Goal: Task Accomplishment & Management: Use online tool/utility

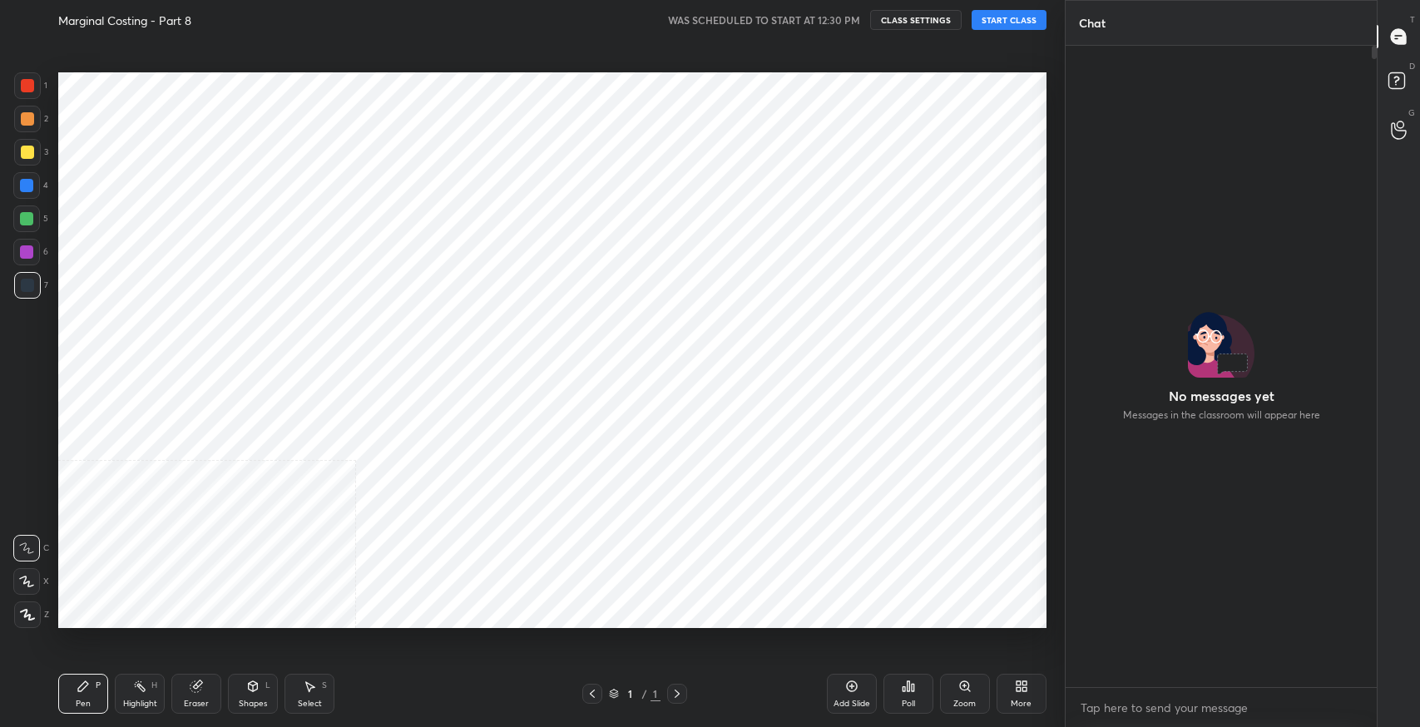
scroll to position [620, 998]
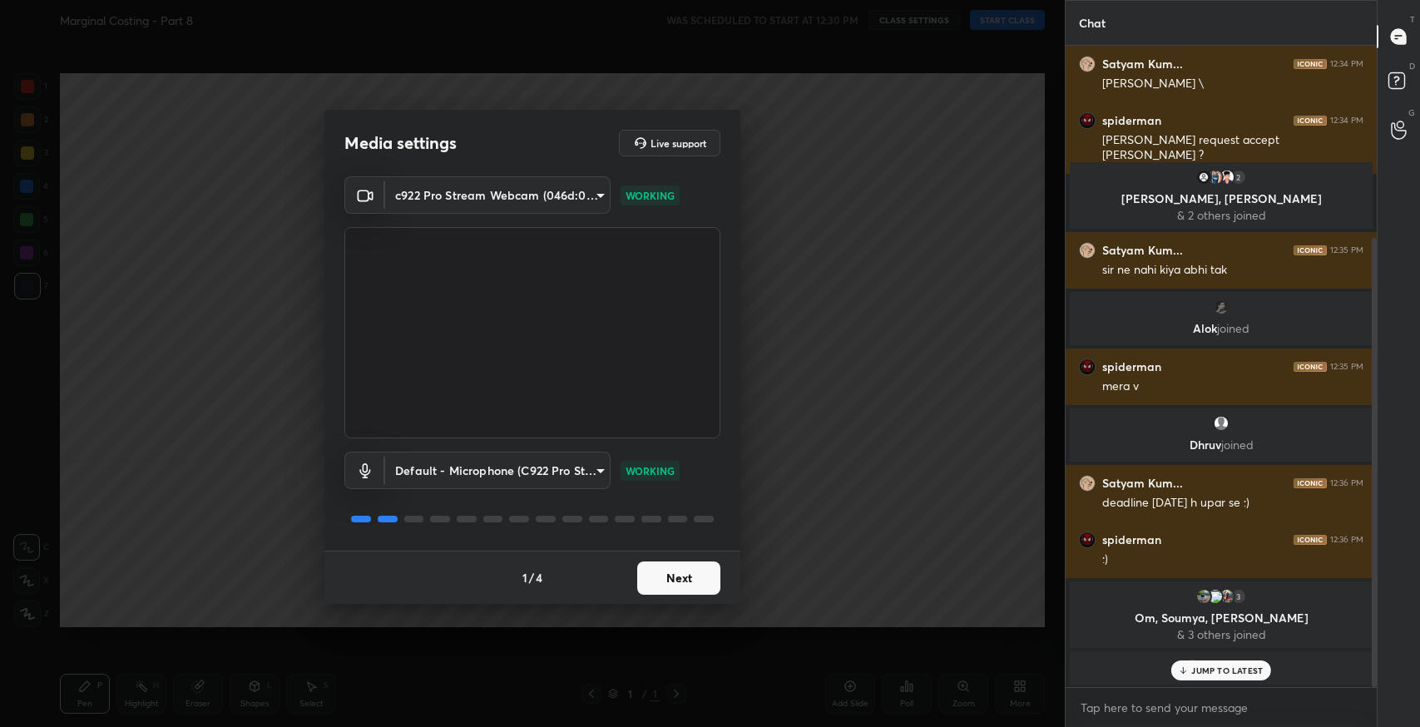
click at [672, 585] on button "Next" at bounding box center [678, 578] width 83 height 33
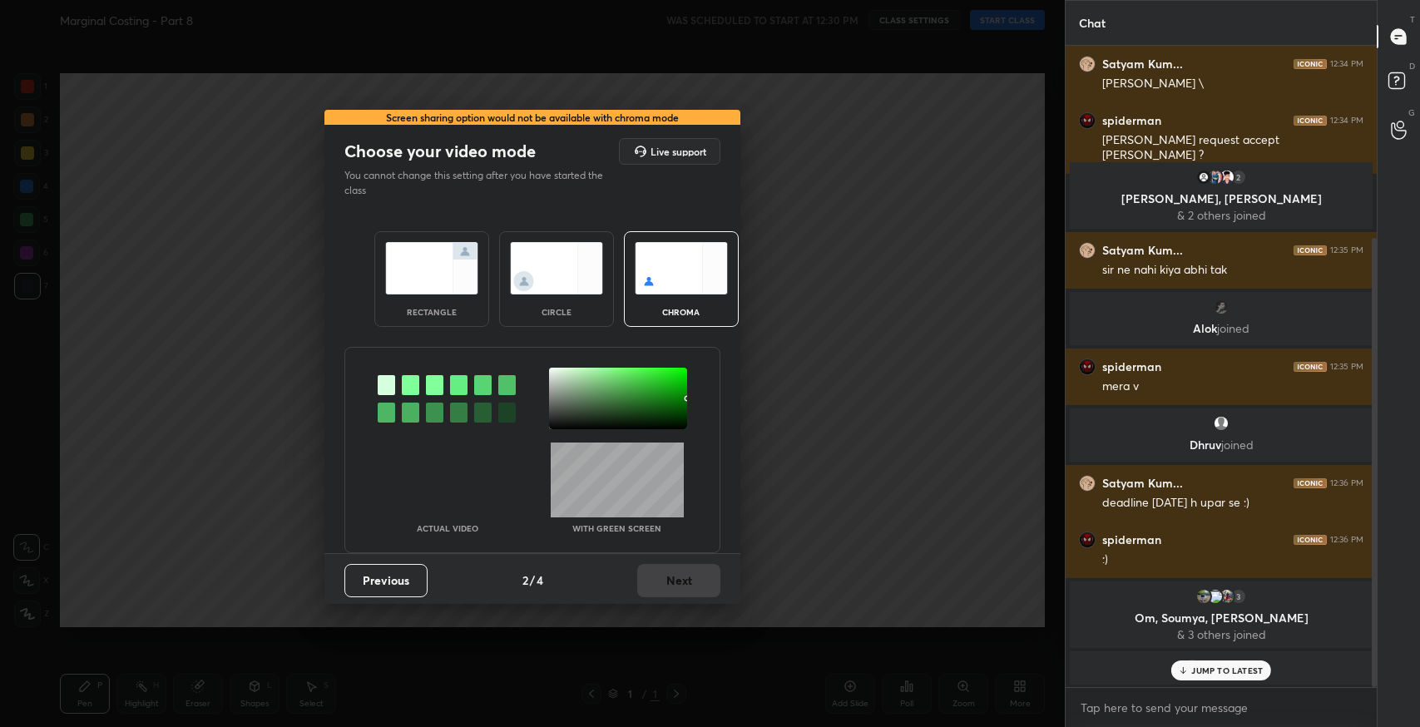
drag, startPoint x: 445, startPoint y: 282, endPoint x: 479, endPoint y: 356, distance: 81.5
click at [444, 283] on img at bounding box center [431, 268] width 93 height 52
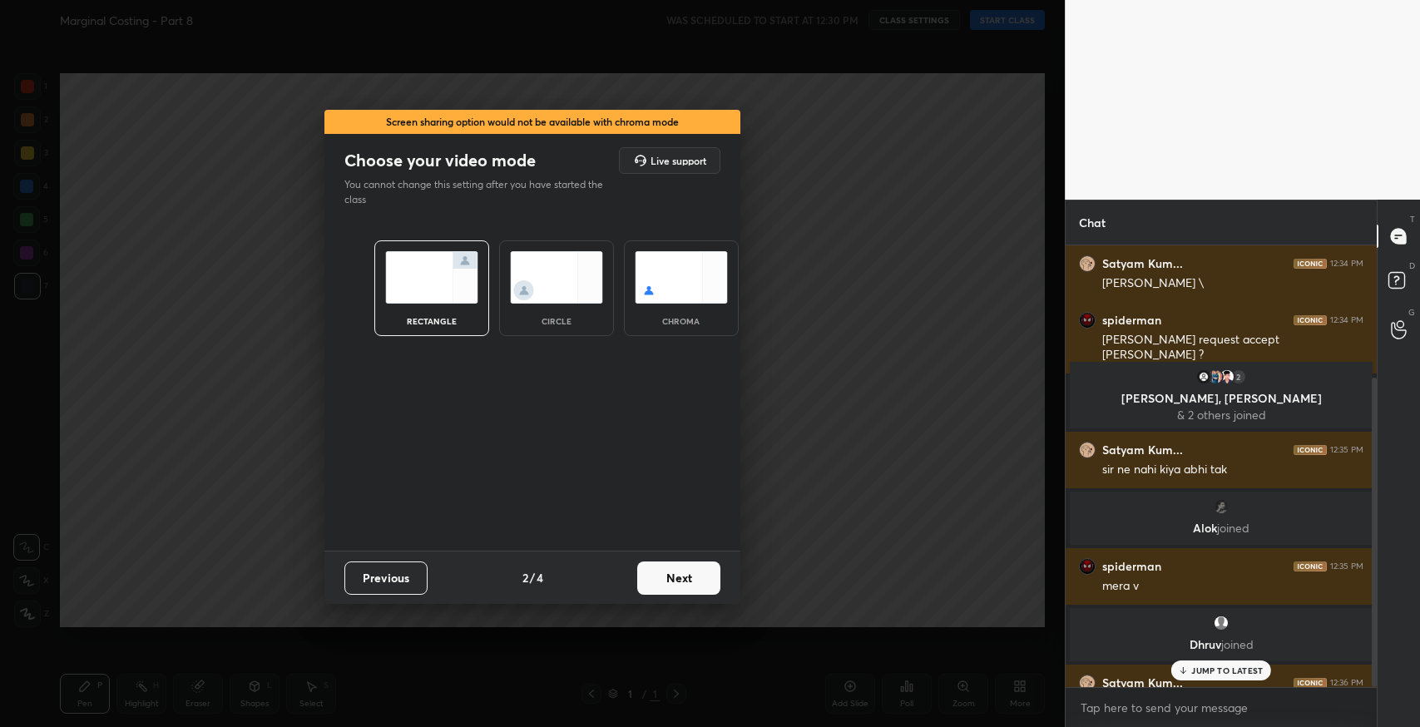
scroll to position [478, 306]
click at [688, 584] on button "Next" at bounding box center [678, 578] width 83 height 33
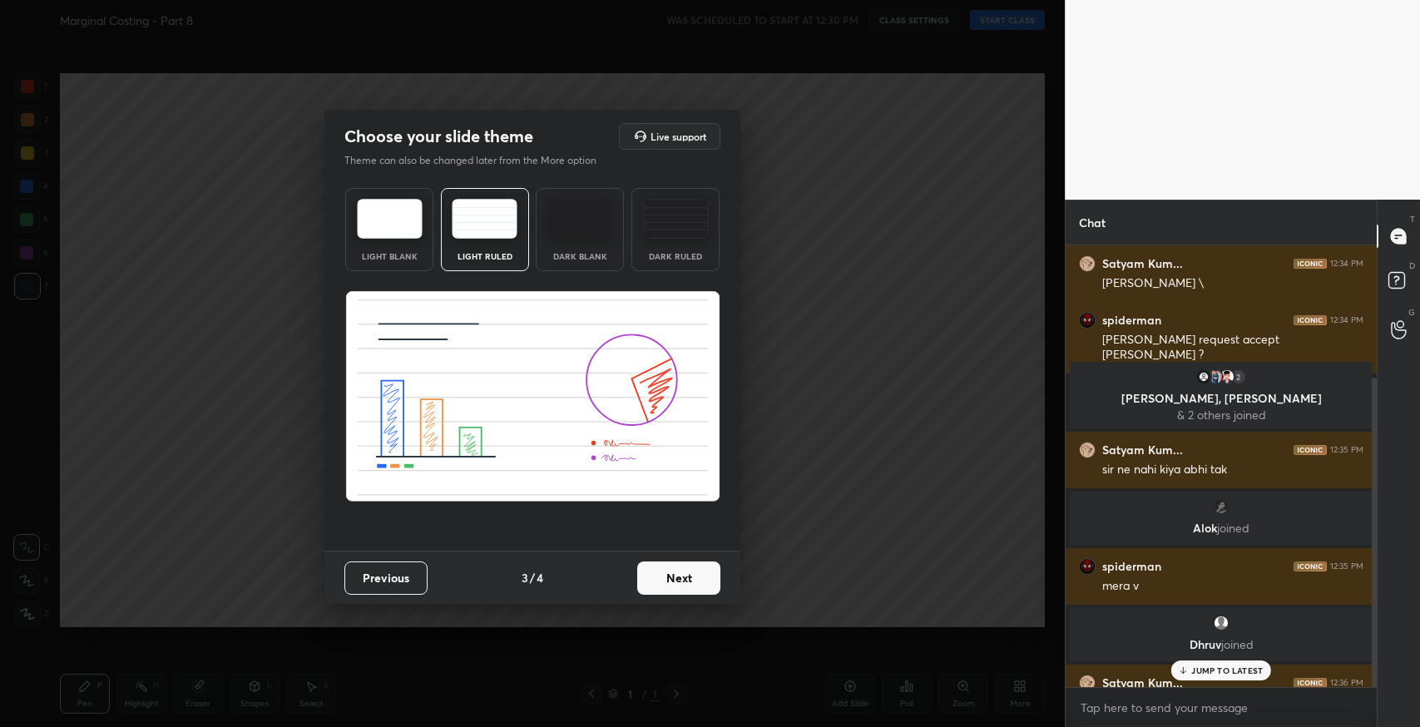
click at [689, 584] on button "Next" at bounding box center [678, 578] width 83 height 33
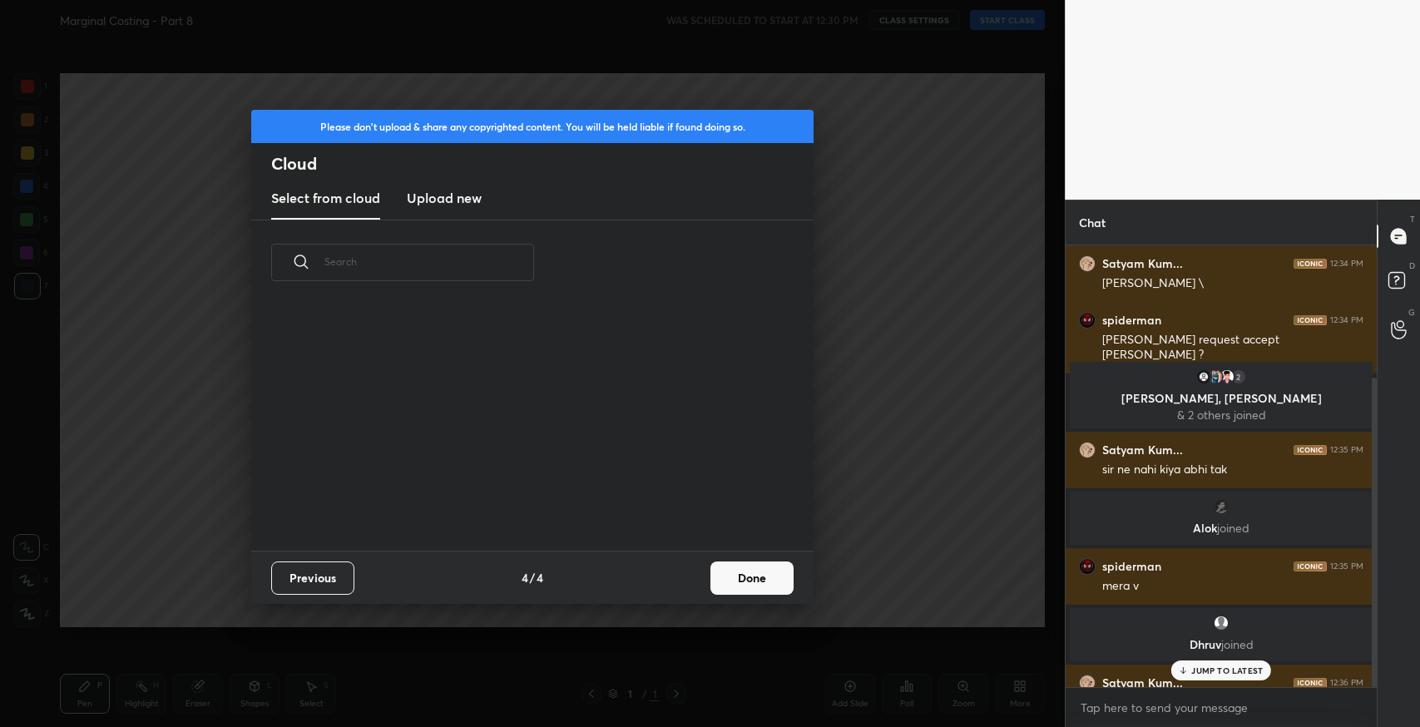
click at [725, 582] on button "Done" at bounding box center [751, 578] width 83 height 33
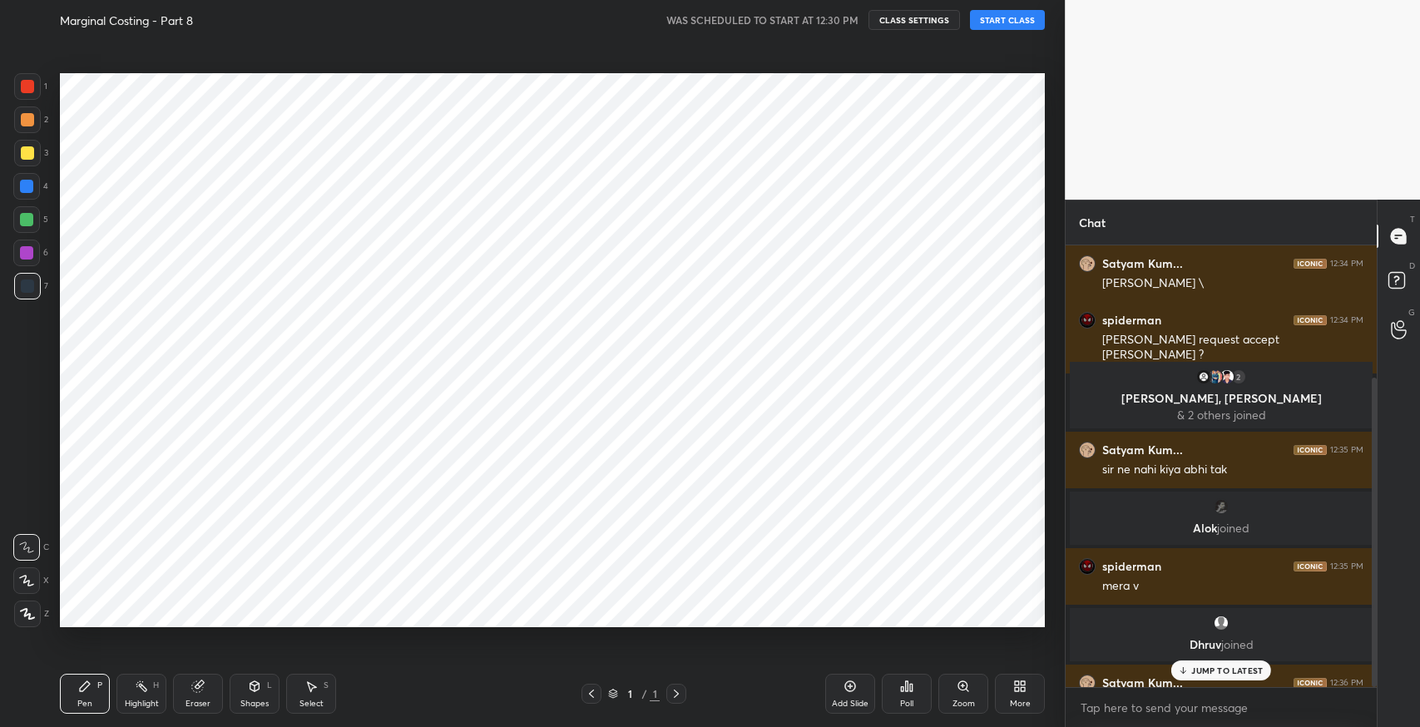
scroll to position [246, 533]
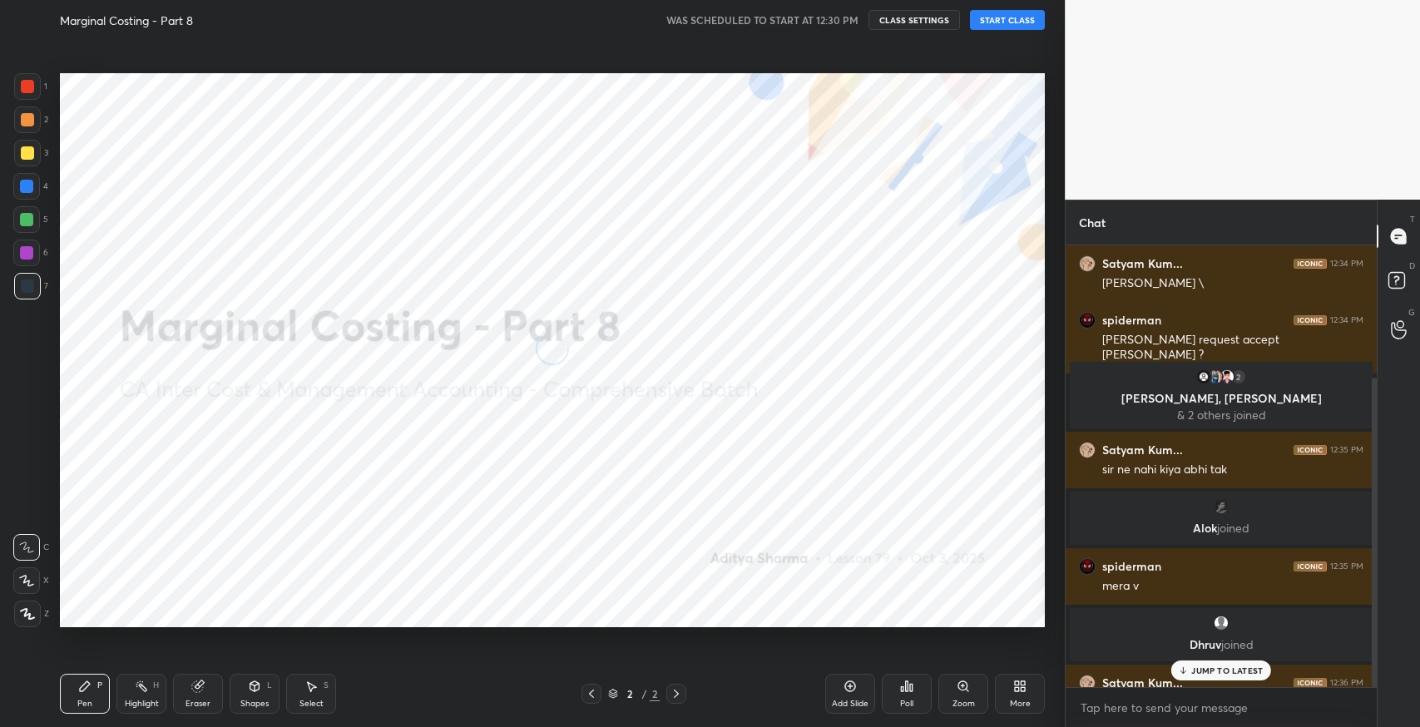
click at [1027, 23] on button "START CLASS" at bounding box center [1007, 20] width 75 height 20
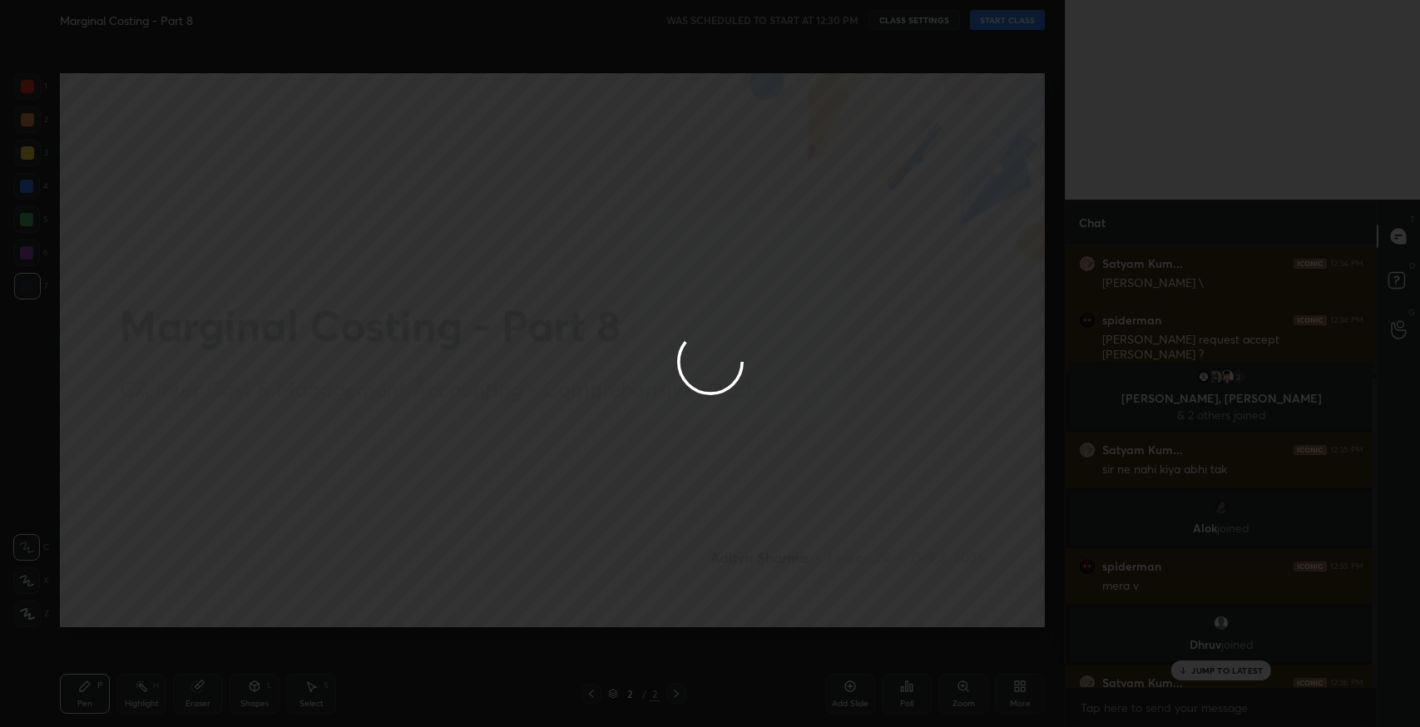
type textarea "x"
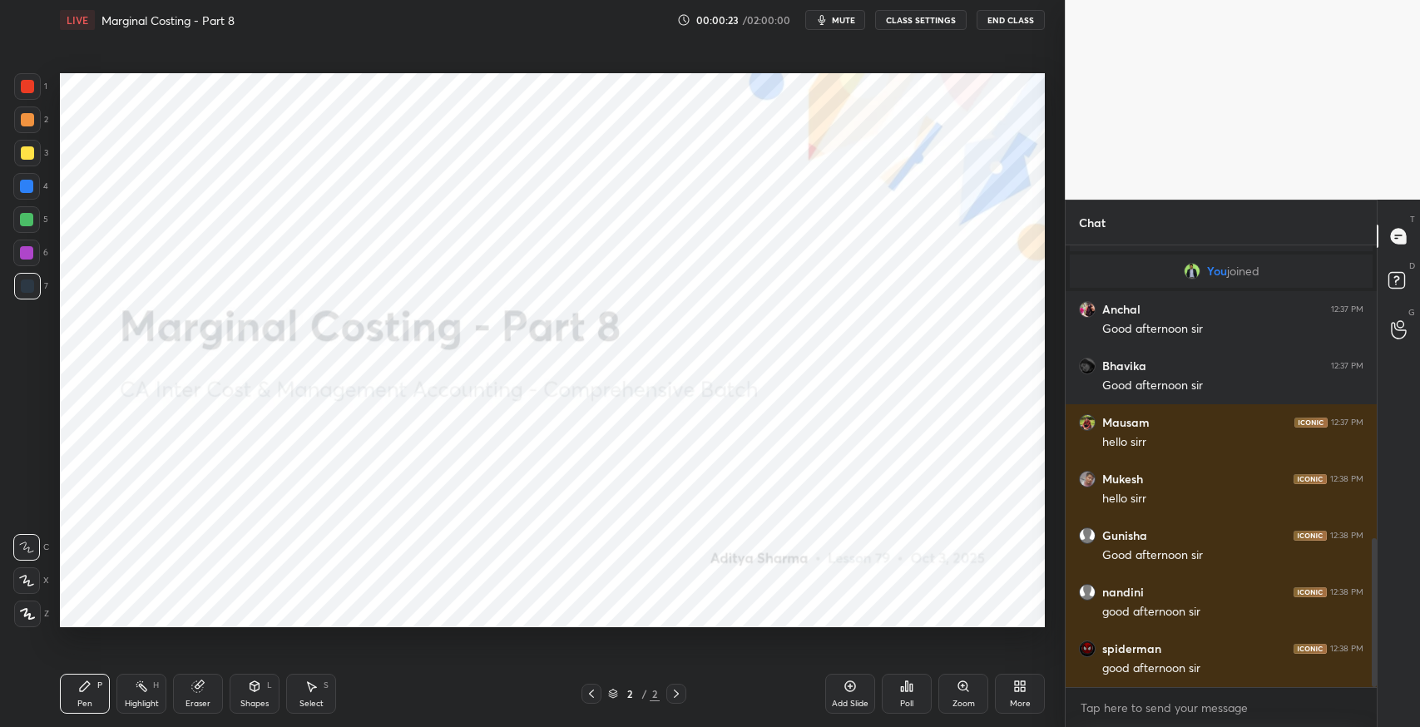
scroll to position [925, 0]
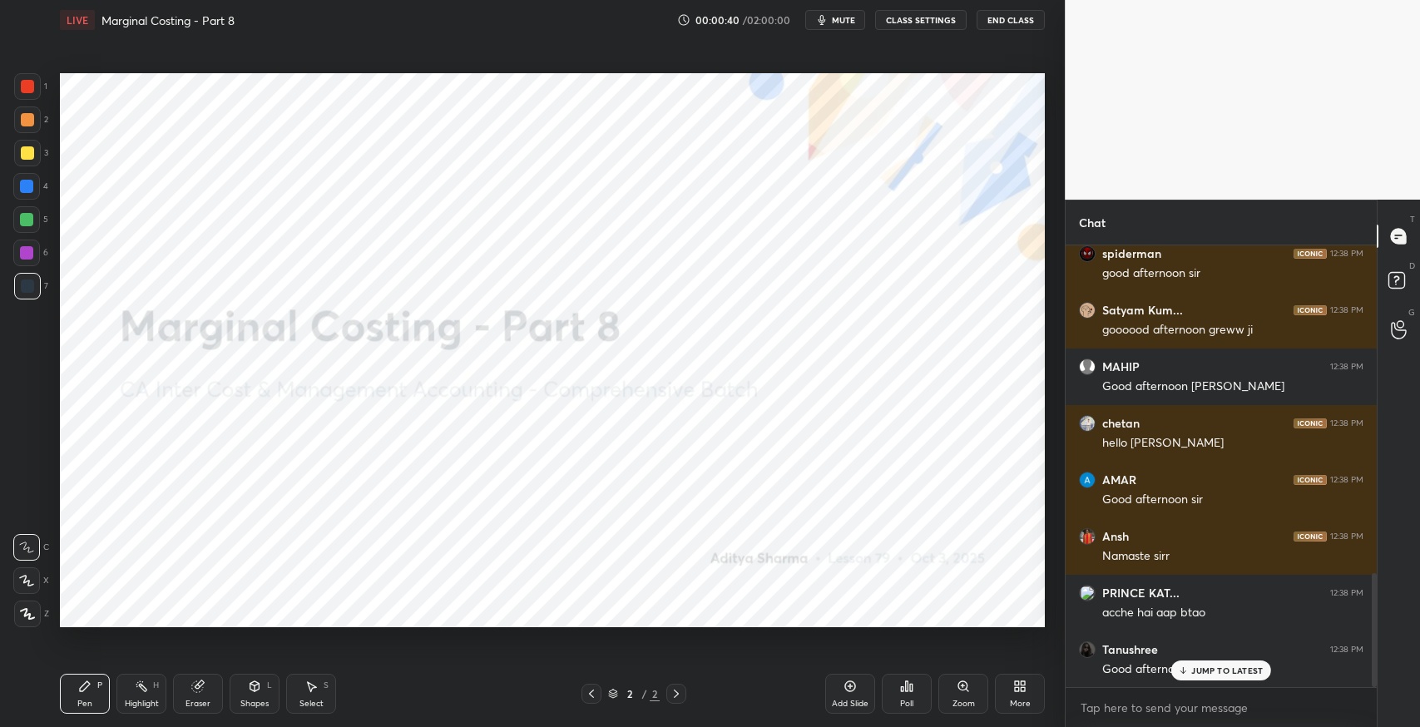
click at [1224, 669] on p "JUMP TO LATEST" at bounding box center [1227, 671] width 72 height 10
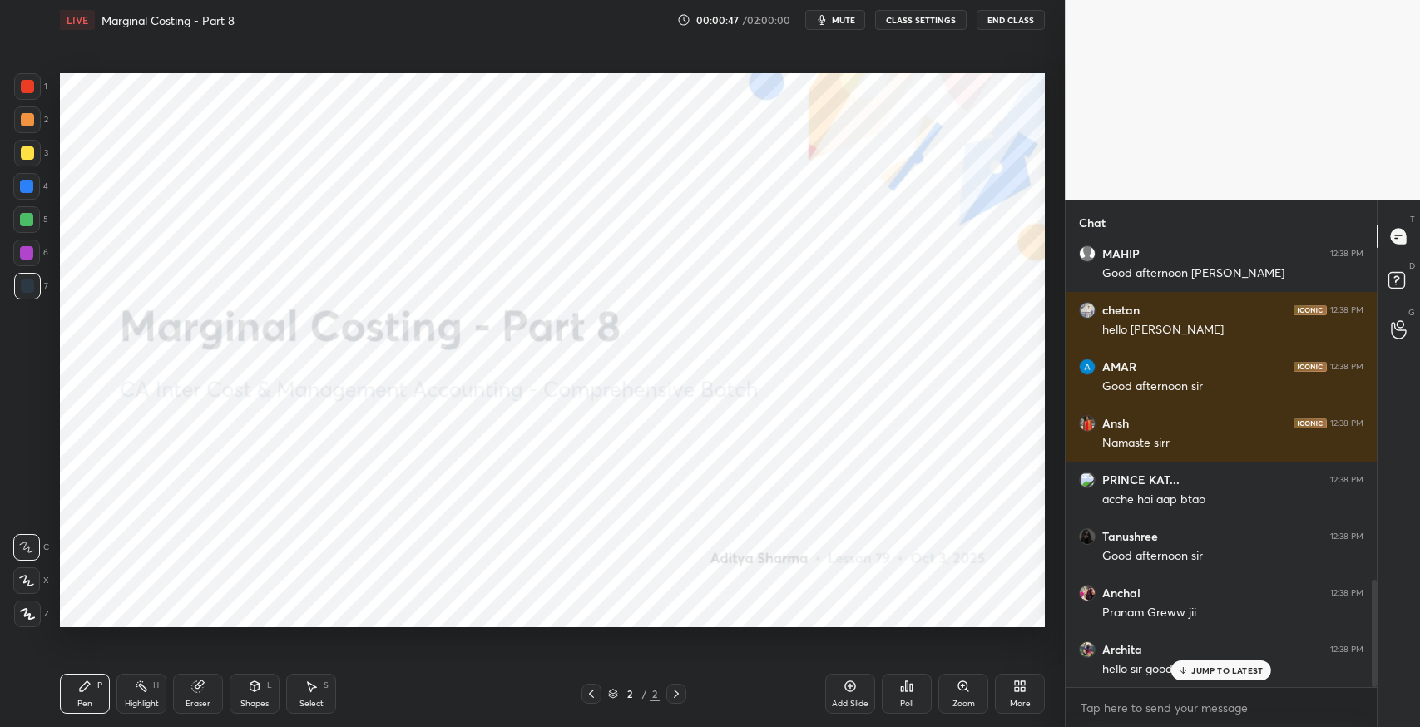
click at [1191, 668] on p "JUMP TO LATEST" at bounding box center [1227, 671] width 72 height 10
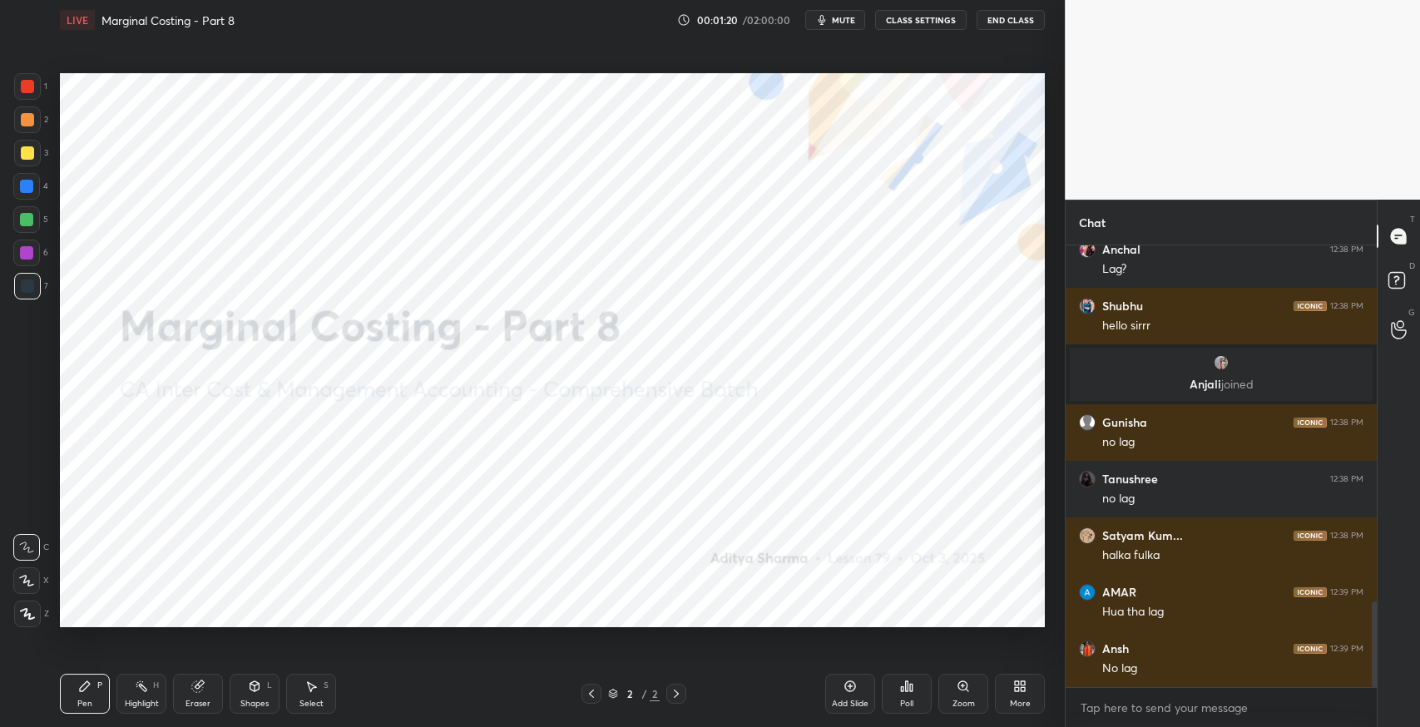
scroll to position [1890, 0]
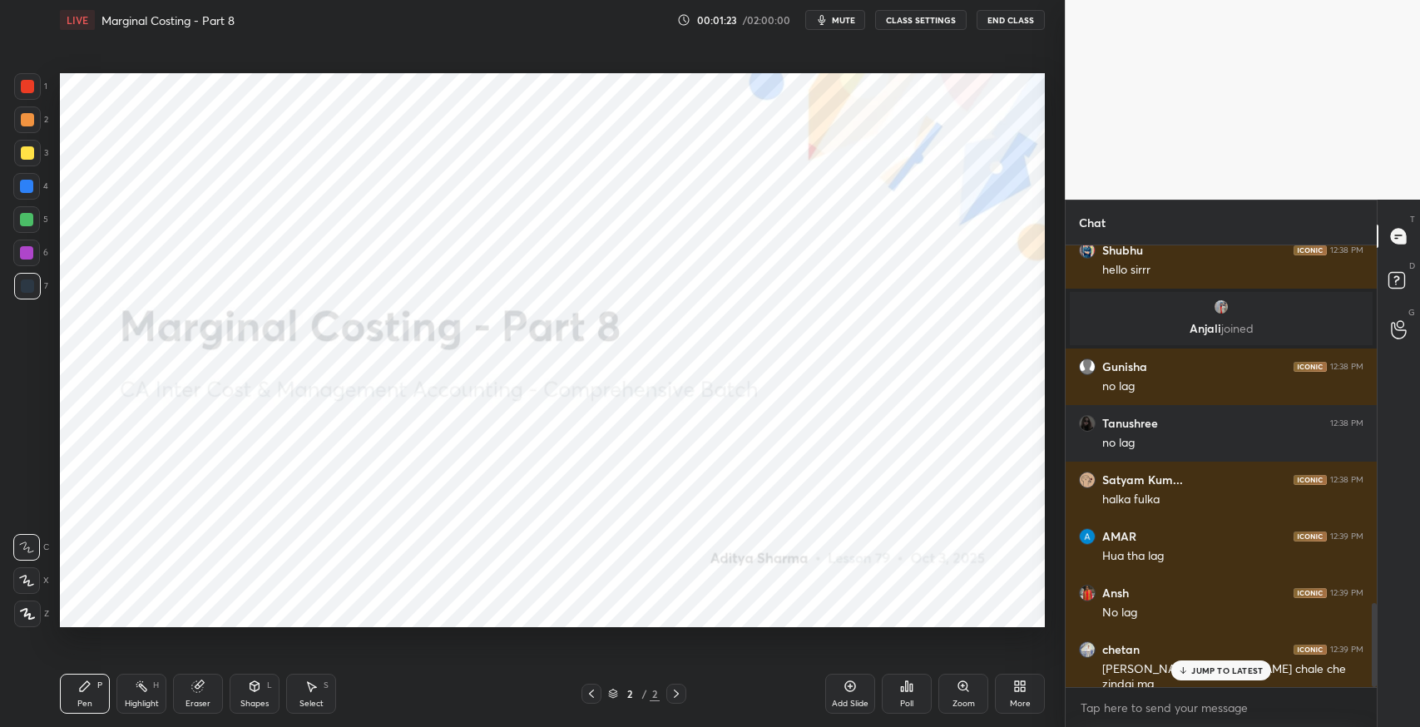
click at [1202, 676] on div "JUMP TO LATEST" at bounding box center [1221, 671] width 100 height 20
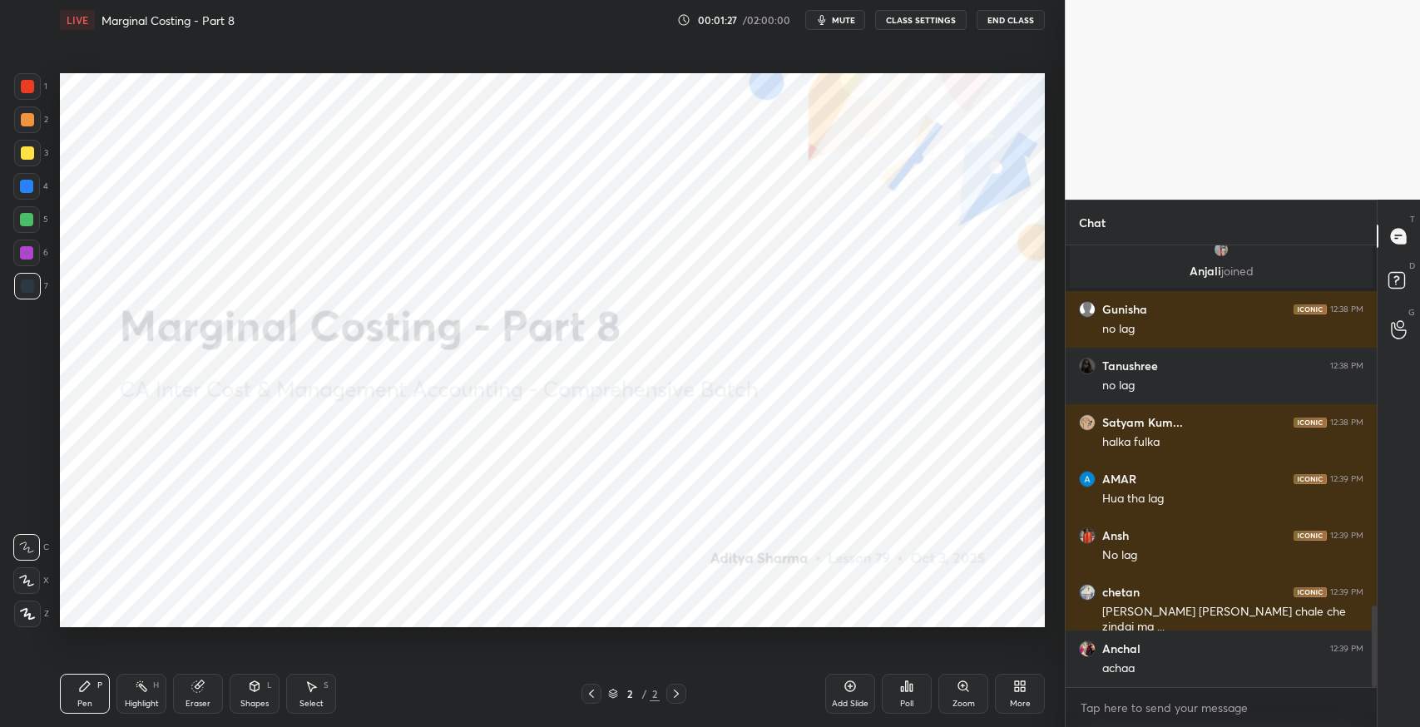
click at [1018, 691] on icon at bounding box center [1017, 689] width 4 height 4
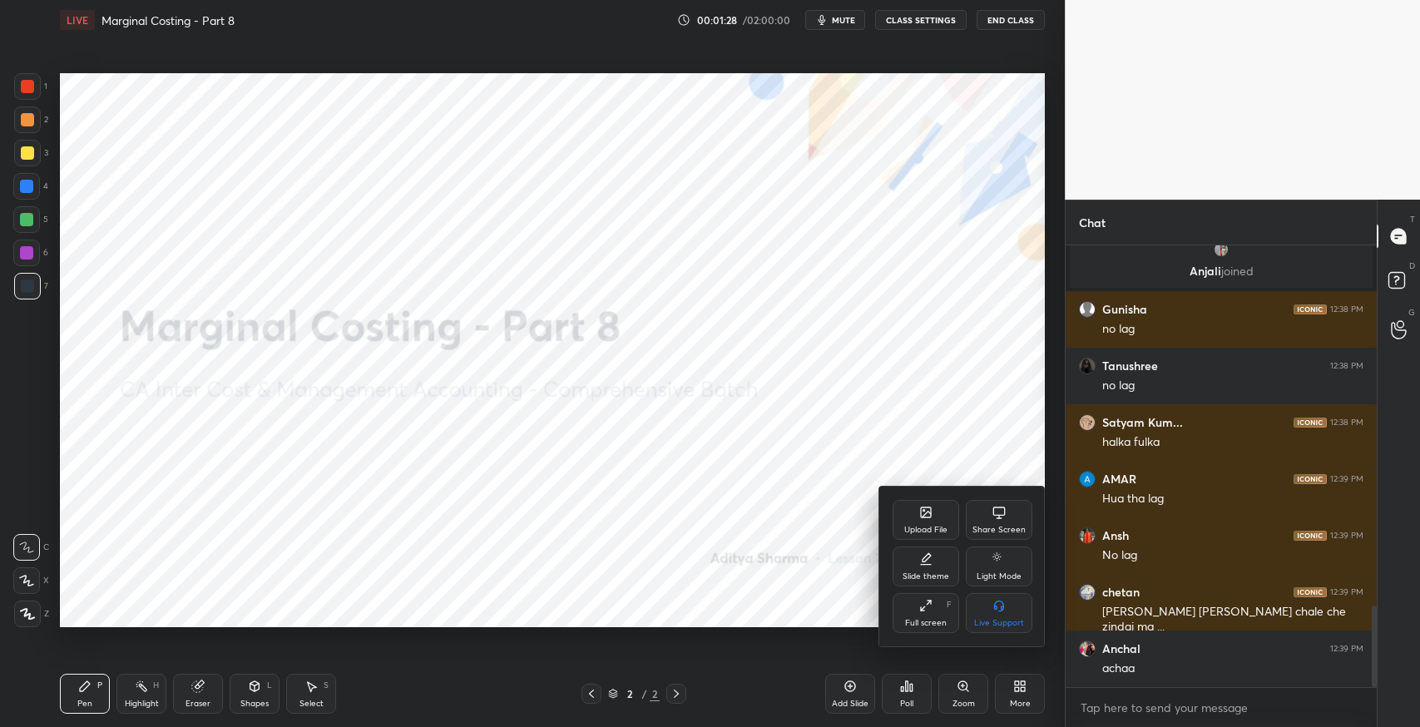
click at [922, 537] on div "Upload File" at bounding box center [926, 520] width 67 height 40
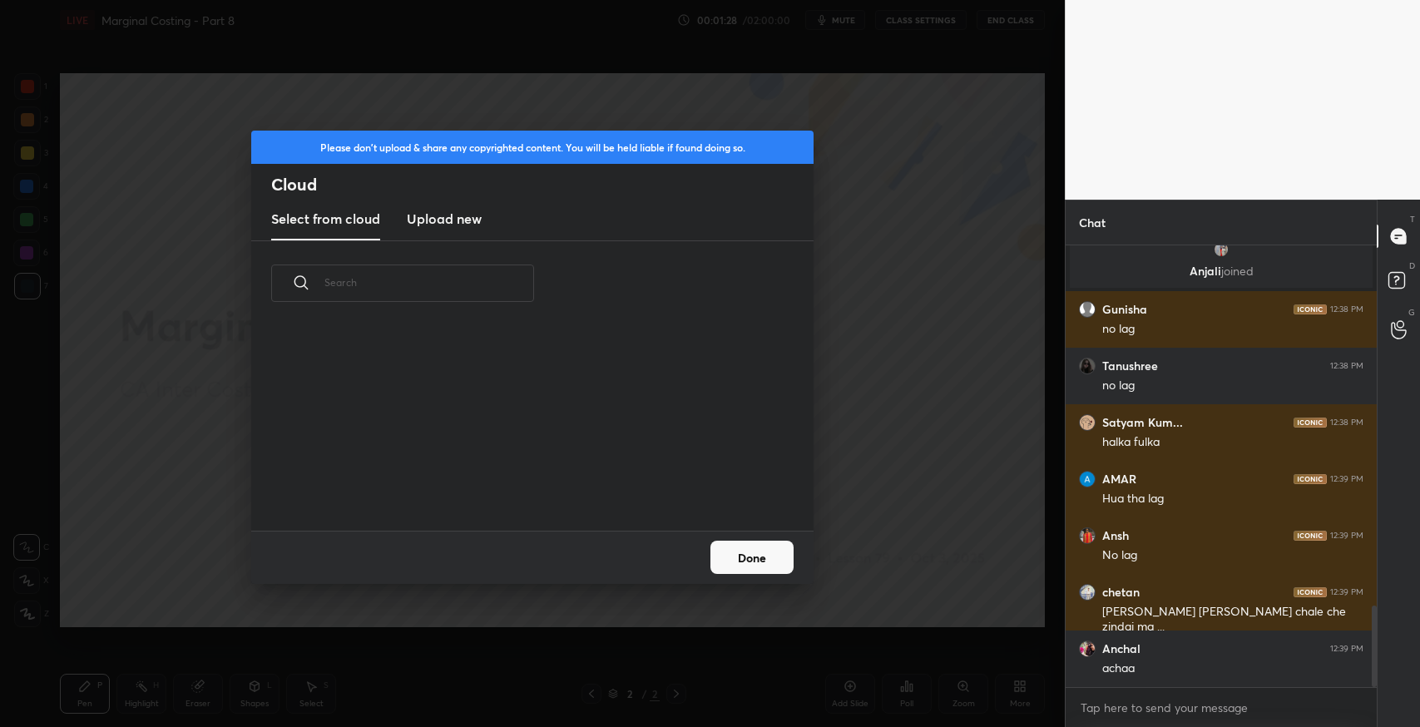
scroll to position [205, 533]
click at [467, 225] on h3 "Upload new" at bounding box center [444, 219] width 75 height 20
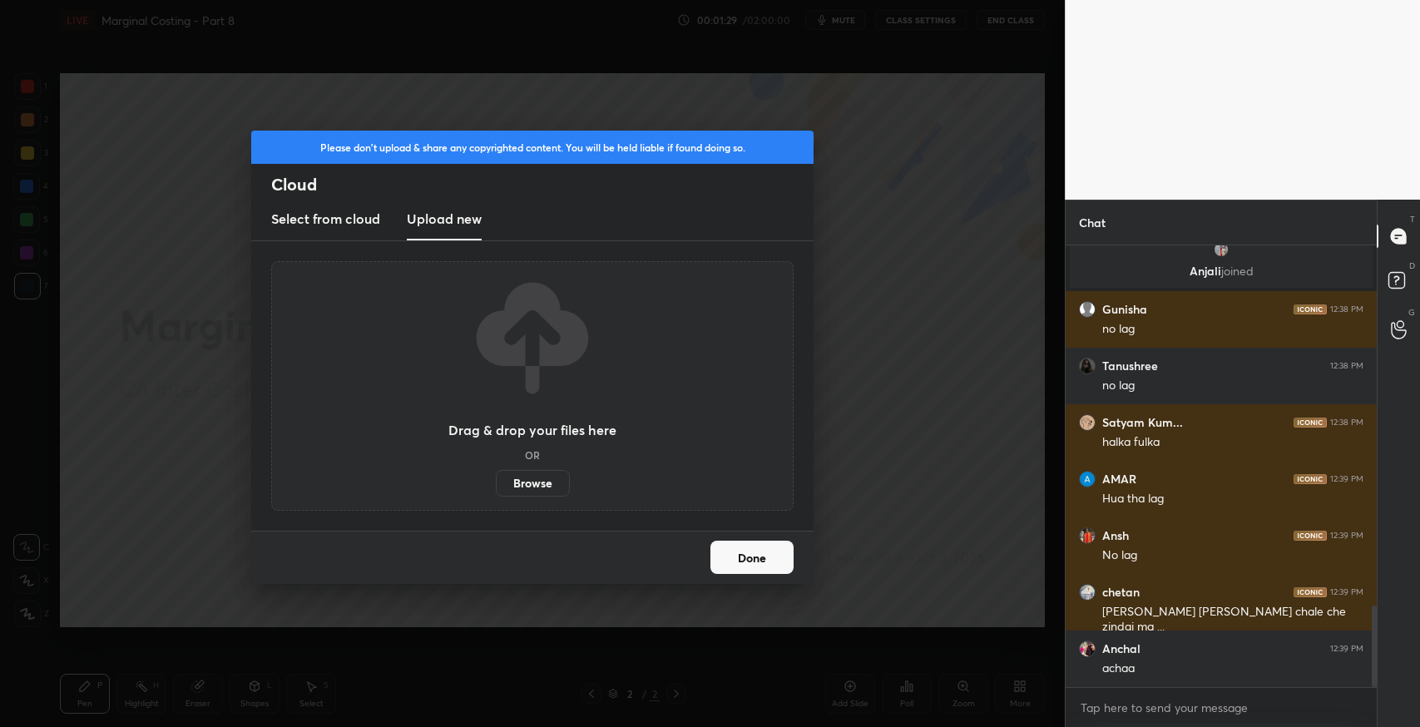
click at [531, 484] on label "Browse" at bounding box center [533, 483] width 74 height 27
click at [496, 484] on input "Browse" at bounding box center [496, 483] width 0 height 27
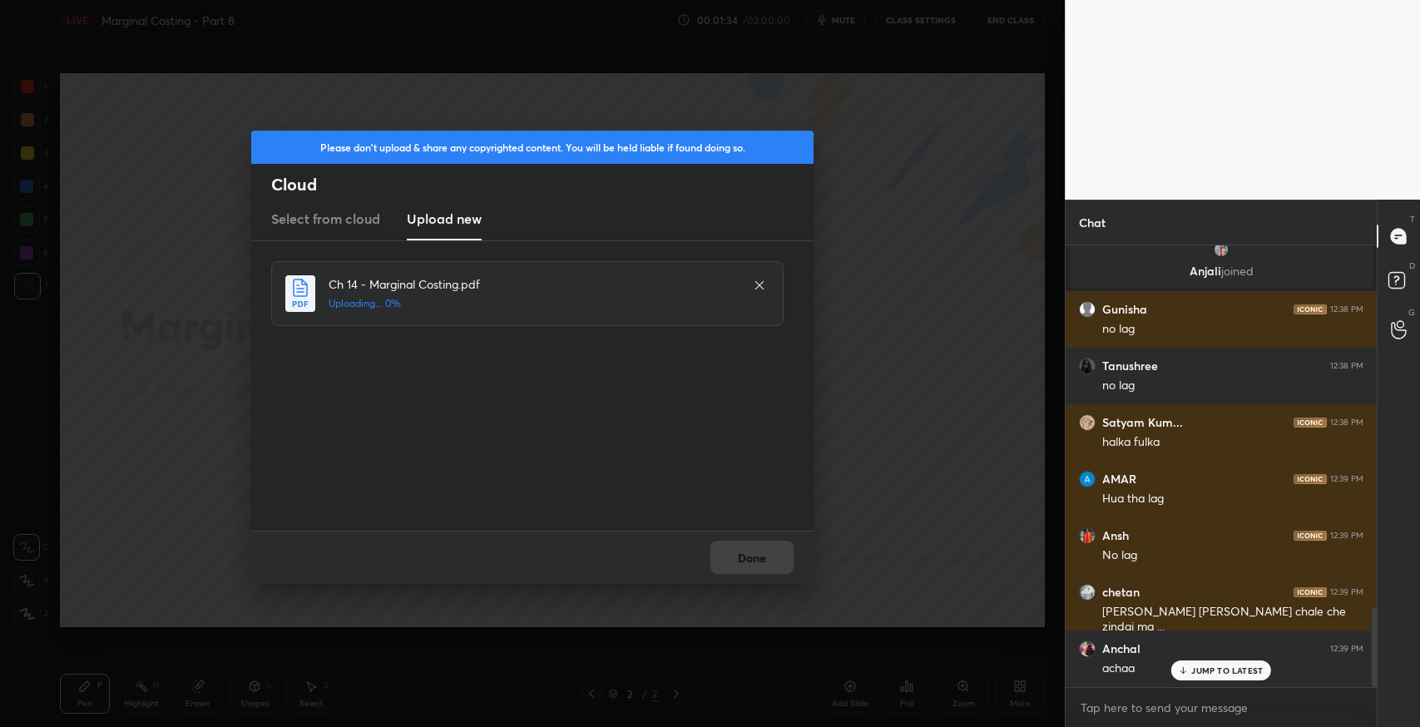
scroll to position [2003, 0]
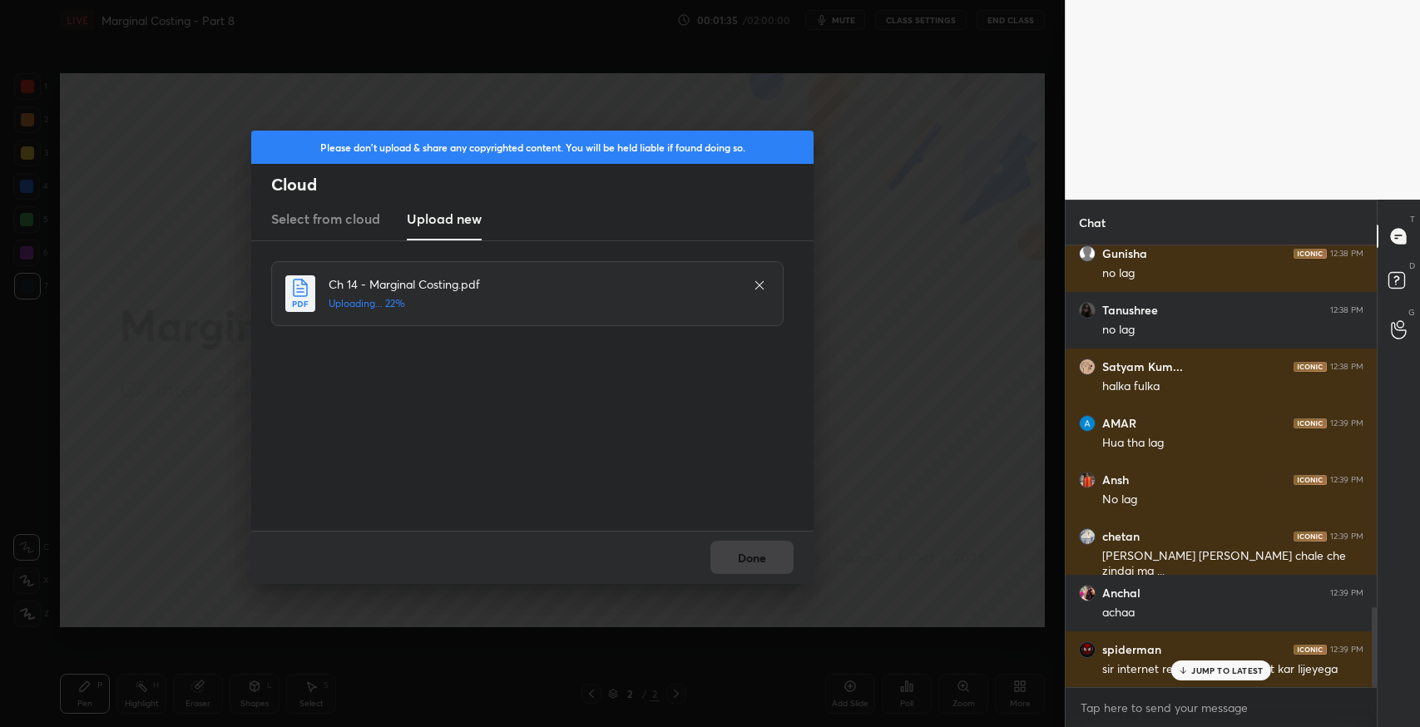
click at [1212, 676] on div "JUMP TO LATEST" at bounding box center [1221, 671] width 100 height 20
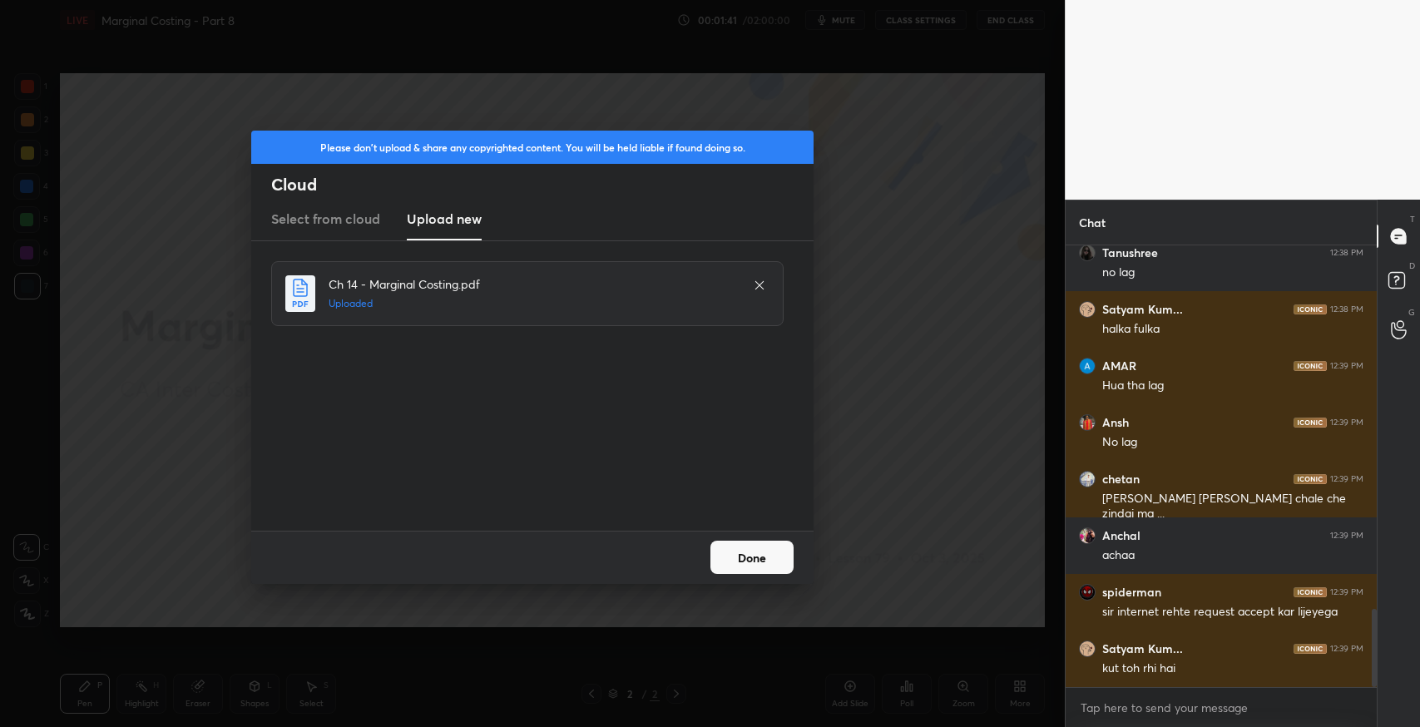
click at [769, 567] on button "Done" at bounding box center [751, 557] width 83 height 33
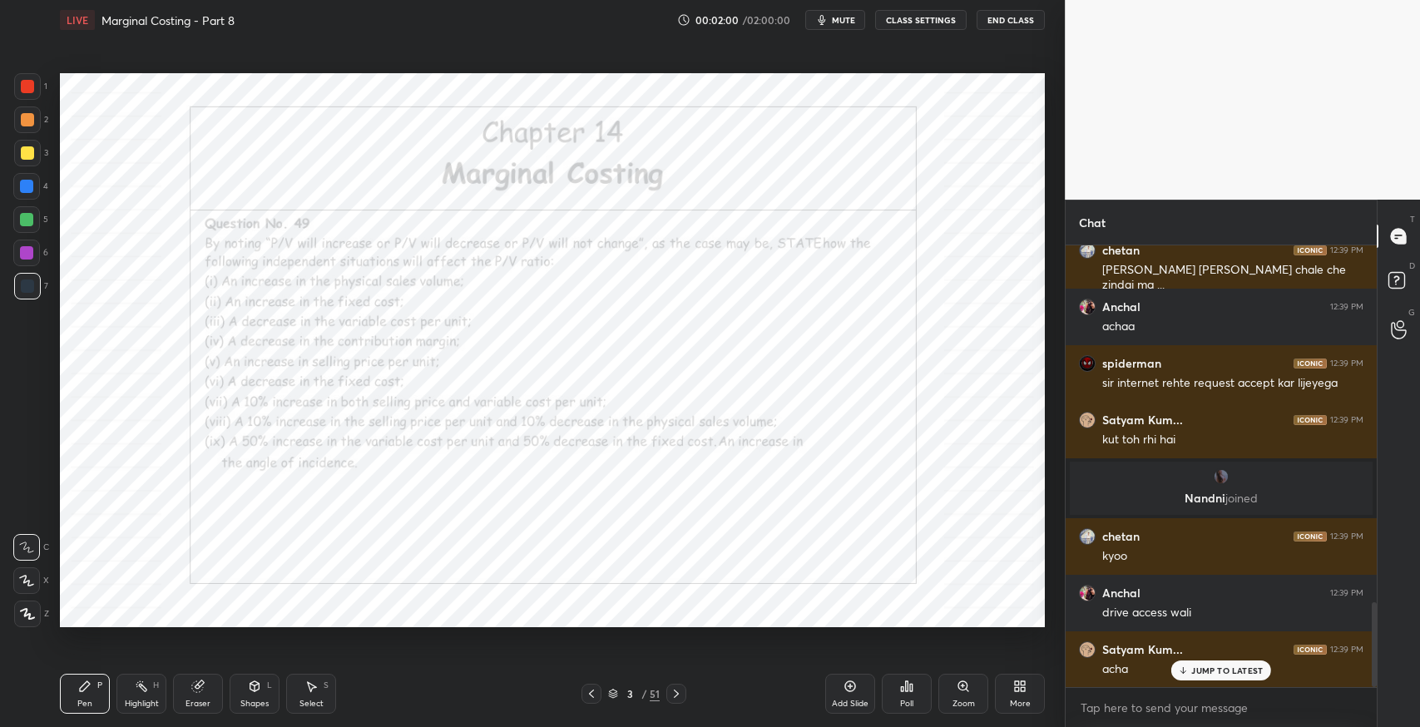
scroll to position [1921, 0]
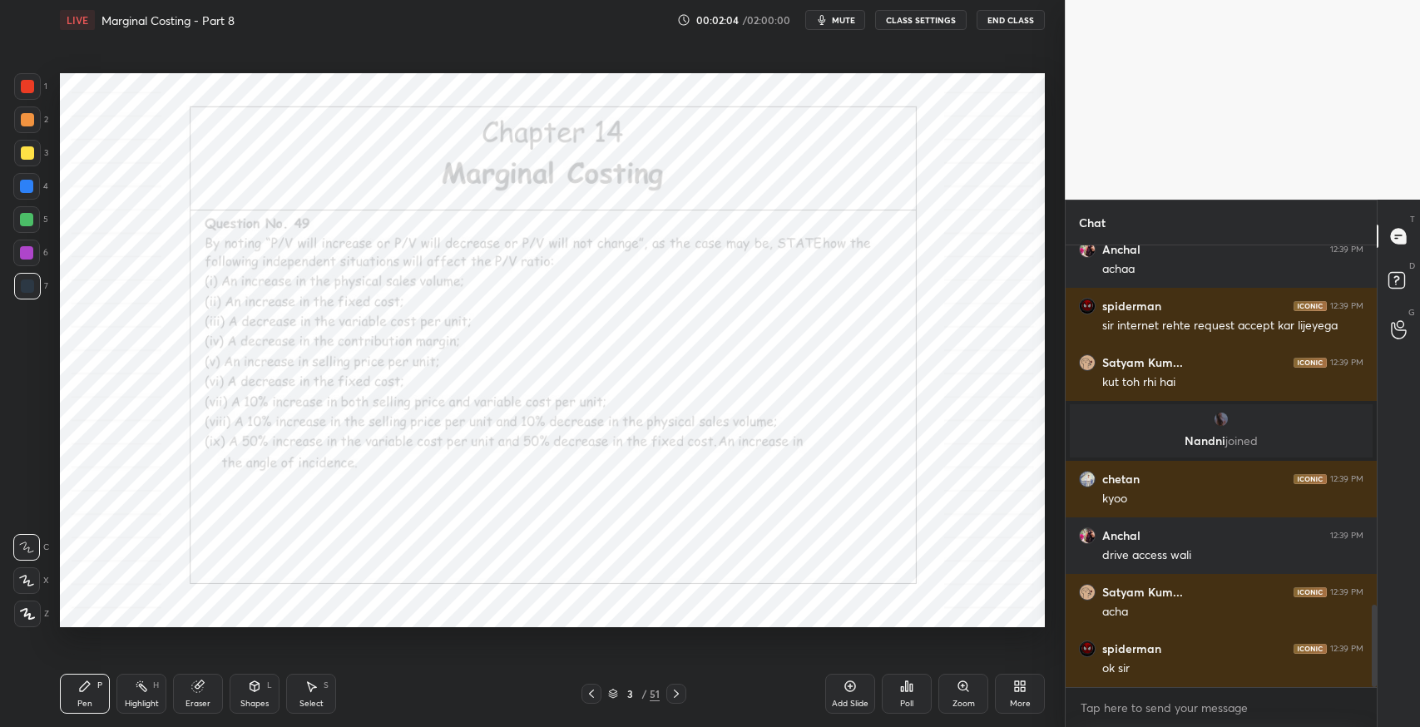
click at [674, 697] on icon at bounding box center [676, 694] width 5 height 8
click at [612, 699] on div "5 / 51" at bounding box center [634, 693] width 52 height 15
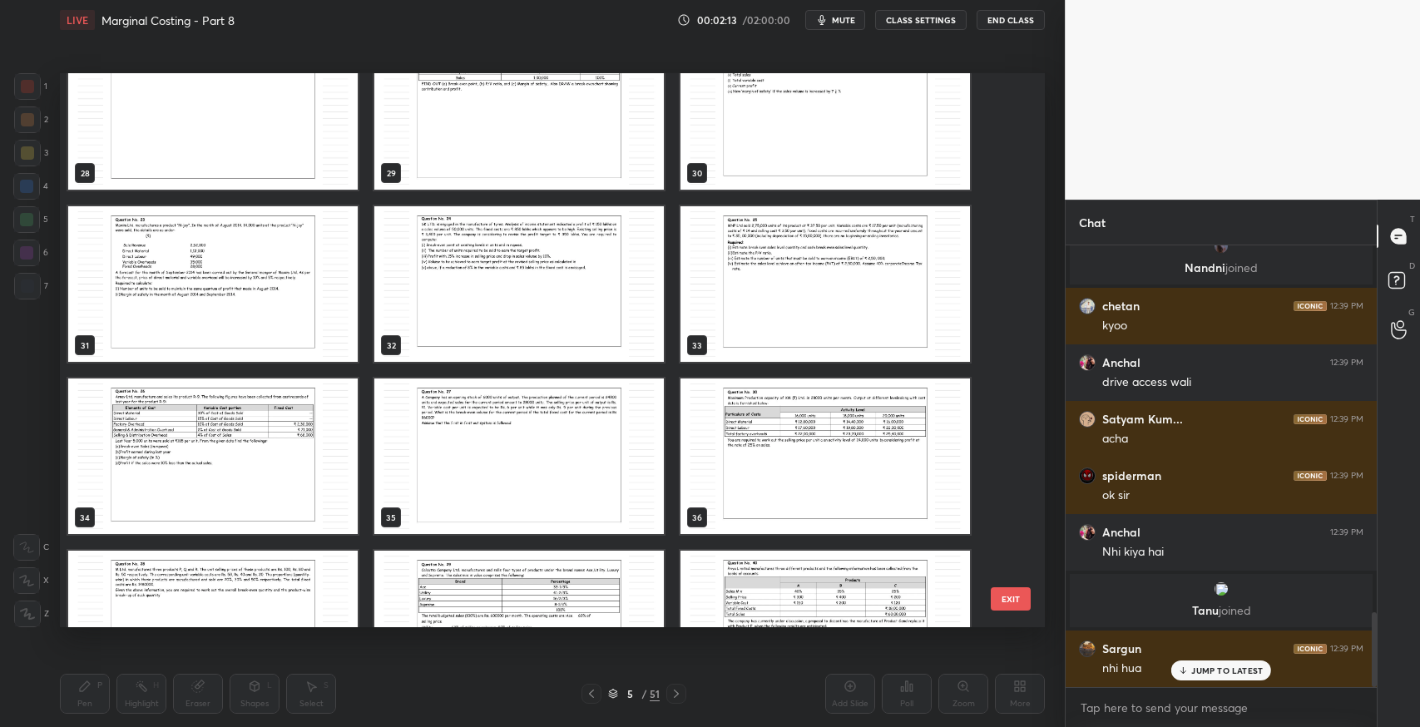
scroll to position [2150, 0]
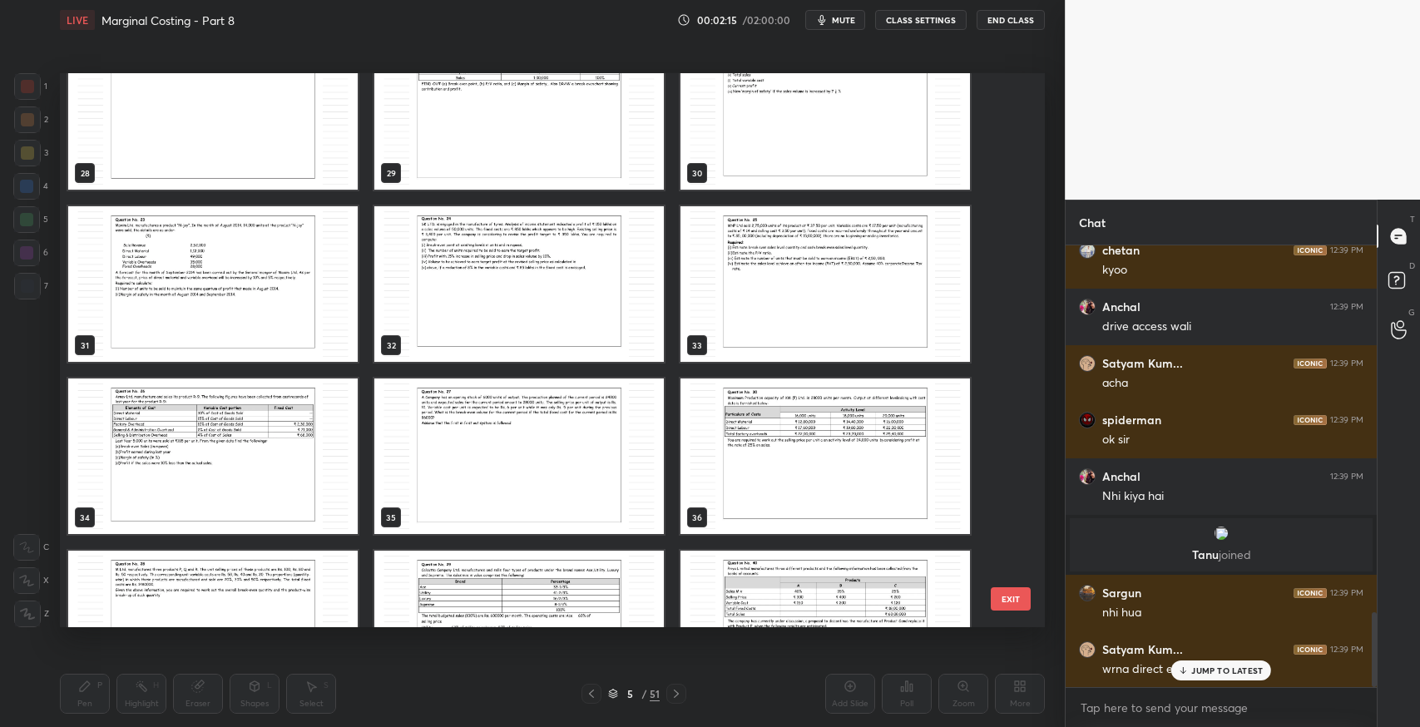
click at [1217, 676] on div "JUMP TO LATEST" at bounding box center [1221, 671] width 100 height 20
click at [479, 324] on img "grid" at bounding box center [519, 284] width 290 height 156
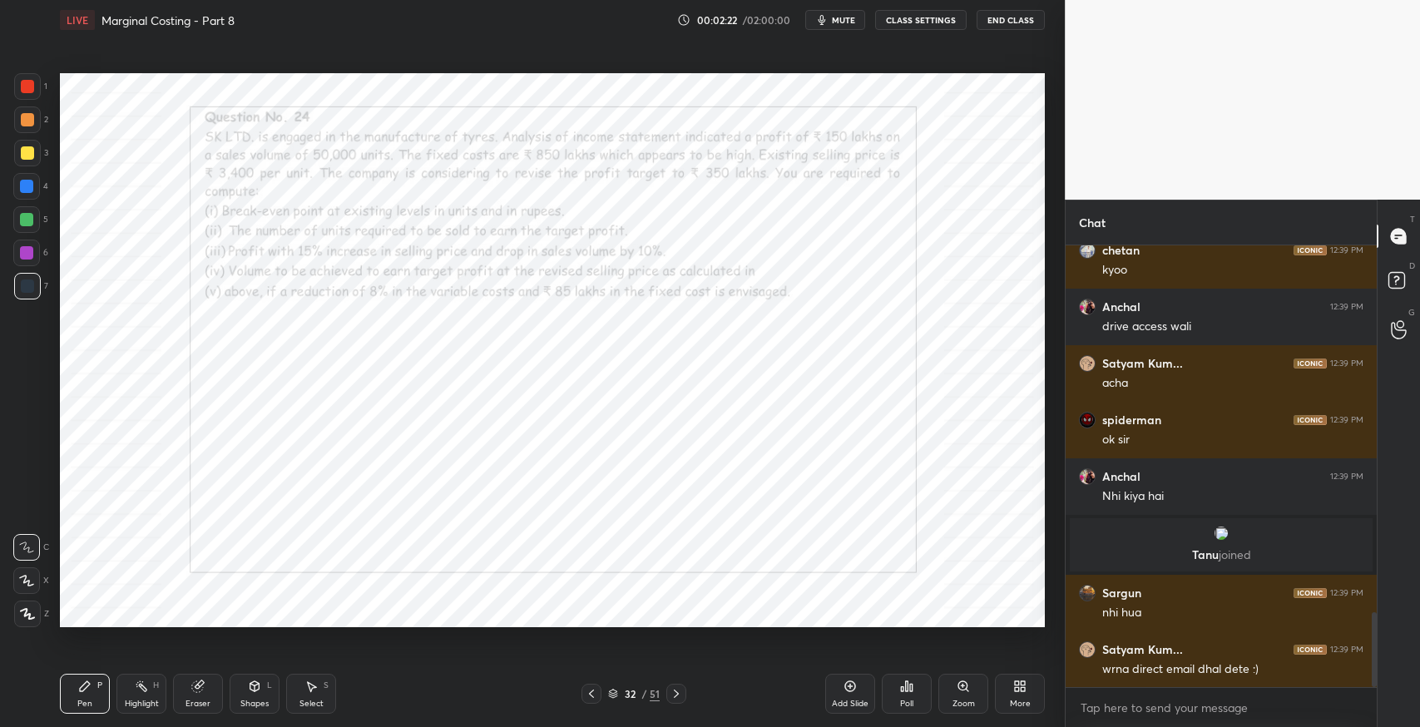
click at [667, 695] on div at bounding box center [676, 694] width 20 height 20
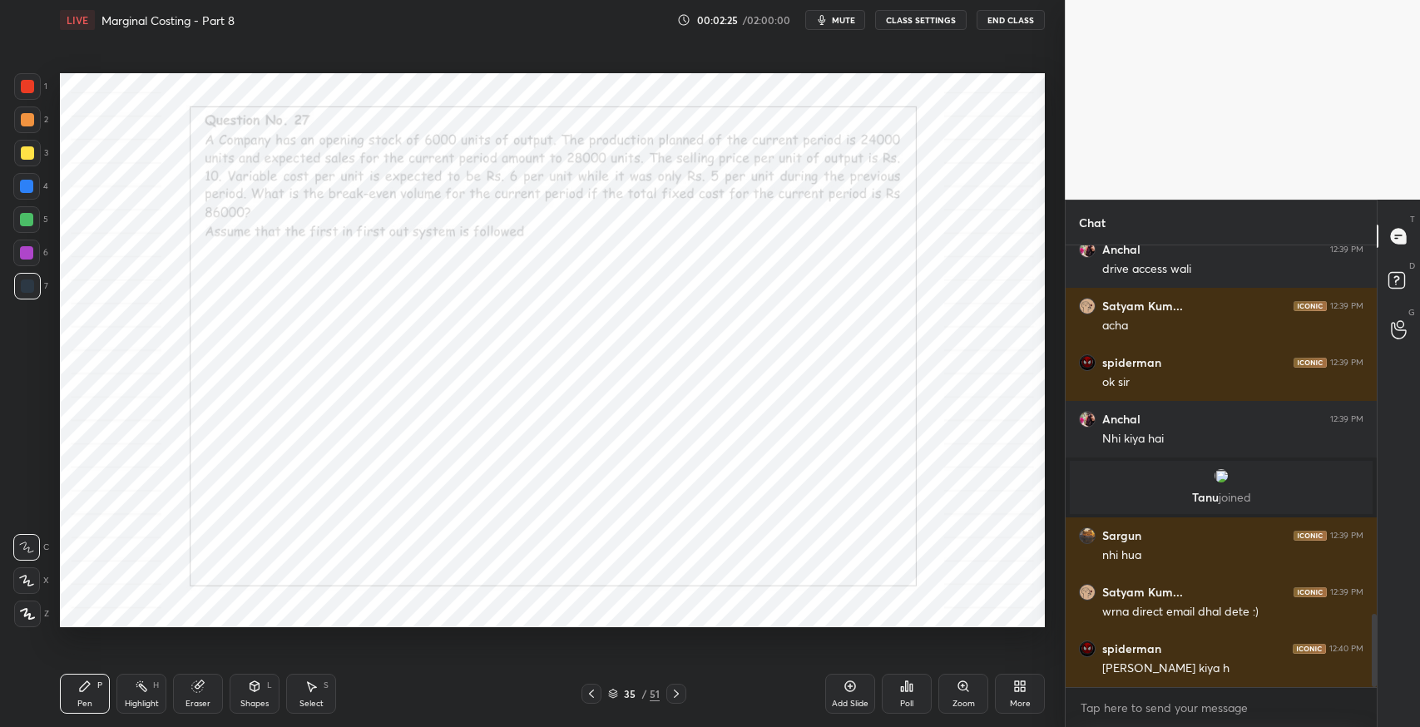
scroll to position [2263, 0]
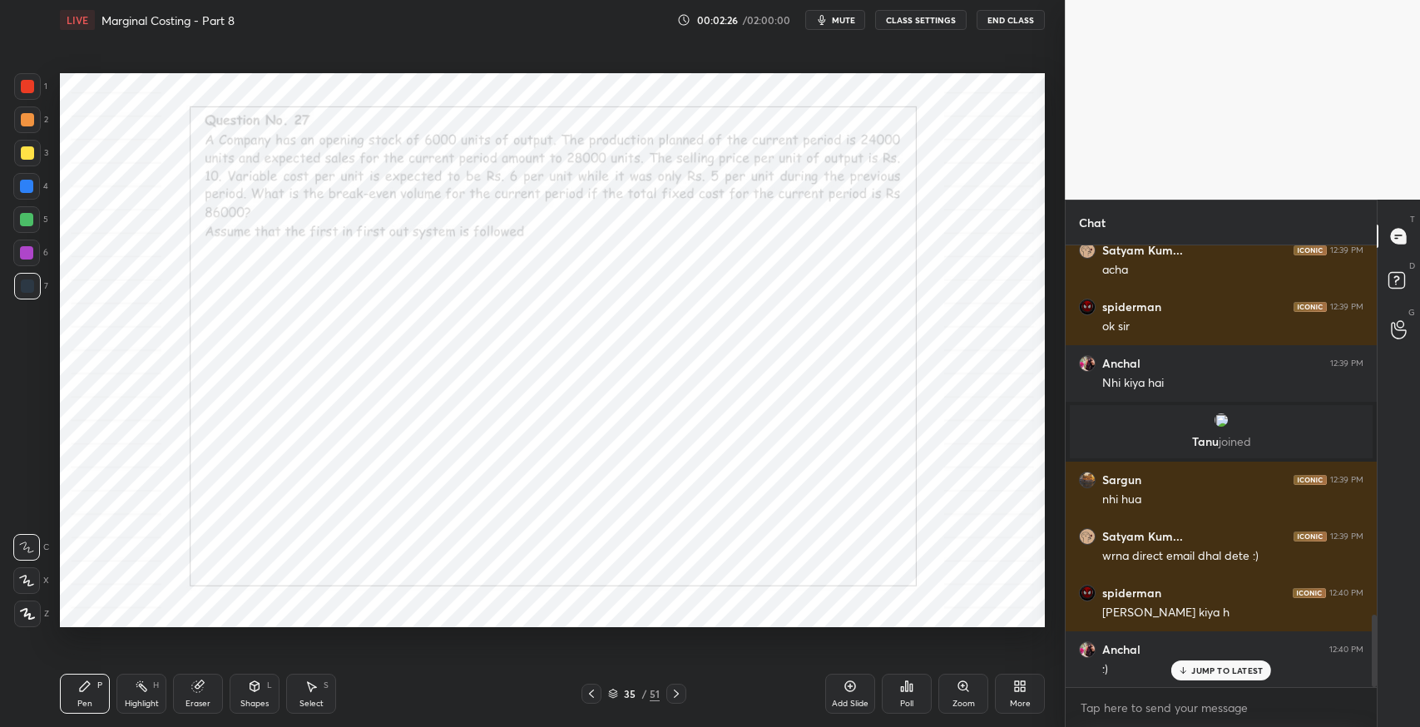
click at [670, 694] on icon at bounding box center [676, 693] width 13 height 13
click at [584, 695] on div at bounding box center [592, 694] width 20 height 20
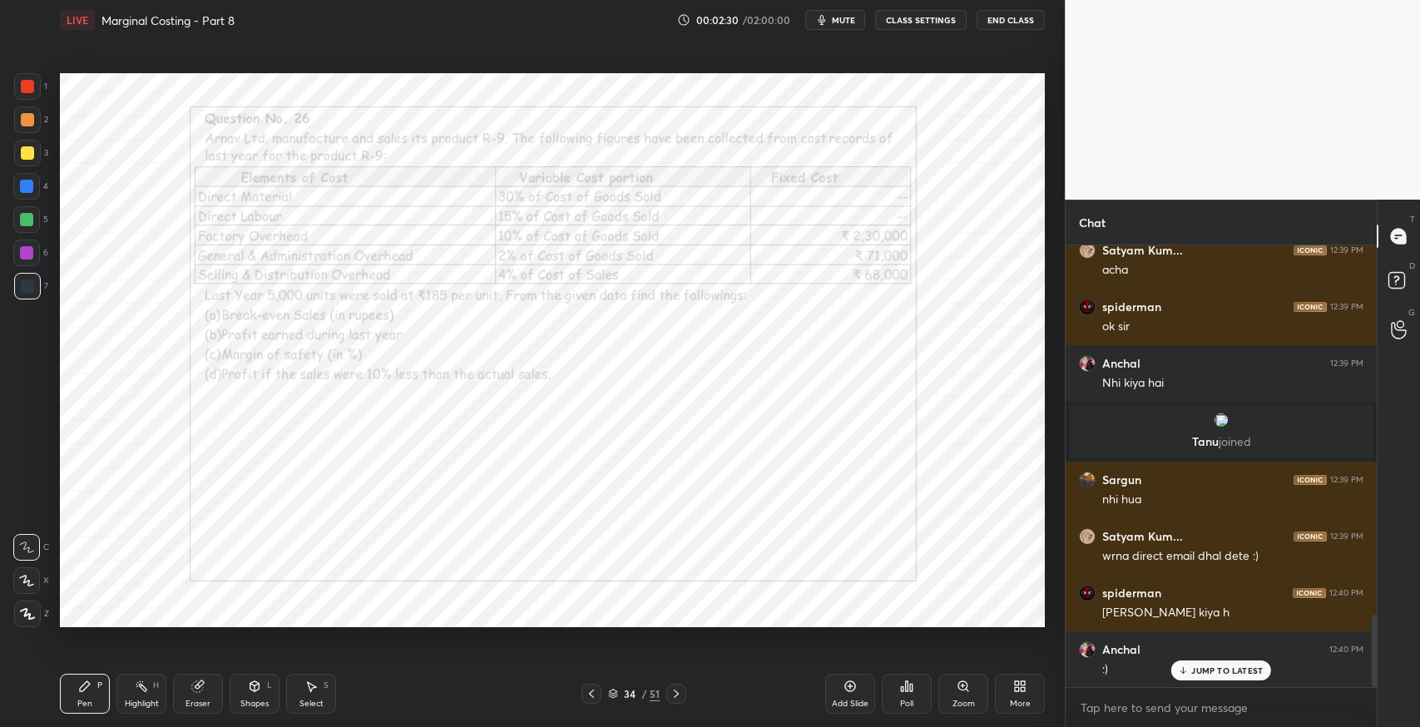
click at [584, 695] on div at bounding box center [592, 694] width 20 height 20
click at [686, 696] on div at bounding box center [676, 694] width 20 height 20
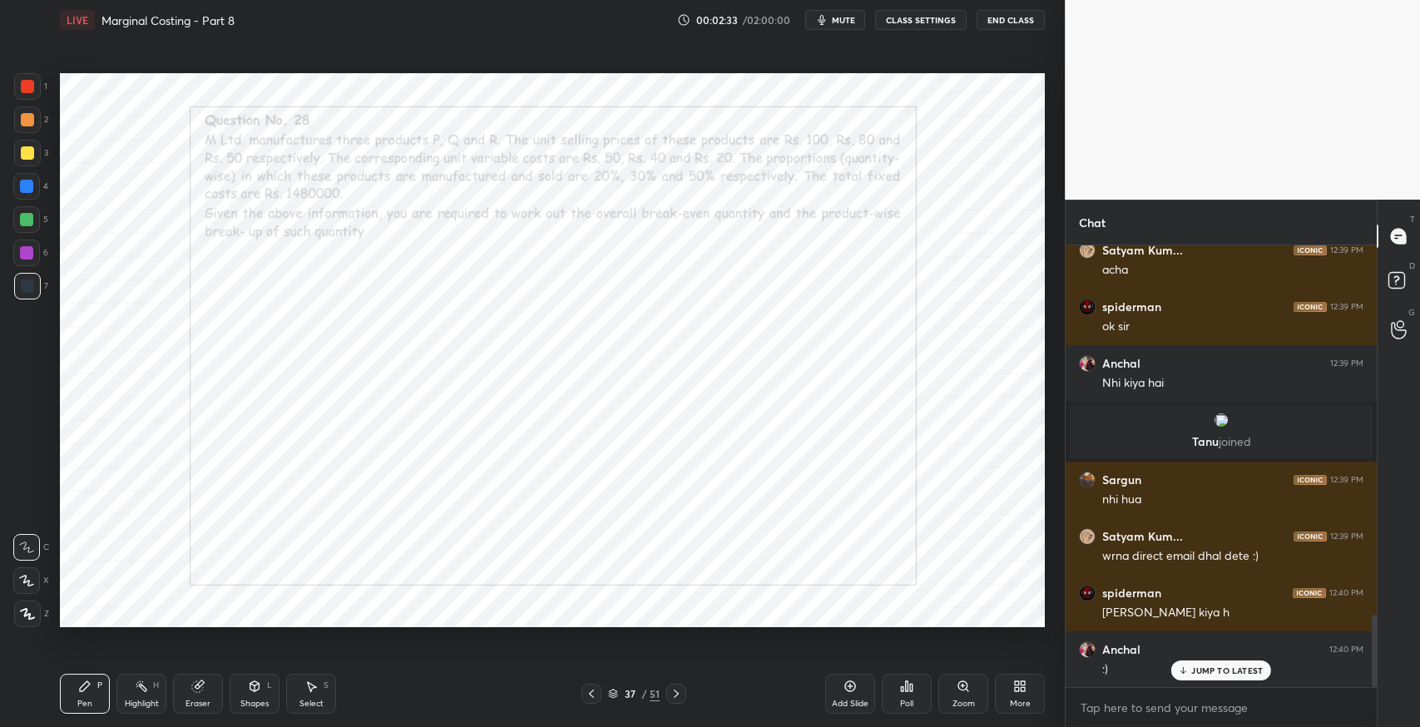
click at [686, 696] on div at bounding box center [676, 694] width 20 height 20
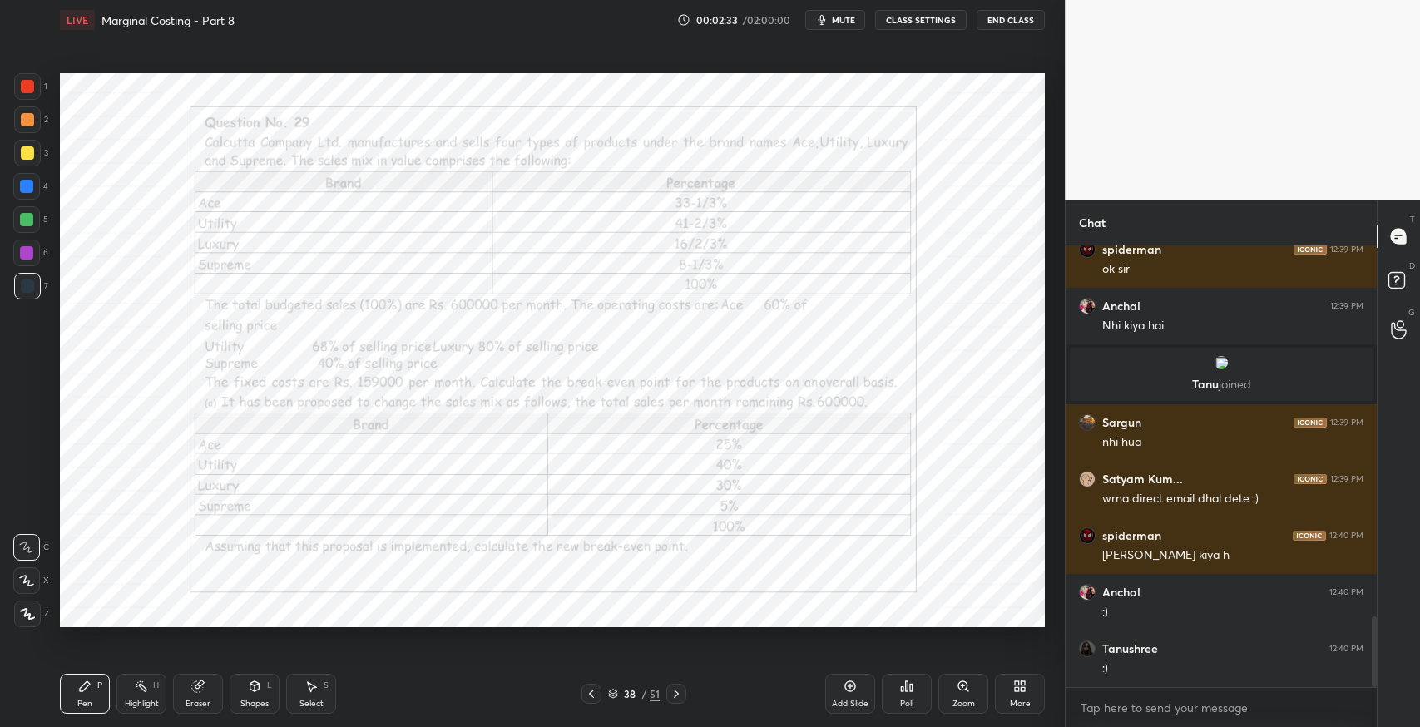
click at [686, 696] on div at bounding box center [676, 694] width 20 height 20
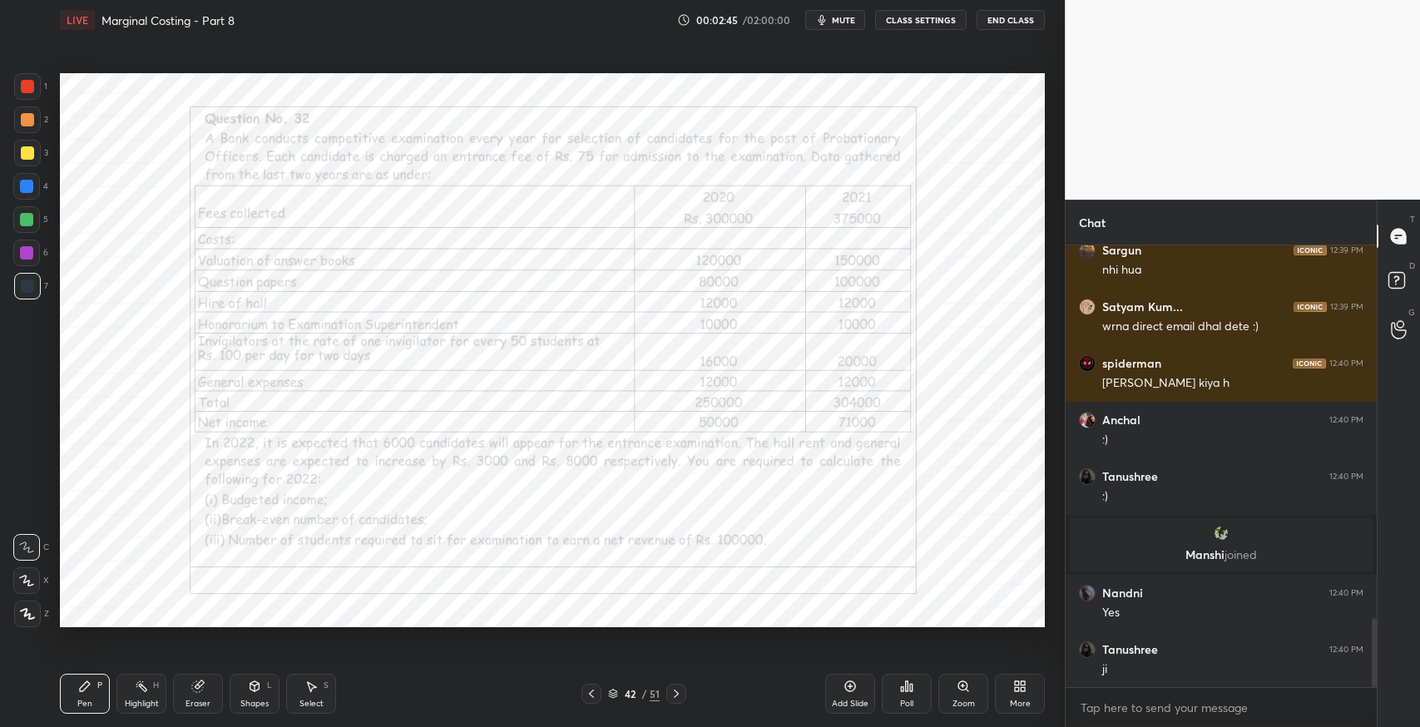
scroll to position [2367, 0]
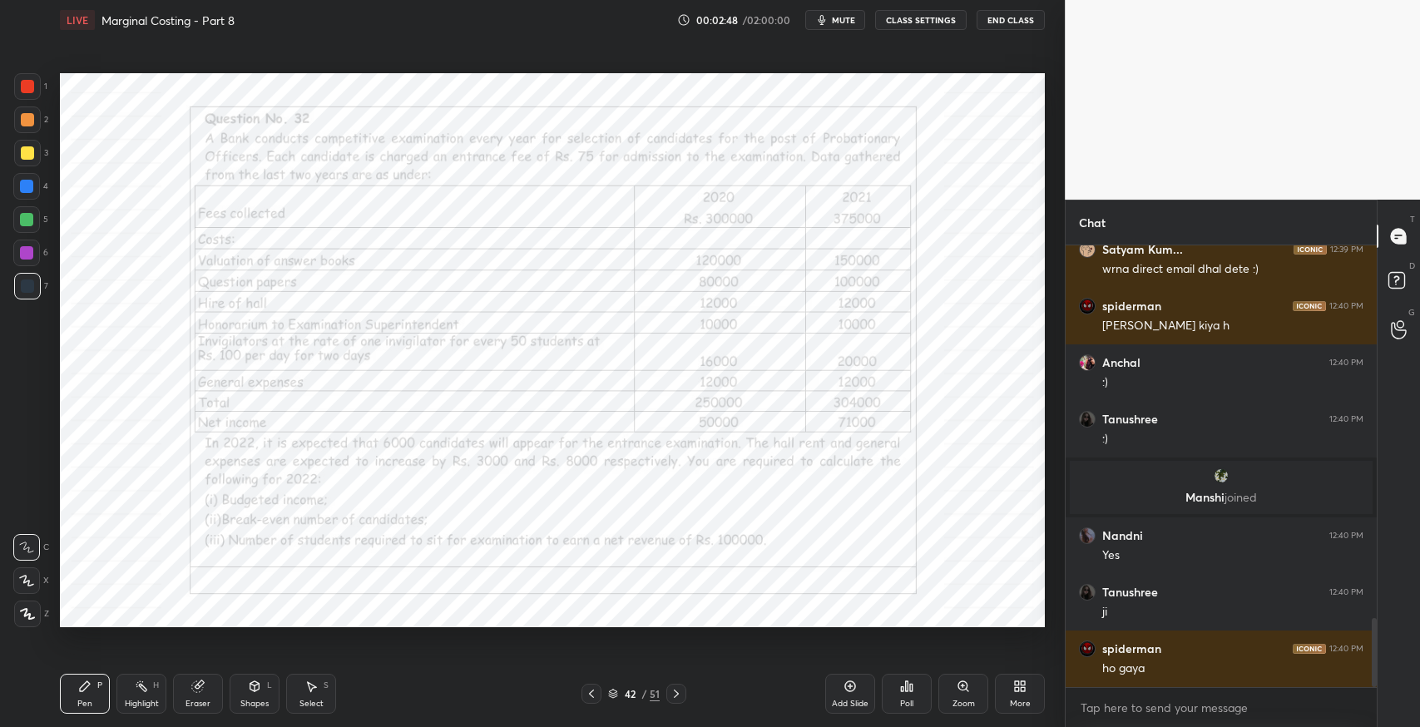
click at [678, 700] on icon at bounding box center [676, 693] width 13 height 13
click at [685, 691] on div at bounding box center [676, 694] width 20 height 20
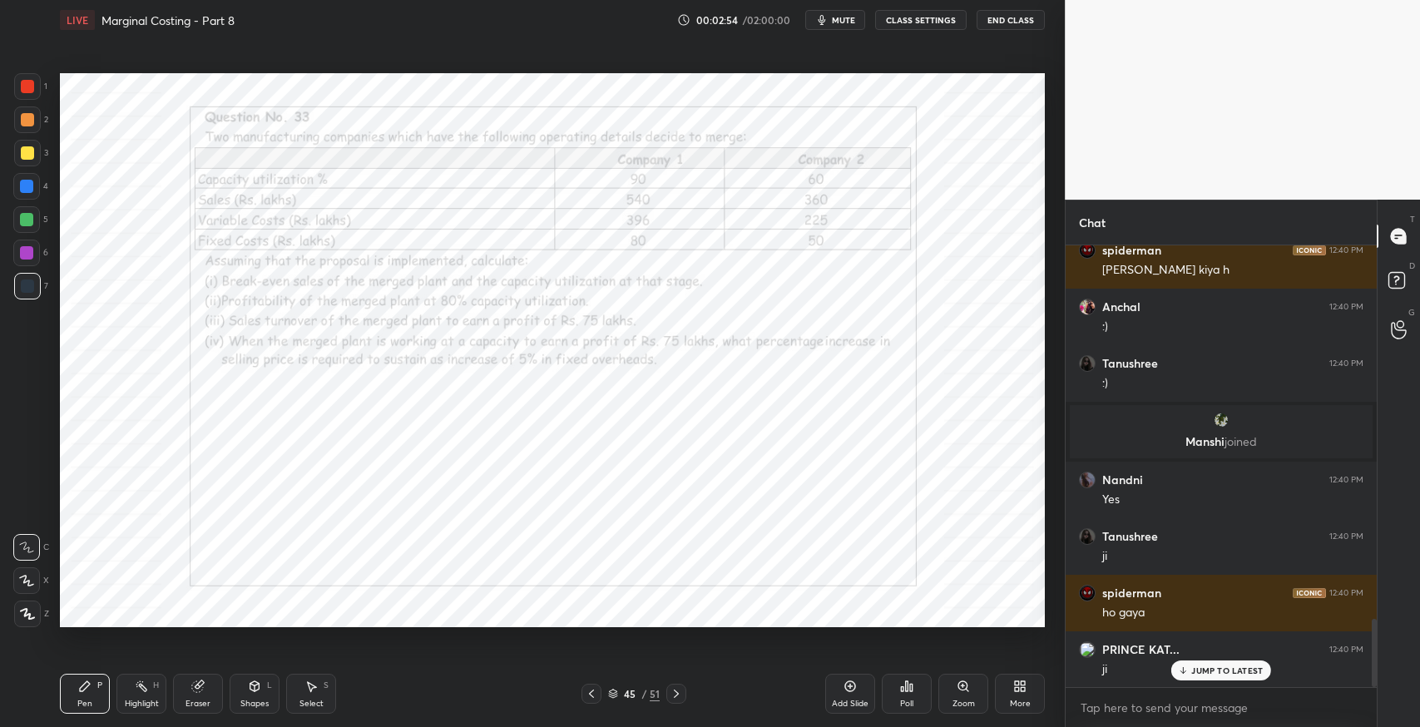
click at [591, 696] on icon at bounding box center [591, 693] width 13 height 13
click at [853, 690] on icon at bounding box center [850, 686] width 11 height 11
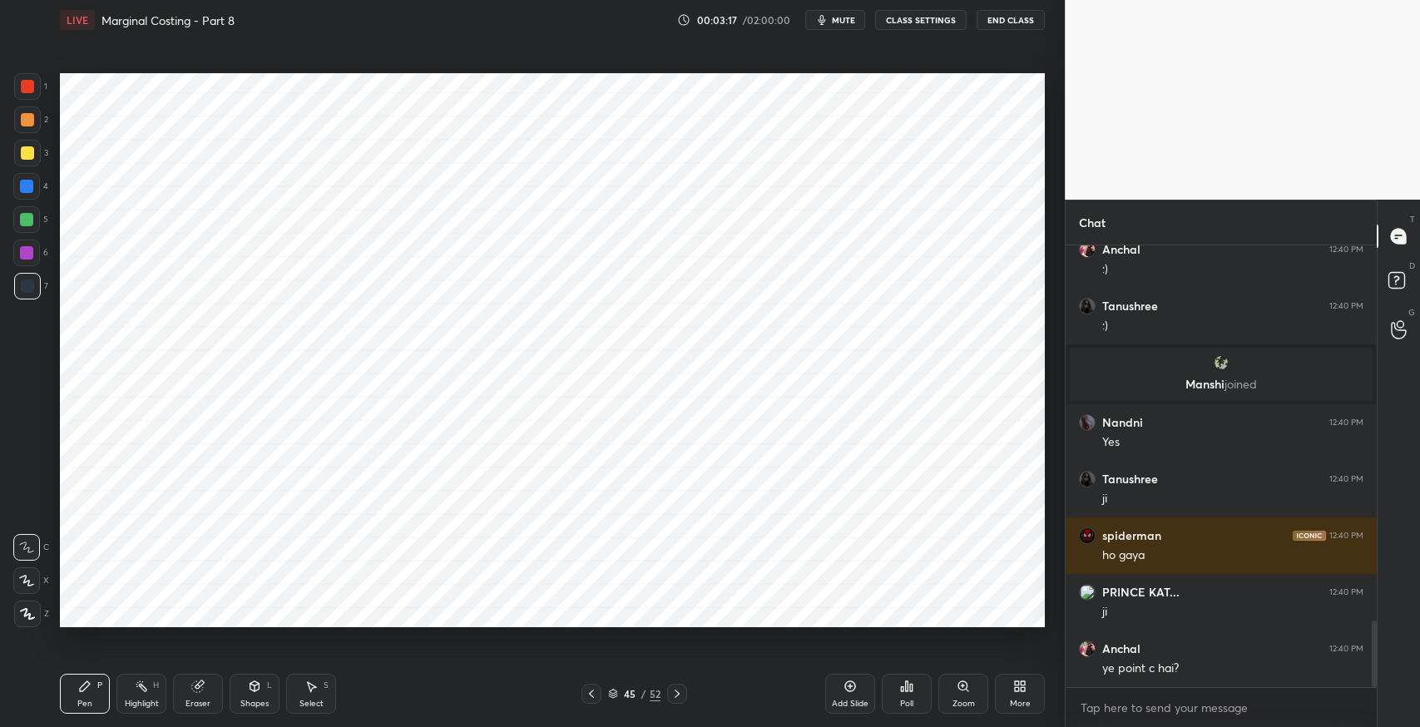
click at [186, 697] on div "Eraser" at bounding box center [198, 694] width 50 height 40
click at [91, 681] on icon at bounding box center [84, 686] width 13 height 13
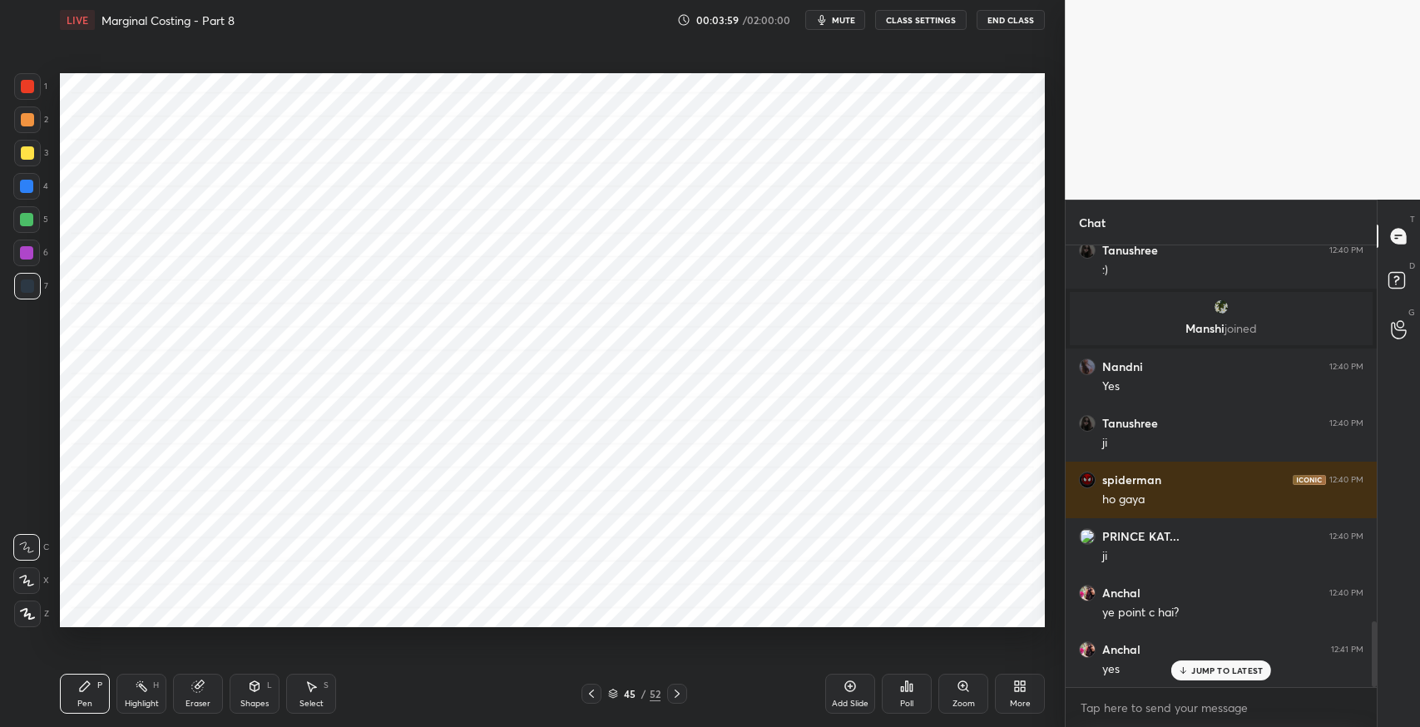
scroll to position [2596, 0]
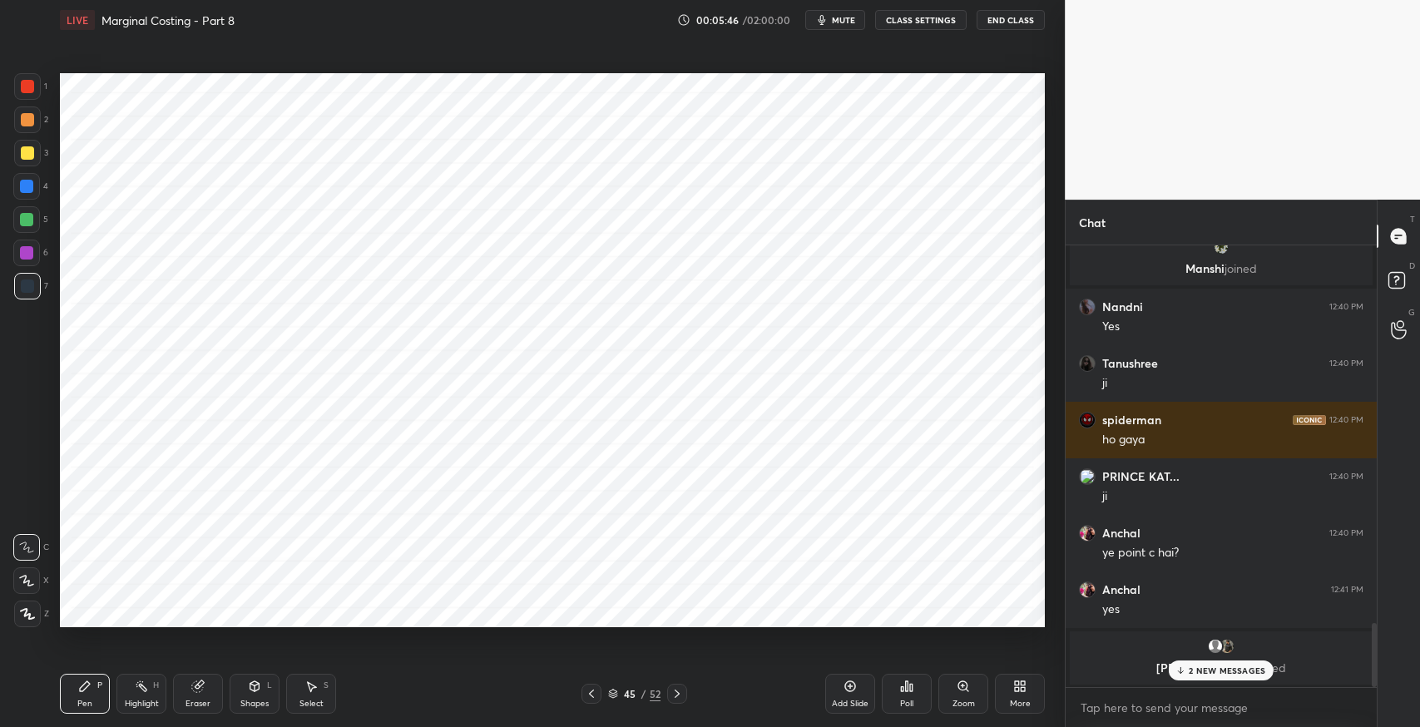
click at [825, 20] on icon "button" at bounding box center [821, 19] width 13 height 13
click at [832, 22] on span "unmute" at bounding box center [842, 20] width 36 height 12
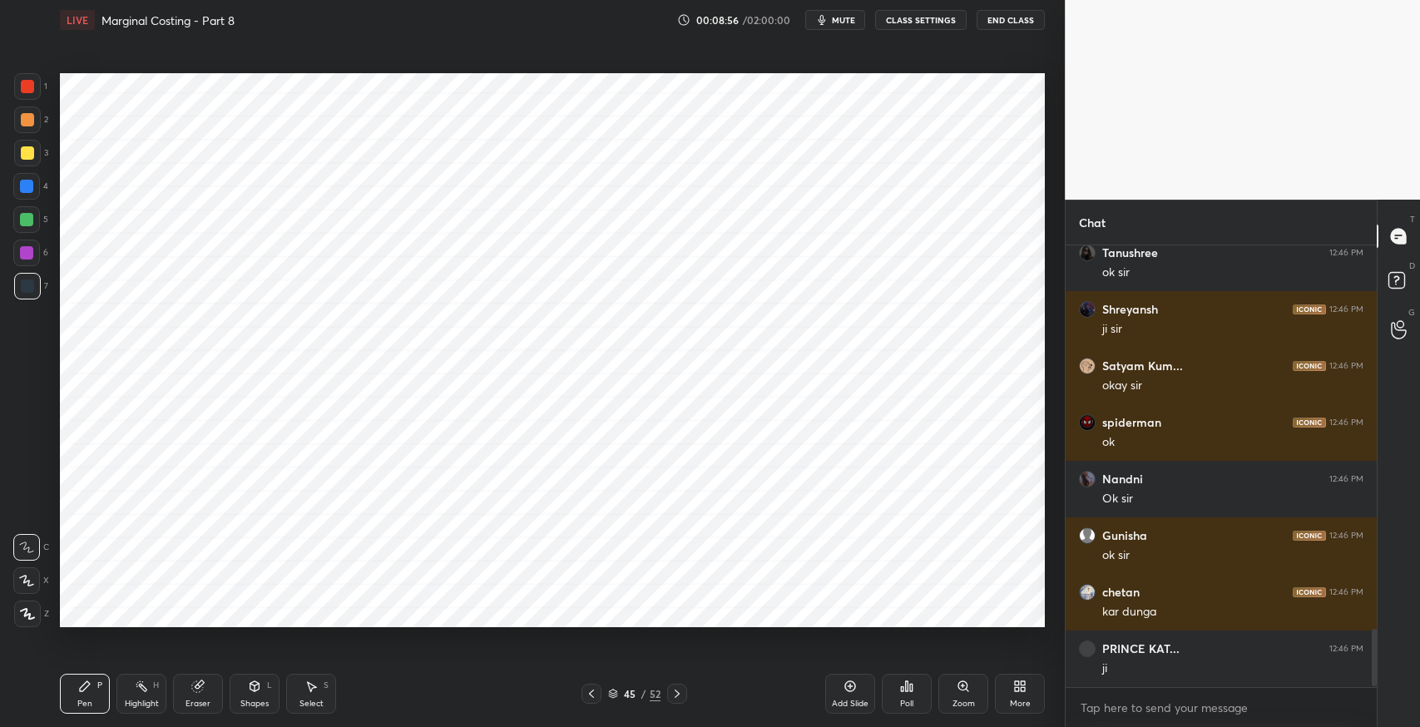
scroll to position [2943, 0]
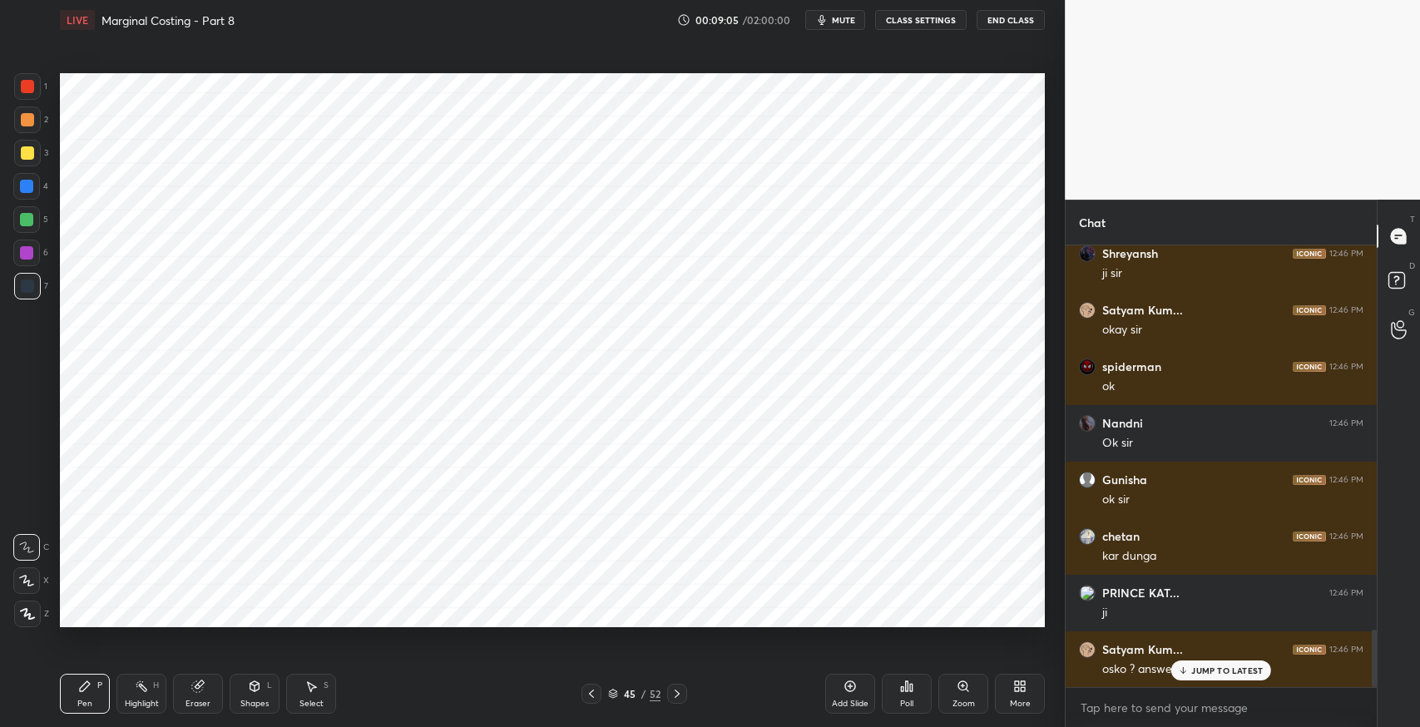
click at [1200, 671] on p "JUMP TO LATEST" at bounding box center [1227, 671] width 72 height 10
click at [310, 694] on div "Select S" at bounding box center [311, 694] width 50 height 40
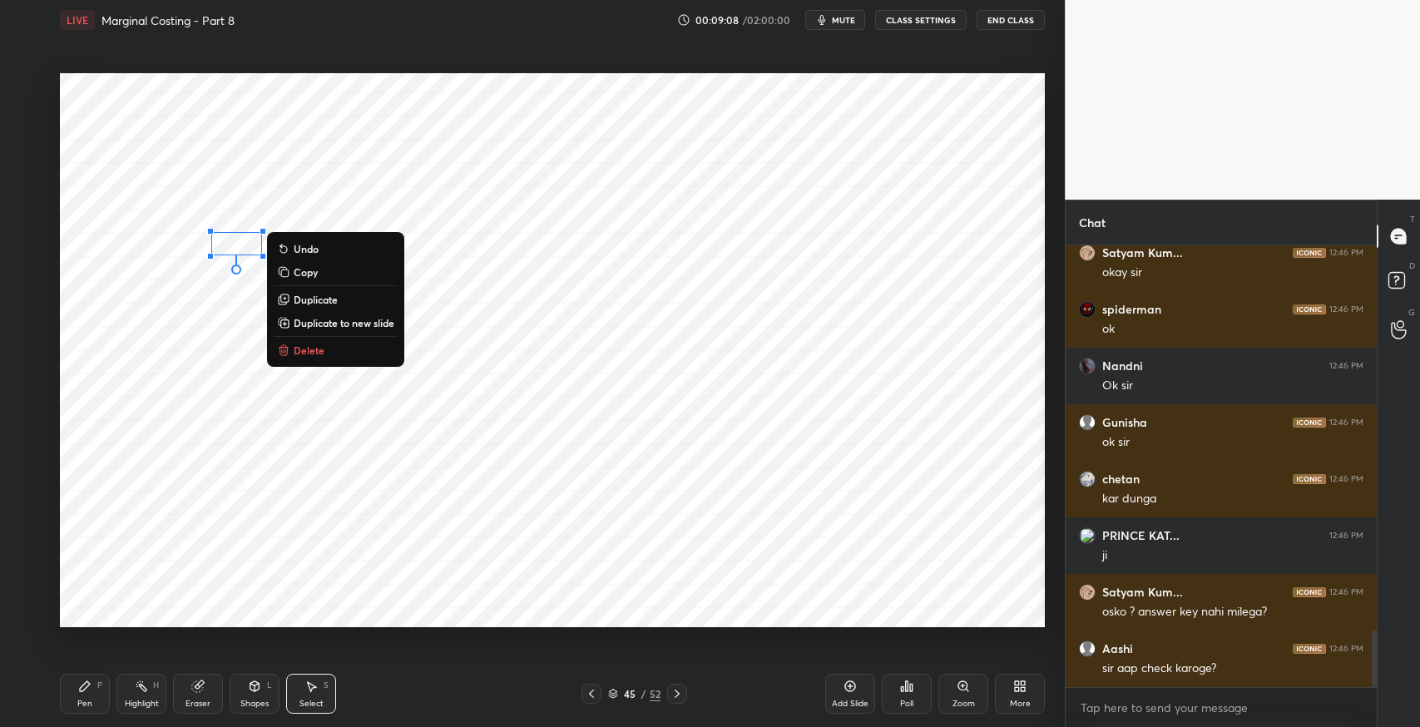
click at [318, 349] on p "Delete" at bounding box center [309, 350] width 31 height 13
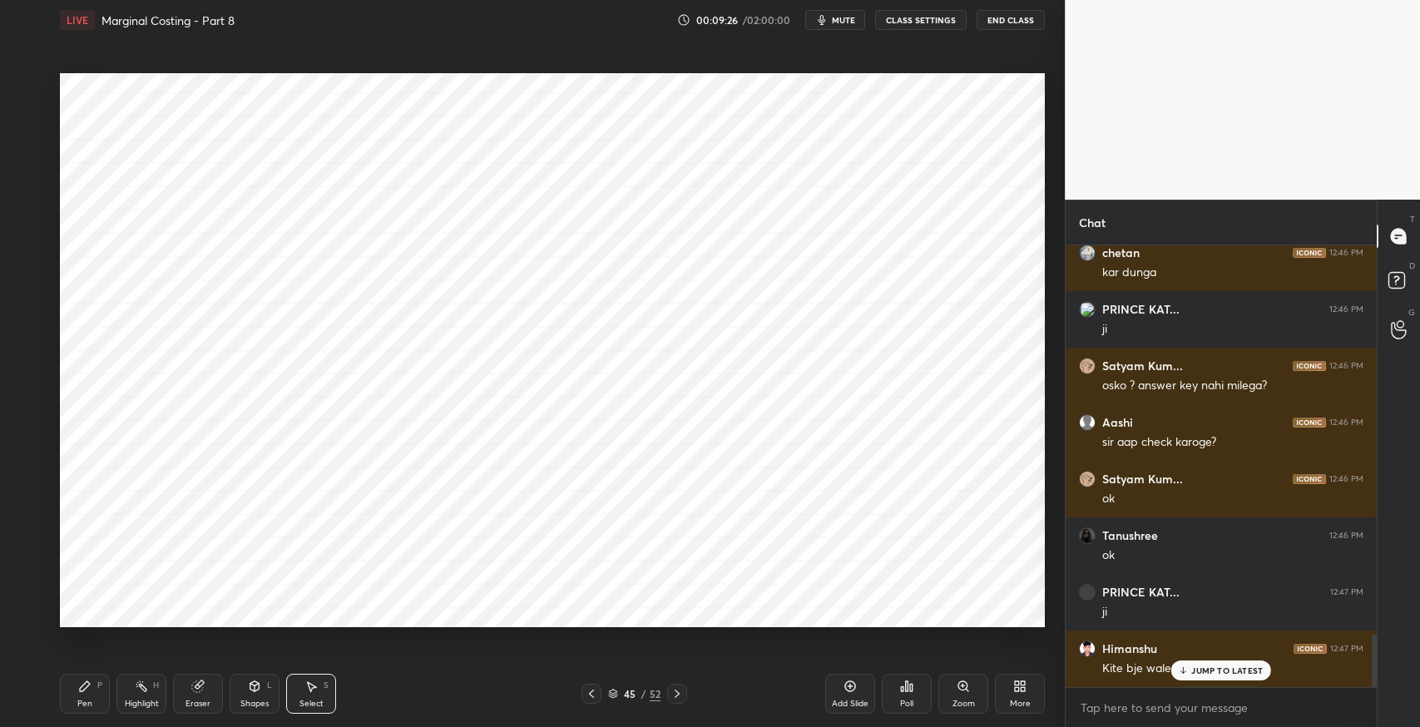
scroll to position [3283, 0]
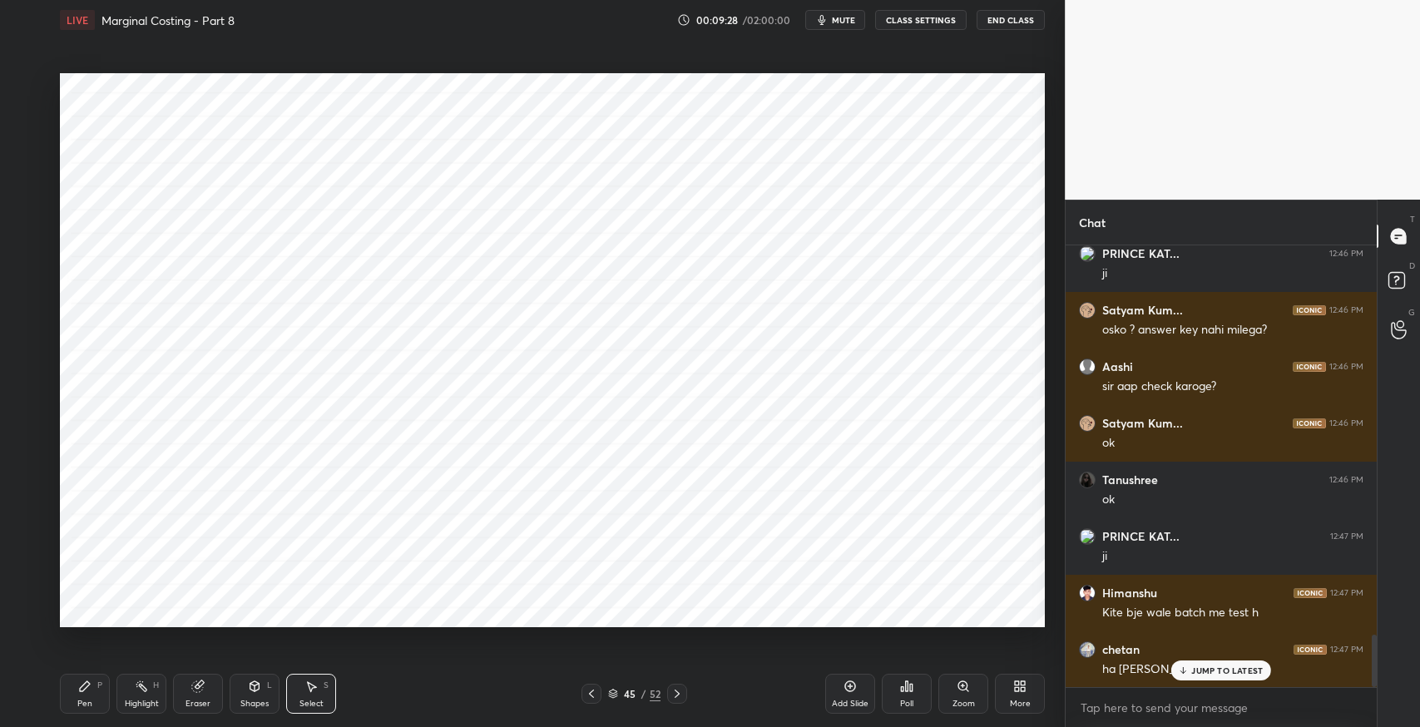
click at [1217, 678] on div "JUMP TO LATEST" at bounding box center [1221, 671] width 100 height 20
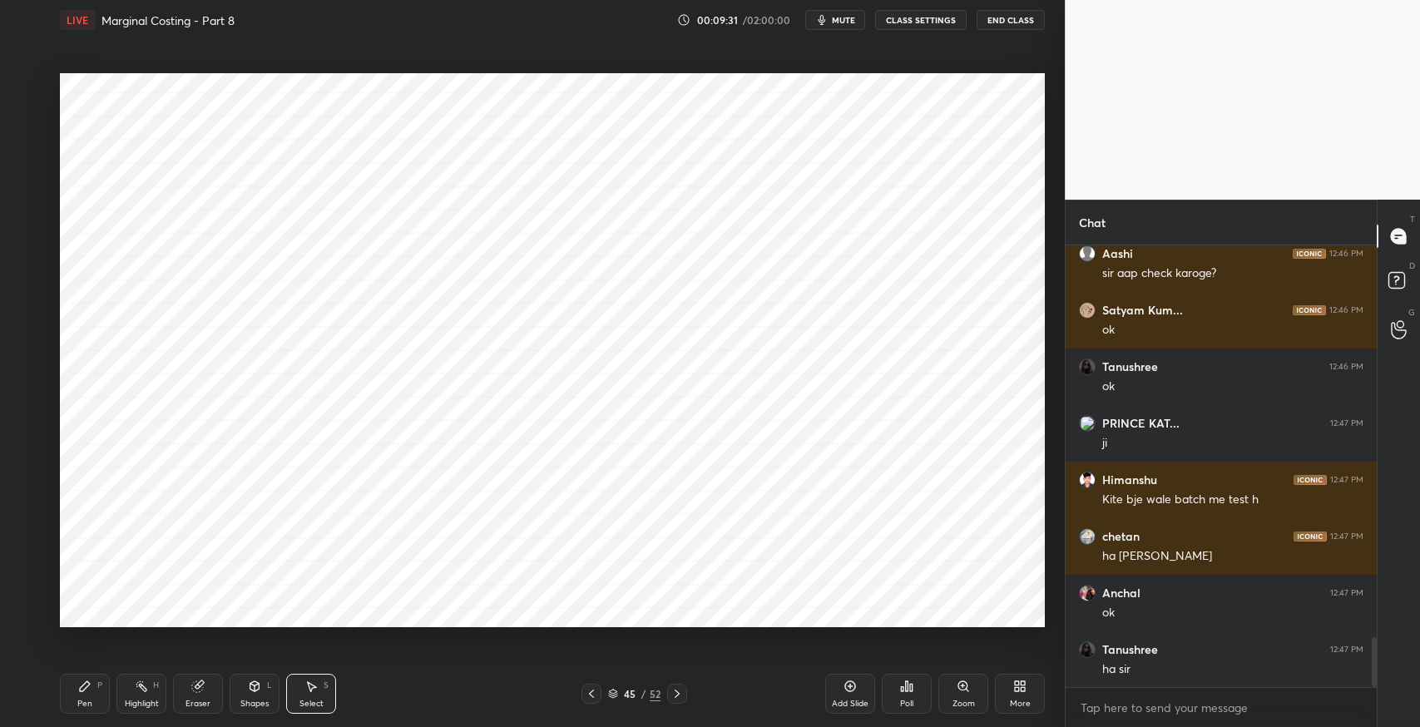
scroll to position [3453, 0]
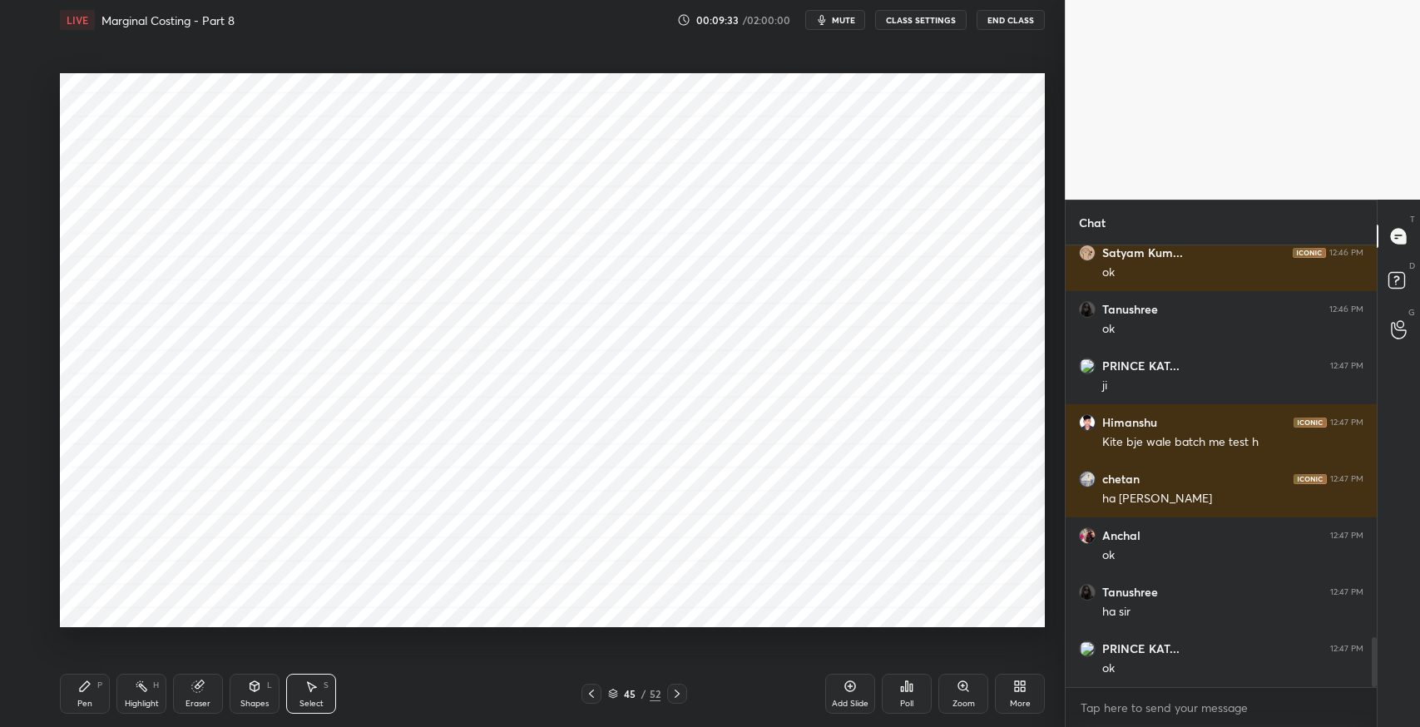
click at [93, 689] on div "Pen P" at bounding box center [85, 694] width 50 height 40
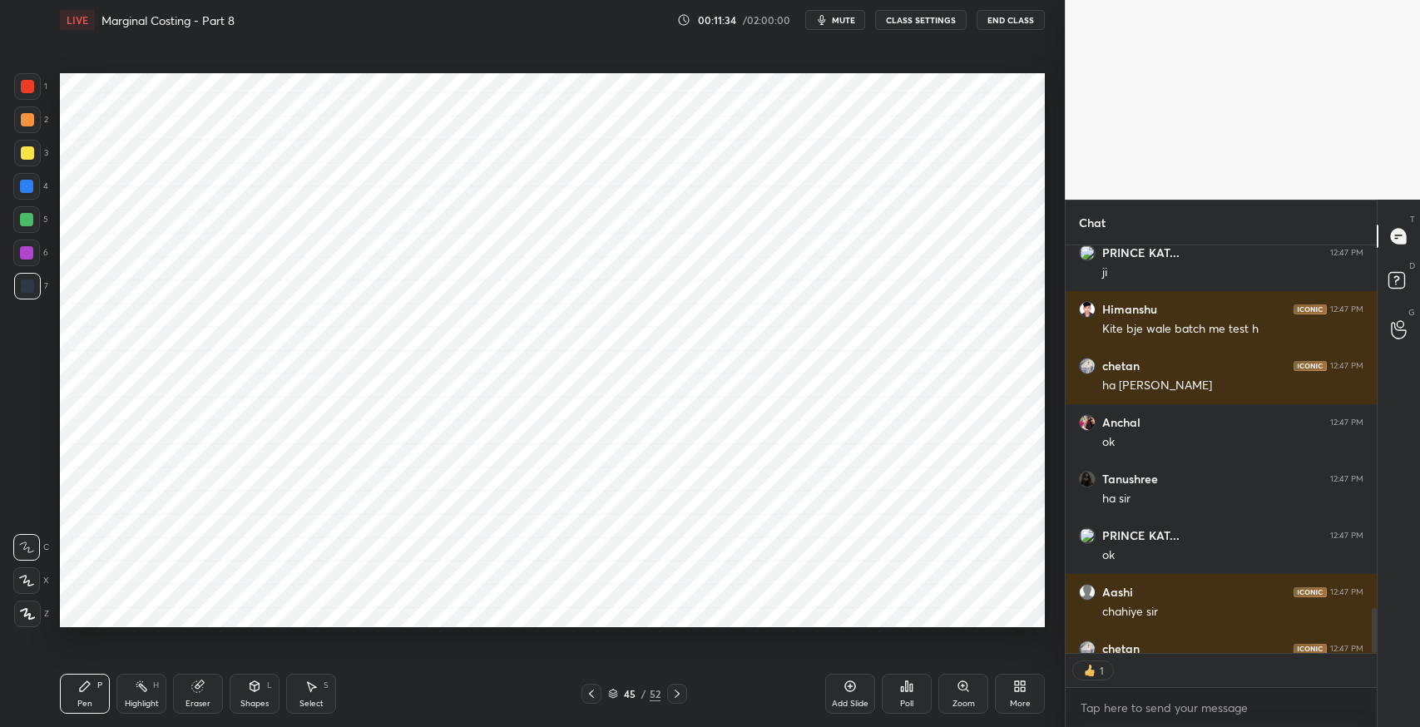
scroll to position [5, 5]
click at [845, 696] on div "Add Slide" at bounding box center [850, 694] width 50 height 40
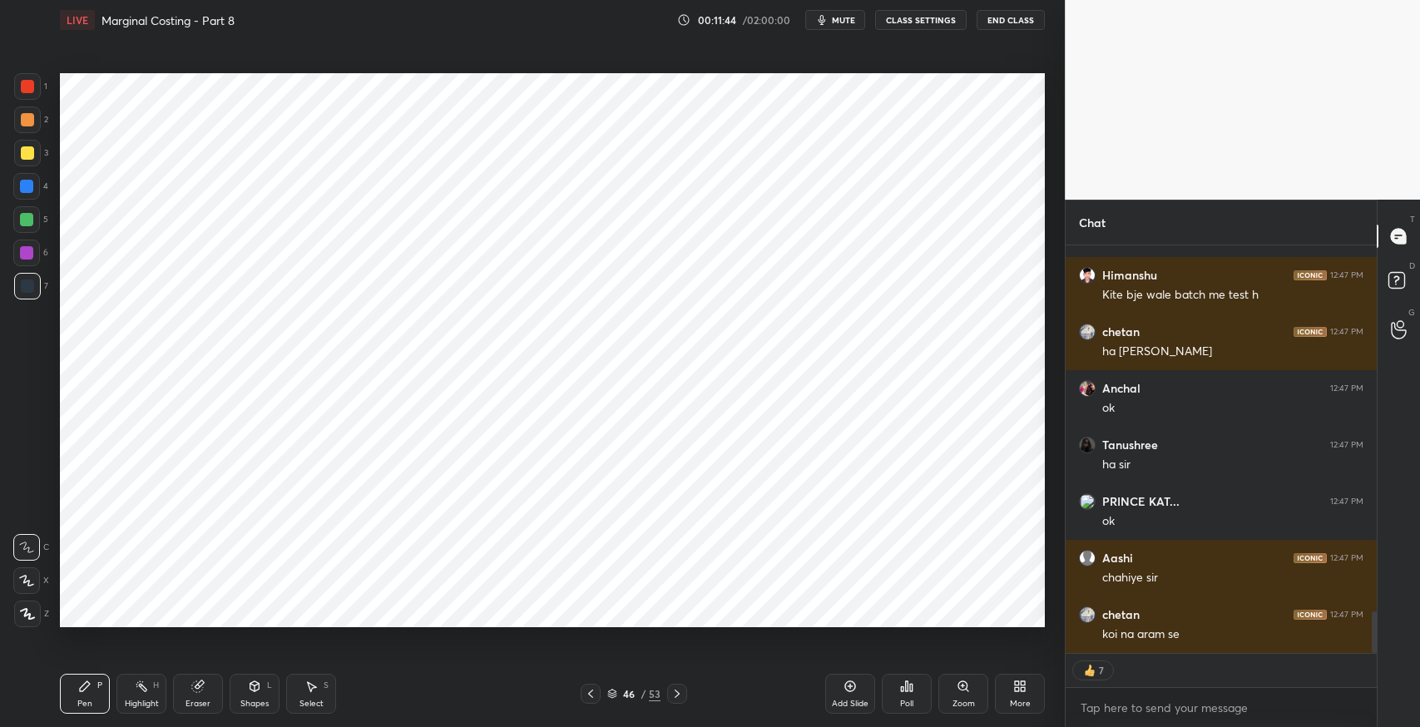
click at [596, 701] on div at bounding box center [591, 694] width 20 height 20
click at [999, 692] on div "More" at bounding box center [1020, 694] width 50 height 40
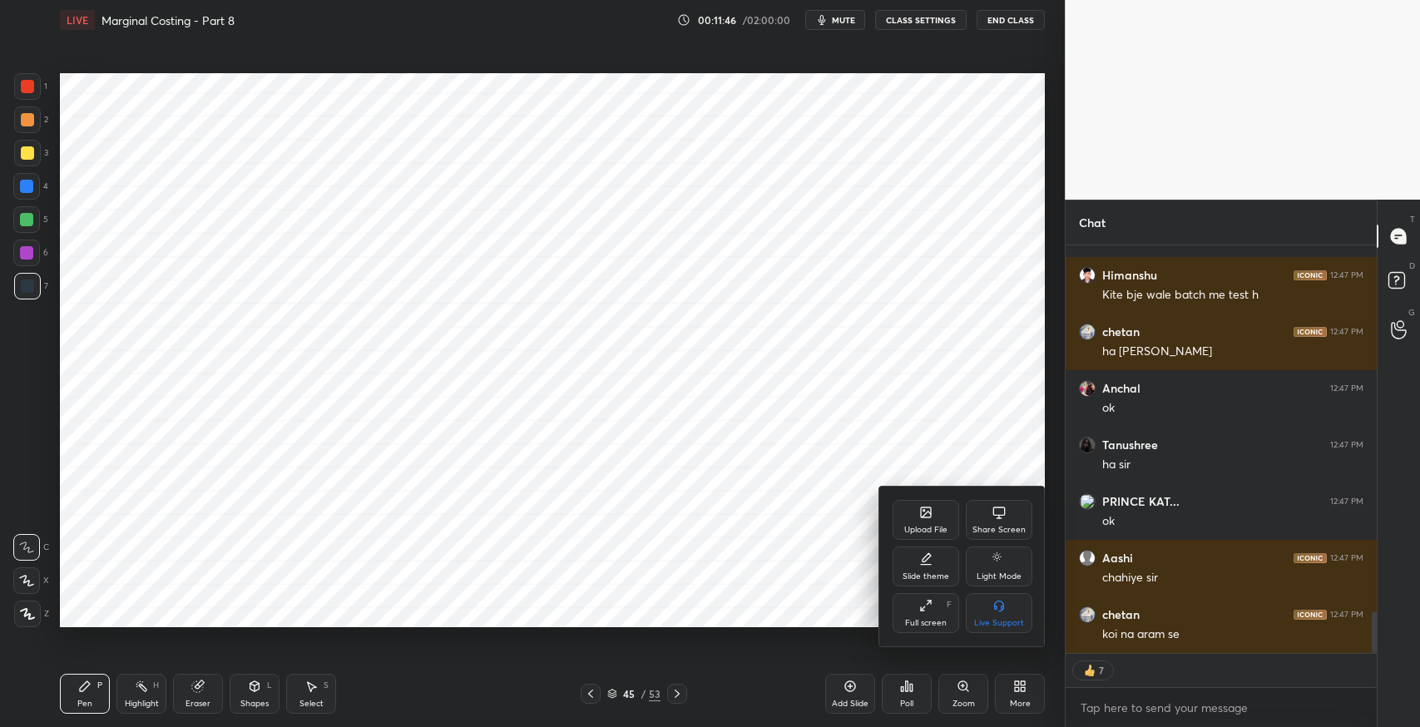
click at [910, 578] on div "Slide theme" at bounding box center [926, 576] width 47 height 8
click at [1008, 575] on div "Light Ruled" at bounding box center [1000, 576] width 44 height 8
click at [730, 548] on div at bounding box center [710, 363] width 1420 height 727
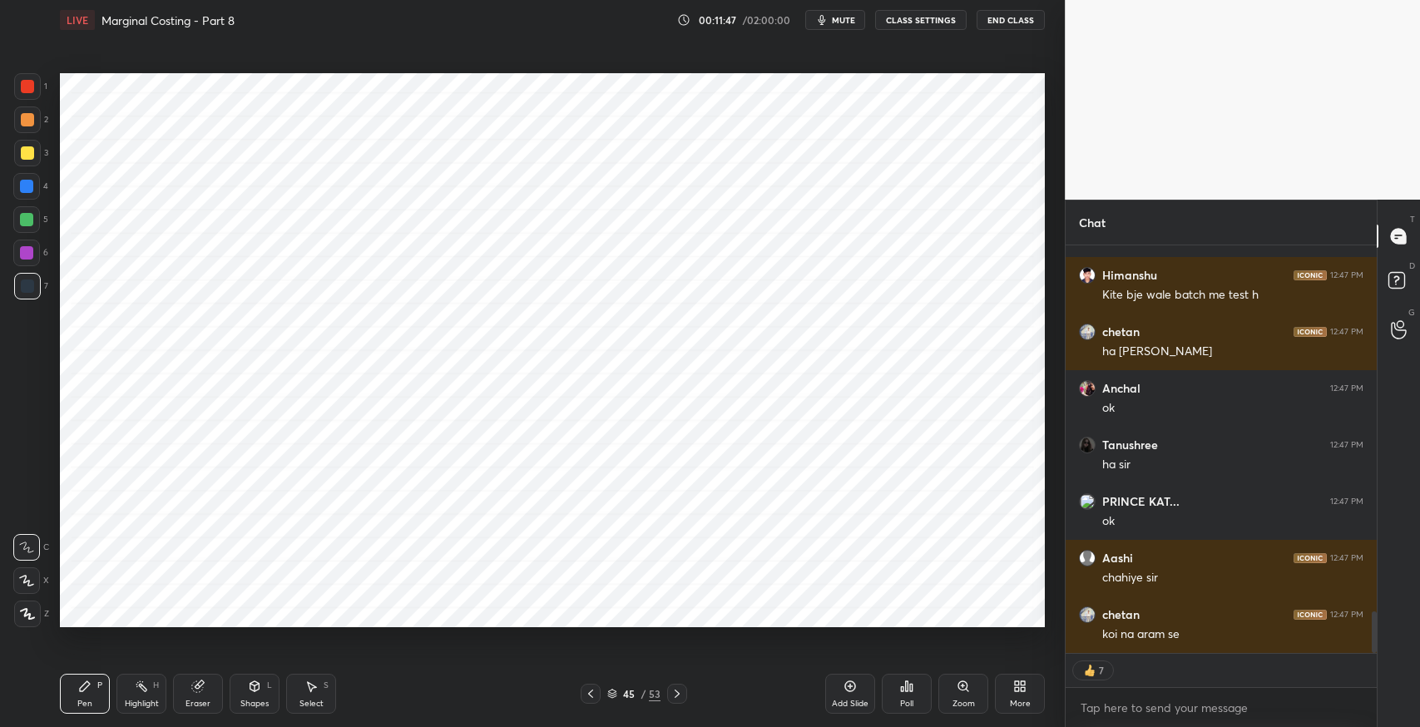
click at [860, 703] on div "Add Slide" at bounding box center [850, 704] width 37 height 8
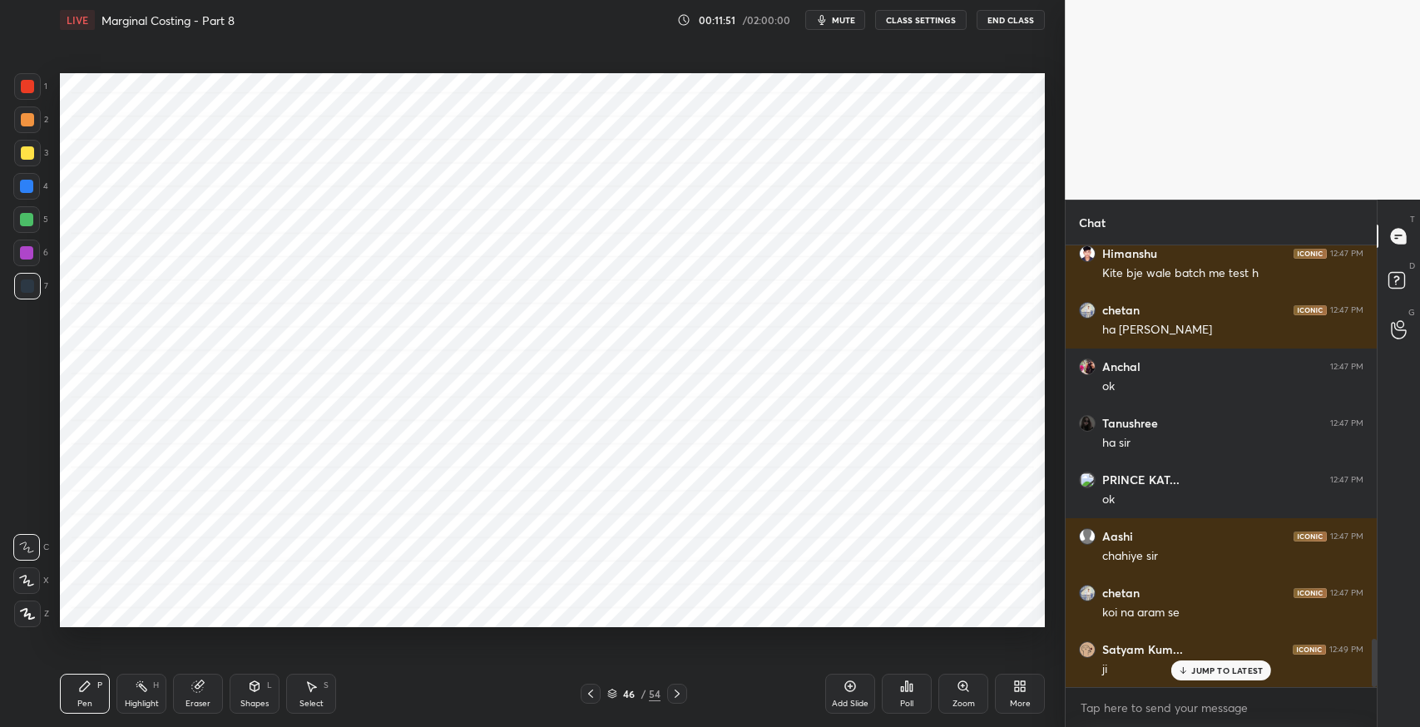
scroll to position [3680, 0]
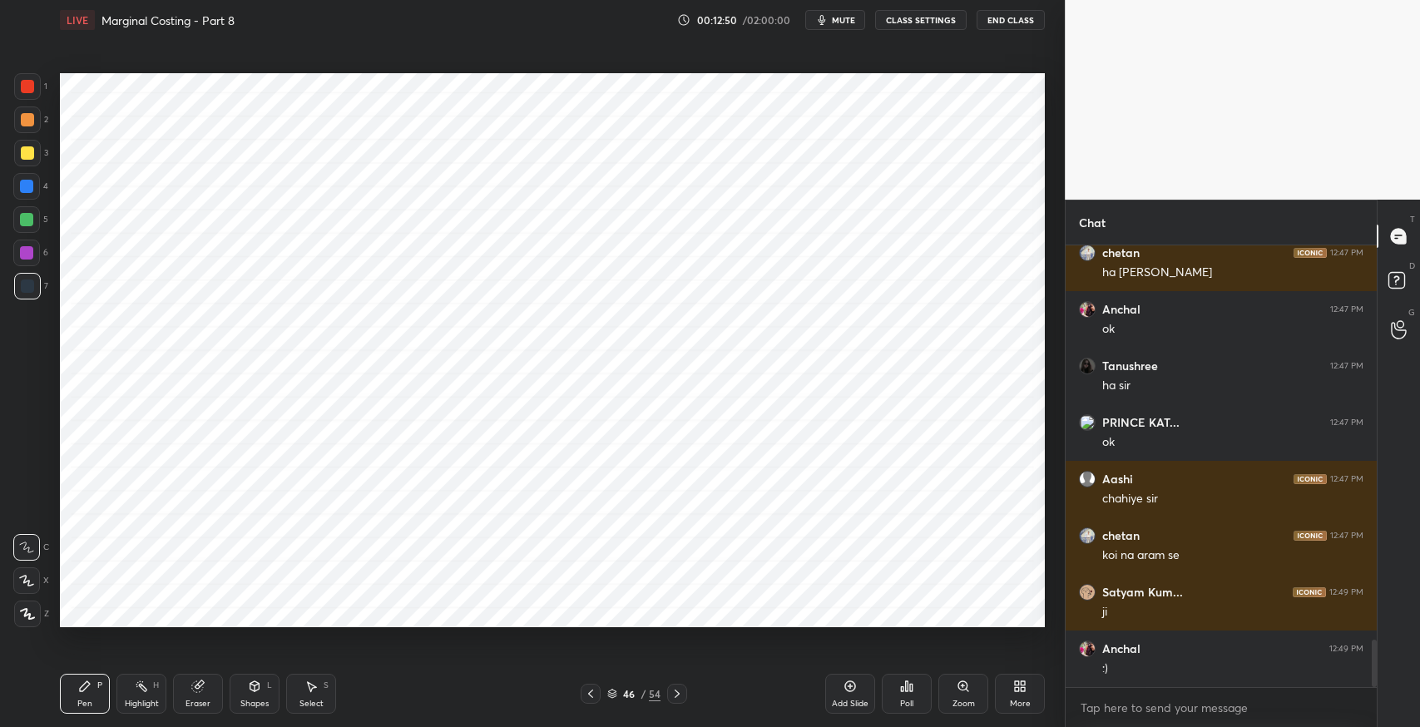
click at [212, 695] on div "Eraser" at bounding box center [198, 694] width 50 height 40
click at [45, 578] on icon at bounding box center [46, 580] width 7 height 7
click at [100, 681] on div "P" at bounding box center [99, 685] width 5 height 8
click at [204, 692] on icon at bounding box center [197, 687] width 13 height 14
click at [96, 698] on div "Pen P" at bounding box center [85, 694] width 50 height 40
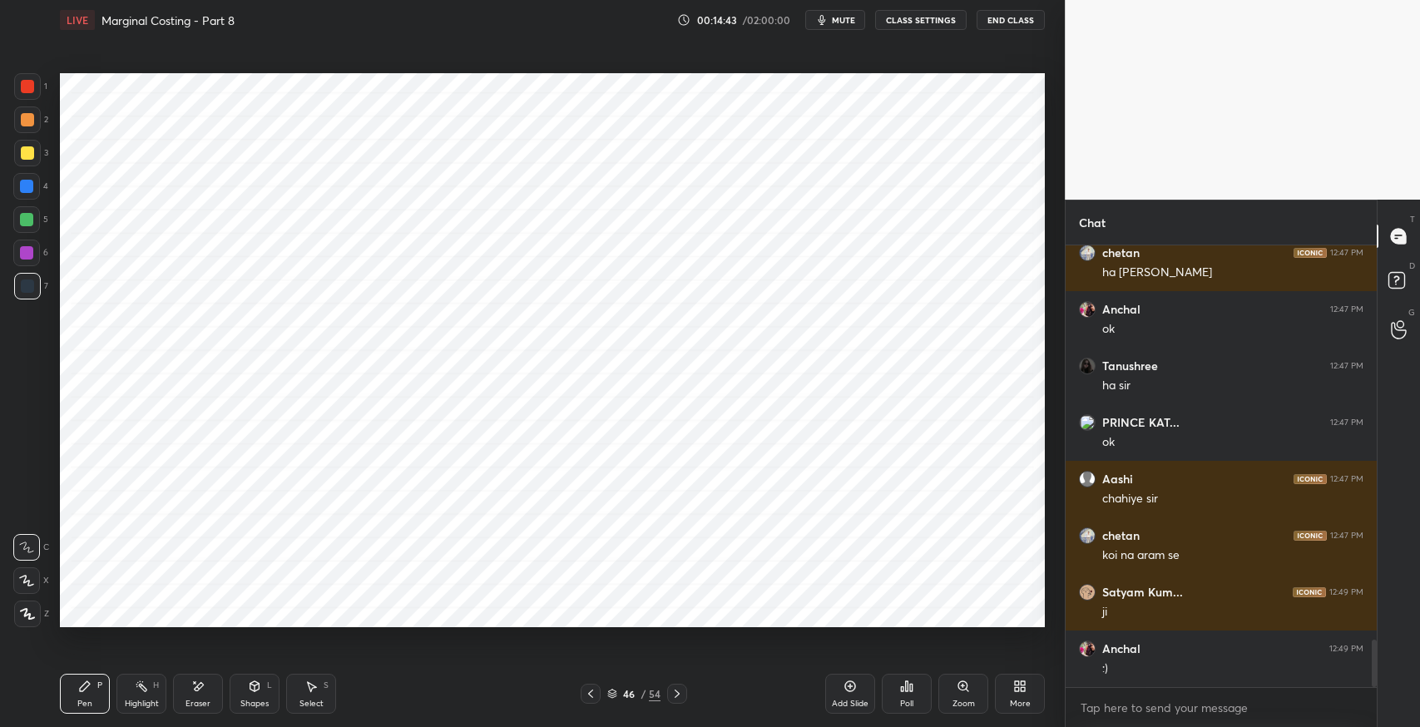
scroll to position [3735, 0]
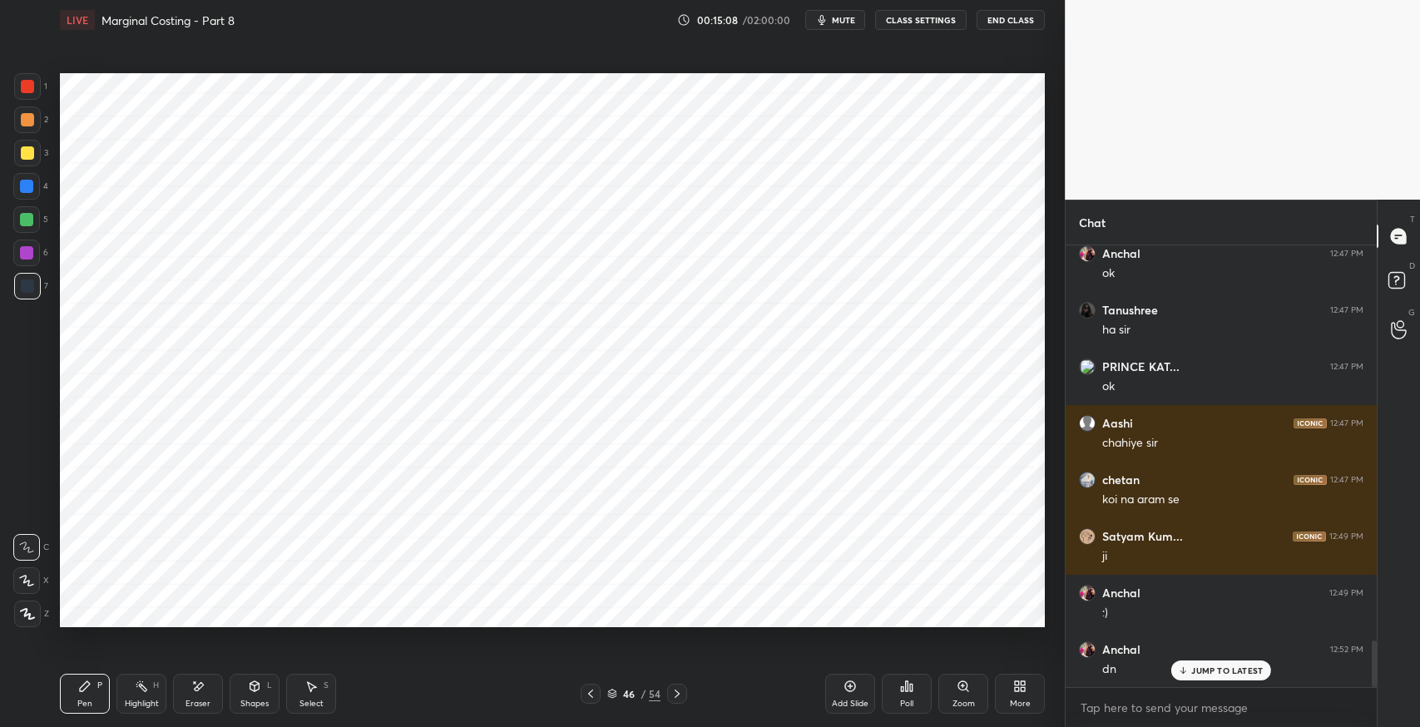
click at [524, 672] on div "Pen P Highlight H Eraser Shapes L Select S 46 / 54 Add Slide Poll Zoom More" at bounding box center [552, 694] width 985 height 67
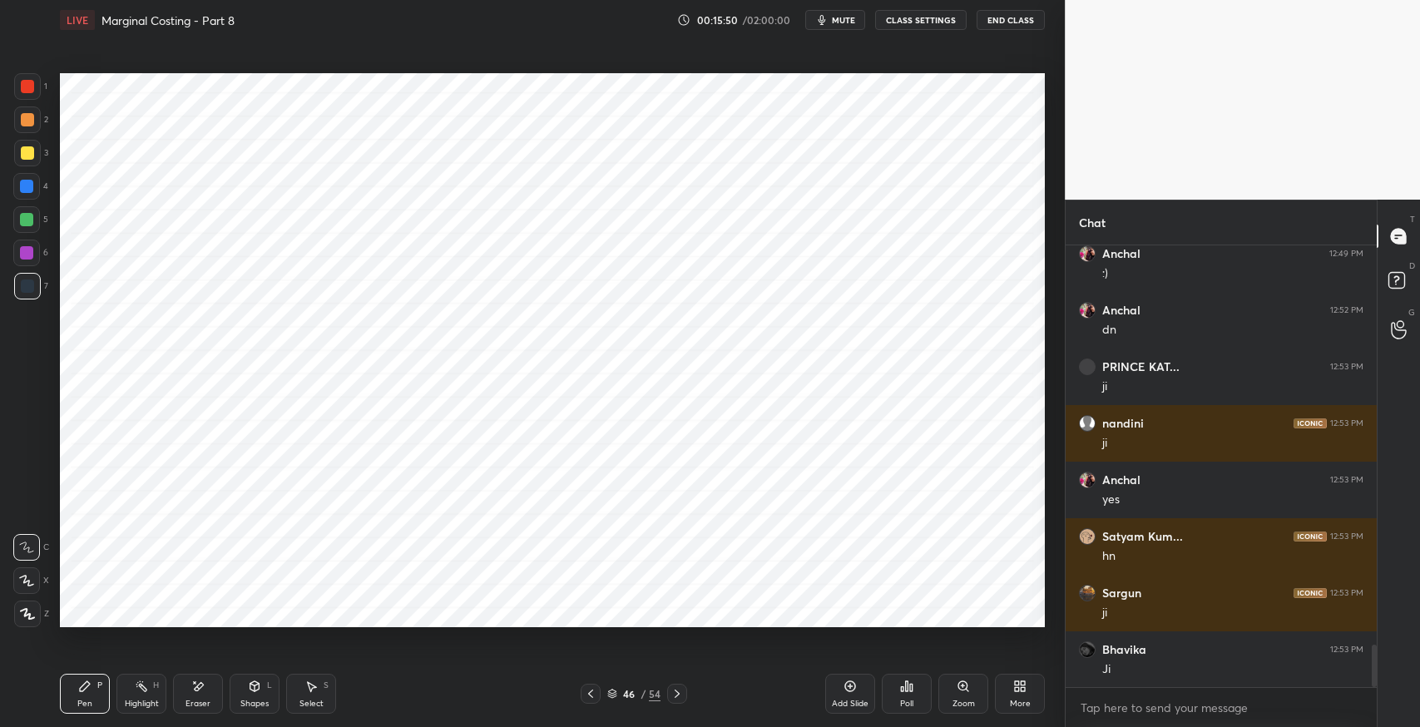
scroll to position [4132, 0]
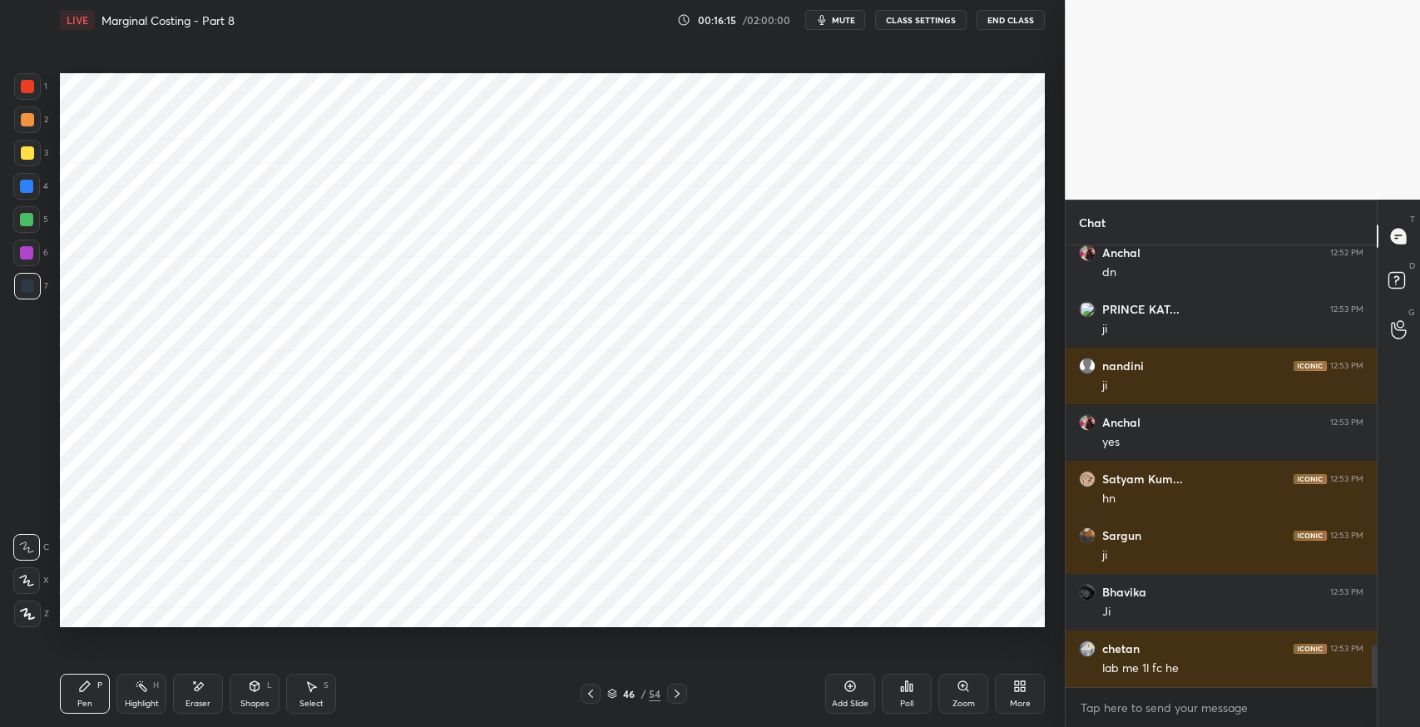
click at [196, 702] on div "Eraser" at bounding box center [198, 704] width 25 height 8
click at [80, 704] on div "Pen" at bounding box center [84, 704] width 15 height 8
click at [845, 689] on icon at bounding box center [850, 686] width 11 height 11
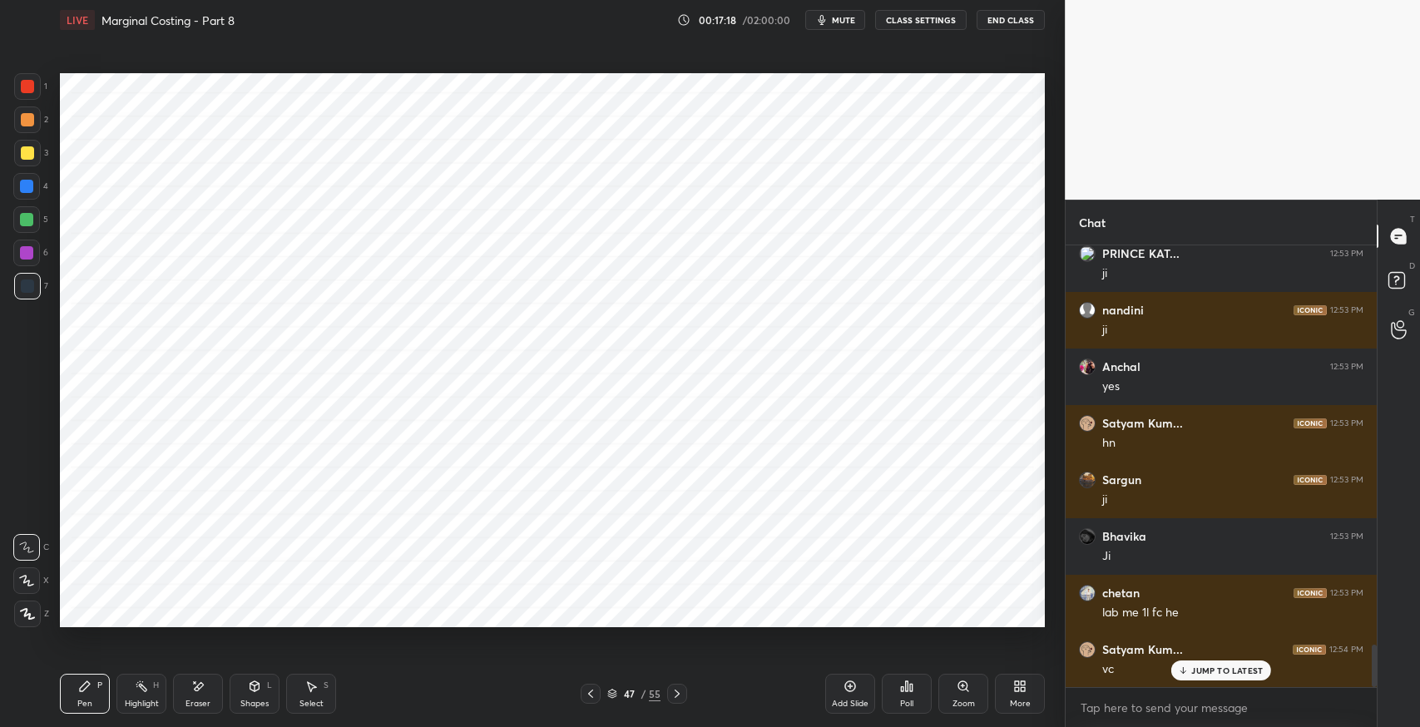
scroll to position [4245, 0]
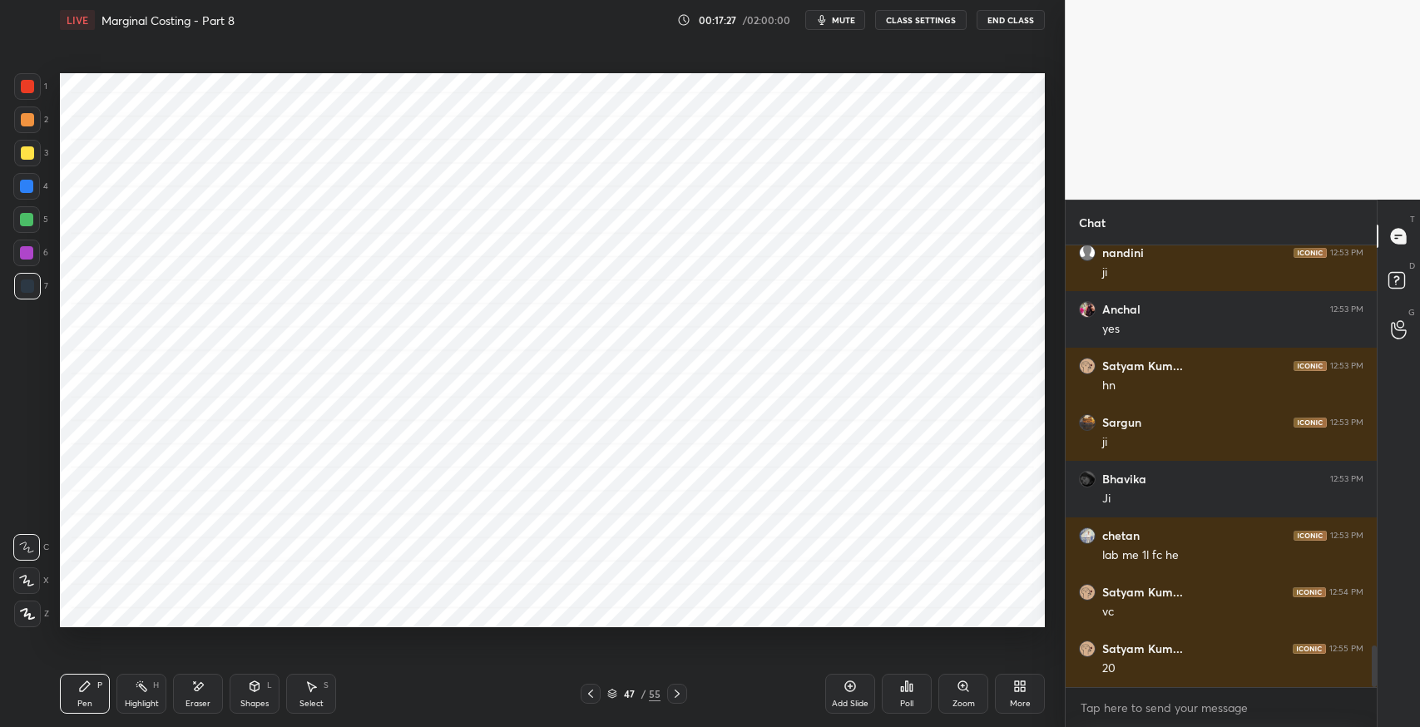
click at [252, 680] on icon at bounding box center [254, 686] width 13 height 13
click at [80, 707] on div "Pen" at bounding box center [84, 704] width 15 height 8
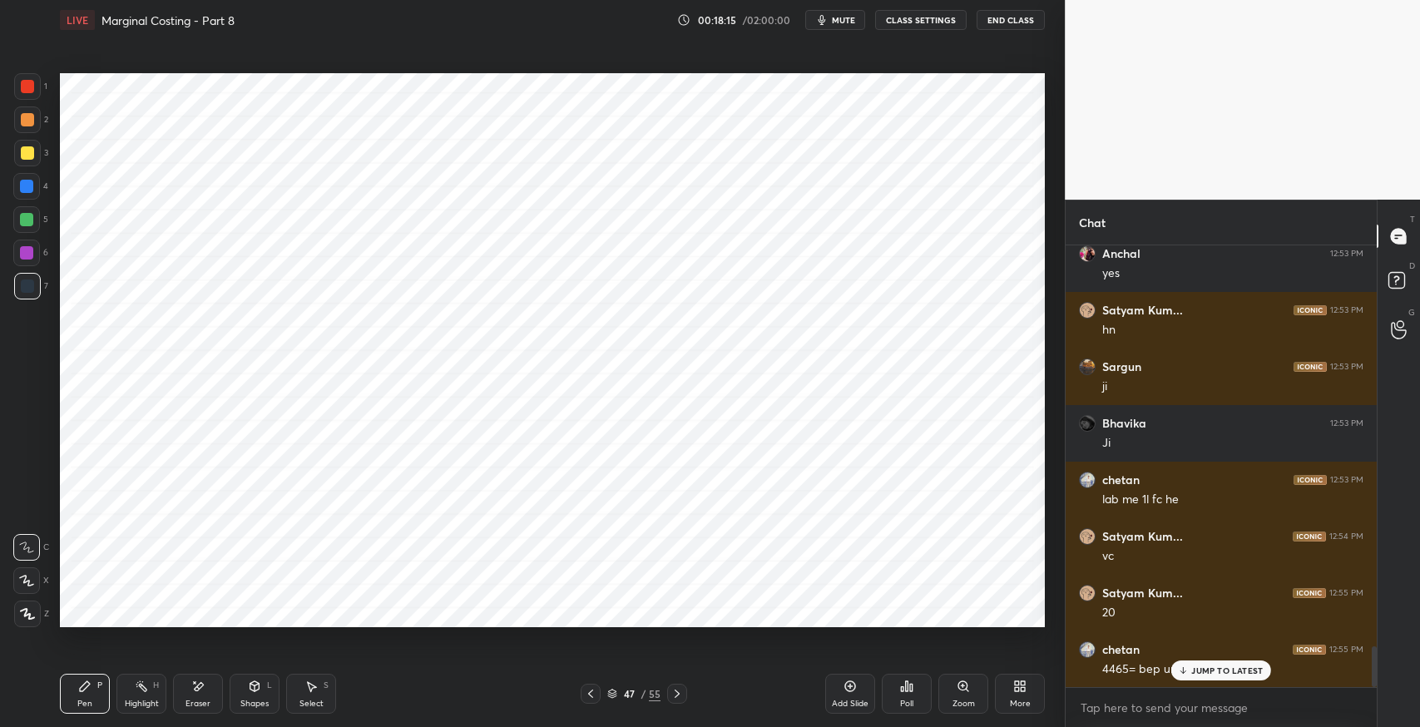
click at [806, 676] on div "Pen P Highlight H Eraser Shapes L Select S 47 / 55 Add Slide Poll Zoom More" at bounding box center [552, 694] width 985 height 67
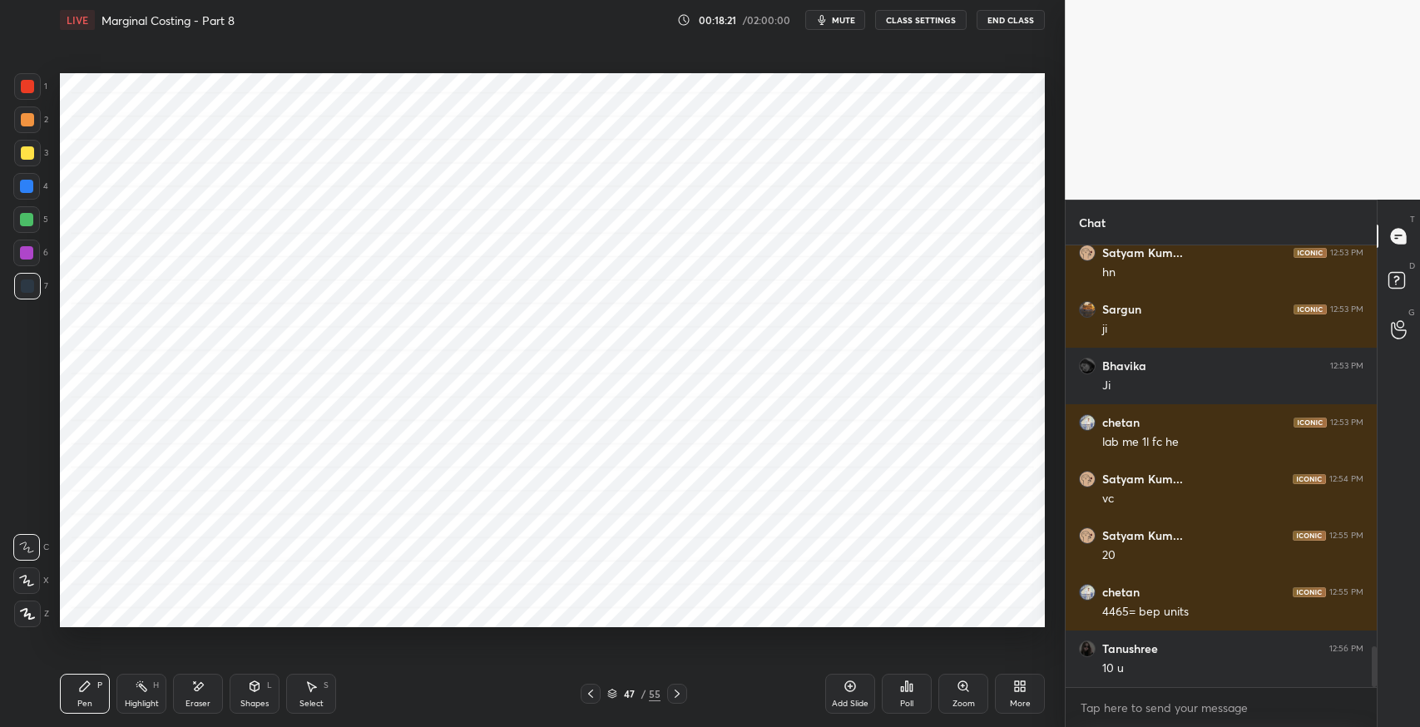
scroll to position [4414, 0]
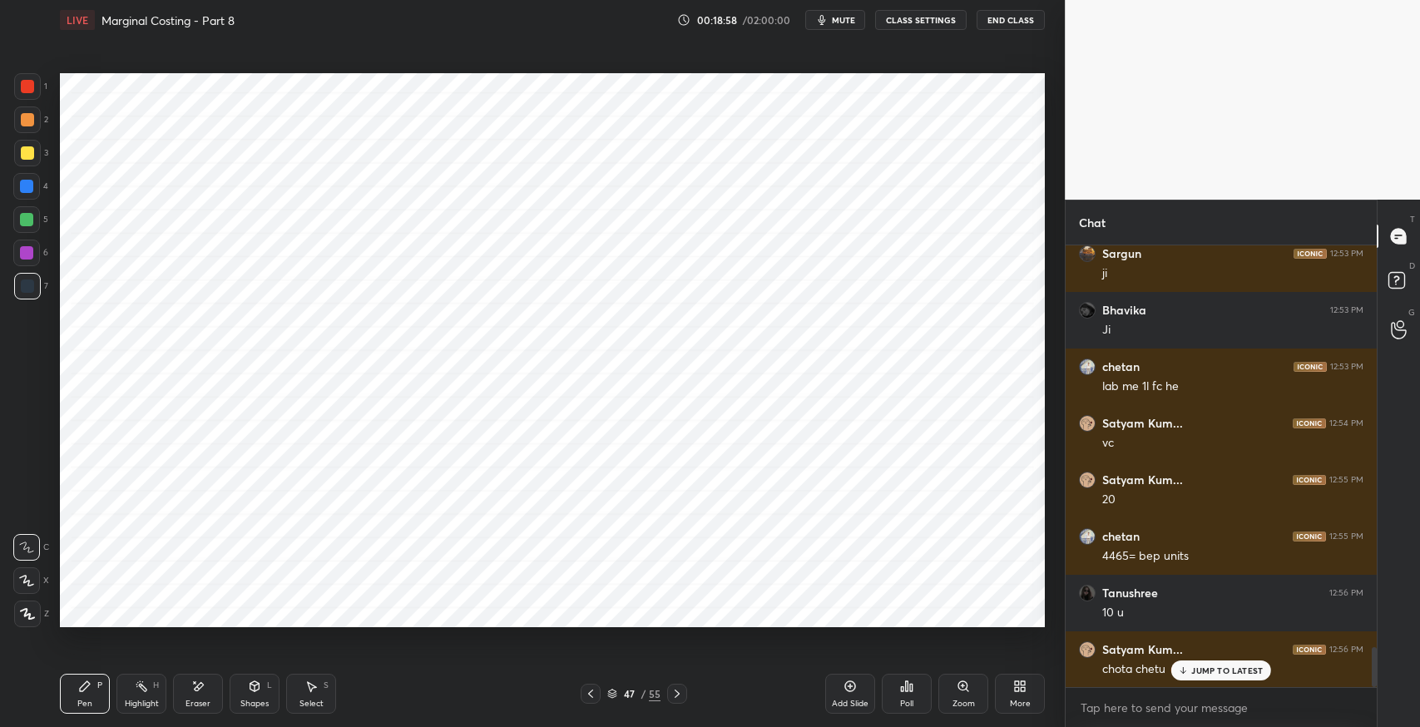
click at [1192, 676] on div "JUMP TO LATEST" at bounding box center [1221, 671] width 100 height 20
click at [834, 26] on button "mute" at bounding box center [835, 20] width 60 height 20
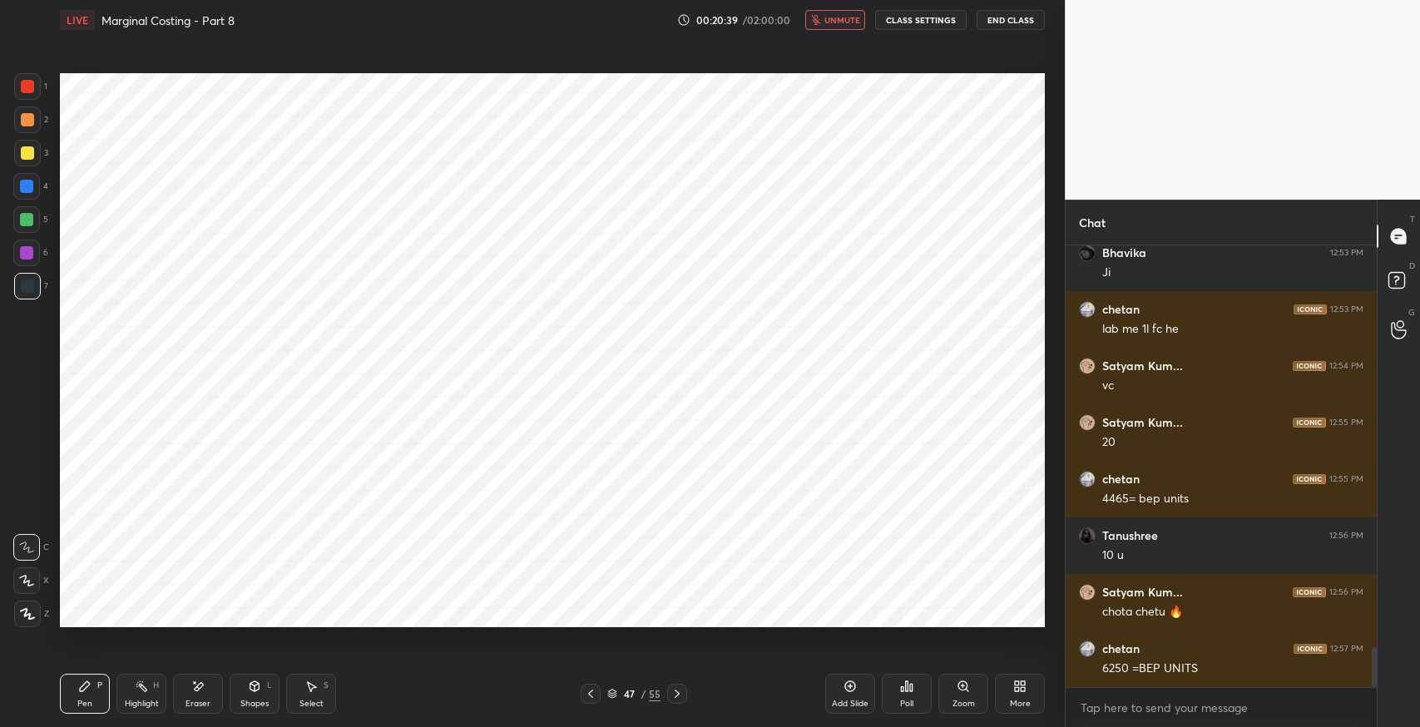
click at [819, 20] on icon "button" at bounding box center [815, 20] width 9 height 10
click at [318, 690] on div "Select S" at bounding box center [311, 694] width 50 height 40
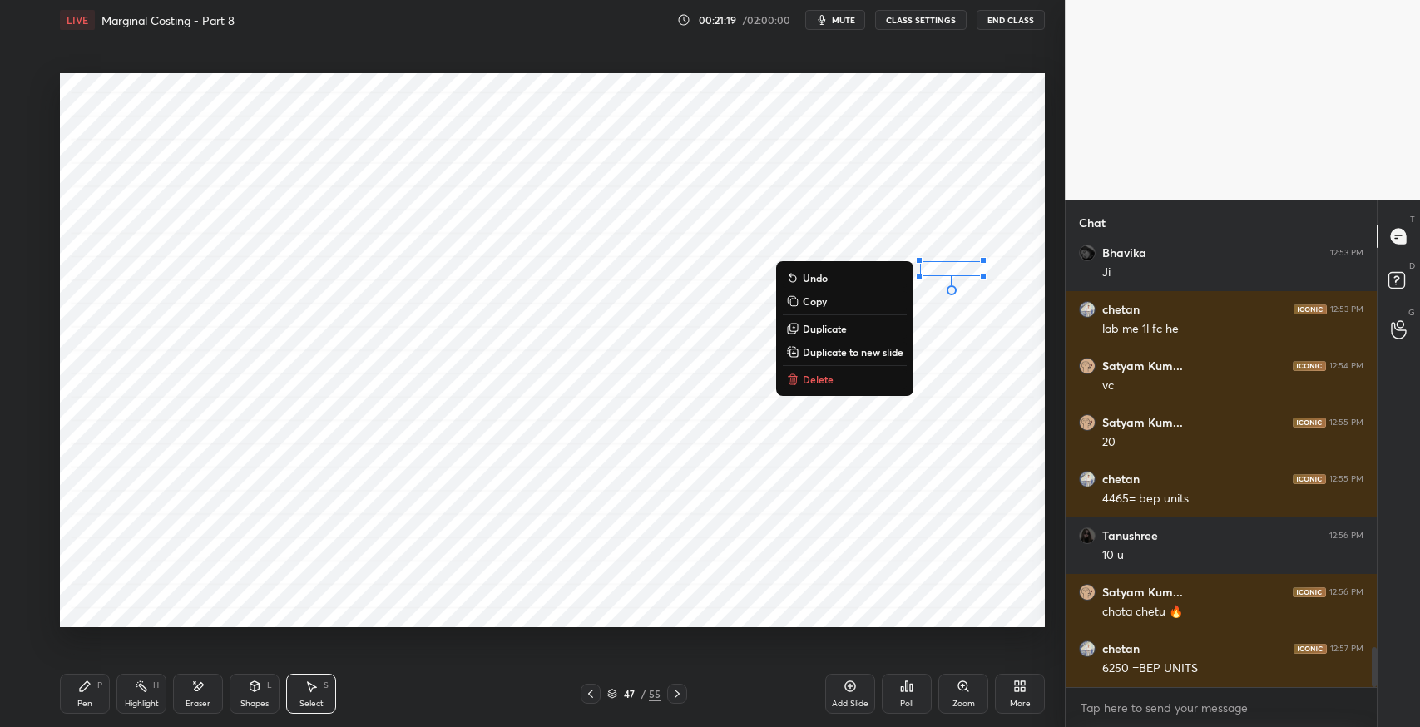
click at [838, 528] on div "0 ° Undo Copy Duplicate Duplicate to new slide Delete" at bounding box center [552, 350] width 985 height 554
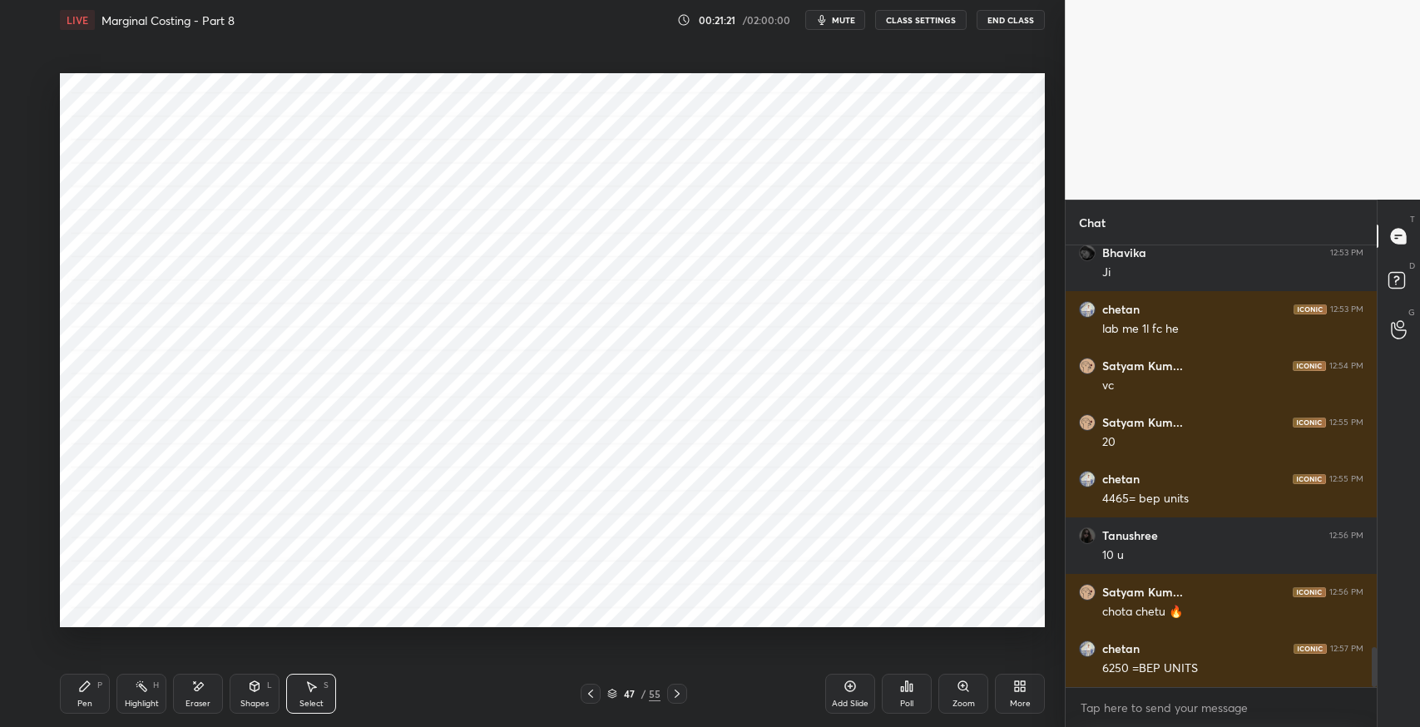
click at [210, 692] on div "Eraser" at bounding box center [198, 694] width 50 height 40
click at [79, 705] on div "Pen" at bounding box center [84, 704] width 15 height 8
click at [248, 700] on div "Shapes" at bounding box center [254, 704] width 28 height 8
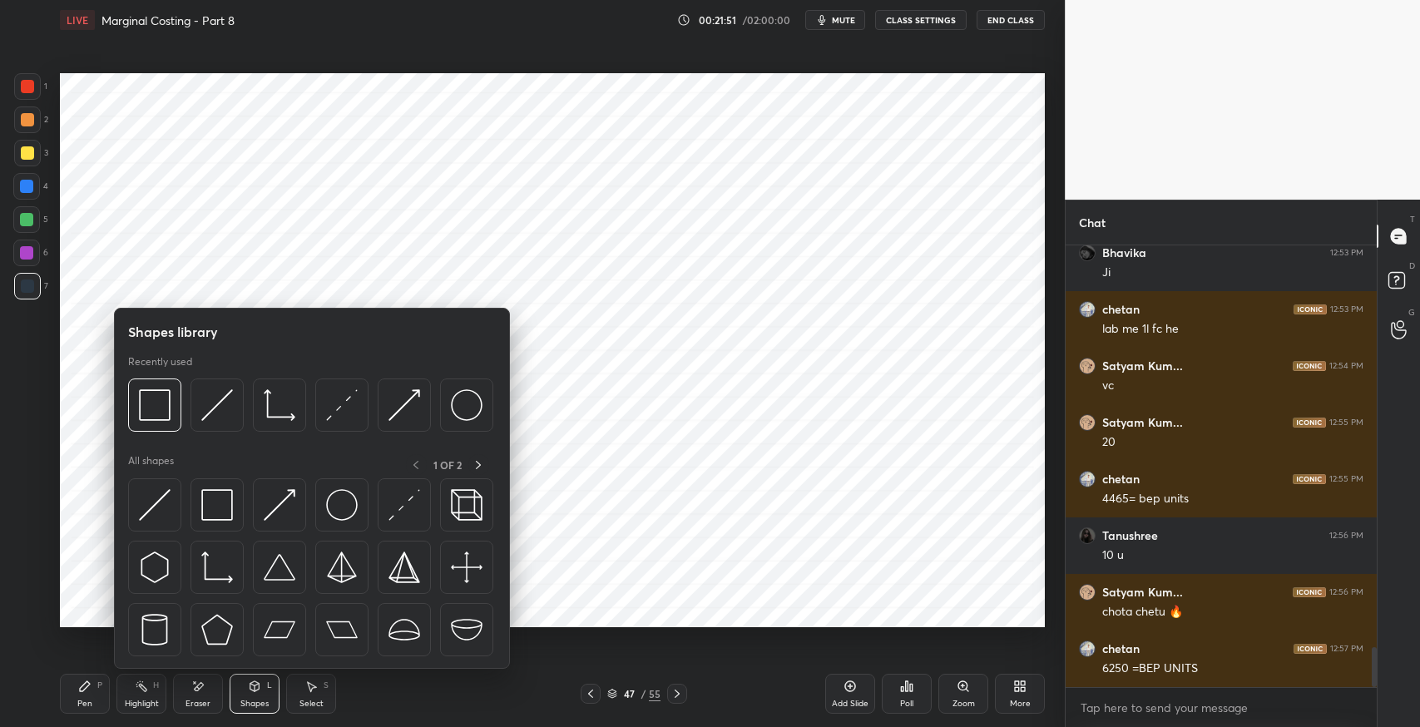
click at [220, 507] on img at bounding box center [217, 505] width 32 height 32
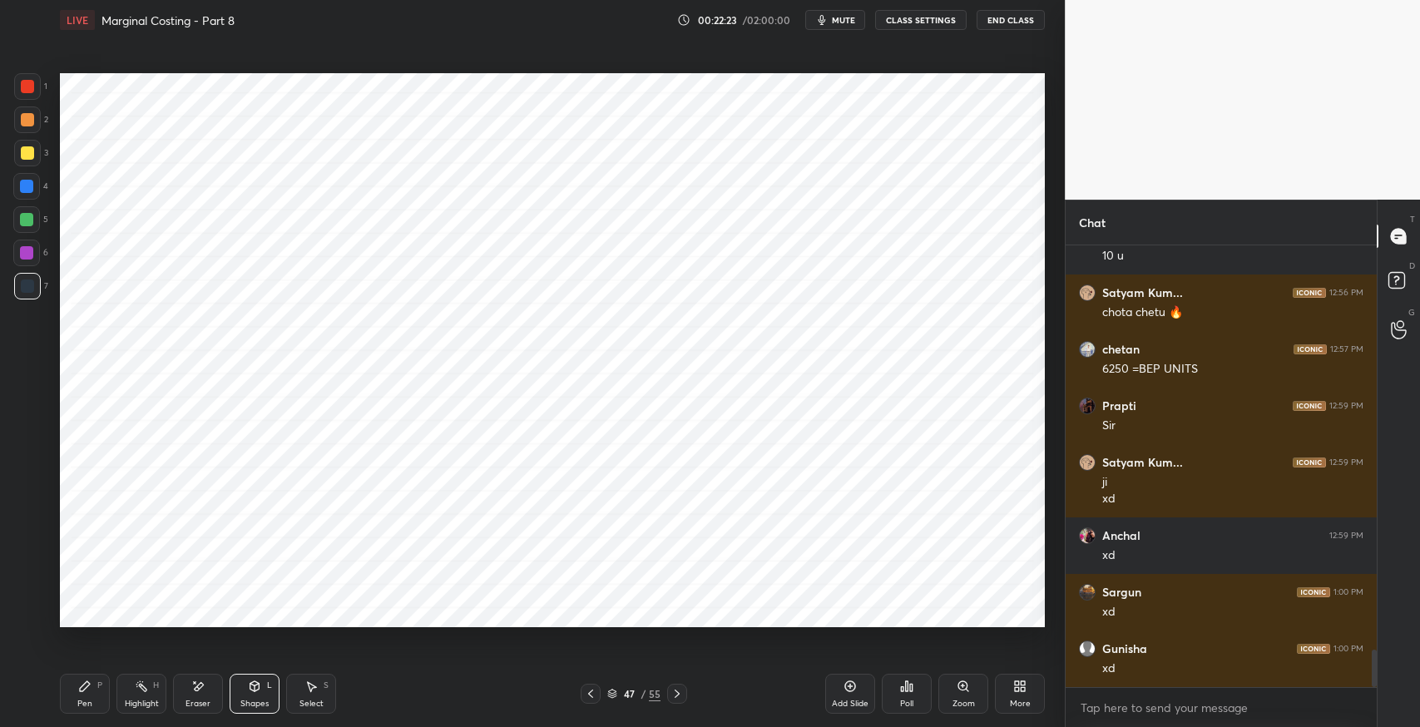
scroll to position [4827, 0]
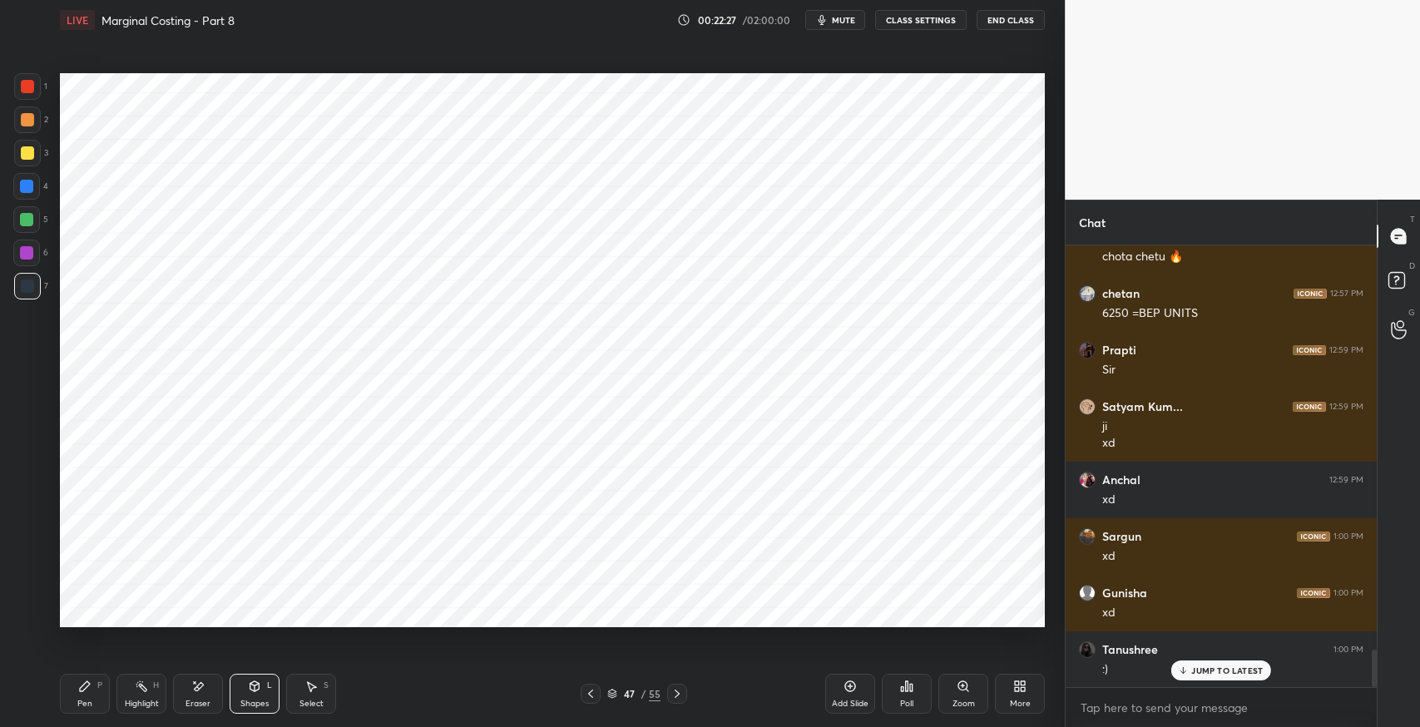
click at [592, 696] on icon at bounding box center [590, 693] width 13 height 13
click at [76, 702] on div "Pen P" at bounding box center [85, 694] width 50 height 40
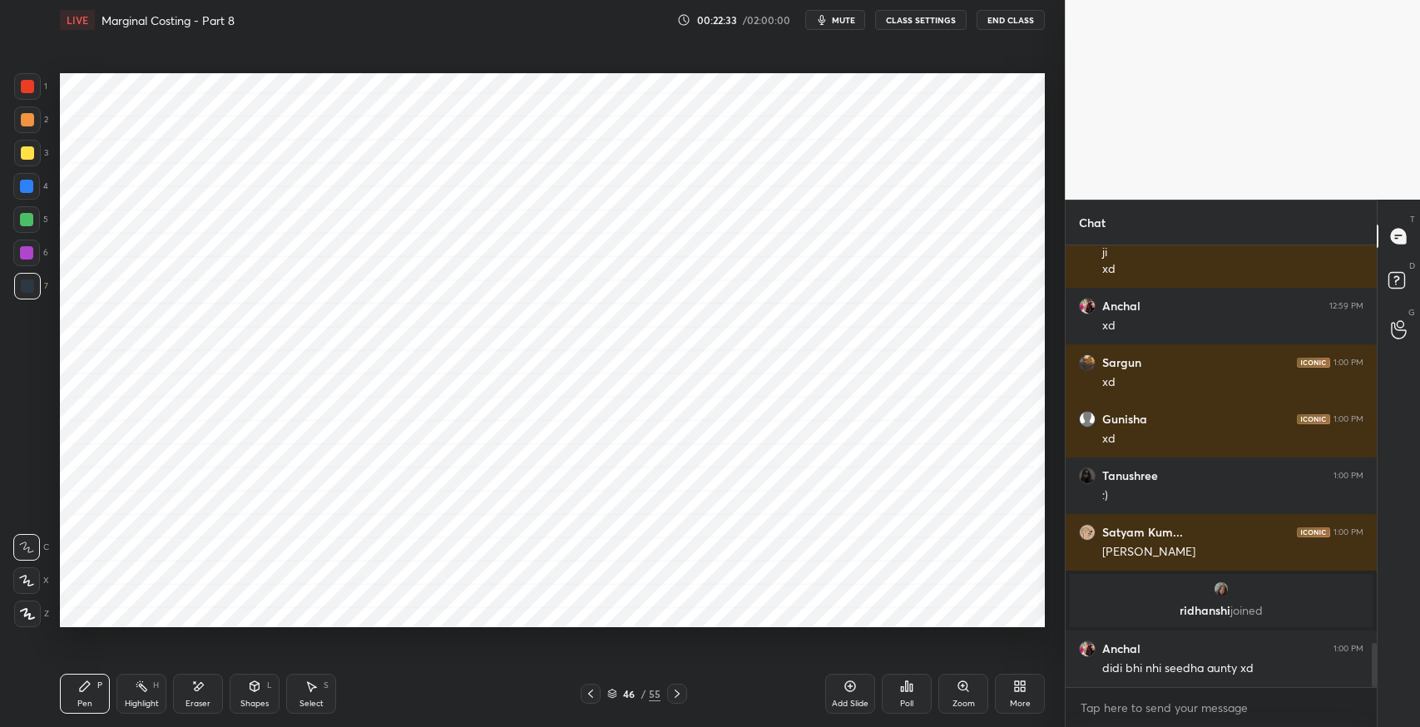
scroll to position [3968, 0]
click at [1205, 672] on p "JUMP TO LATEST" at bounding box center [1227, 671] width 72 height 10
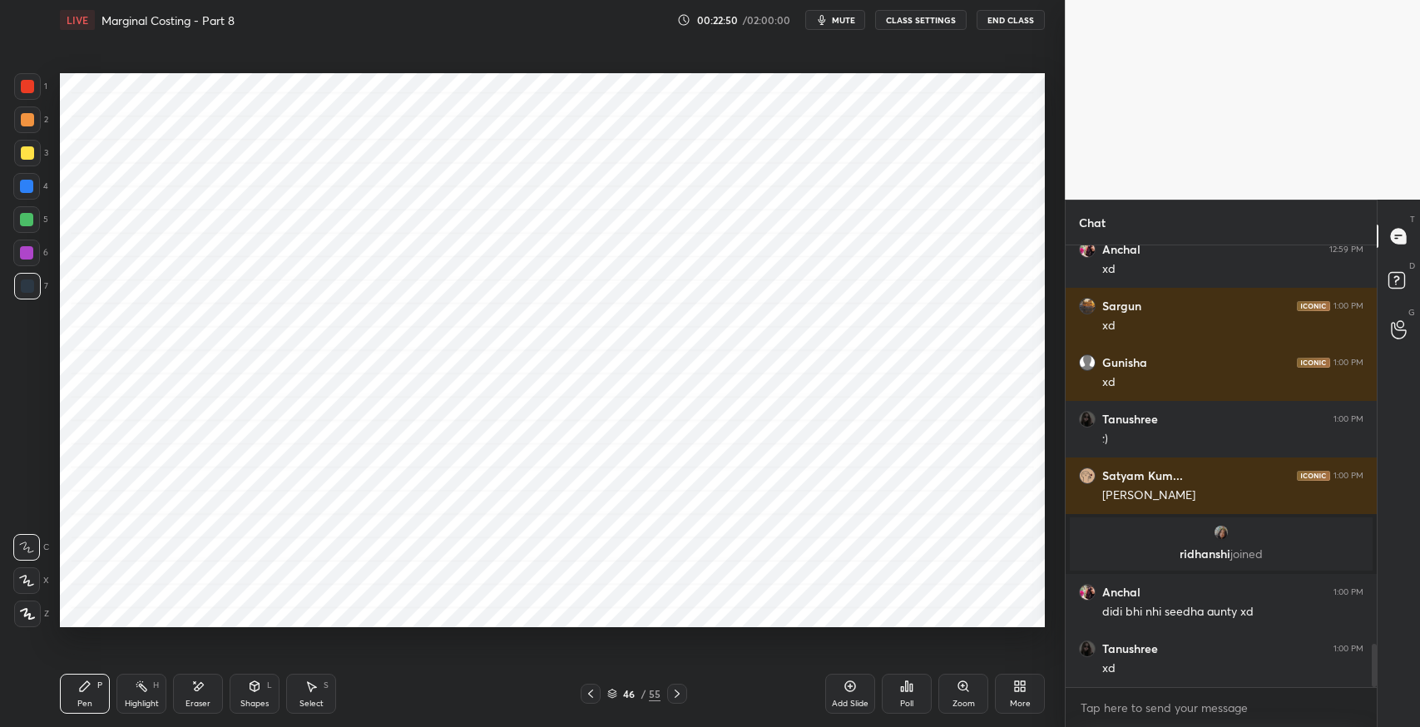
click at [643, 693] on div "/" at bounding box center [643, 694] width 5 height 10
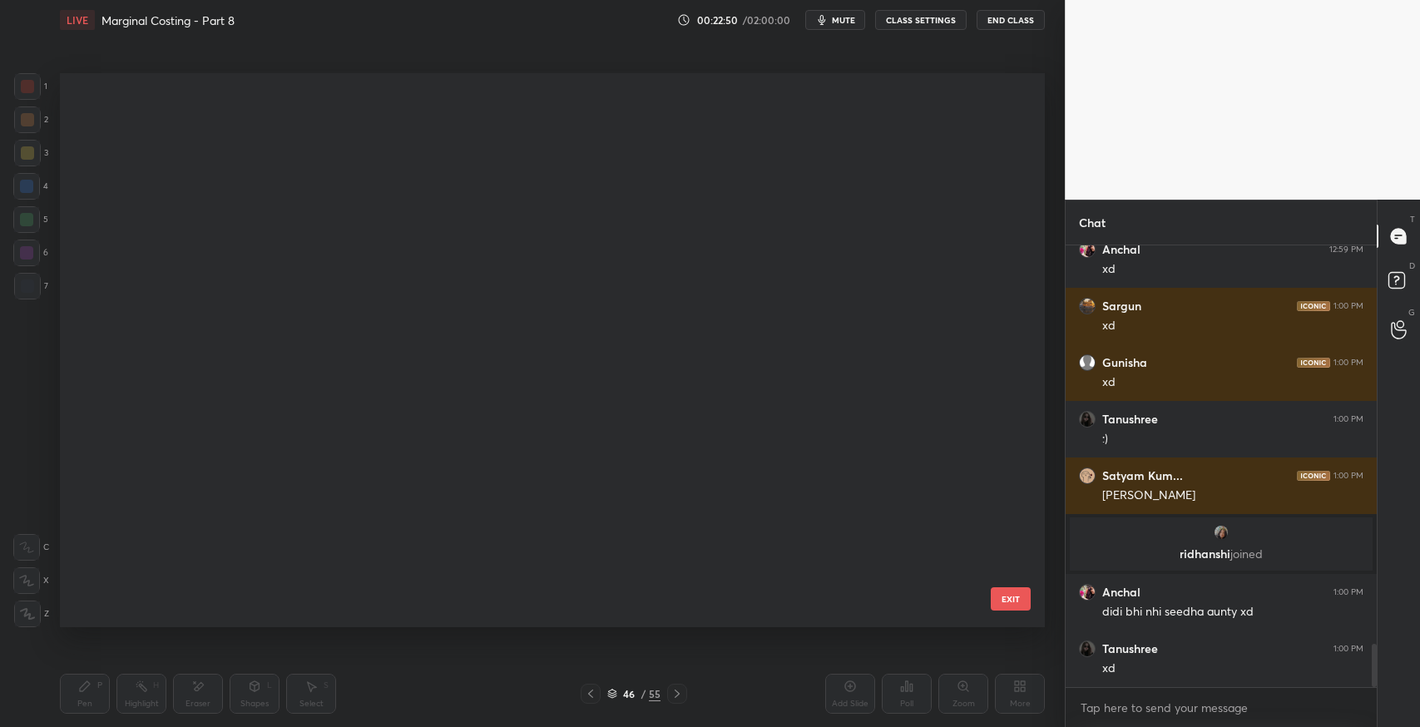
scroll to position [550, 977]
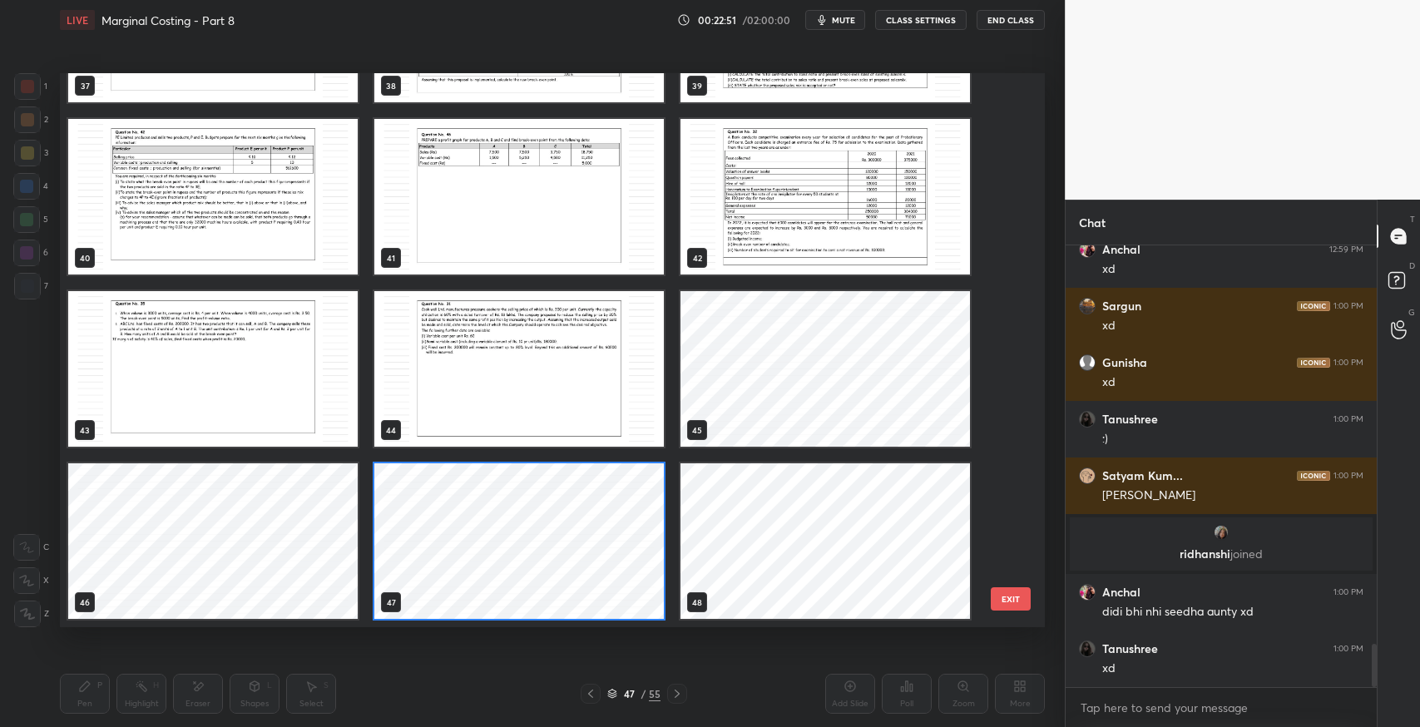
click at [998, 604] on button "EXIT" at bounding box center [1011, 598] width 40 height 23
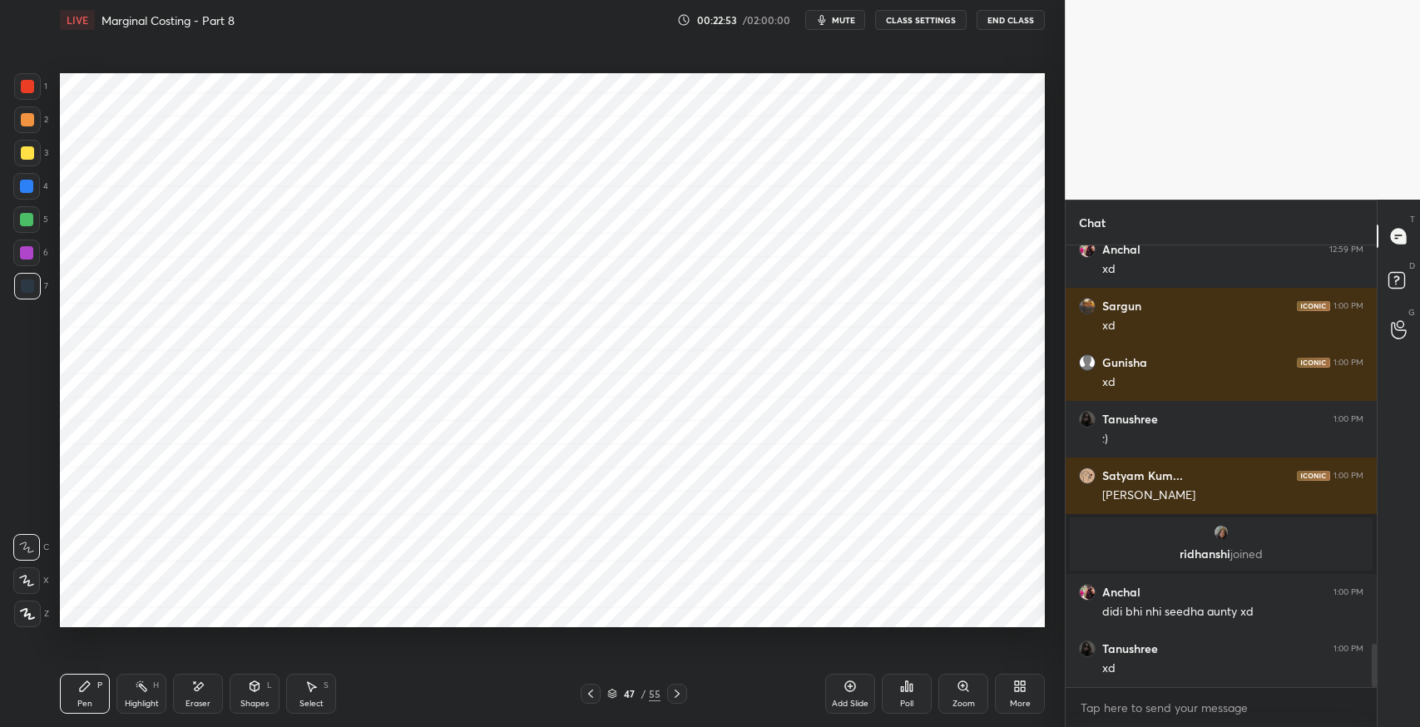
click at [592, 698] on icon at bounding box center [590, 693] width 13 height 13
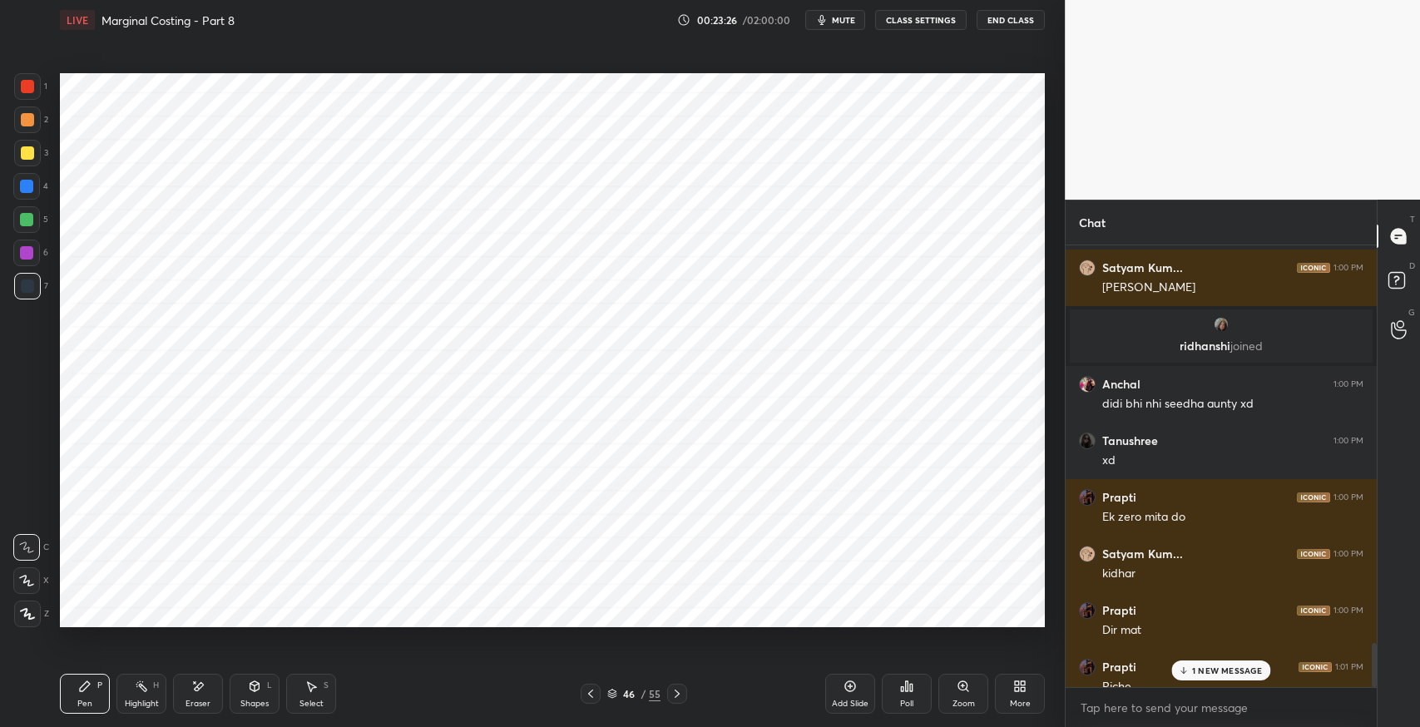
scroll to position [4297, 0]
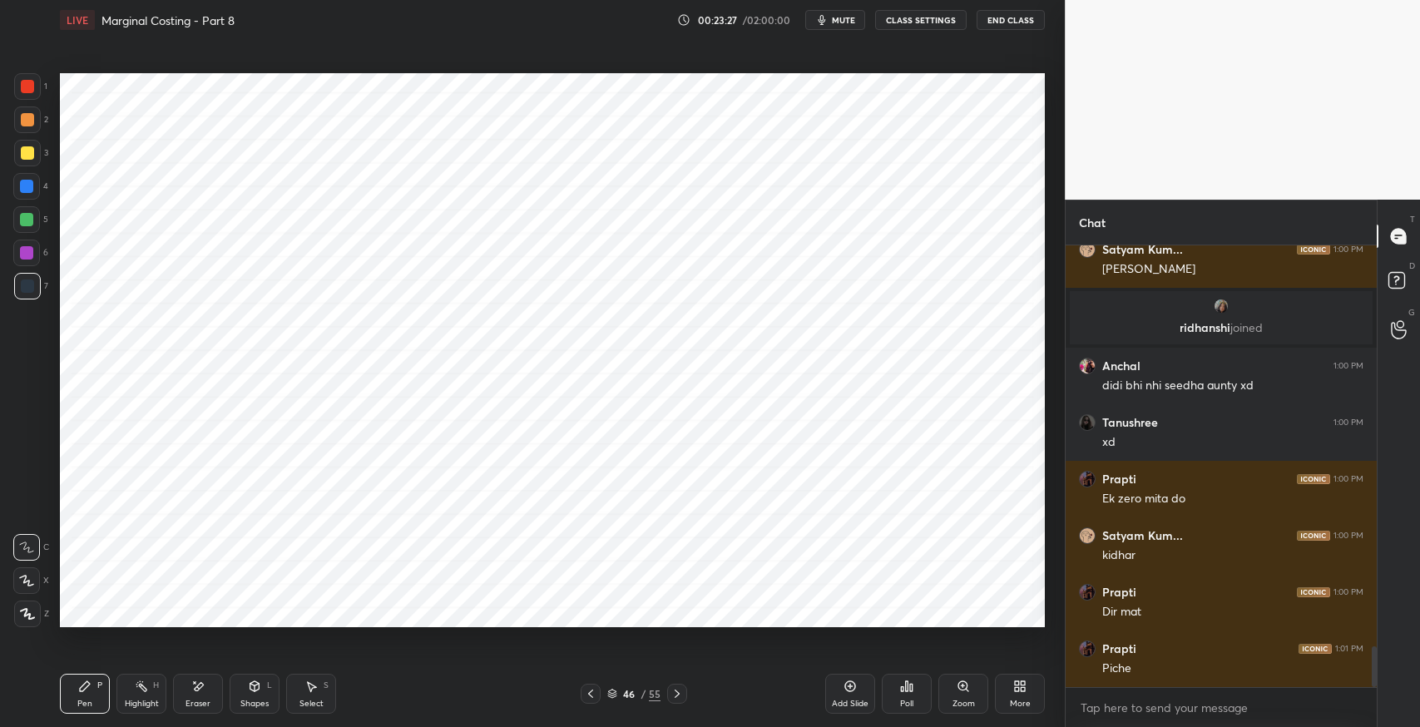
click at [201, 700] on div "Eraser" at bounding box center [198, 704] width 25 height 8
click at [81, 709] on div "Pen P" at bounding box center [85, 694] width 50 height 40
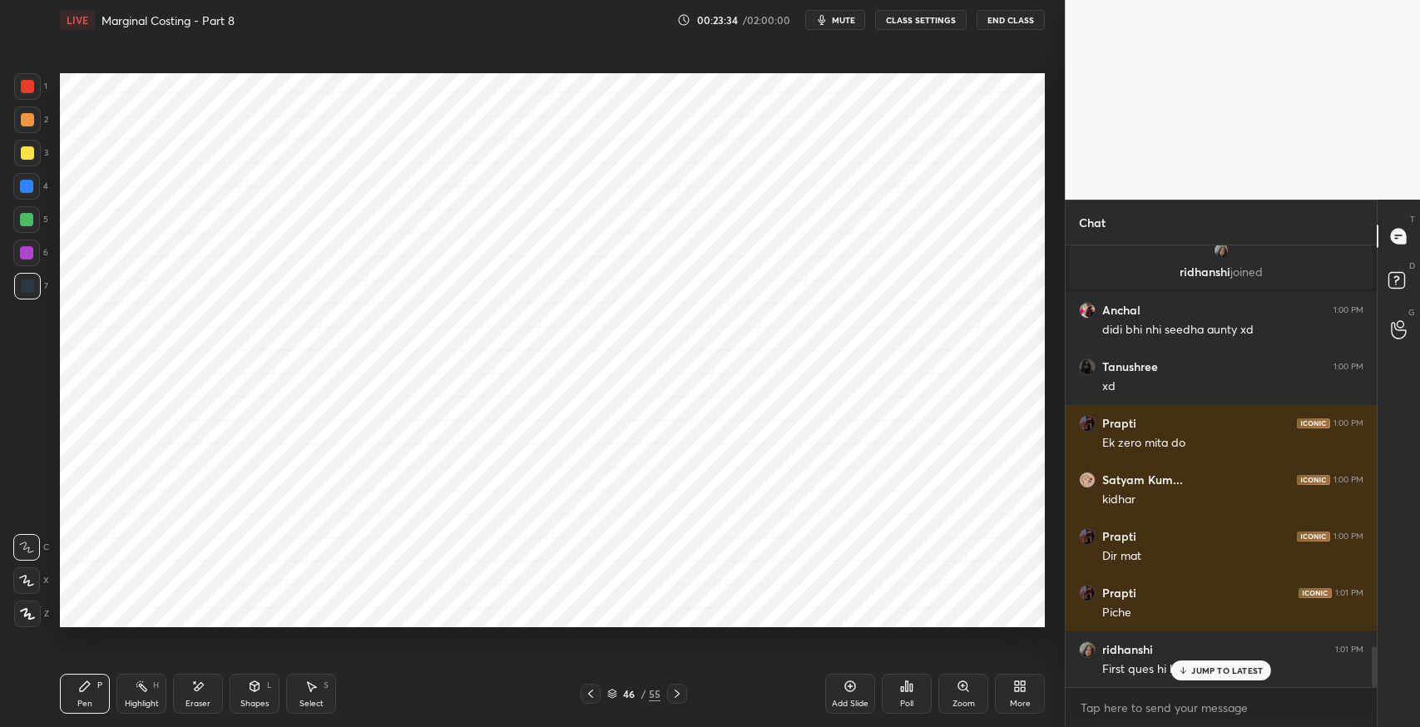
click at [203, 700] on div "Eraser" at bounding box center [198, 704] width 25 height 8
click at [85, 703] on div "Pen" at bounding box center [84, 704] width 15 height 8
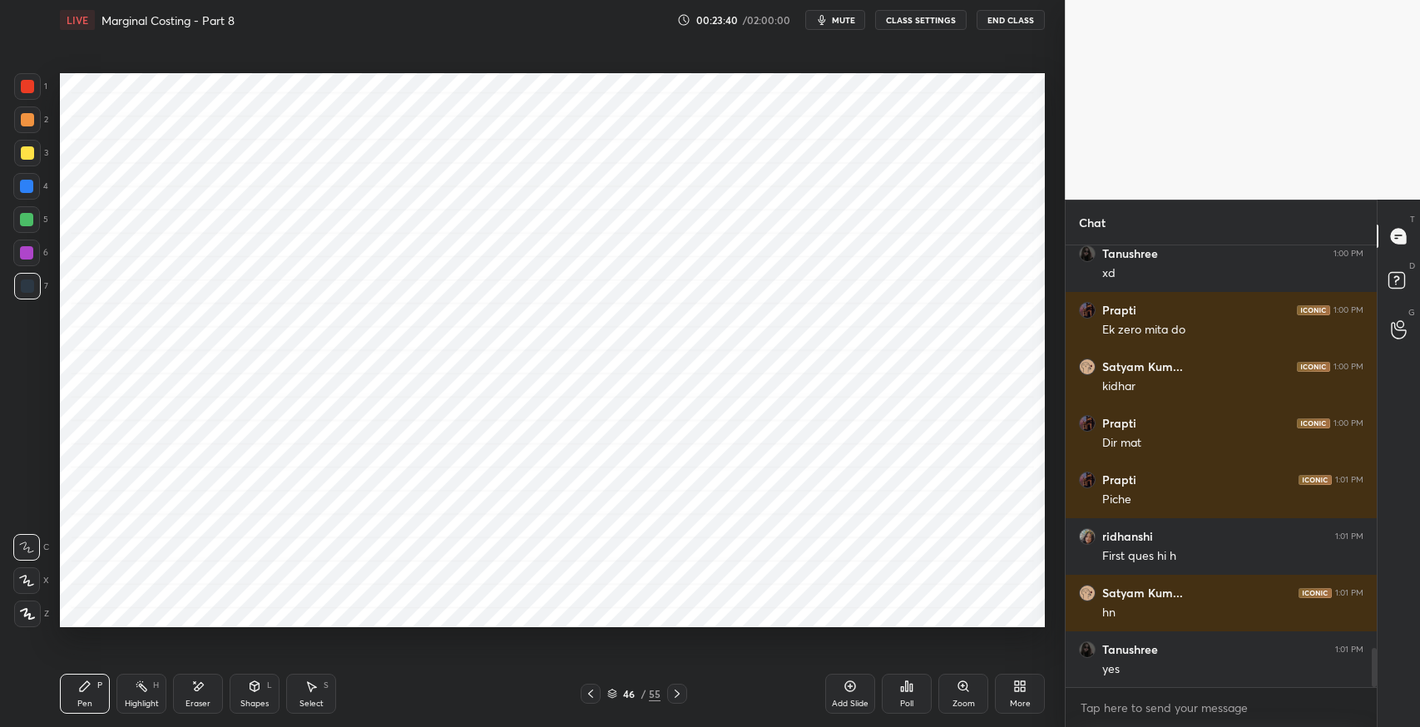
scroll to position [4523, 0]
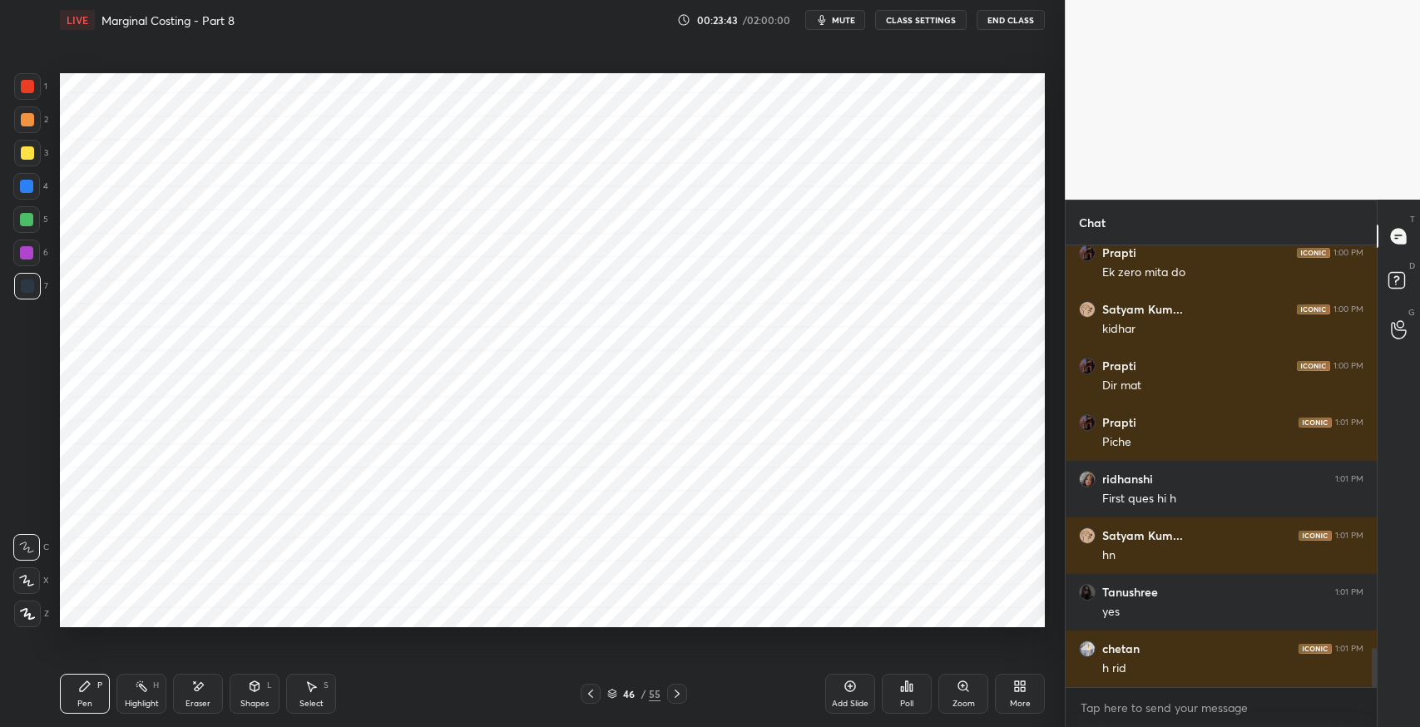
click at [203, 697] on div "Eraser" at bounding box center [198, 694] width 50 height 40
click at [83, 701] on div "Pen" at bounding box center [84, 704] width 15 height 8
click at [681, 693] on icon at bounding box center [677, 693] width 13 height 13
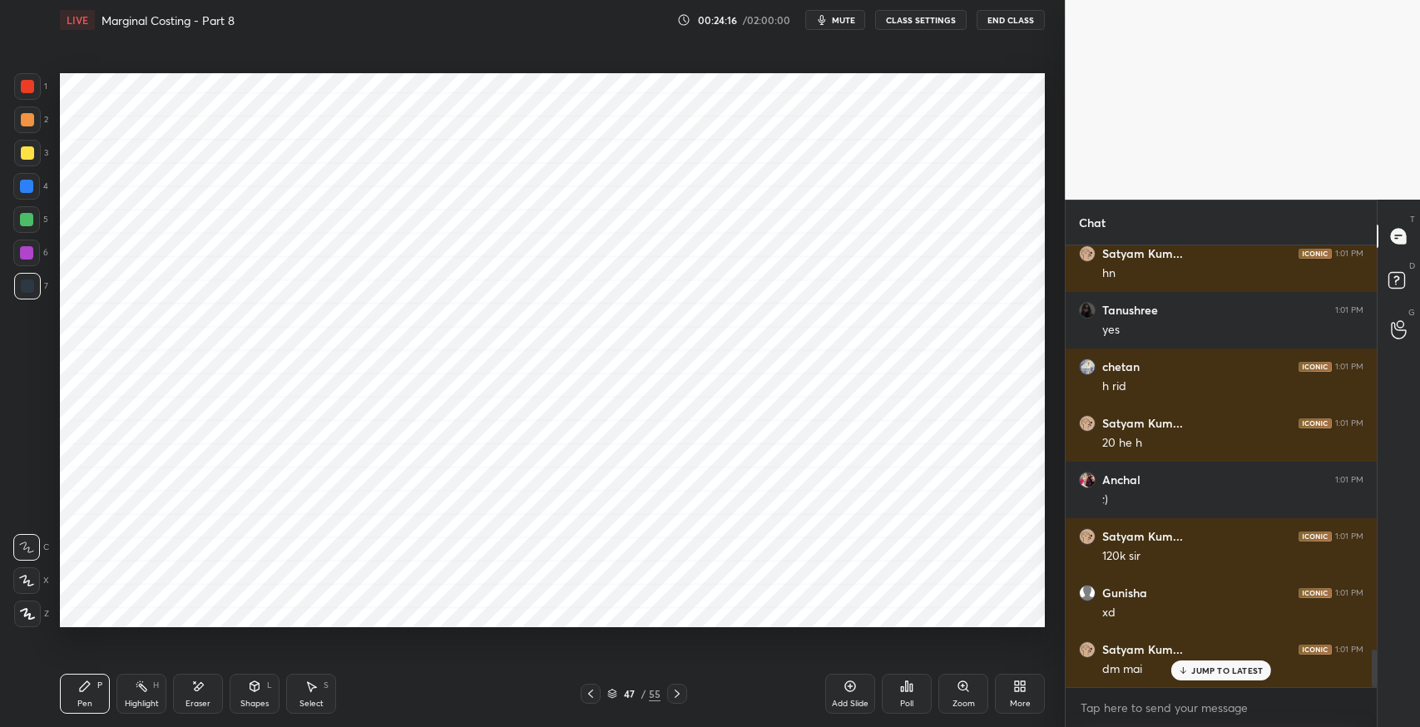
scroll to position [4863, 0]
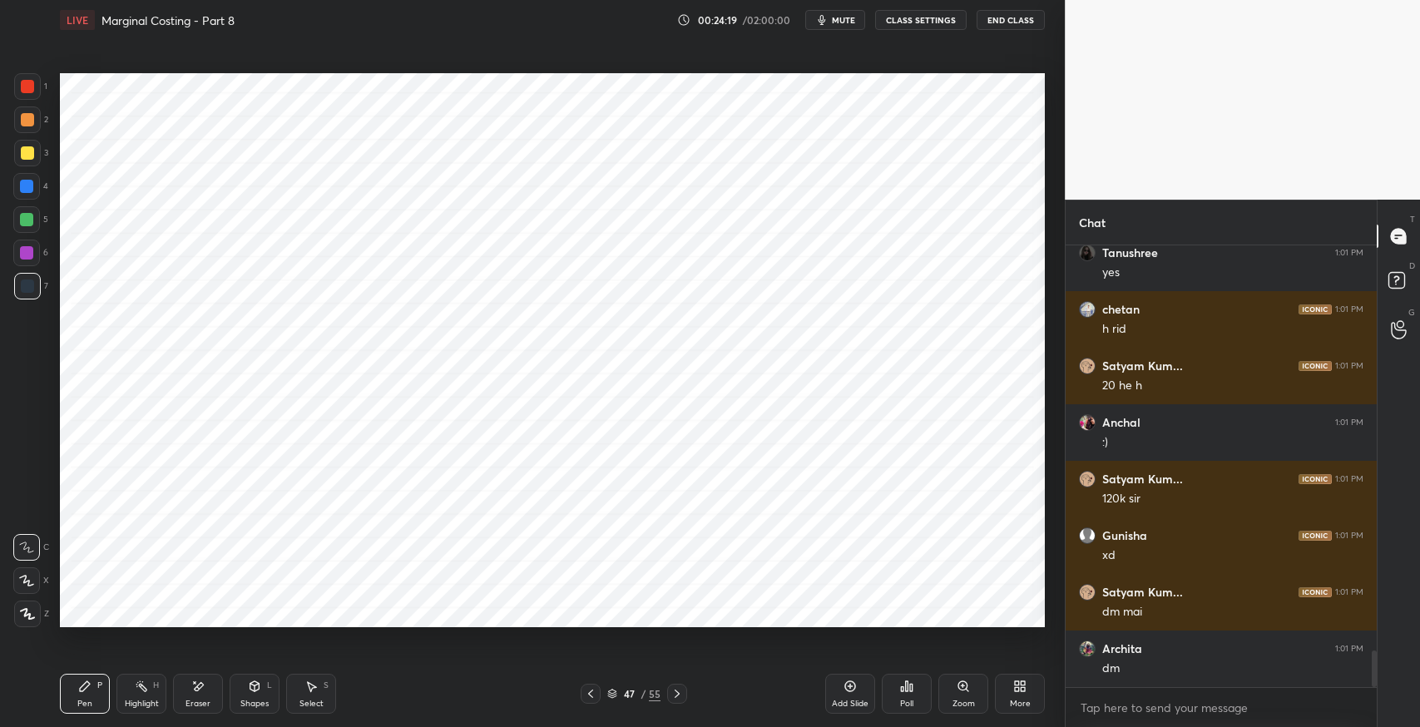
click at [210, 691] on div "Eraser" at bounding box center [198, 694] width 50 height 40
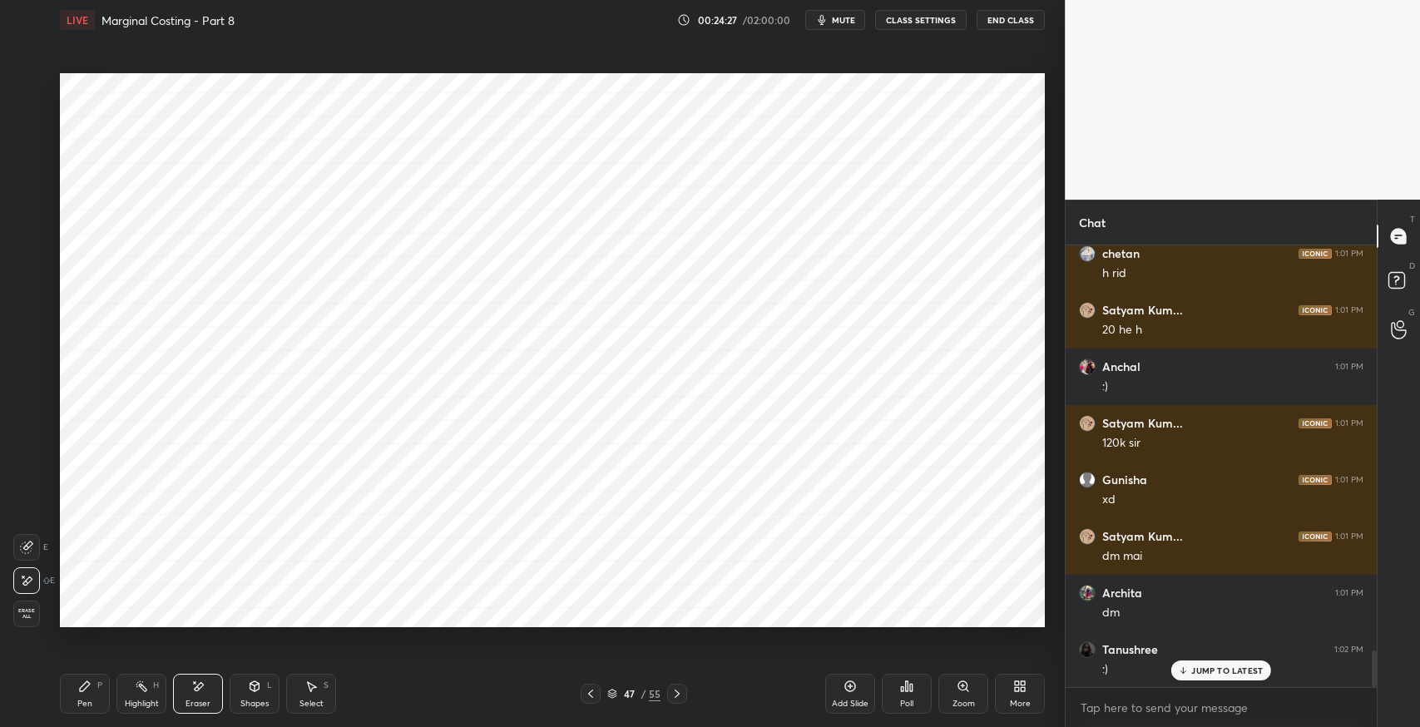
scroll to position [4976, 0]
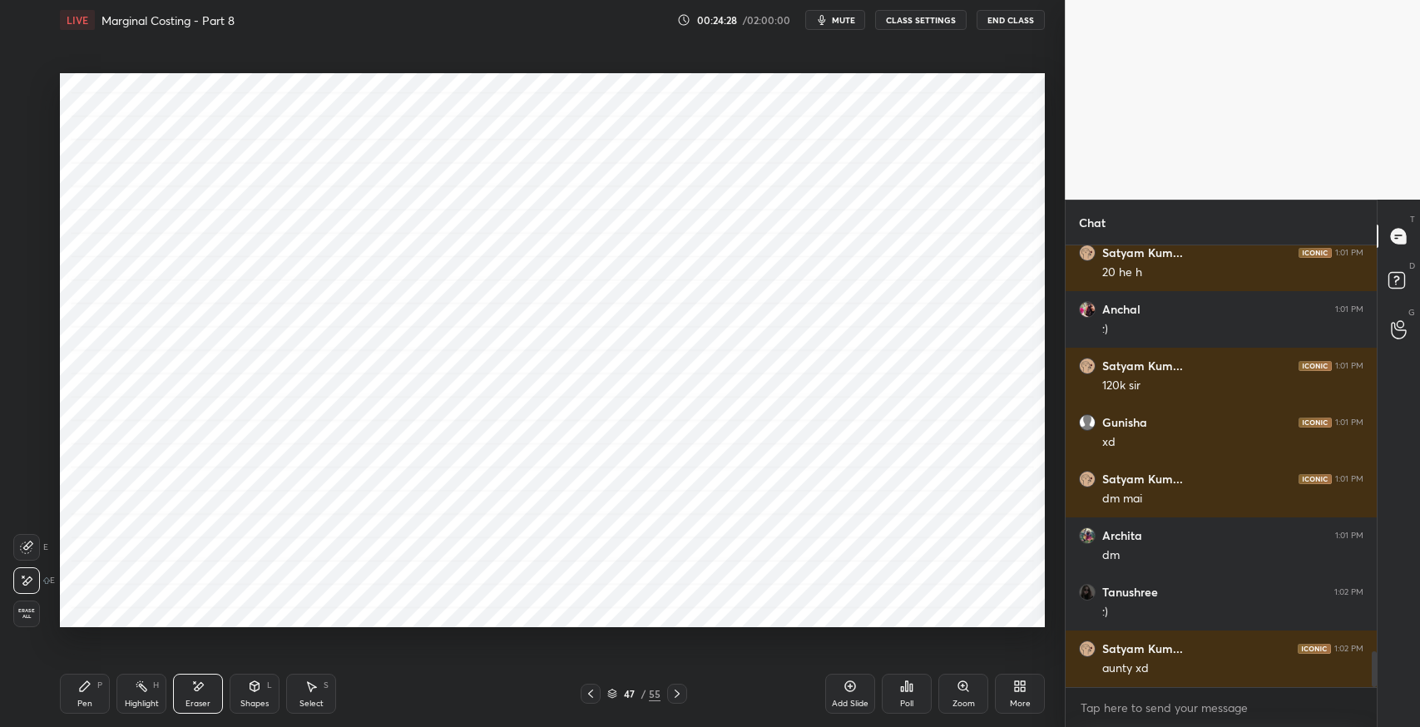
click at [592, 695] on icon at bounding box center [590, 693] width 13 height 13
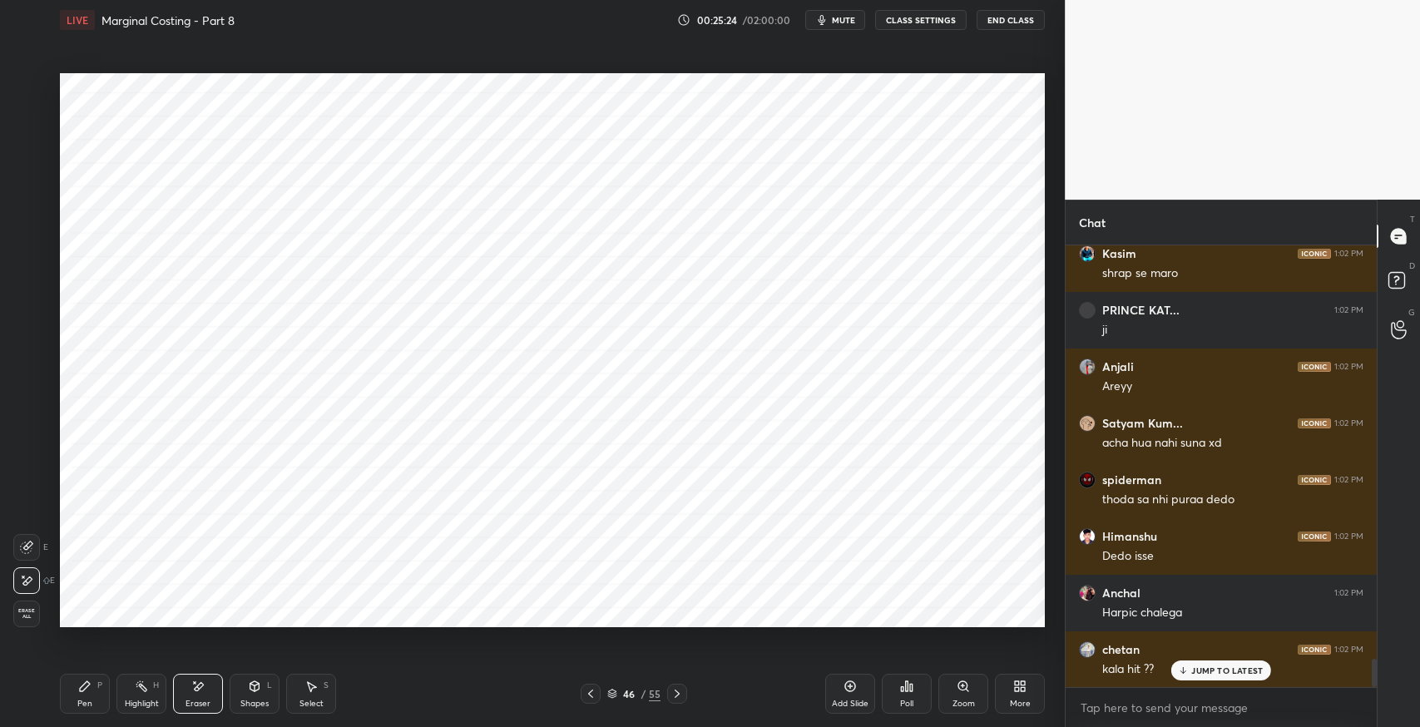
scroll to position [6480, 0]
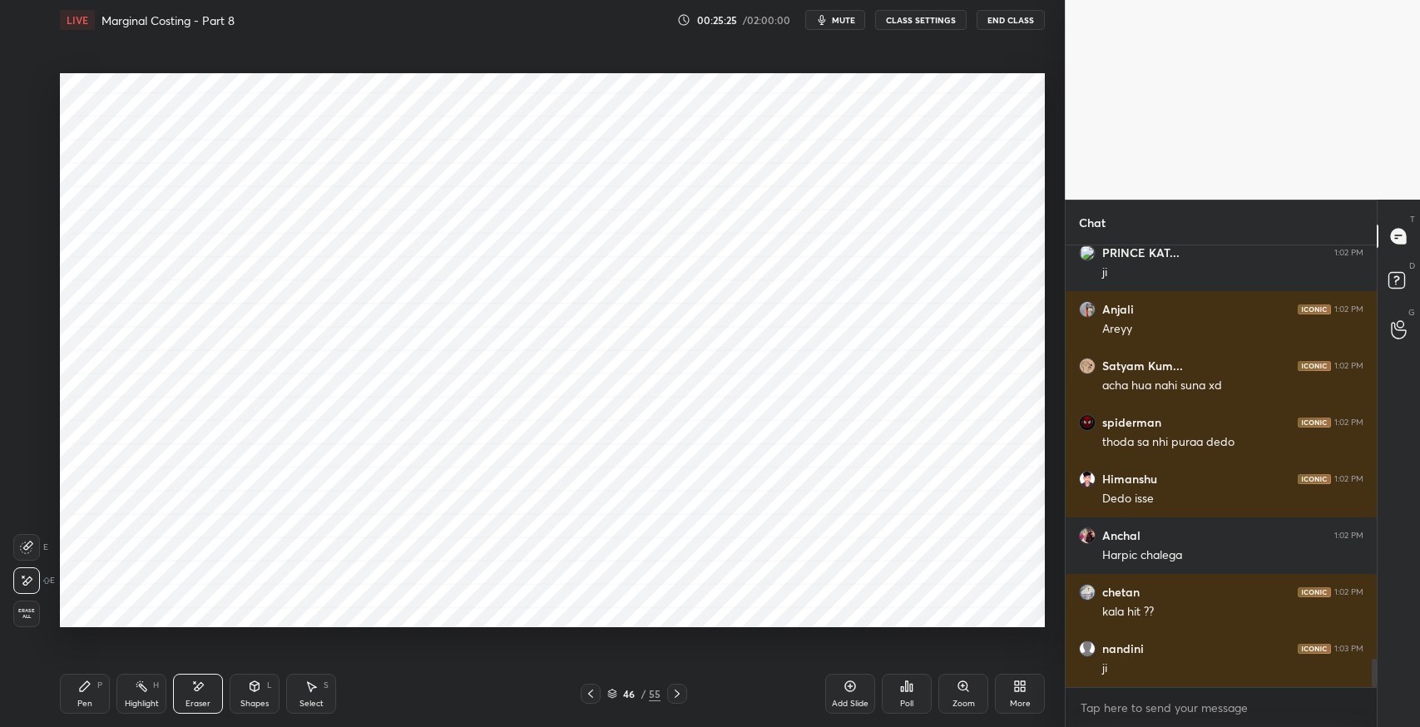
click at [683, 695] on icon at bounding box center [677, 693] width 13 height 13
click at [850, 686] on icon at bounding box center [850, 686] width 5 height 5
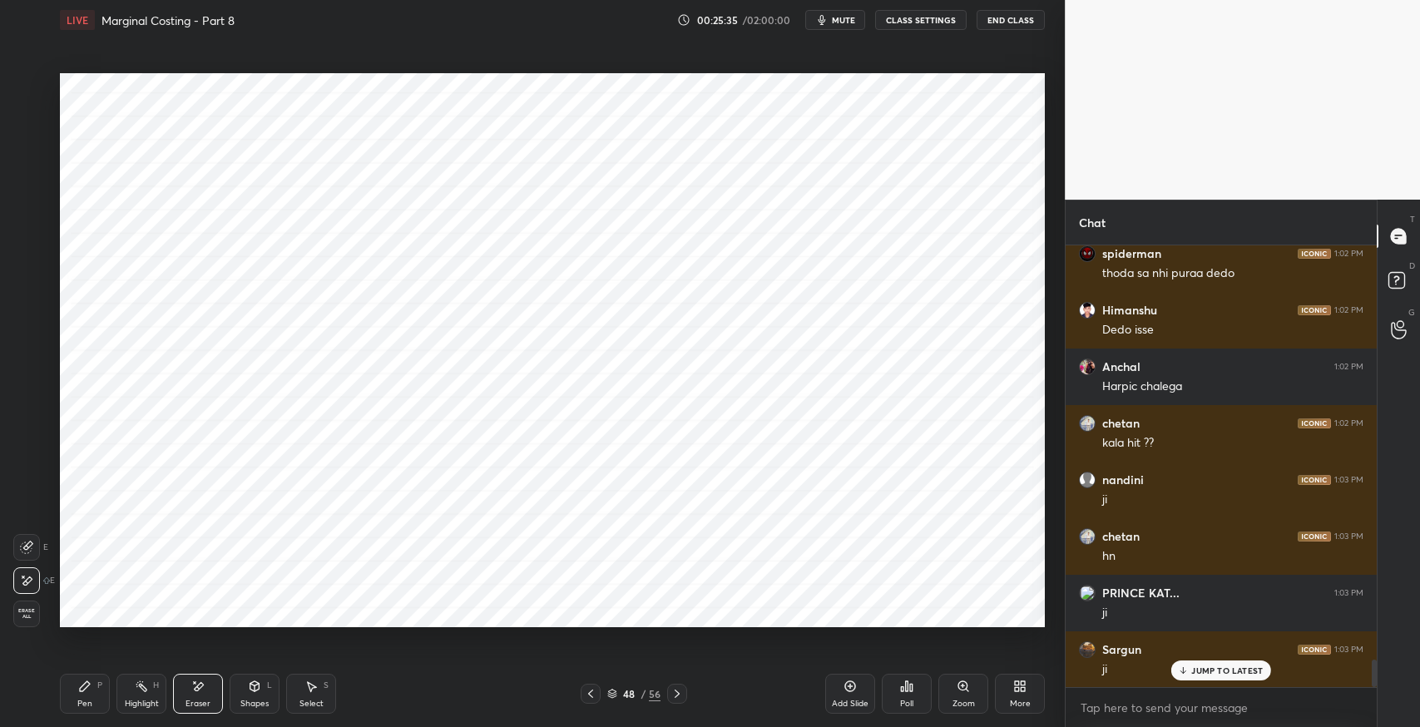
scroll to position [6706, 0]
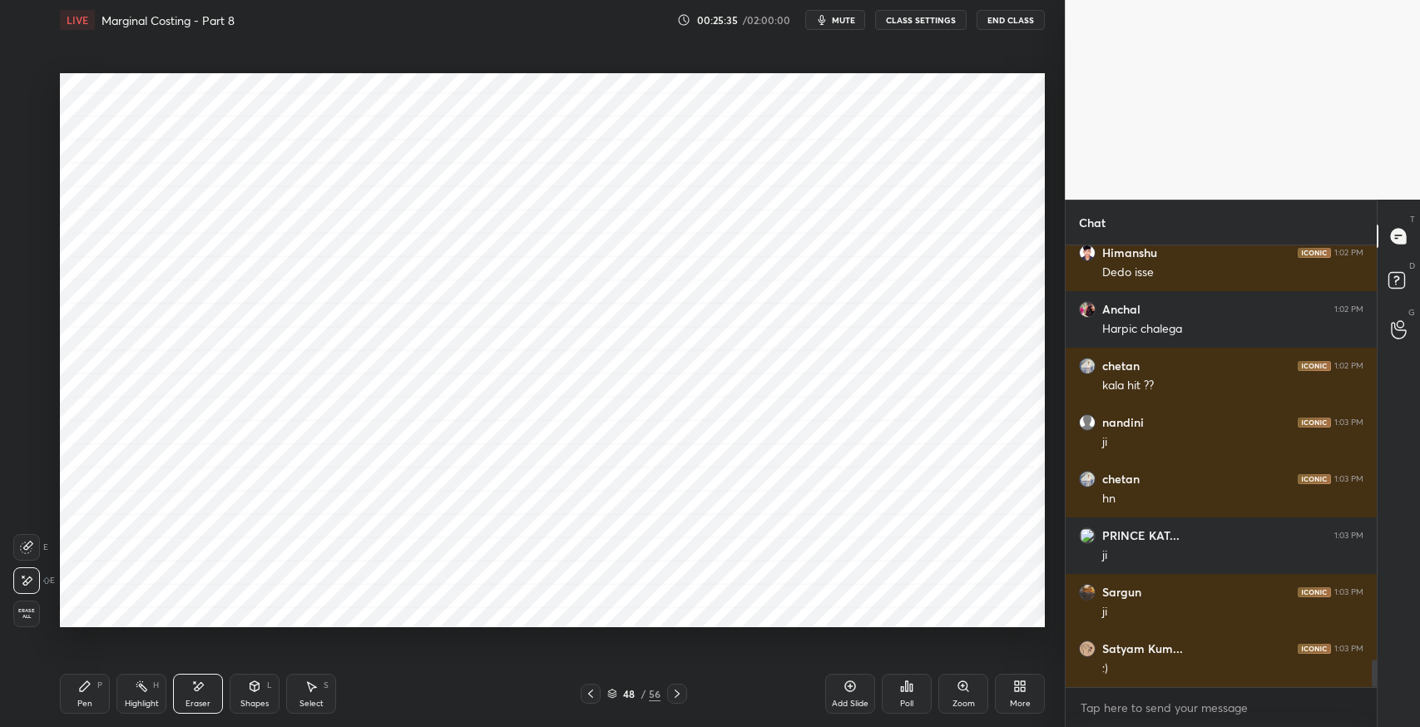
click at [87, 690] on icon at bounding box center [84, 686] width 13 height 13
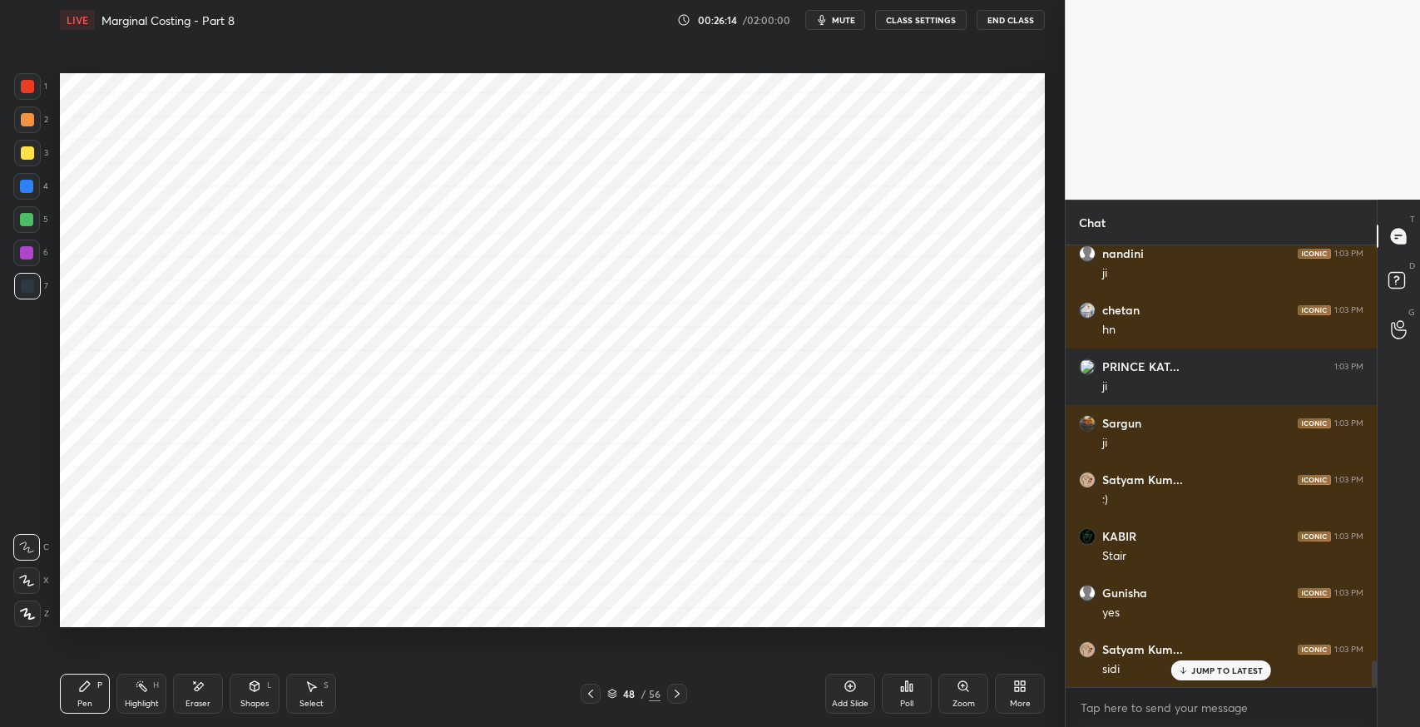
scroll to position [6933, 0]
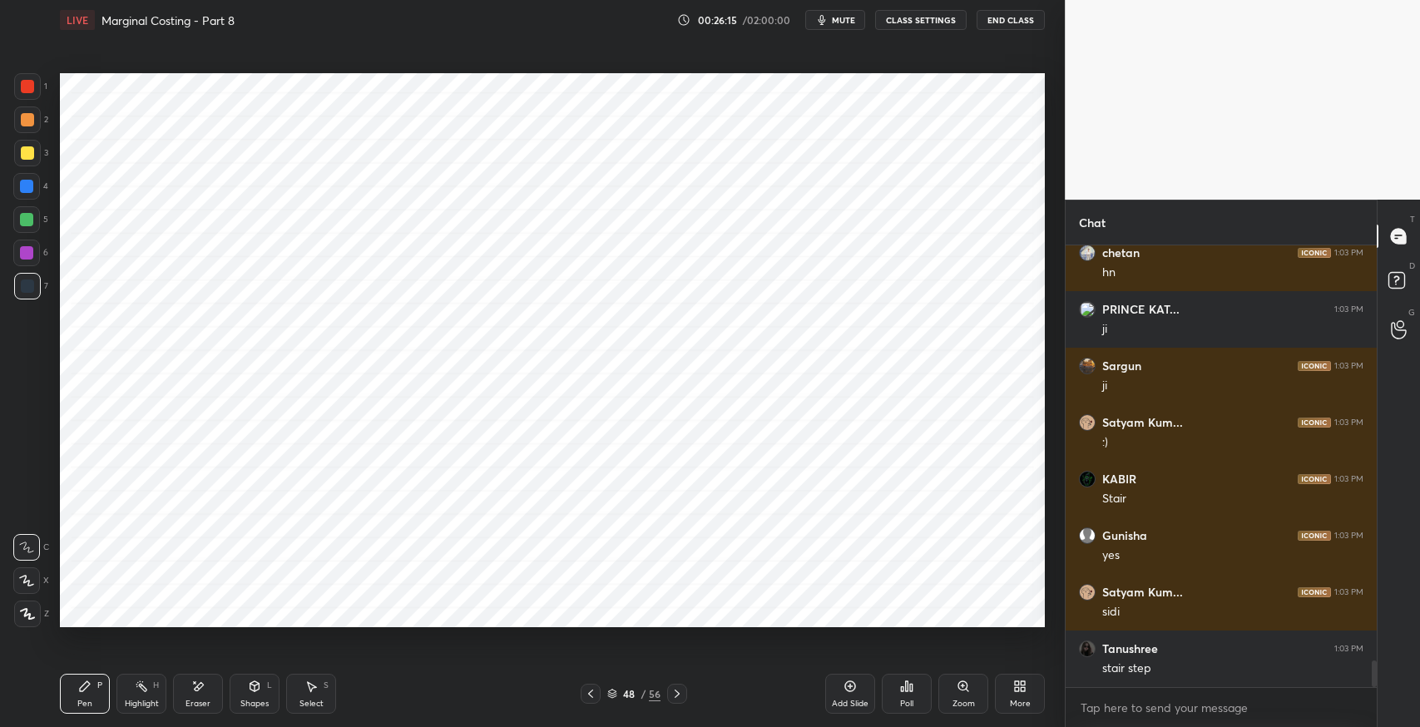
click at [838, 19] on span "mute" at bounding box center [843, 20] width 23 height 12
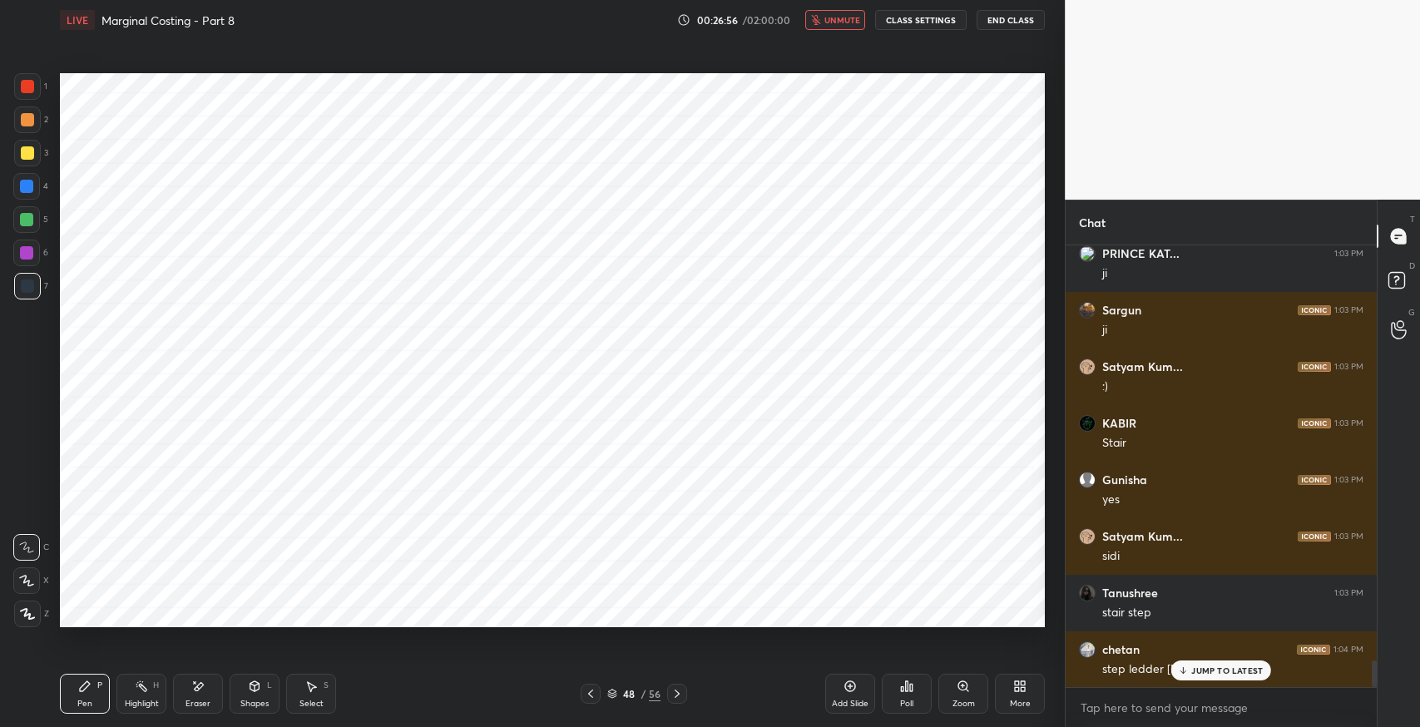
click at [213, 696] on div "Eraser" at bounding box center [198, 694] width 50 height 40
click at [246, 691] on div "Shapes L" at bounding box center [255, 694] width 50 height 40
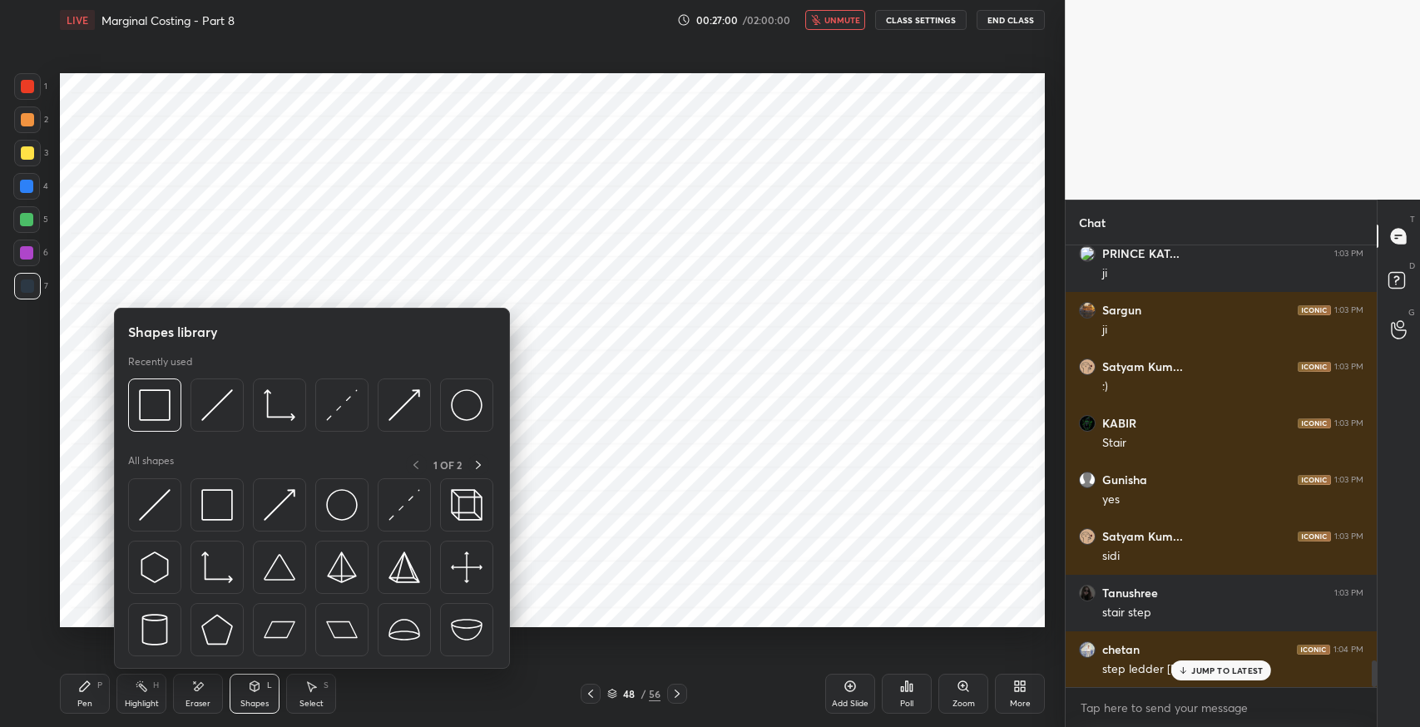
click at [224, 565] on img at bounding box center [217, 568] width 32 height 32
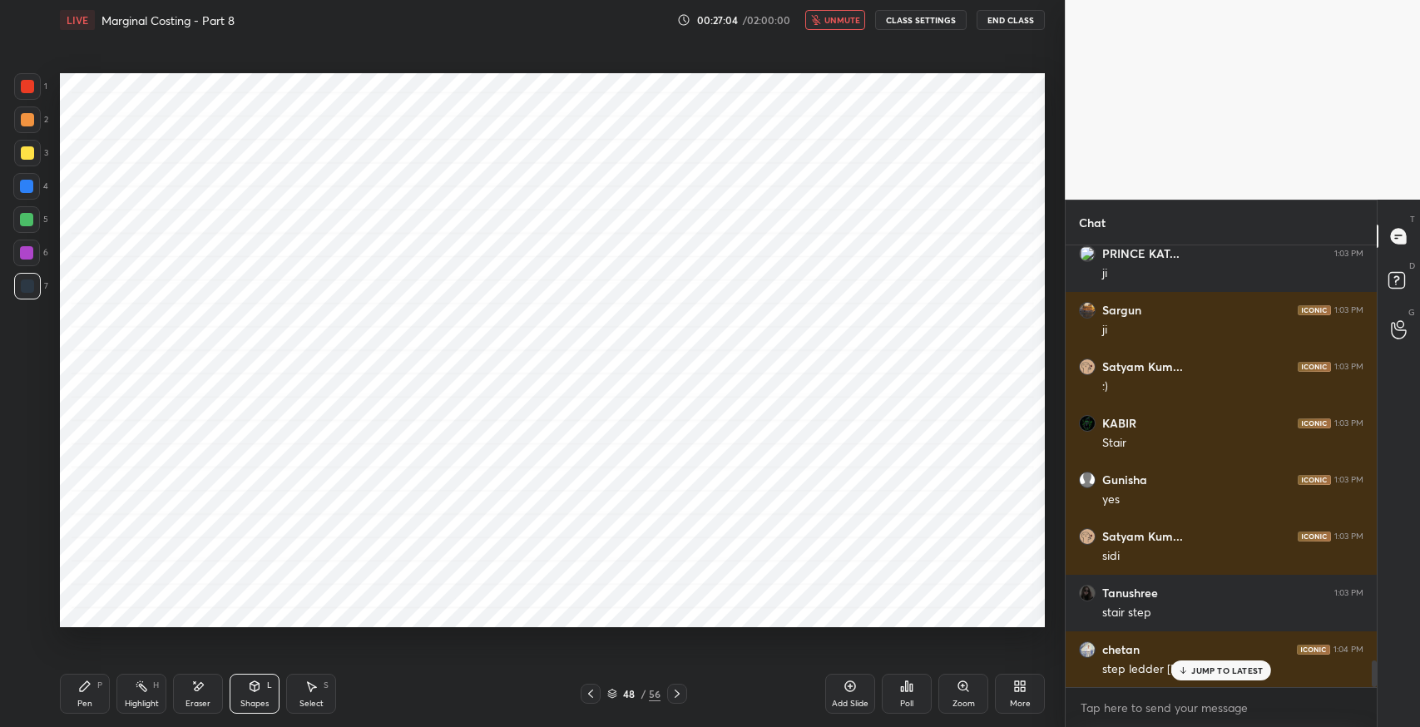
click at [266, 695] on div "Shapes L" at bounding box center [255, 694] width 50 height 40
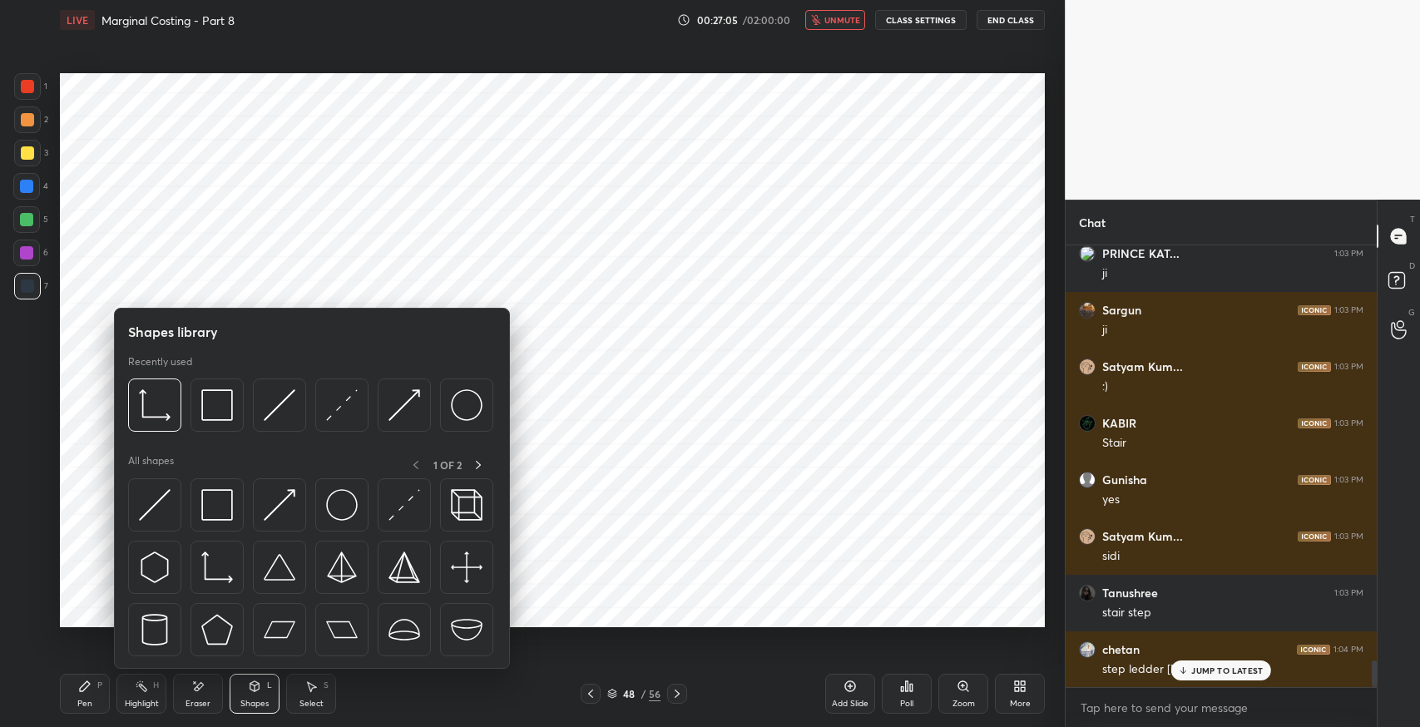
click at [214, 519] on img at bounding box center [217, 505] width 32 height 32
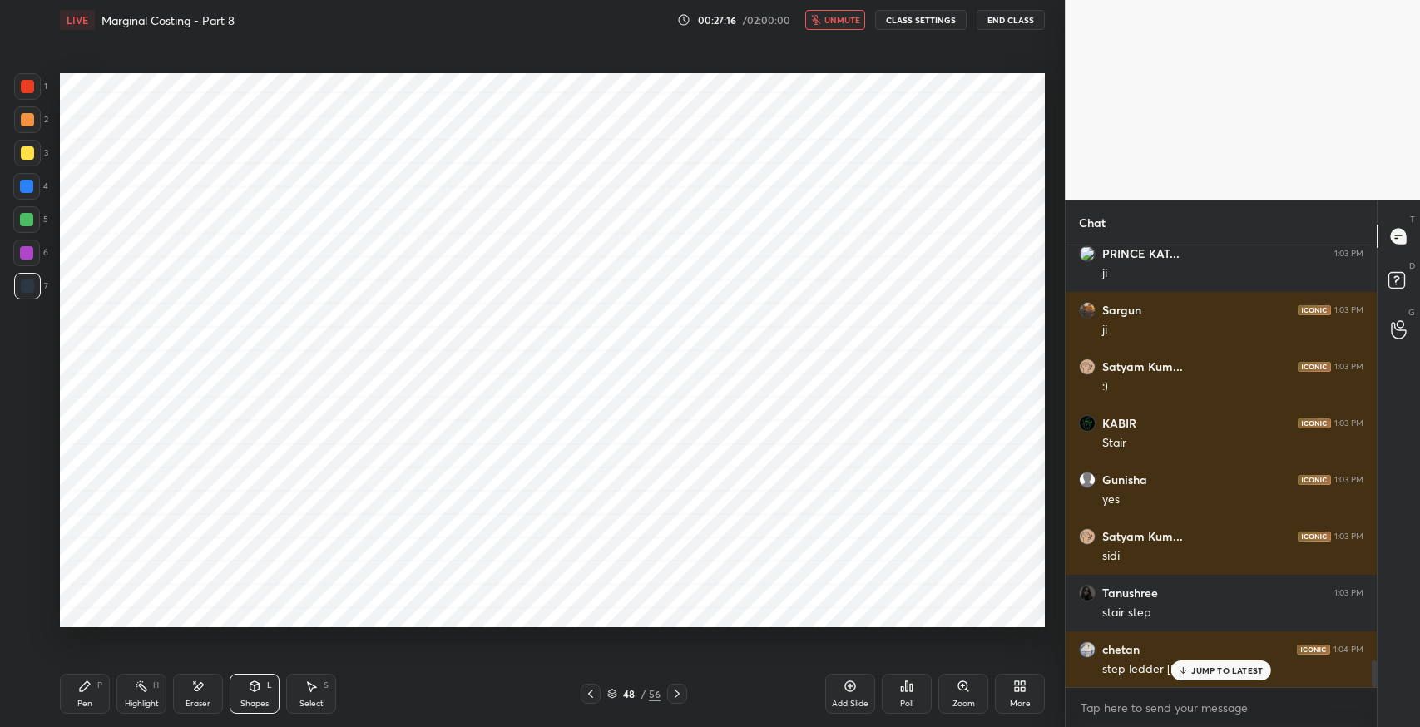
click at [74, 696] on div "Pen P" at bounding box center [85, 694] width 50 height 40
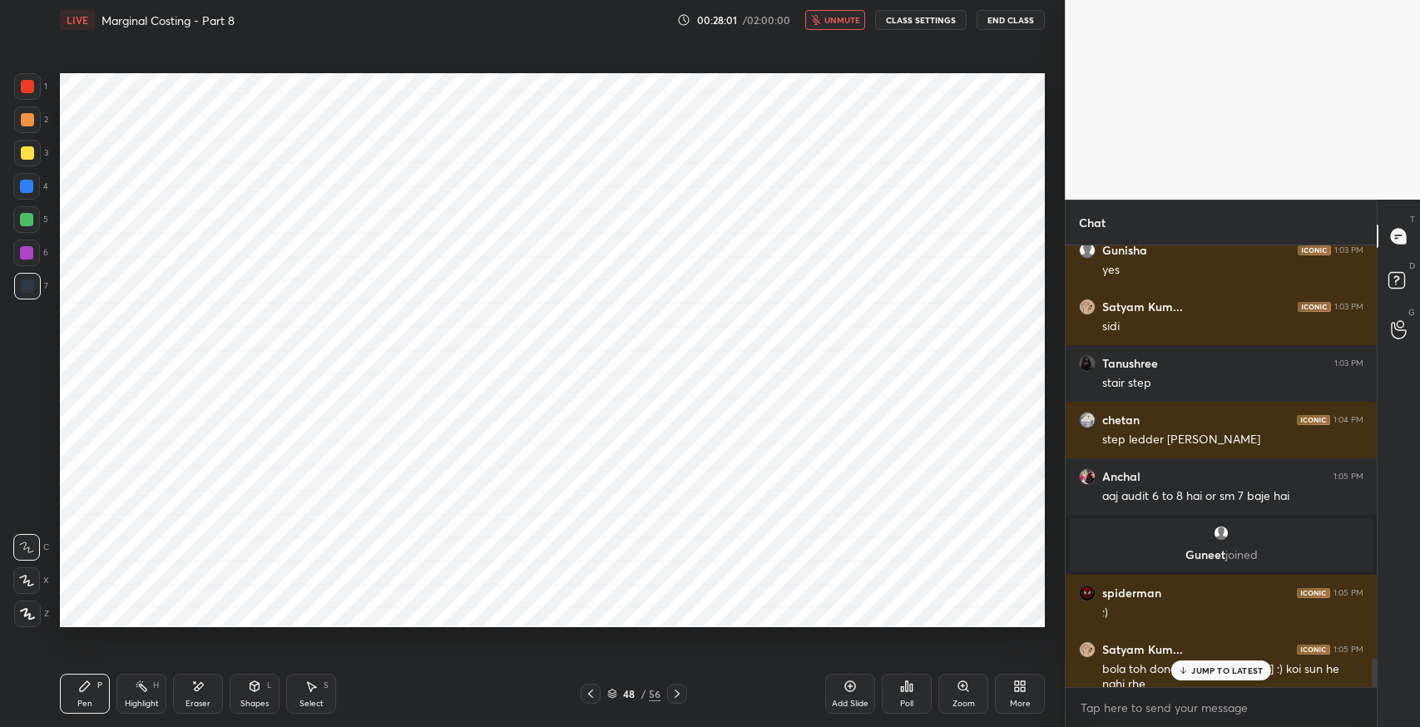
scroll to position [6354, 0]
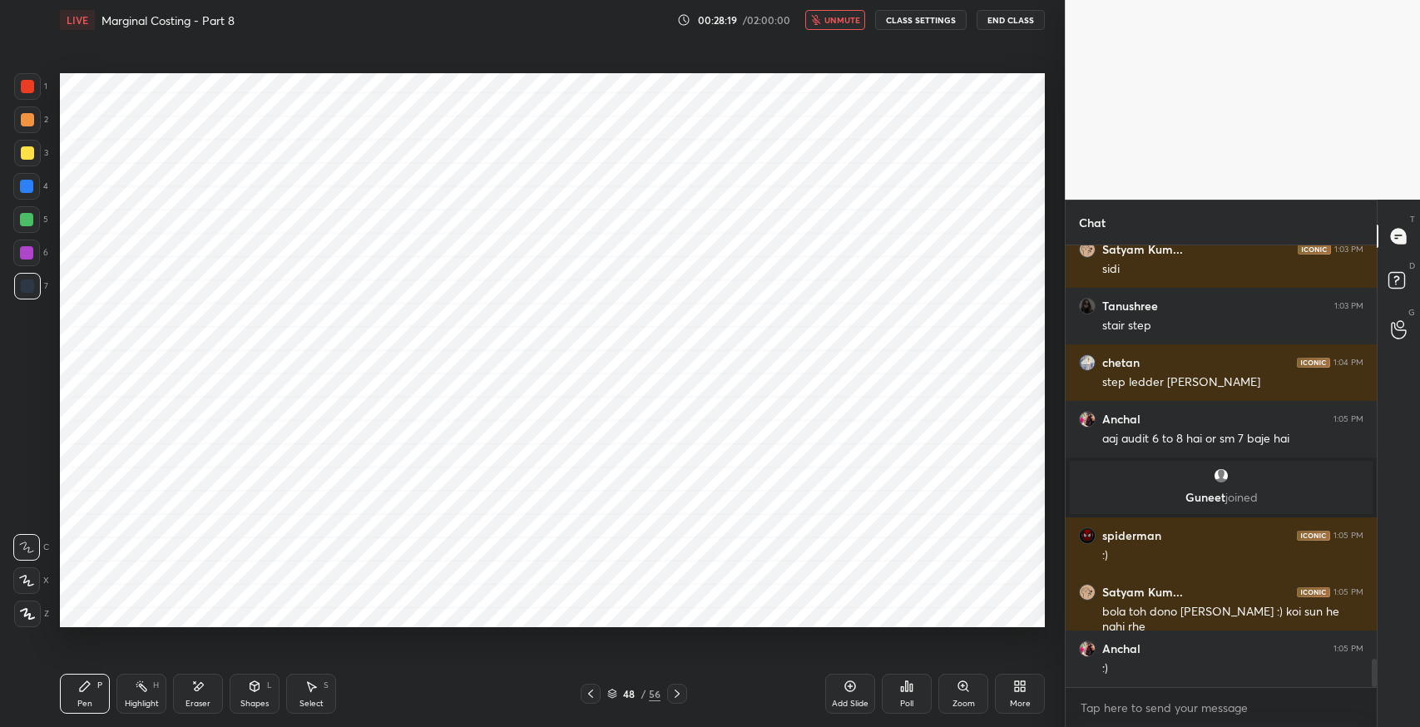
click at [79, 691] on icon at bounding box center [84, 686] width 13 height 13
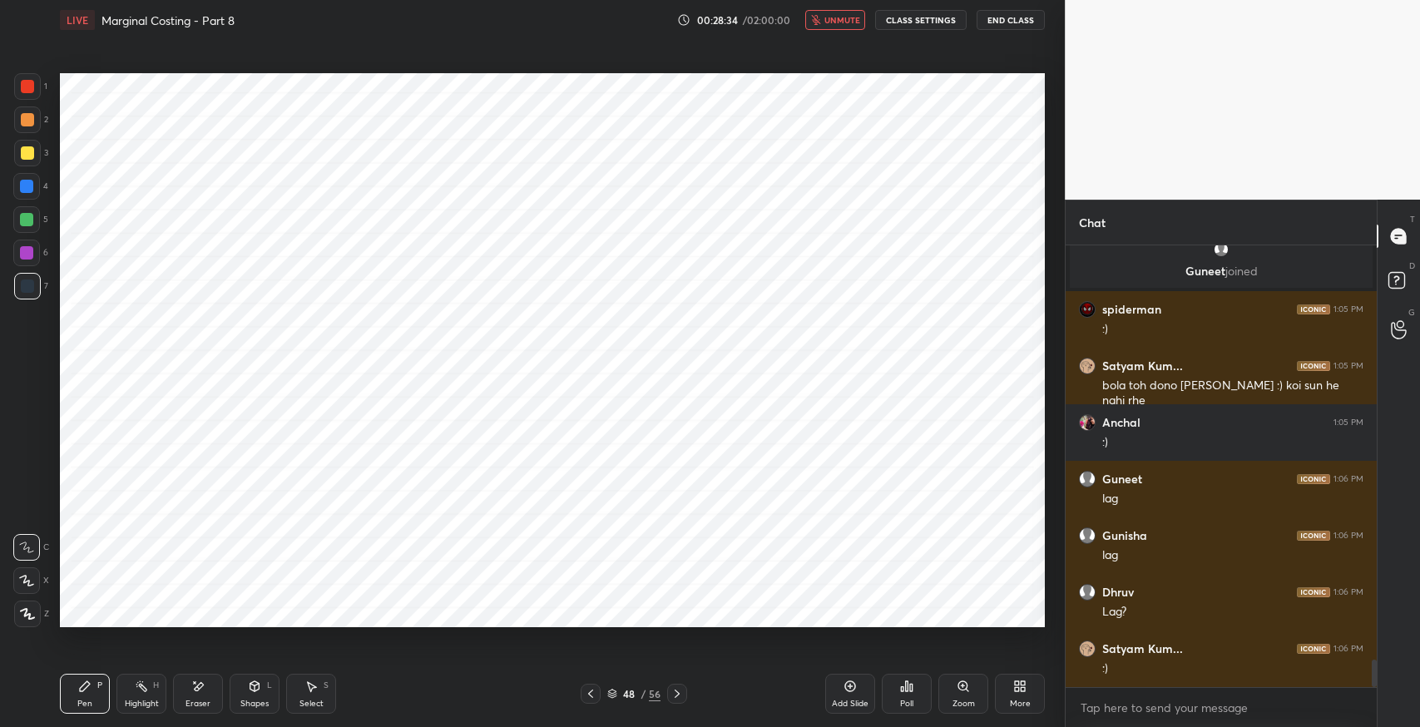
scroll to position [6636, 0]
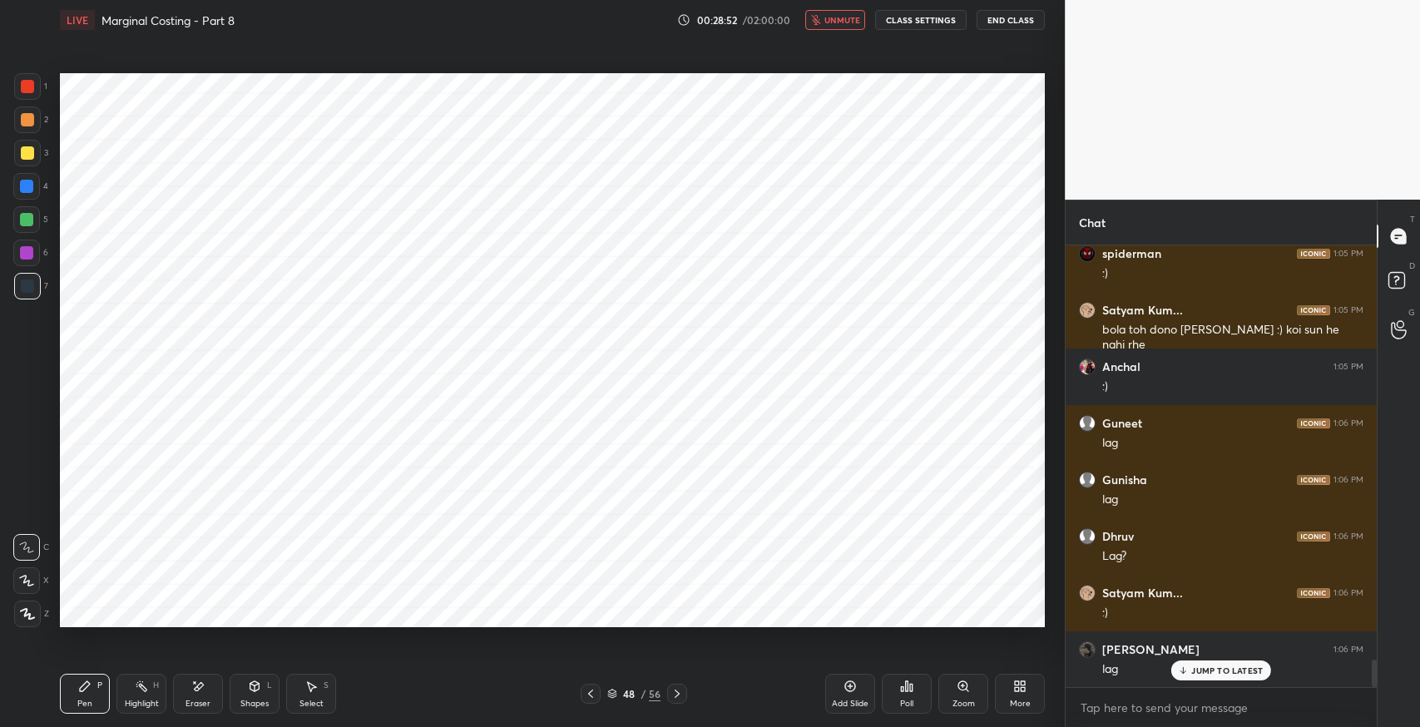
click at [832, 21] on span "unmute" at bounding box center [842, 20] width 36 height 12
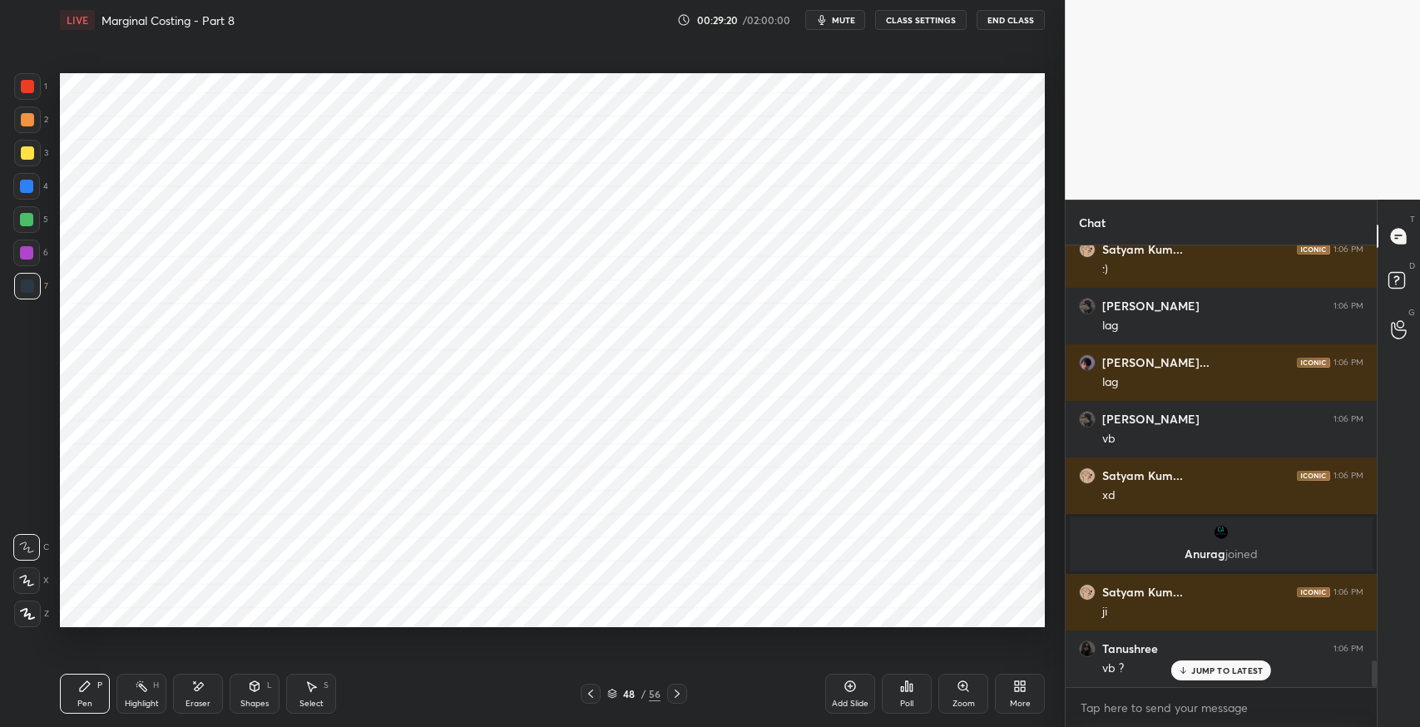
scroll to position [6855, 0]
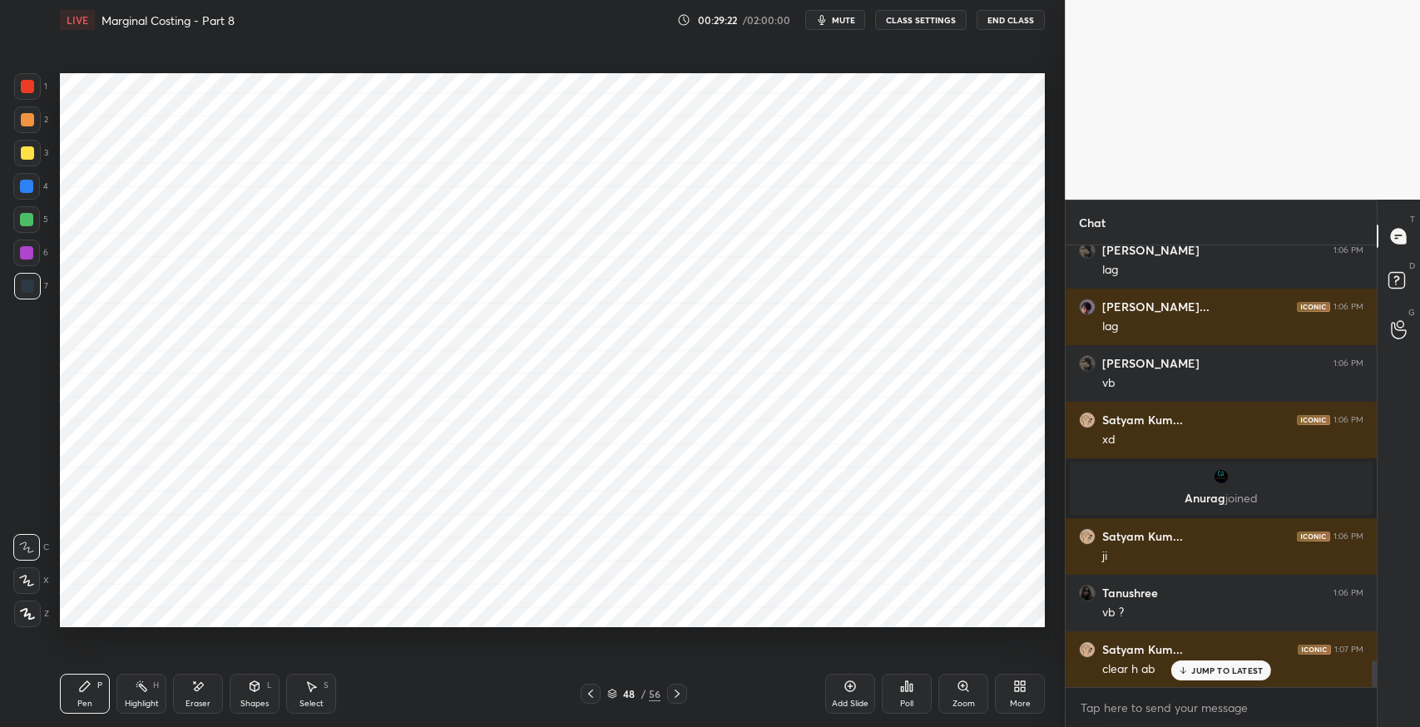
click at [188, 702] on div "Eraser" at bounding box center [198, 704] width 25 height 8
click at [65, 696] on div "Pen P" at bounding box center [85, 694] width 50 height 40
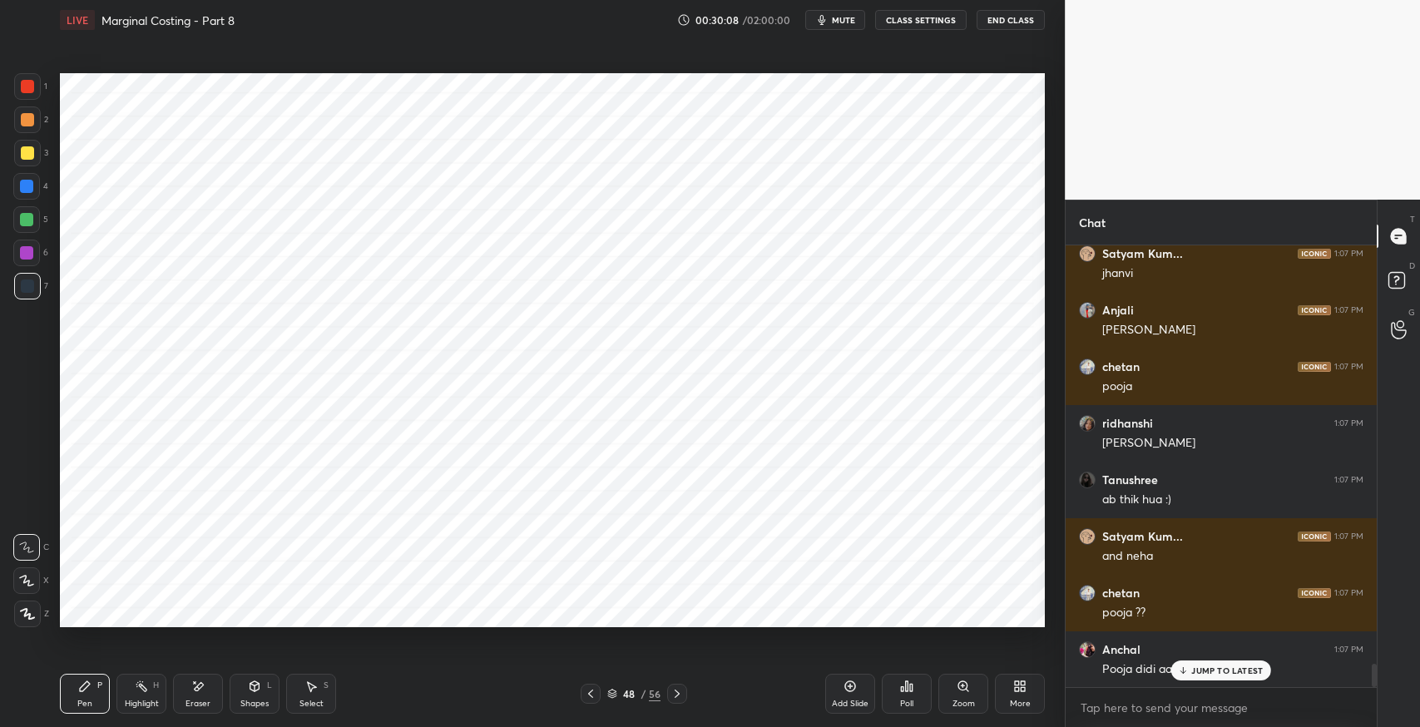
scroll to position [8117, 0]
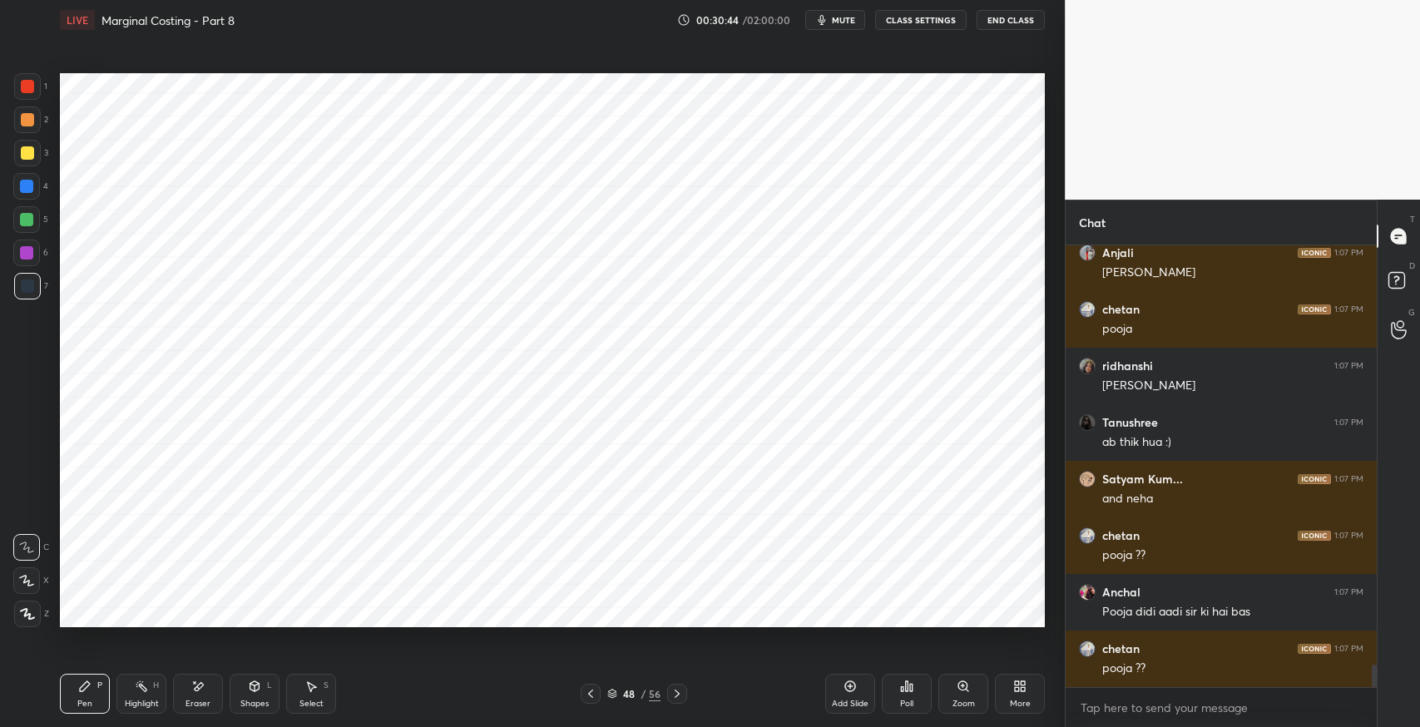
click at [307, 691] on icon at bounding box center [310, 686] width 13 height 13
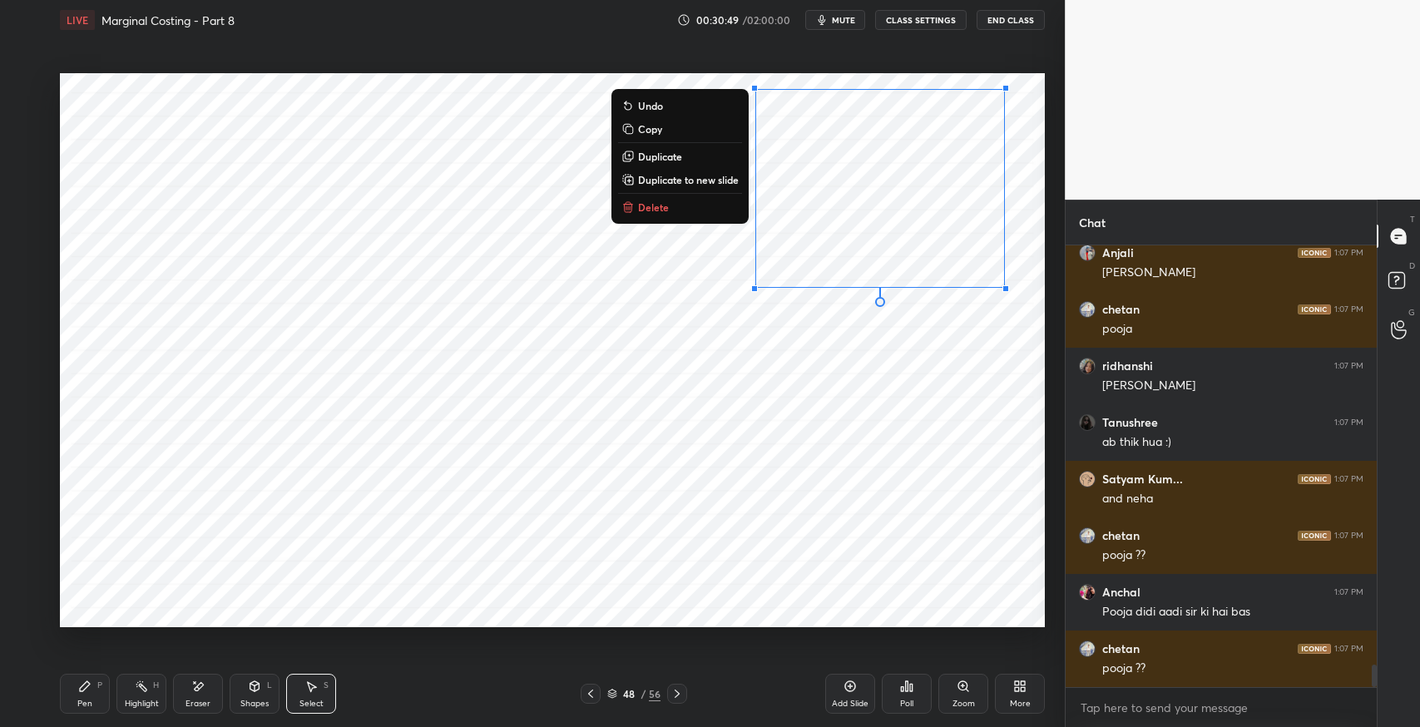
click at [624, 355] on div "0 ° Undo Copy Duplicate Duplicate to new slide Delete" at bounding box center [552, 350] width 985 height 554
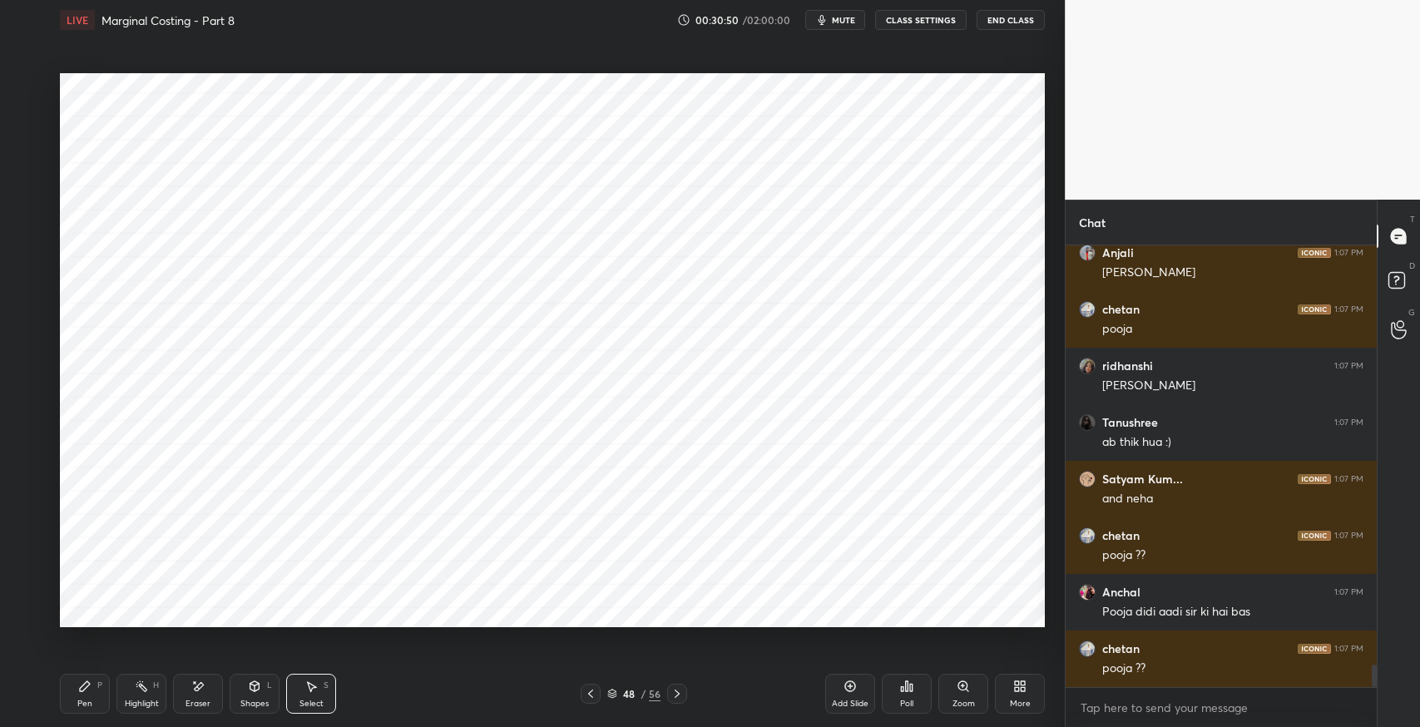
click at [202, 697] on div "Eraser" at bounding box center [198, 694] width 50 height 40
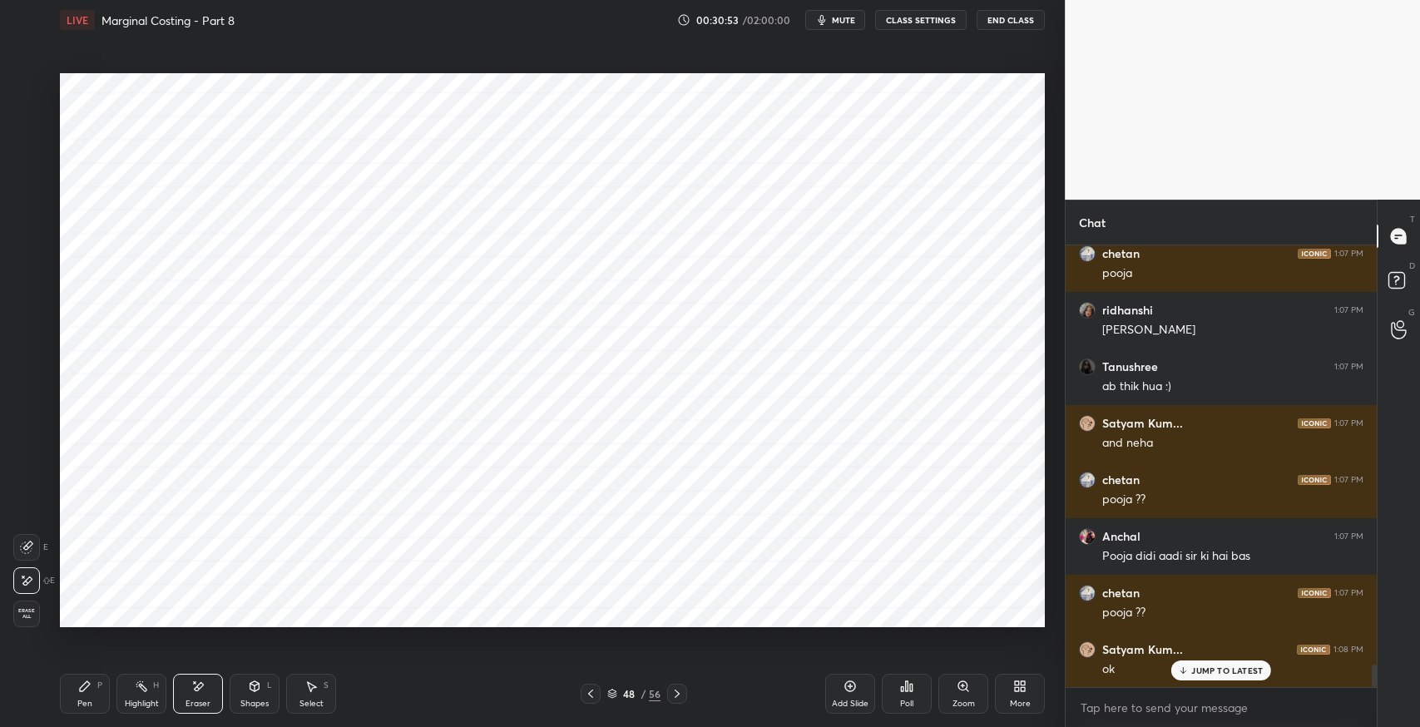
click at [88, 689] on icon at bounding box center [84, 686] width 13 height 13
click at [80, 690] on icon at bounding box center [85, 686] width 10 height 10
click at [266, 638] on div "Setting up your live class Poll for secs No correct answer Start poll" at bounding box center [552, 350] width 998 height 621
click at [844, 20] on span "mute" at bounding box center [843, 20] width 23 height 12
click at [206, 688] on div "Eraser" at bounding box center [198, 694] width 50 height 40
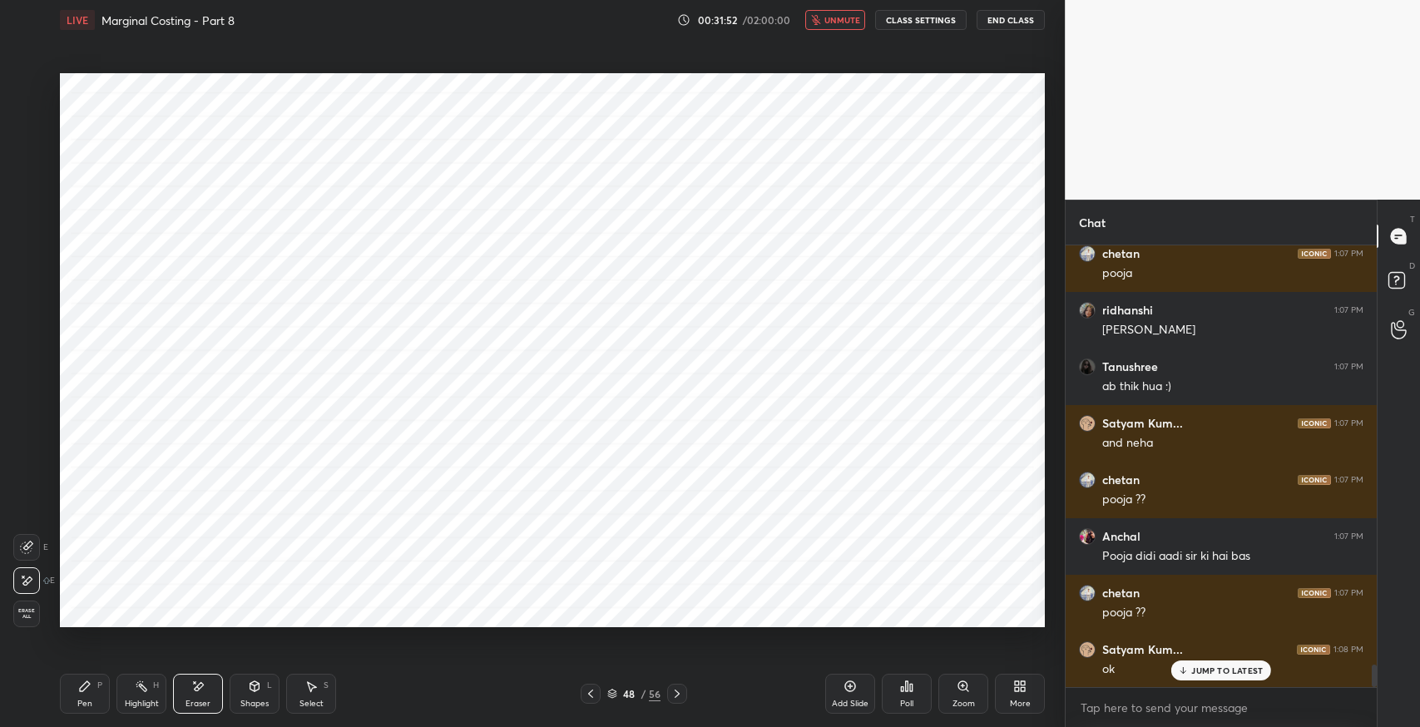
click at [825, 30] on button "unmute" at bounding box center [835, 20] width 60 height 20
click at [93, 696] on div "Pen P" at bounding box center [85, 694] width 50 height 40
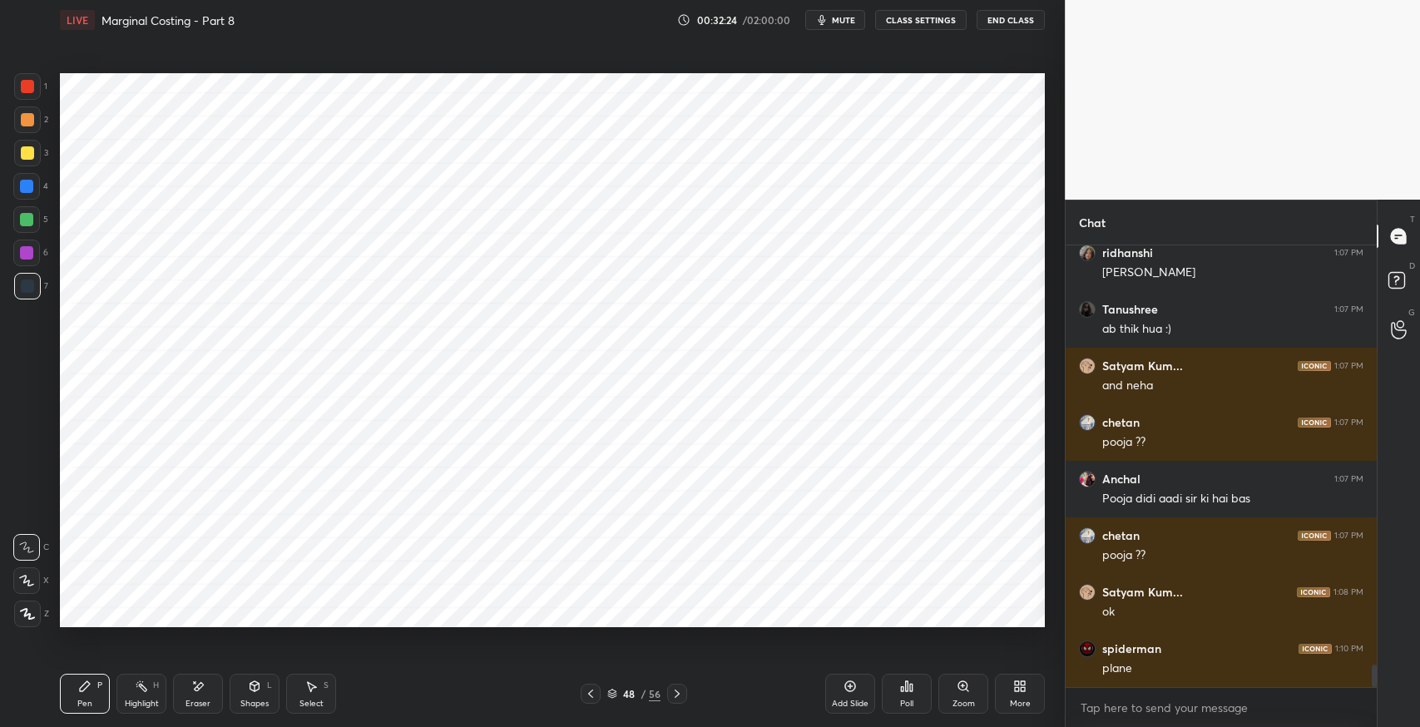
scroll to position [8286, 0]
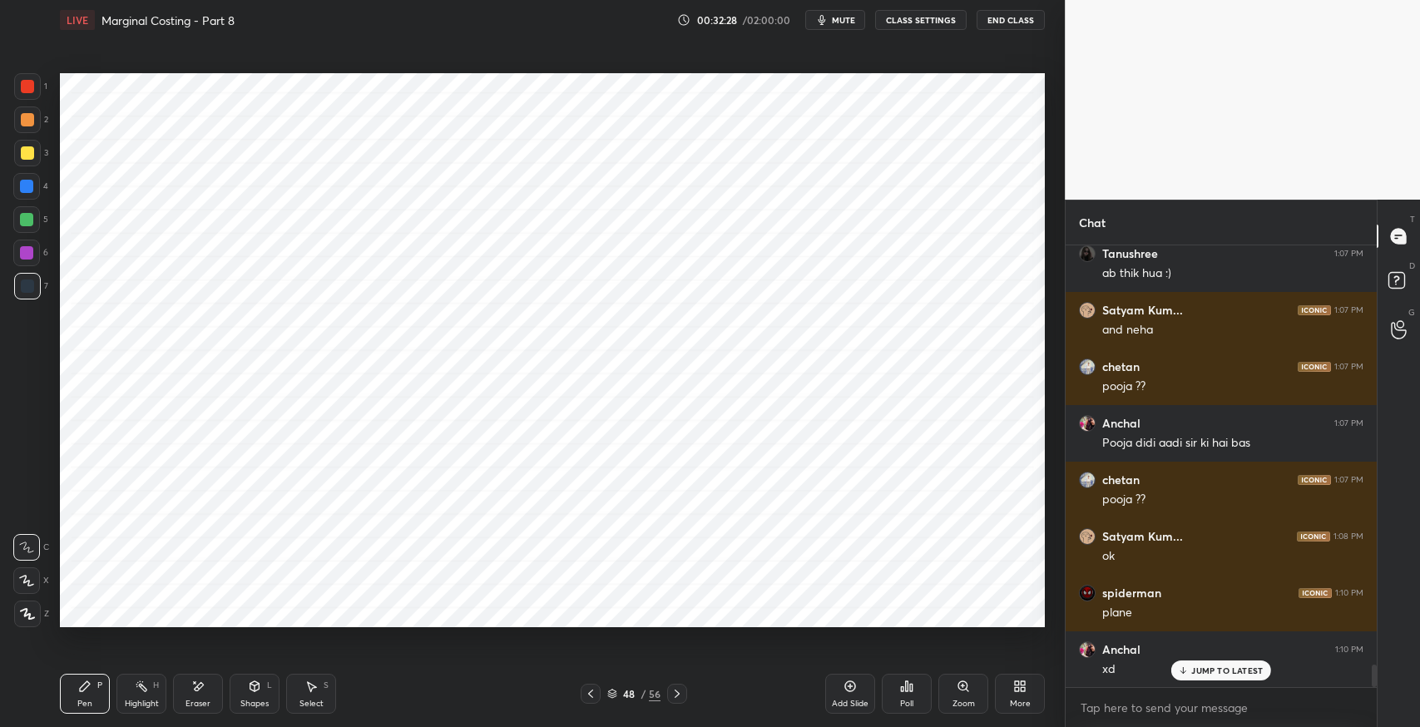
click at [682, 697] on icon at bounding box center [677, 693] width 13 height 13
click at [677, 699] on icon at bounding box center [677, 693] width 13 height 13
click at [592, 691] on icon at bounding box center [590, 694] width 5 height 8
click at [589, 691] on icon at bounding box center [590, 693] width 13 height 13
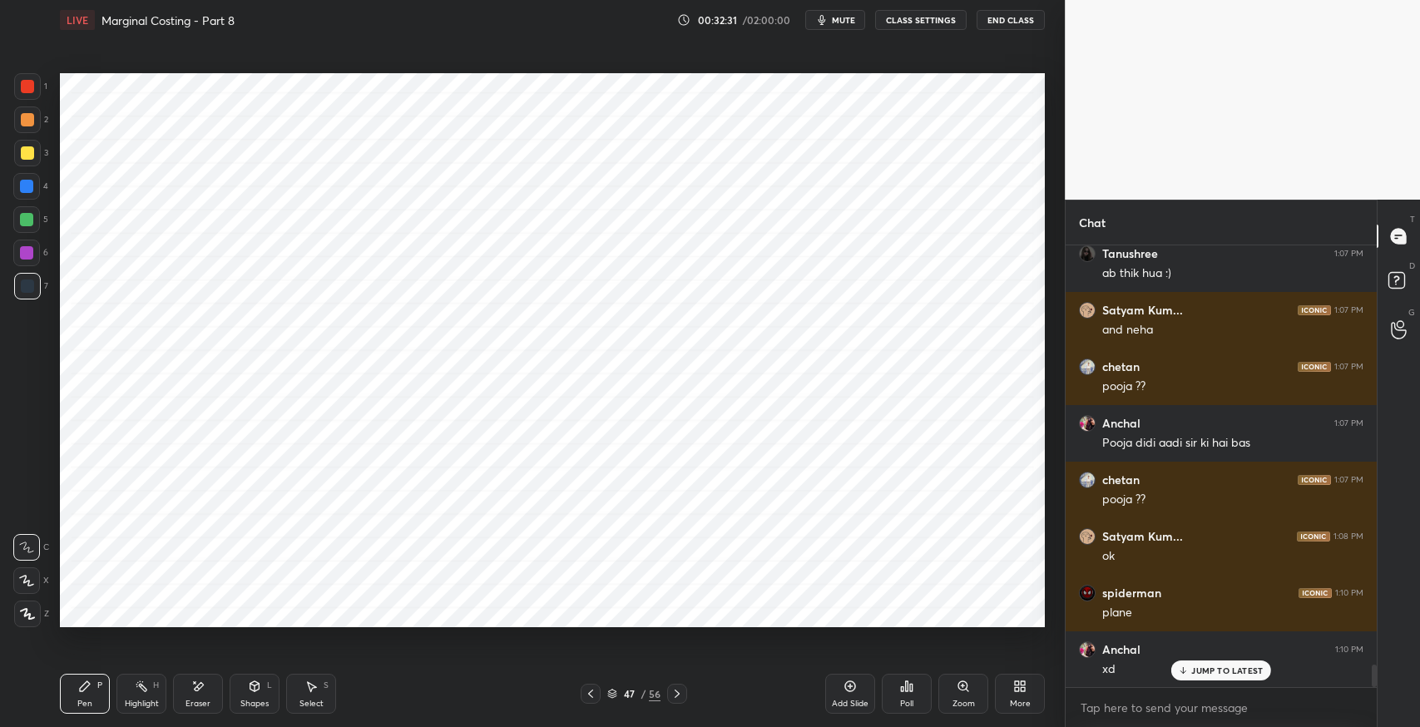
click at [587, 690] on icon at bounding box center [590, 693] width 13 height 13
click at [583, 689] on div at bounding box center [591, 694] width 20 height 20
click at [581, 690] on div at bounding box center [591, 694] width 20 height 20
click at [587, 695] on icon at bounding box center [590, 693] width 13 height 13
click at [589, 692] on icon at bounding box center [590, 693] width 13 height 13
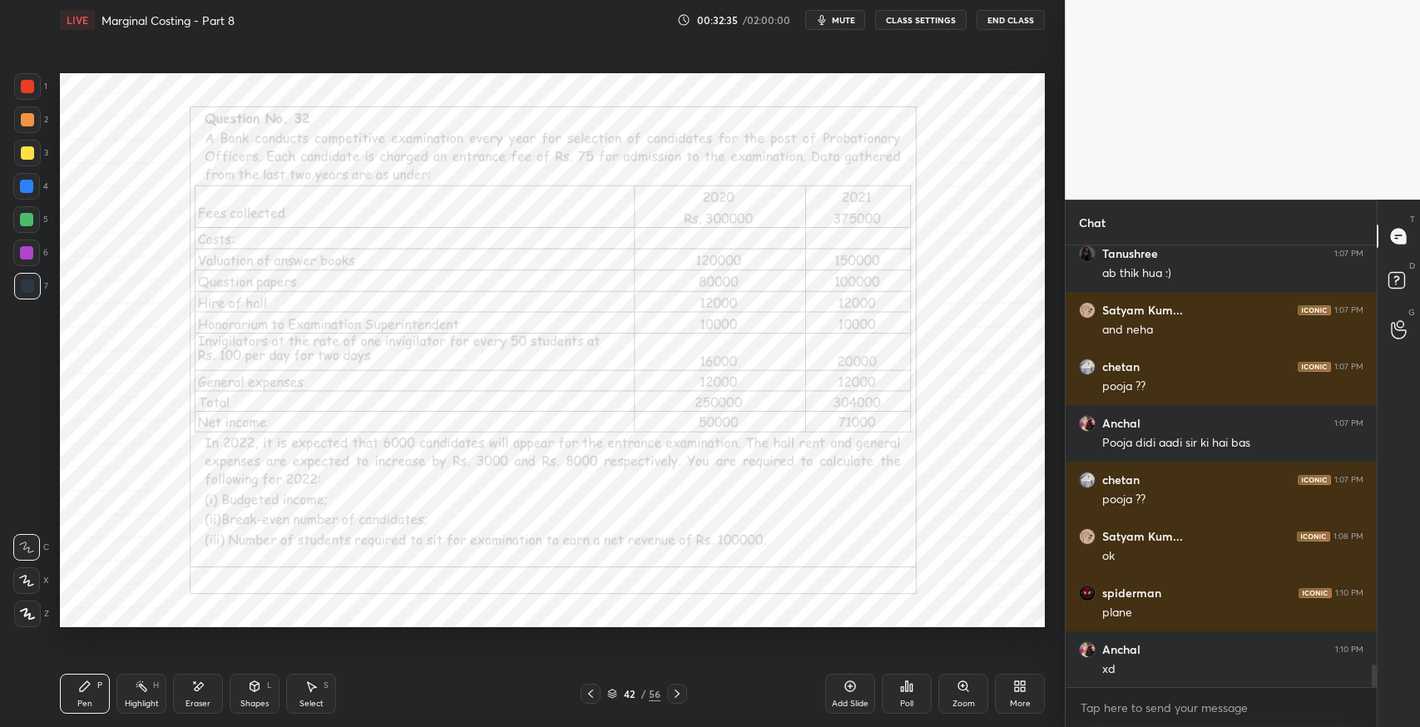
scroll to position [8344, 0]
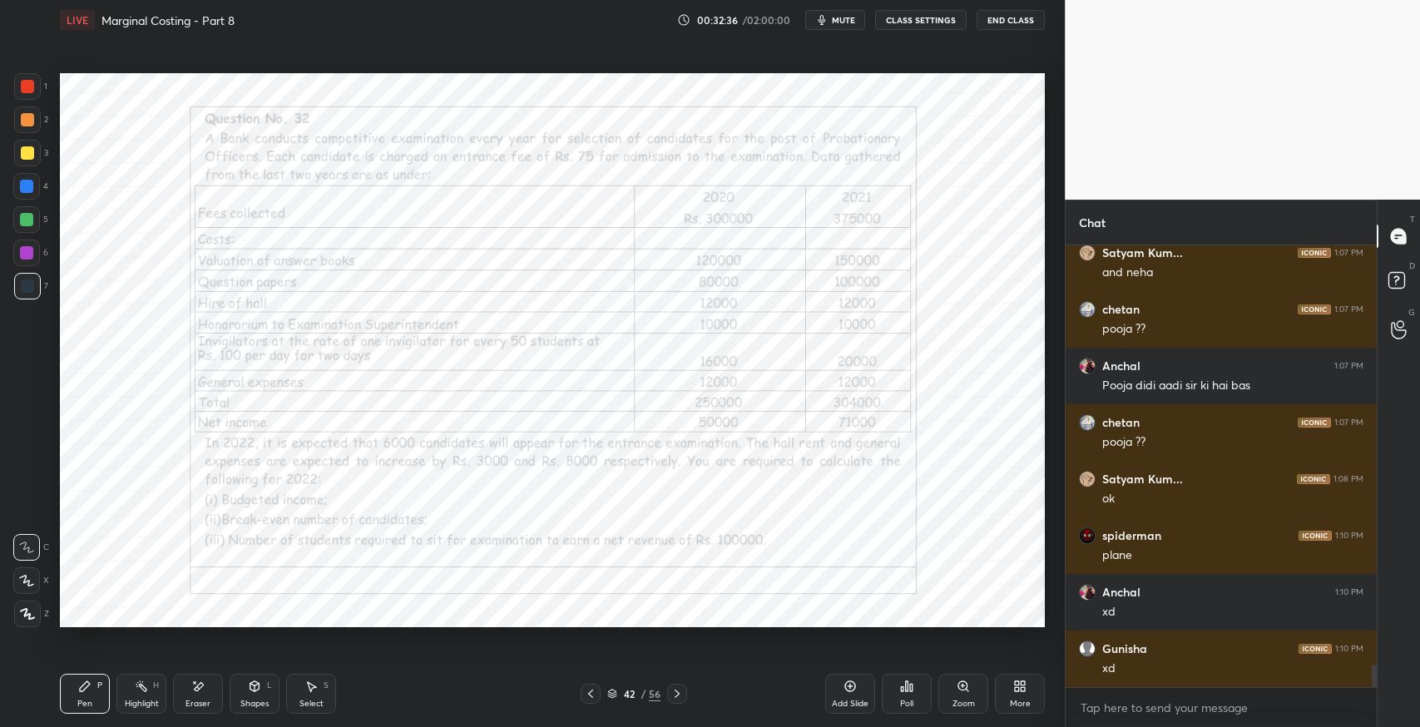
click at [593, 692] on icon at bounding box center [590, 693] width 13 height 13
click at [846, 700] on div "Add Slide" at bounding box center [850, 704] width 37 height 8
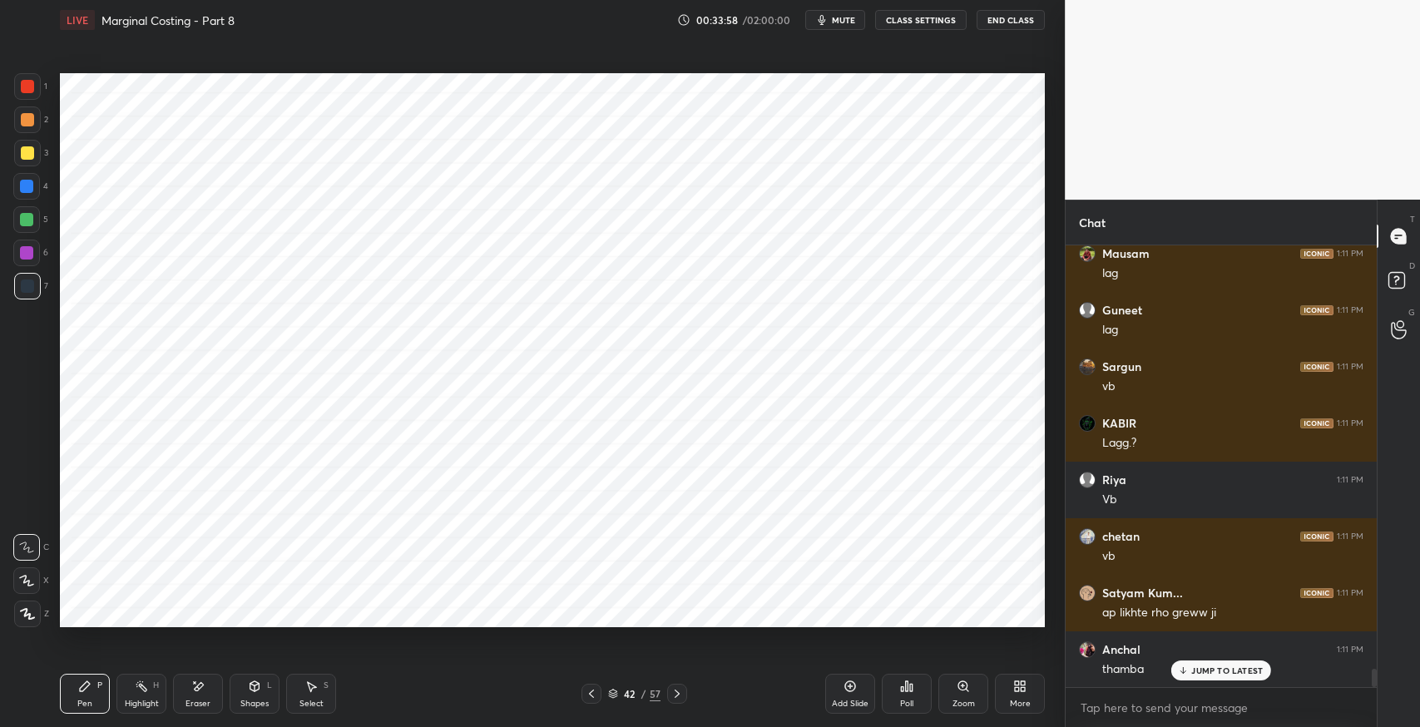
scroll to position [10493, 0]
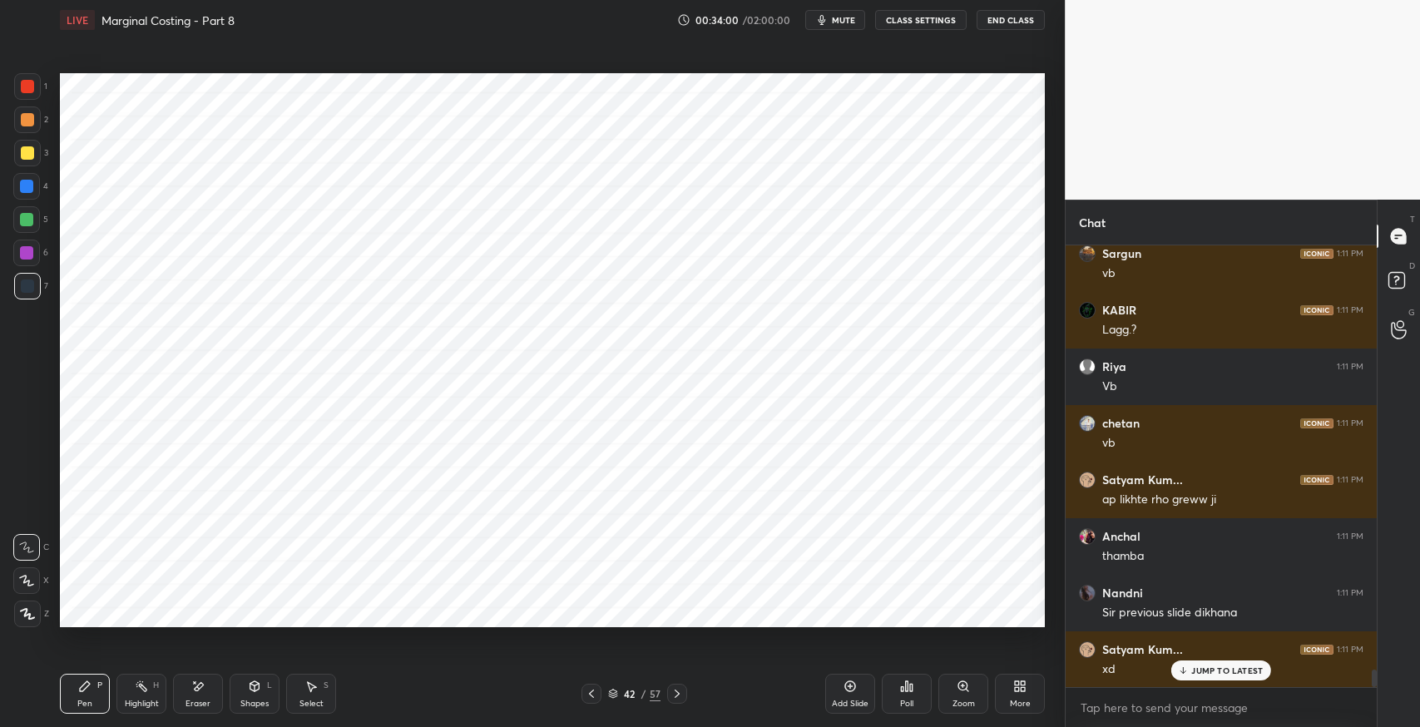
click at [300, 683] on div "Select S" at bounding box center [311, 694] width 50 height 40
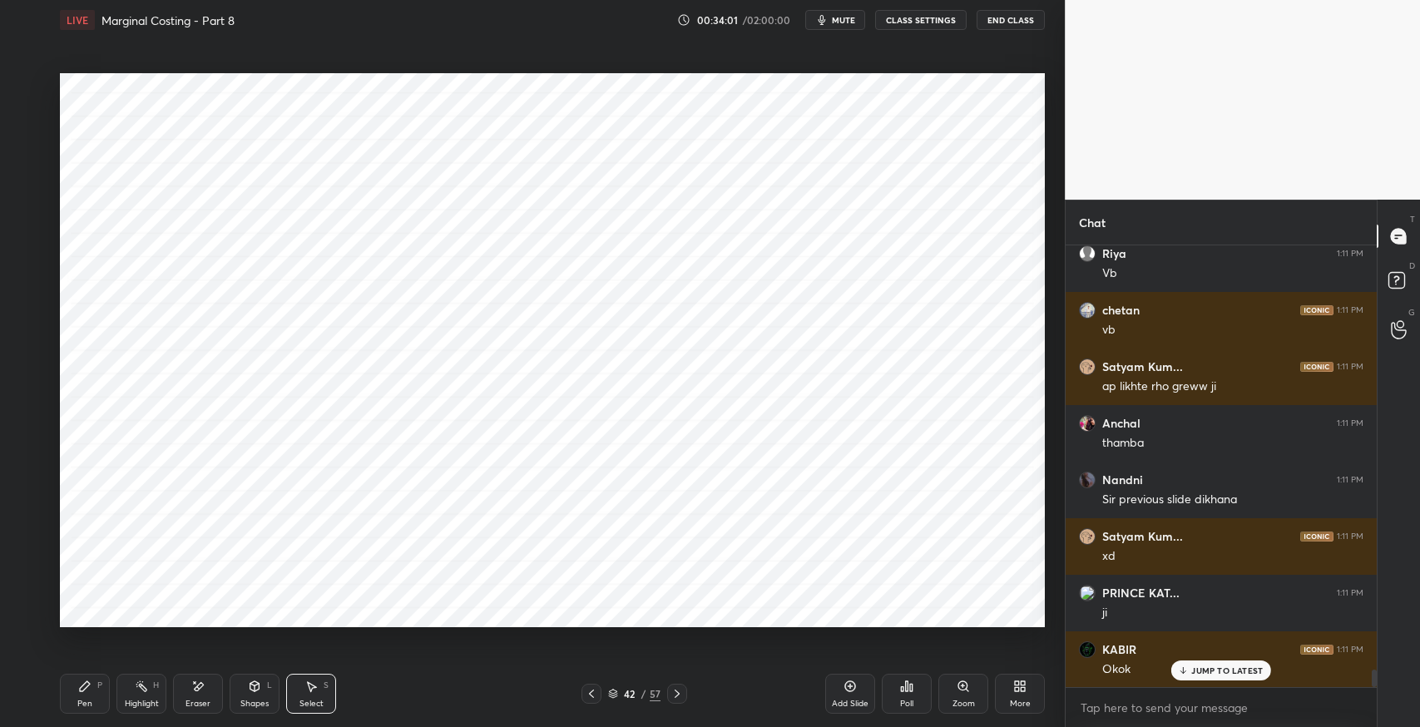
click at [79, 681] on icon at bounding box center [84, 686] width 13 height 13
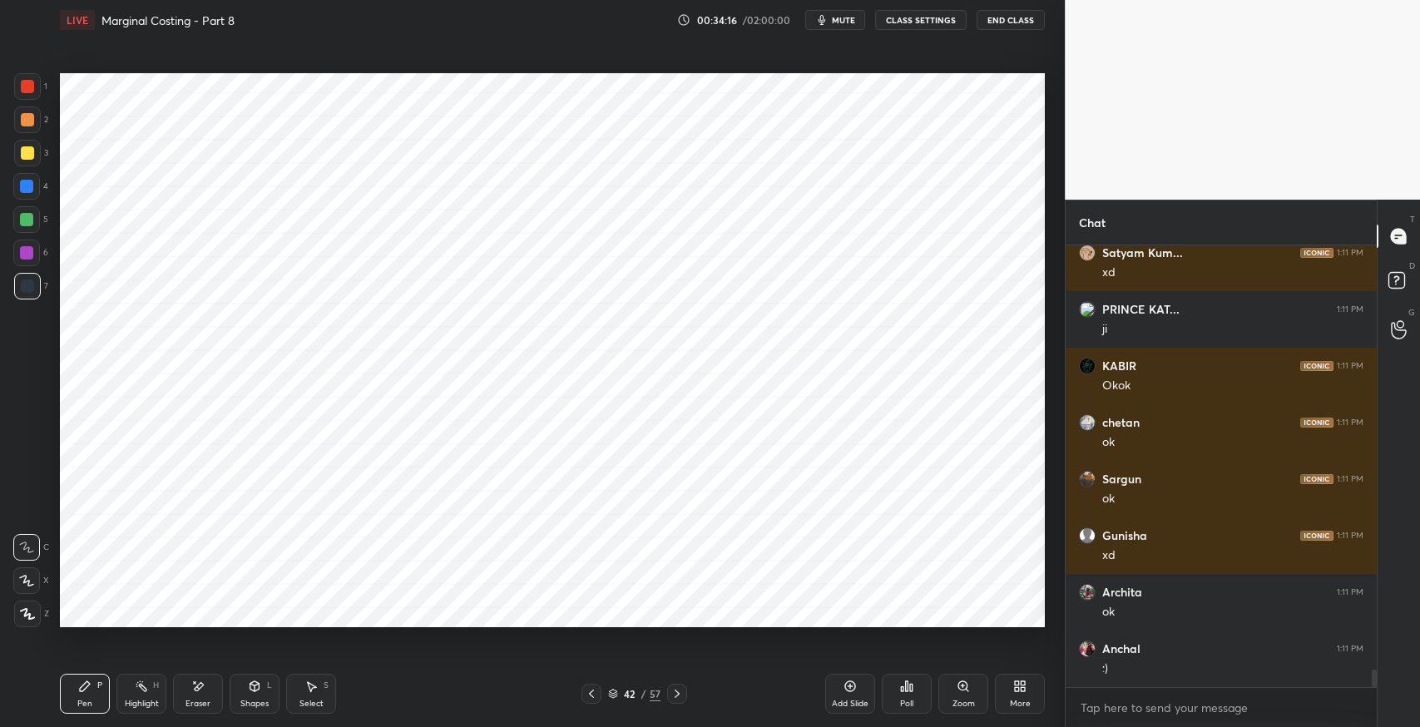
scroll to position [11002, 0]
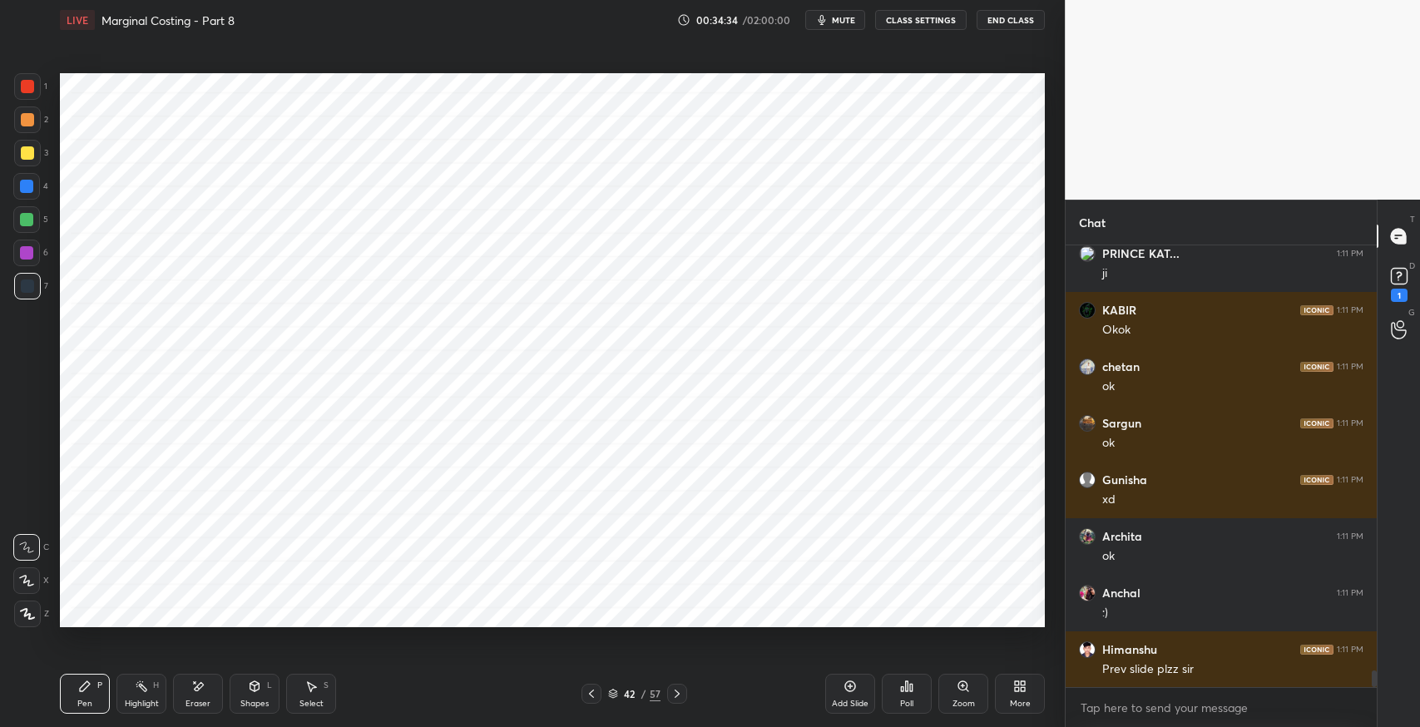
click at [206, 687] on div "Eraser" at bounding box center [198, 694] width 50 height 40
click at [84, 700] on div "Pen" at bounding box center [84, 704] width 15 height 8
click at [305, 691] on icon at bounding box center [310, 686] width 13 height 13
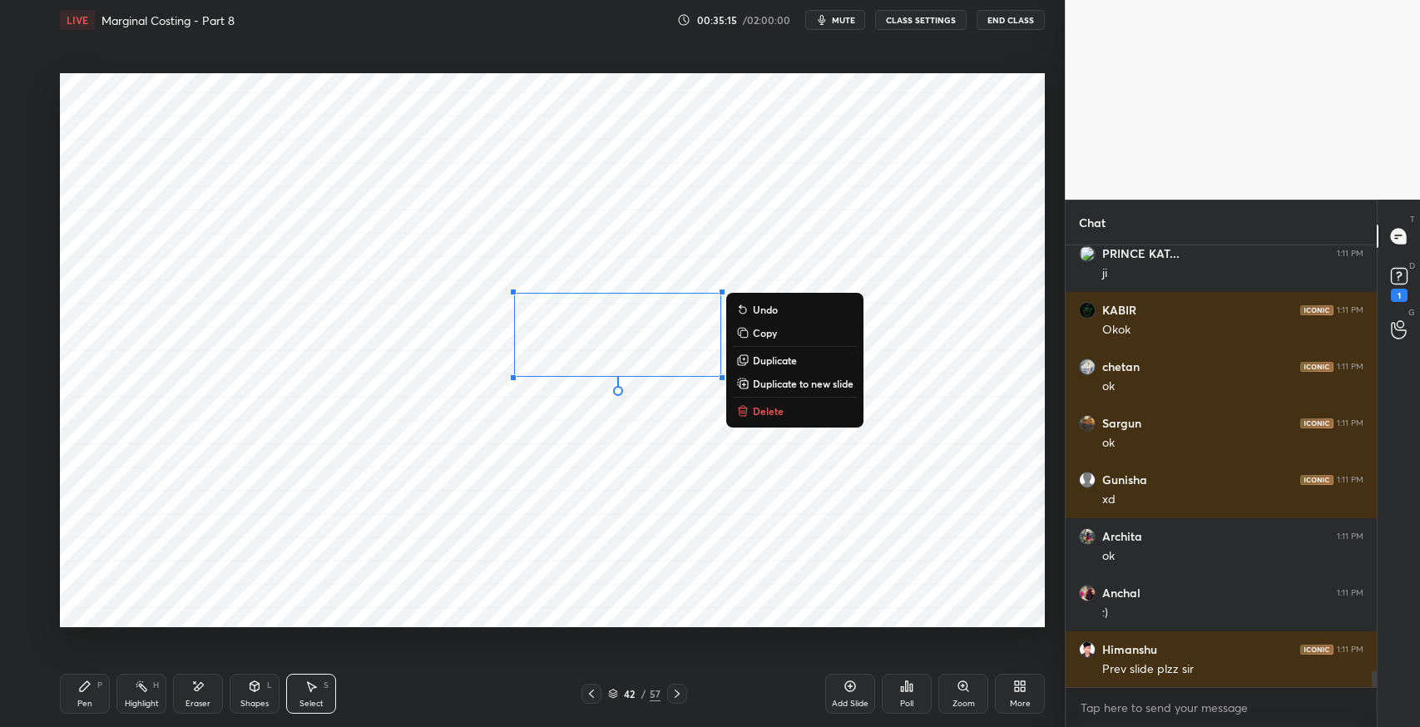
click at [777, 414] on p "Delete" at bounding box center [768, 410] width 31 height 13
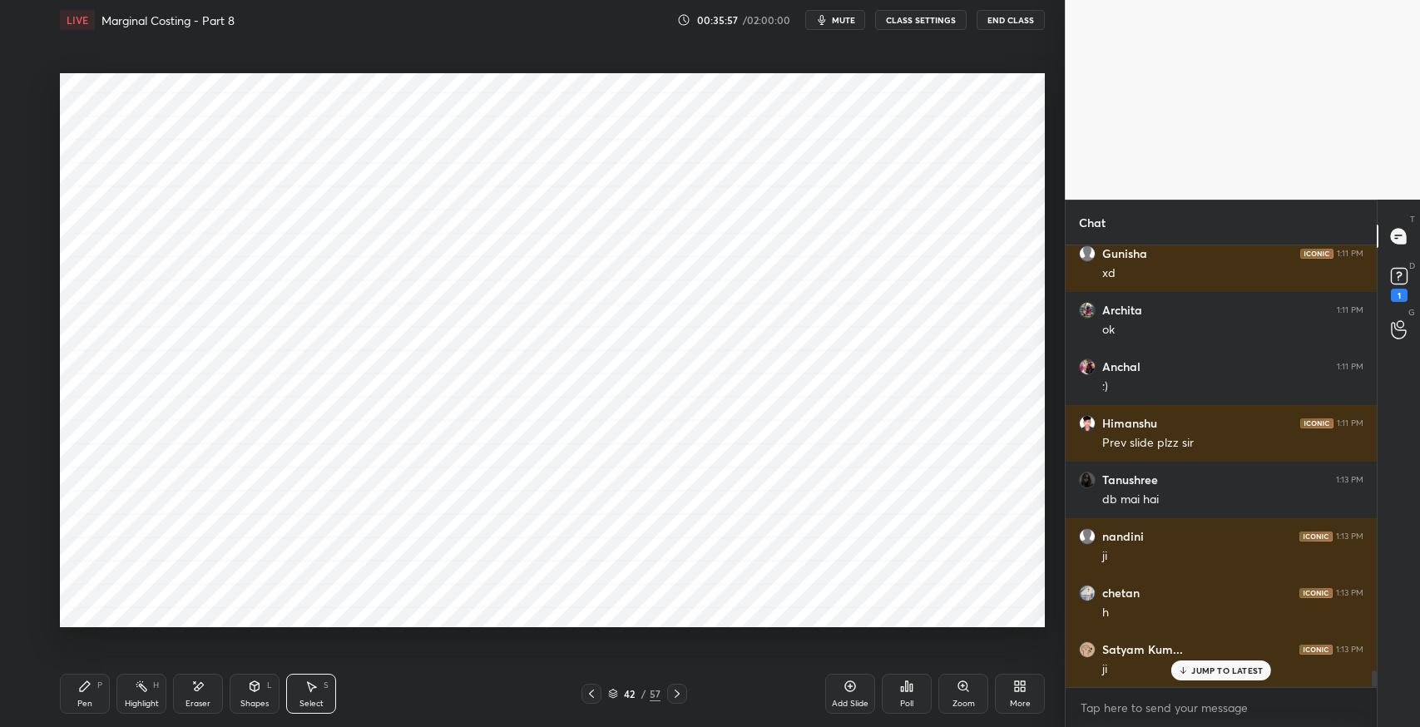
scroll to position [11285, 0]
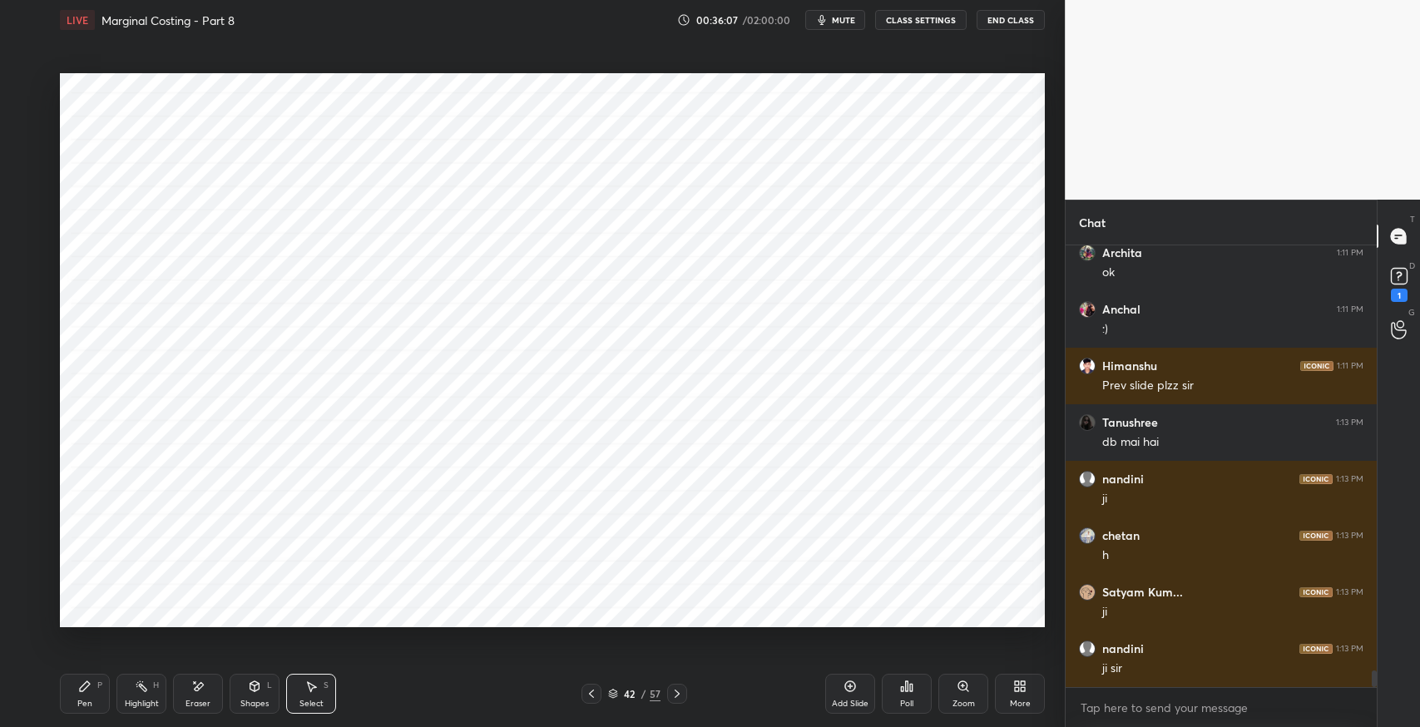
click at [256, 449] on div "0 ° Undo Copy Duplicate Duplicate to new slide Delete" at bounding box center [552, 350] width 985 height 554
click at [216, 632] on div "0 ° Undo Copy Duplicate Duplicate to new slide Delete Setting up your live clas…" at bounding box center [552, 350] width 998 height 621
click at [83, 252] on div "0 ° Undo Copy Duplicate Duplicate to new slide Delete" at bounding box center [552, 350] width 985 height 554
click at [91, 700] on div "Pen" at bounding box center [84, 704] width 15 height 8
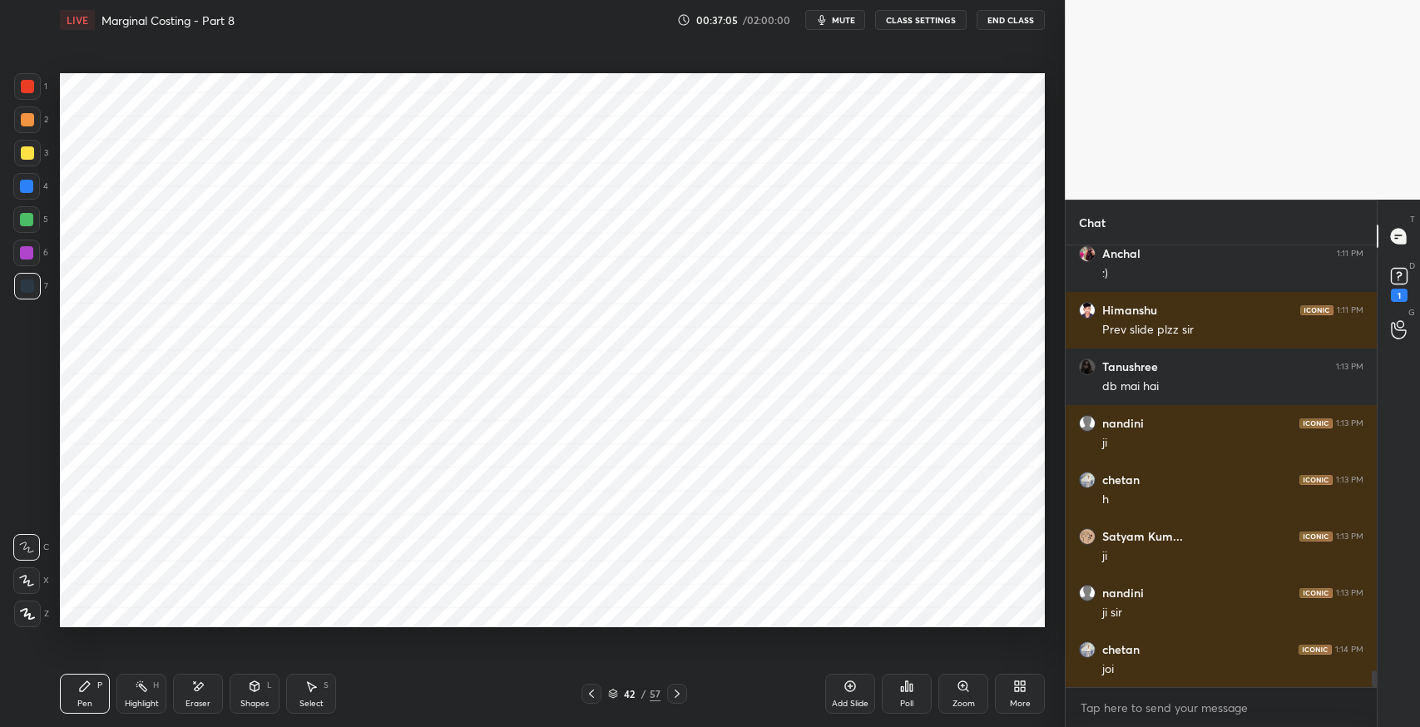
scroll to position [11399, 0]
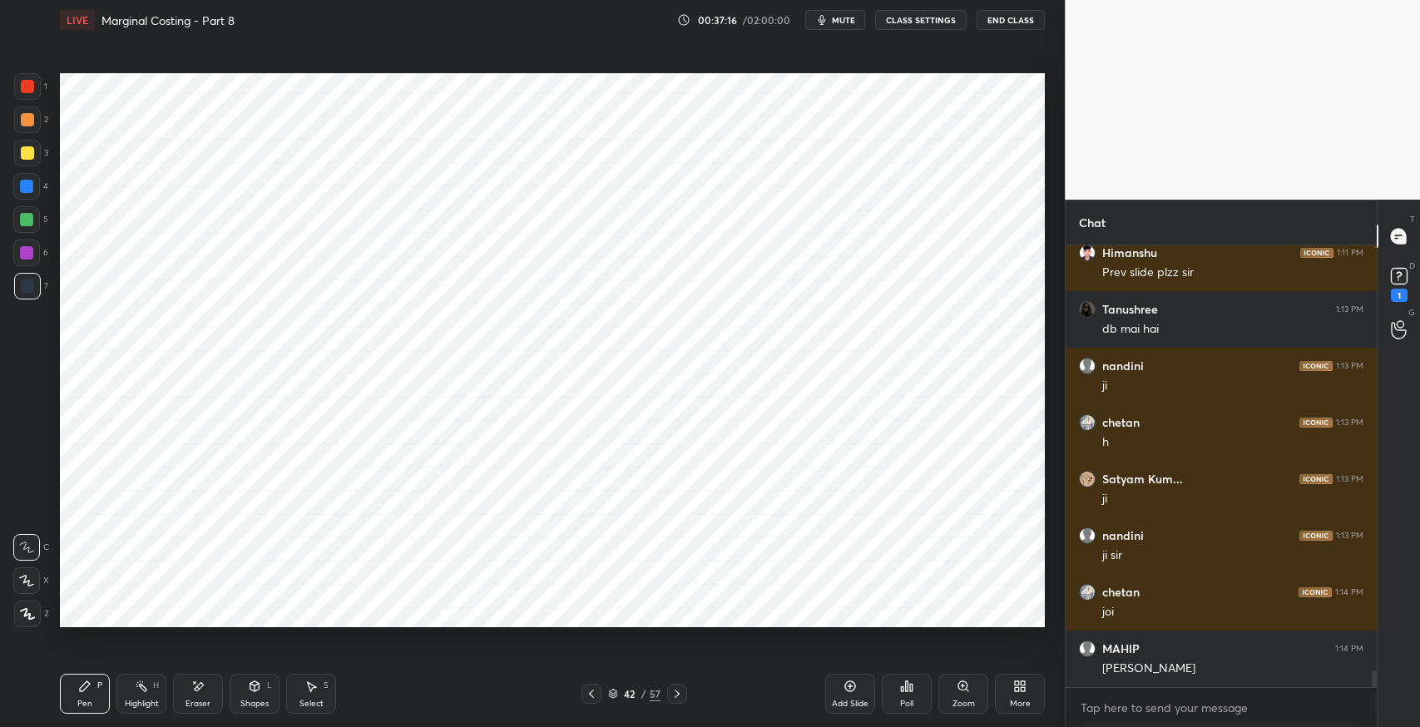
click at [315, 696] on div "Select S" at bounding box center [311, 694] width 50 height 40
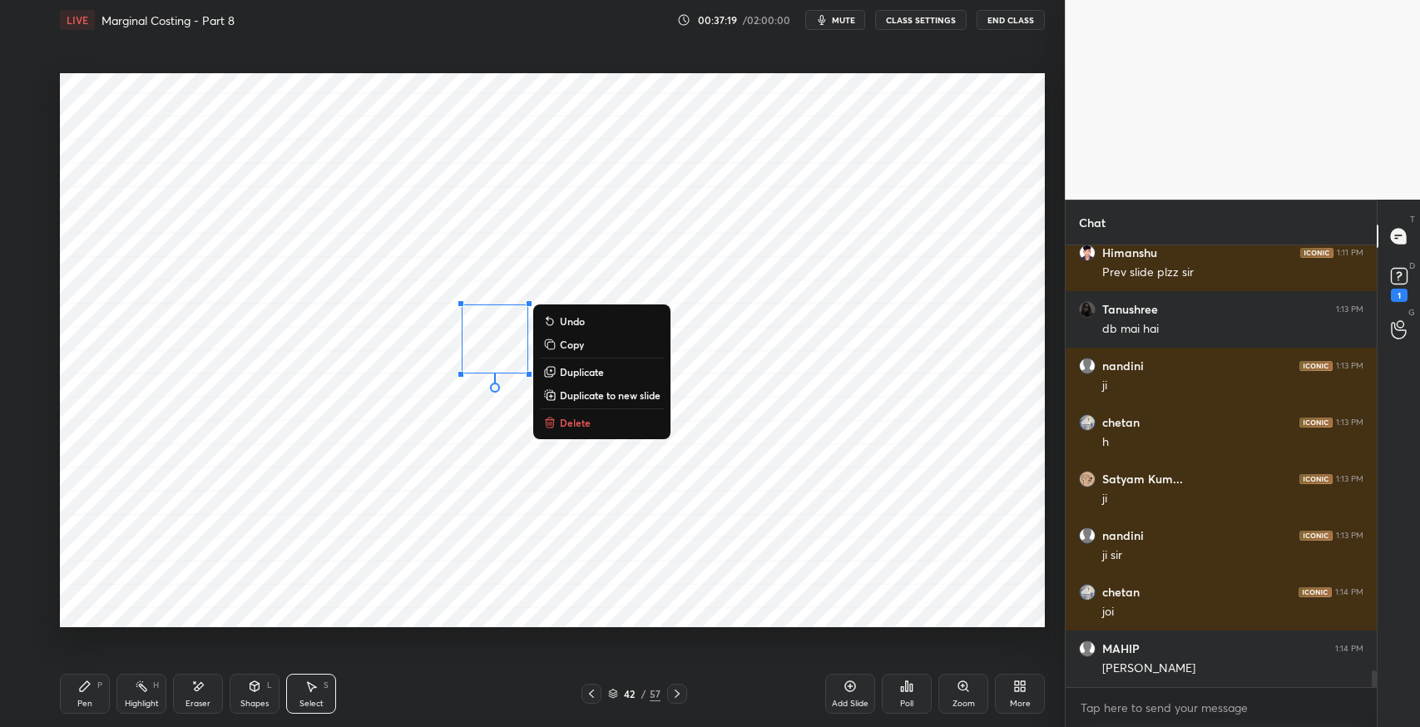
click at [93, 694] on div "Pen P" at bounding box center [85, 694] width 50 height 40
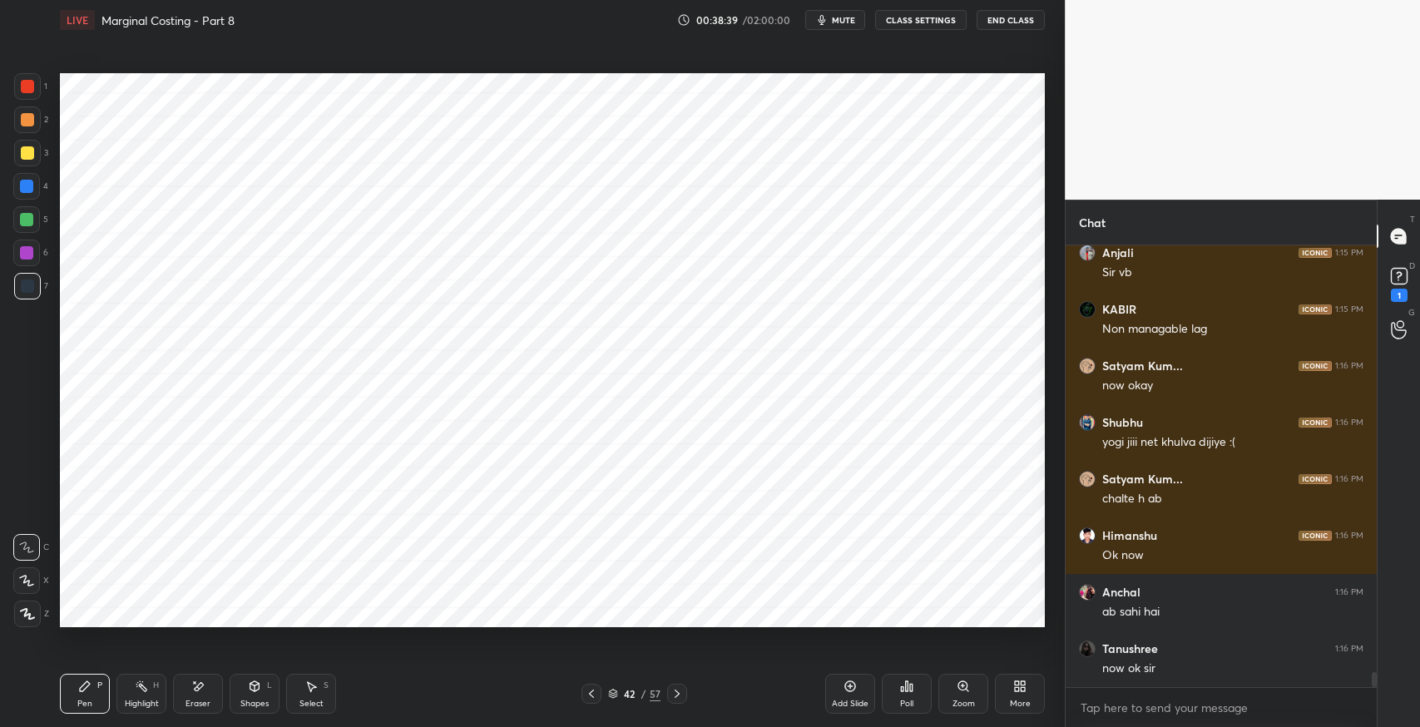
scroll to position [12812, 0]
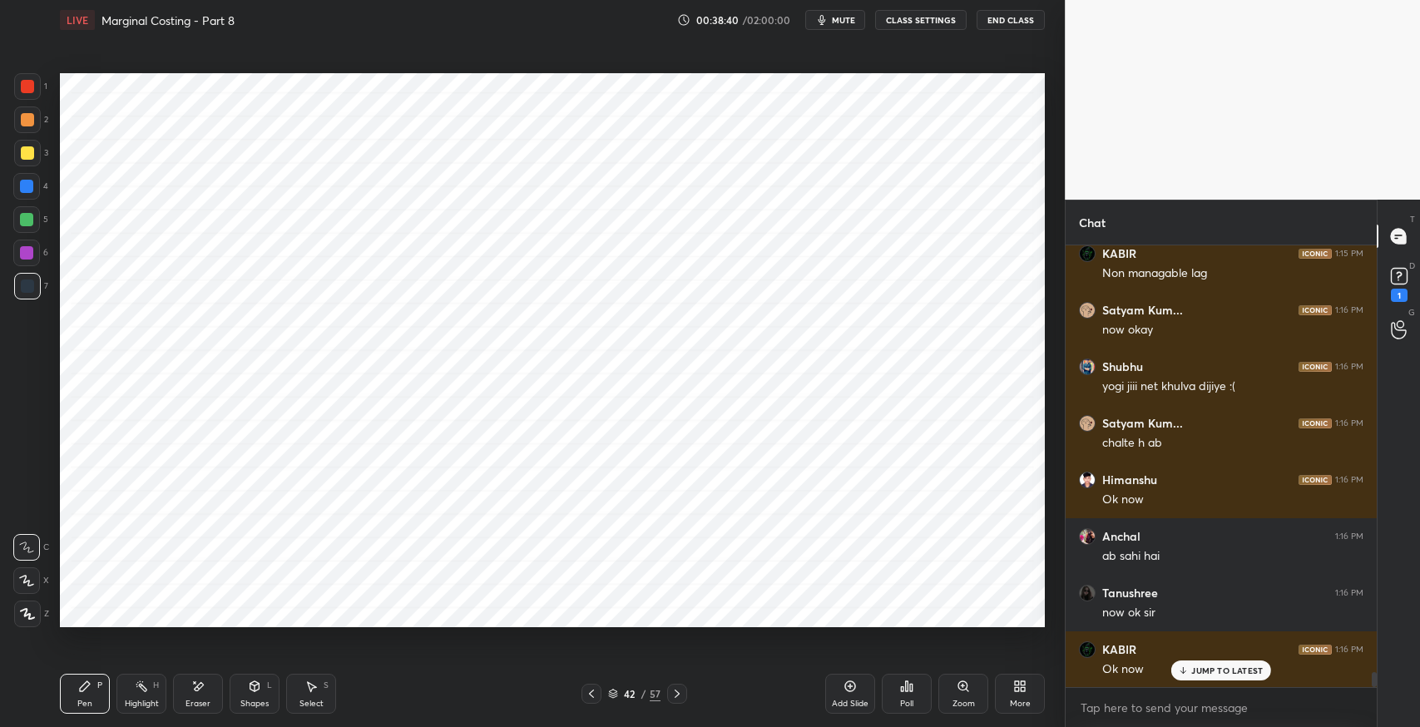
click at [304, 693] on div "Select S" at bounding box center [311, 694] width 50 height 40
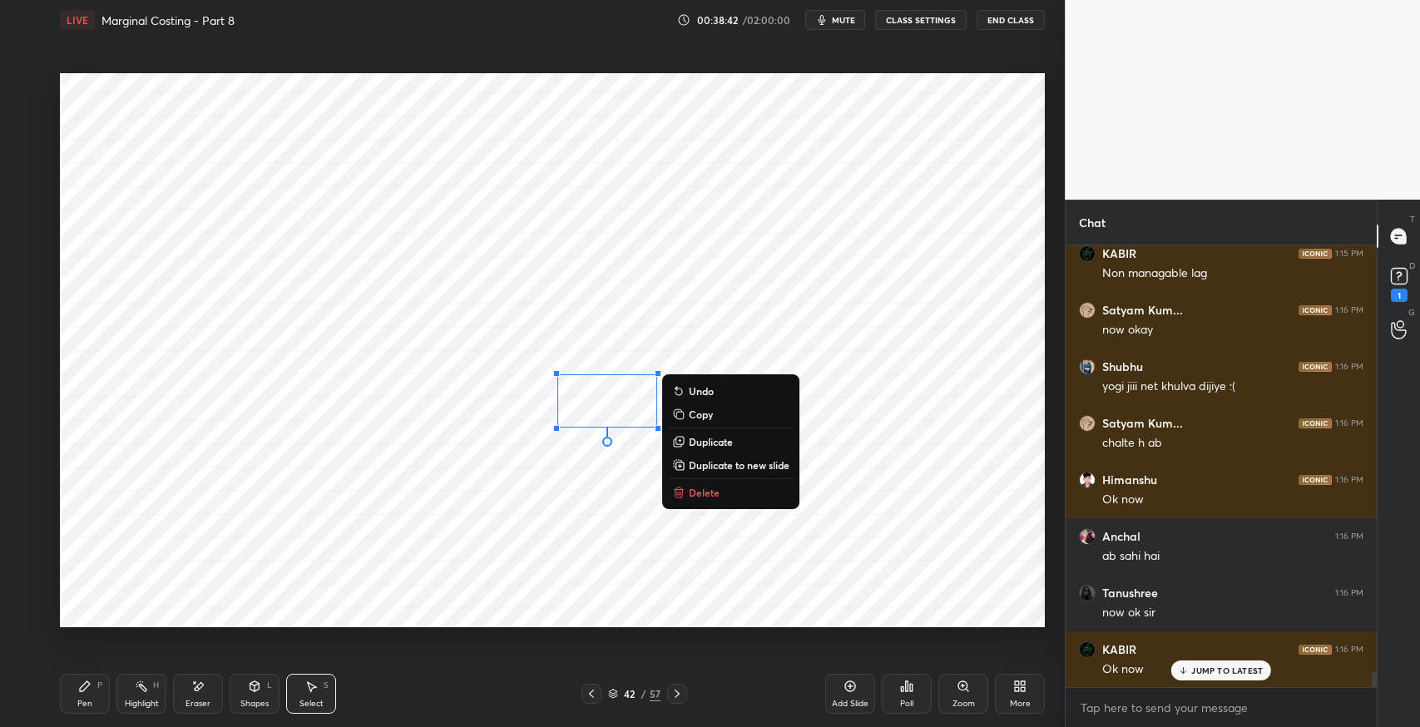
click at [715, 493] on p "Delete" at bounding box center [704, 492] width 31 height 13
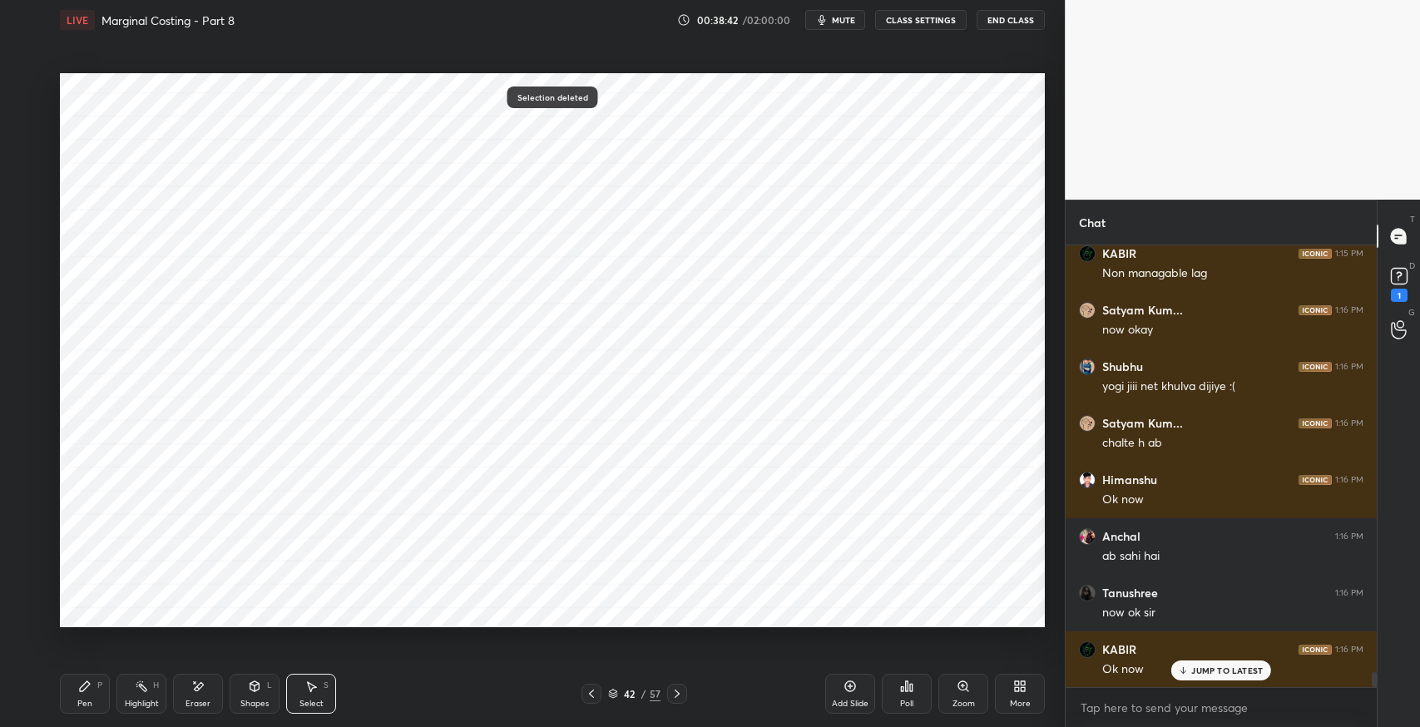
click at [86, 700] on div "Pen" at bounding box center [84, 704] width 15 height 8
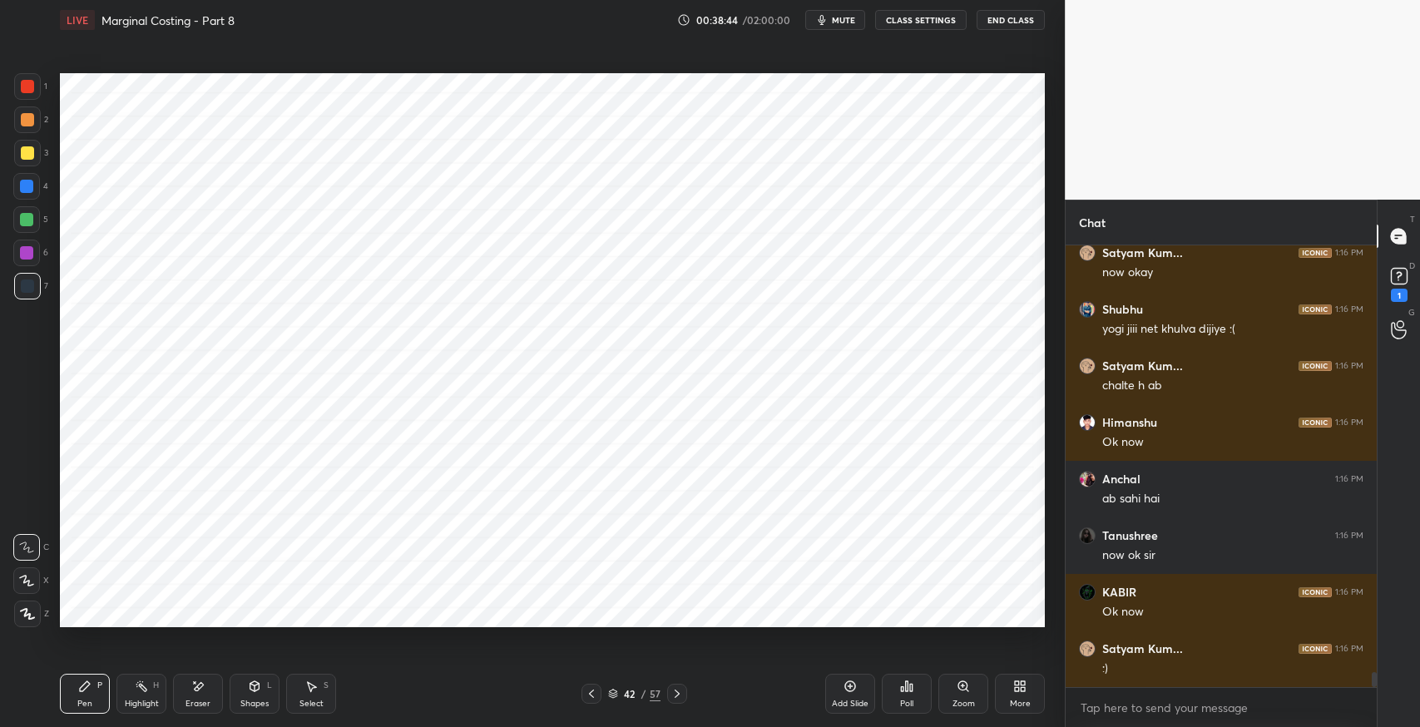
click at [973, 643] on div "Setting up your live class Poll for secs No correct answer Start poll" at bounding box center [552, 350] width 998 height 621
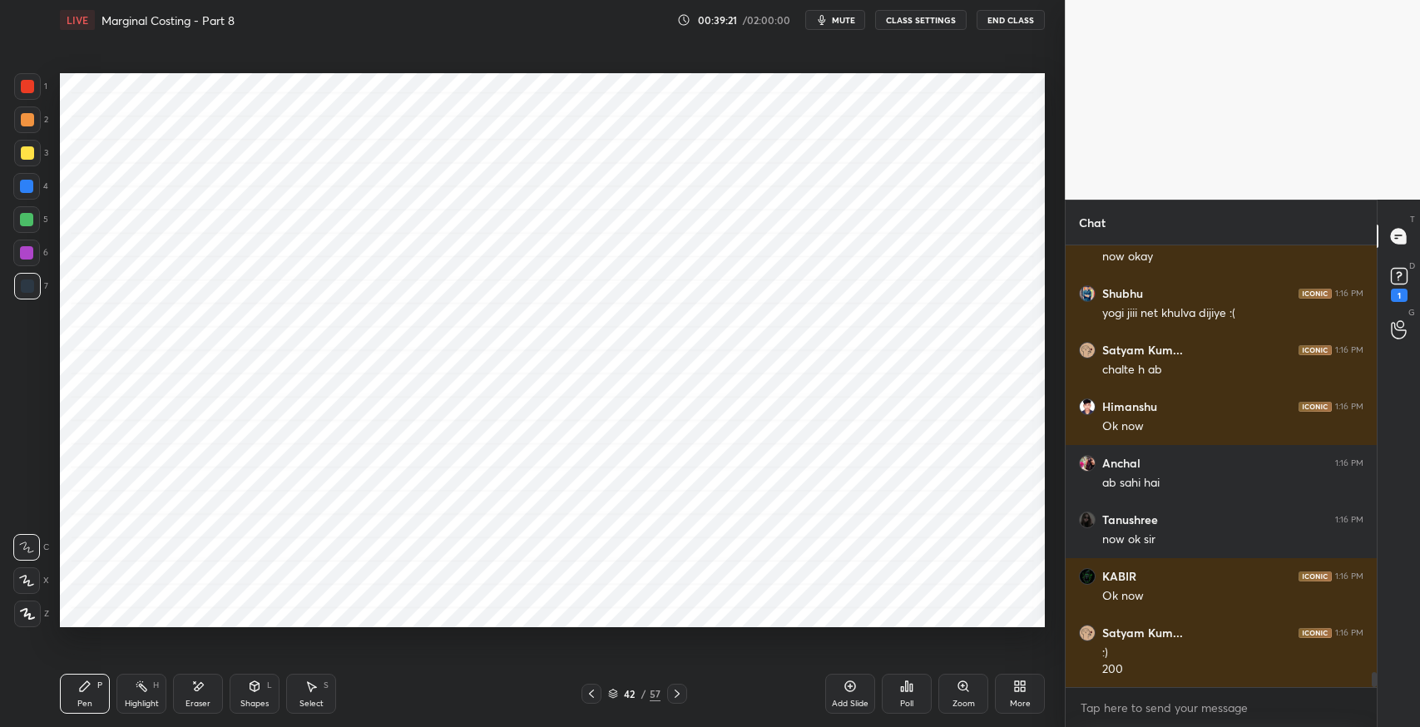
scroll to position [12943, 0]
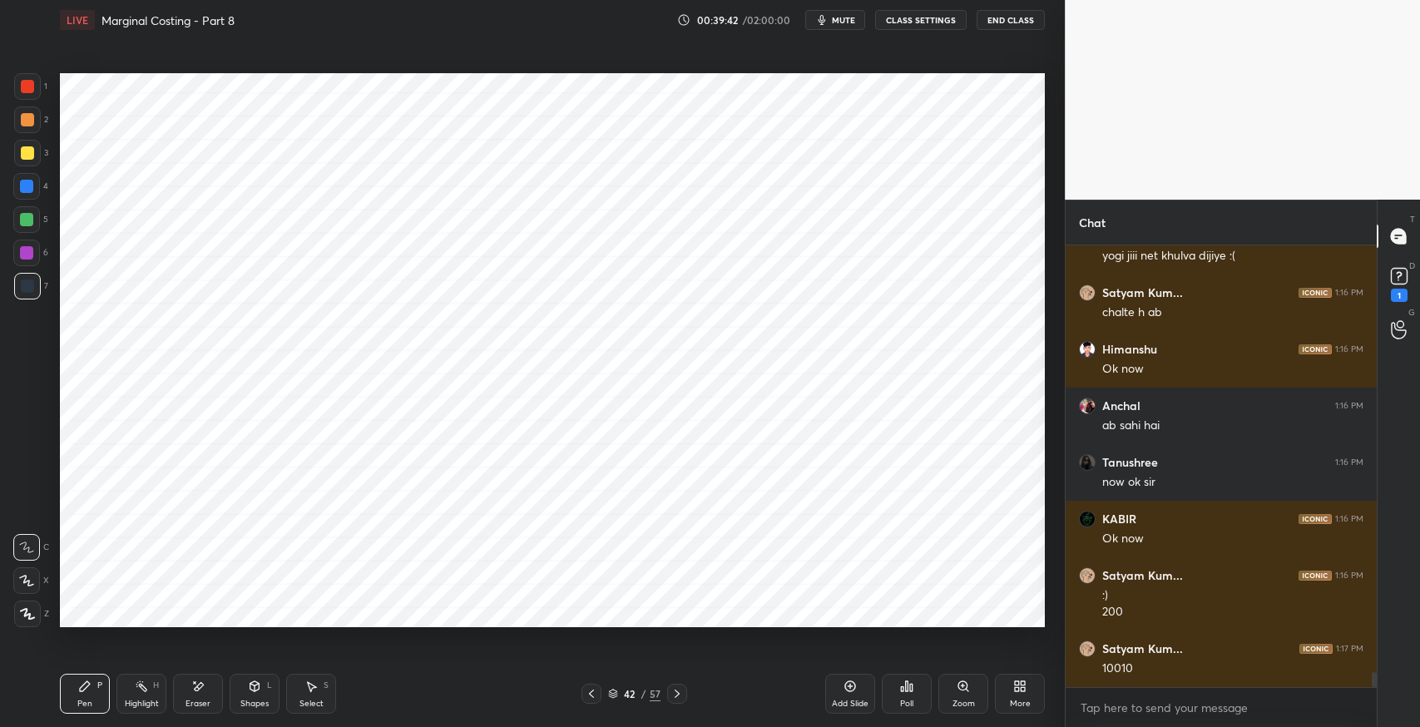
click at [210, 696] on div "Eraser" at bounding box center [198, 694] width 50 height 40
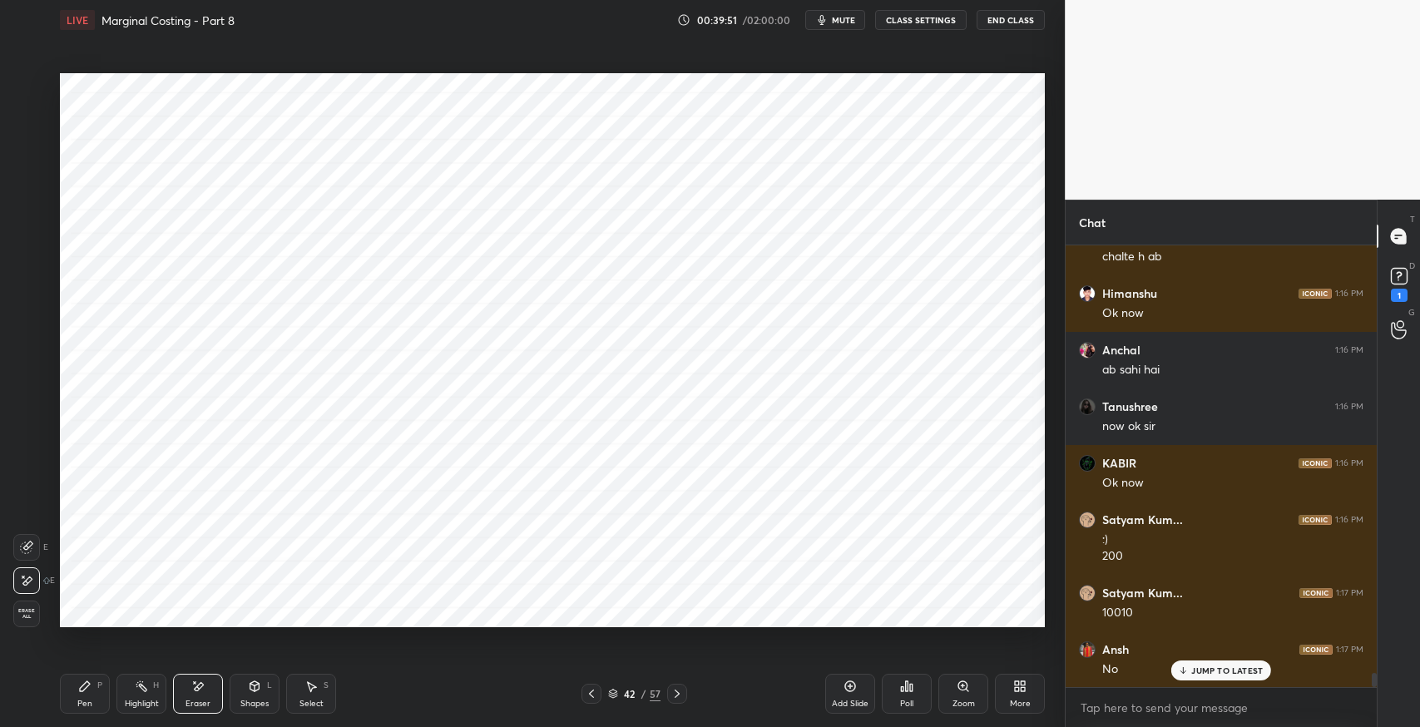
click at [80, 693] on div "Pen P" at bounding box center [85, 694] width 50 height 40
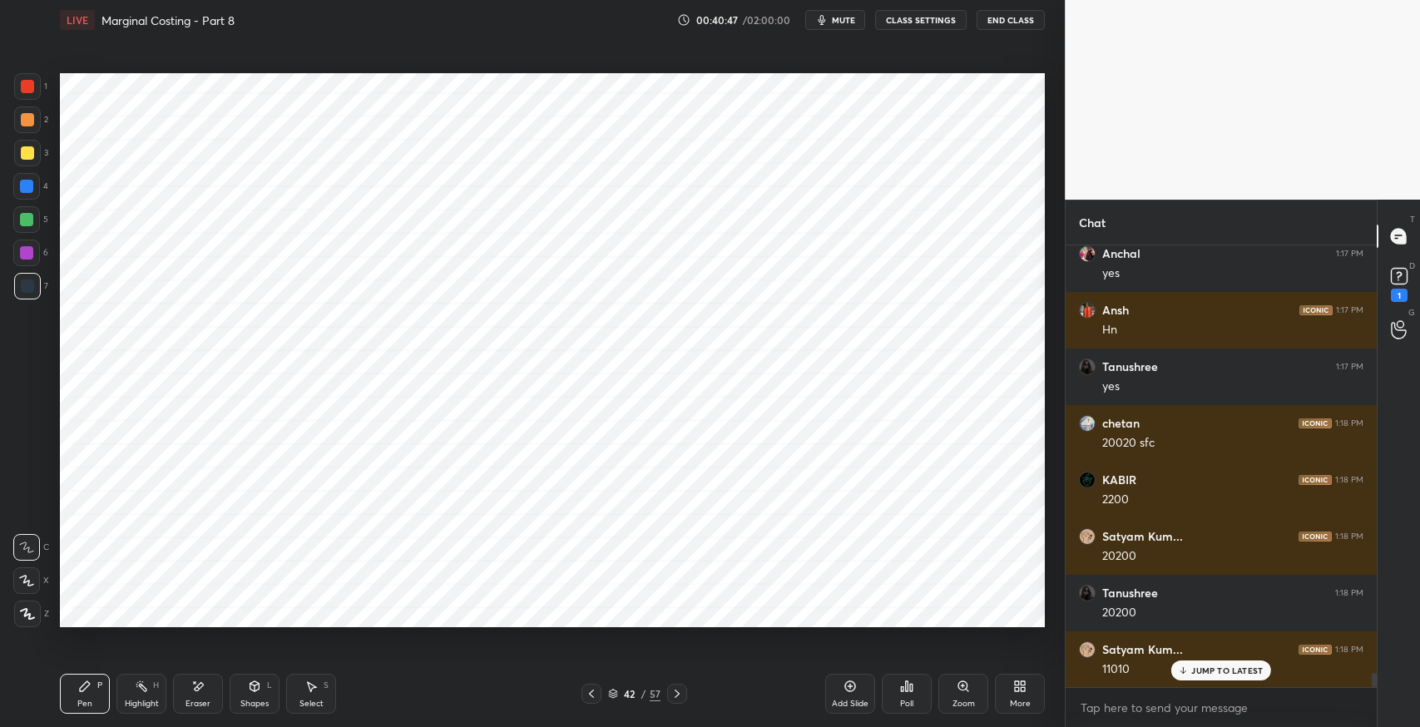
scroll to position [13508, 0]
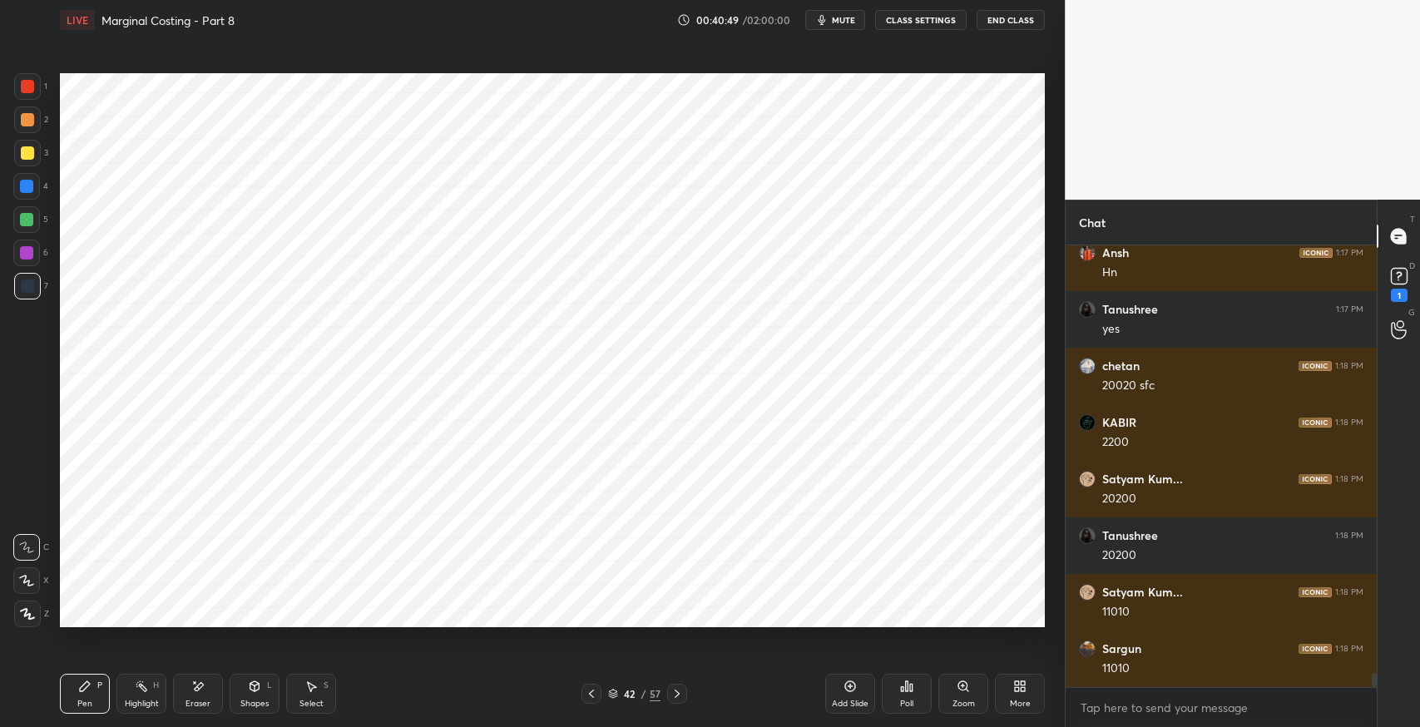
click at [200, 691] on icon at bounding box center [197, 687] width 13 height 14
click at [85, 697] on div "Pen P" at bounding box center [85, 694] width 50 height 40
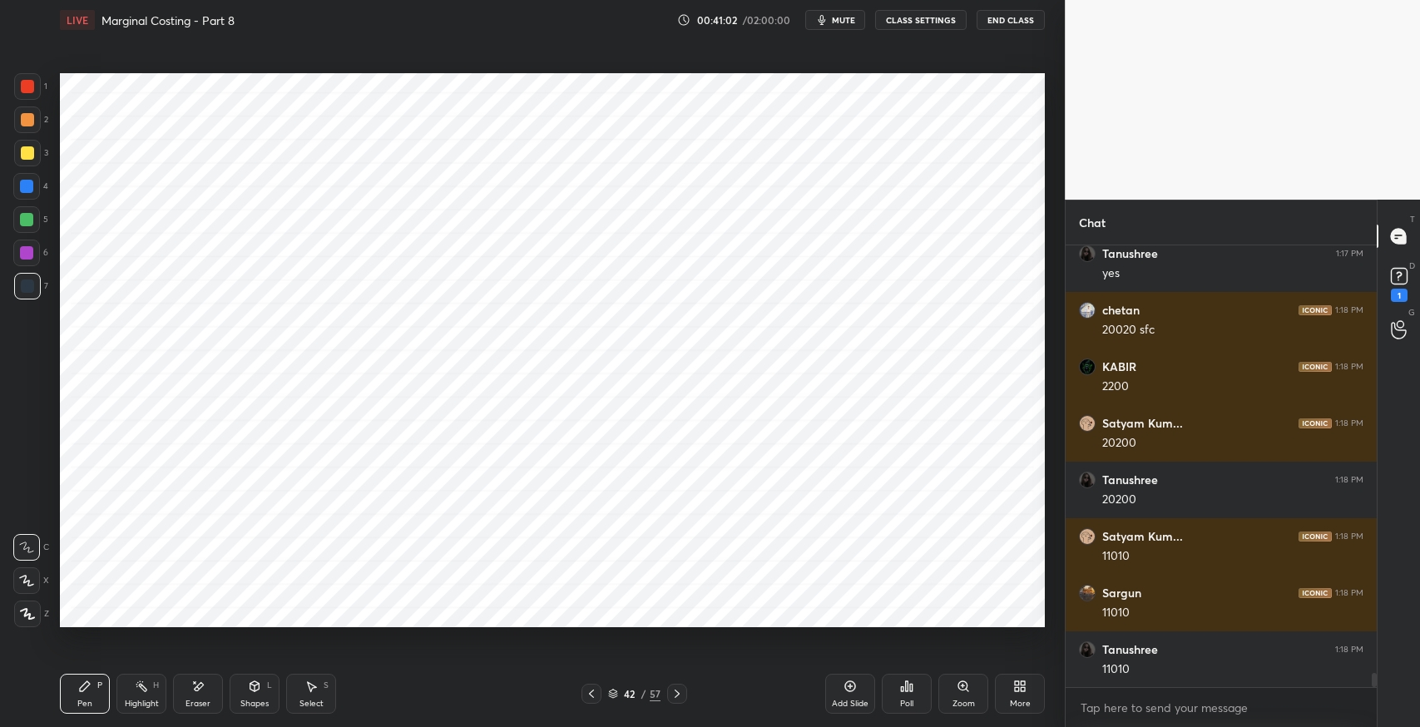
scroll to position [13621, 0]
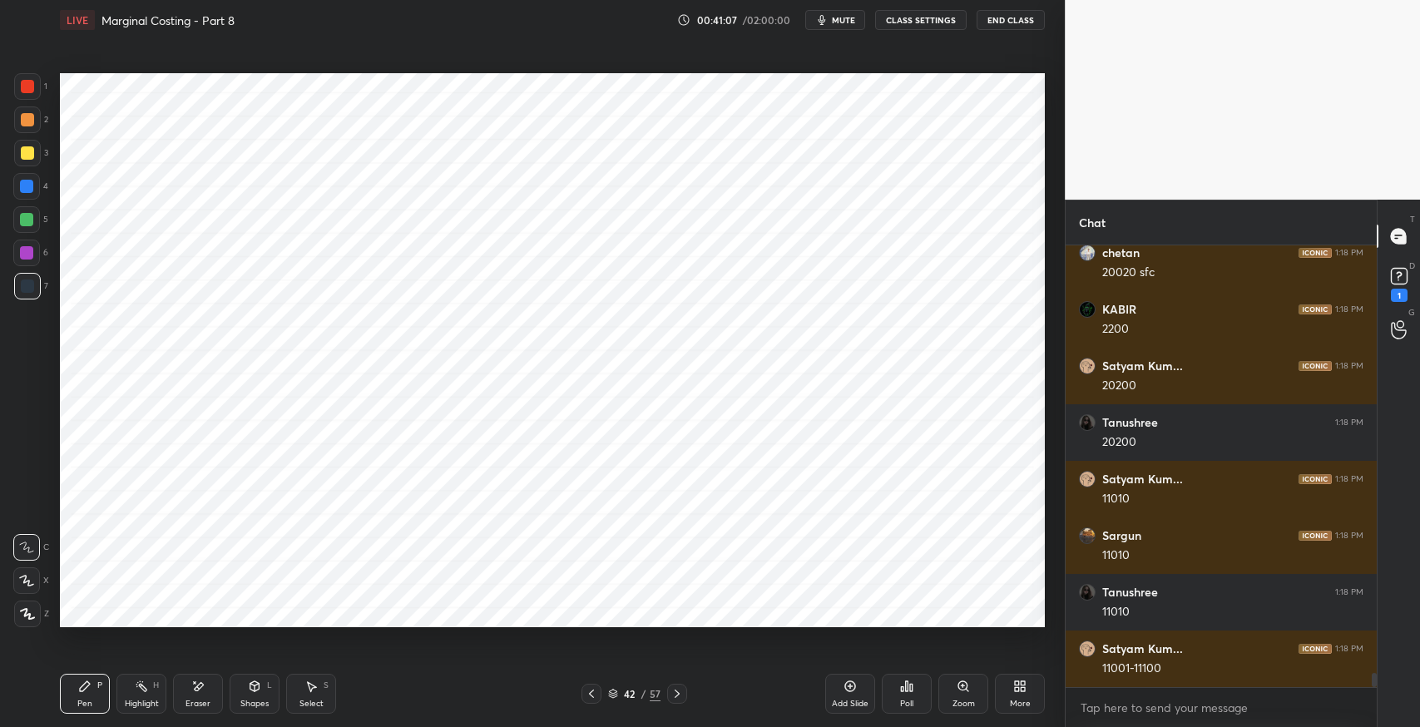
click at [314, 689] on icon at bounding box center [310, 686] width 13 height 13
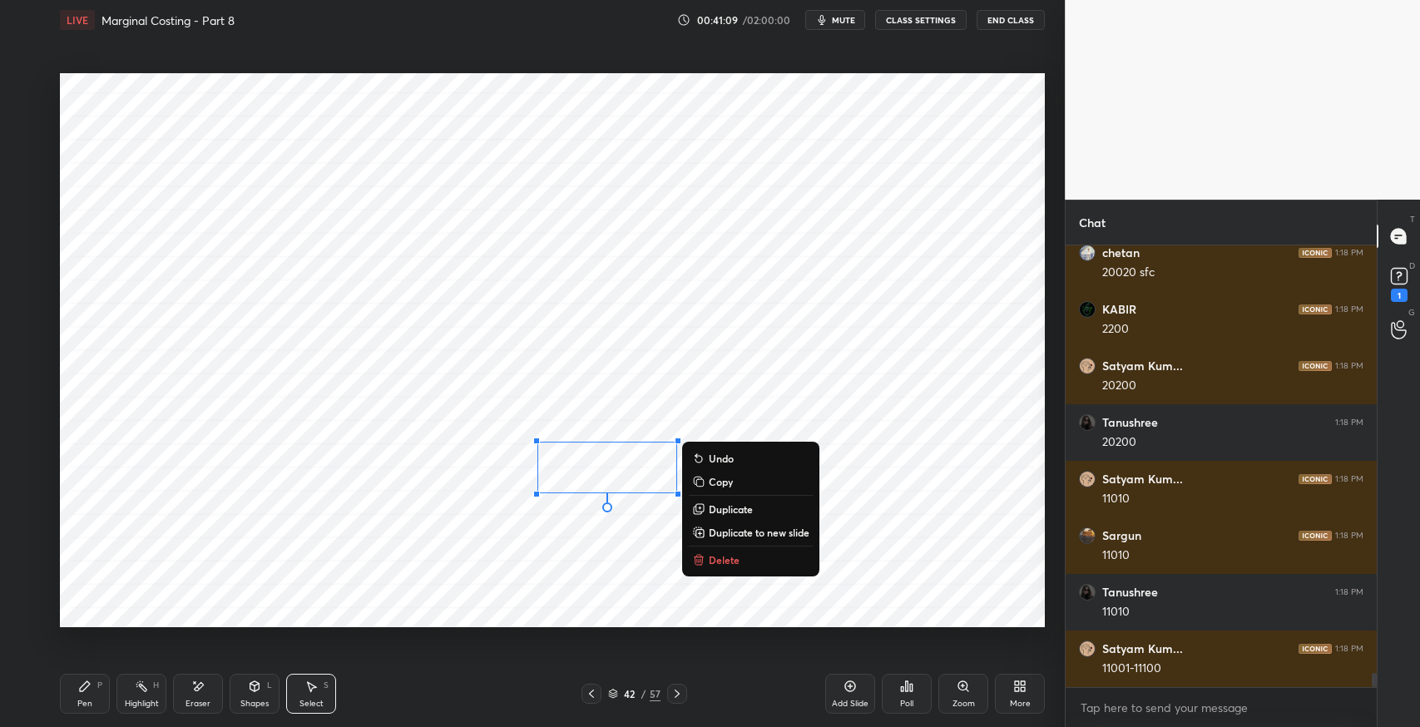
click at [725, 509] on p "Duplicate" at bounding box center [731, 508] width 44 height 13
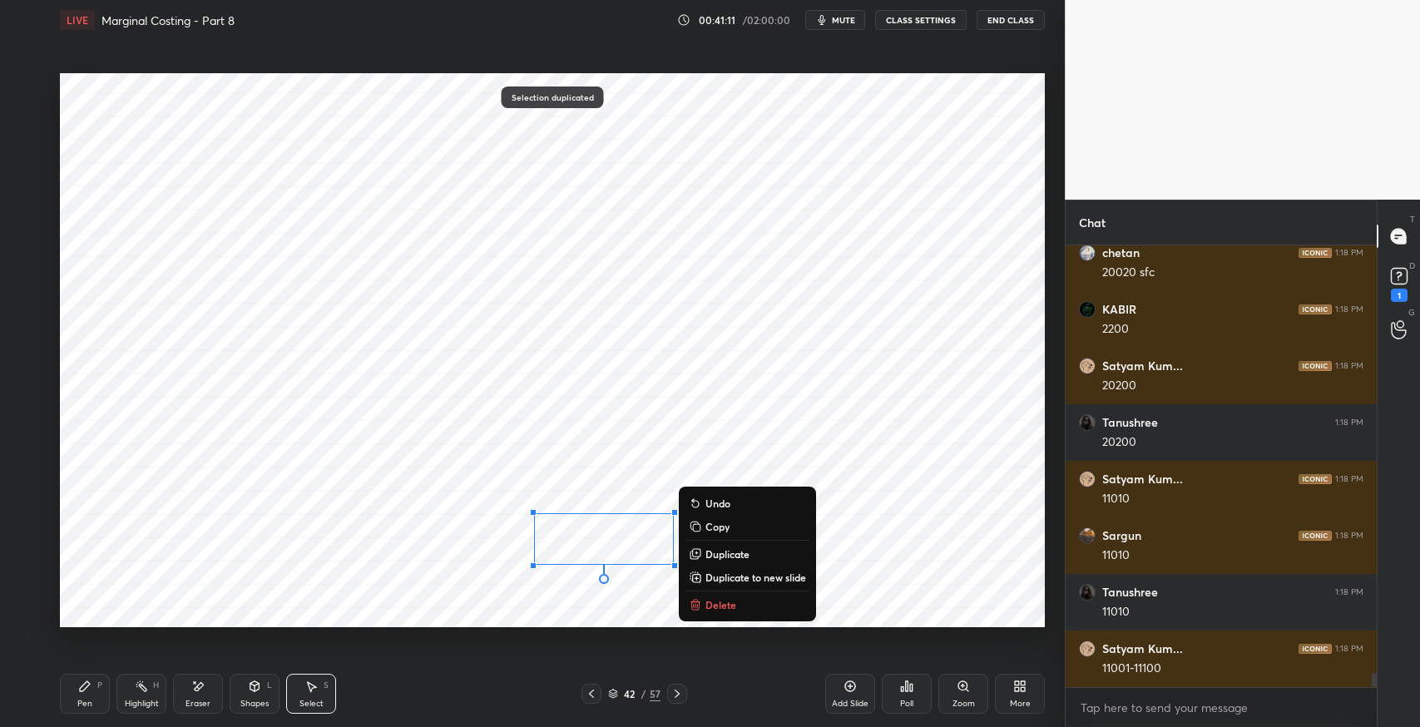
click at [195, 689] on icon at bounding box center [199, 686] width 9 height 8
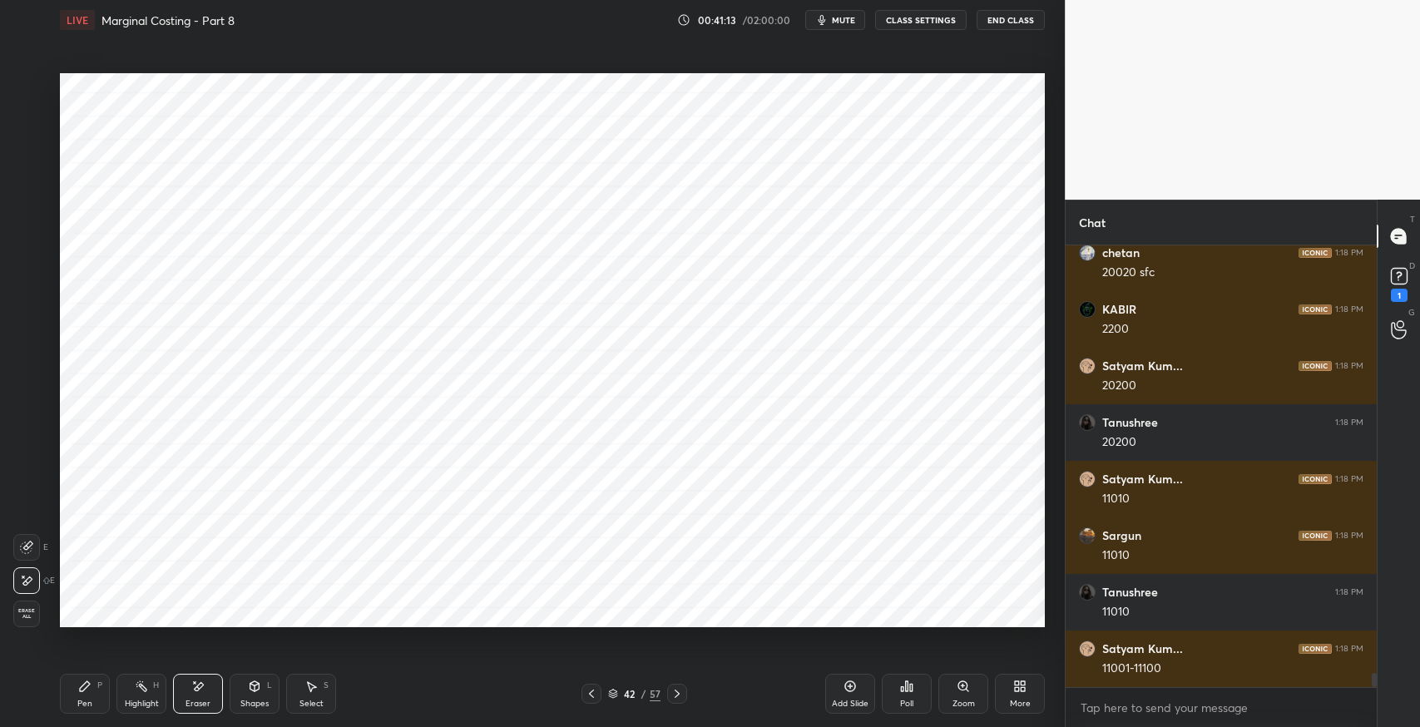
click at [83, 695] on div "Pen P" at bounding box center [85, 694] width 50 height 40
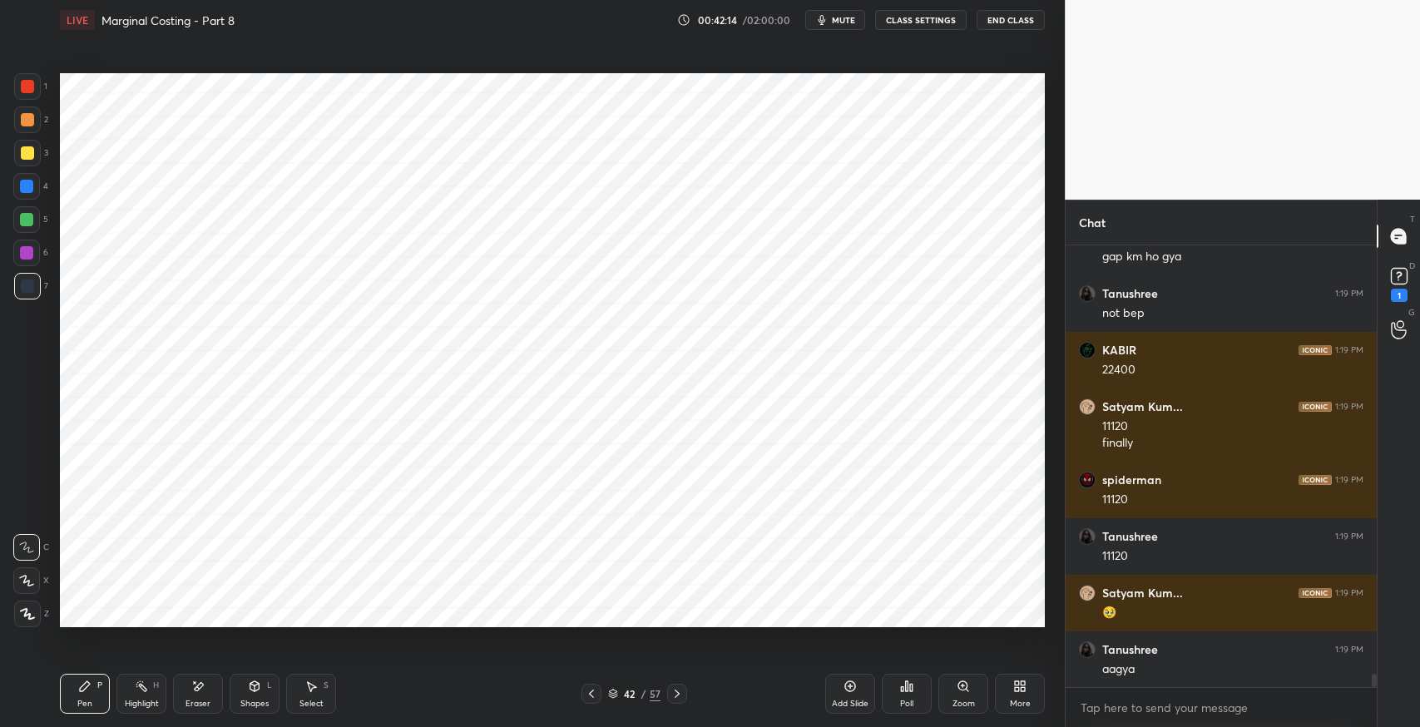
scroll to position [14447, 0]
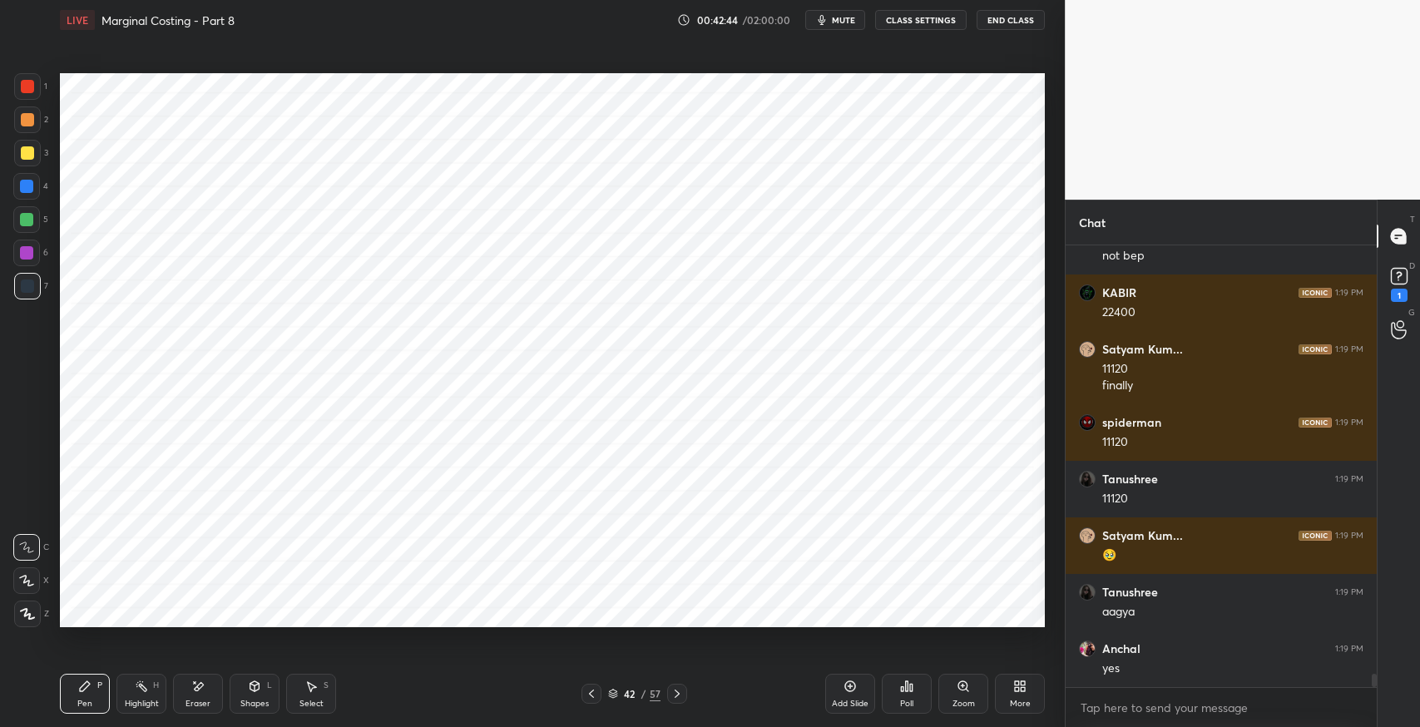
click at [206, 691] on div "Eraser" at bounding box center [198, 694] width 50 height 40
click at [258, 687] on icon at bounding box center [254, 686] width 9 height 10
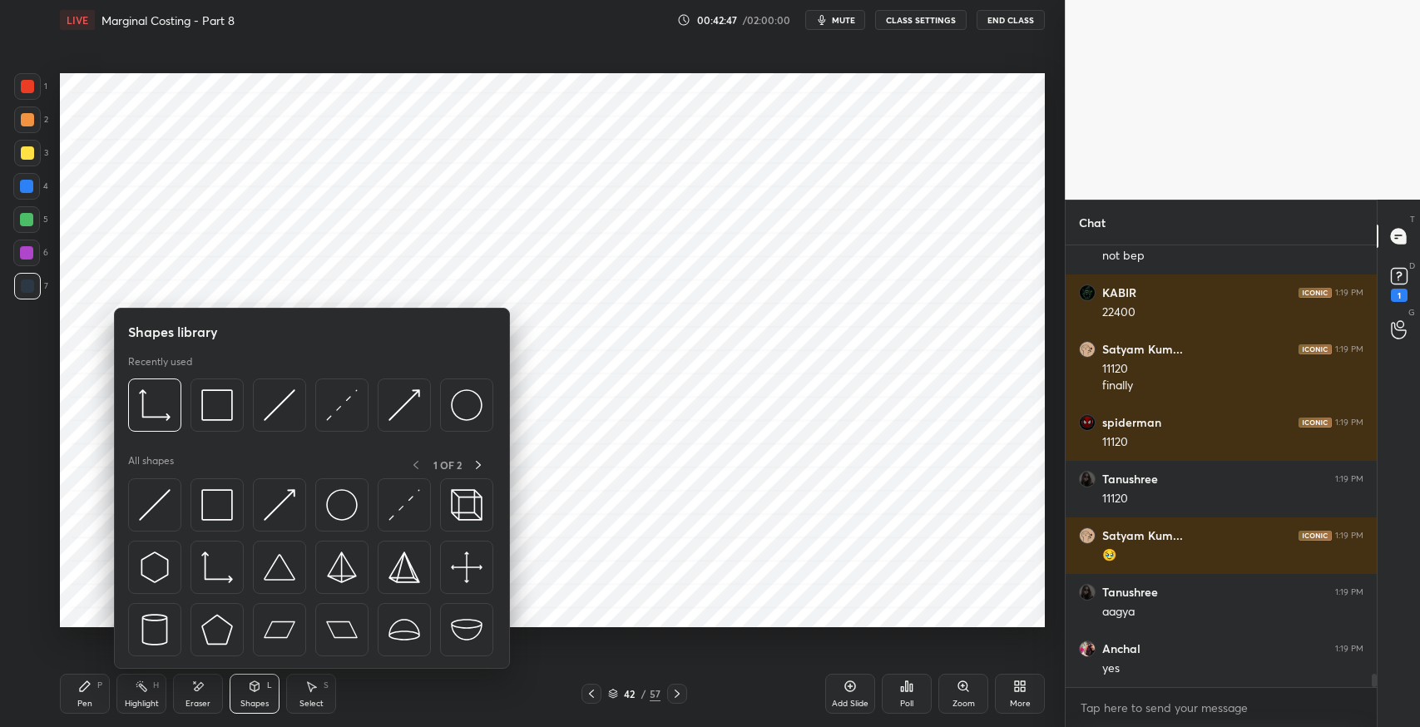
click at [220, 502] on img at bounding box center [217, 505] width 32 height 32
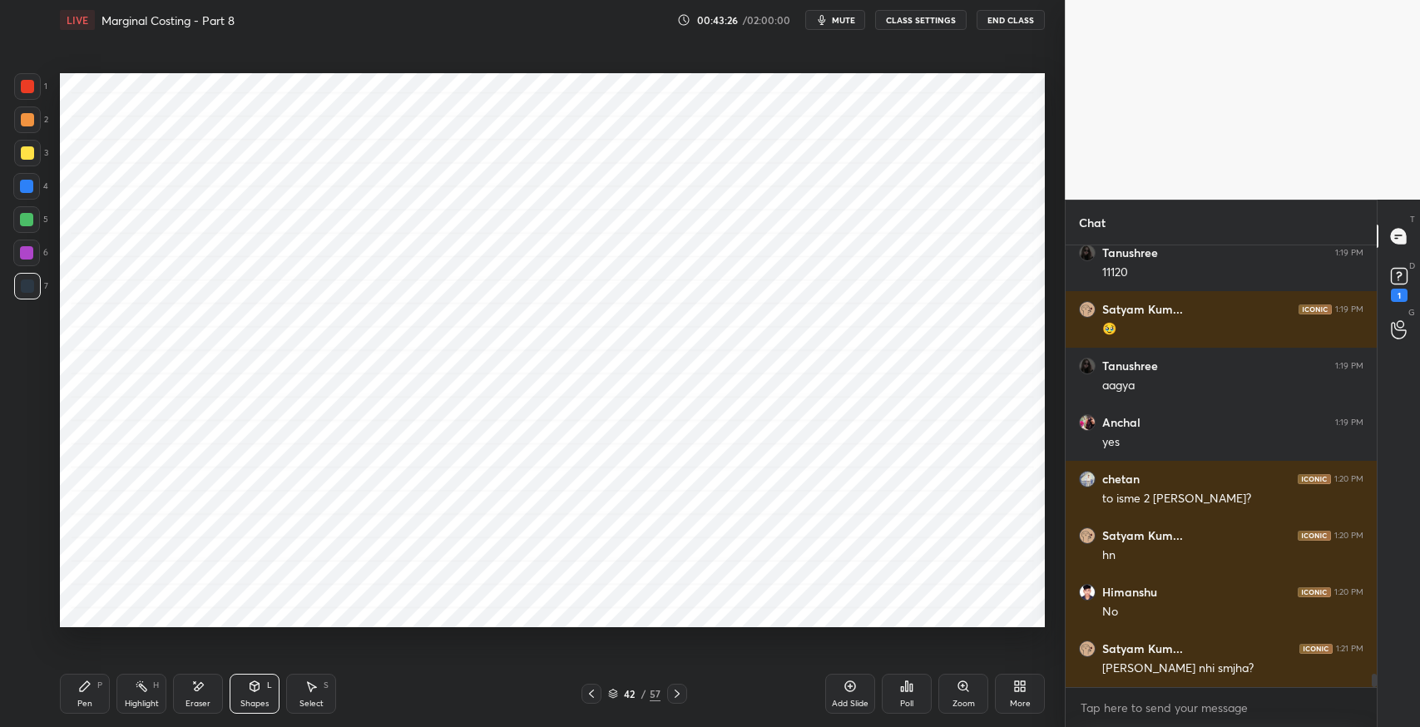
scroll to position [14729, 0]
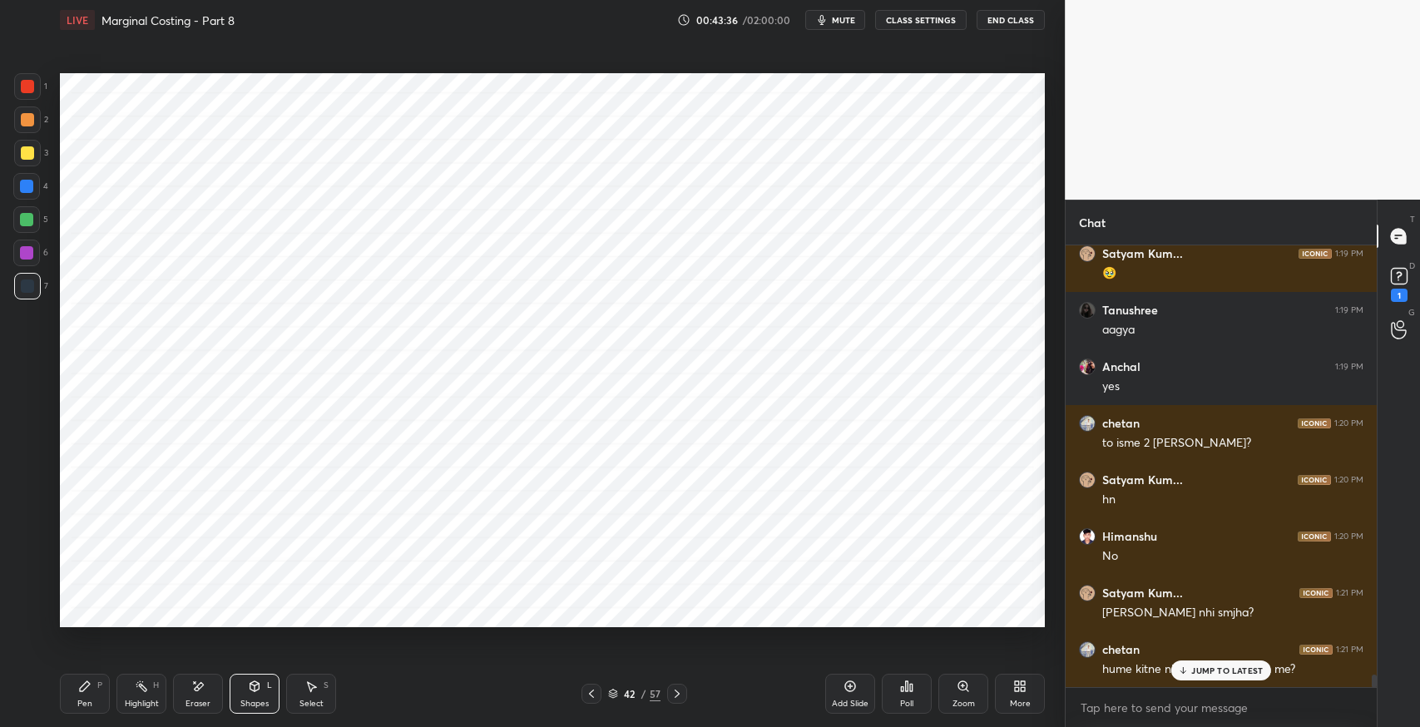
click at [1204, 678] on div "JUMP TO LATEST" at bounding box center [1221, 671] width 100 height 20
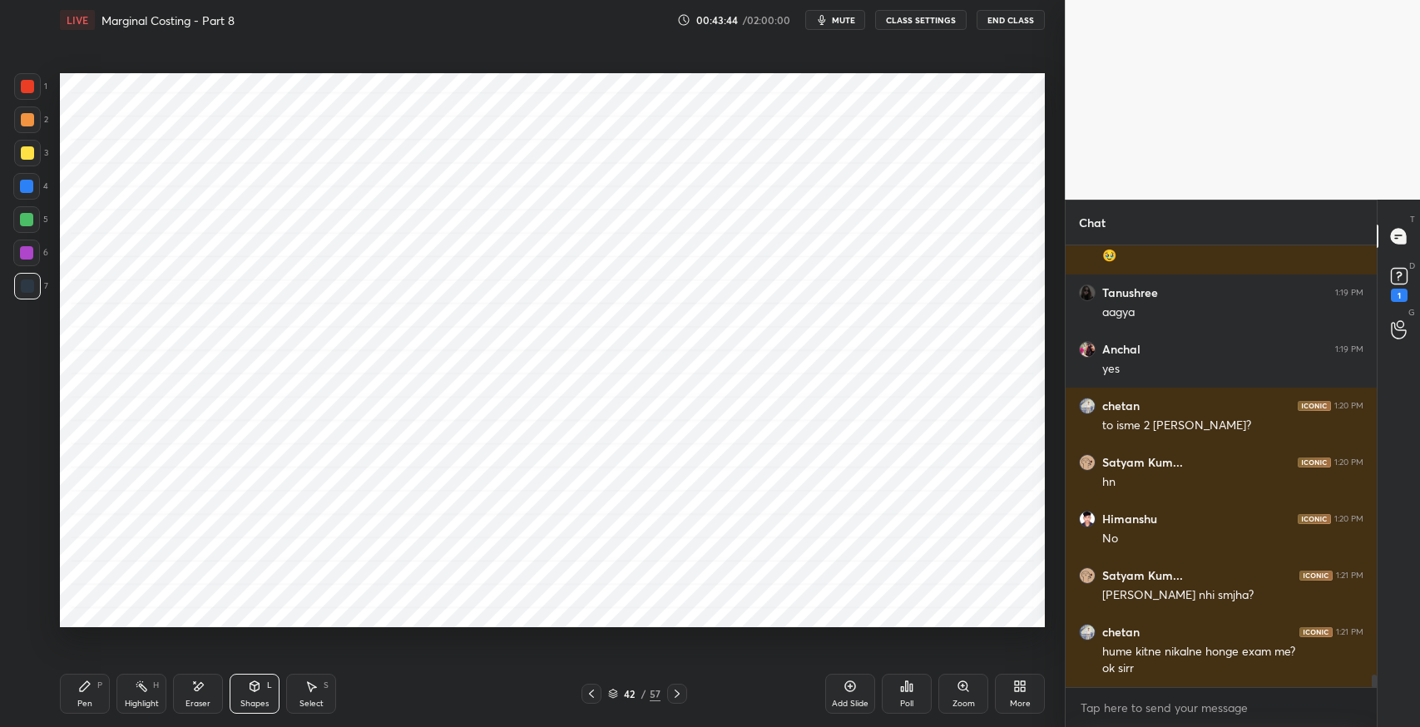
scroll to position [14802, 0]
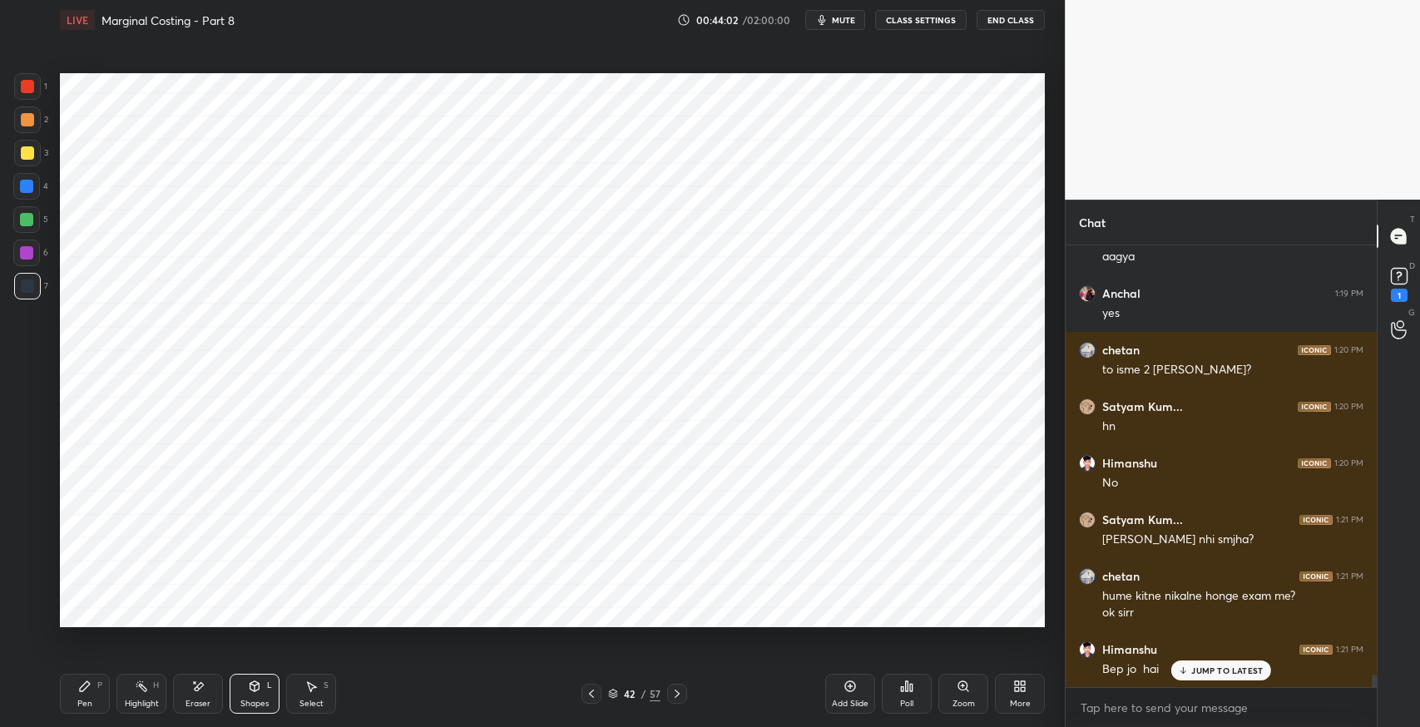
click at [152, 701] on div "Highlight" at bounding box center [142, 704] width 34 height 8
click at [1197, 675] on p "JUMP TO LATEST" at bounding box center [1227, 671] width 72 height 10
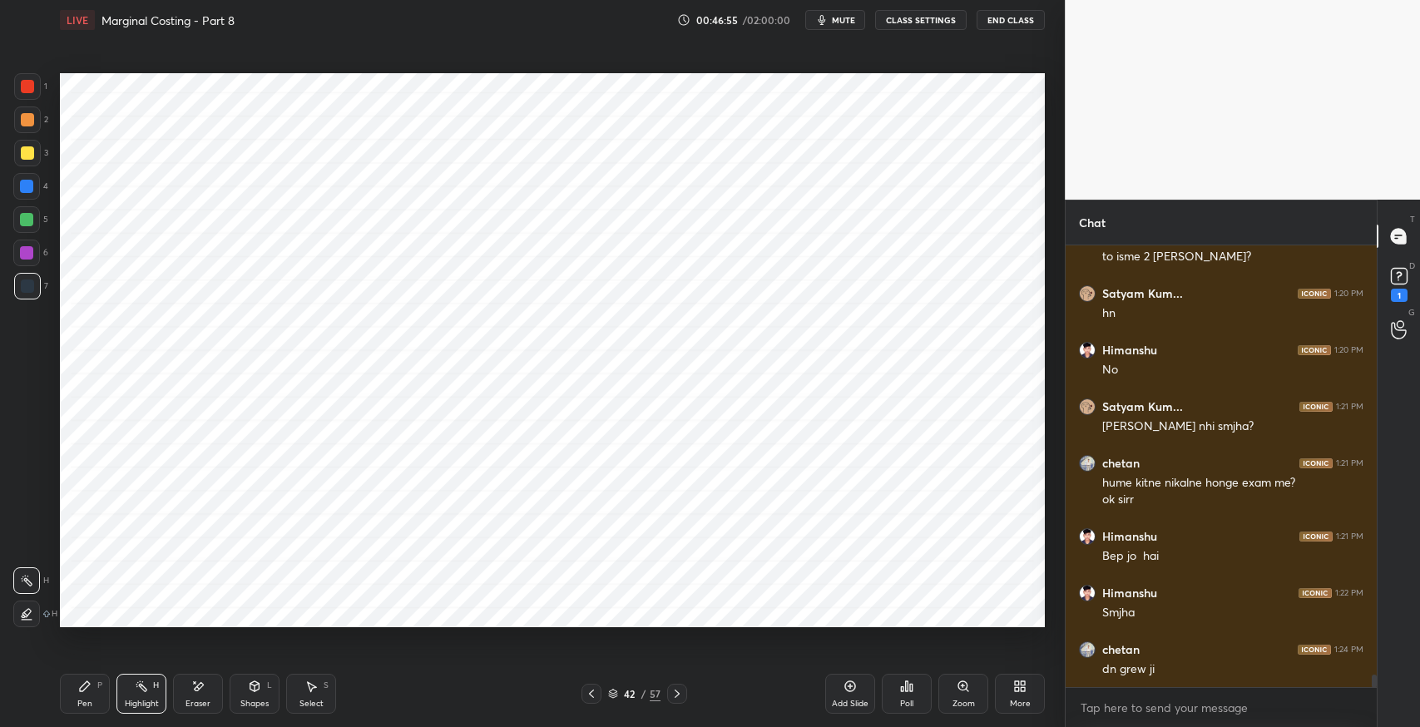
scroll to position [14973, 0]
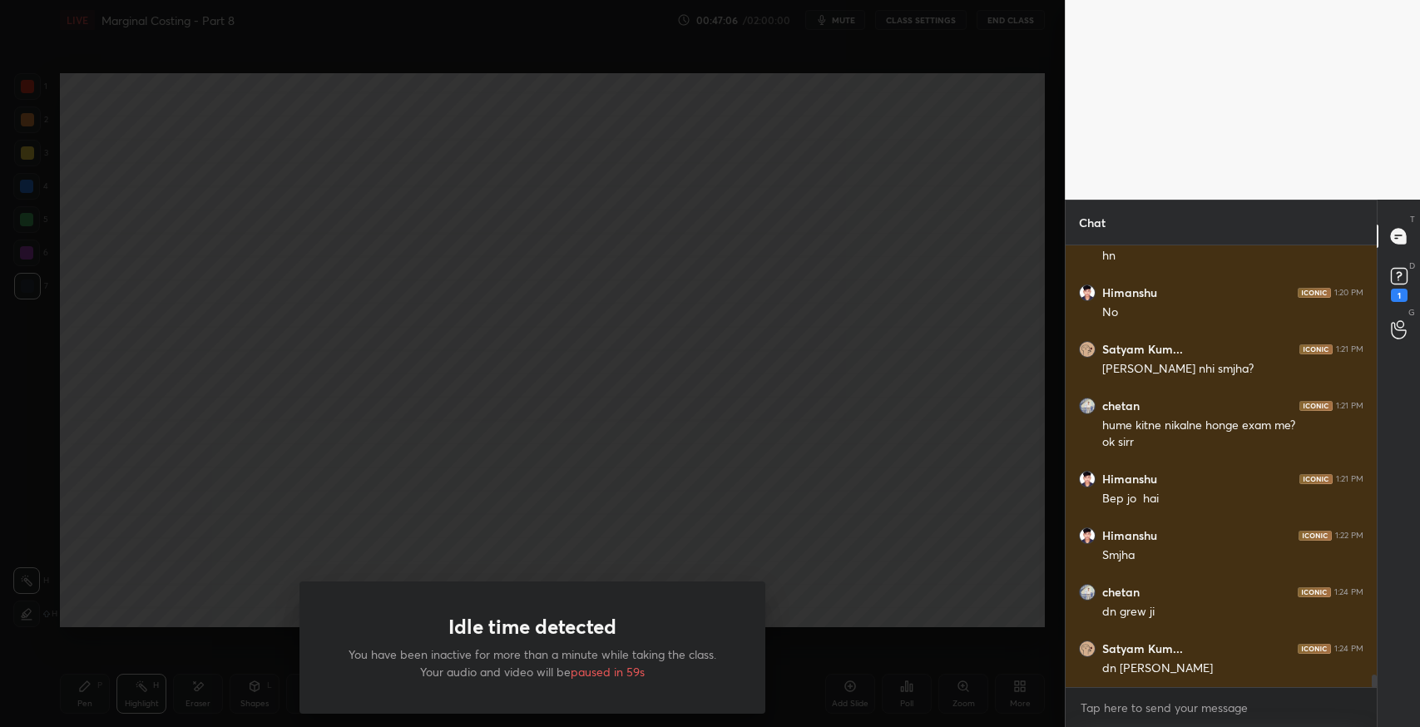
click at [780, 433] on div "Idle time detected You have been inactive for more than a minute while taking t…" at bounding box center [532, 363] width 1065 height 727
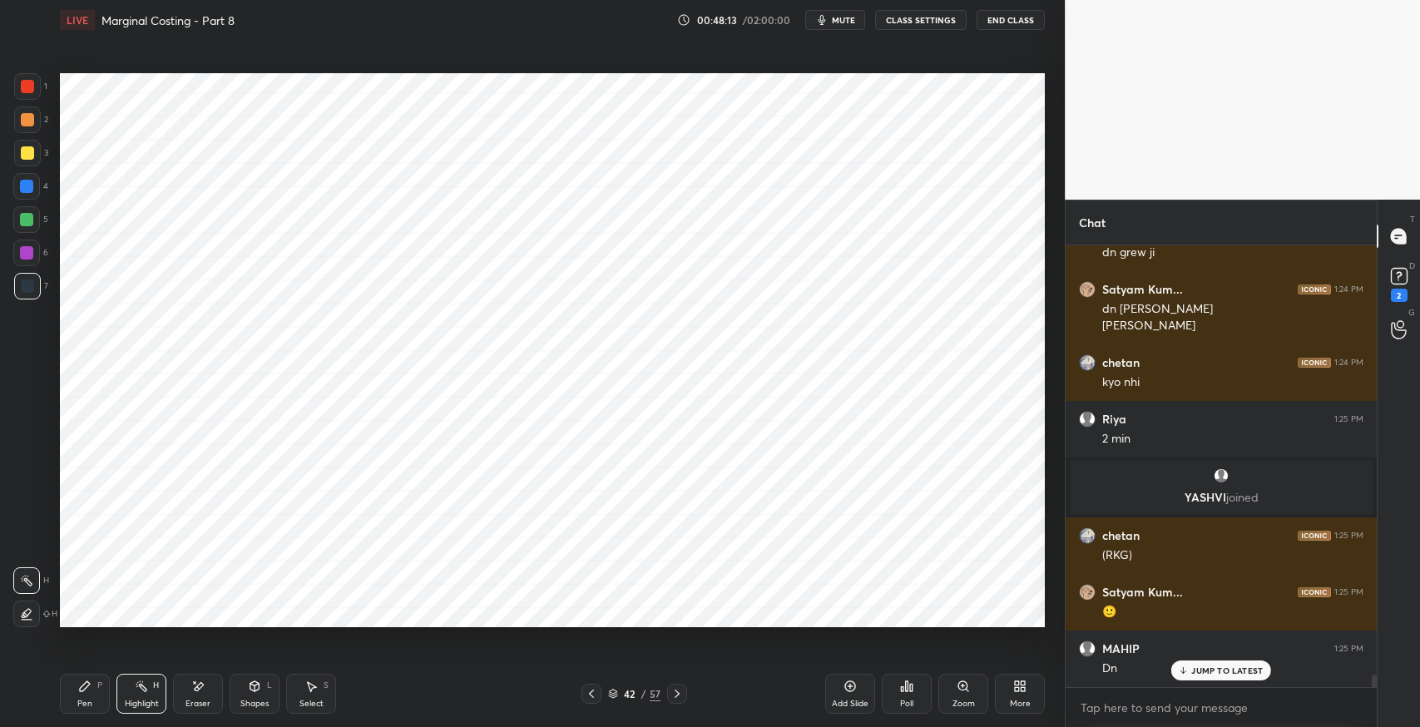
scroll to position [15388, 0]
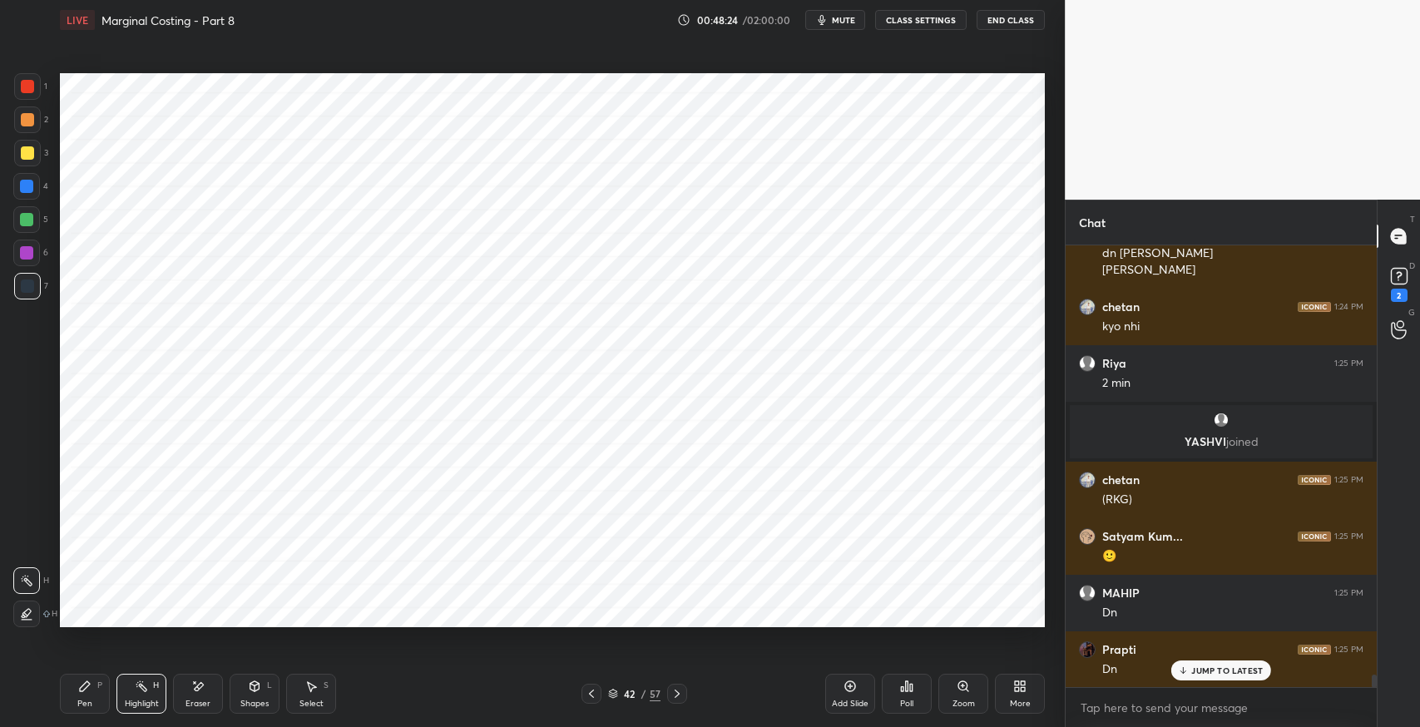
click at [839, 22] on span "mute" at bounding box center [843, 20] width 23 height 12
click at [819, 20] on icon "button" at bounding box center [815, 20] width 9 height 10
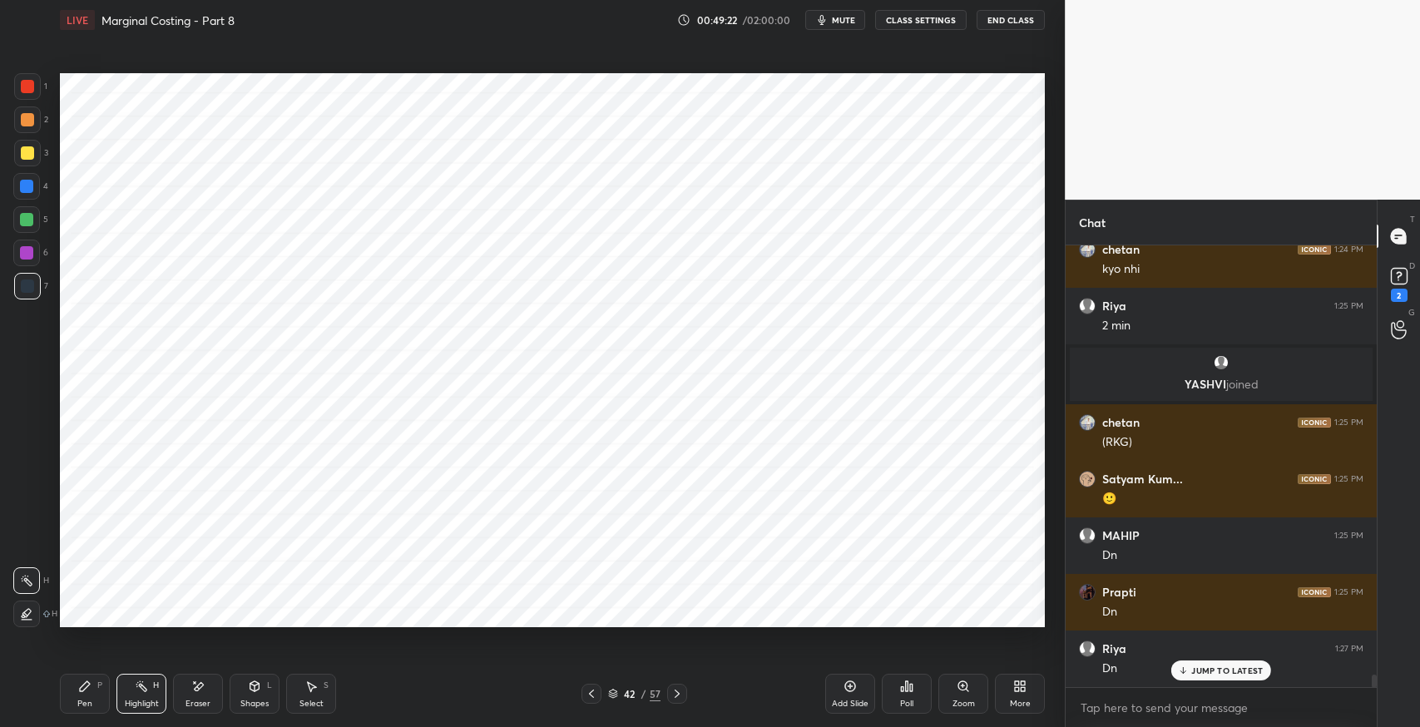
scroll to position [15501, 0]
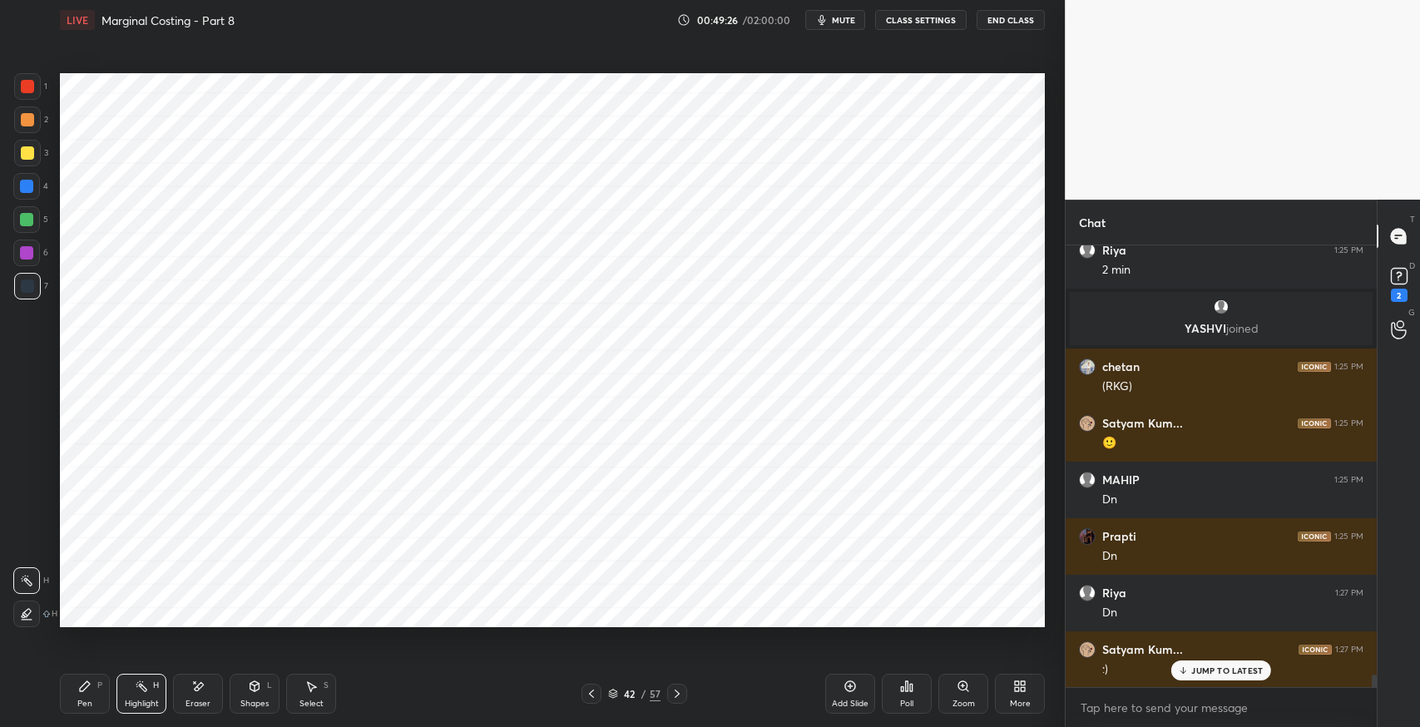
click at [90, 686] on icon at bounding box center [84, 686] width 13 height 13
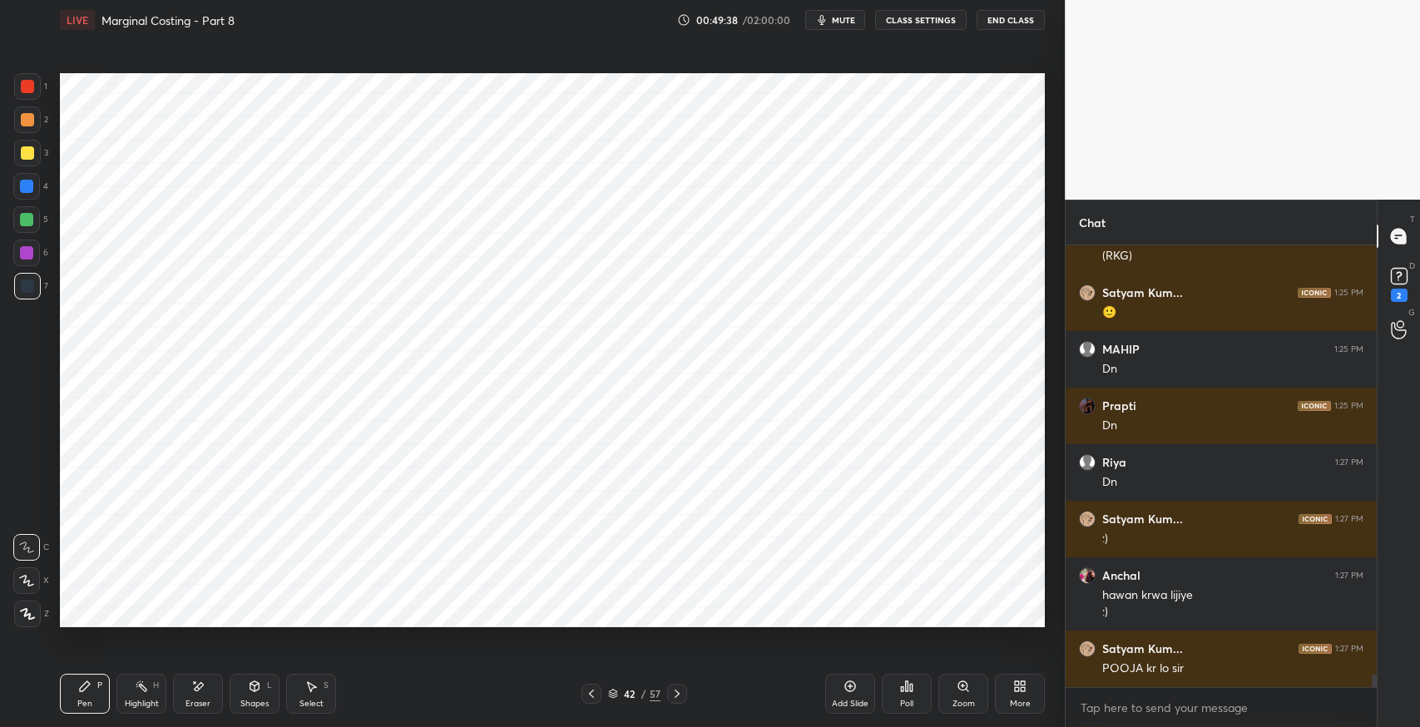
scroll to position [15687, 0]
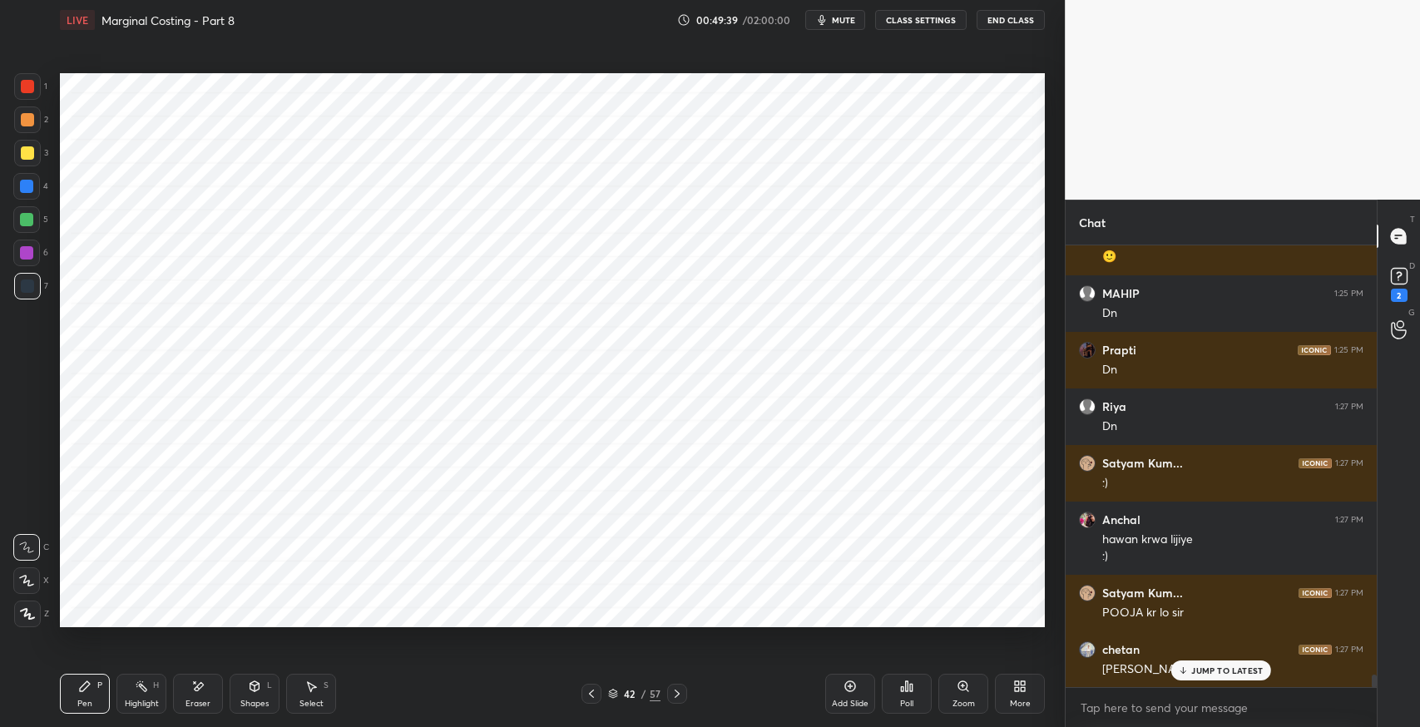
click at [853, 688] on icon at bounding box center [850, 686] width 13 height 13
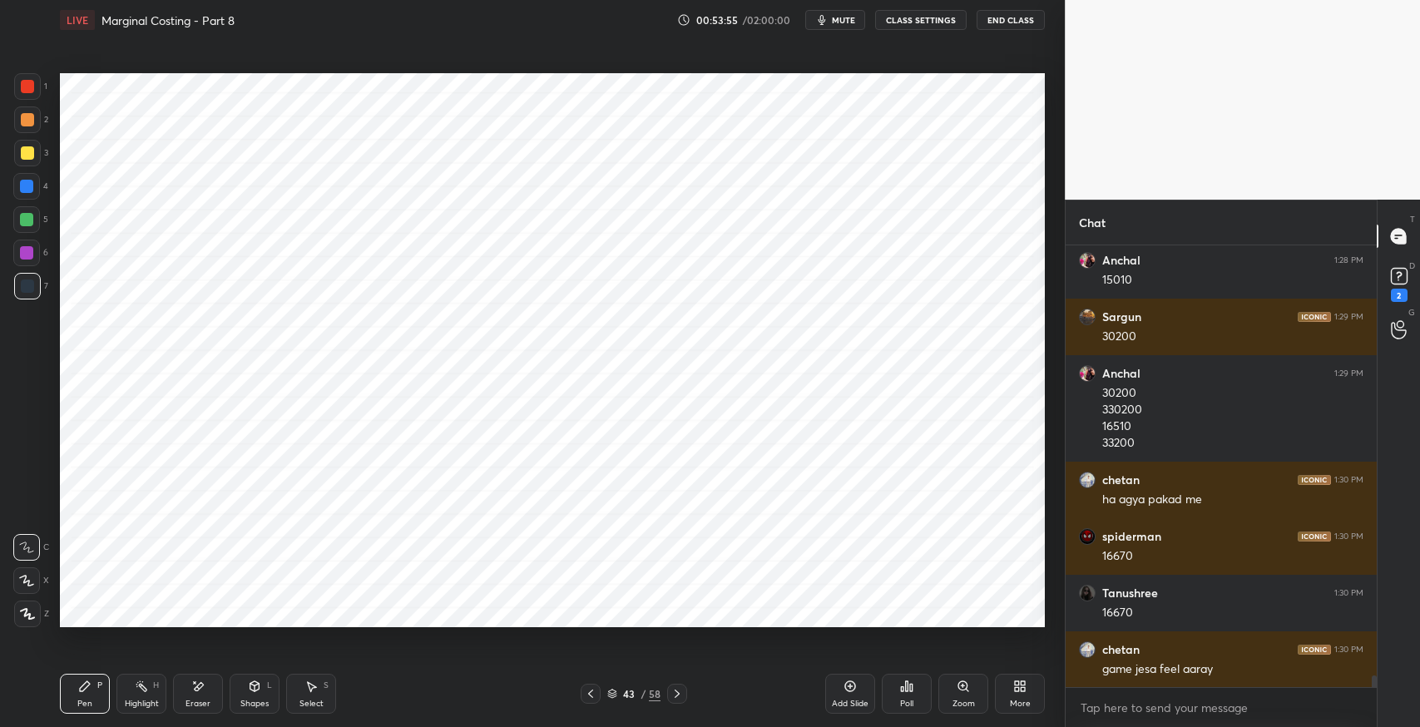
scroll to position [16417, 0]
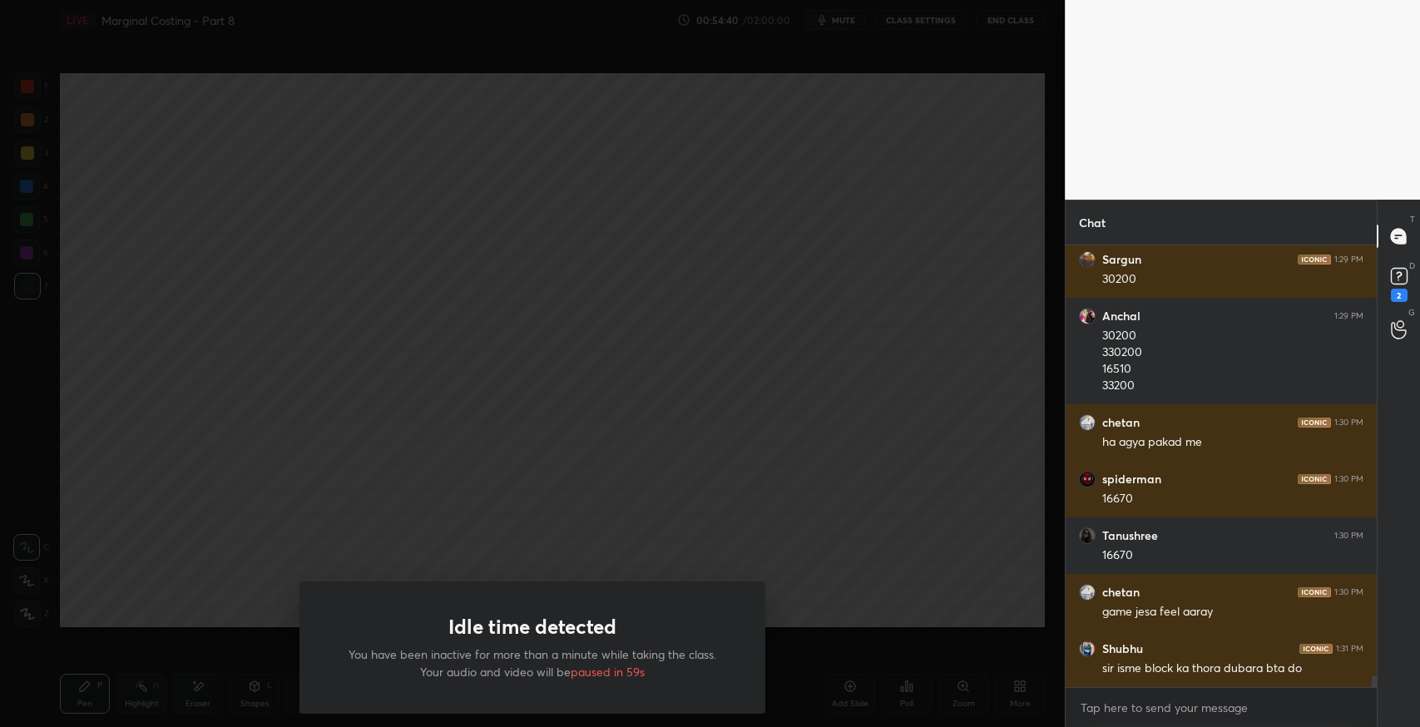
click at [342, 335] on div "Idle time detected You have been inactive for more than a minute while taking t…" at bounding box center [532, 363] width 1065 height 727
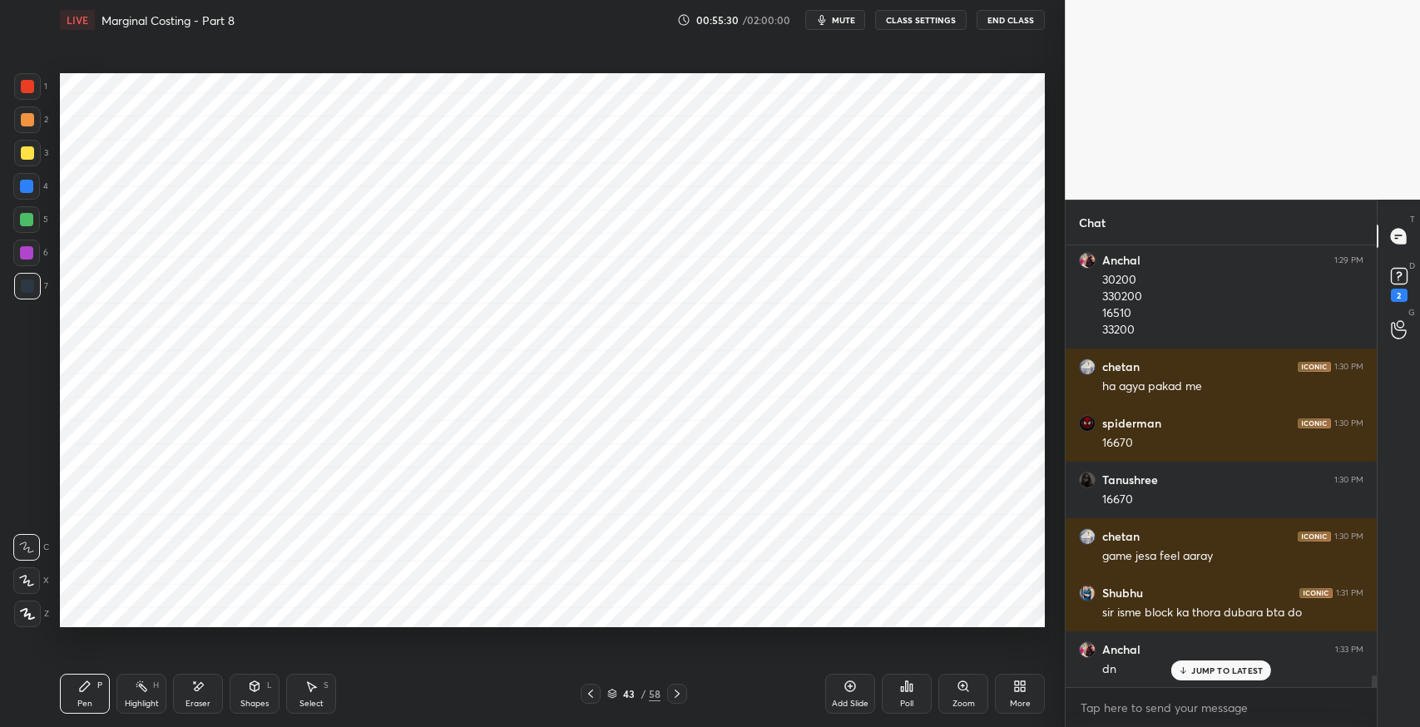
scroll to position [16530, 0]
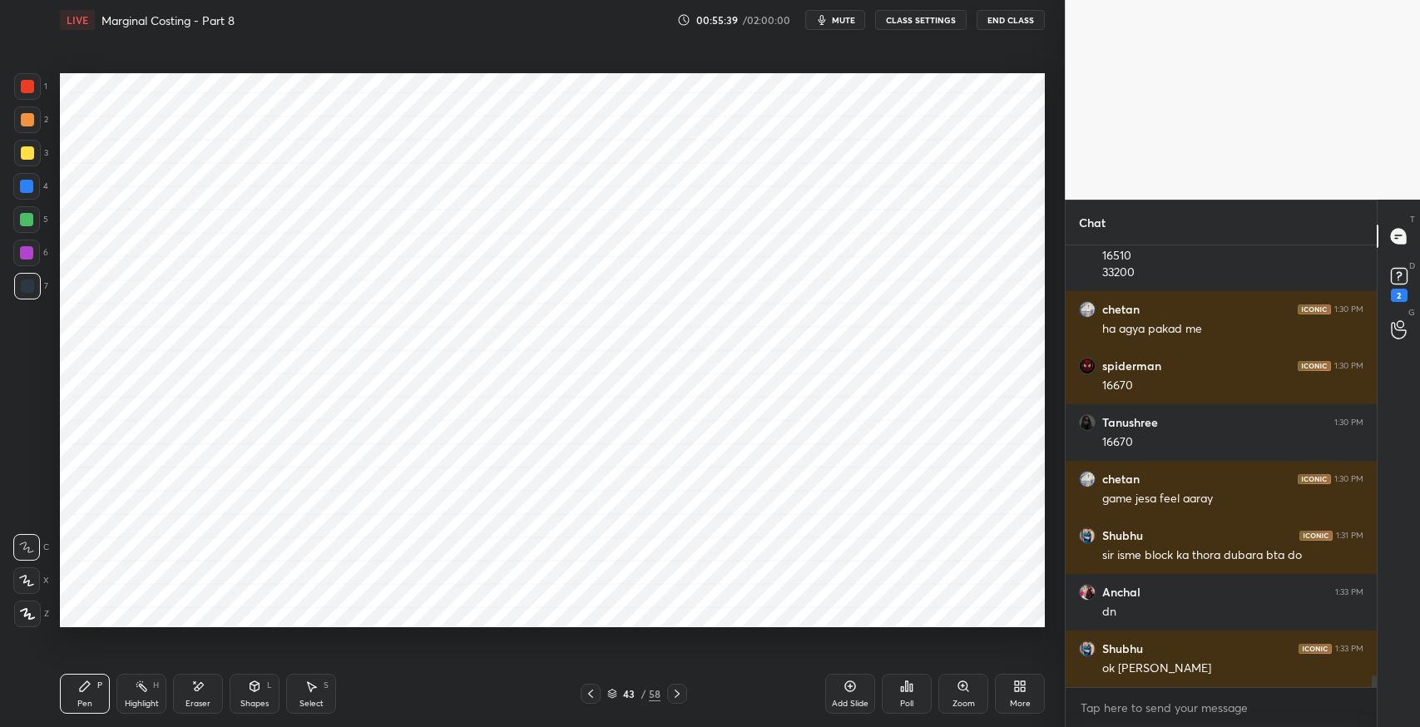
click at [199, 686] on icon at bounding box center [199, 686] width 9 height 8
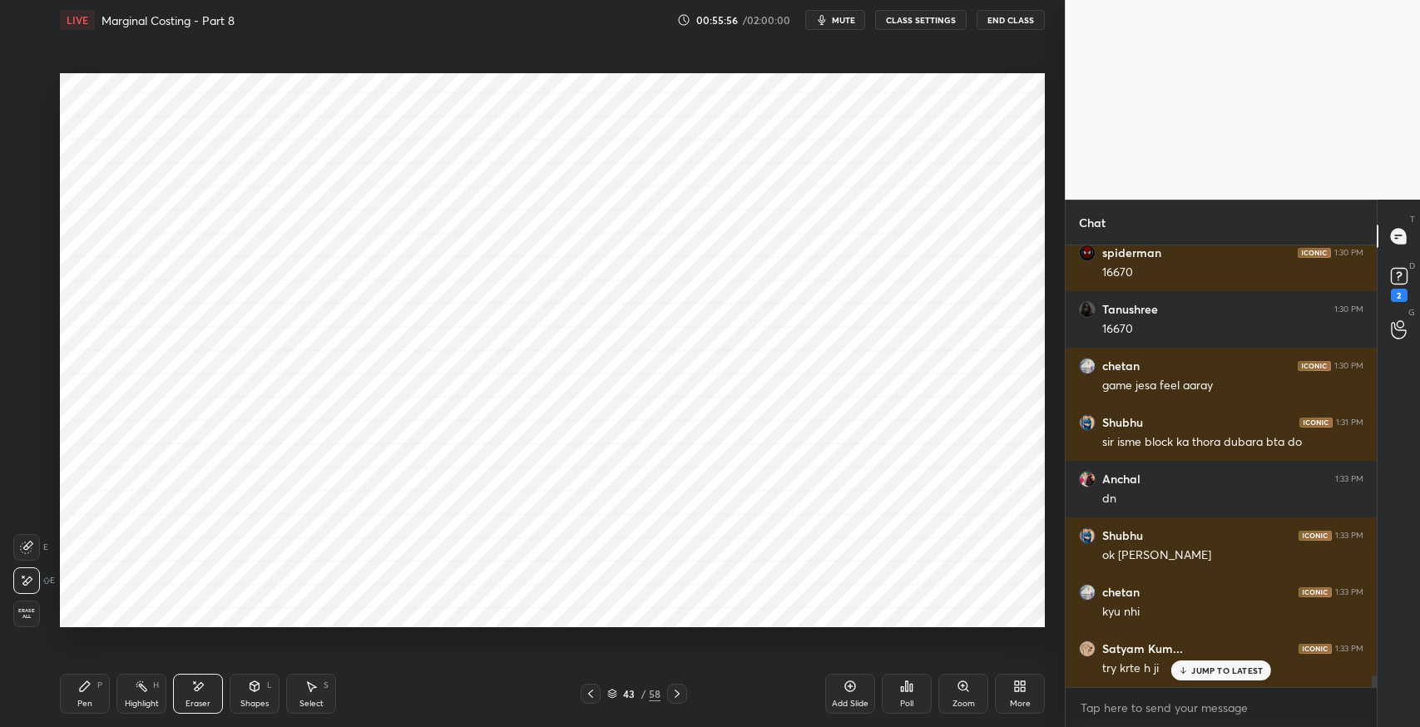
scroll to position [16699, 0]
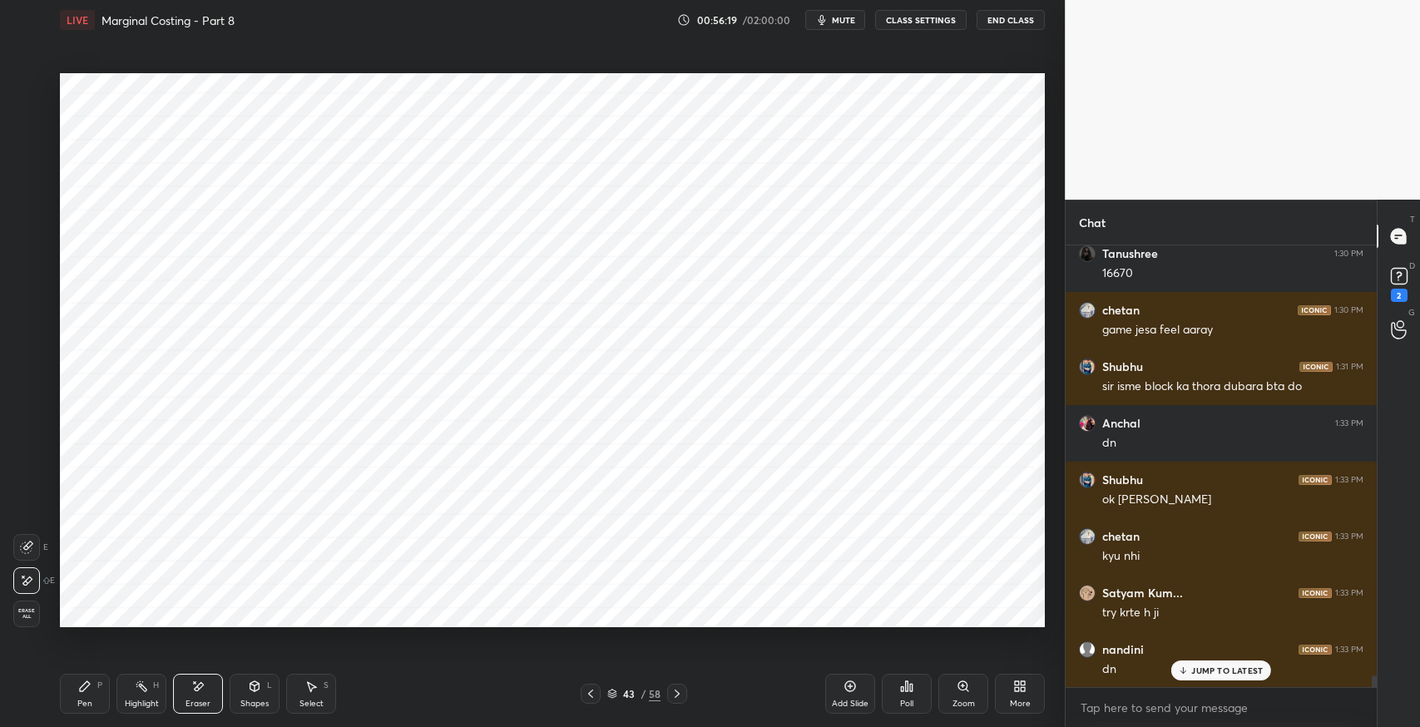
click at [317, 696] on div "Select S" at bounding box center [311, 694] width 50 height 40
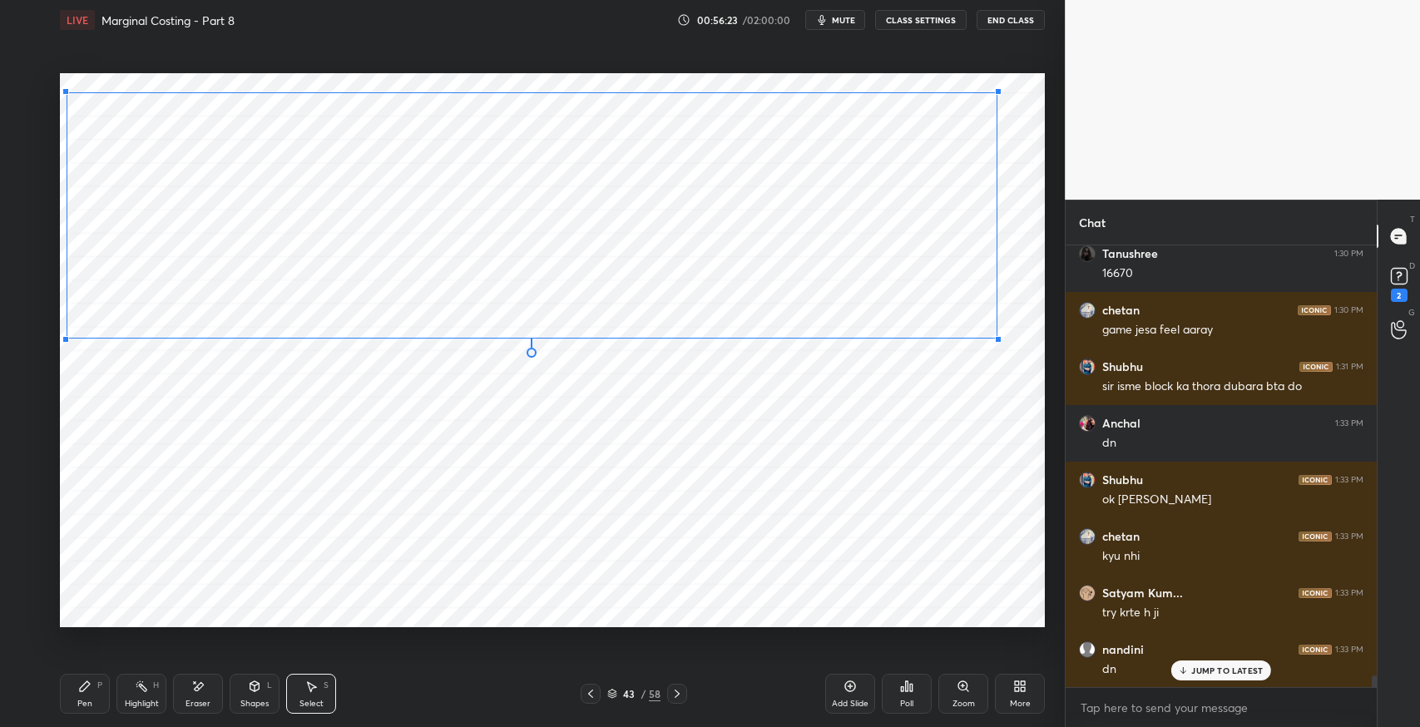
scroll to position [16756, 0]
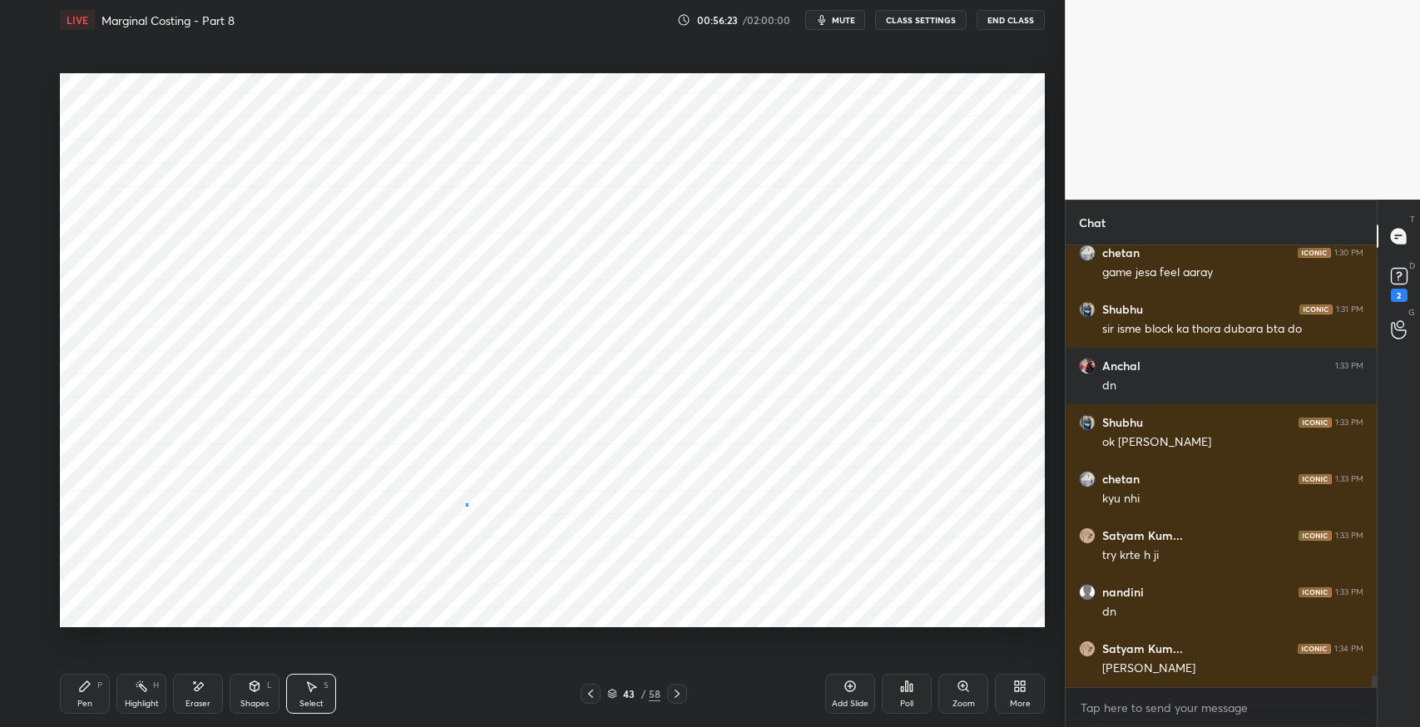
click at [466, 502] on div "0 ° Undo Copy Duplicate Duplicate to new slide Delete" at bounding box center [552, 350] width 985 height 554
click at [90, 681] on icon at bounding box center [84, 686] width 13 height 13
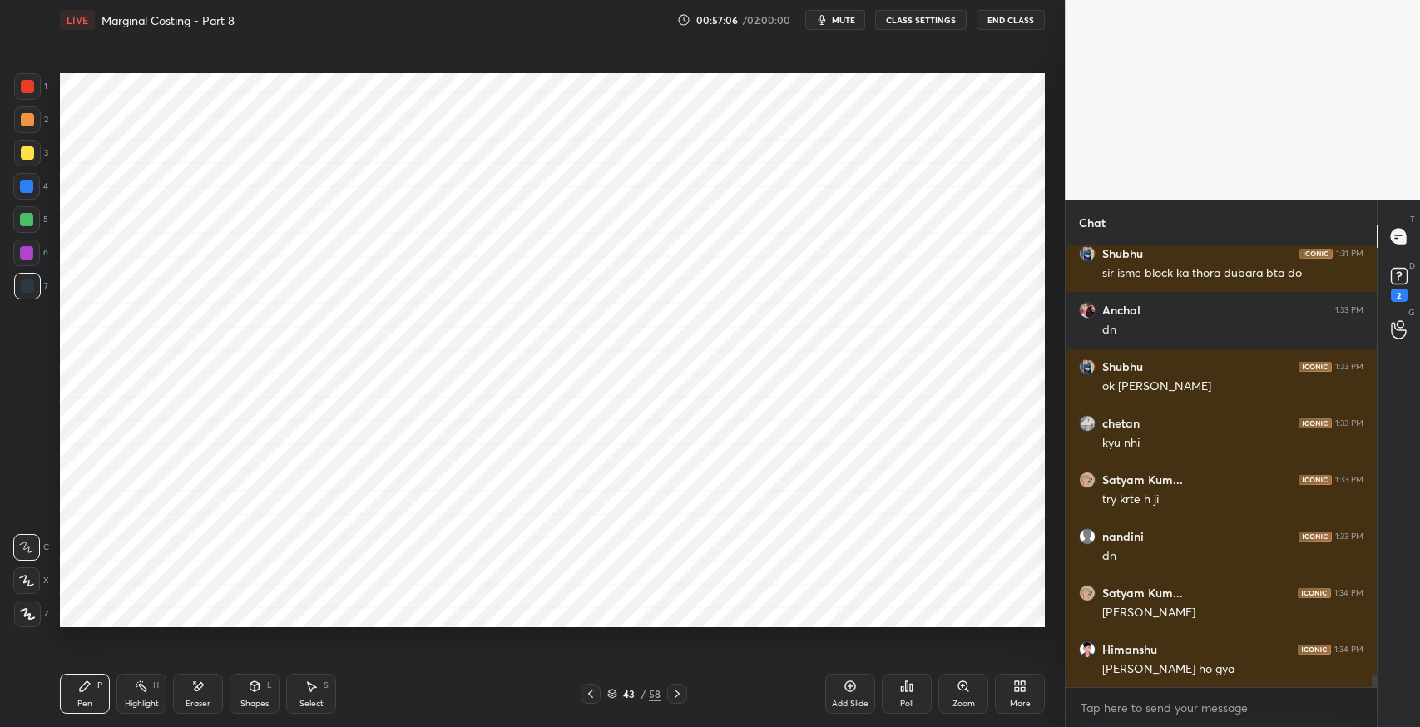
scroll to position [16869, 0]
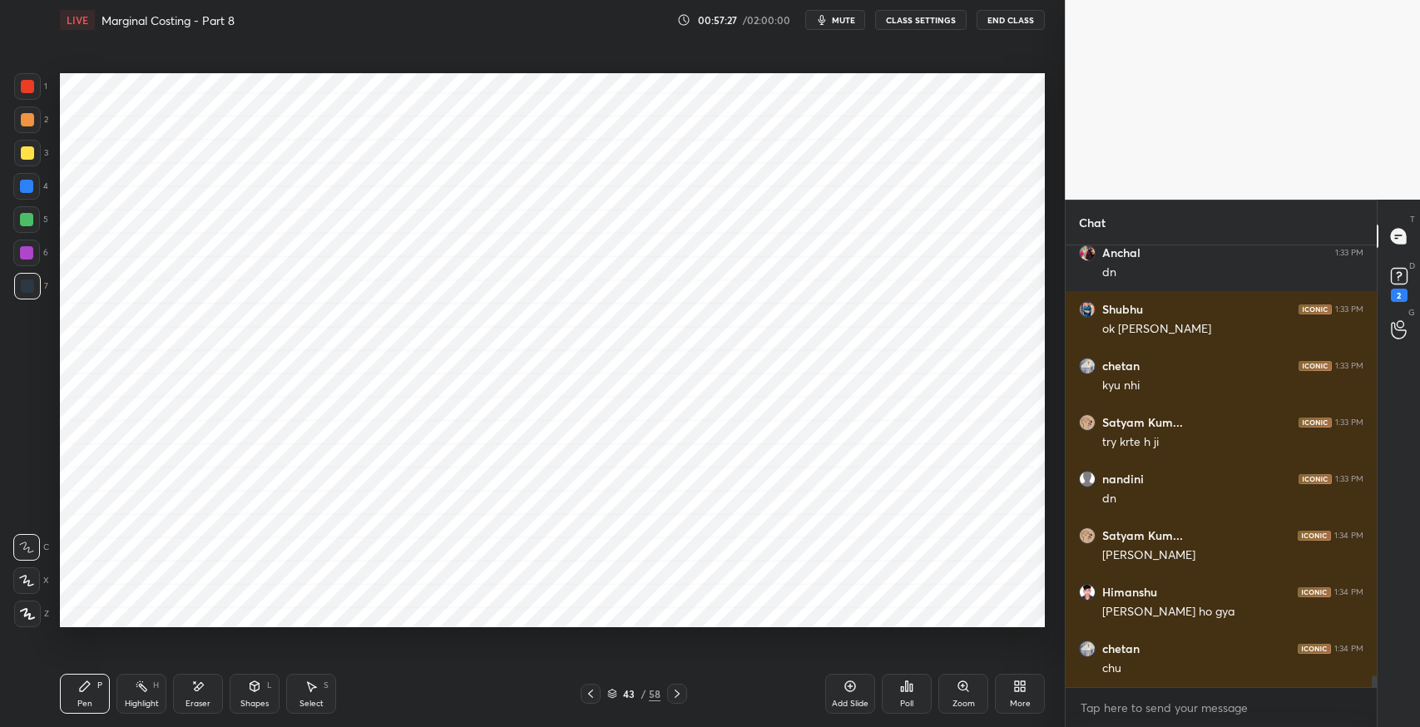
click at [300, 687] on div "Select S" at bounding box center [311, 694] width 50 height 40
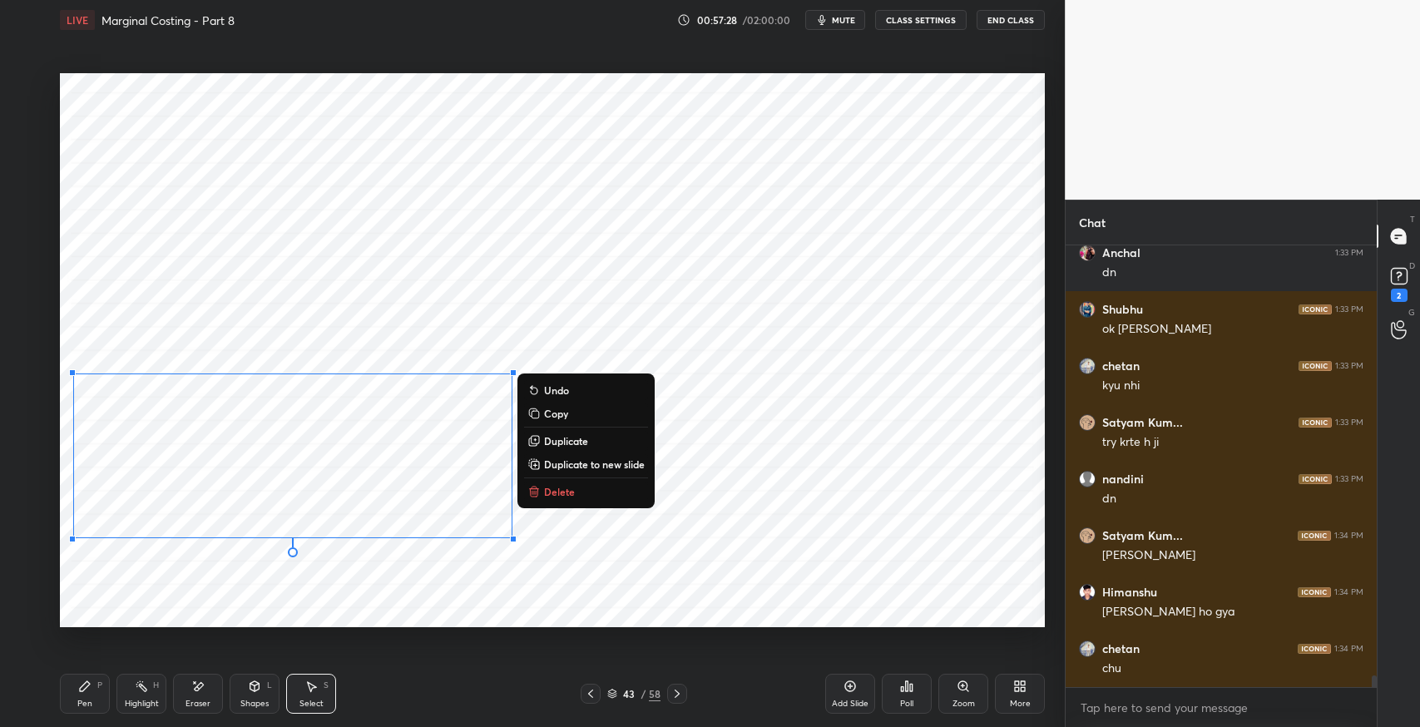
click at [562, 468] on p "Duplicate to new slide" at bounding box center [594, 464] width 101 height 13
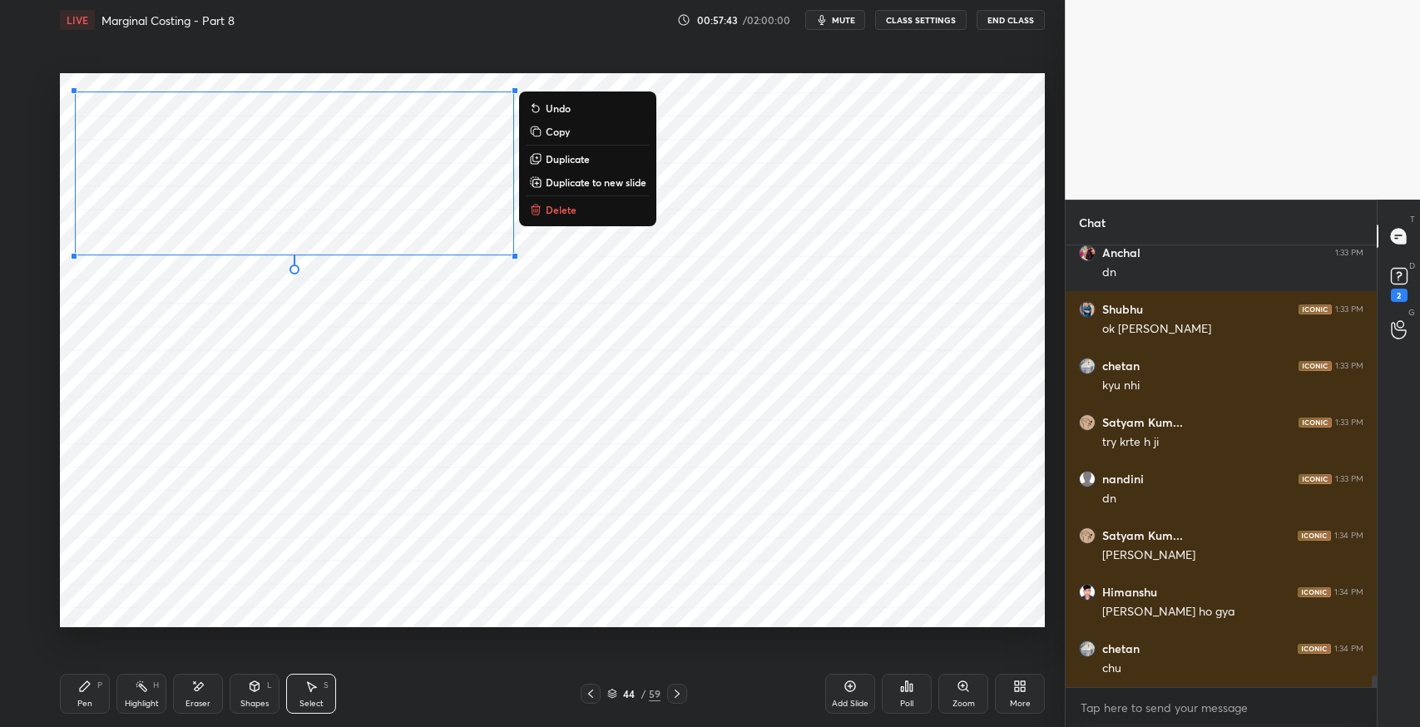
click at [100, 692] on div "Pen P" at bounding box center [85, 694] width 50 height 40
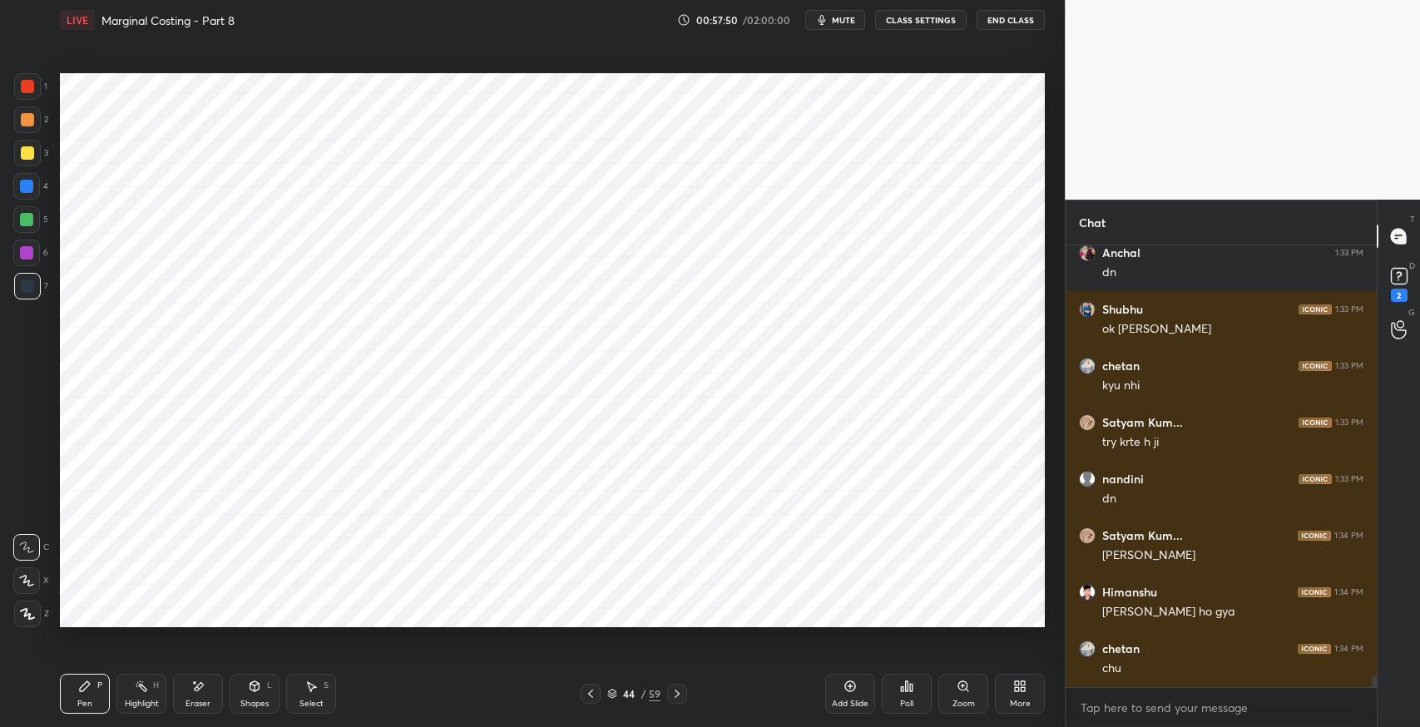
click at [176, 691] on div "Eraser" at bounding box center [198, 694] width 50 height 40
click at [87, 709] on div "Pen P" at bounding box center [85, 694] width 50 height 40
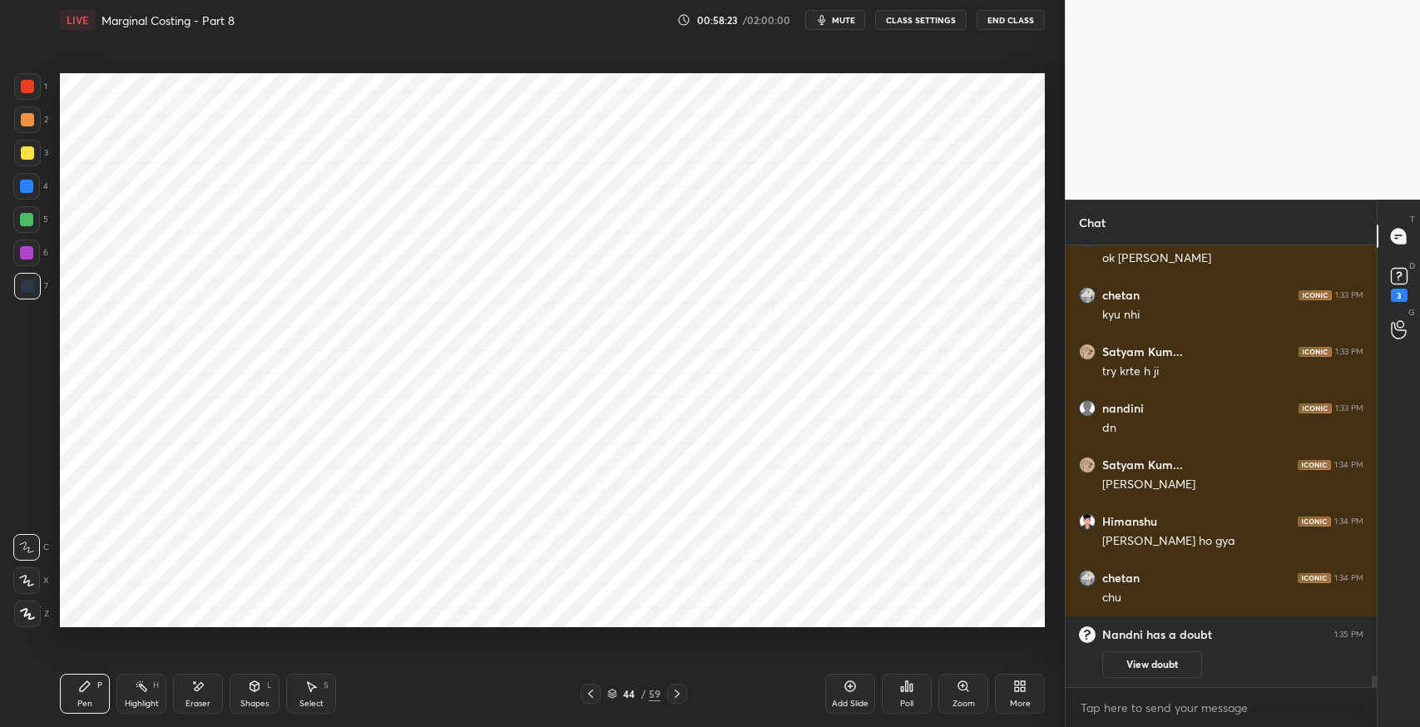
scroll to position [14258, 0]
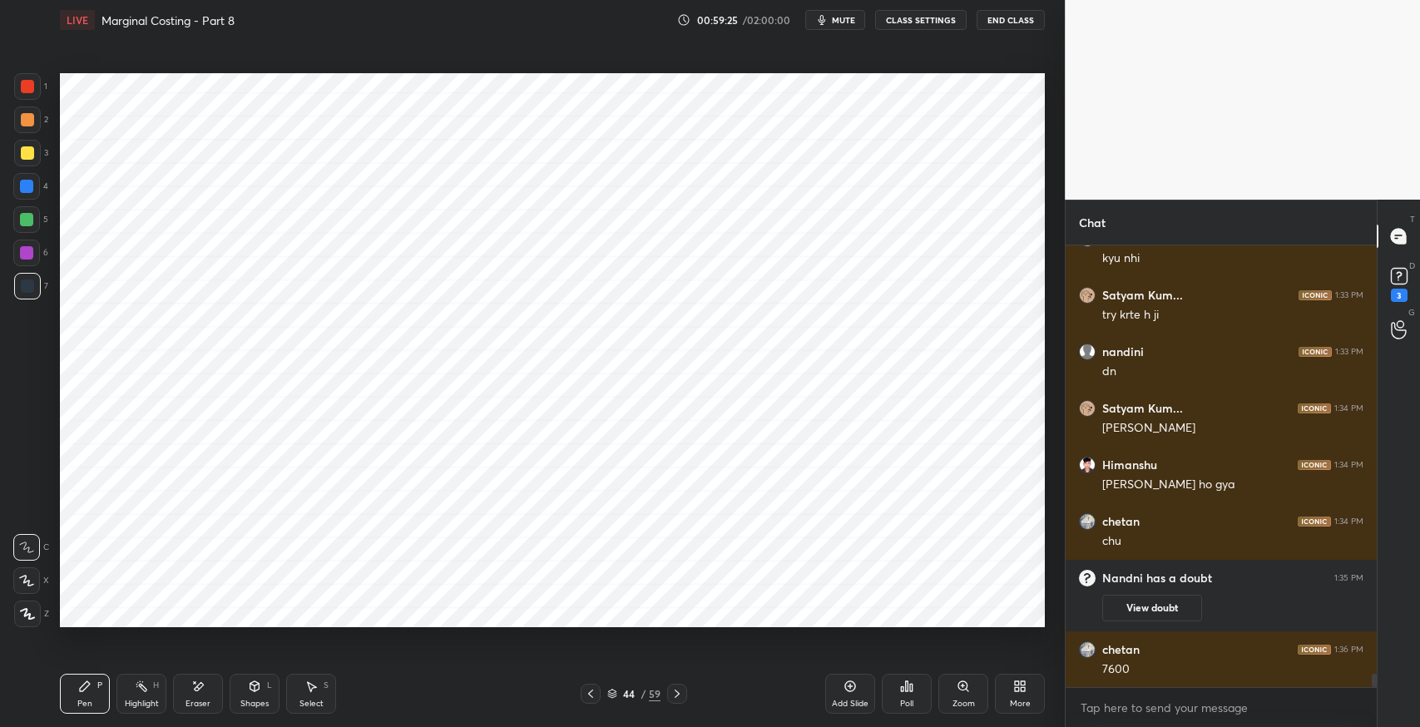
click at [196, 689] on icon at bounding box center [199, 686] width 9 height 8
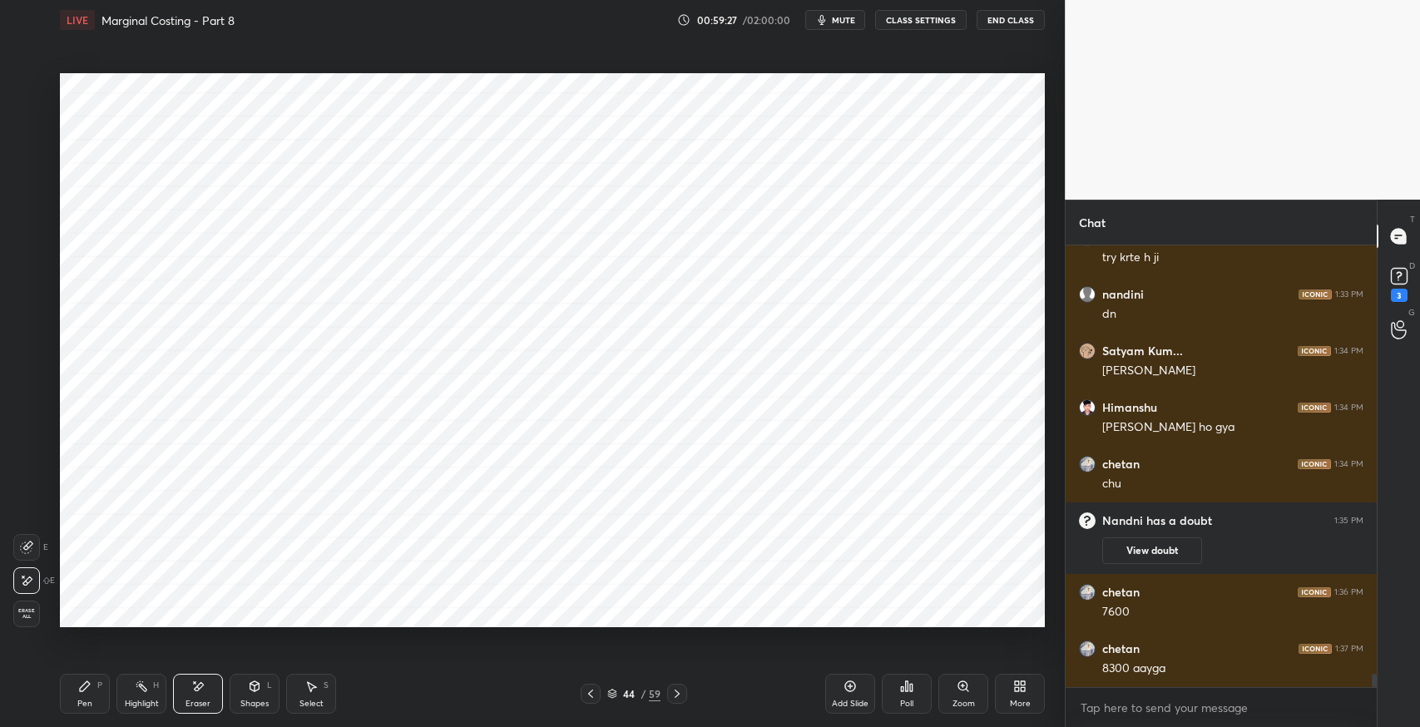
click at [91, 700] on div "Pen" at bounding box center [84, 704] width 15 height 8
click at [212, 695] on div "Eraser" at bounding box center [198, 694] width 50 height 40
click at [88, 696] on div "Pen P" at bounding box center [85, 694] width 50 height 40
click at [319, 696] on div "Select S" at bounding box center [311, 694] width 50 height 40
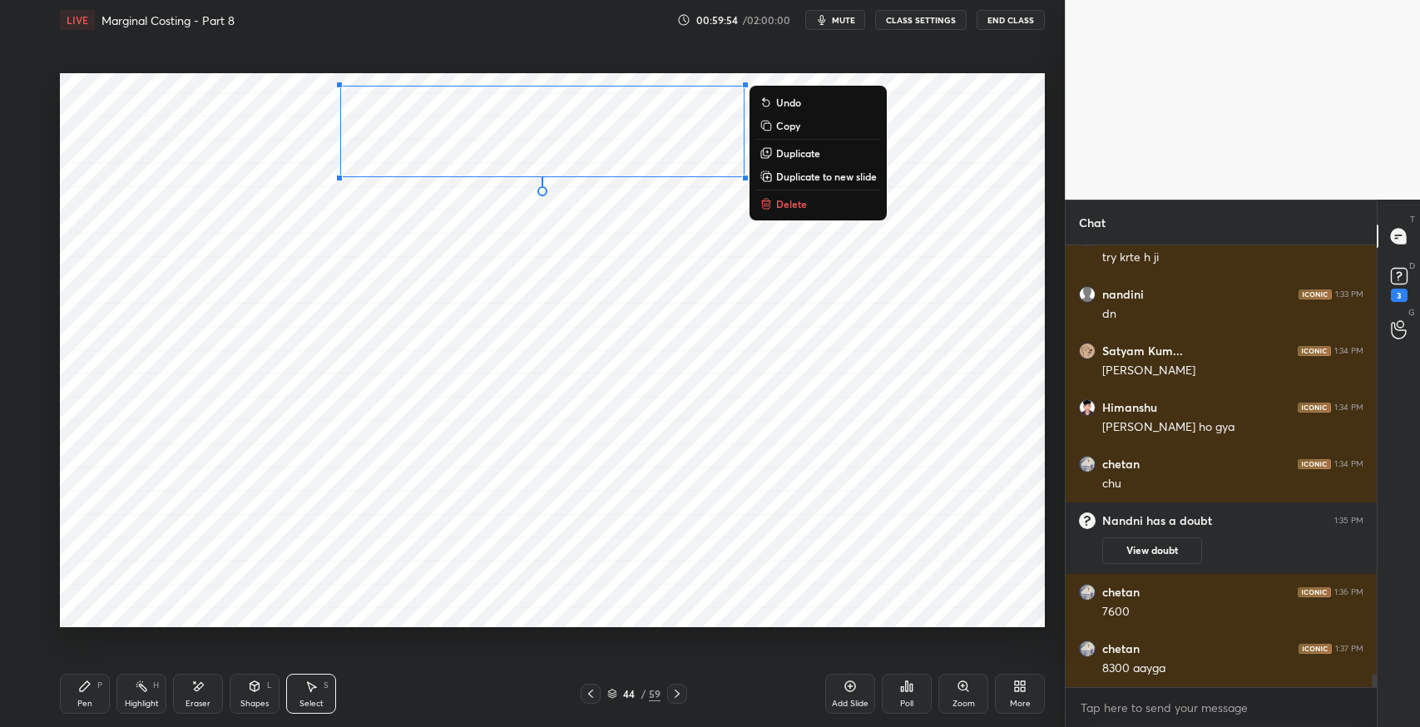
click at [255, 240] on div "0 ° Undo Copy Duplicate Duplicate to new slide Delete" at bounding box center [552, 350] width 985 height 554
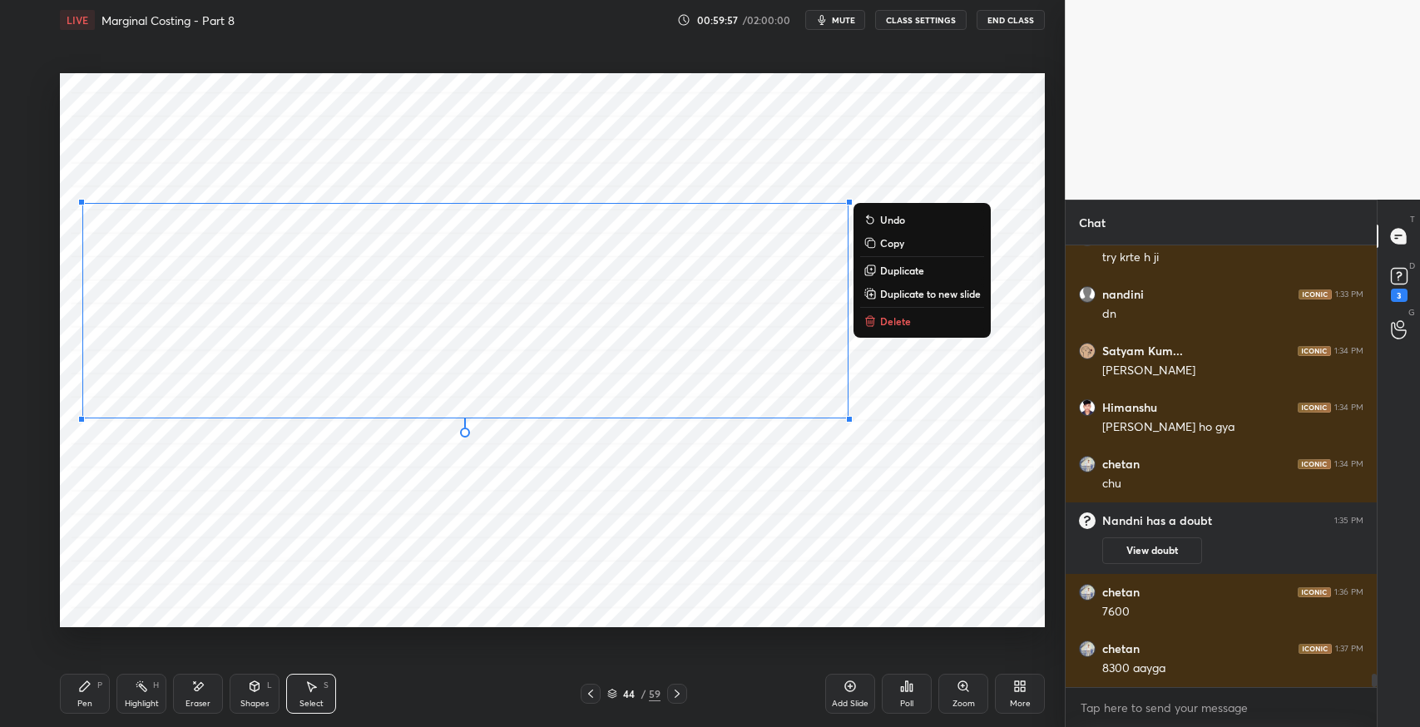
click at [207, 541] on div "0 ° Undo Copy Duplicate Duplicate to new slide Delete" at bounding box center [552, 350] width 985 height 554
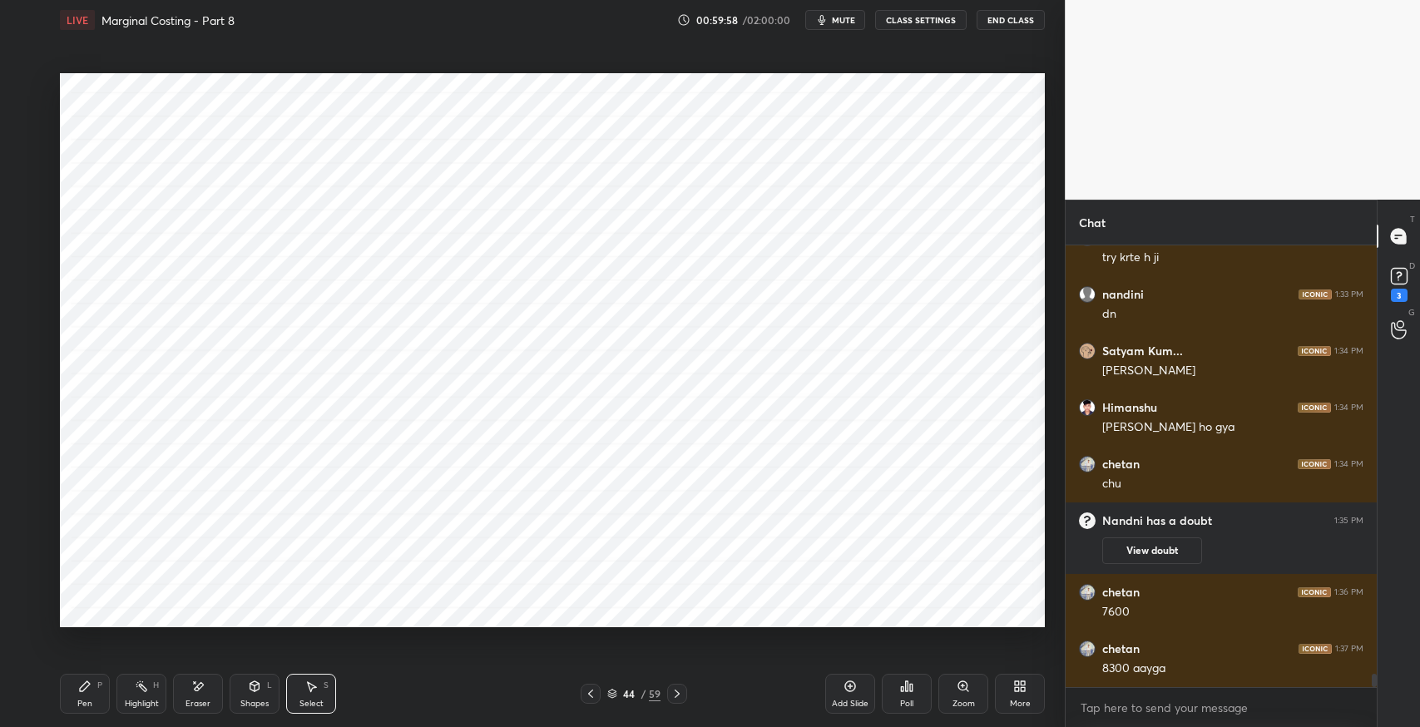
click at [83, 696] on div "Pen P" at bounding box center [85, 694] width 50 height 40
click at [204, 694] on div "Eraser" at bounding box center [198, 694] width 50 height 40
click at [104, 697] on div "Pen P" at bounding box center [85, 694] width 50 height 40
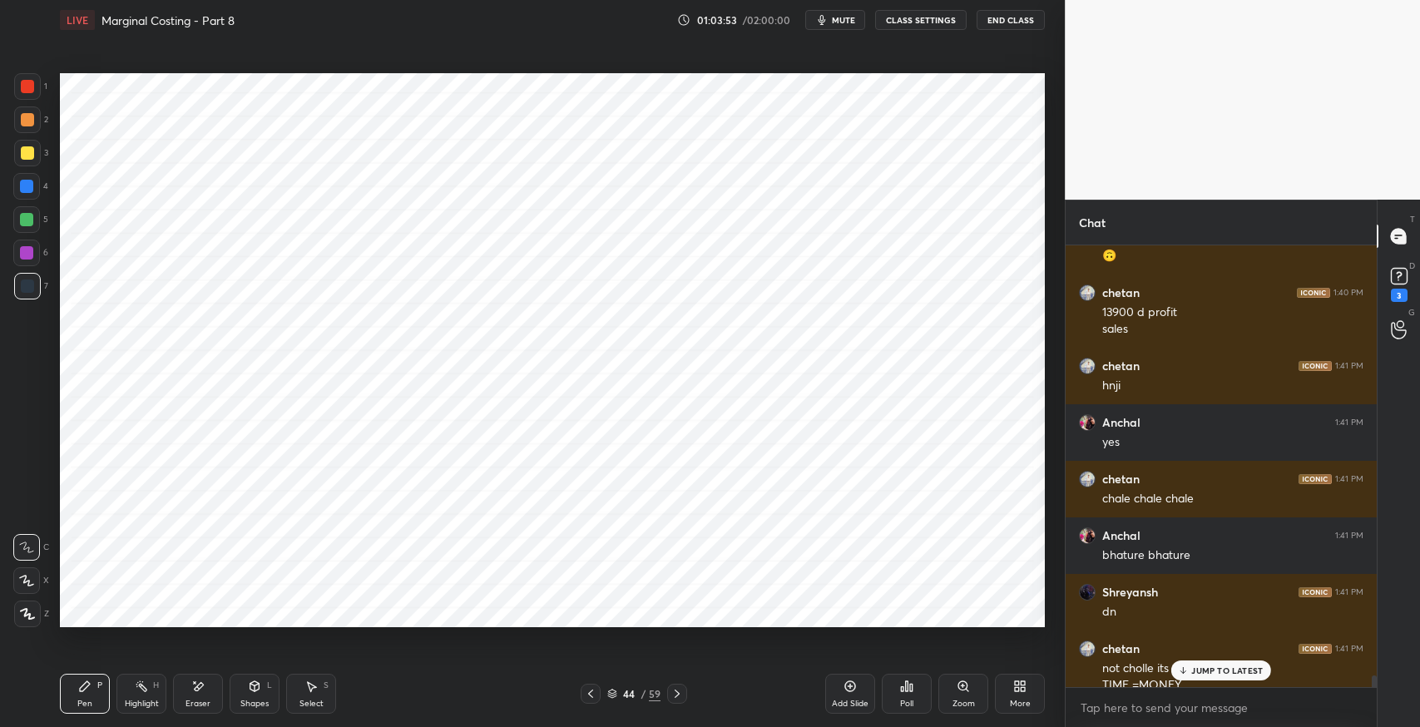
scroll to position [15834, 0]
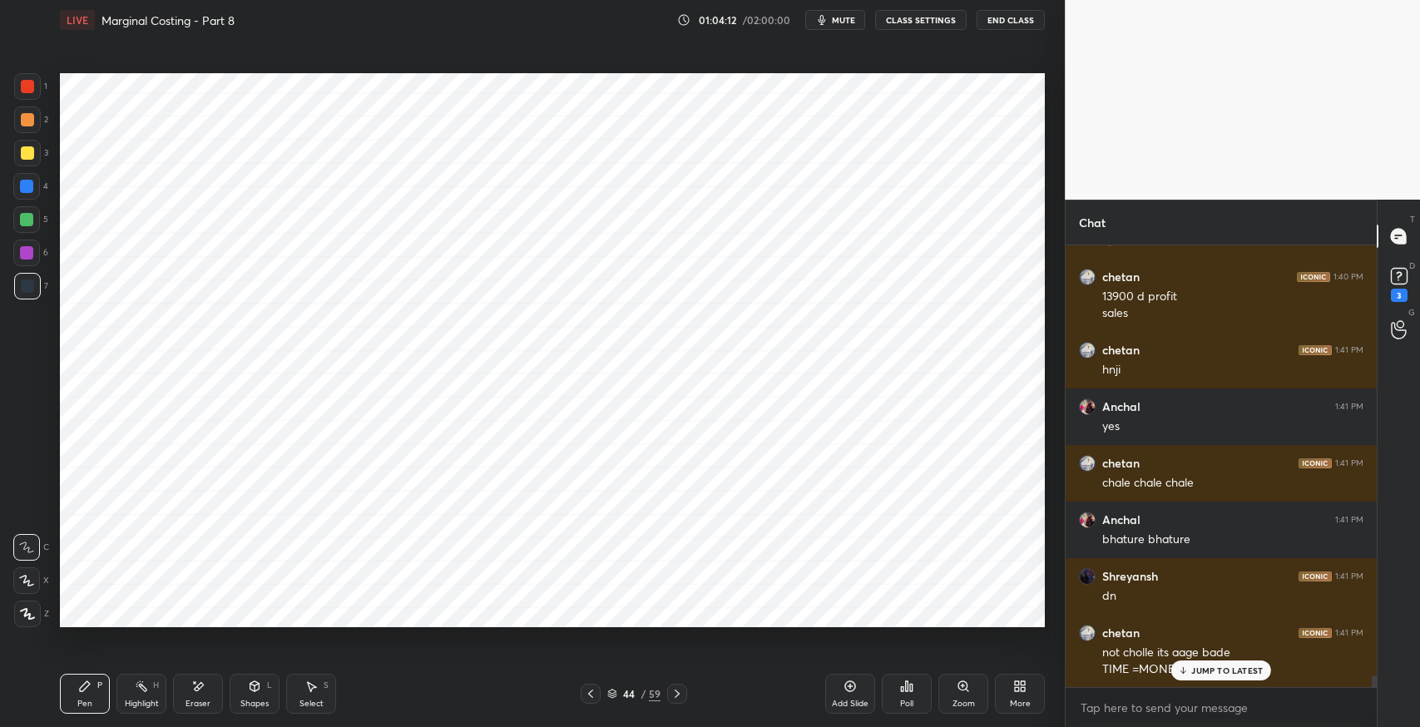
click at [590, 693] on icon at bounding box center [590, 693] width 13 height 13
click at [591, 693] on icon at bounding box center [590, 693] width 13 height 13
click at [590, 693] on icon at bounding box center [590, 693] width 13 height 13
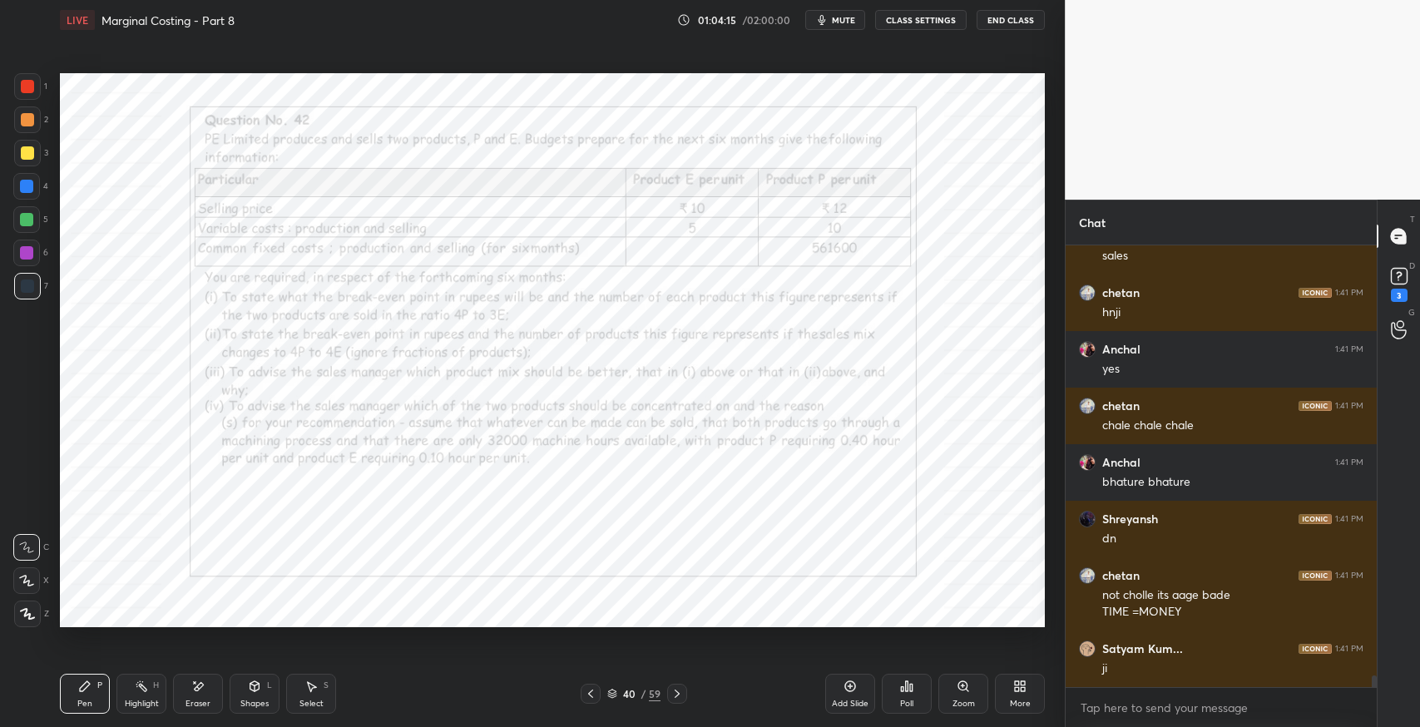
click at [677, 693] on icon at bounding box center [677, 693] width 13 height 13
click at [676, 693] on icon at bounding box center [677, 693] width 13 height 13
click at [682, 693] on icon at bounding box center [677, 693] width 13 height 13
click at [681, 693] on icon at bounding box center [677, 693] width 13 height 13
click at [677, 693] on icon at bounding box center [677, 693] width 13 height 13
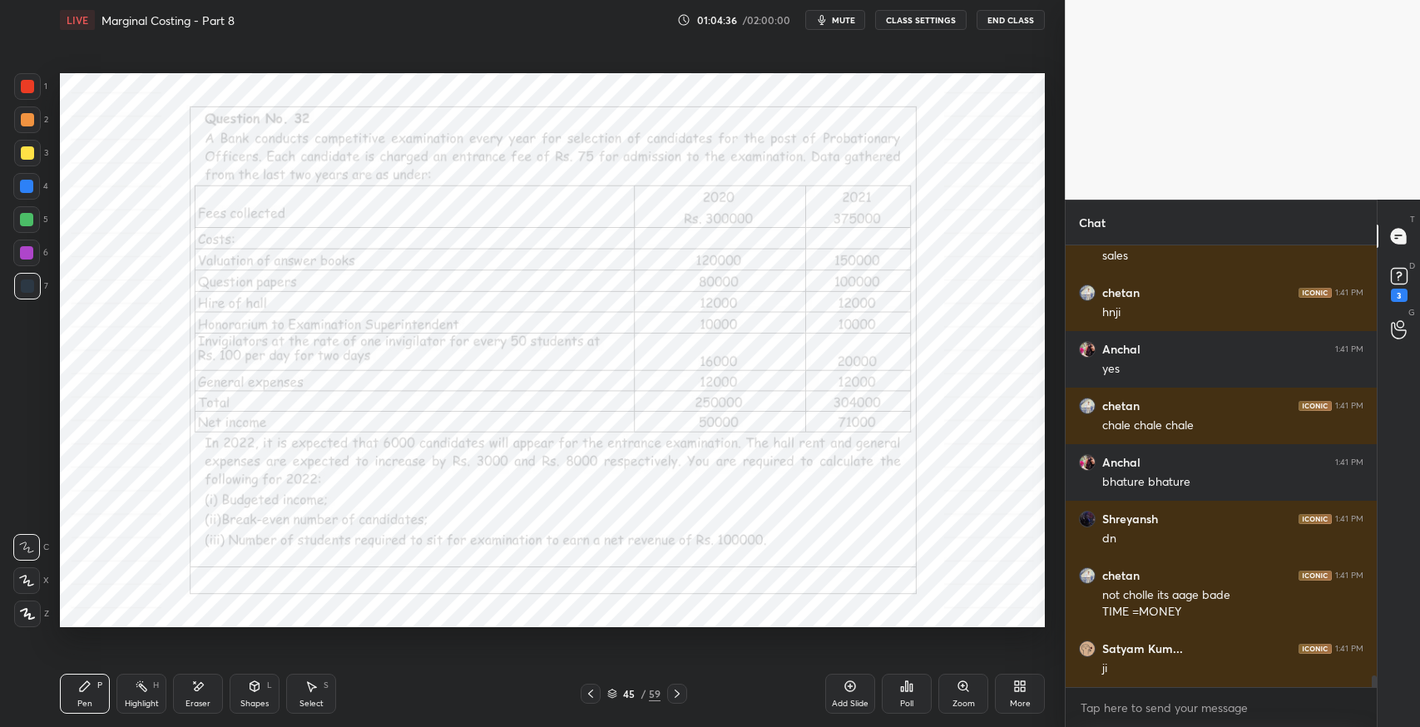
click at [81, 701] on div "Pen" at bounding box center [84, 704] width 15 height 8
click at [29, 297] on div at bounding box center [27, 286] width 27 height 27
click at [245, 696] on div "Shapes L" at bounding box center [255, 694] width 50 height 40
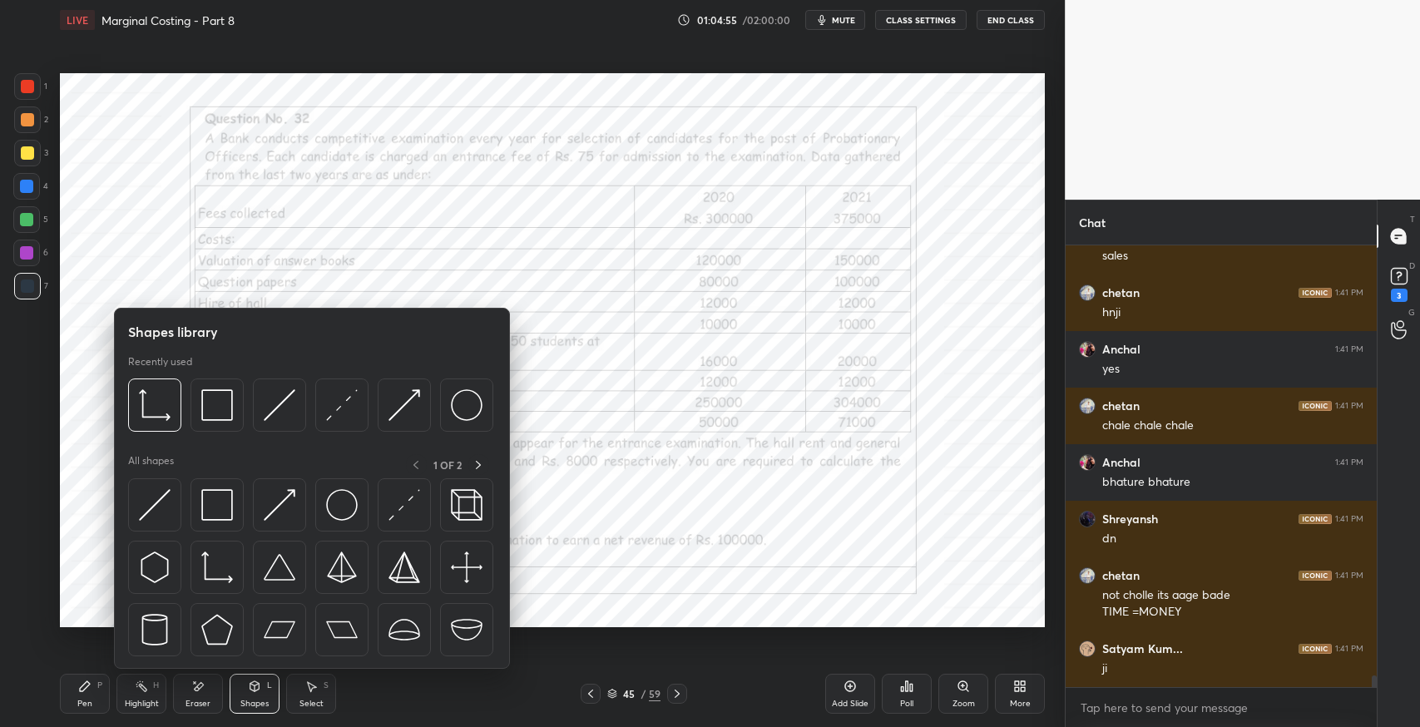
click at [215, 518] on img at bounding box center [217, 505] width 32 height 32
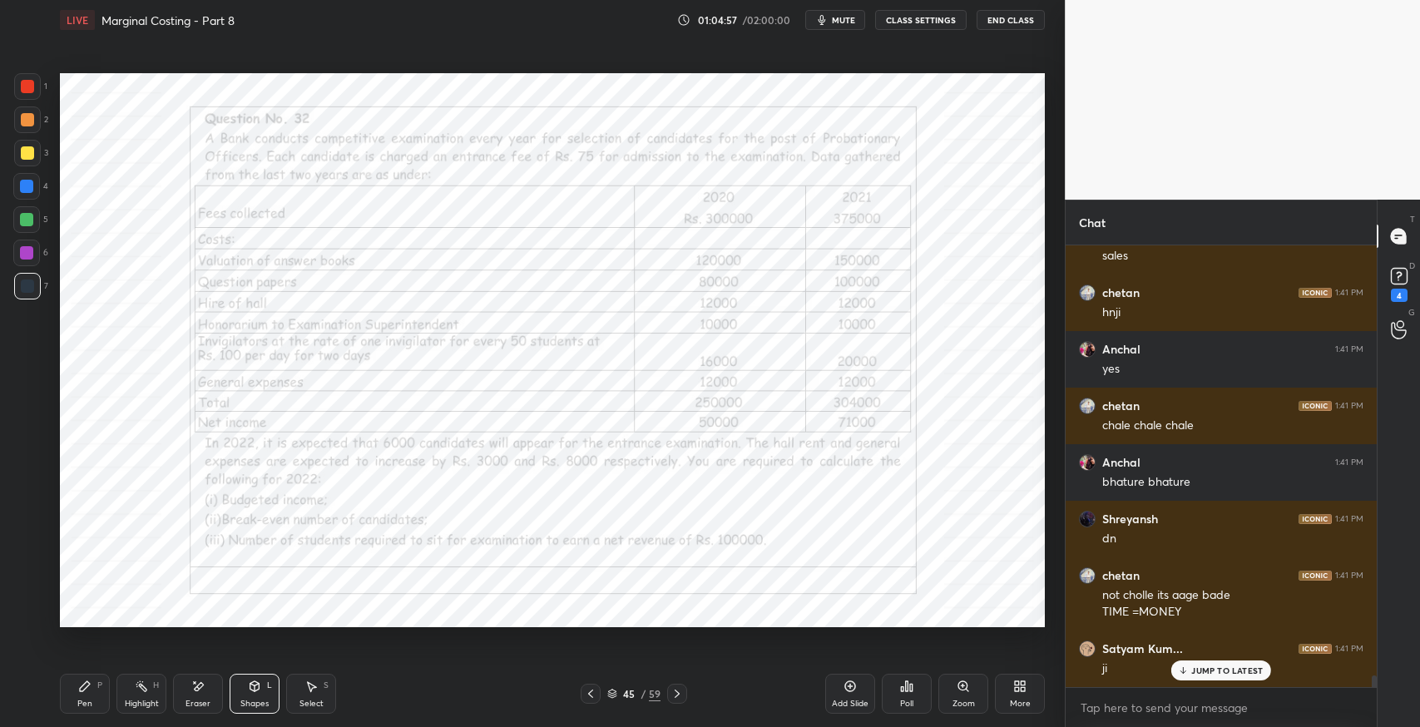
scroll to position [15962, 0]
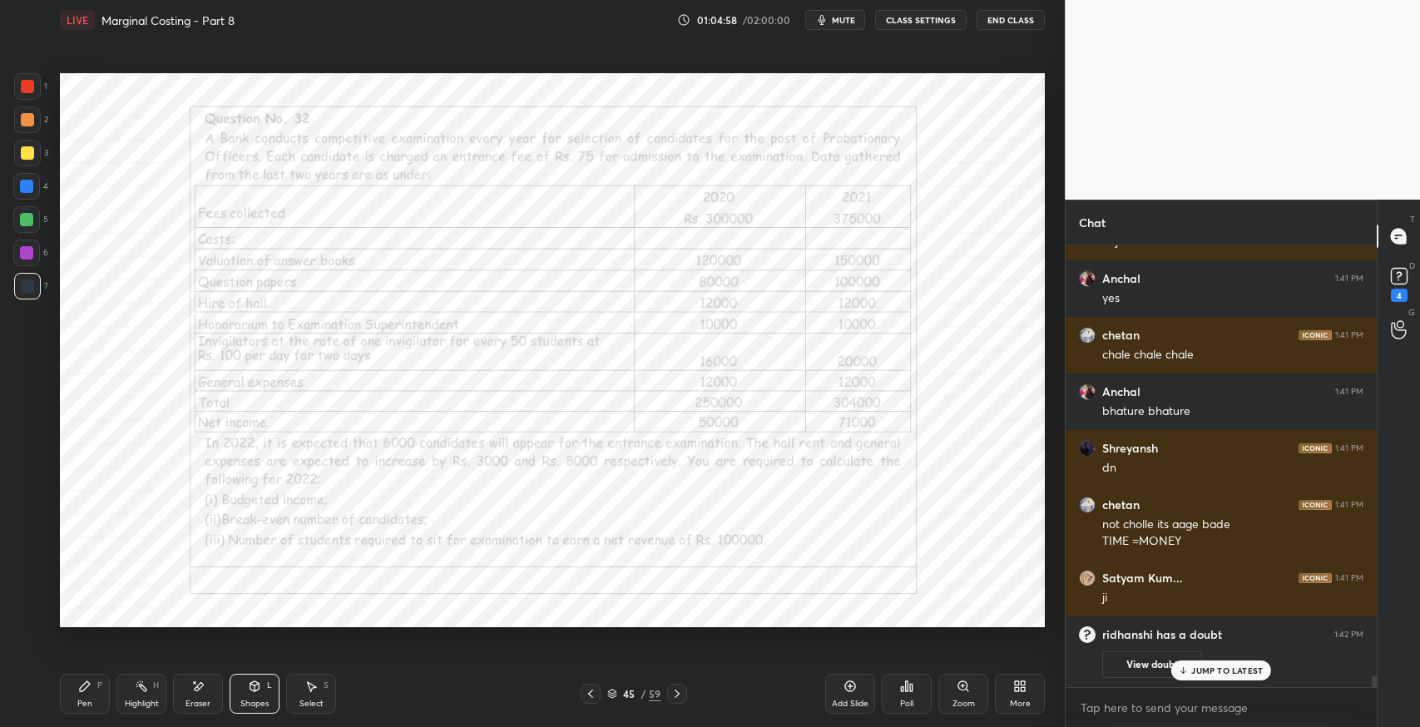
click at [94, 693] on div "Pen P" at bounding box center [85, 694] width 50 height 40
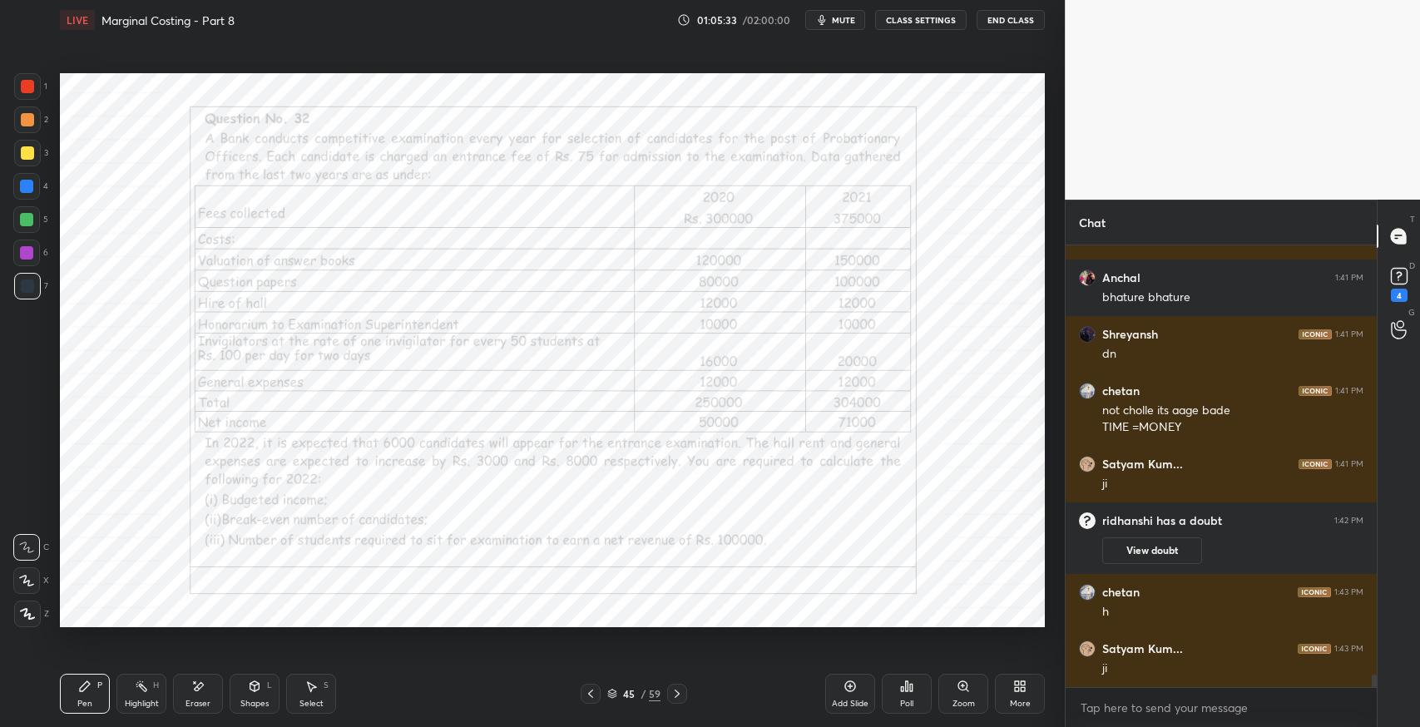
scroll to position [15602, 0]
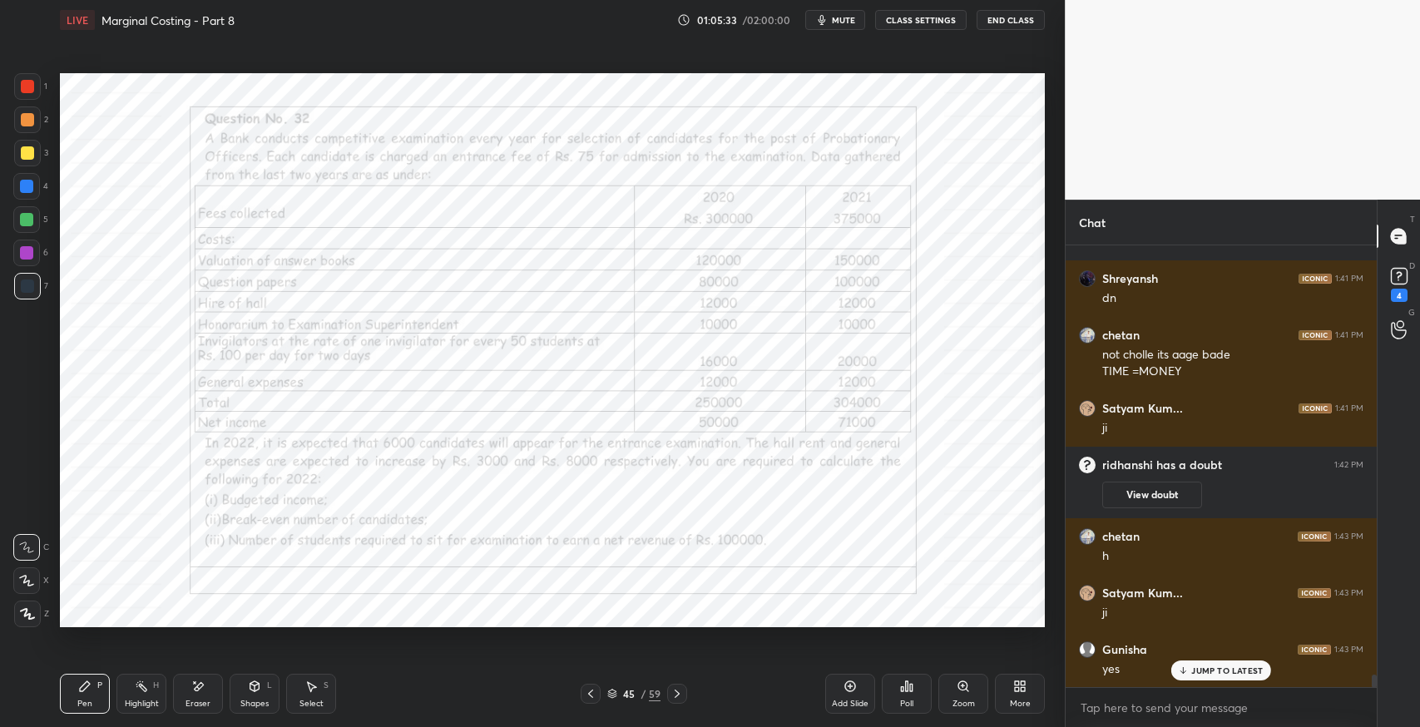
click at [211, 680] on div "Eraser" at bounding box center [198, 694] width 50 height 40
click at [94, 686] on div "Pen P" at bounding box center [85, 694] width 50 height 40
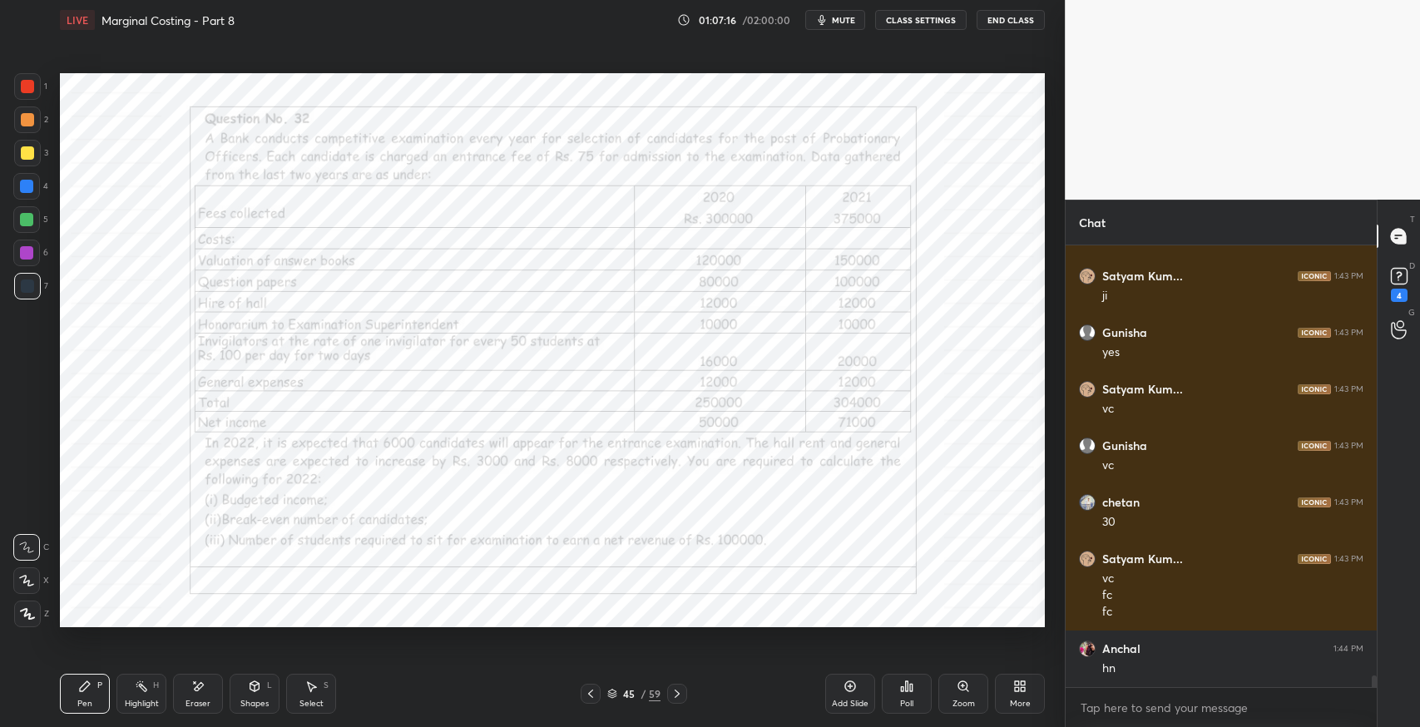
scroll to position [15975, 0]
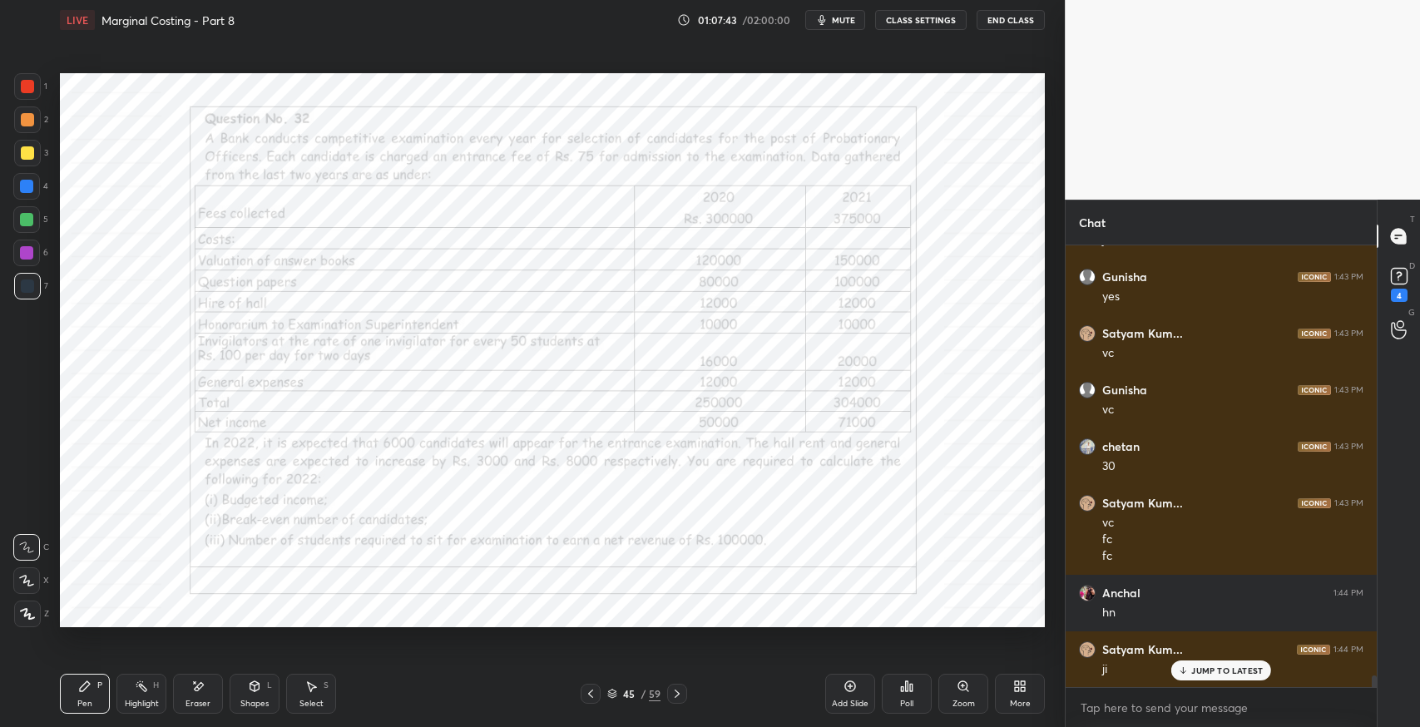
click at [196, 702] on div "Eraser" at bounding box center [198, 704] width 25 height 8
click at [35, 539] on div at bounding box center [26, 547] width 27 height 27
click at [80, 700] on div "Pen" at bounding box center [84, 704] width 15 height 8
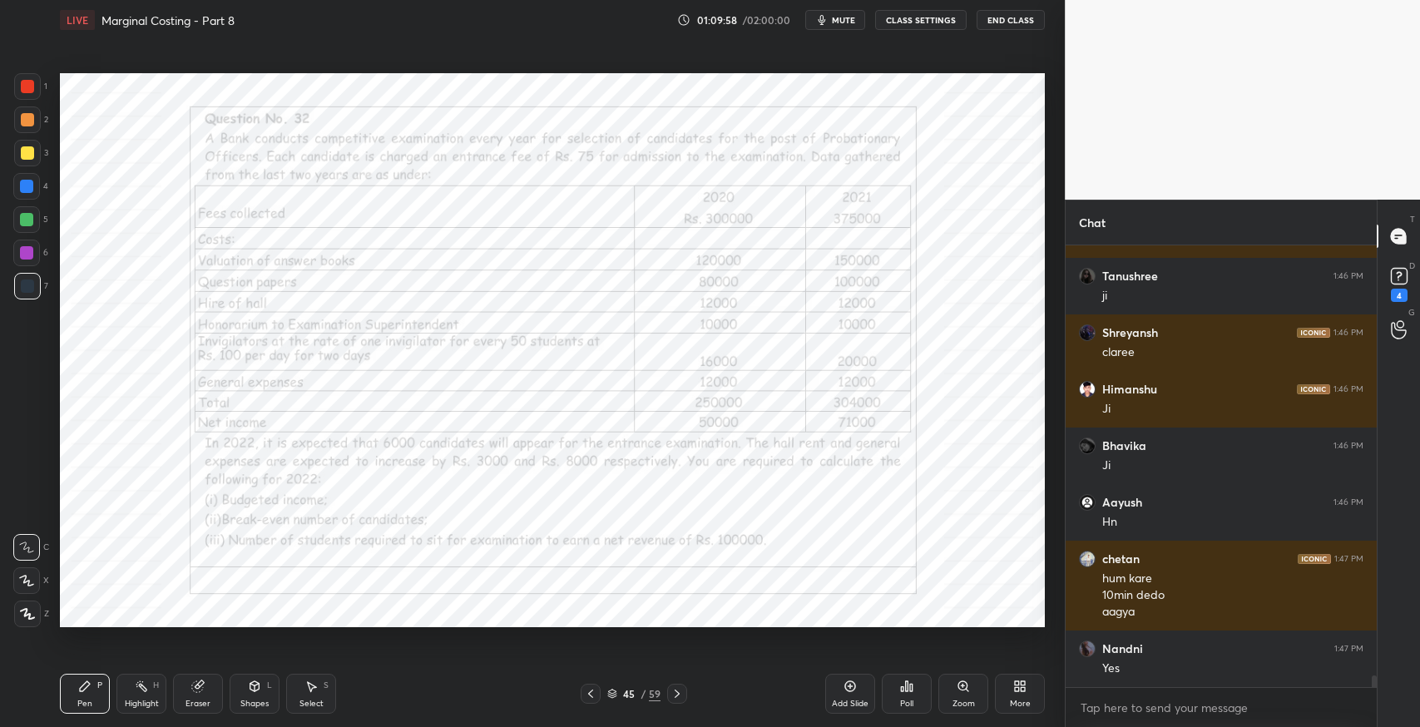
scroll to position [16687, 0]
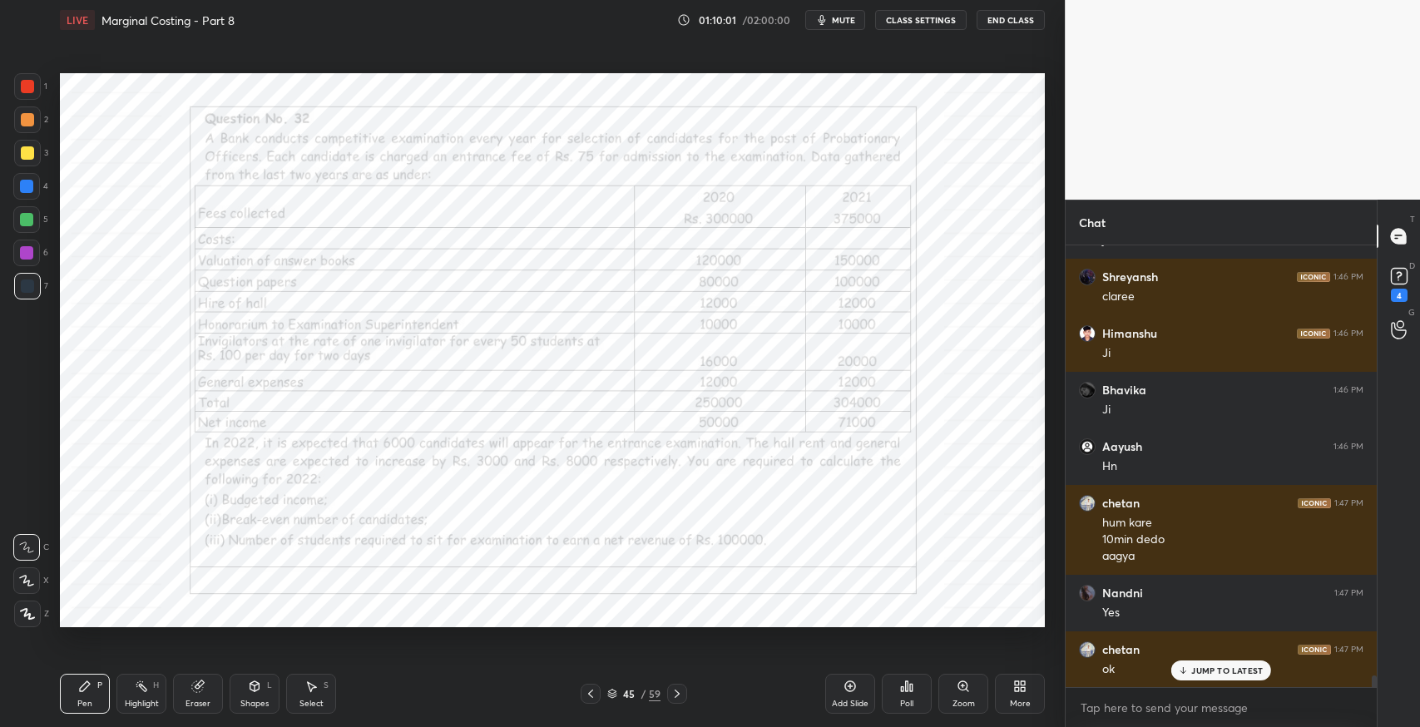
click at [840, 689] on div "Add Slide" at bounding box center [850, 694] width 50 height 40
click at [1216, 681] on div "chetan 1:47 PM ok" at bounding box center [1221, 659] width 311 height 57
click at [592, 700] on icon at bounding box center [590, 693] width 13 height 13
click at [676, 691] on icon at bounding box center [677, 693] width 13 height 13
click at [584, 696] on icon at bounding box center [590, 693] width 13 height 13
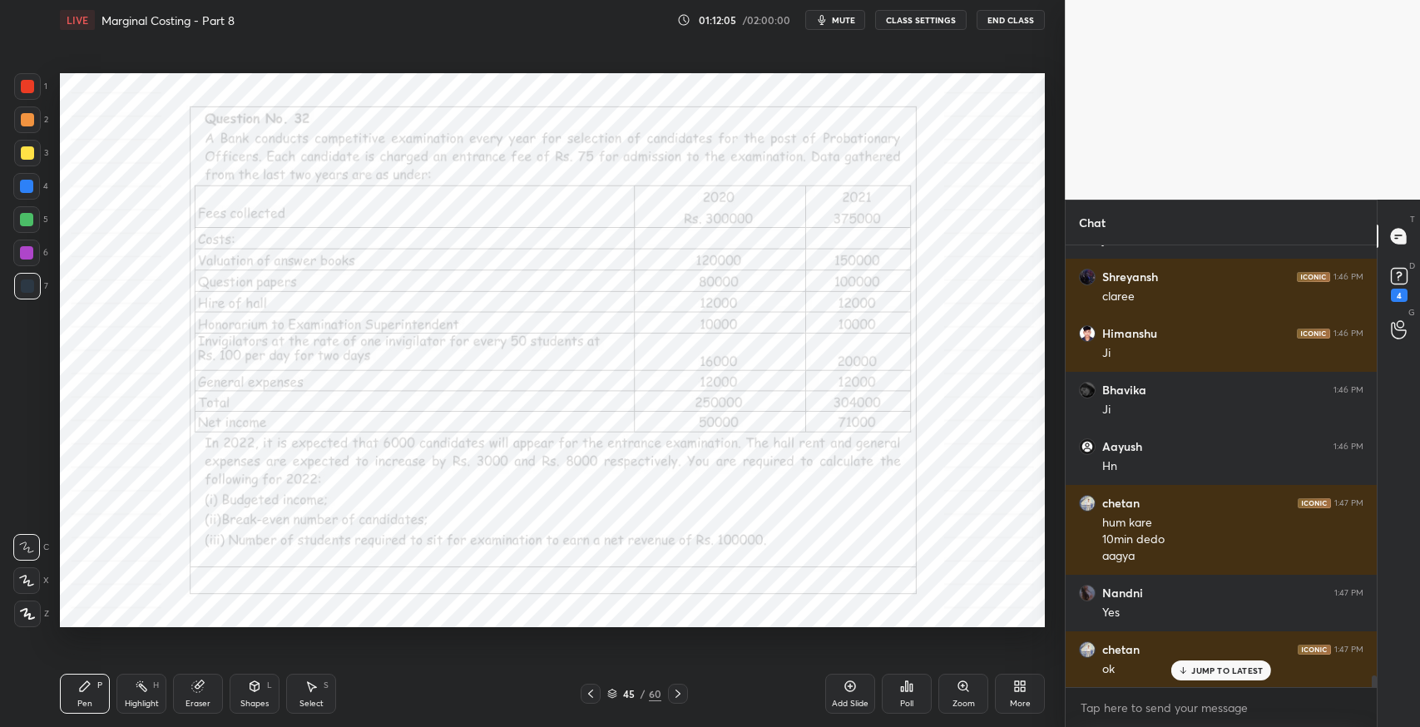
click at [676, 691] on icon at bounding box center [677, 693] width 13 height 13
click at [205, 682] on div "Eraser" at bounding box center [198, 694] width 50 height 40
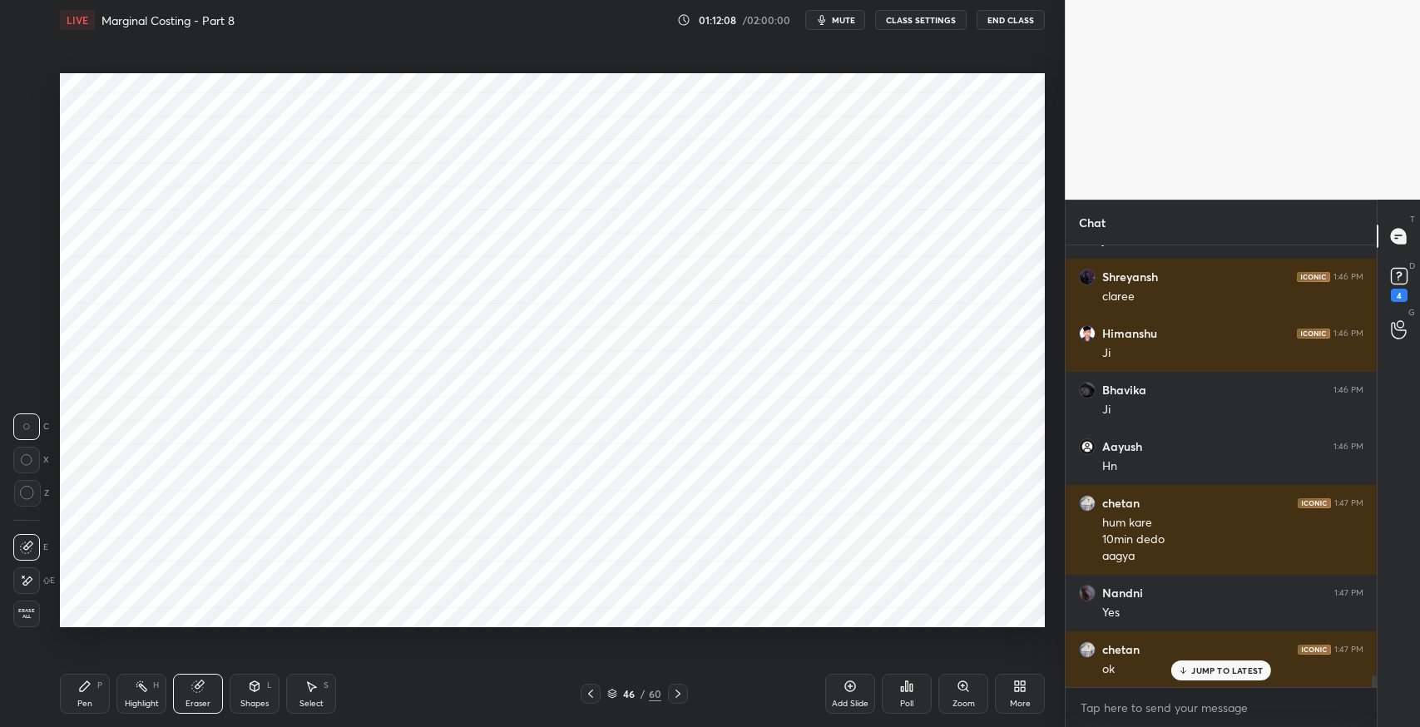
click at [75, 691] on div "Pen P" at bounding box center [85, 694] width 50 height 40
click at [72, 696] on div "Pen P" at bounding box center [85, 694] width 50 height 40
click at [261, 682] on div "Shapes L" at bounding box center [255, 694] width 50 height 40
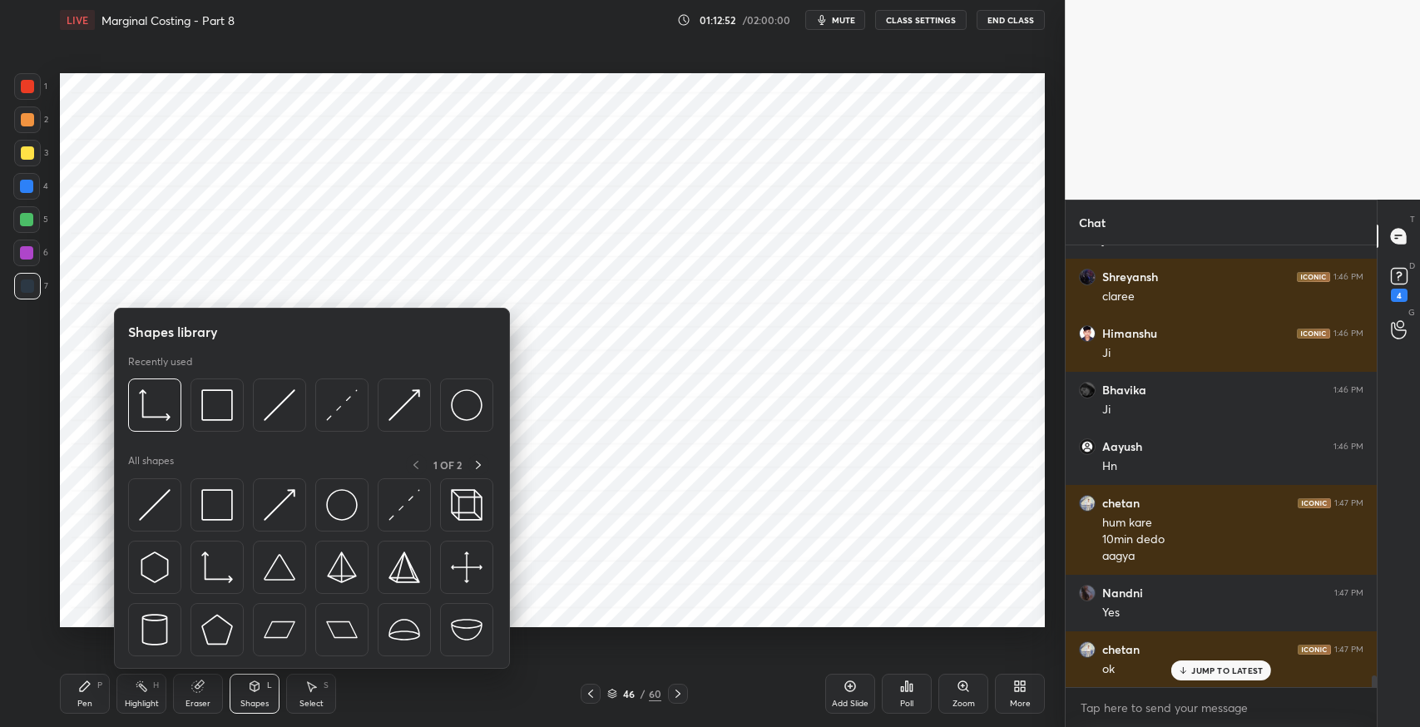
click at [211, 488] on div at bounding box center [217, 504] width 53 height 53
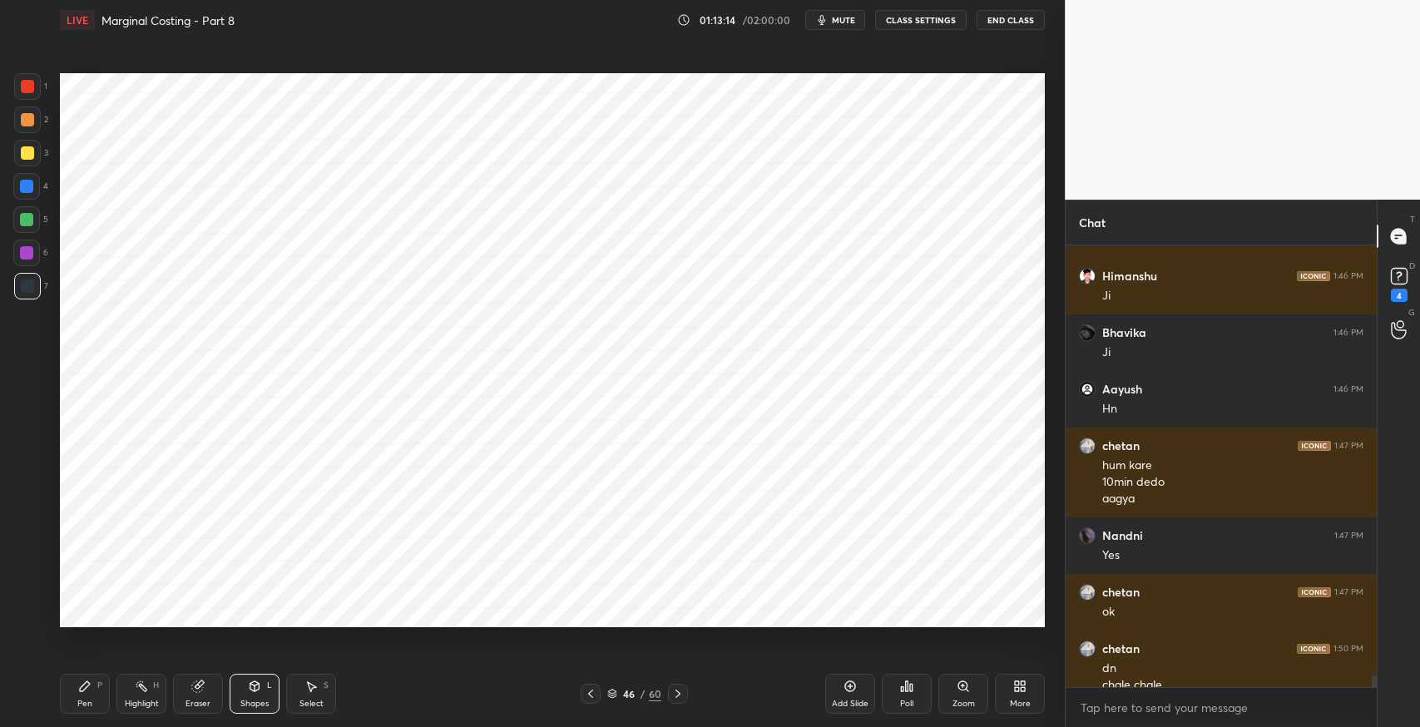
scroll to position [16760, 0]
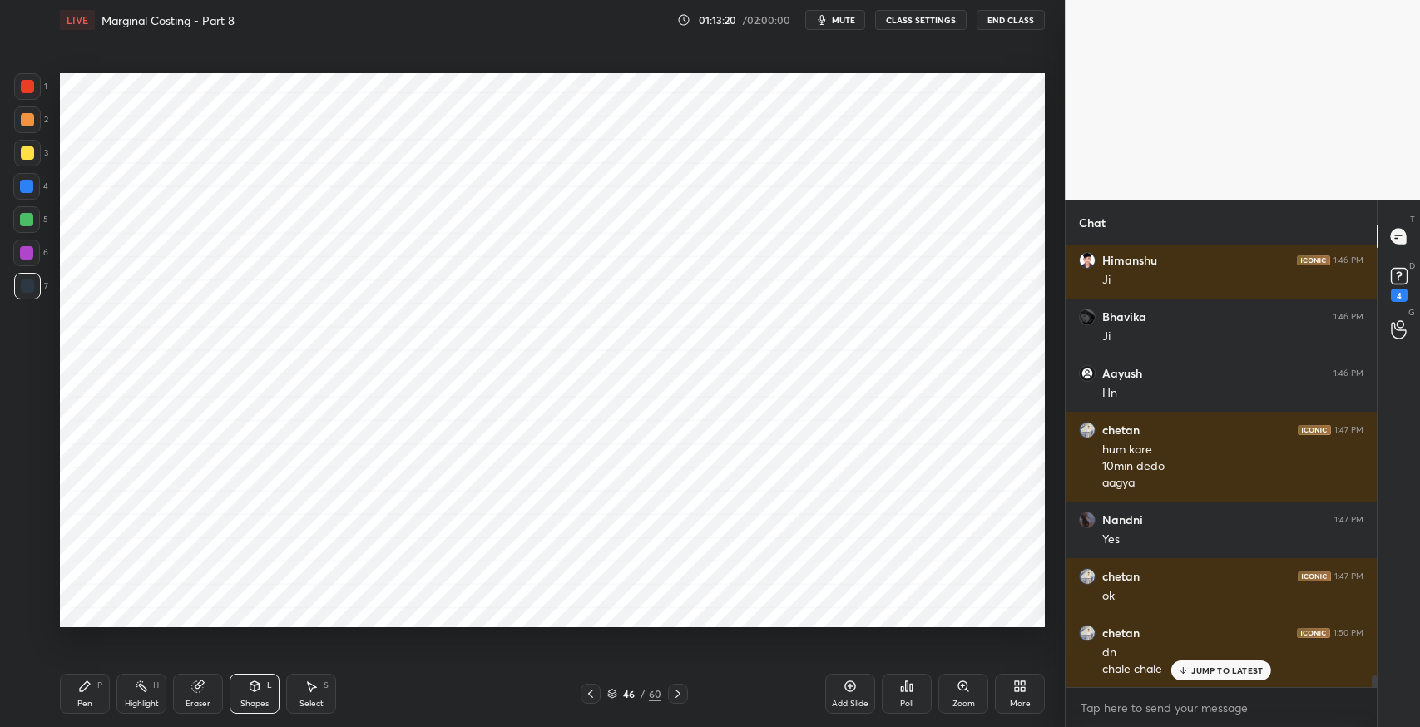
click at [313, 700] on div "Select" at bounding box center [312, 704] width 24 height 8
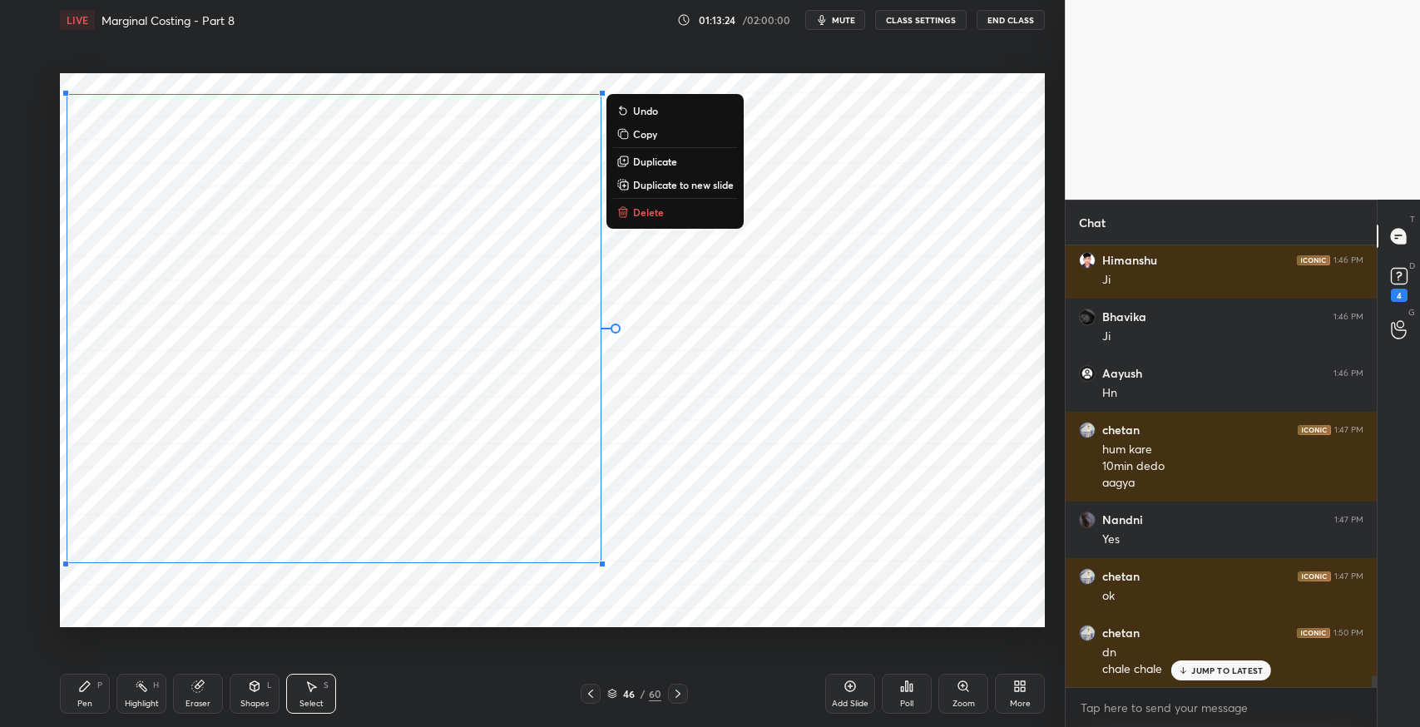
click at [253, 686] on icon at bounding box center [254, 686] width 9 height 10
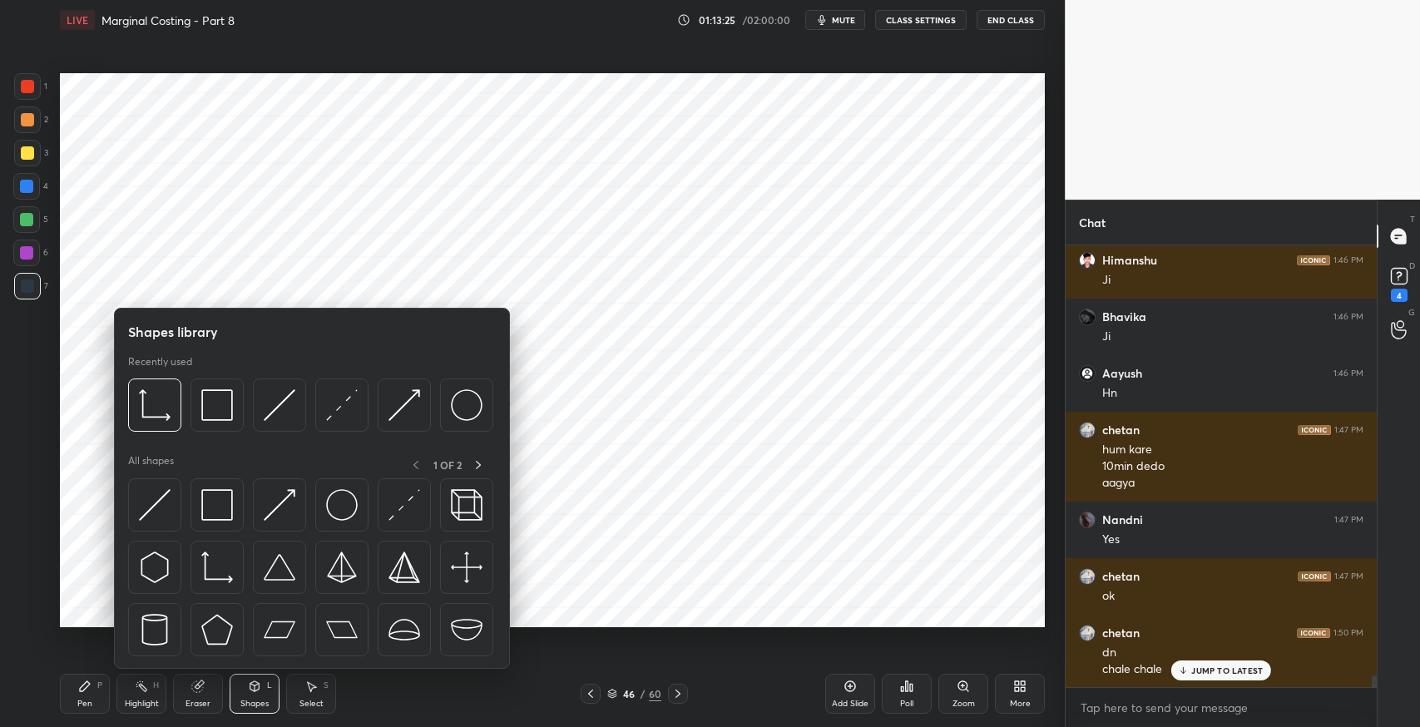
click at [210, 496] on img at bounding box center [217, 505] width 32 height 32
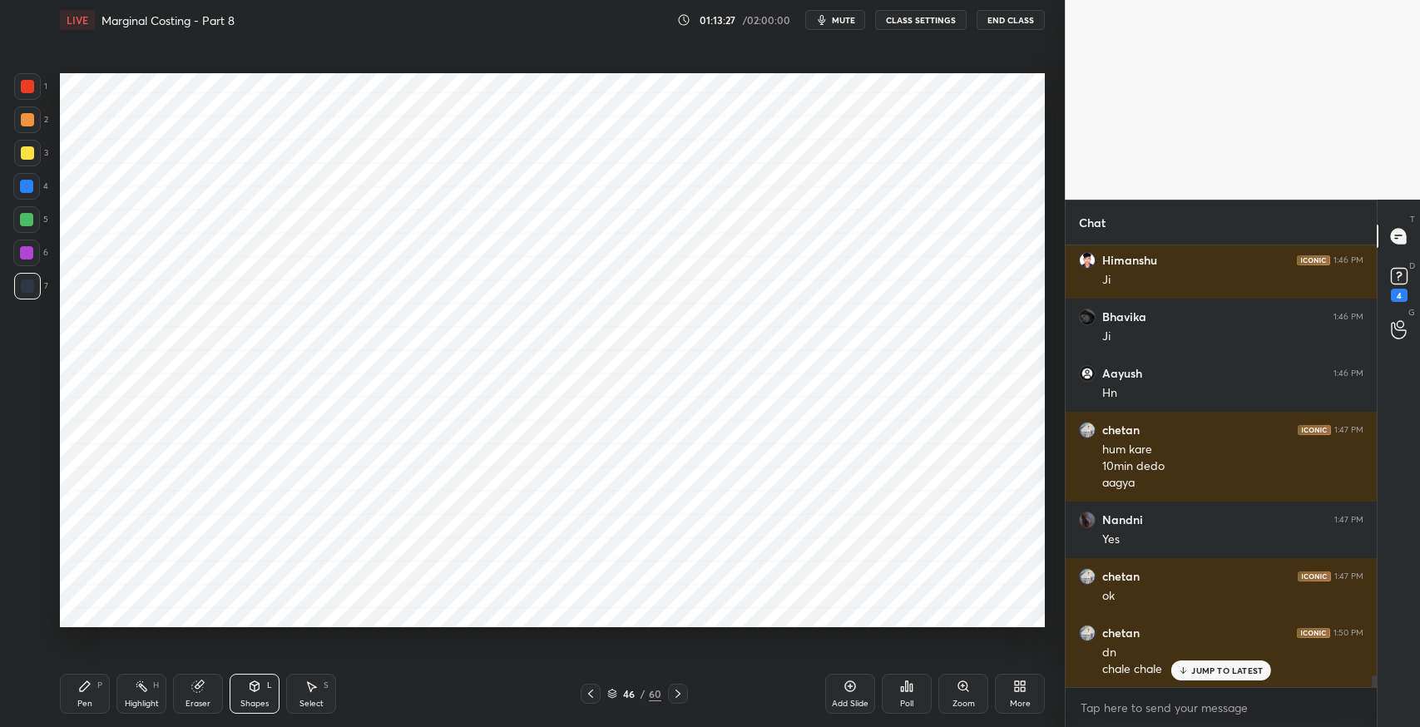
click at [77, 693] on div "Pen P" at bounding box center [85, 694] width 50 height 40
click at [212, 697] on div "Eraser" at bounding box center [198, 694] width 50 height 40
click at [87, 696] on div "Pen P" at bounding box center [85, 694] width 50 height 40
click at [217, 701] on div "Eraser" at bounding box center [198, 694] width 50 height 40
click at [27, 582] on icon at bounding box center [26, 581] width 13 height 14
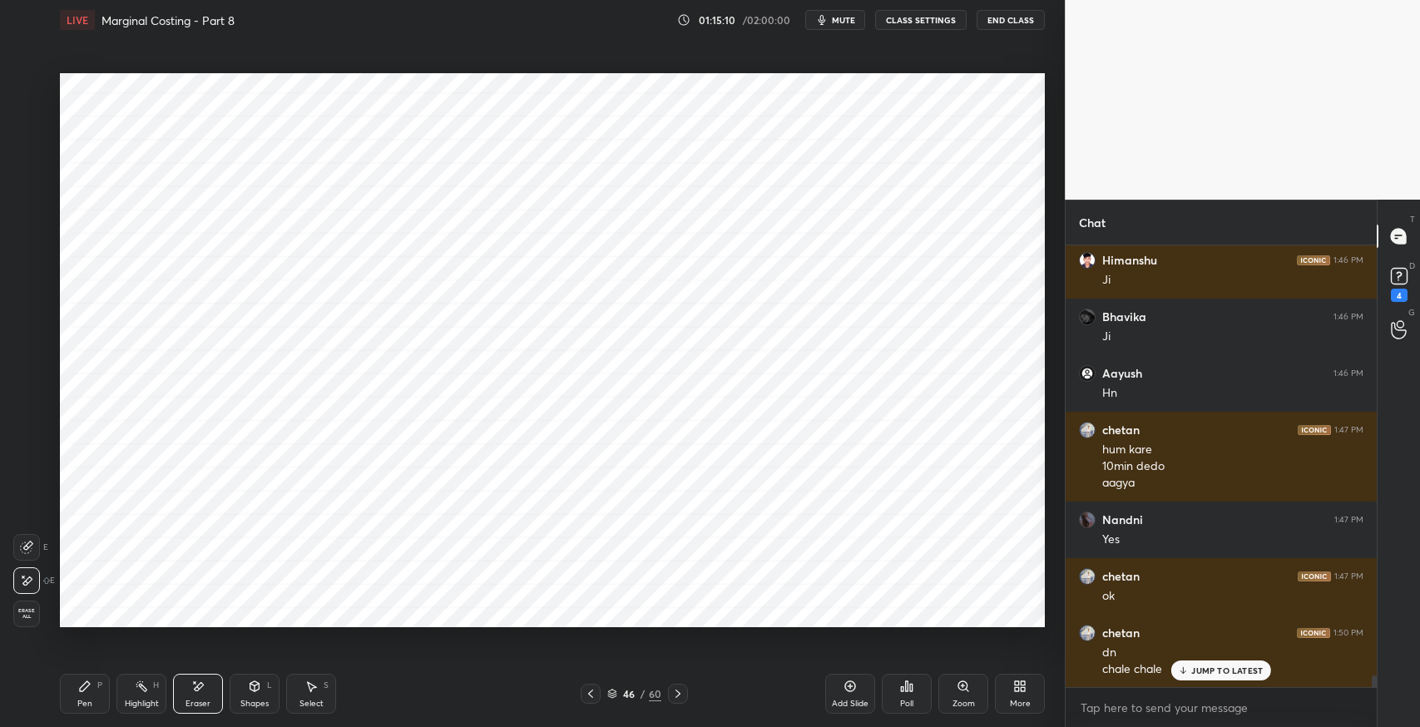
click at [97, 691] on div "Pen P" at bounding box center [85, 694] width 50 height 40
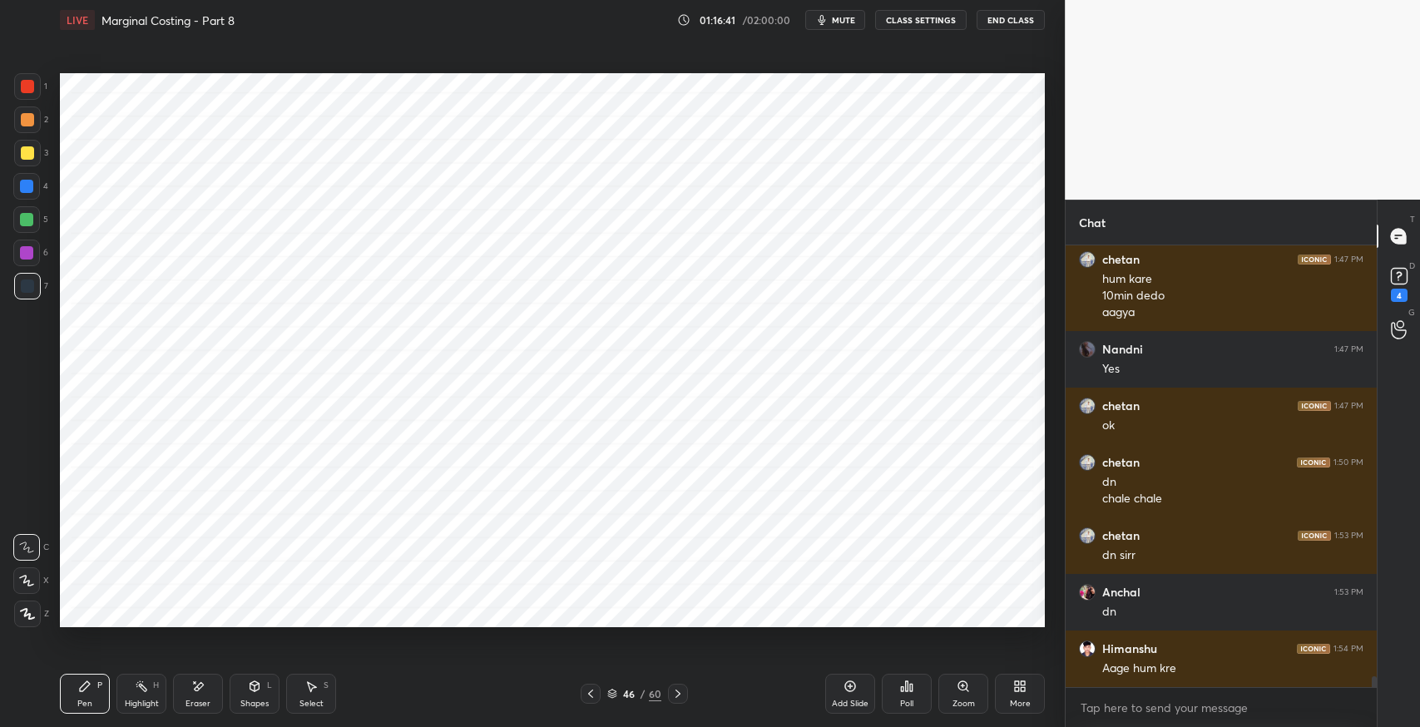
scroll to position [16987, 0]
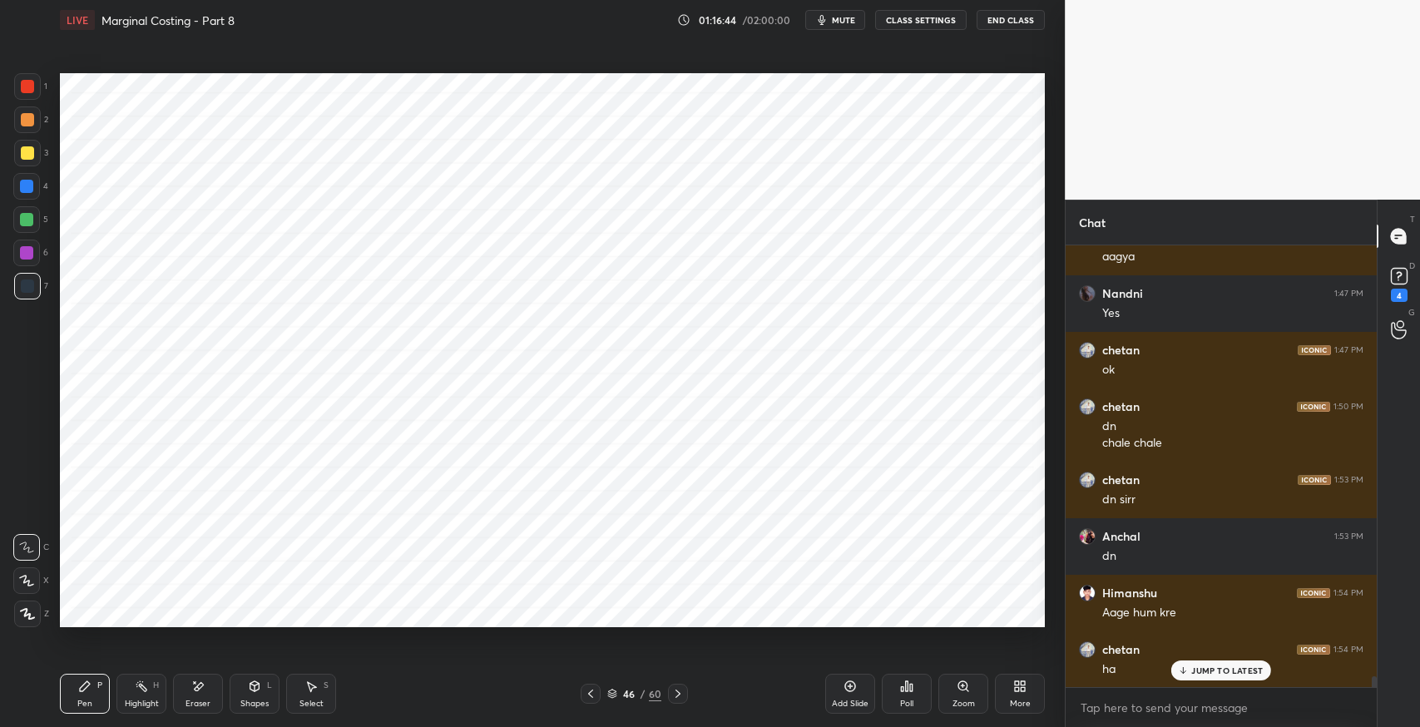
click at [860, 702] on div "Add Slide" at bounding box center [850, 704] width 37 height 8
click at [590, 705] on div "Pen P Highlight H Eraser Shapes L Select S 47 / 61 Add Slide Poll Zoom More" at bounding box center [552, 694] width 985 height 67
click at [598, 701] on div at bounding box center [592, 694] width 20 height 20
click at [592, 699] on icon at bounding box center [591, 693] width 13 height 13
click at [674, 697] on icon at bounding box center [676, 694] width 5 height 8
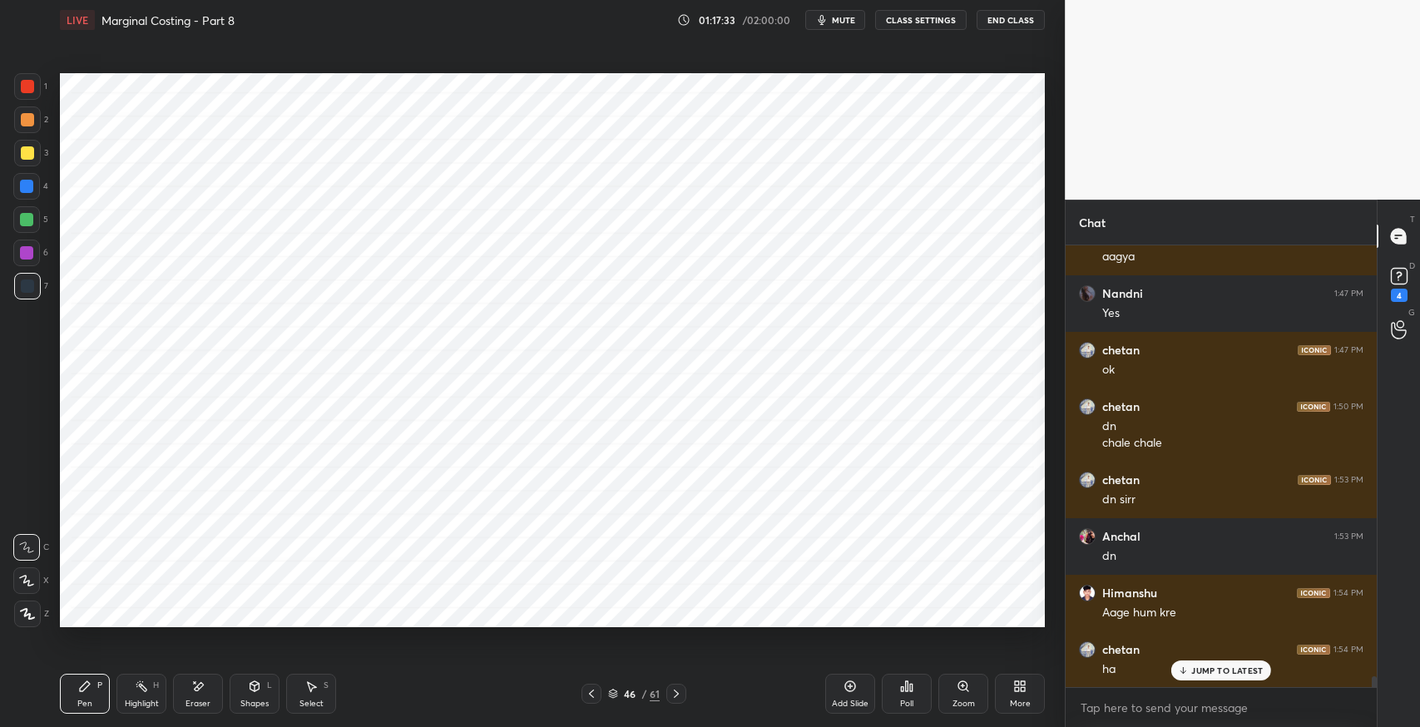
click at [676, 698] on icon at bounding box center [676, 693] width 13 height 13
click at [202, 689] on icon at bounding box center [197, 687] width 13 height 14
click at [87, 687] on icon at bounding box center [85, 686] width 10 height 10
click at [198, 689] on icon at bounding box center [199, 686] width 9 height 8
click at [847, 28] on button "mute" at bounding box center [835, 20] width 60 height 20
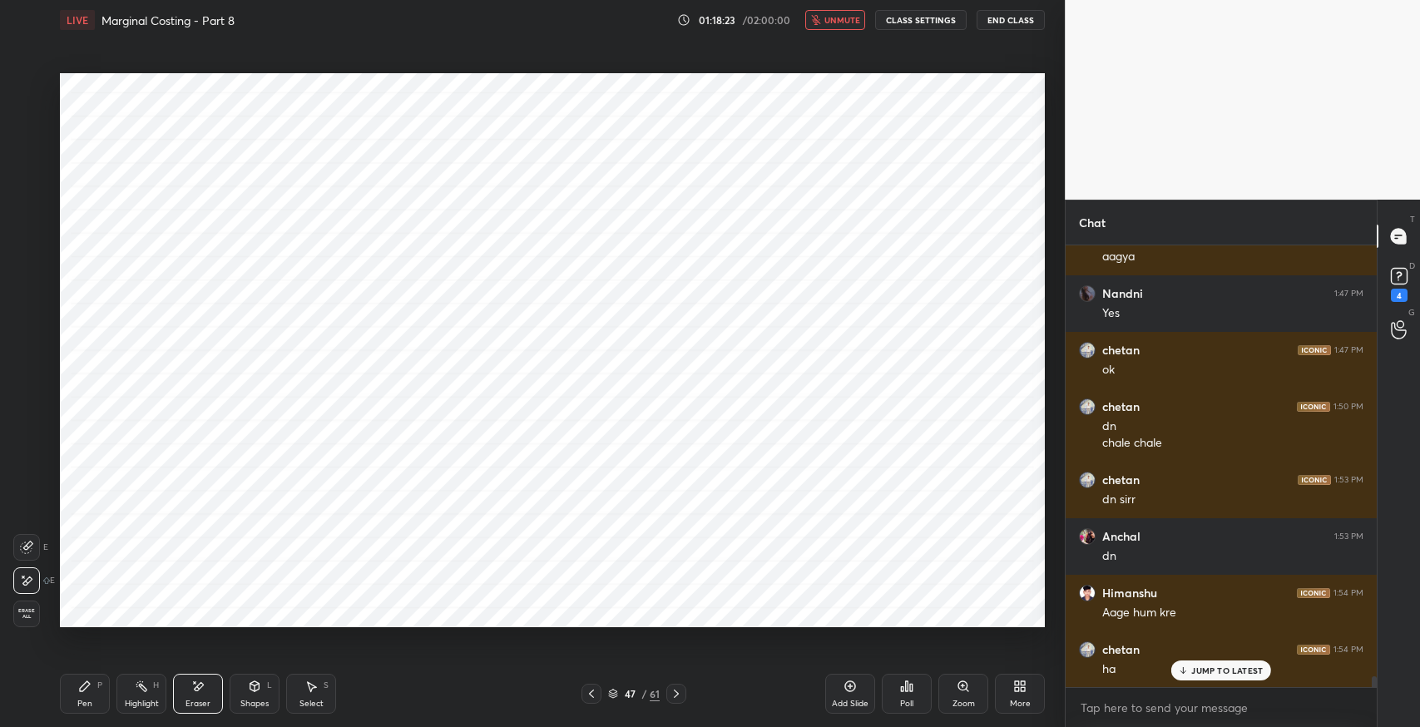
click at [894, 651] on div "Poll" at bounding box center [907, 693] width 50 height 93
click at [896, 685] on div "Poll" at bounding box center [907, 694] width 50 height 40
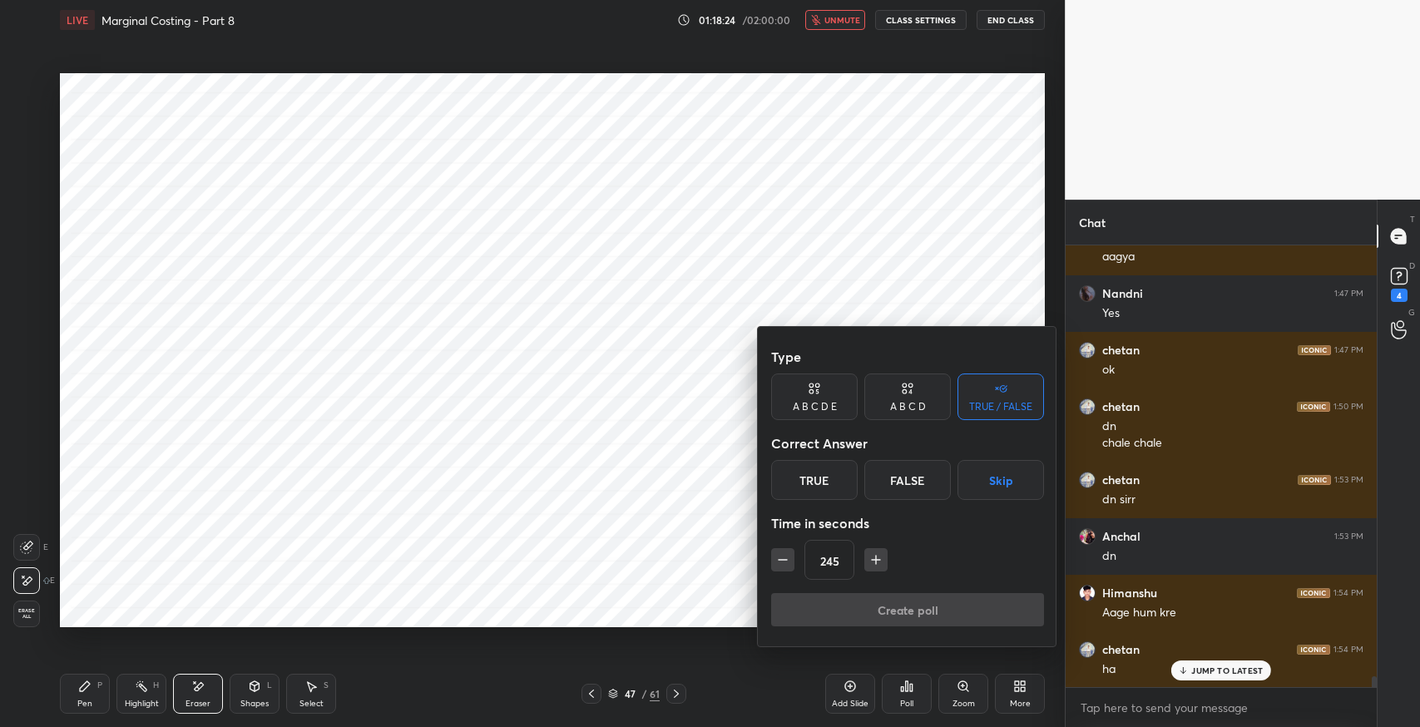
drag, startPoint x: 989, startPoint y: 483, endPoint x: 983, endPoint y: 491, distance: 10.0
click at [983, 491] on button "Skip" at bounding box center [1001, 480] width 87 height 40
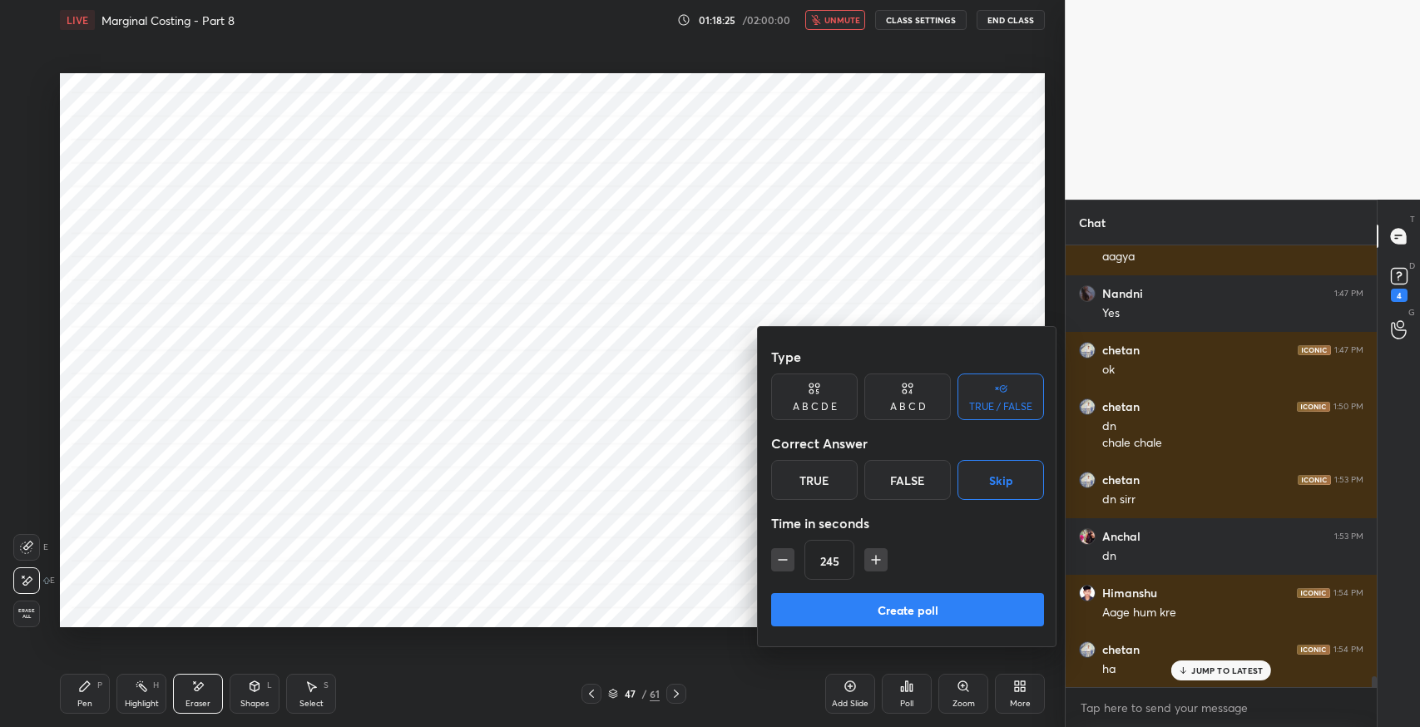
drag, startPoint x: 931, startPoint y: 604, endPoint x: 927, endPoint y: 582, distance: 22.0
click at [930, 606] on button "Create poll" at bounding box center [907, 609] width 273 height 33
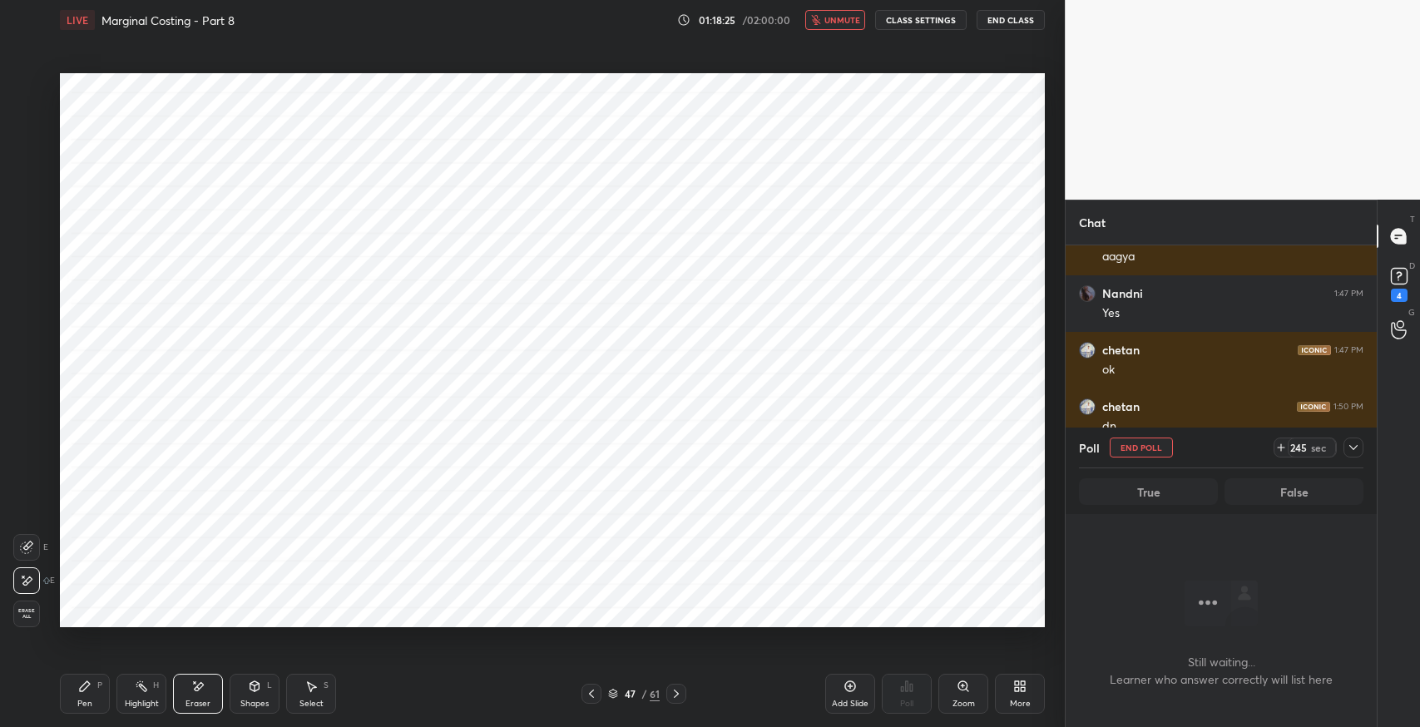
scroll to position [399, 306]
click at [636, 385] on div "Type A B C D E A B C D TRUE / FALSE Correct Answer True False Skip Time in seco…" at bounding box center [710, 363] width 1420 height 727
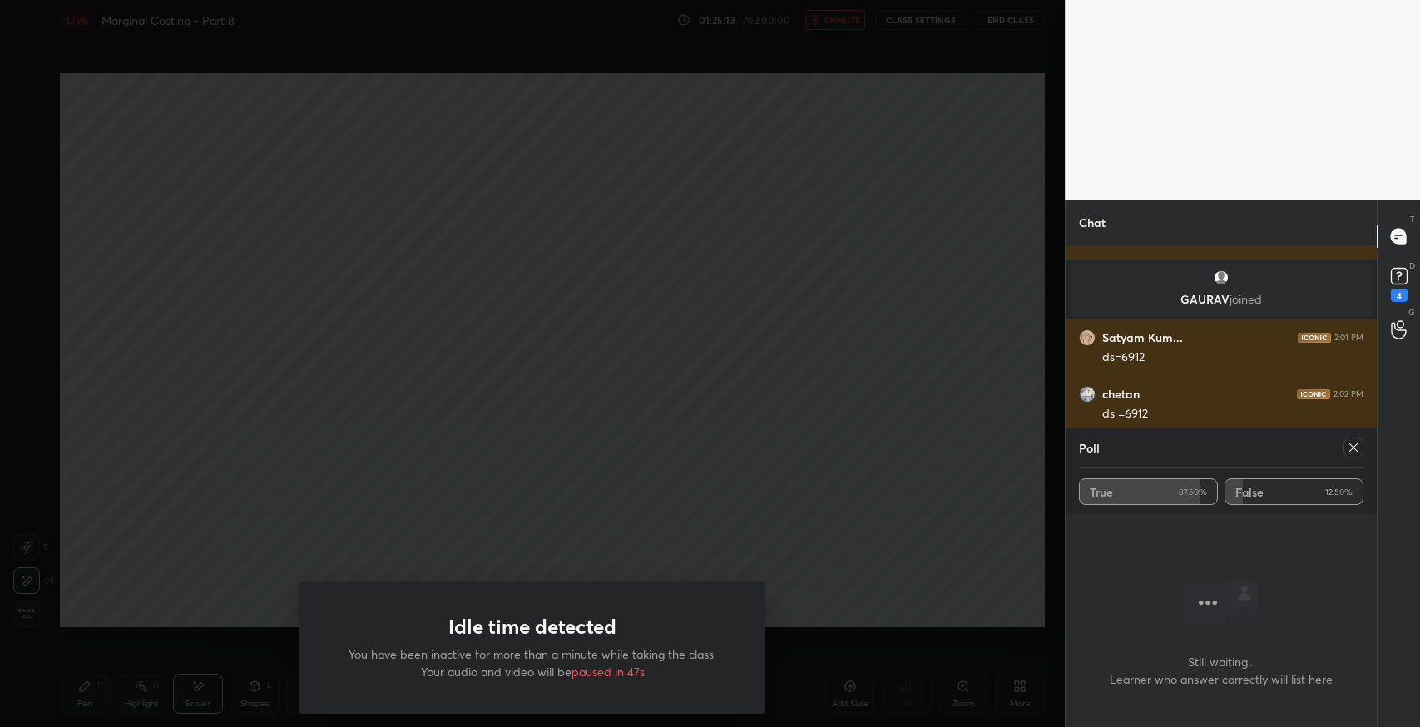
scroll to position [17701, 0]
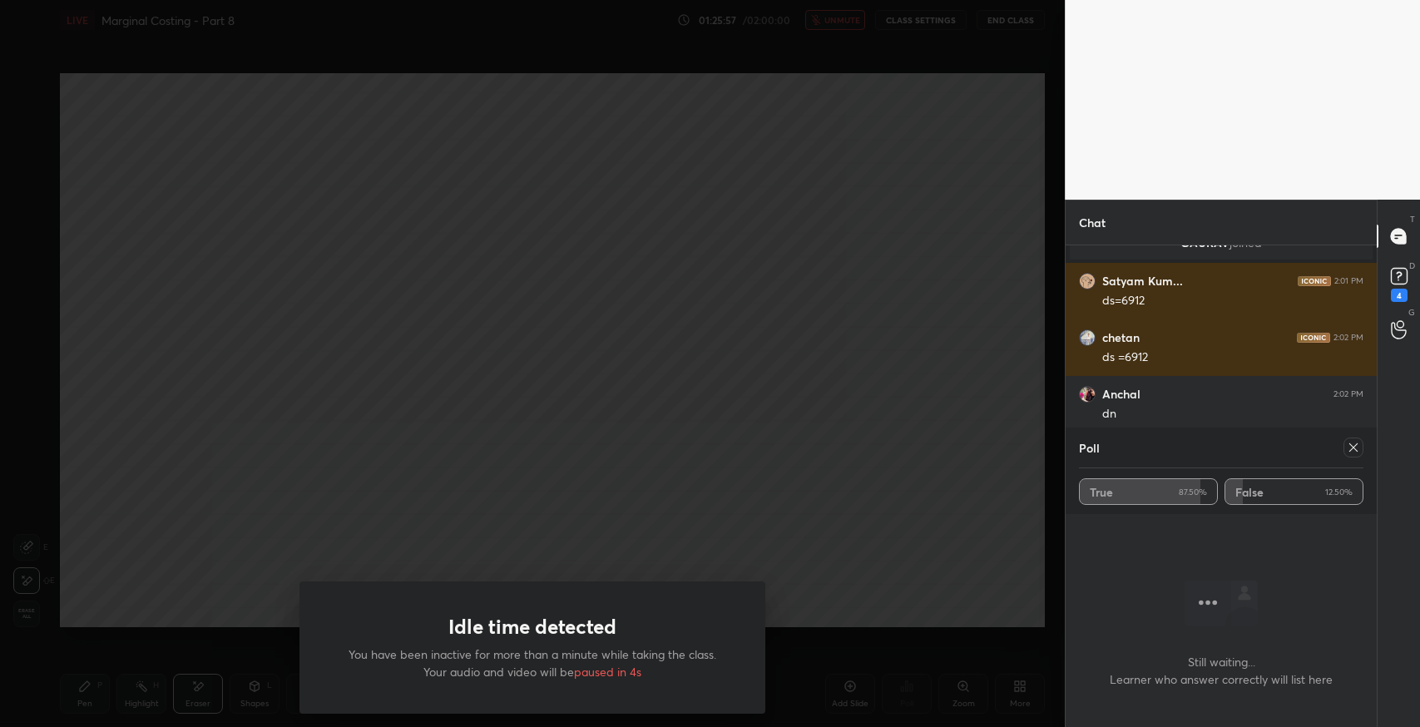
click at [690, 602] on div "Idle time detected You have been inactive for more than a minute while taking t…" at bounding box center [533, 648] width 466 height 132
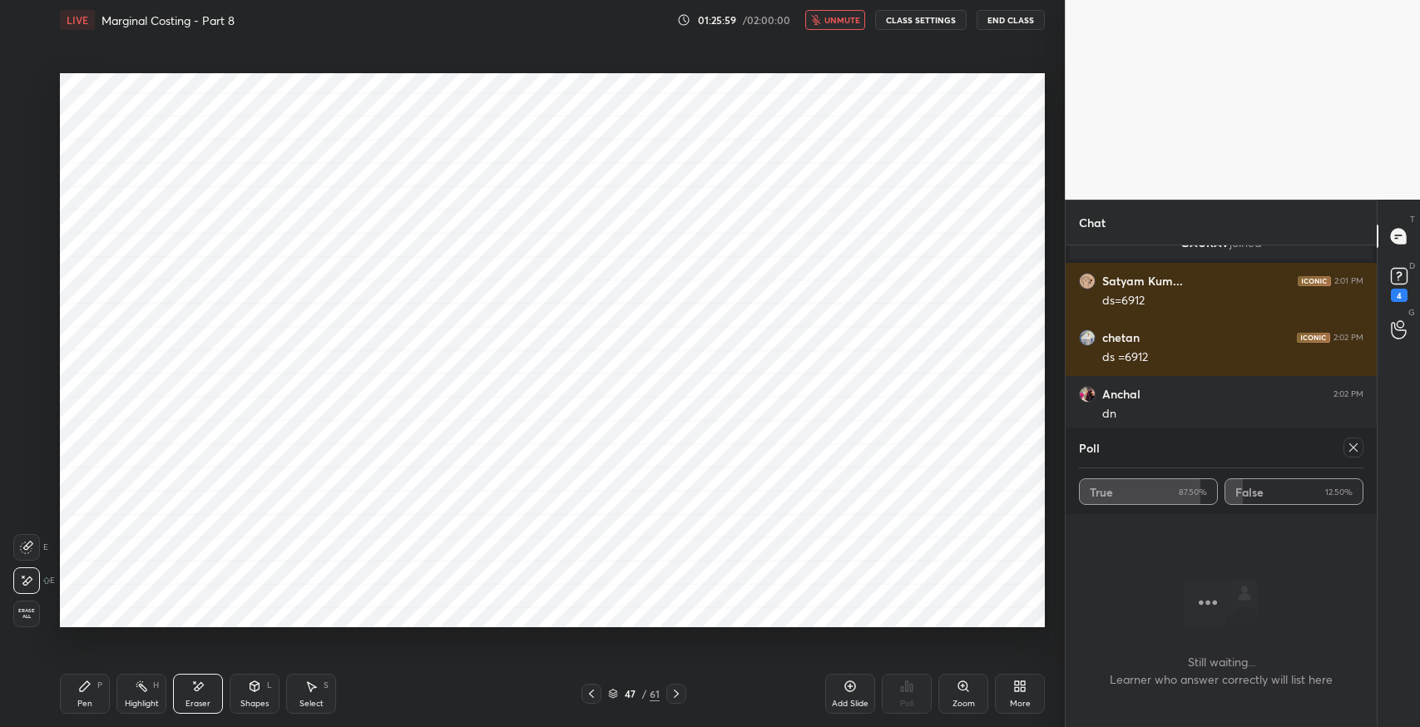
click at [1358, 451] on icon at bounding box center [1353, 447] width 13 height 13
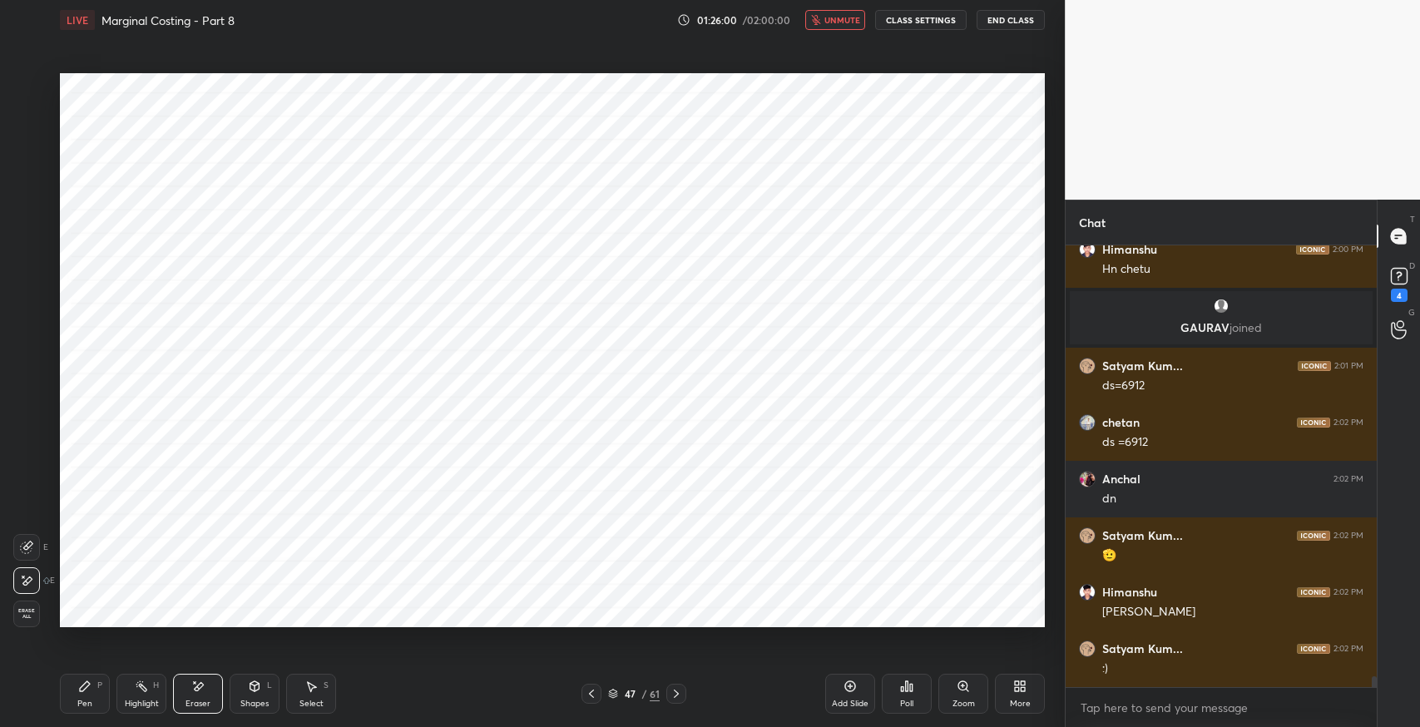
scroll to position [6, 5]
click at [835, 15] on span "unmute" at bounding box center [842, 20] width 36 height 12
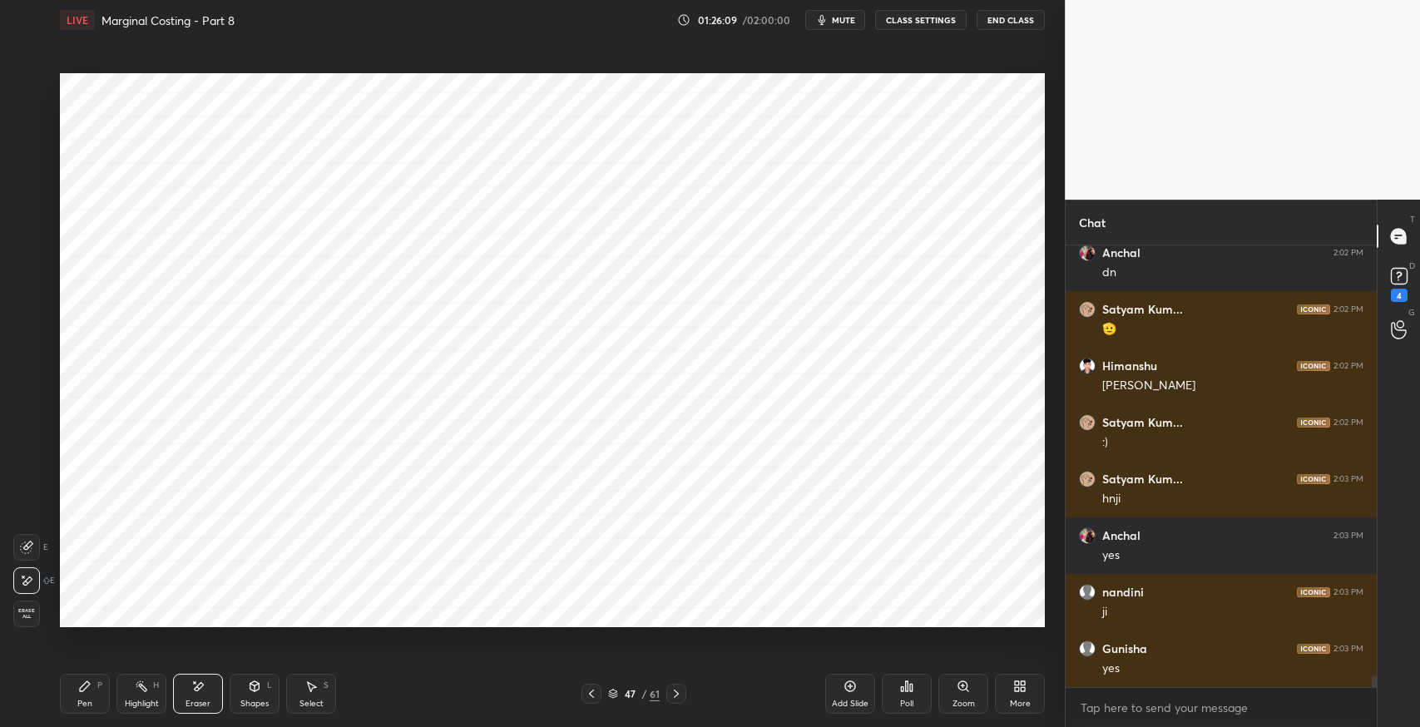
scroll to position [17899, 0]
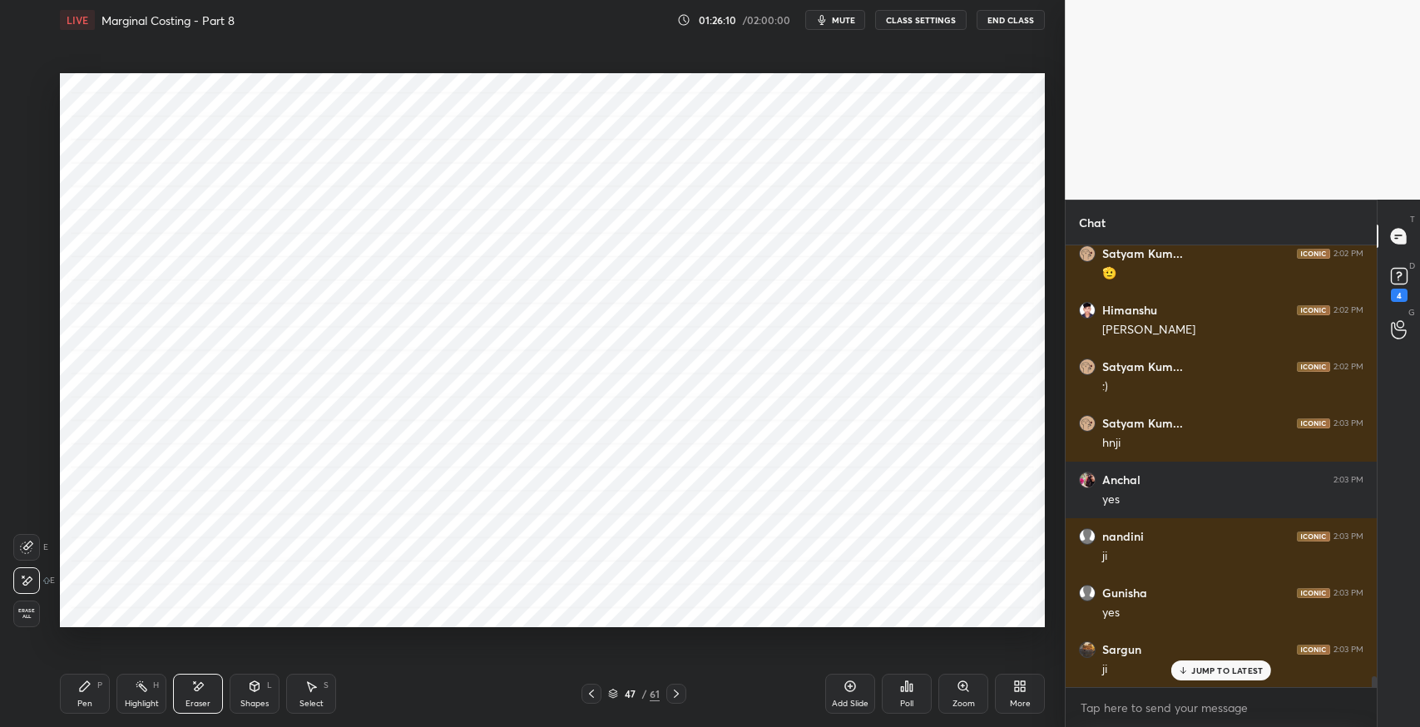
click at [93, 702] on div "Pen P" at bounding box center [85, 694] width 50 height 40
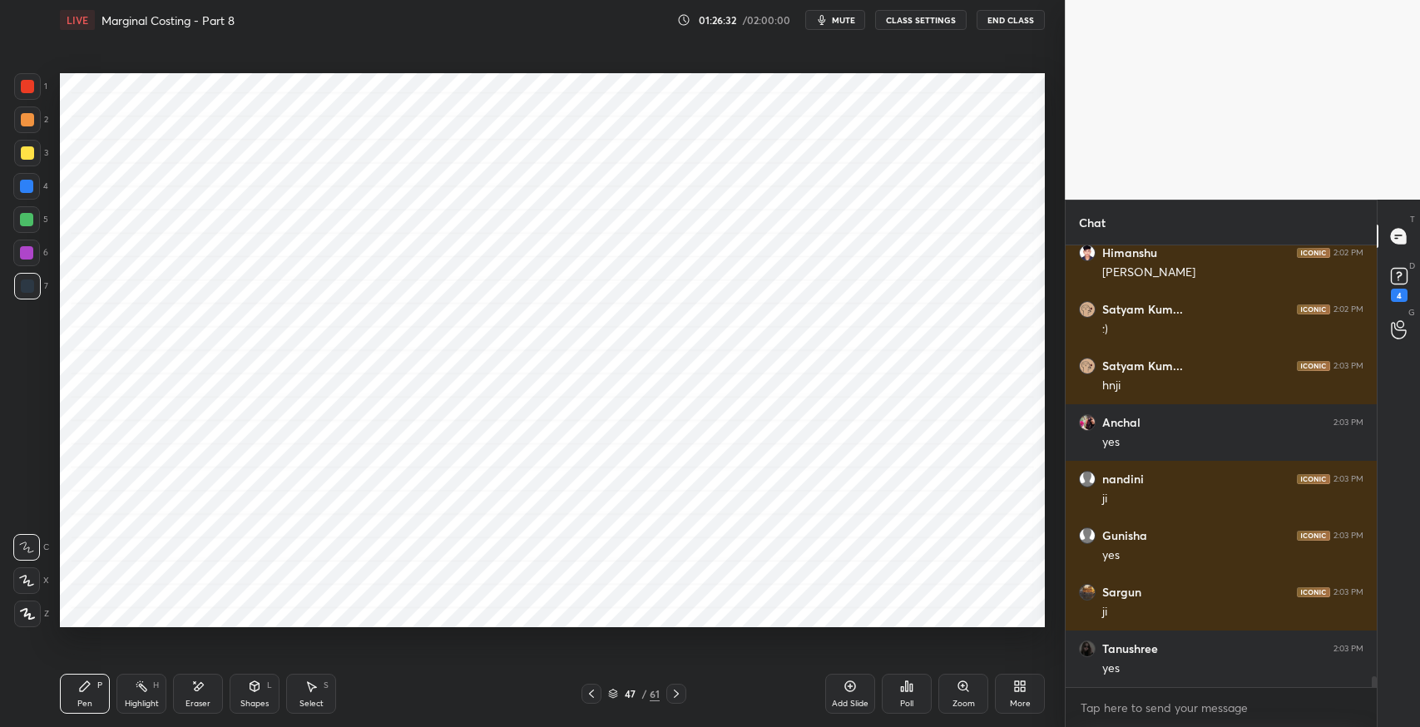
scroll to position [18012, 0]
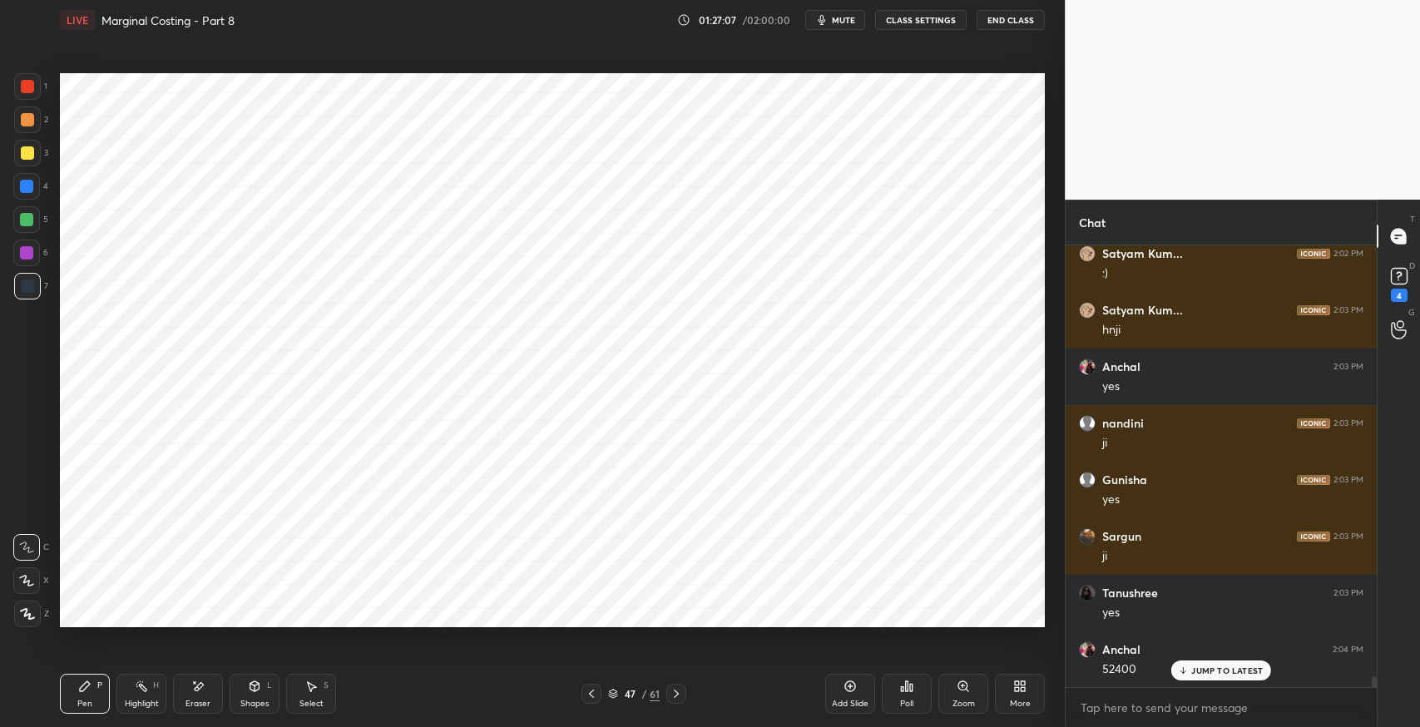
click at [215, 691] on div "Eraser" at bounding box center [198, 694] width 50 height 40
click at [313, 688] on icon at bounding box center [312, 687] width 9 height 10
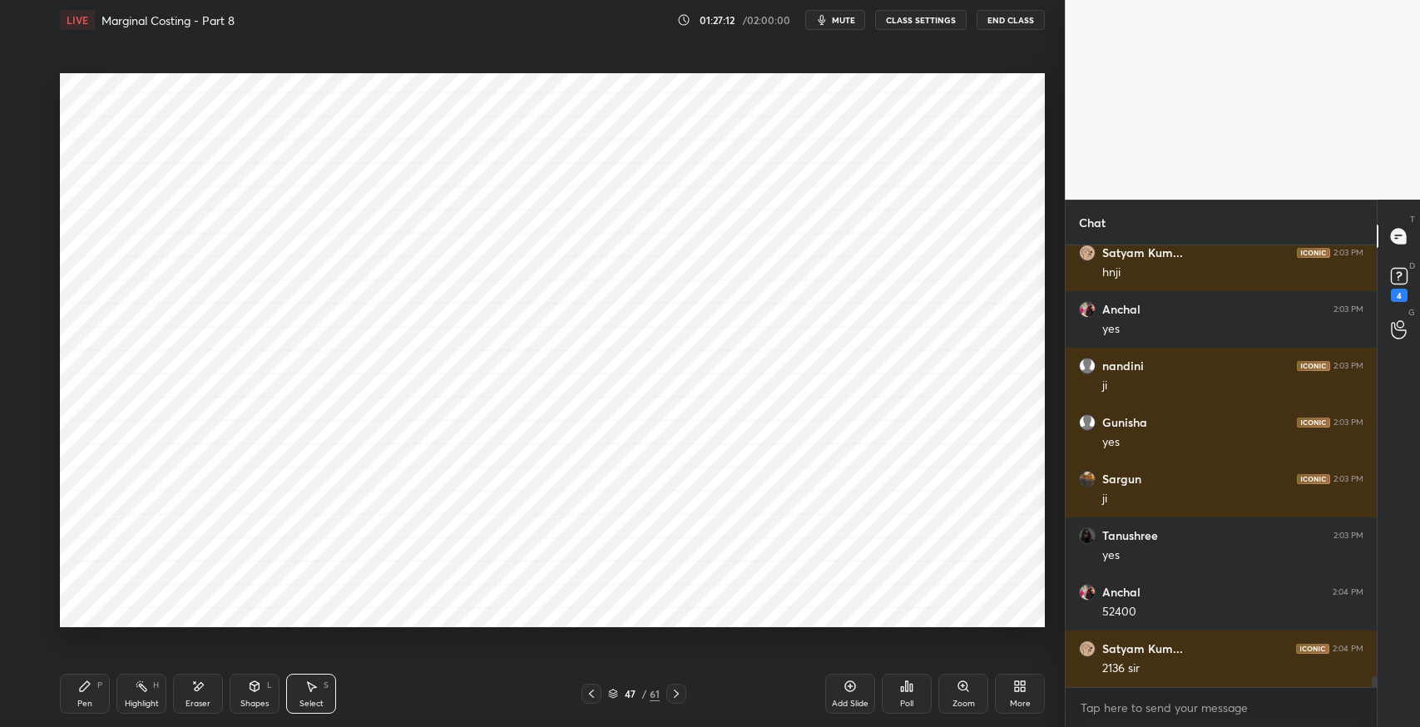
scroll to position [18125, 0]
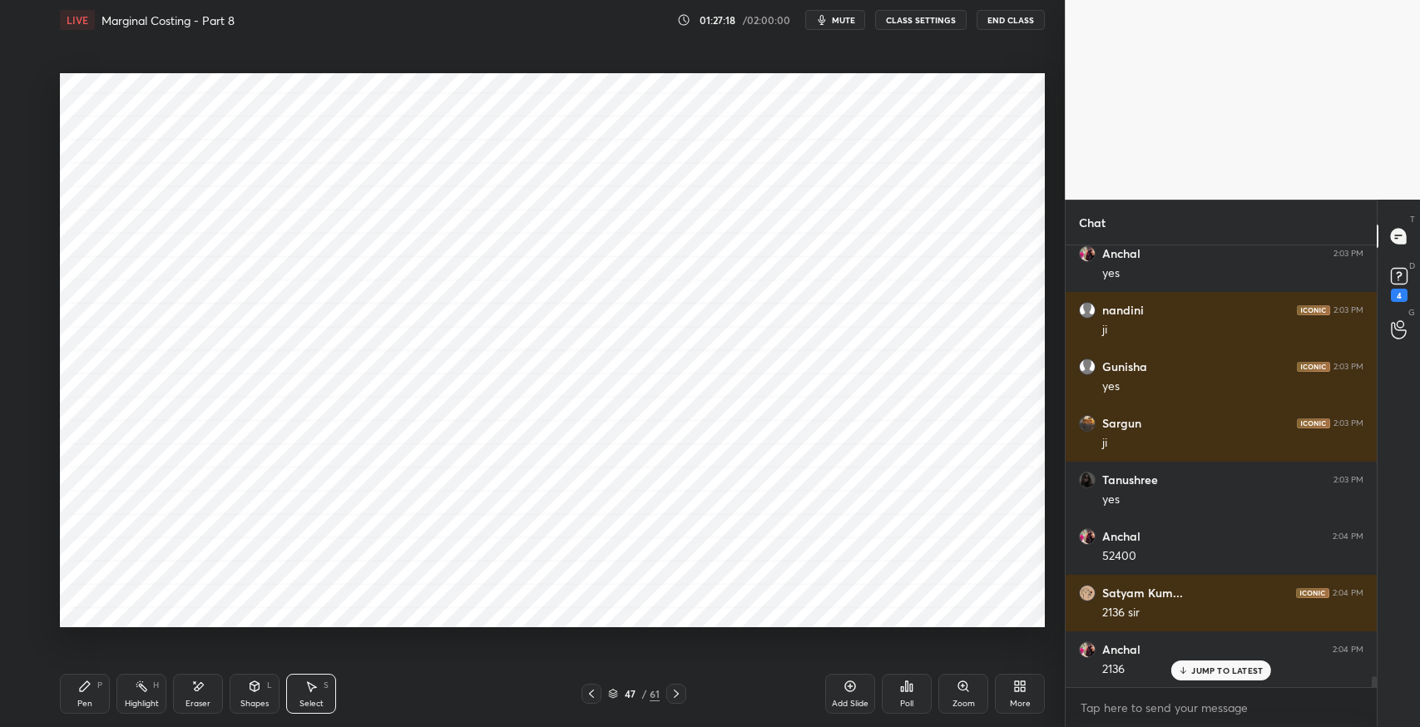
click at [87, 686] on icon at bounding box center [85, 686] width 10 height 10
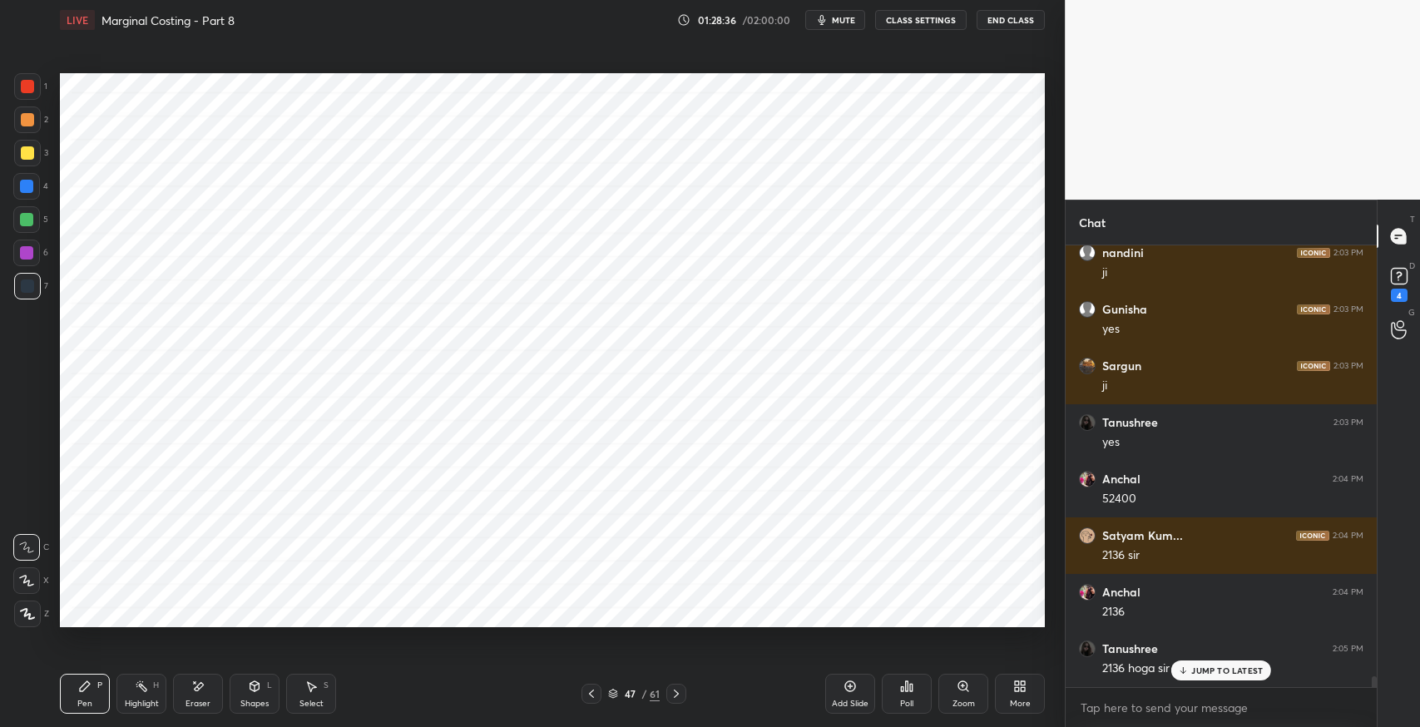
scroll to position [18238, 0]
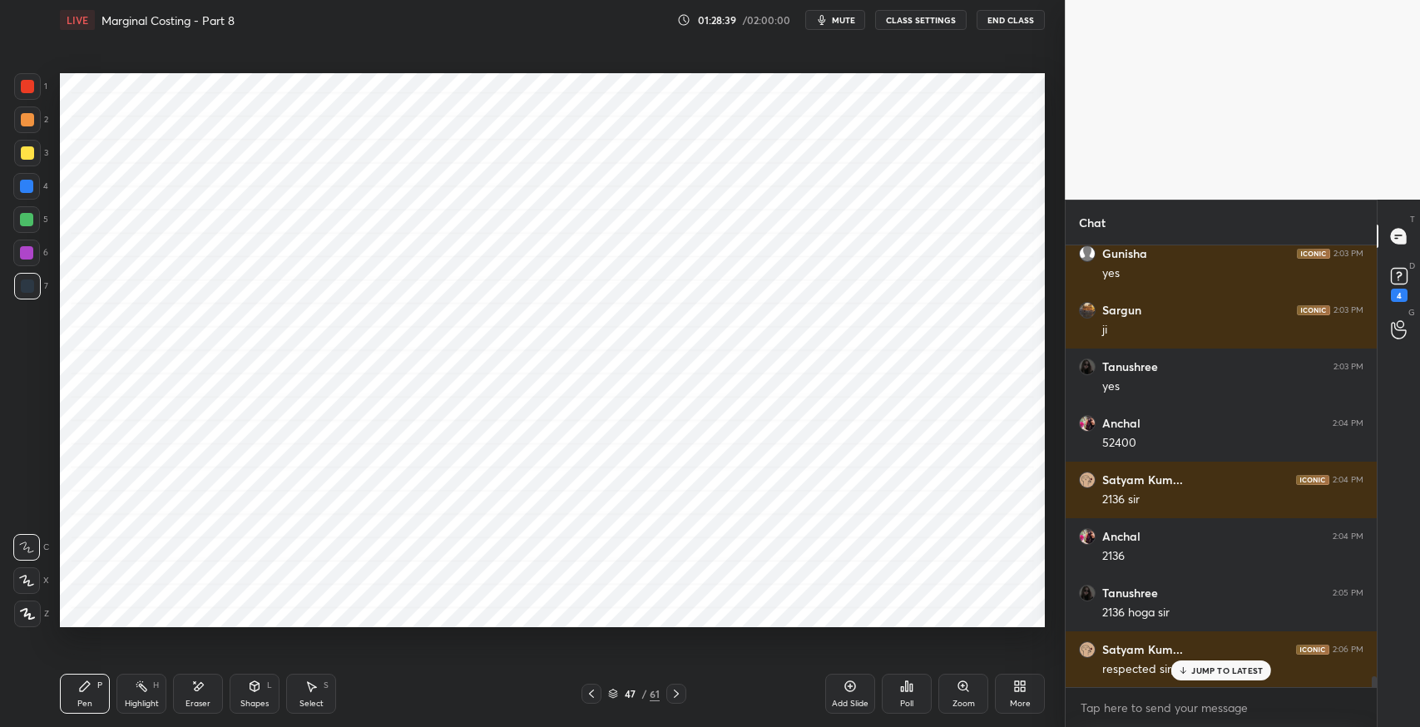
click at [1199, 669] on p "JUMP TO LATEST" at bounding box center [1227, 671] width 72 height 10
click at [190, 686] on div "Eraser" at bounding box center [198, 694] width 50 height 40
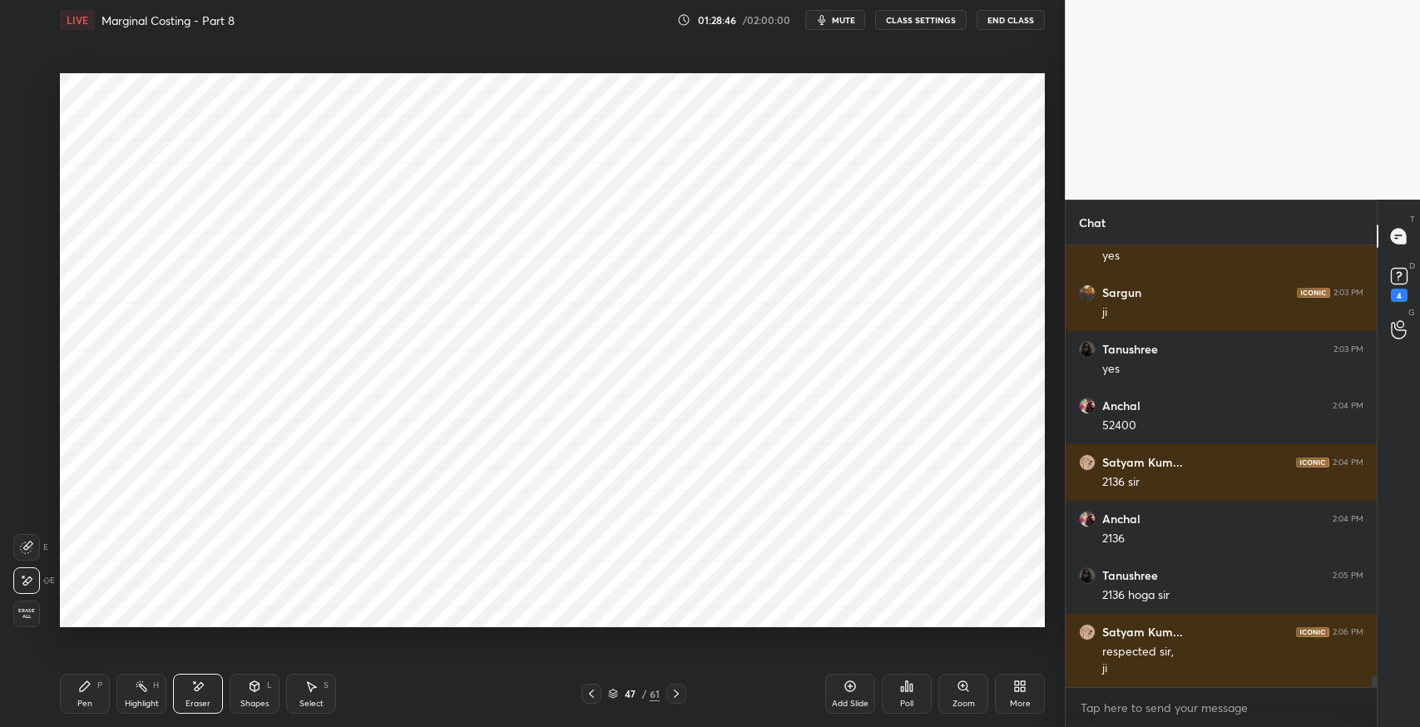
click at [94, 699] on div "Pen P" at bounding box center [85, 694] width 50 height 40
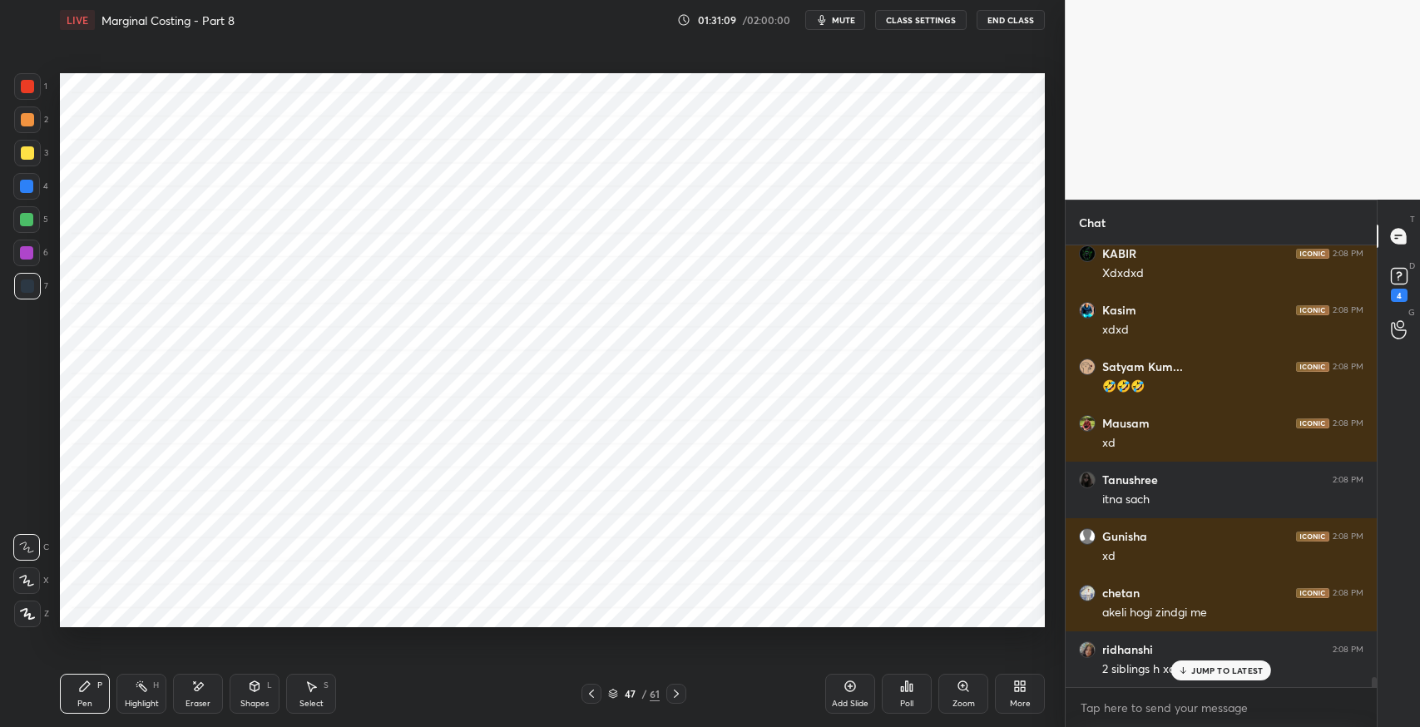
scroll to position [19687, 0]
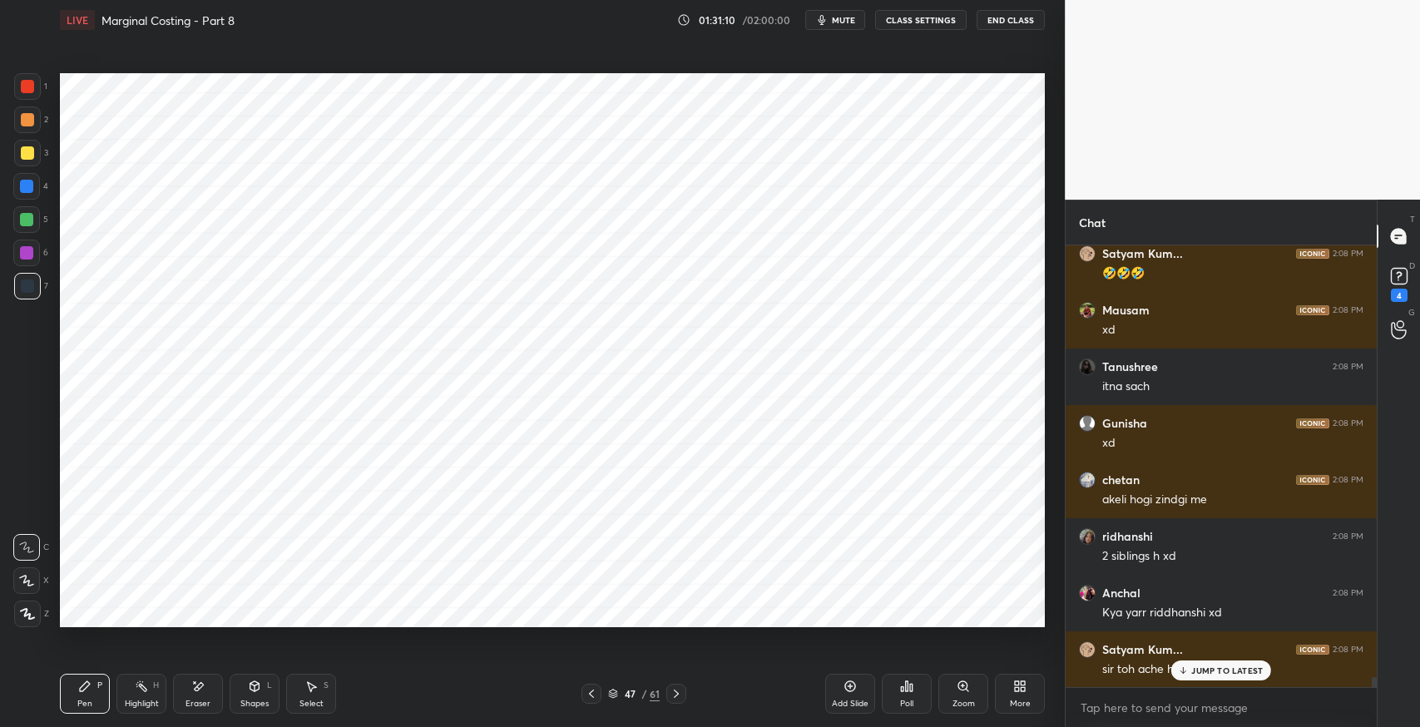
click at [1201, 679] on div "JUMP TO LATEST" at bounding box center [1221, 671] width 100 height 20
click at [841, 692] on div "Add Slide" at bounding box center [850, 694] width 50 height 40
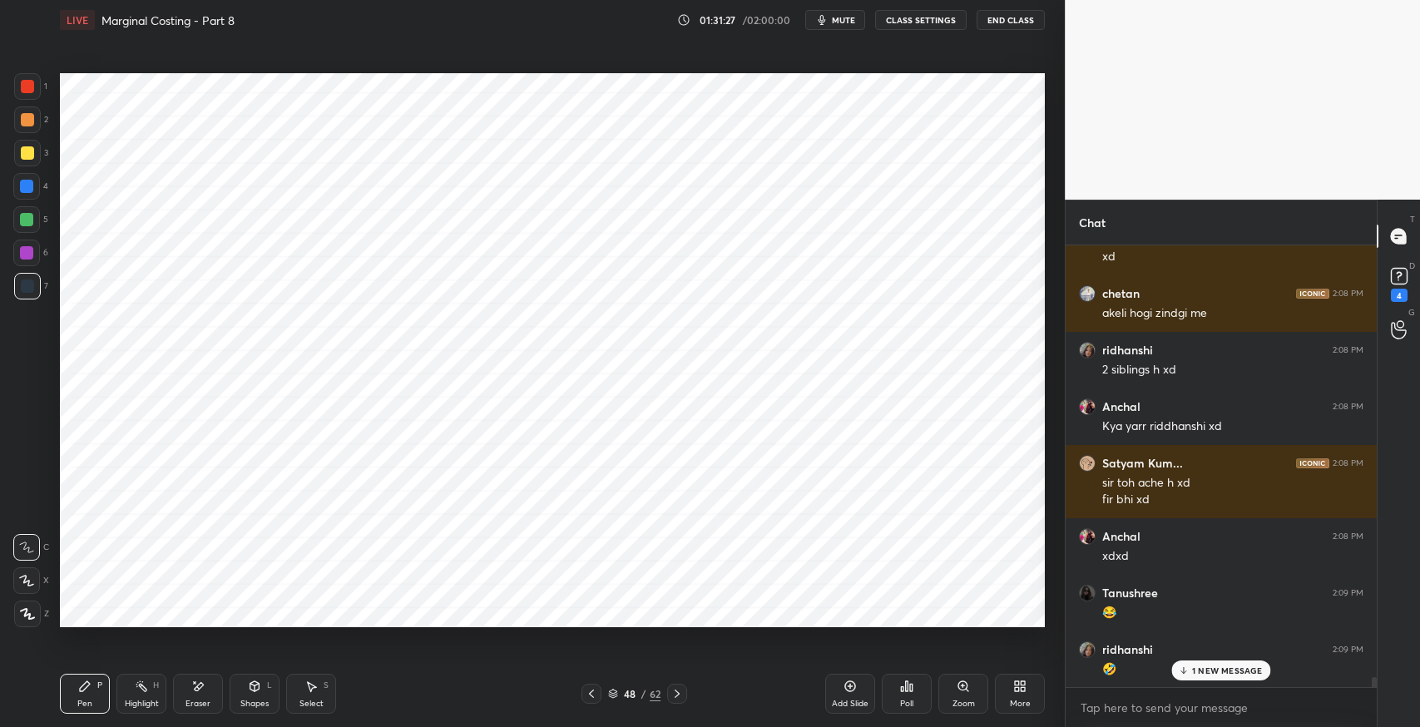
scroll to position [19931, 0]
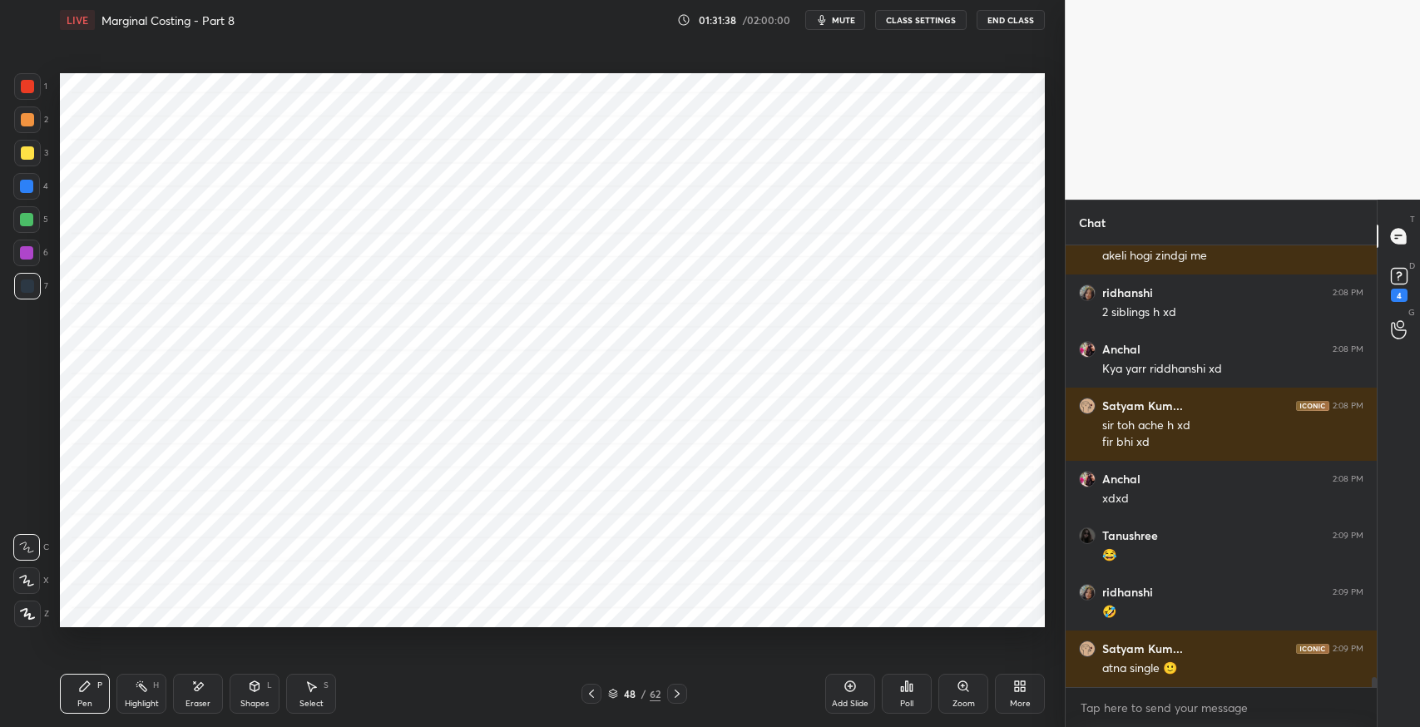
click at [188, 682] on div "Eraser" at bounding box center [198, 694] width 50 height 40
click at [86, 702] on div "Pen" at bounding box center [84, 704] width 15 height 8
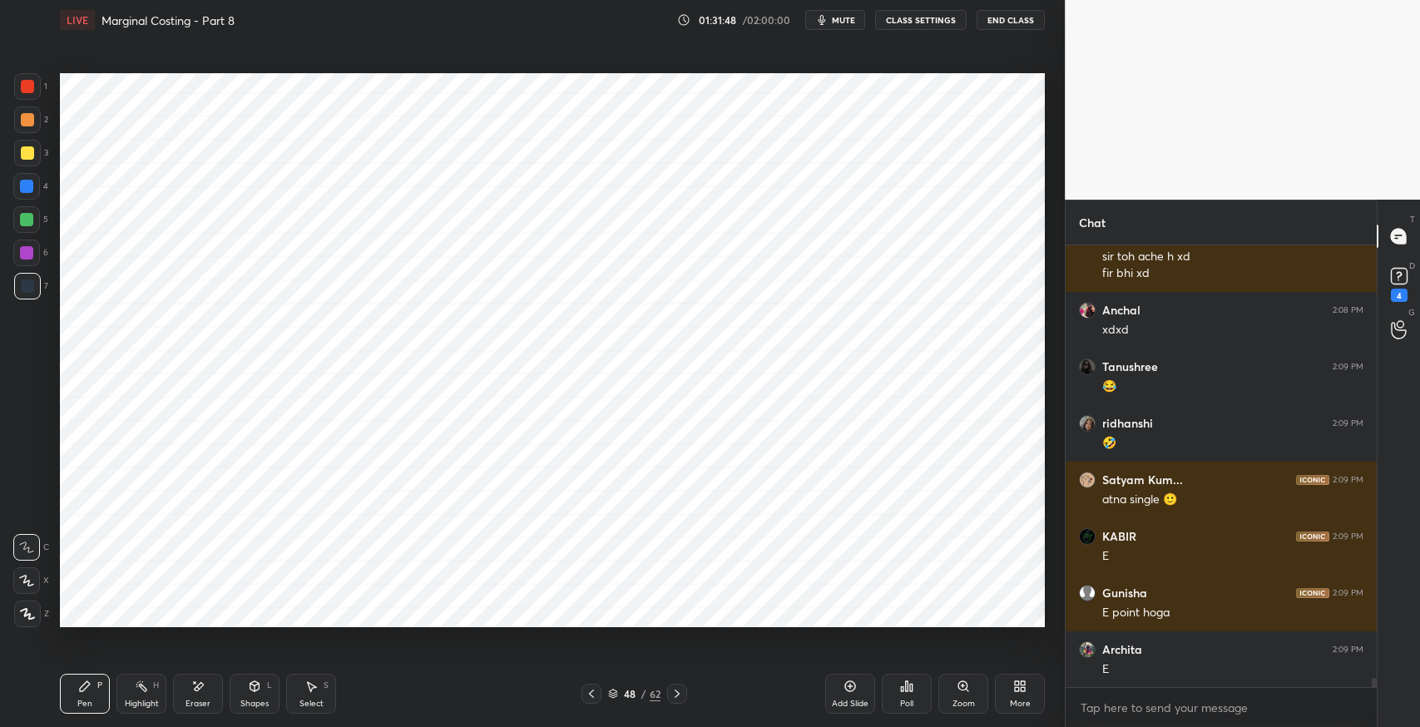
scroll to position [20157, 0]
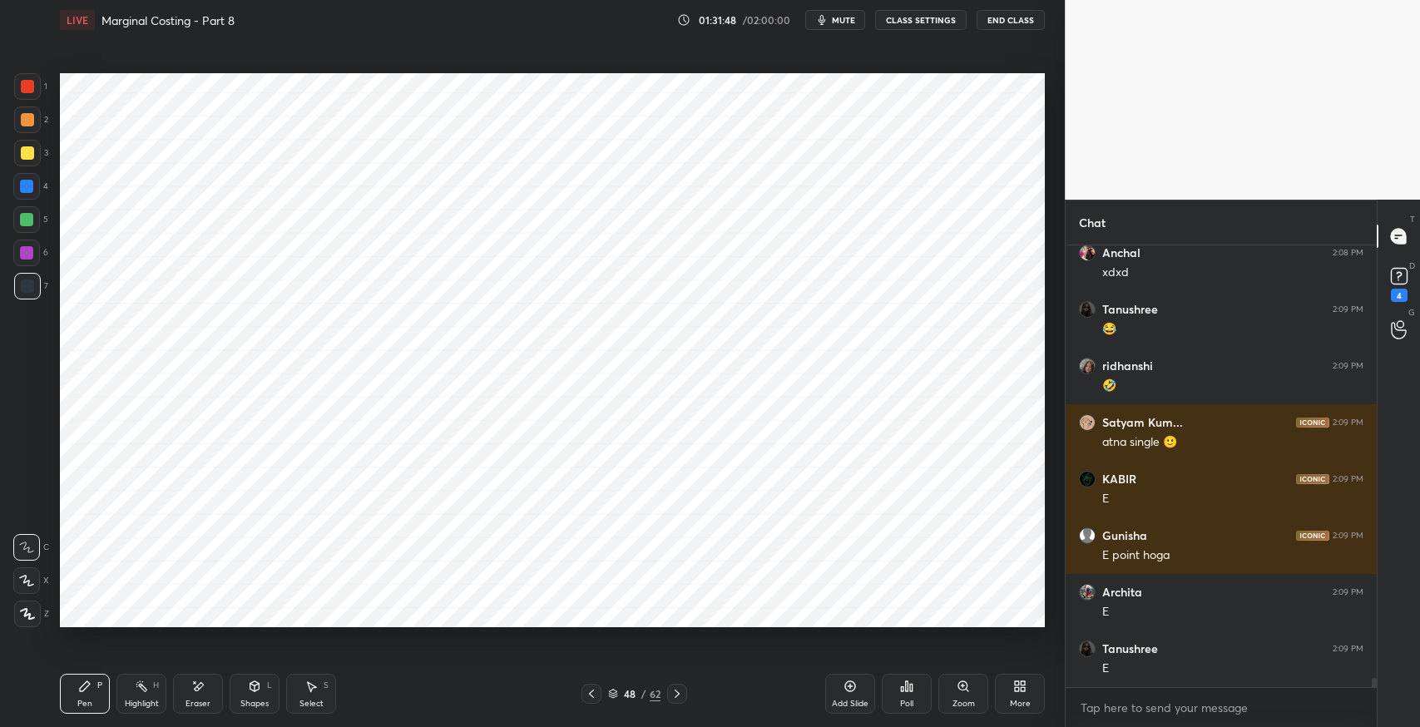
click at [204, 689] on icon at bounding box center [197, 687] width 13 height 14
click at [81, 690] on icon at bounding box center [85, 686] width 10 height 10
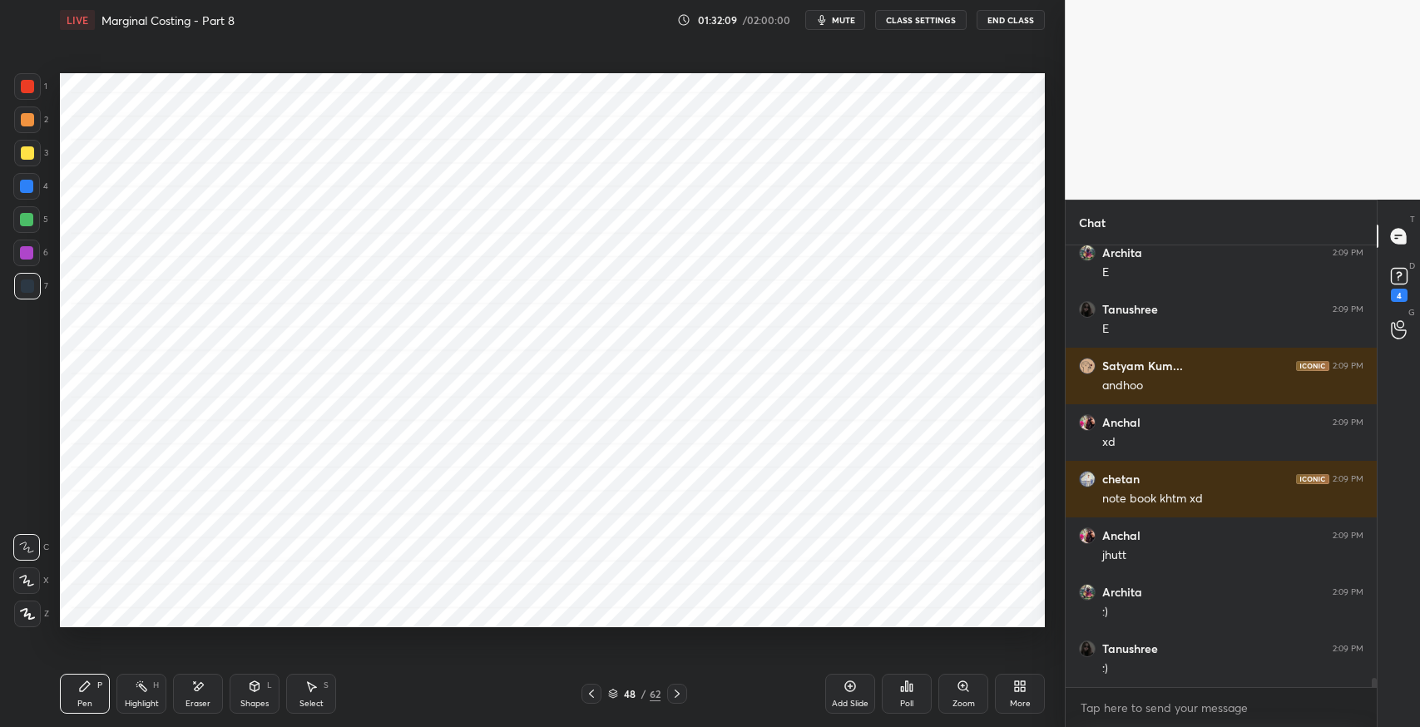
scroll to position [20552, 0]
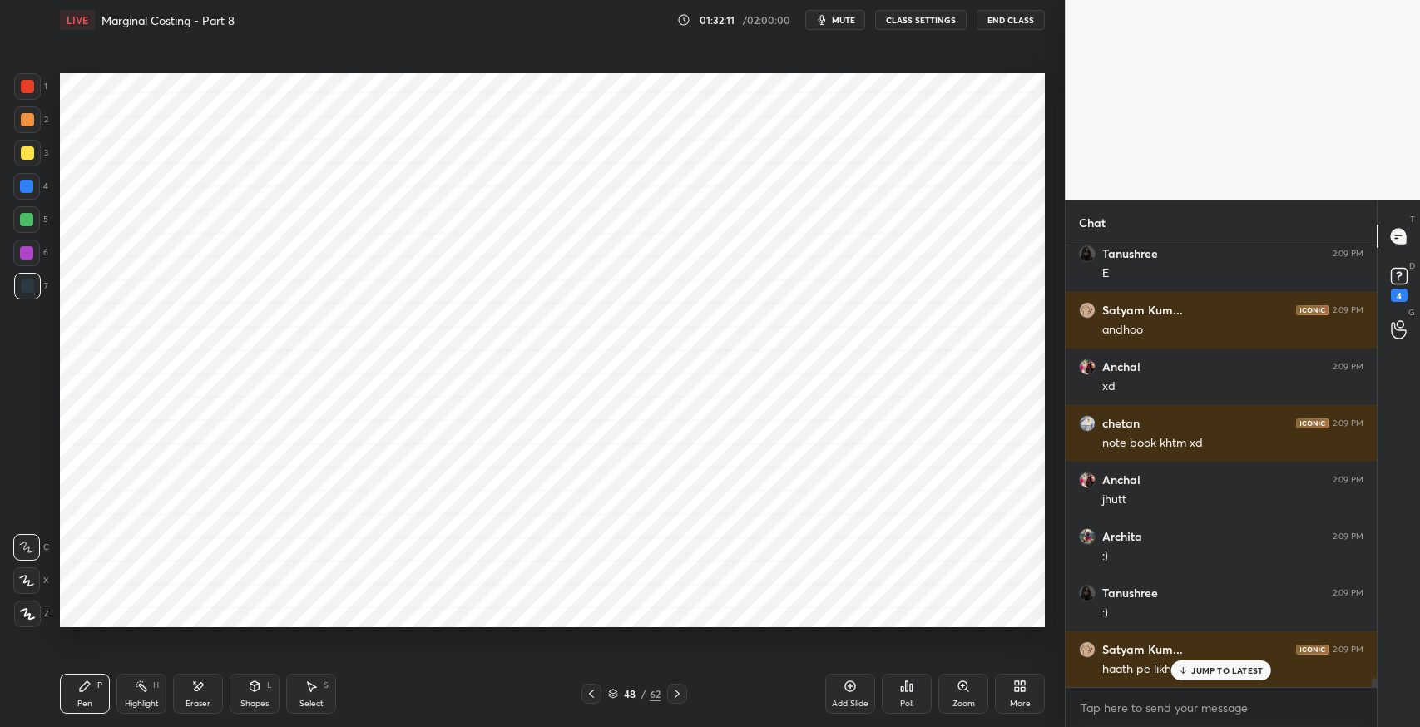
click at [1222, 679] on div "JUMP TO LATEST" at bounding box center [1221, 671] width 100 height 20
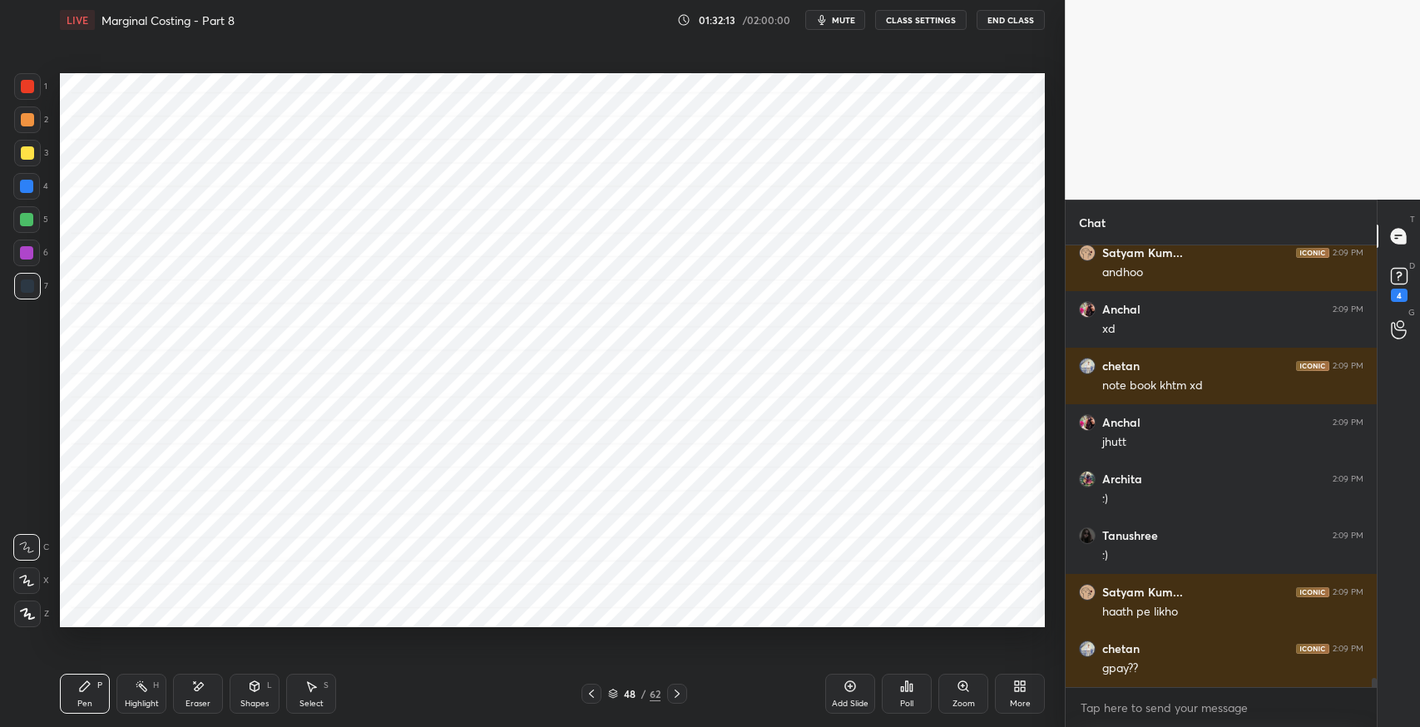
click at [84, 681] on icon at bounding box center [84, 686] width 13 height 13
click at [258, 704] on div "Shapes" at bounding box center [254, 704] width 28 height 8
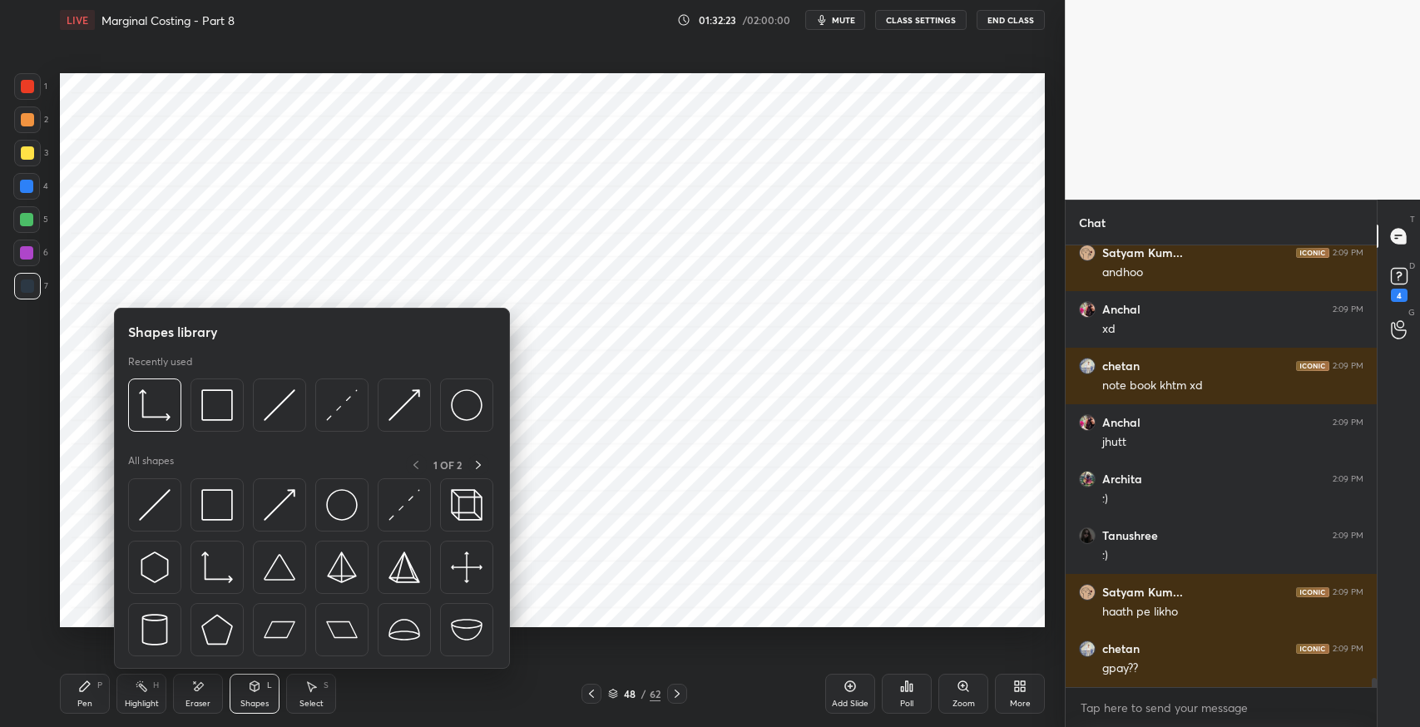
click at [160, 515] on img at bounding box center [155, 505] width 32 height 32
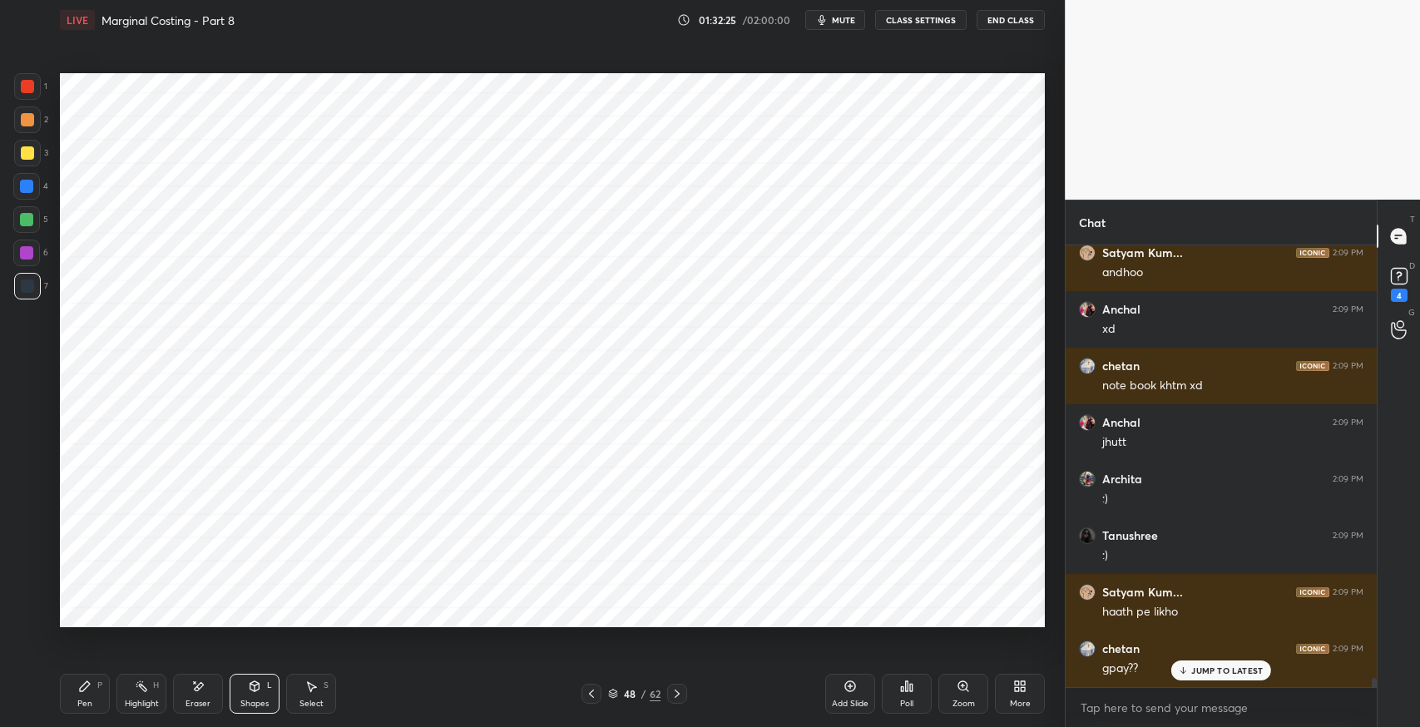
scroll to position [20666, 0]
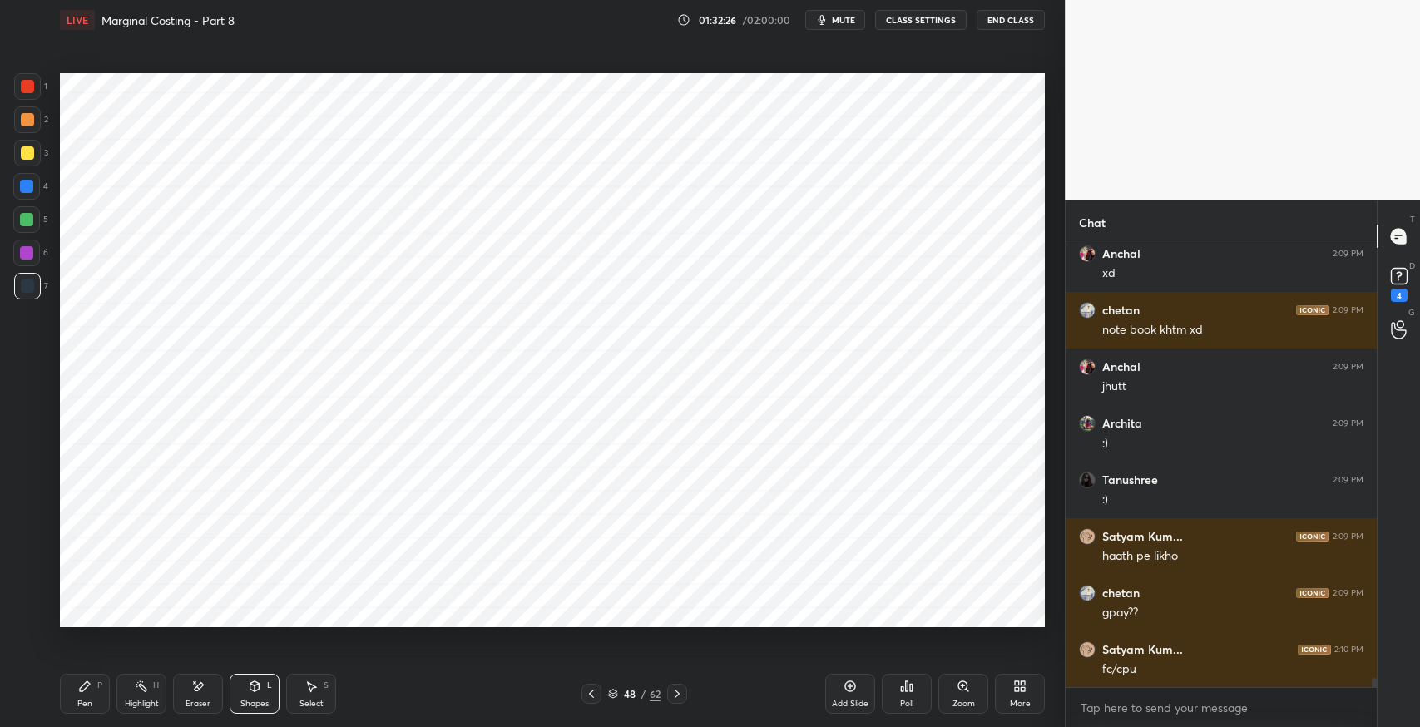
click at [84, 701] on div "Pen" at bounding box center [84, 704] width 15 height 8
click at [311, 705] on div "Select" at bounding box center [312, 704] width 24 height 8
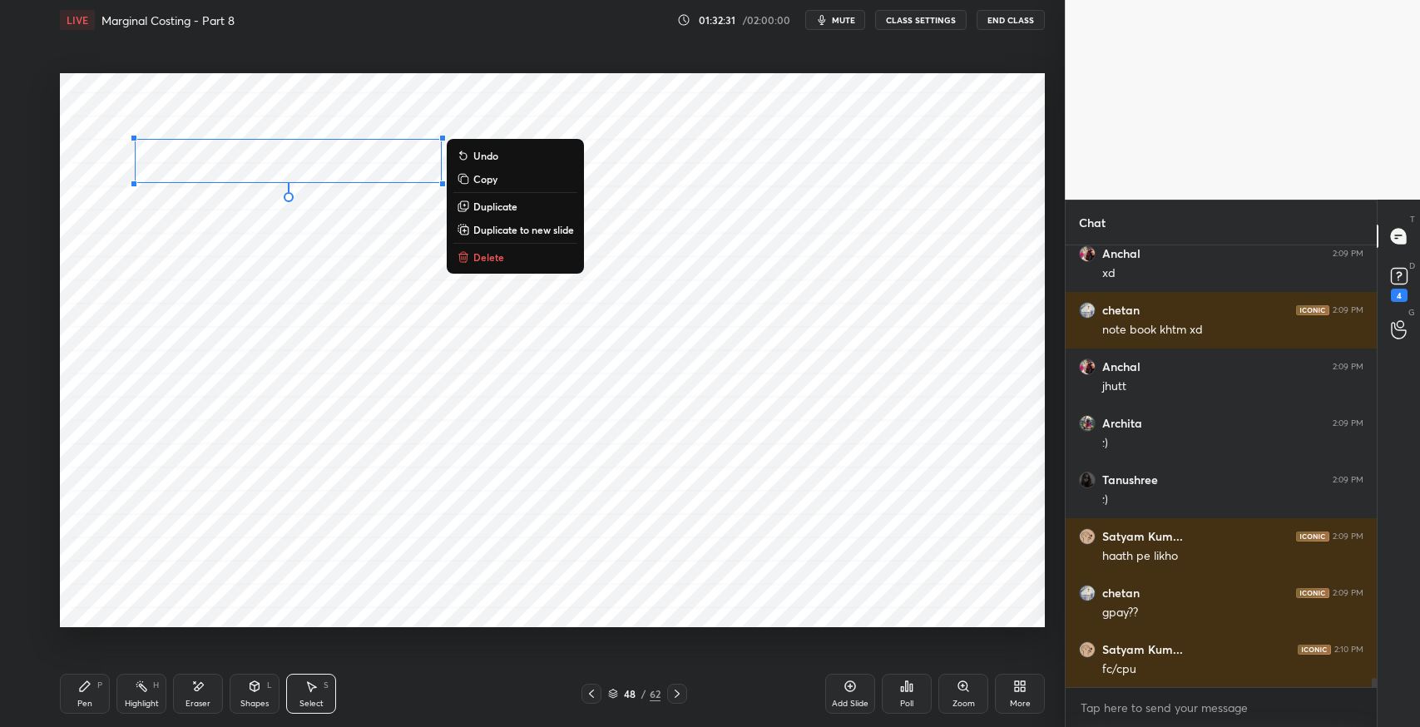
click at [512, 208] on p "Duplicate" at bounding box center [495, 206] width 44 height 13
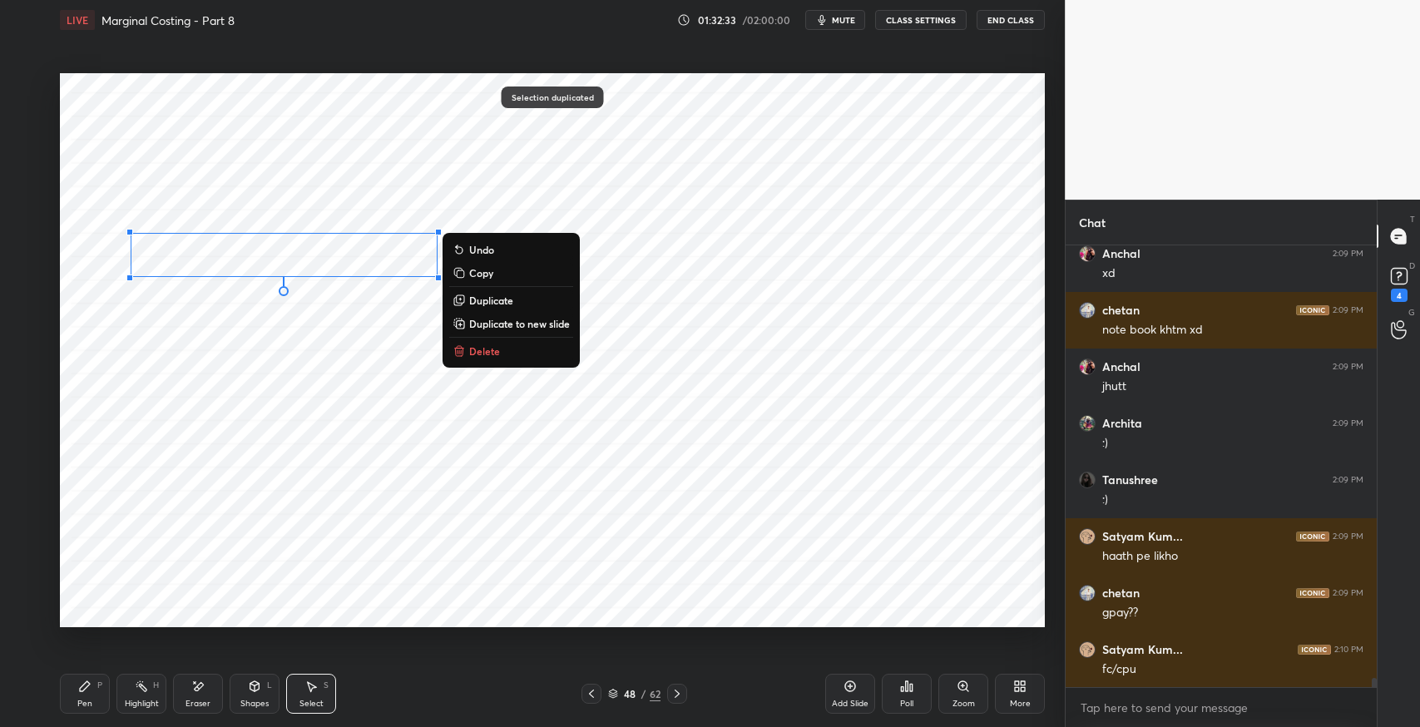
click at [260, 522] on div "0 ° Undo Copy Duplicate Duplicate to new slide Delete" at bounding box center [552, 350] width 985 height 554
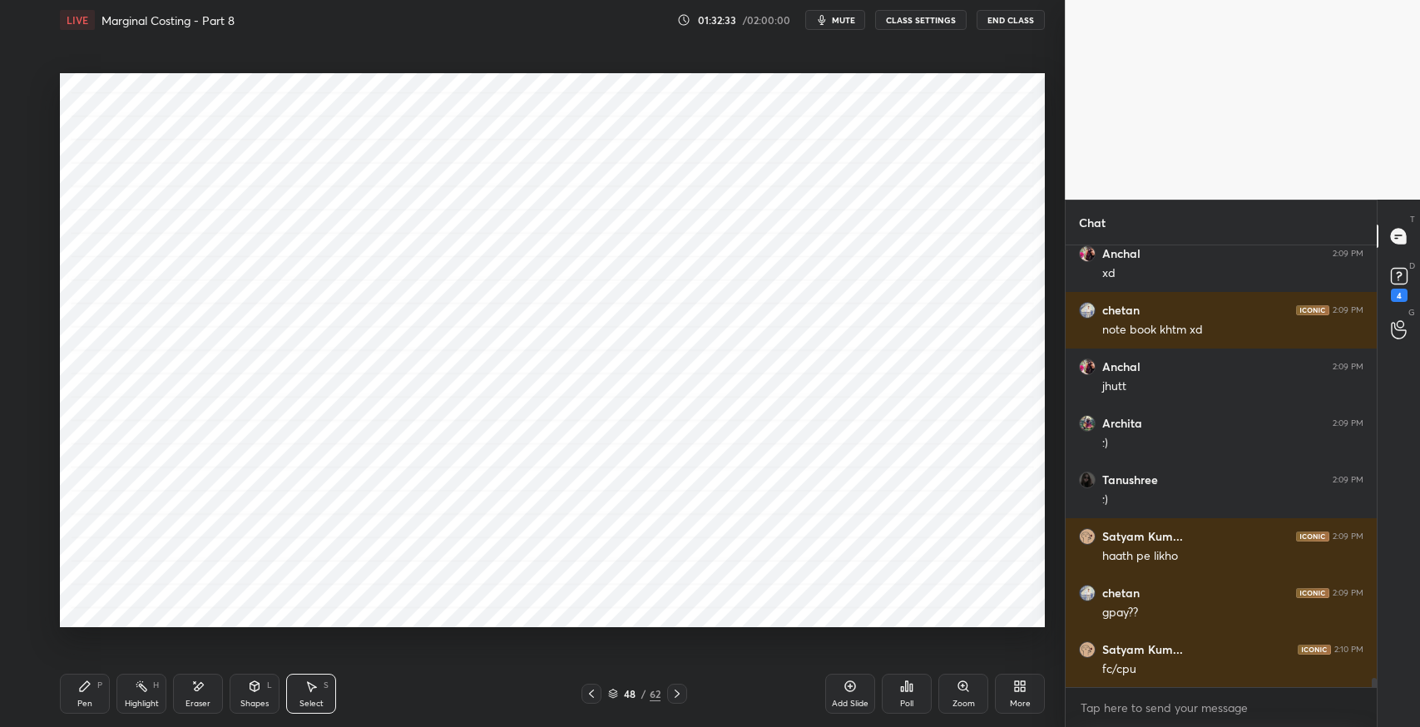
click at [191, 691] on icon at bounding box center [197, 687] width 13 height 14
click at [96, 702] on div "Pen P" at bounding box center [85, 694] width 50 height 40
click at [235, 689] on div "Shapes L" at bounding box center [255, 694] width 50 height 40
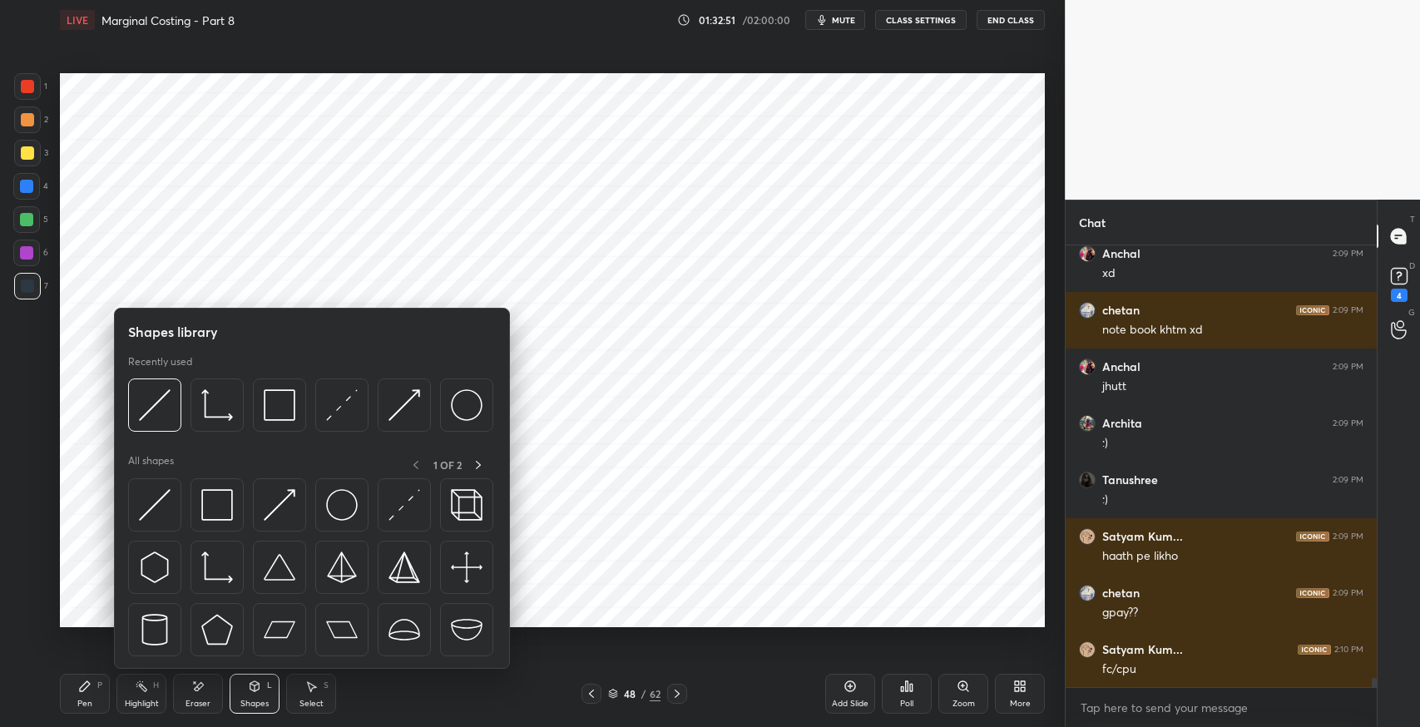
click at [225, 505] on img at bounding box center [217, 505] width 32 height 32
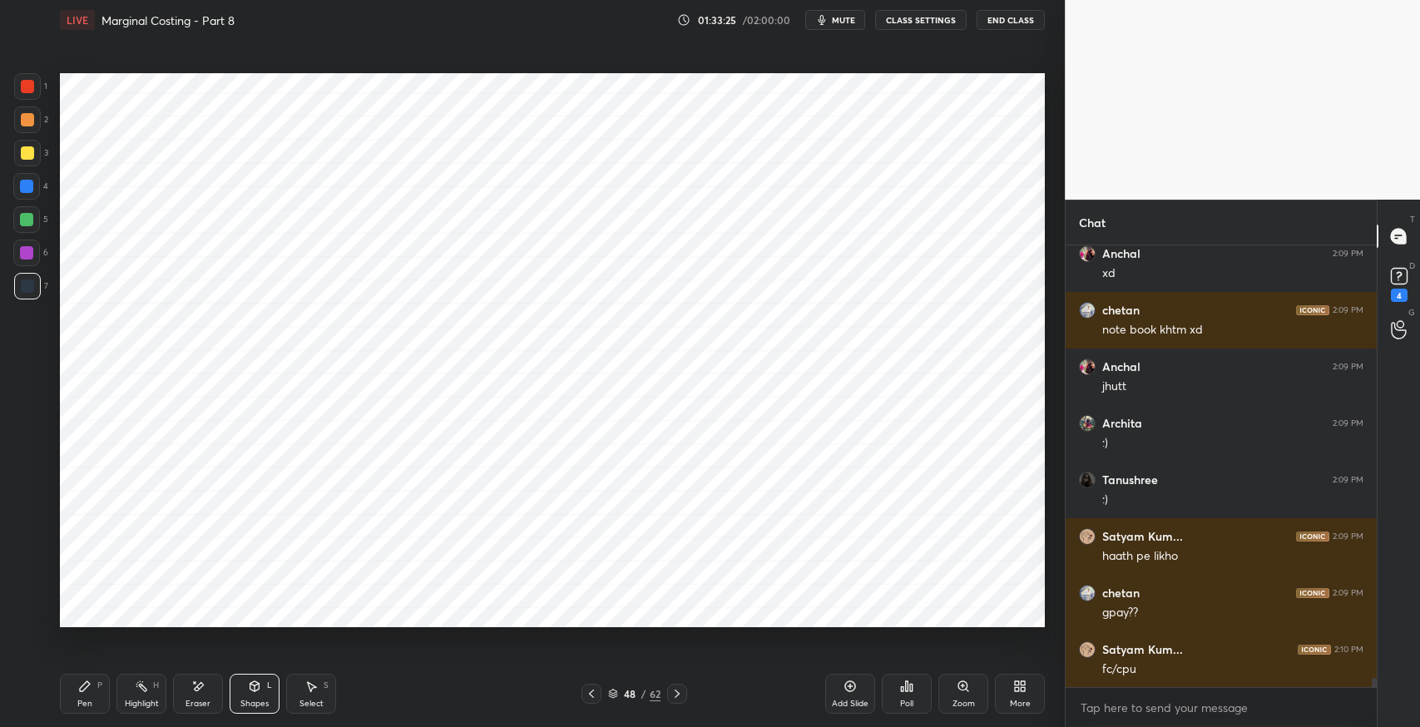
click at [84, 696] on div "Pen P" at bounding box center [85, 694] width 50 height 40
click at [210, 701] on div "Eraser" at bounding box center [198, 694] width 50 height 40
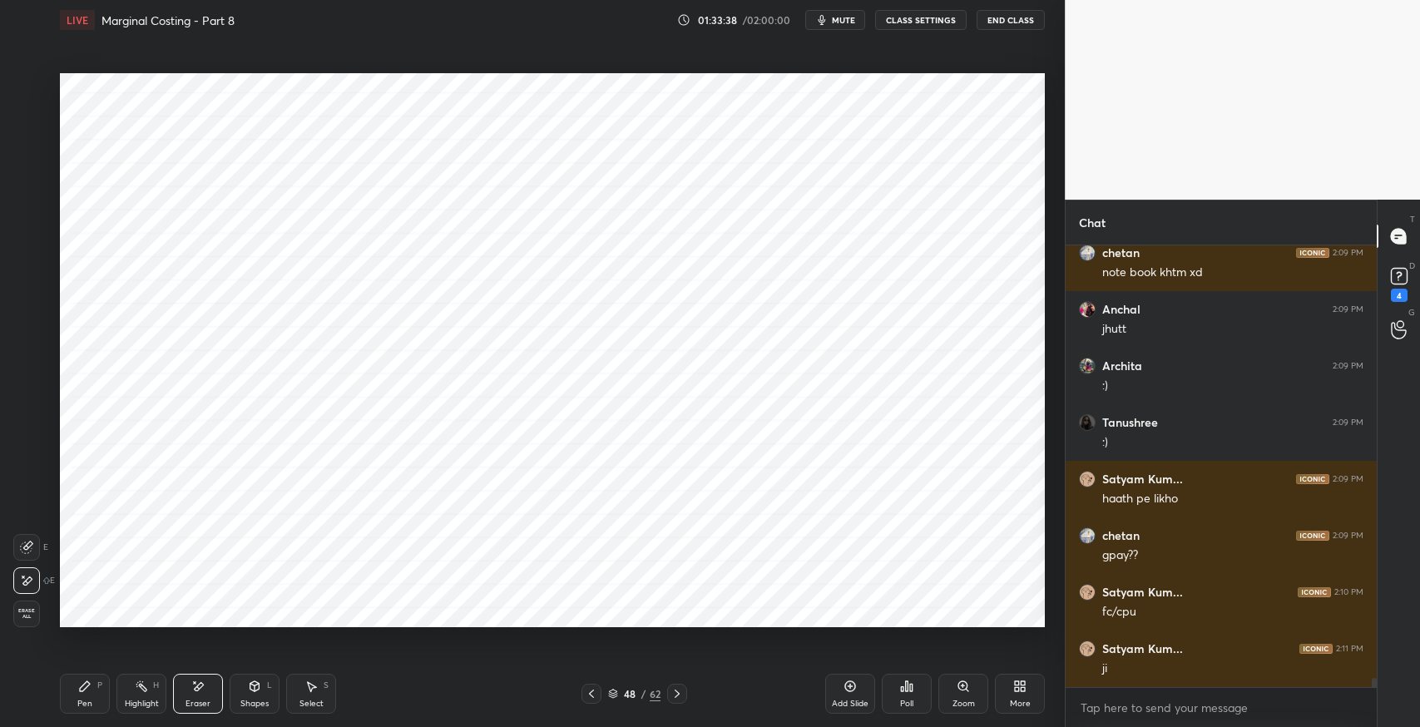
click at [83, 700] on div "Pen" at bounding box center [84, 704] width 15 height 8
click at [302, 685] on div "Select S" at bounding box center [311, 694] width 50 height 40
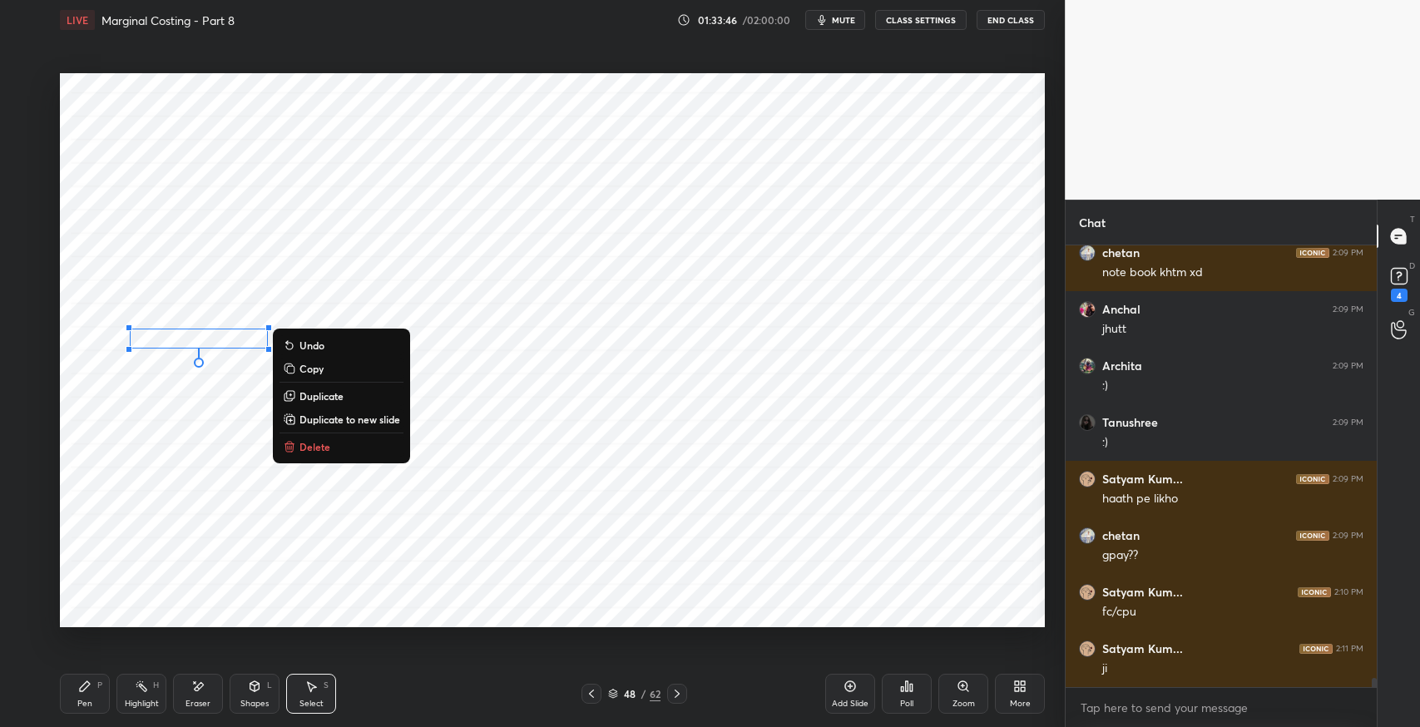
click at [340, 396] on p "Duplicate" at bounding box center [322, 395] width 44 height 13
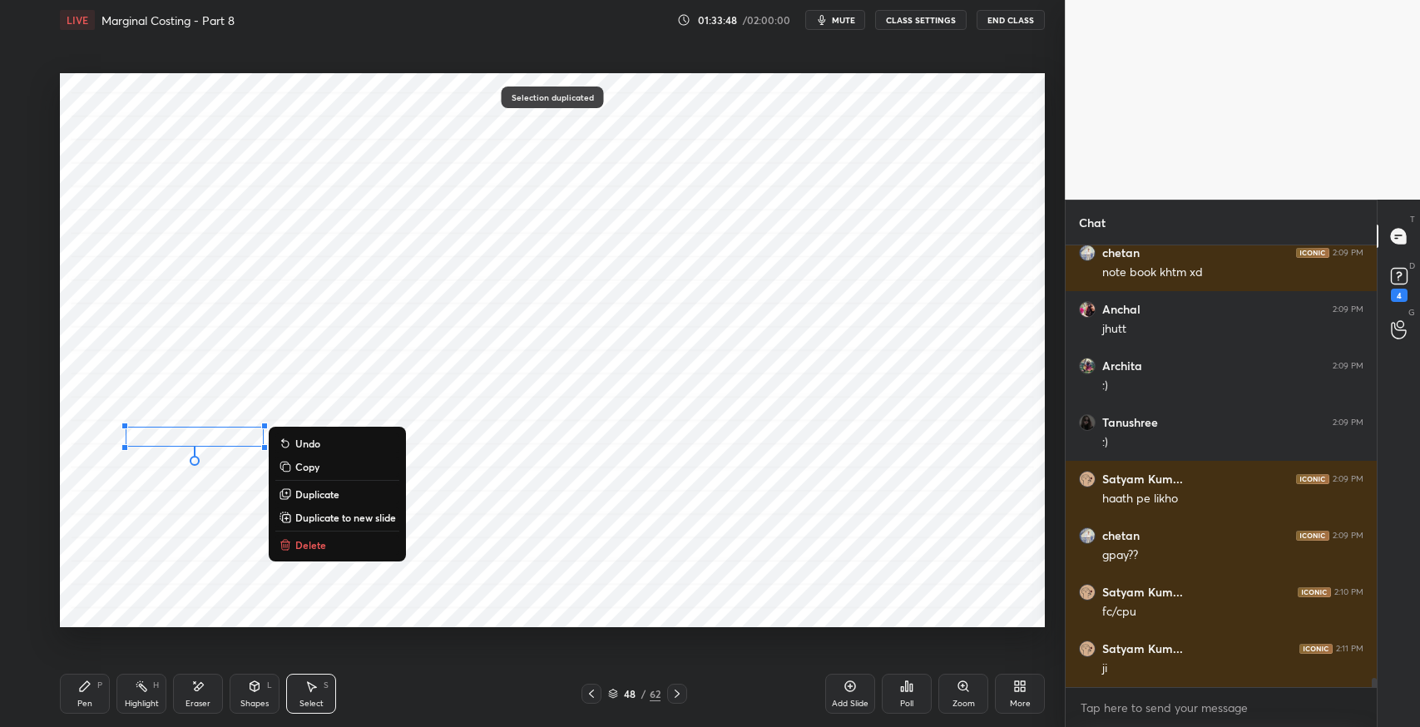
click at [87, 691] on icon at bounding box center [84, 686] width 13 height 13
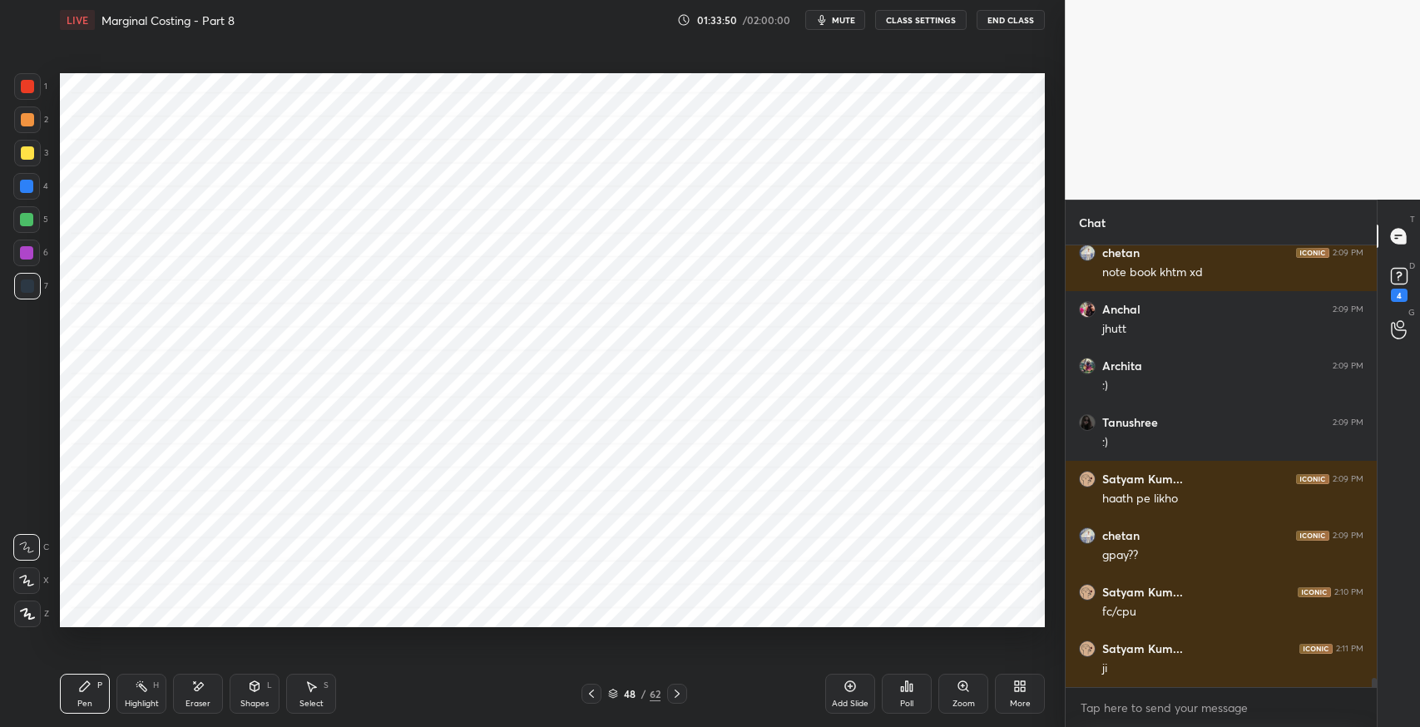
click at [309, 687] on icon at bounding box center [312, 687] width 9 height 10
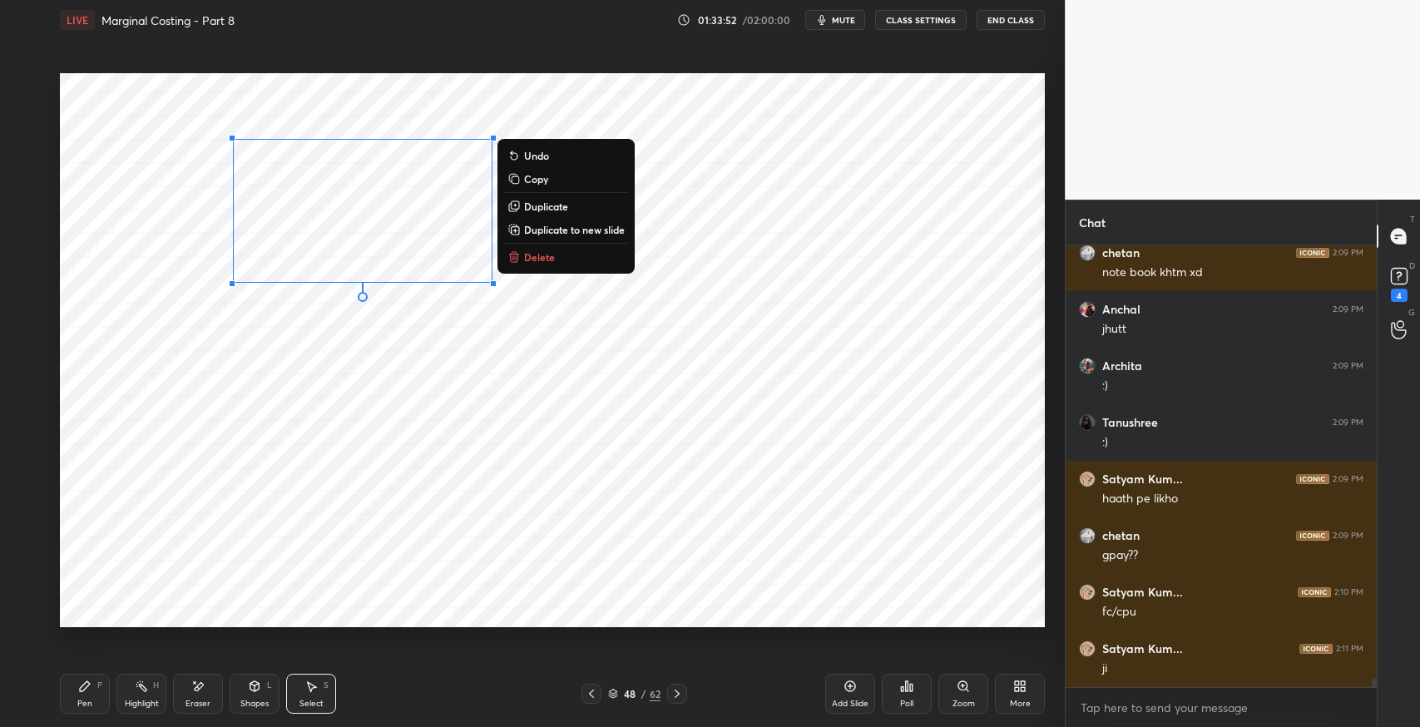
click at [548, 206] on p "Duplicate" at bounding box center [546, 206] width 44 height 13
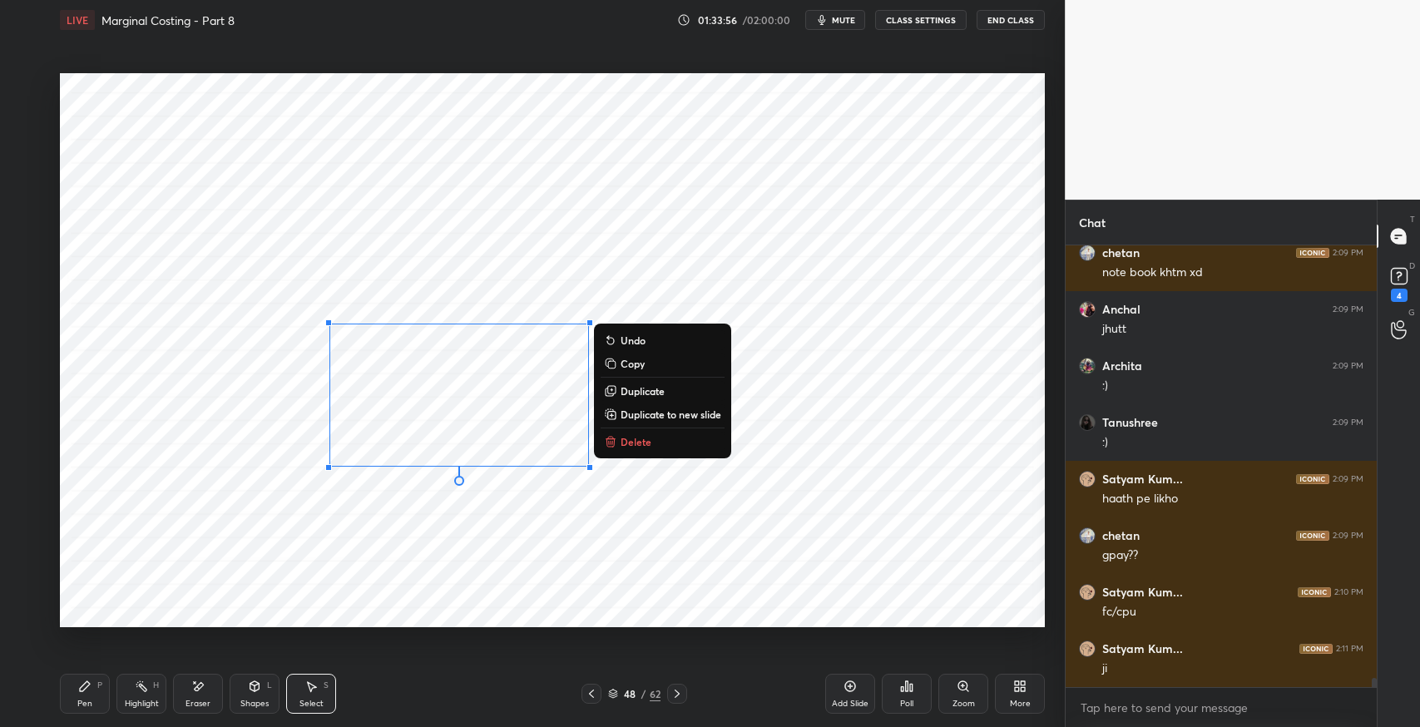
click at [74, 694] on div "Pen P" at bounding box center [85, 694] width 50 height 40
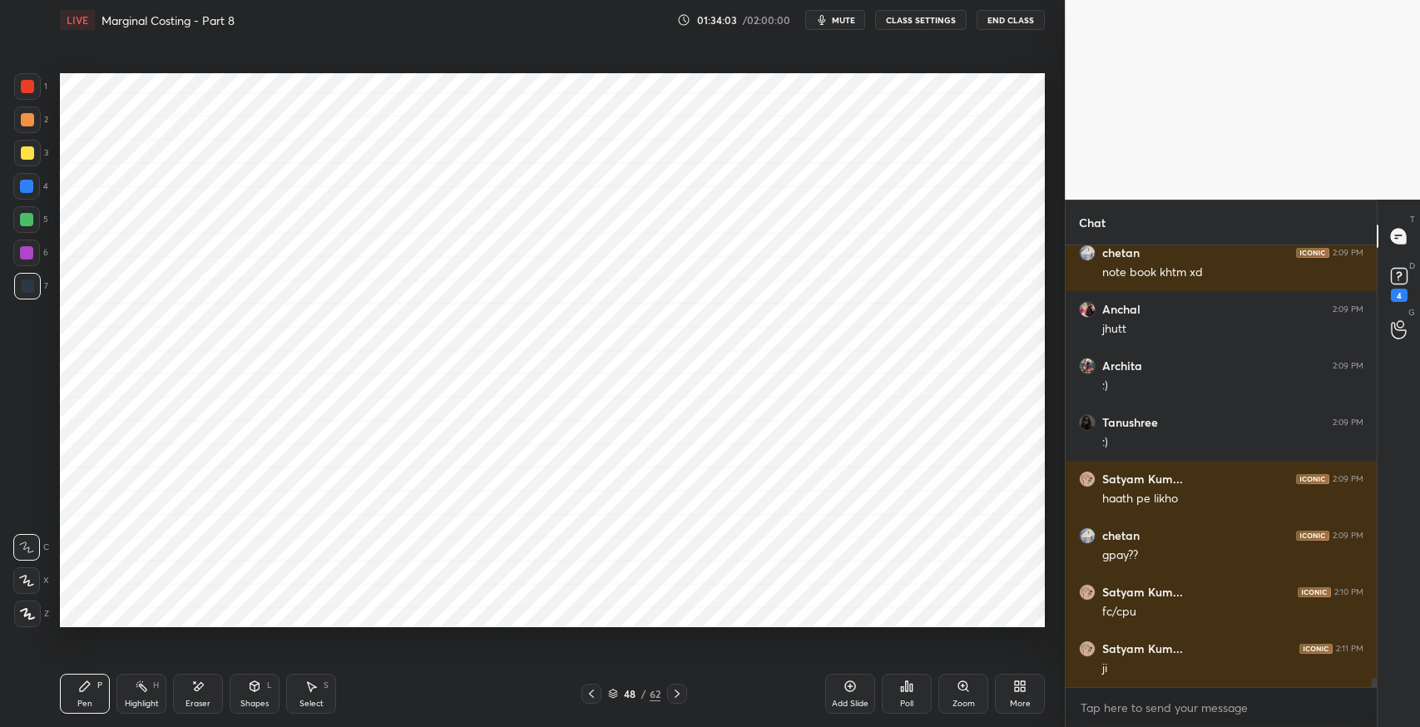
click at [319, 687] on div "Select S" at bounding box center [311, 694] width 50 height 40
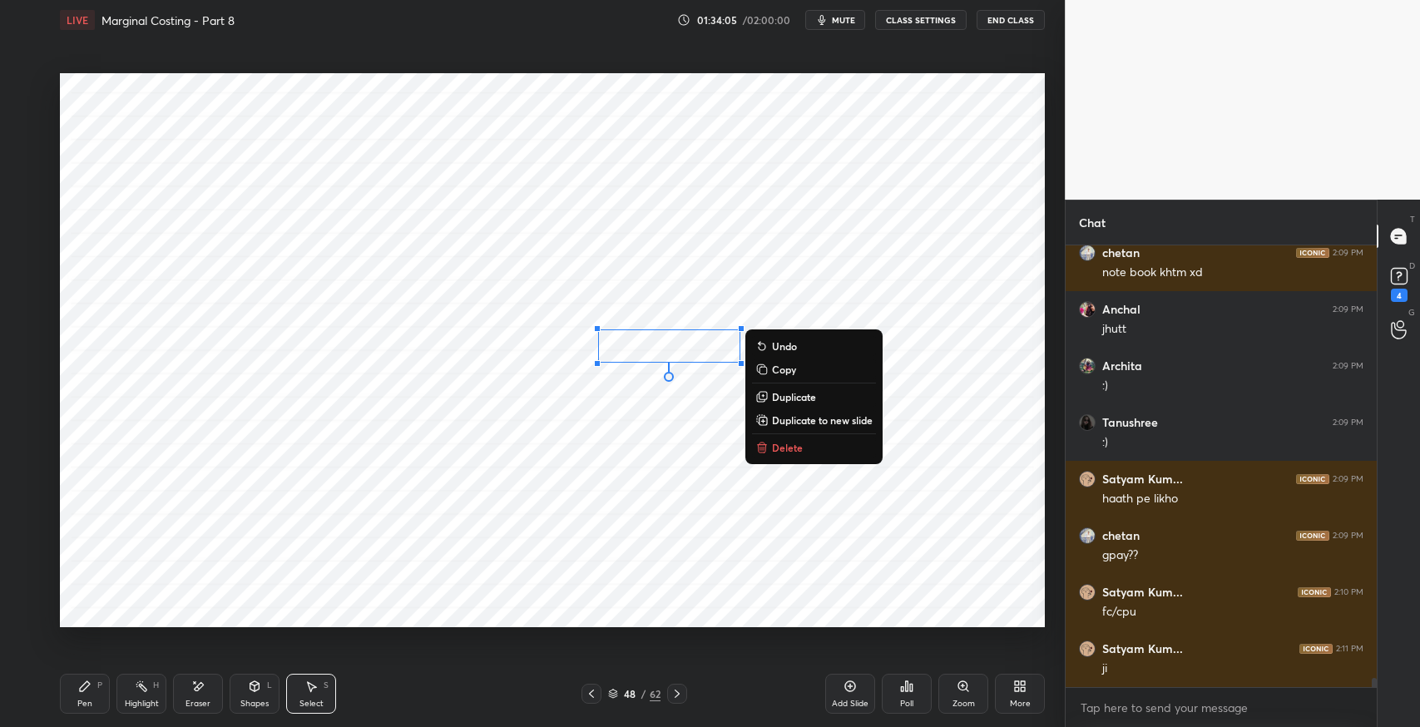
click at [792, 394] on p "Duplicate" at bounding box center [794, 396] width 44 height 13
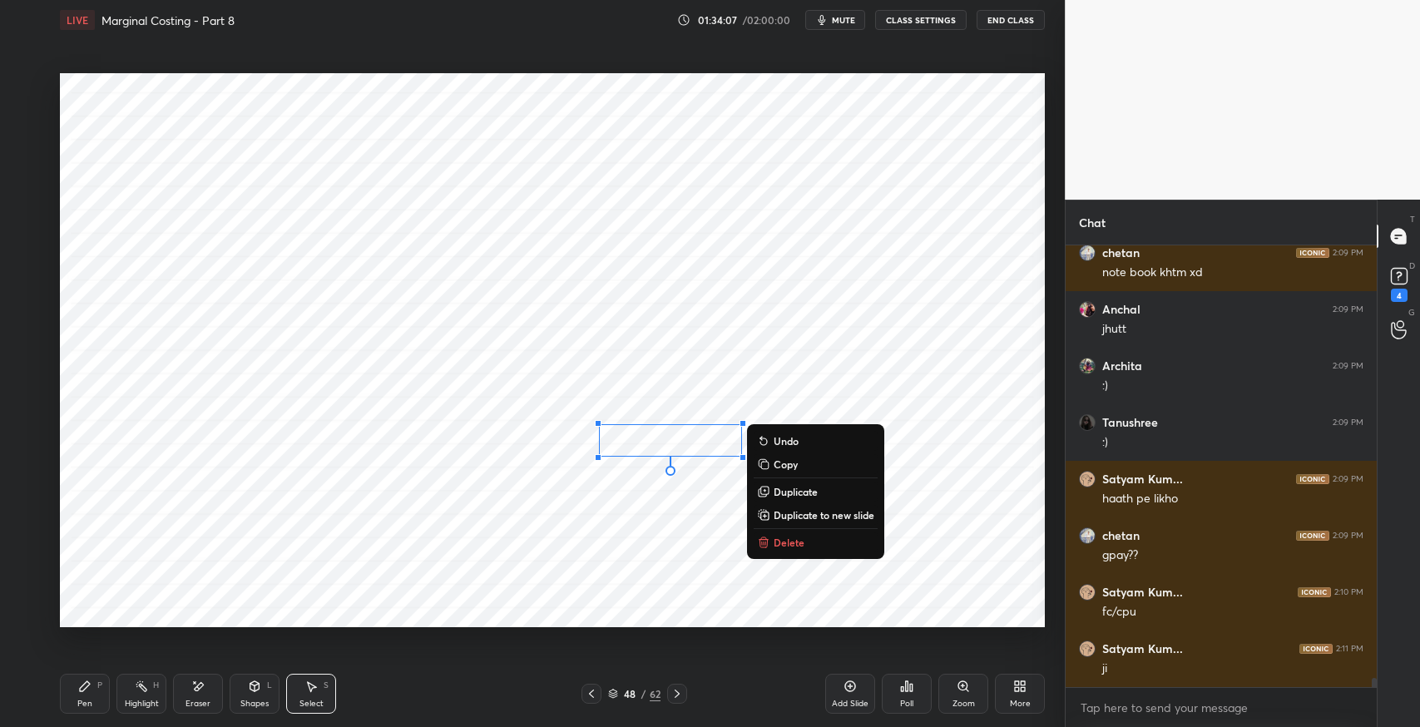
click at [265, 693] on div "Shapes L" at bounding box center [255, 694] width 50 height 40
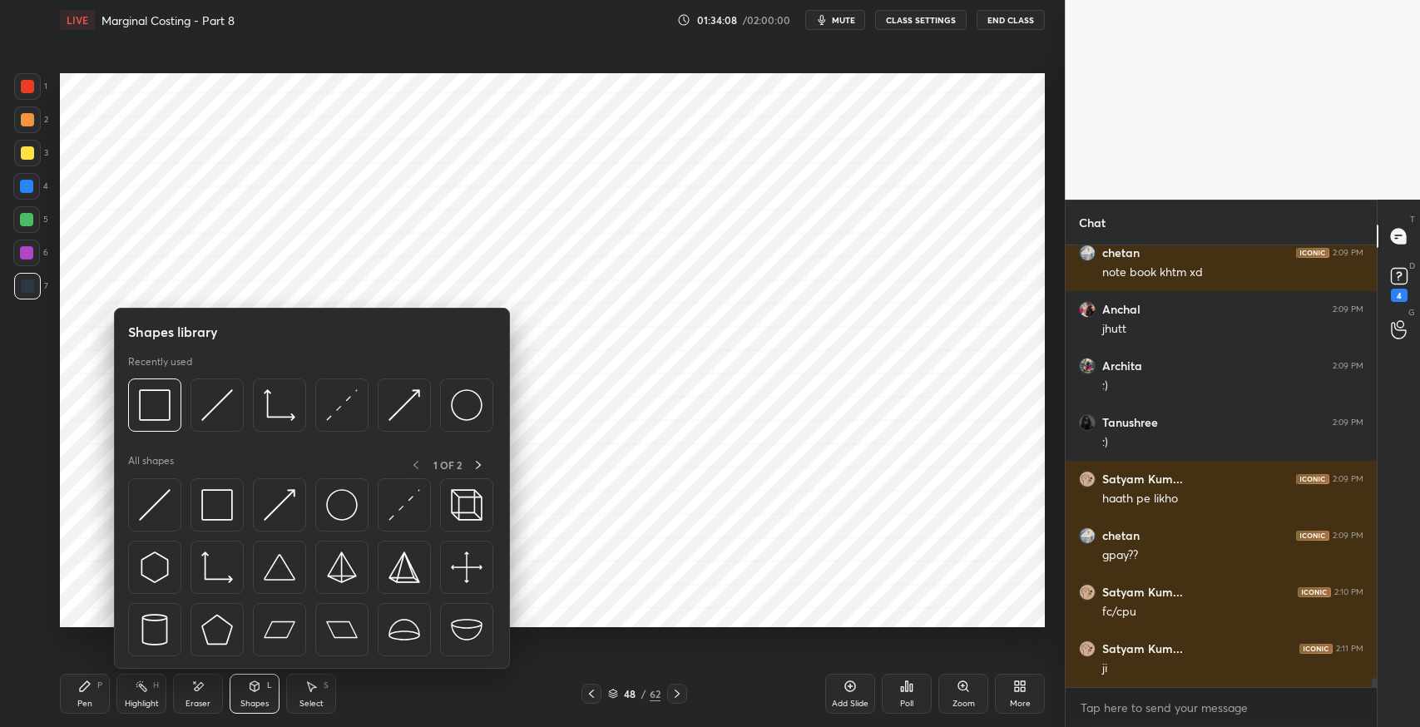
click at [217, 514] on img at bounding box center [217, 505] width 32 height 32
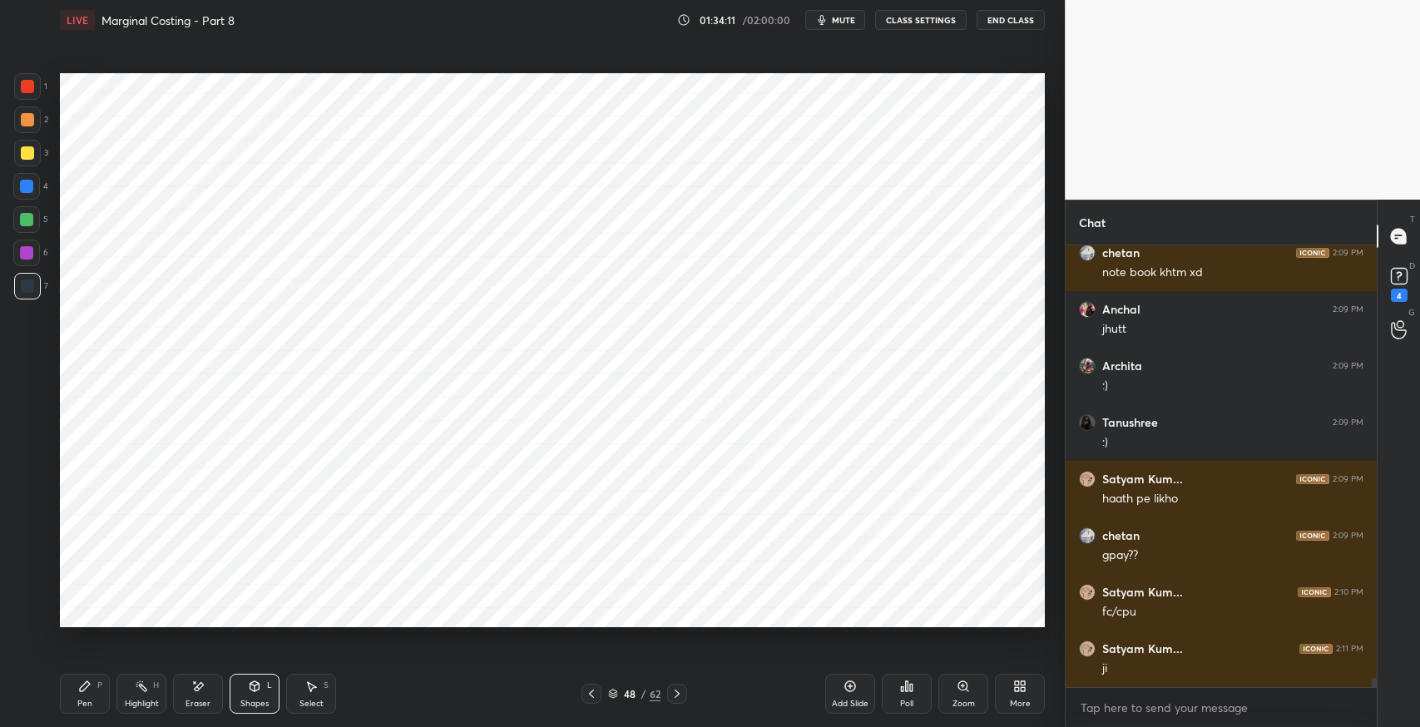
click at [203, 691] on icon at bounding box center [197, 687] width 13 height 14
click at [270, 691] on div "Shapes L" at bounding box center [255, 694] width 50 height 40
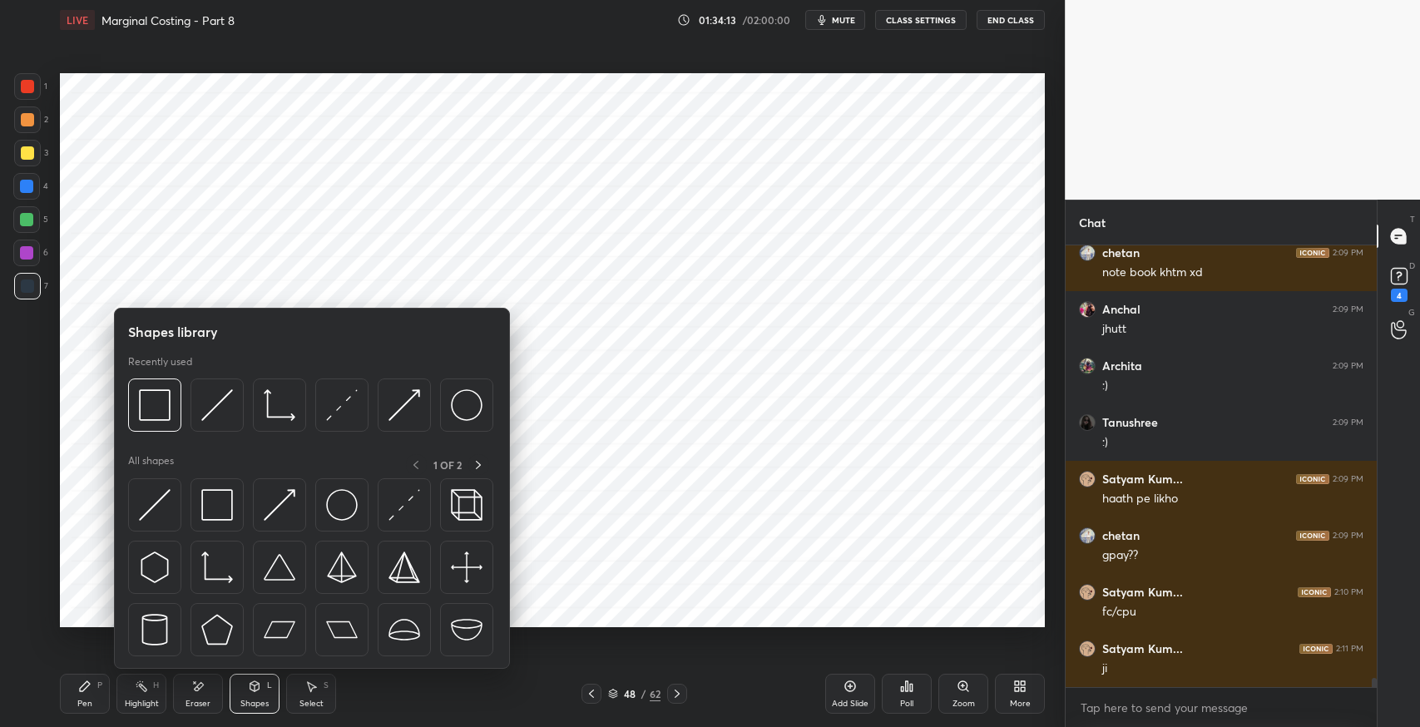
click at [221, 512] on img at bounding box center [217, 505] width 32 height 32
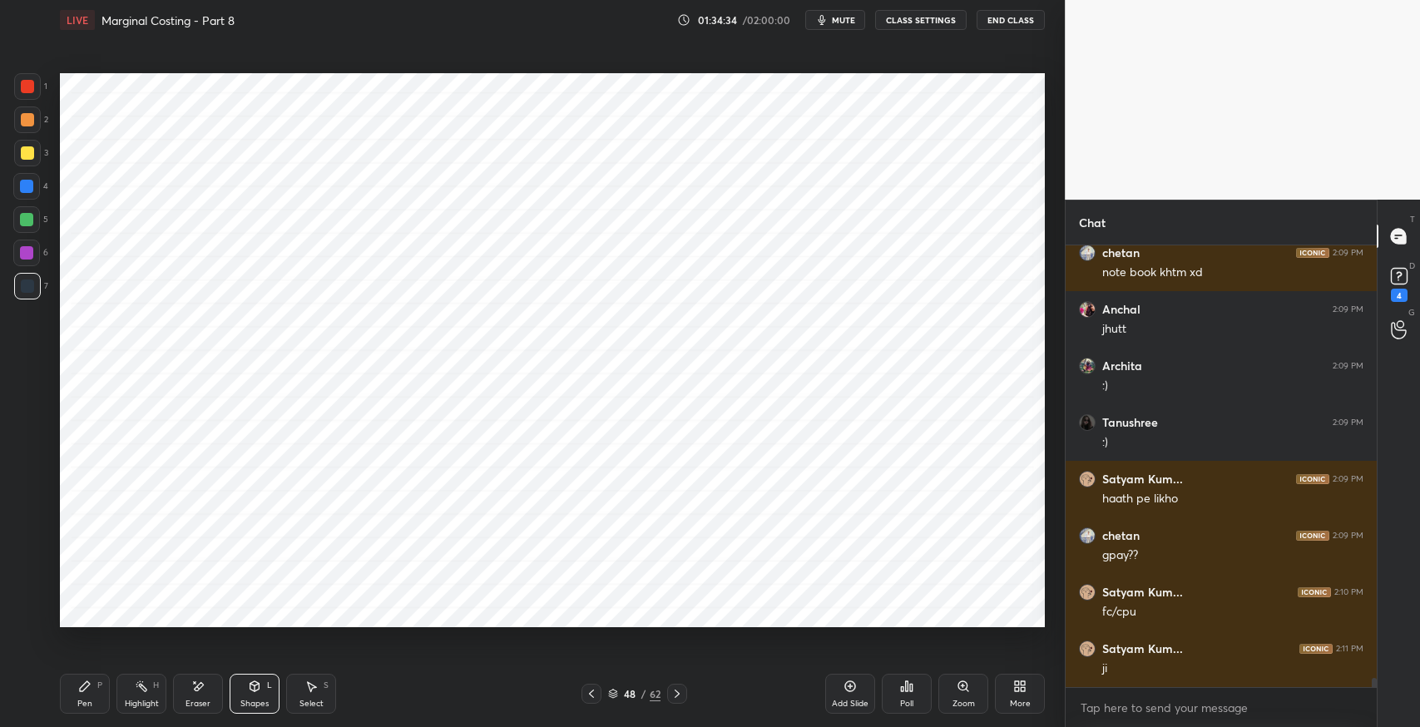
click at [316, 691] on icon at bounding box center [310, 686] width 13 height 13
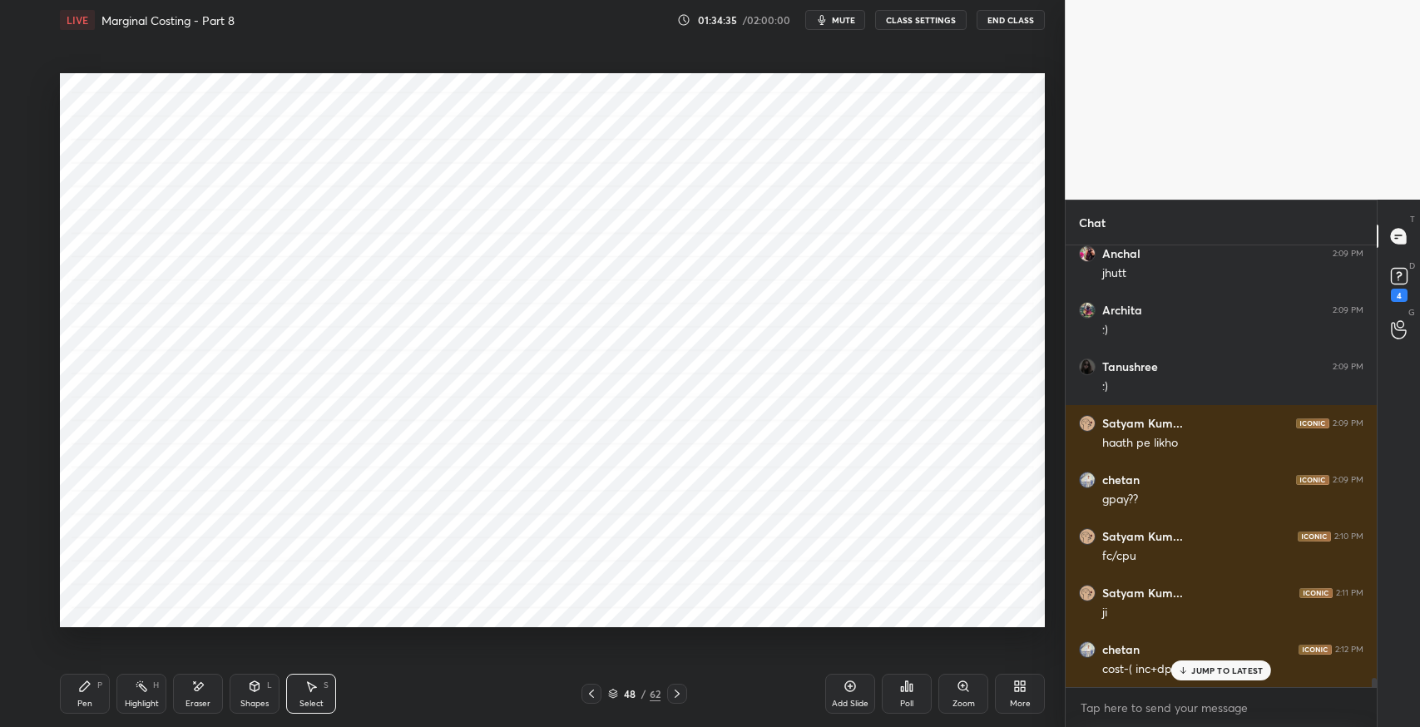
click at [285, 244] on div "0 ° Undo Copy Duplicate Duplicate to new slide Delete" at bounding box center [552, 350] width 985 height 554
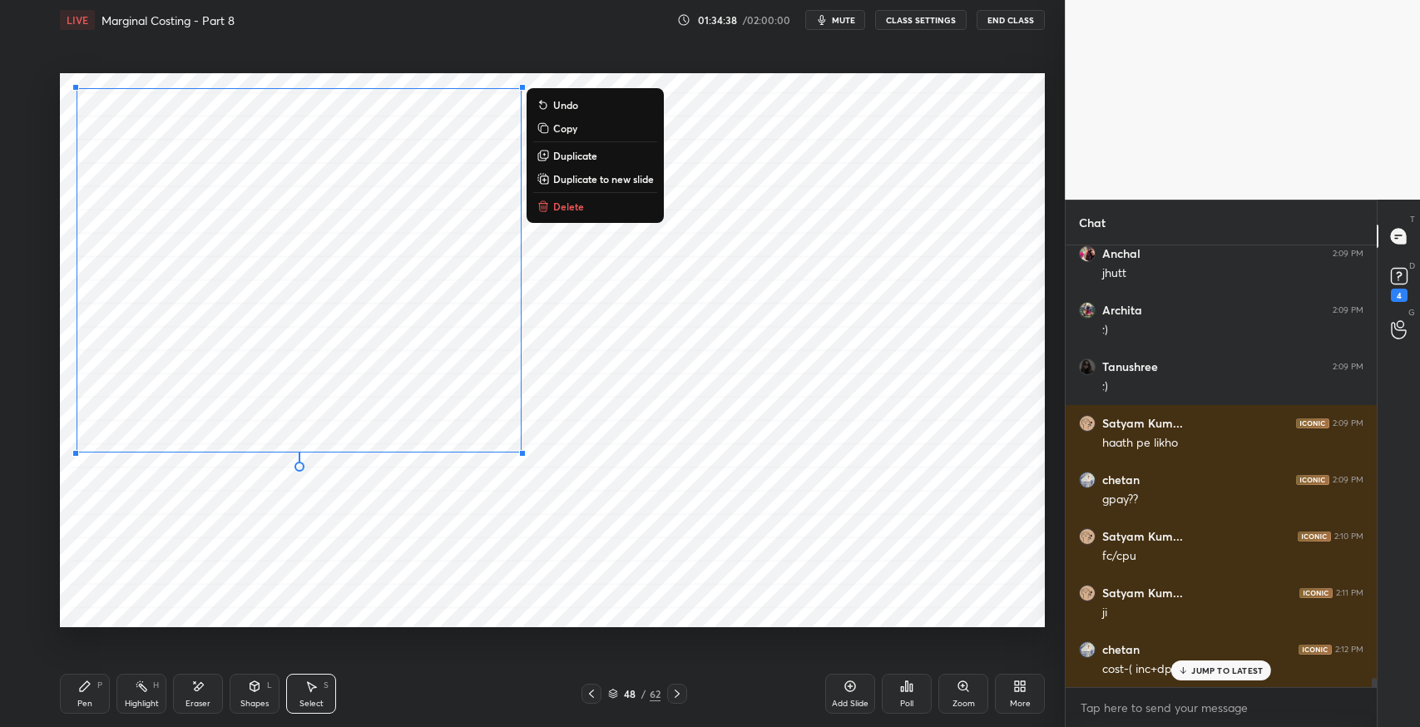
click at [250, 686] on icon at bounding box center [254, 686] width 9 height 10
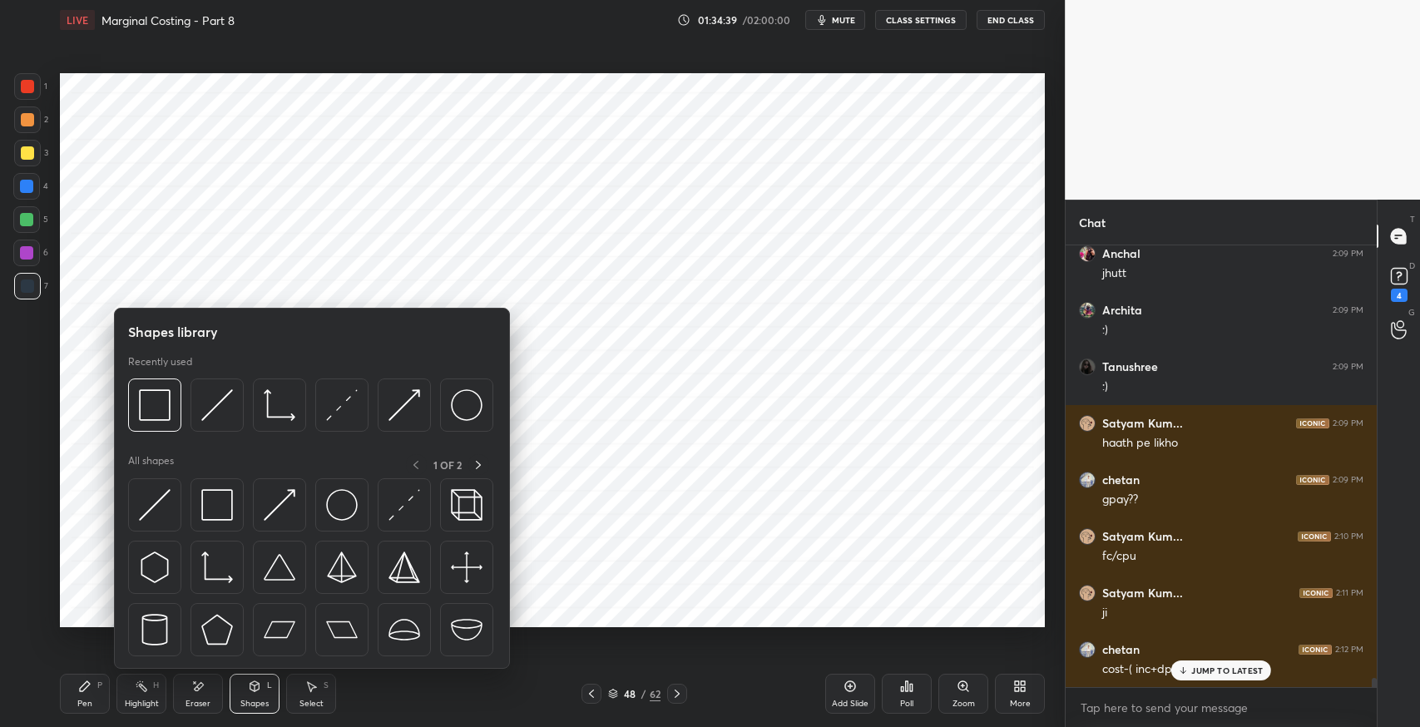
click at [224, 506] on img at bounding box center [217, 505] width 32 height 32
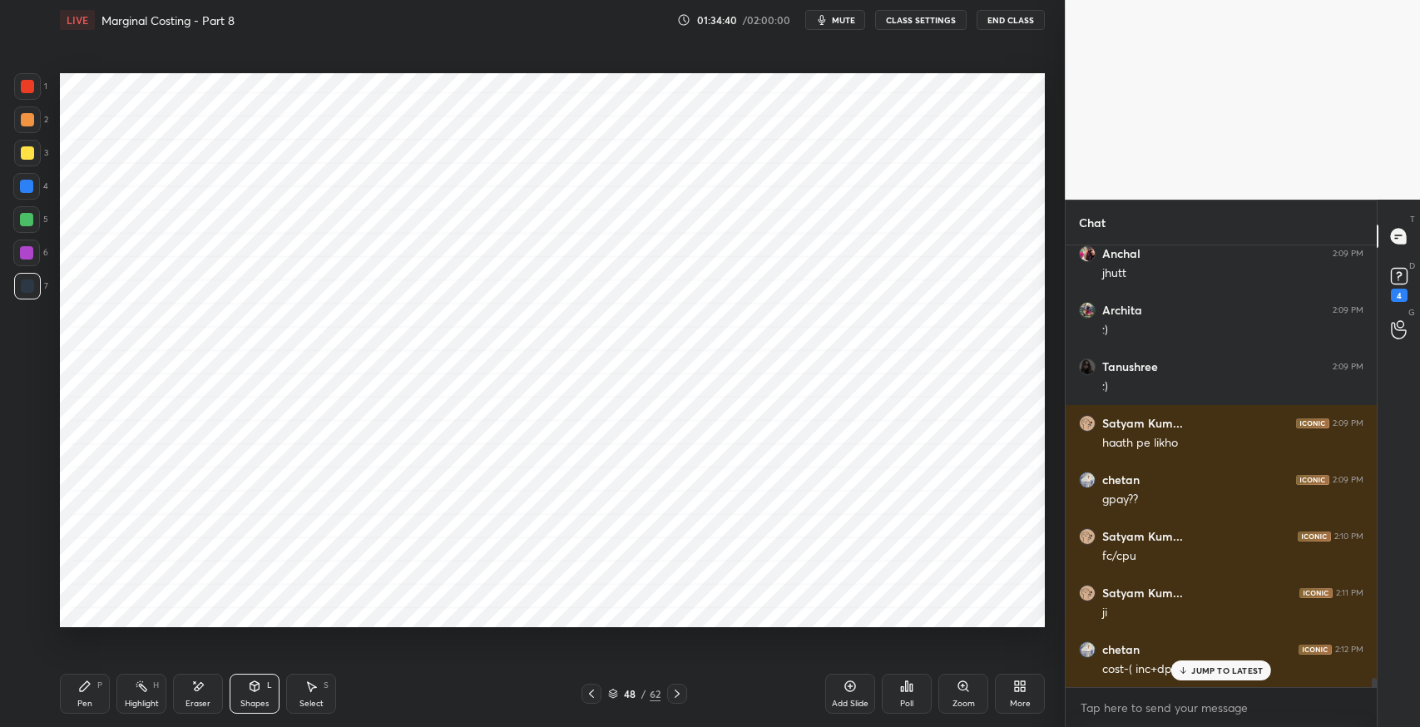
click at [1186, 668] on icon at bounding box center [1183, 671] width 11 height 10
click at [92, 682] on div "Pen P" at bounding box center [85, 694] width 50 height 40
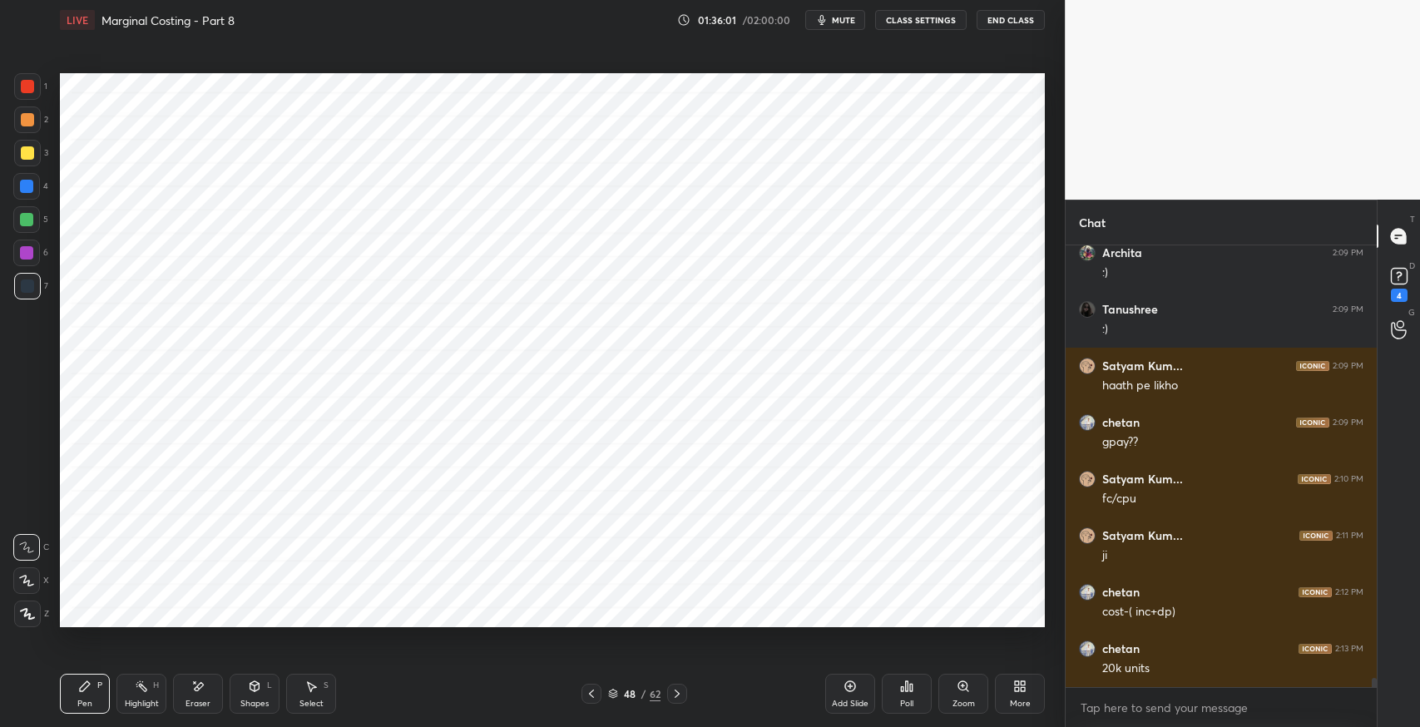
click at [316, 691] on icon at bounding box center [310, 686] width 13 height 13
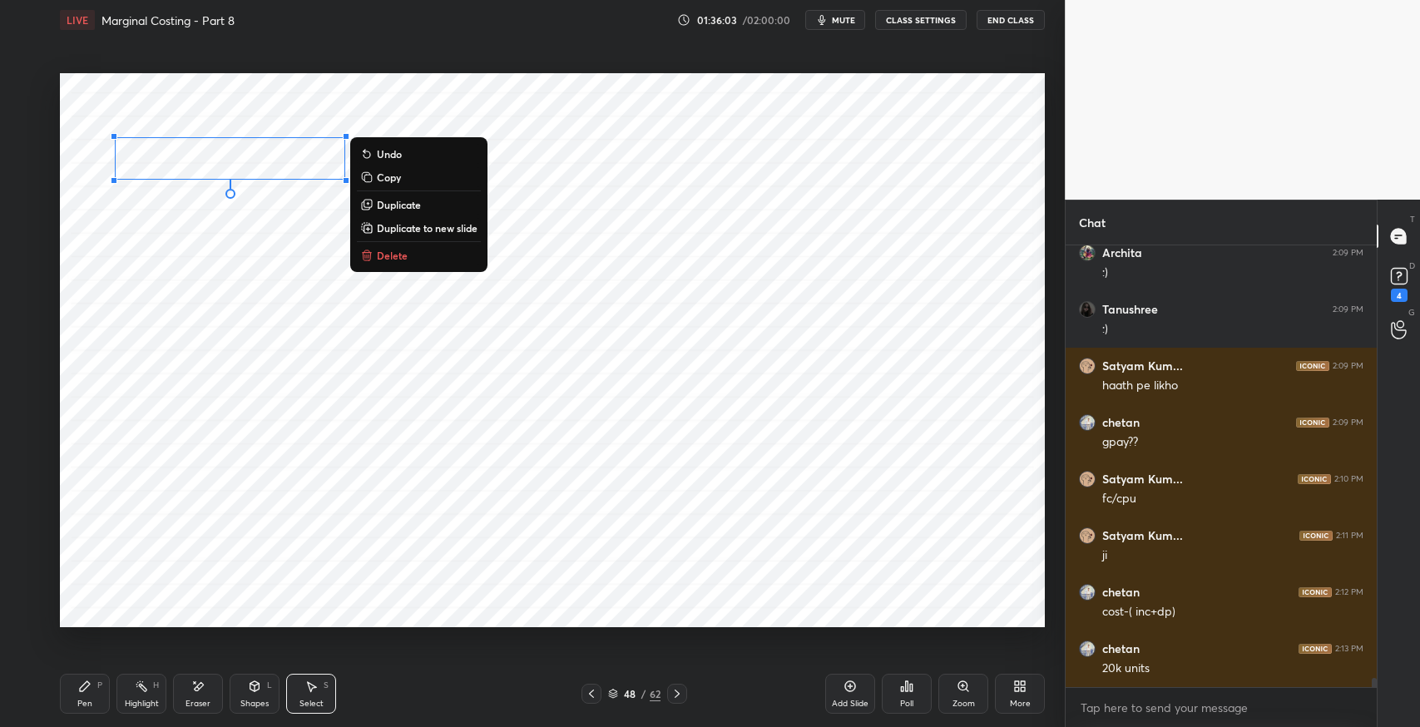
click at [398, 204] on p "Duplicate" at bounding box center [399, 204] width 44 height 13
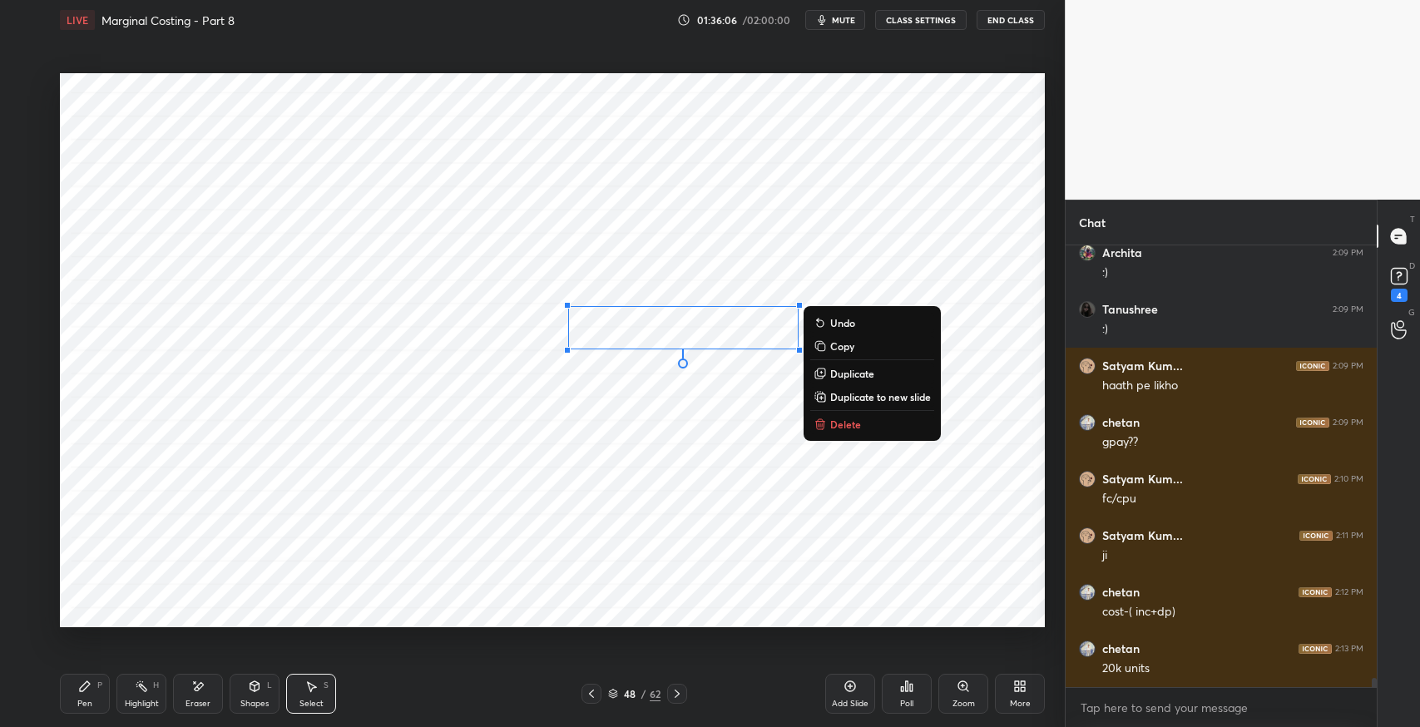
click at [92, 691] on div "Pen P" at bounding box center [85, 694] width 50 height 40
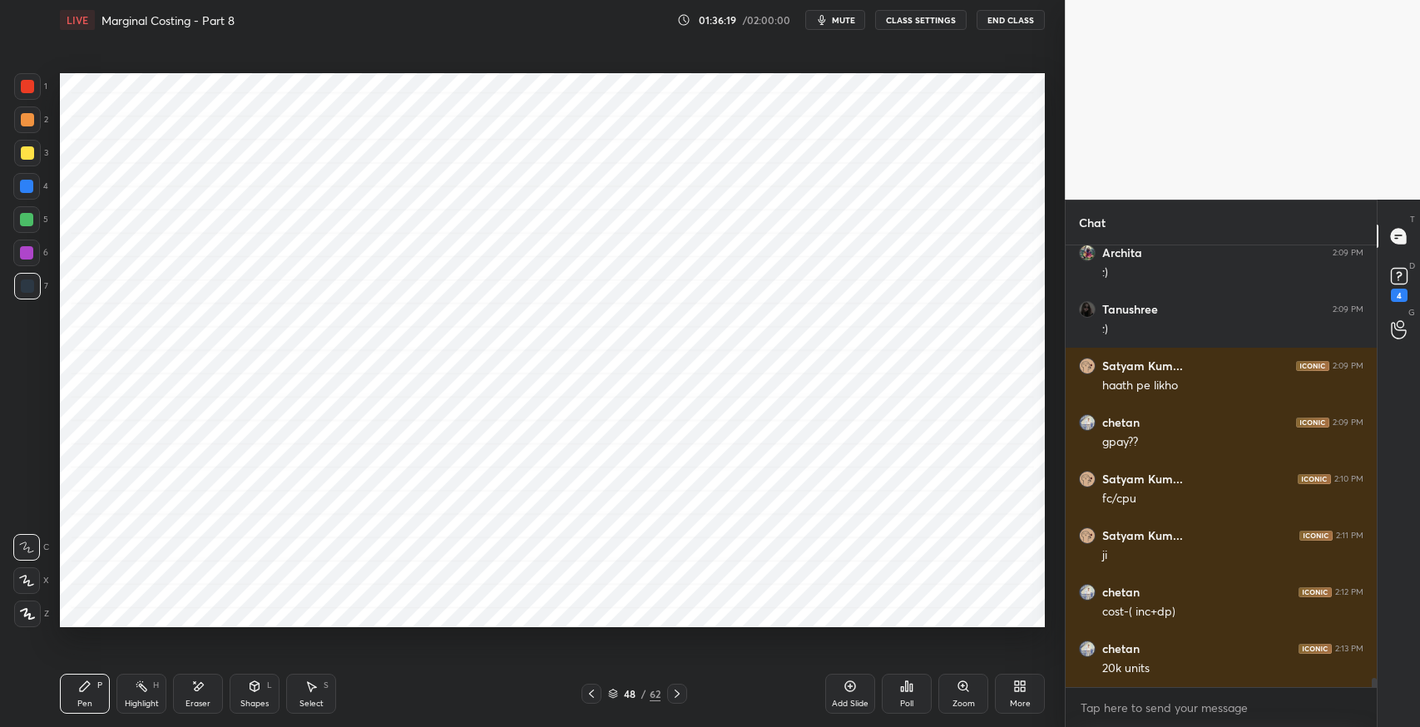
click at [320, 691] on div "Select S" at bounding box center [311, 694] width 50 height 40
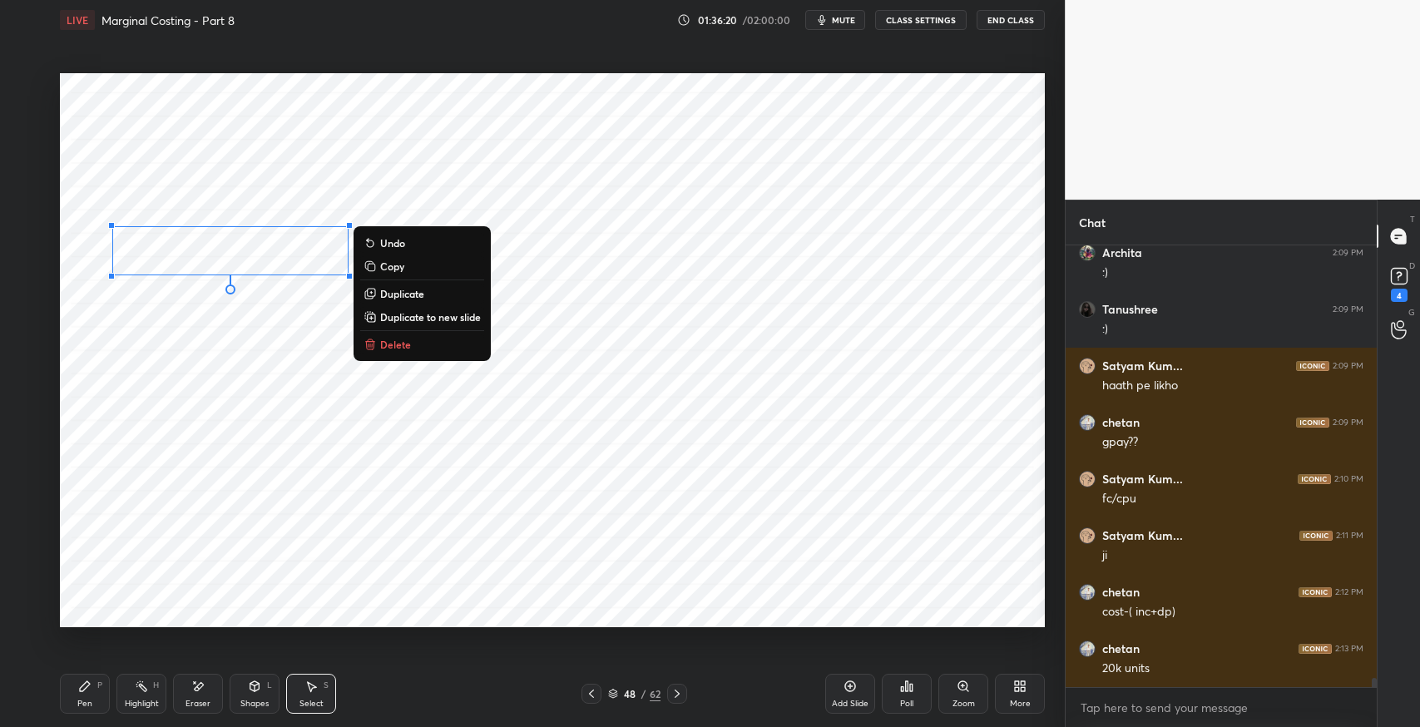
click at [411, 297] on p "Duplicate" at bounding box center [402, 293] width 44 height 13
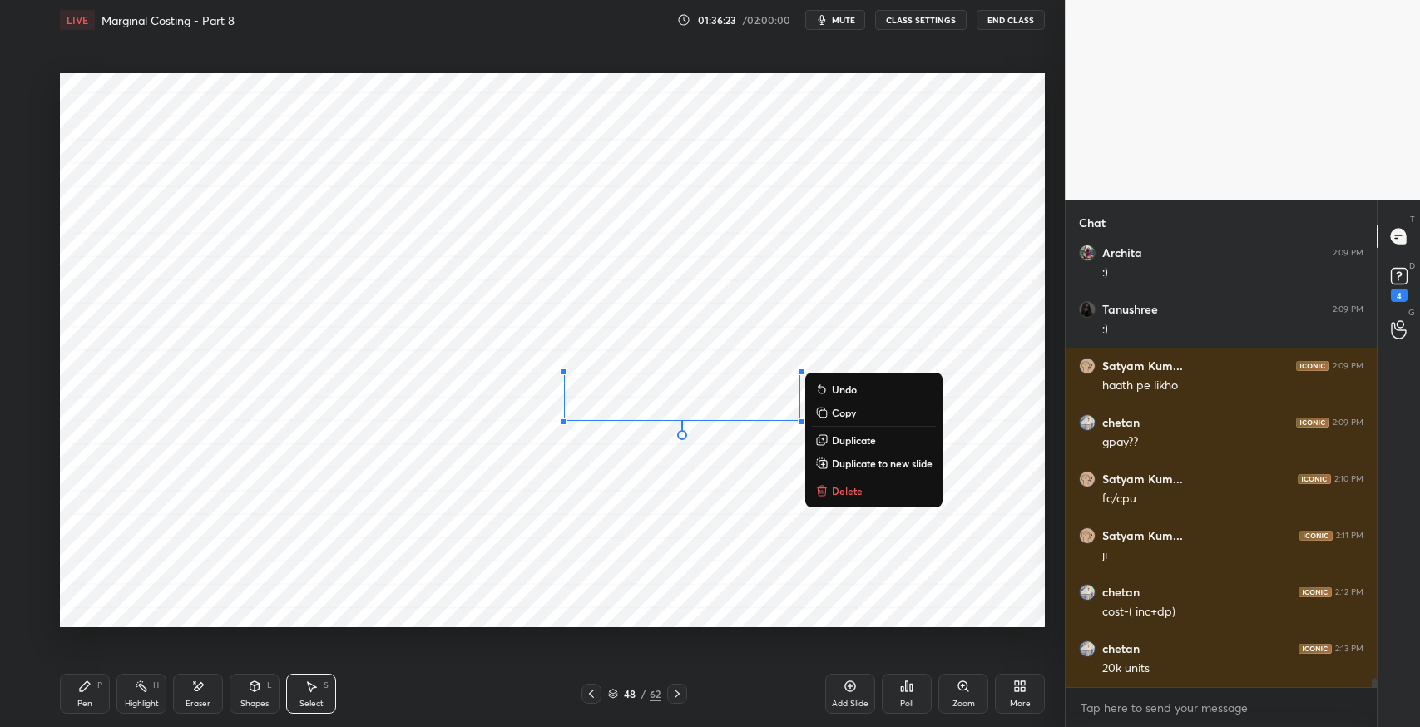
click at [77, 693] on div "Pen P" at bounding box center [85, 694] width 50 height 40
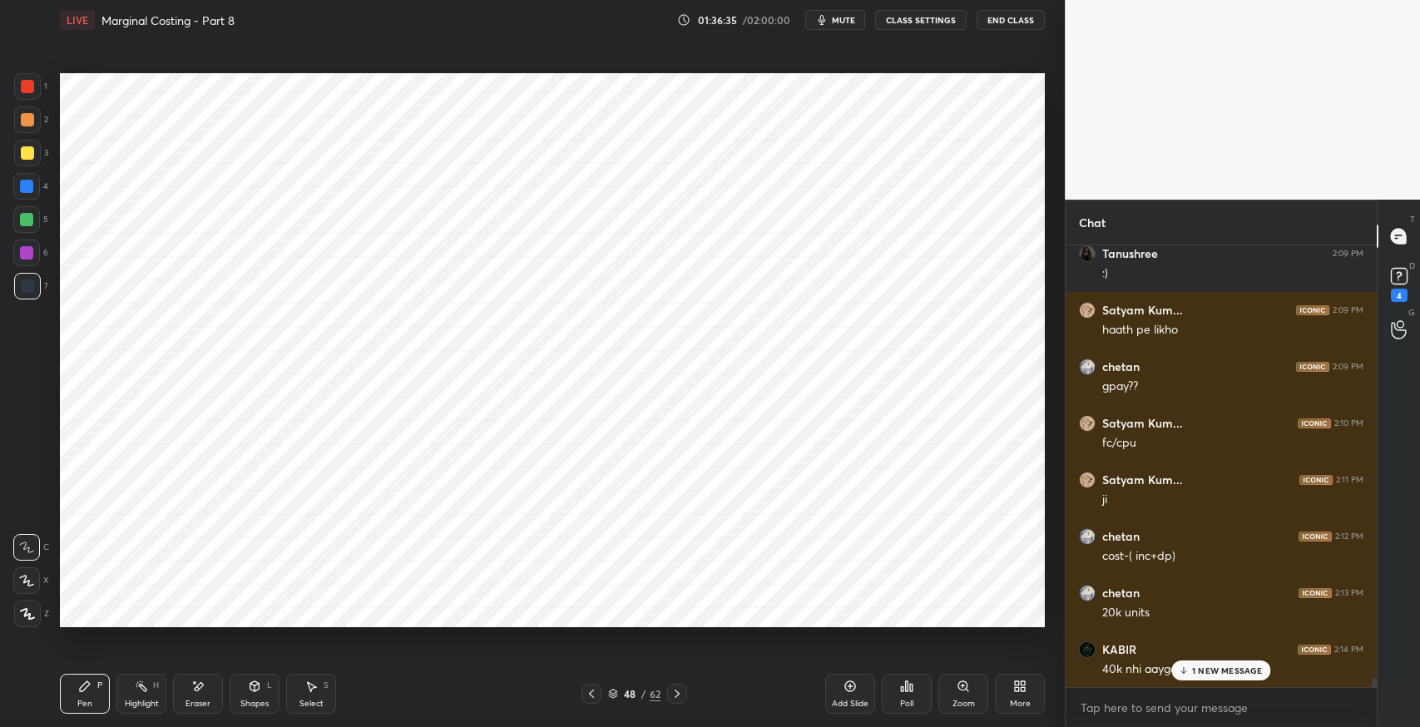
scroll to position [20949, 0]
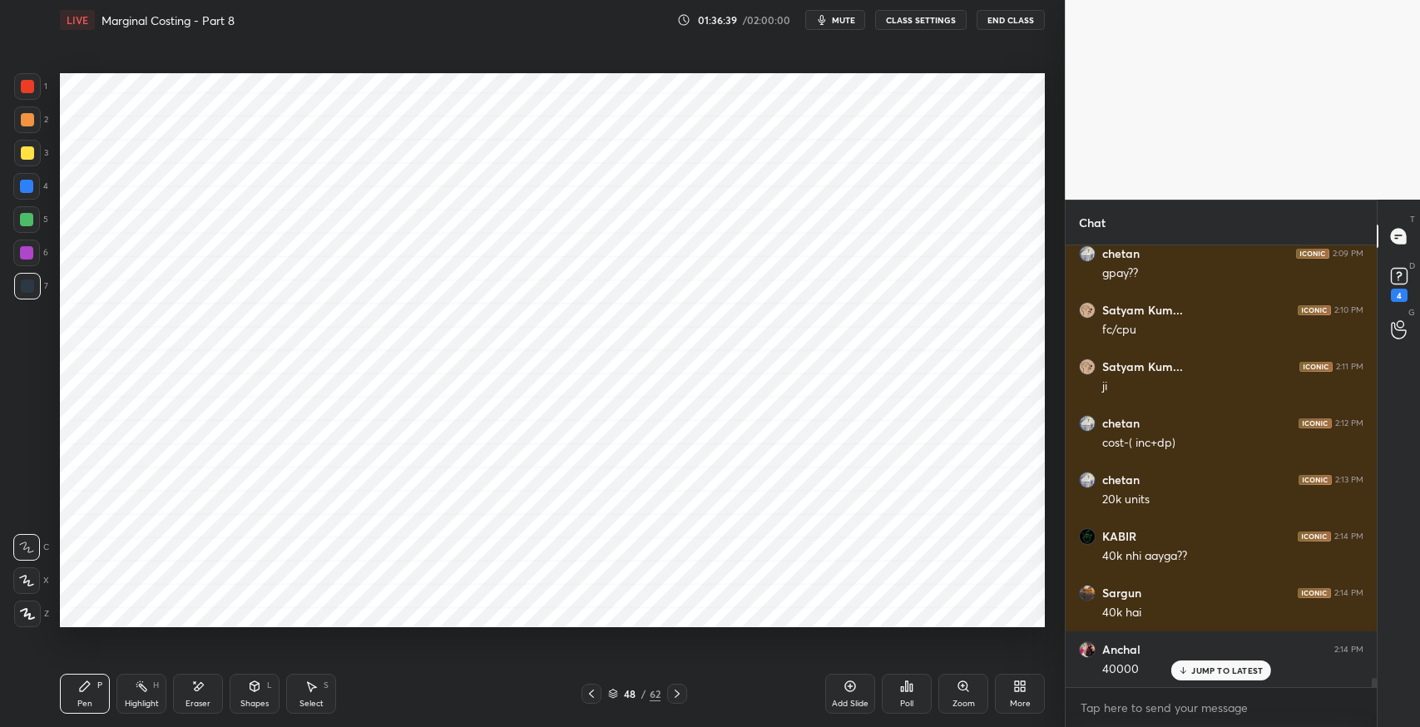
click at [209, 689] on div "Eraser" at bounding box center [198, 694] width 50 height 40
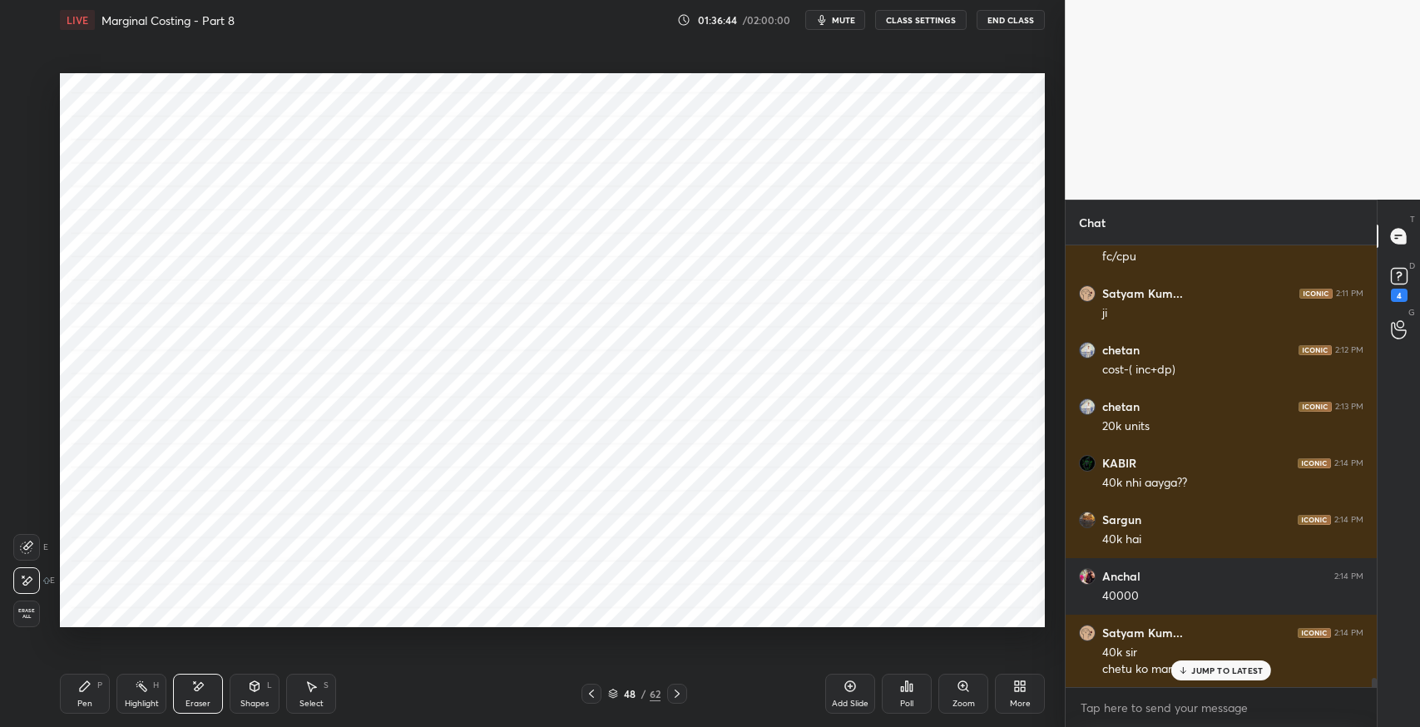
scroll to position [21136, 0]
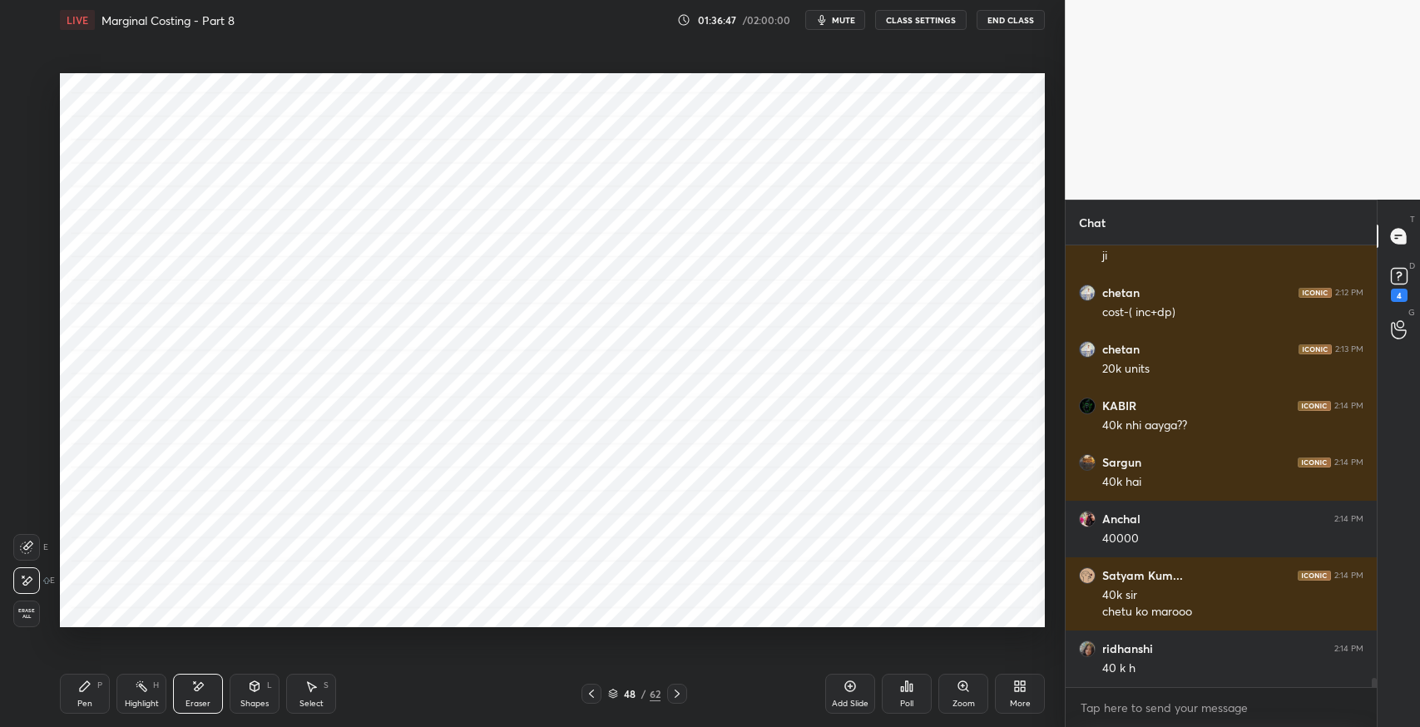
click at [213, 680] on div "Eraser" at bounding box center [198, 694] width 50 height 40
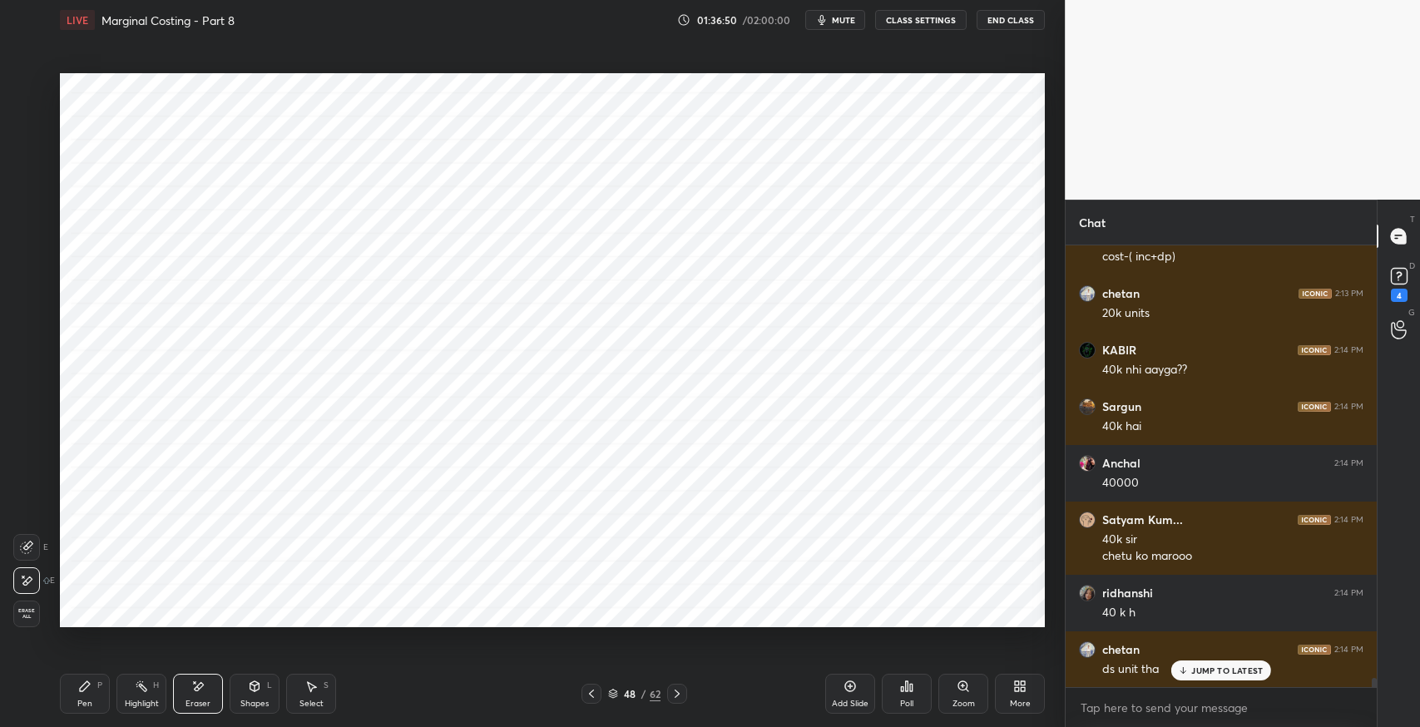
click at [101, 685] on div "P" at bounding box center [99, 685] width 5 height 8
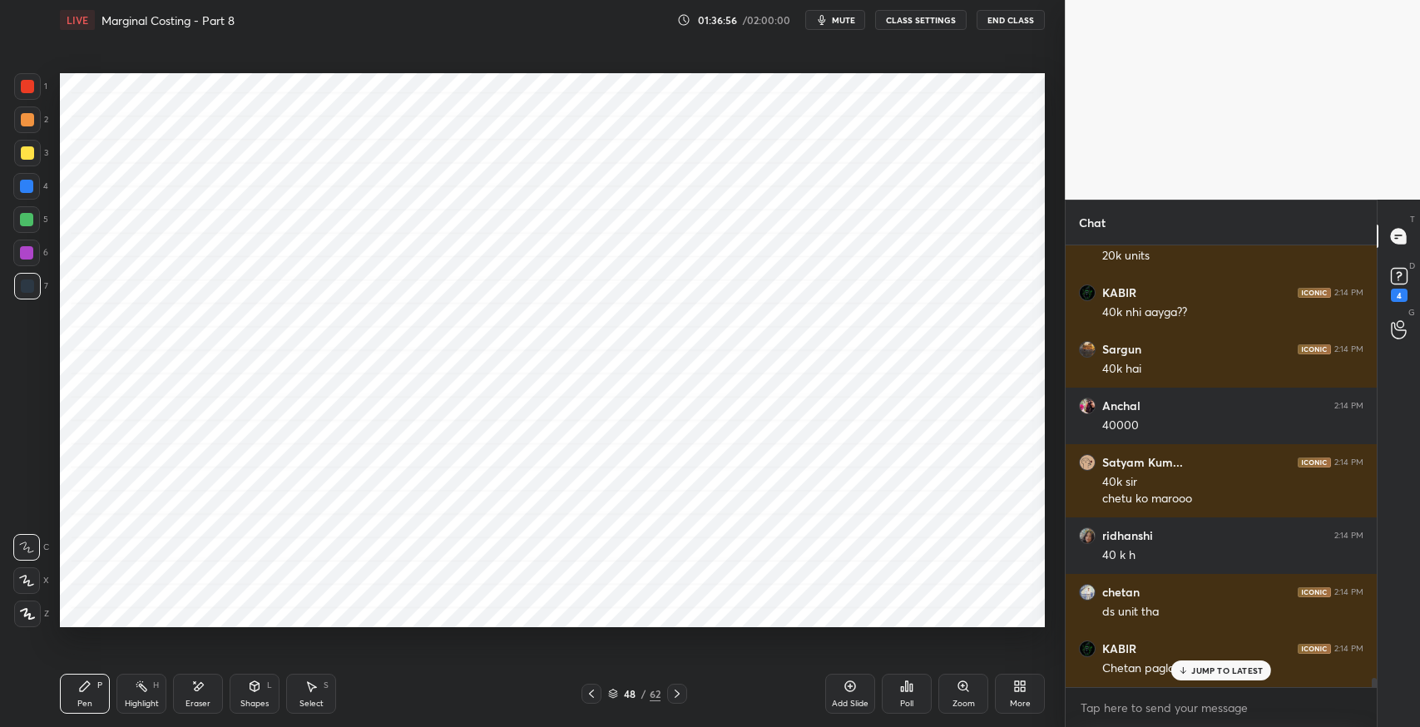
scroll to position [21305, 0]
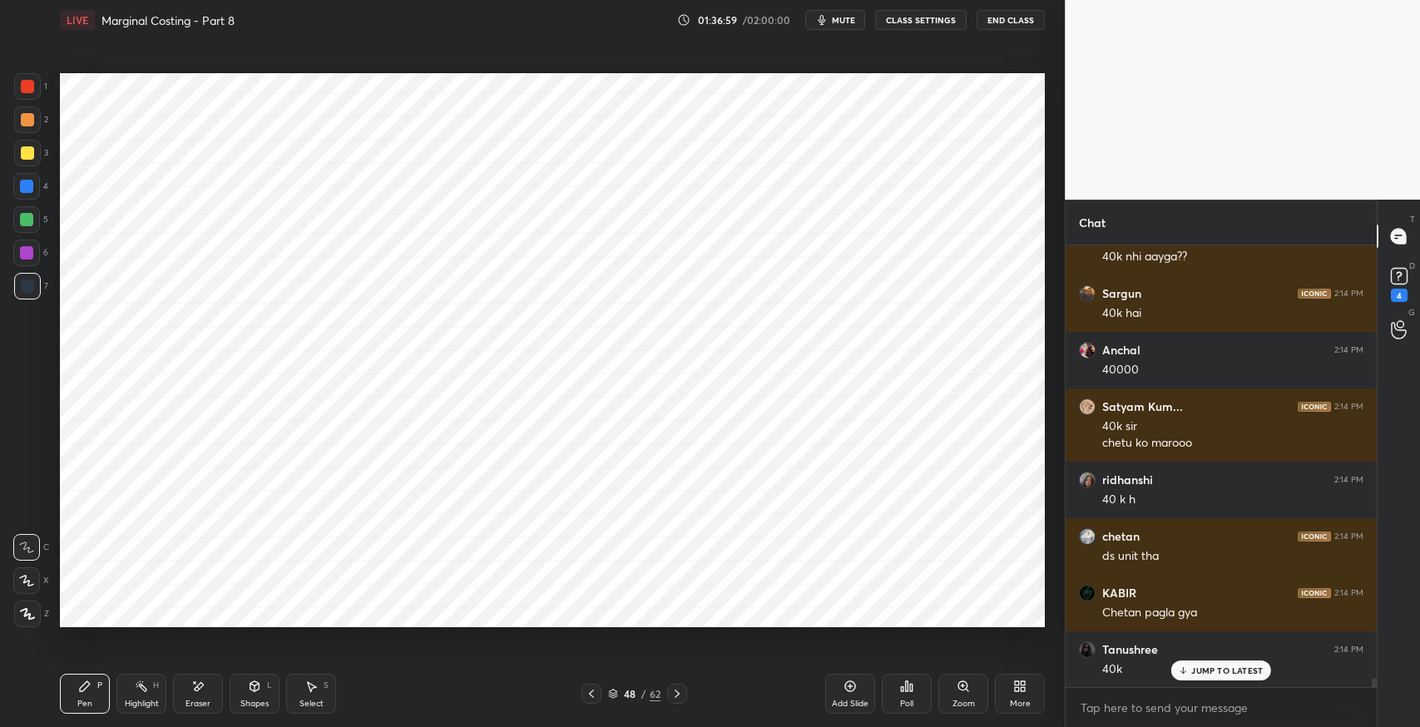
click at [313, 680] on icon at bounding box center [310, 686] width 13 height 13
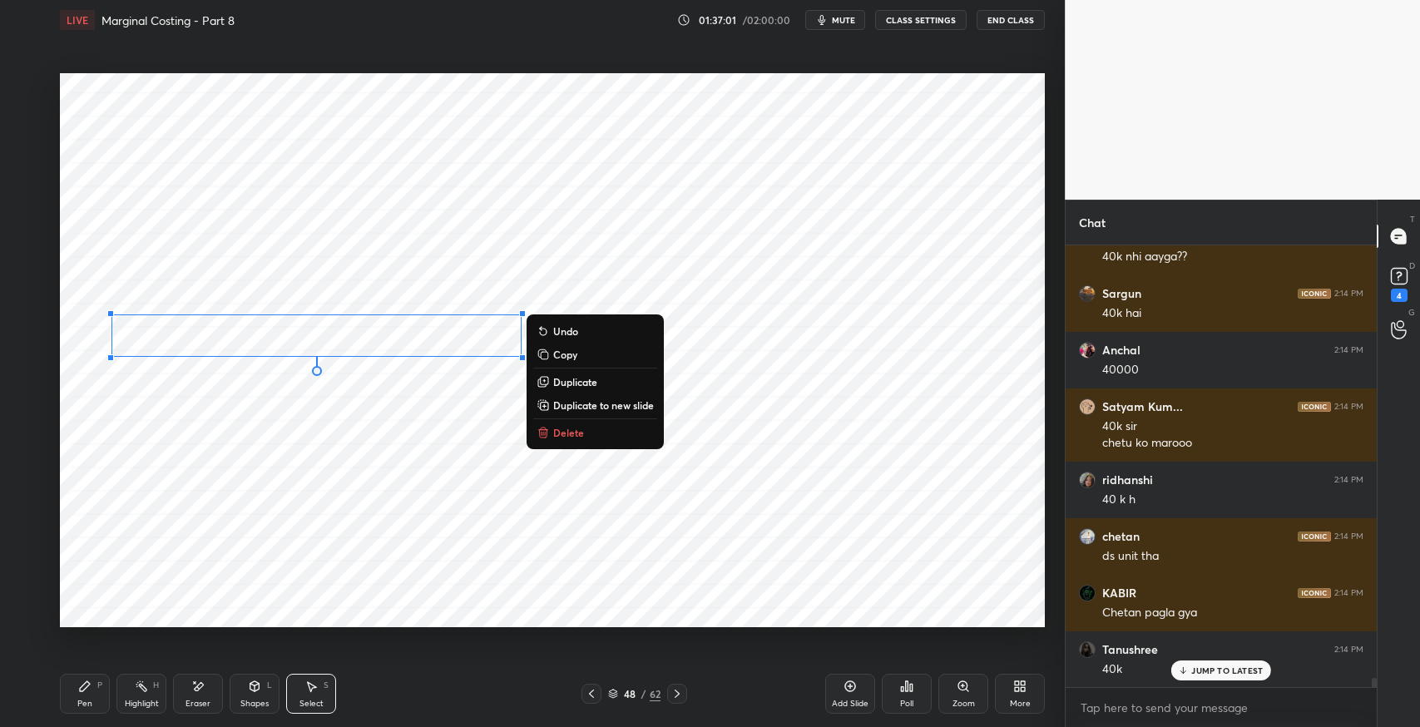
click at [562, 384] on p "Duplicate" at bounding box center [575, 381] width 44 height 13
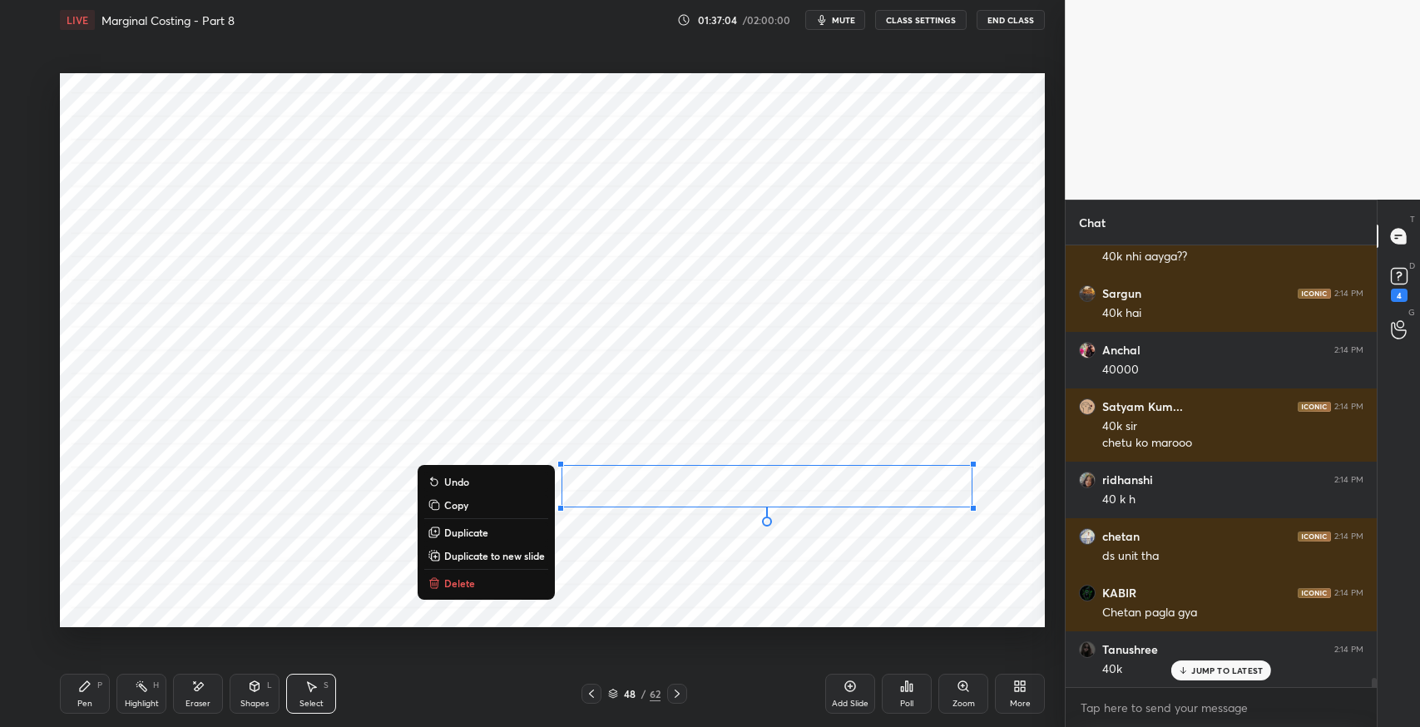
click at [82, 696] on div "Pen P" at bounding box center [85, 694] width 50 height 40
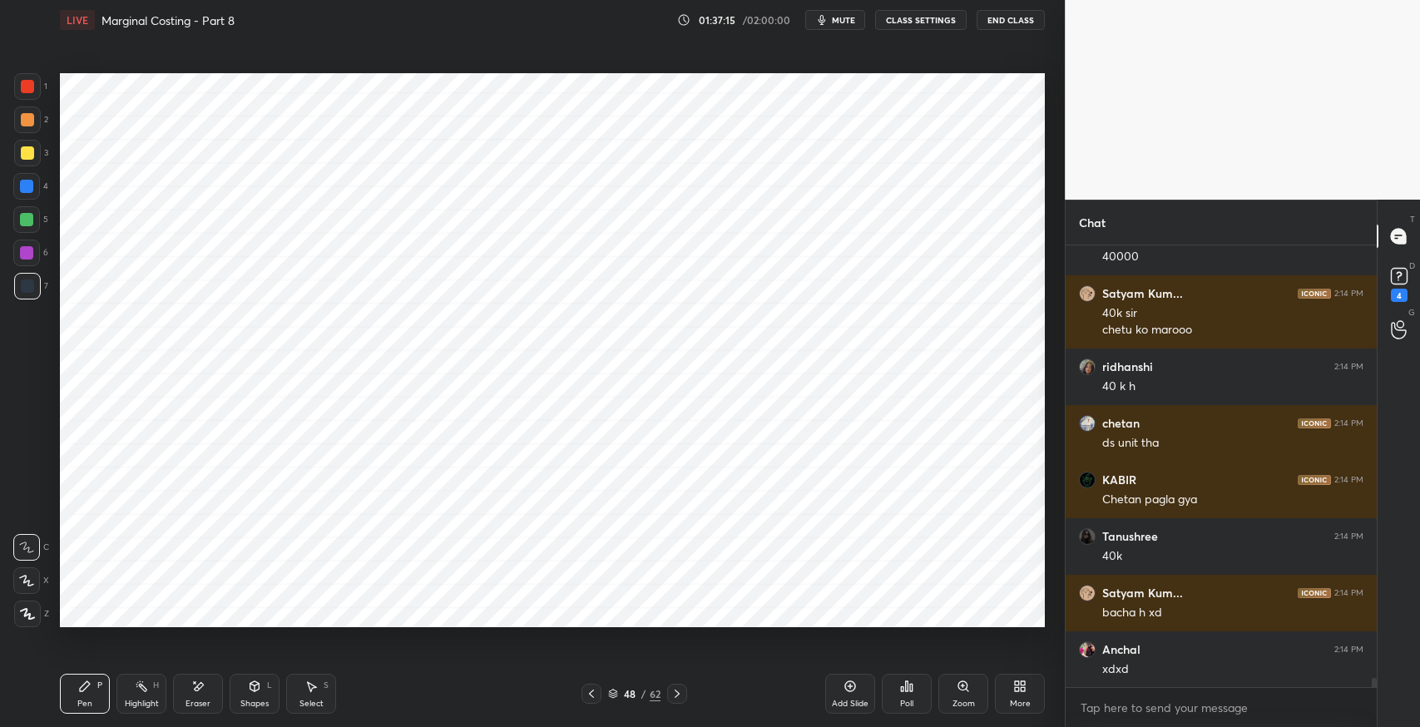
scroll to position [21475, 0]
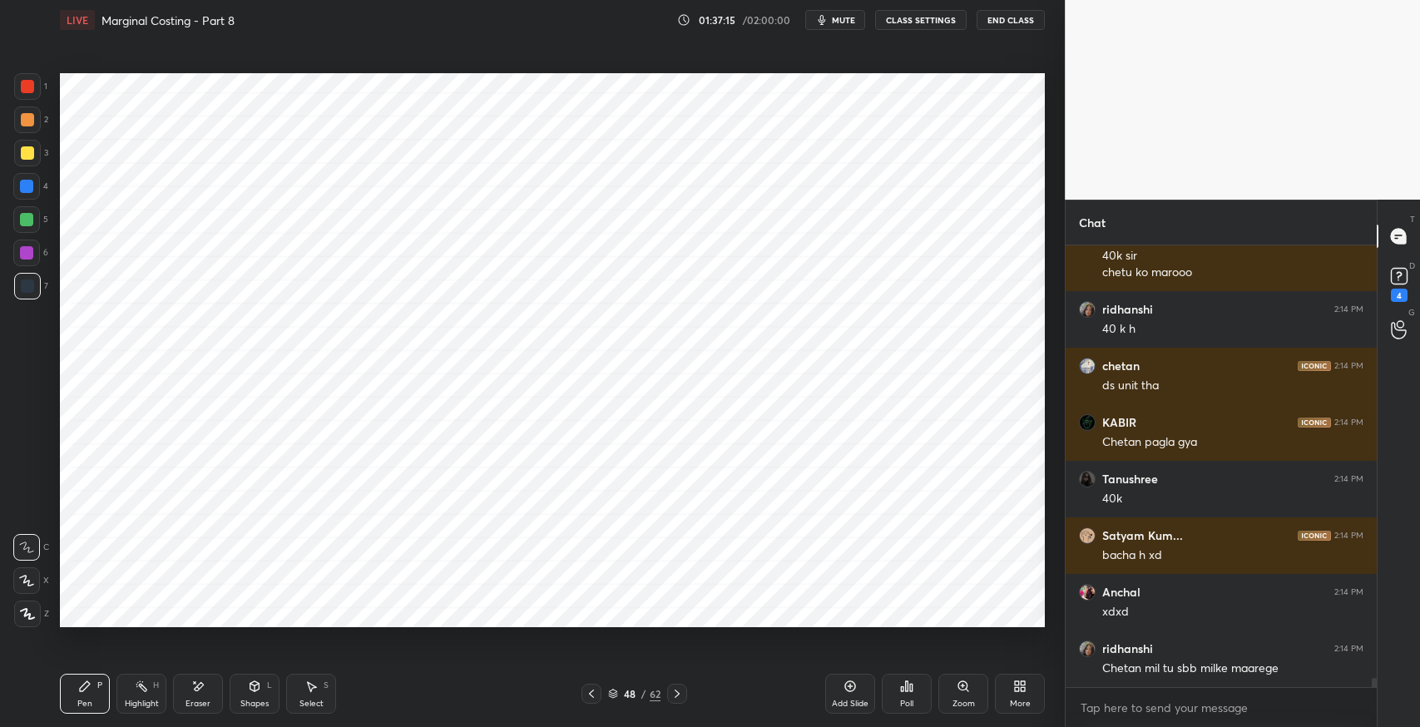
click at [265, 691] on div "Shapes L" at bounding box center [255, 694] width 50 height 40
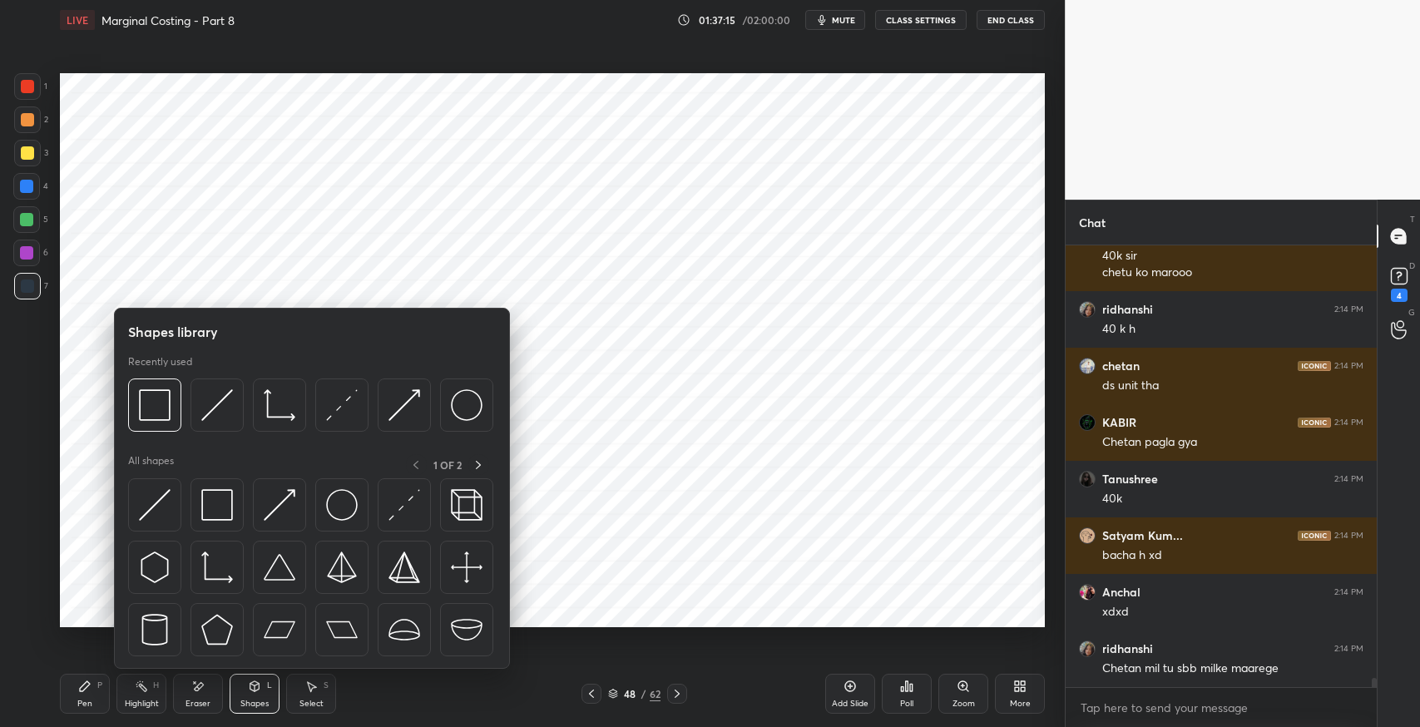
click at [218, 520] on img at bounding box center [217, 505] width 32 height 32
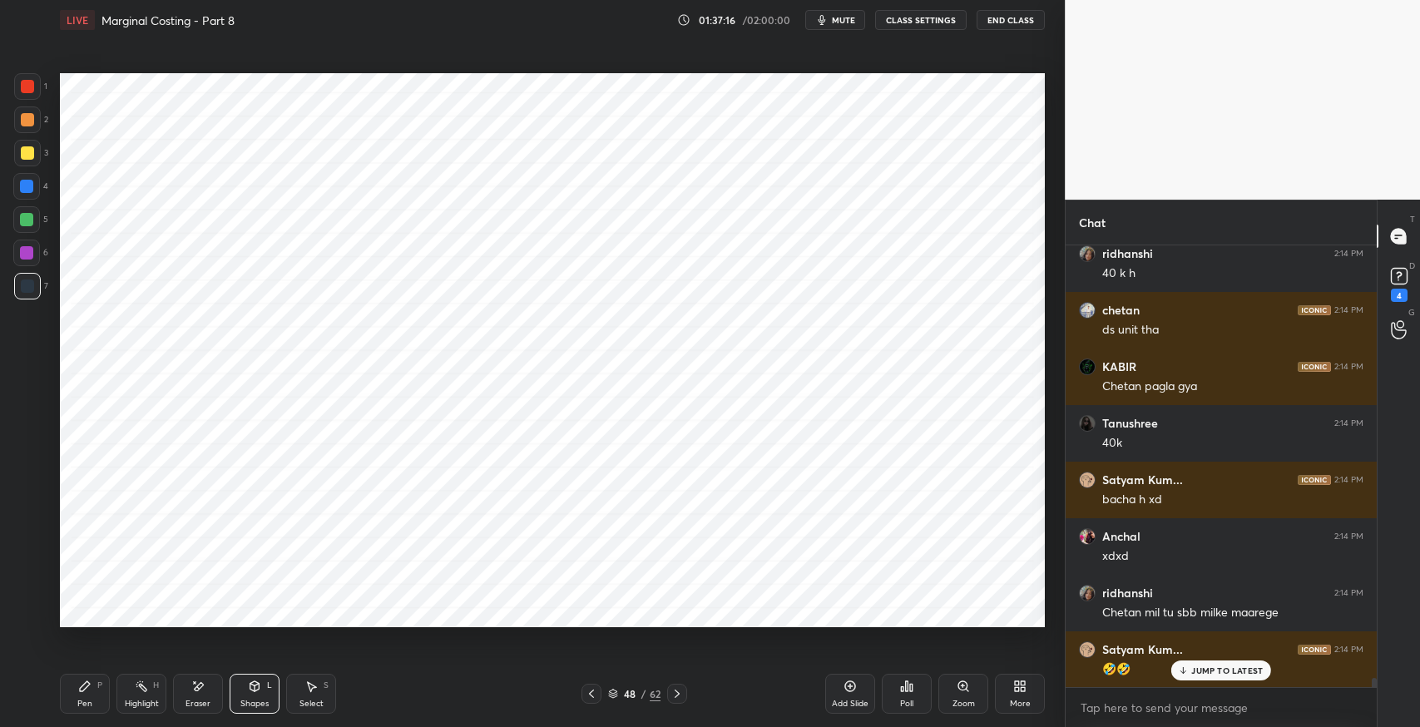
scroll to position [21588, 0]
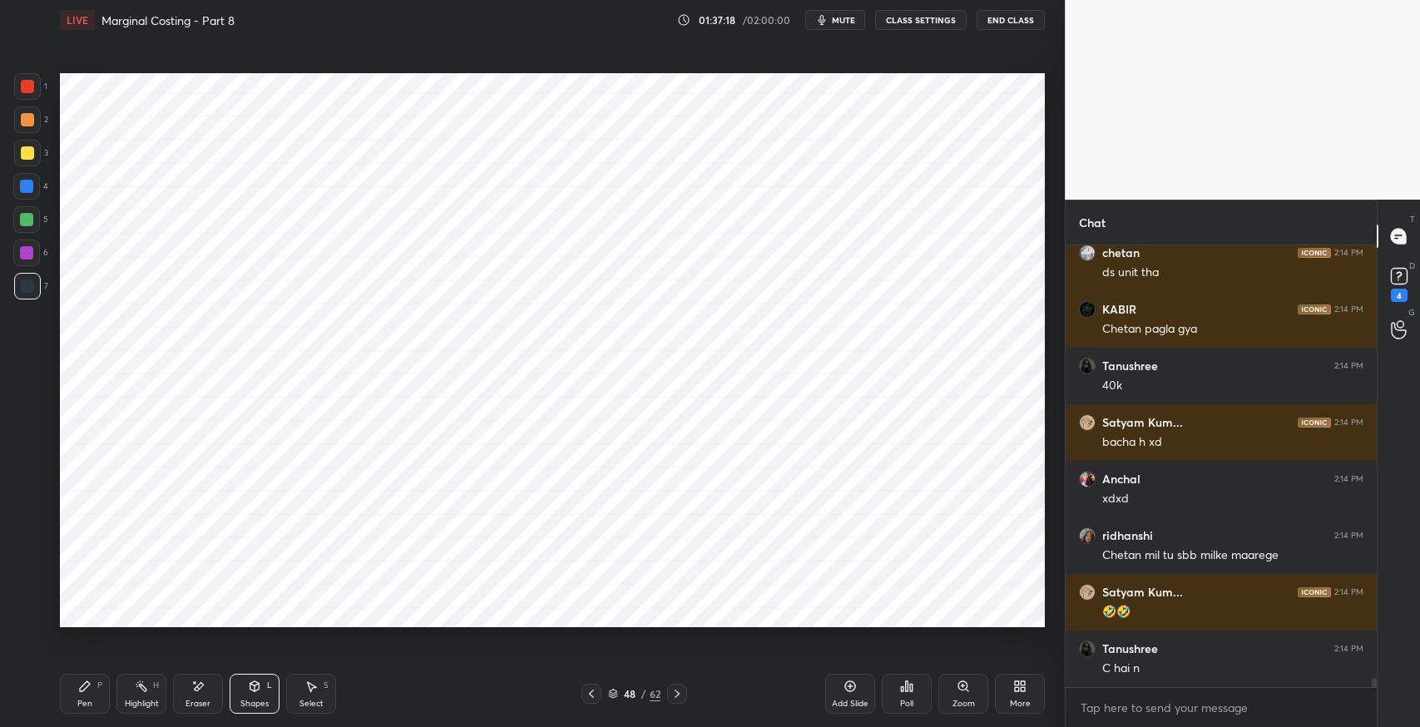
click at [87, 691] on icon at bounding box center [84, 686] width 13 height 13
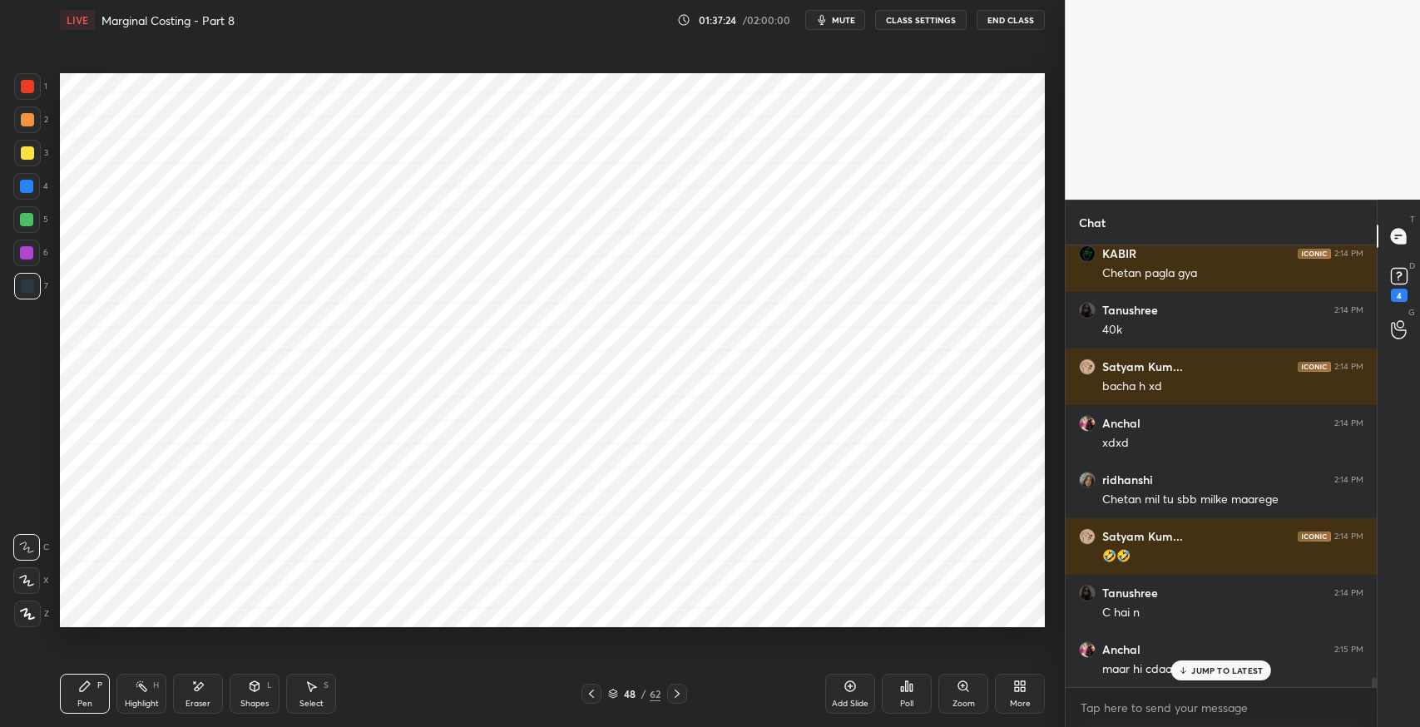
click at [75, 691] on div "Pen P" at bounding box center [85, 694] width 50 height 40
click at [316, 685] on icon at bounding box center [310, 686] width 13 height 13
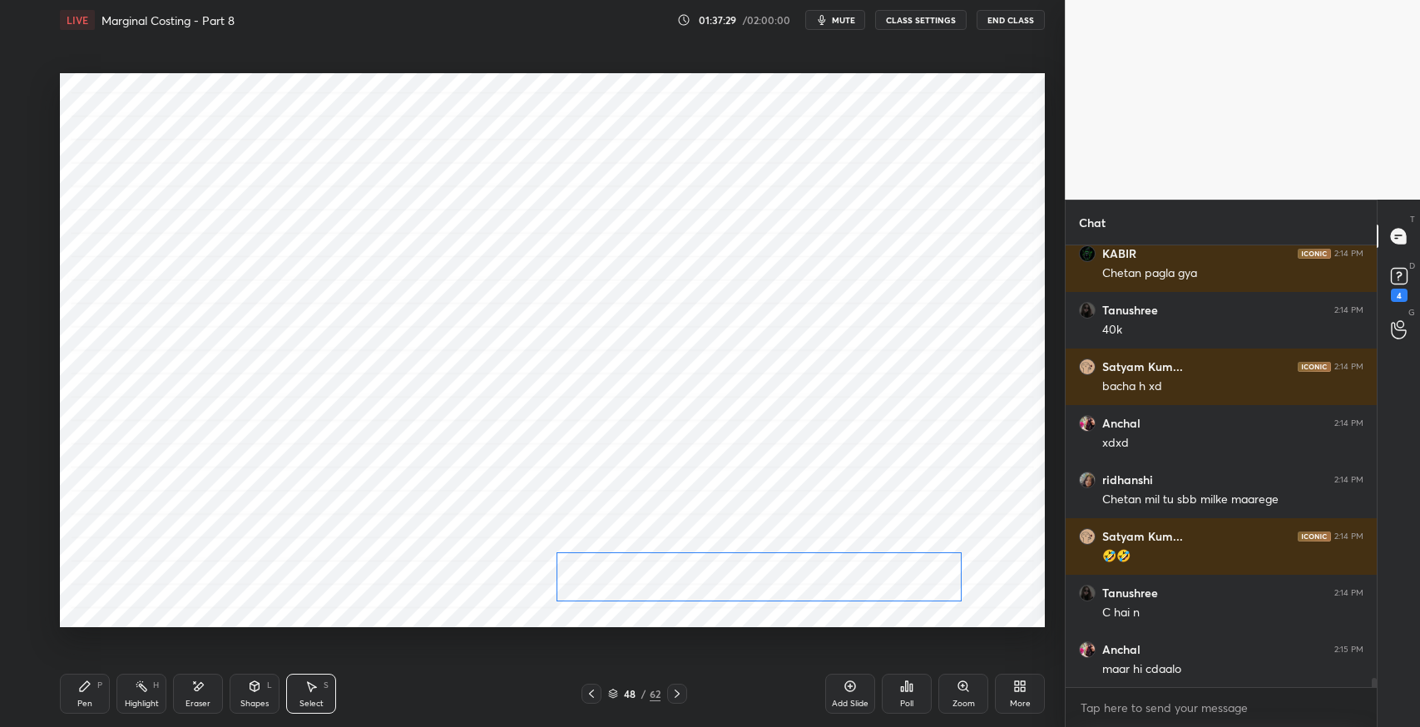
scroll to position [21701, 0]
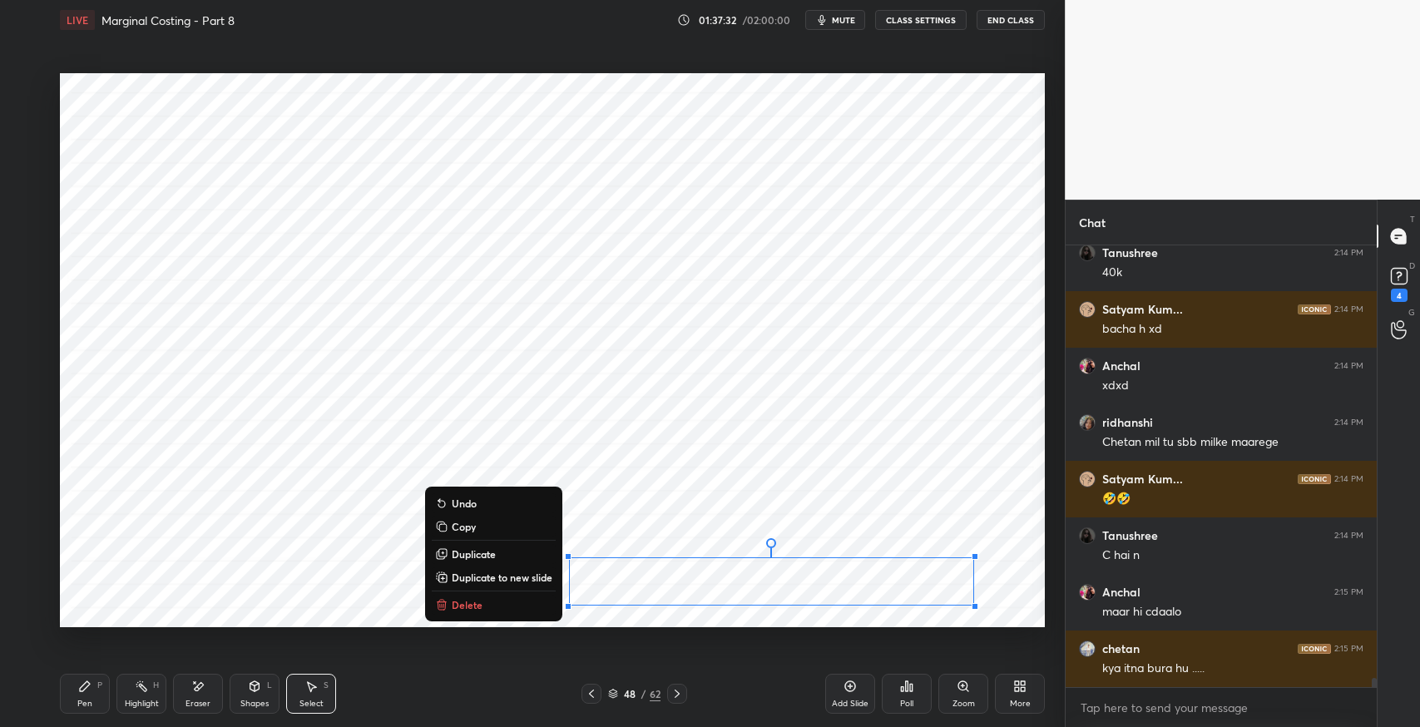
click at [237, 552] on div "0 ° Undo Copy Duplicate Duplicate to new slide Delete" at bounding box center [552, 350] width 985 height 554
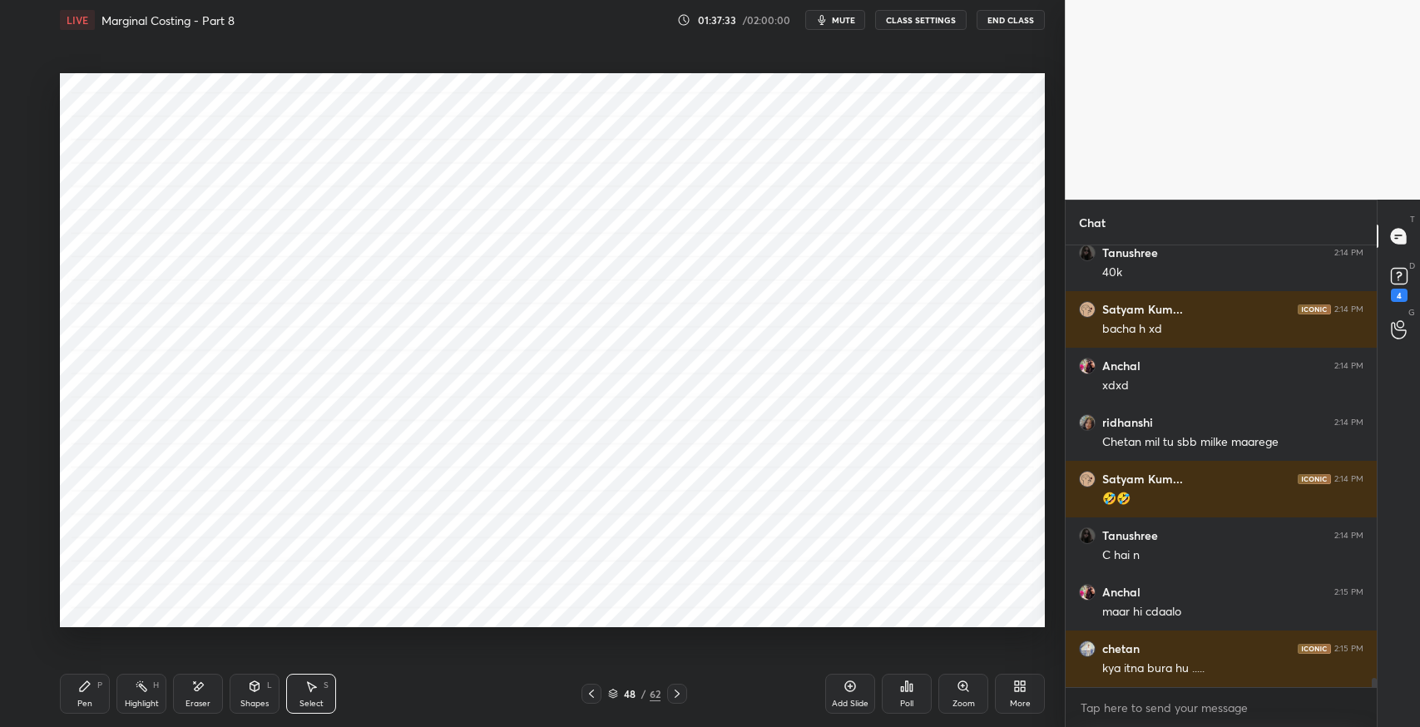
click at [82, 689] on icon at bounding box center [85, 686] width 10 height 10
click at [314, 682] on icon at bounding box center [310, 686] width 13 height 13
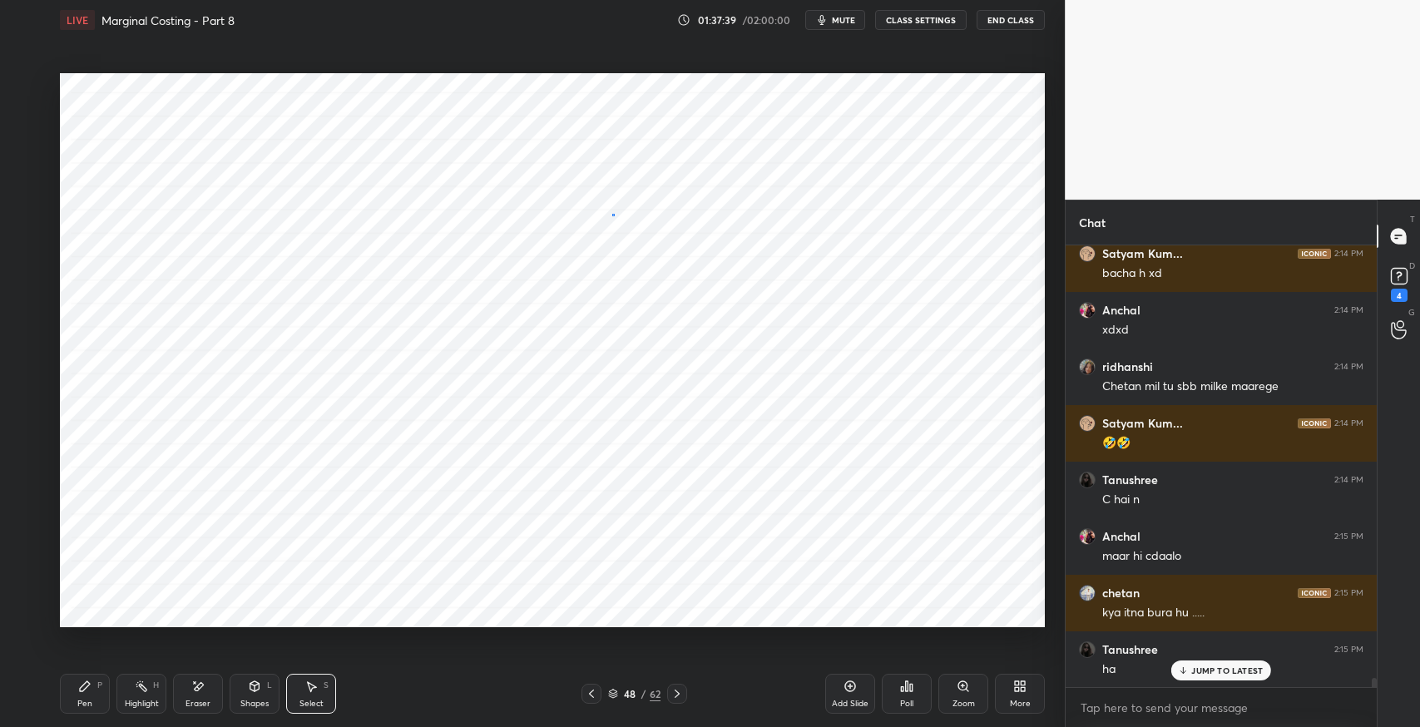
click at [612, 215] on div "0 ° Undo Copy Duplicate Duplicate to new slide Delete" at bounding box center [552, 350] width 985 height 554
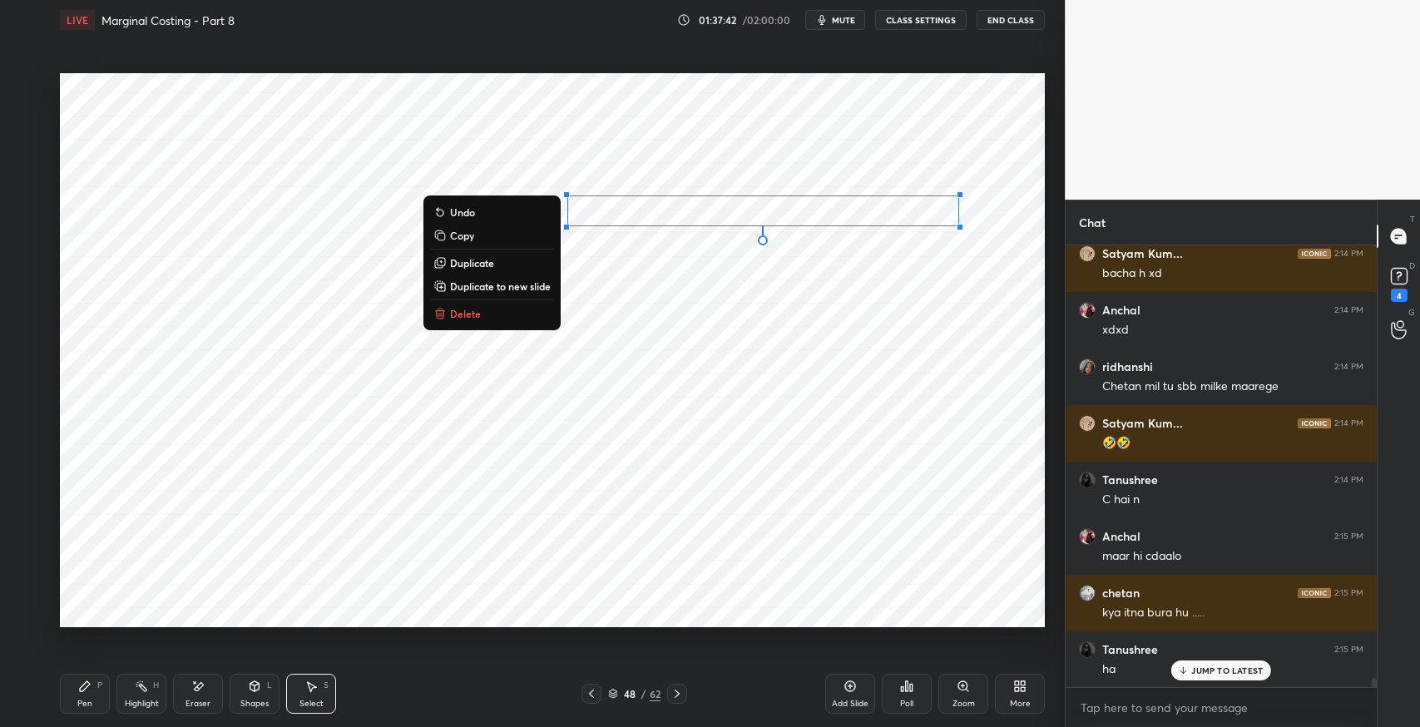
click at [585, 282] on div "0 ° Undo Copy Duplicate Duplicate to new slide Delete" at bounding box center [552, 350] width 985 height 554
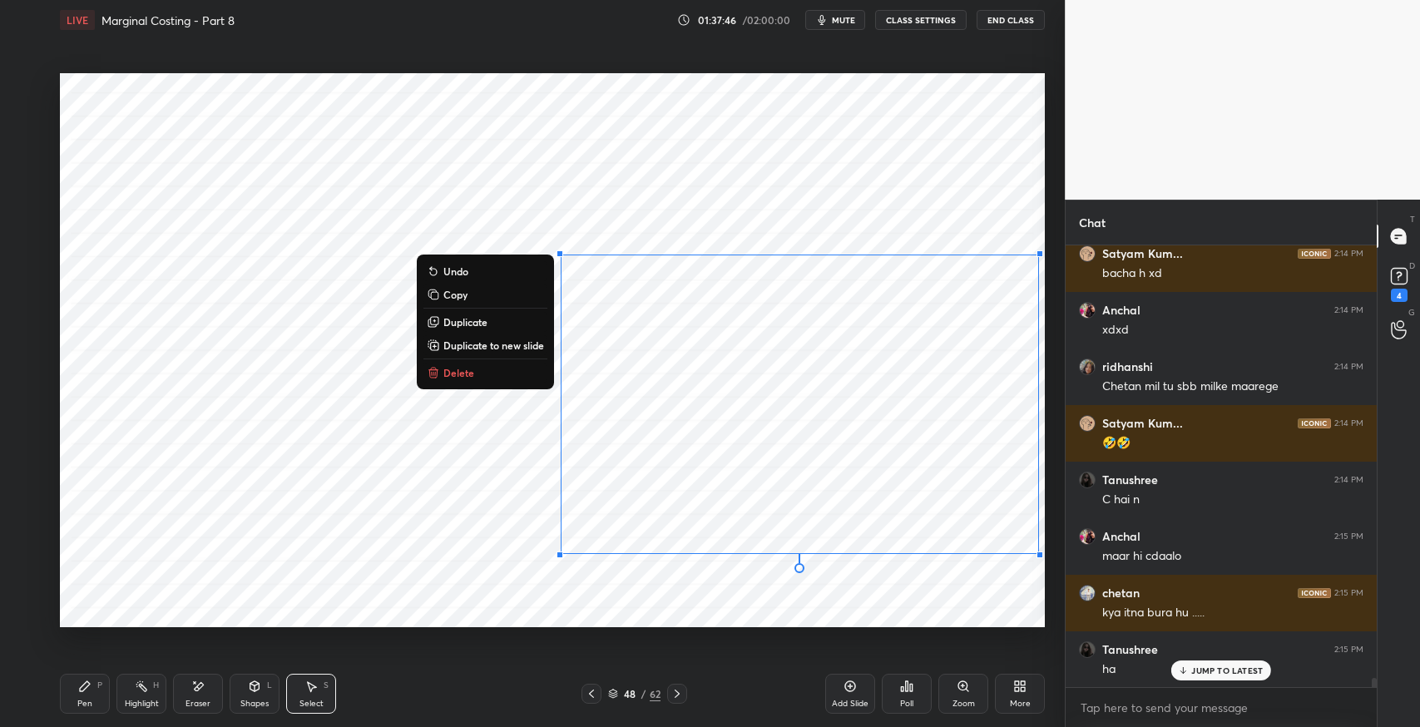
click at [87, 691] on icon at bounding box center [84, 686] width 13 height 13
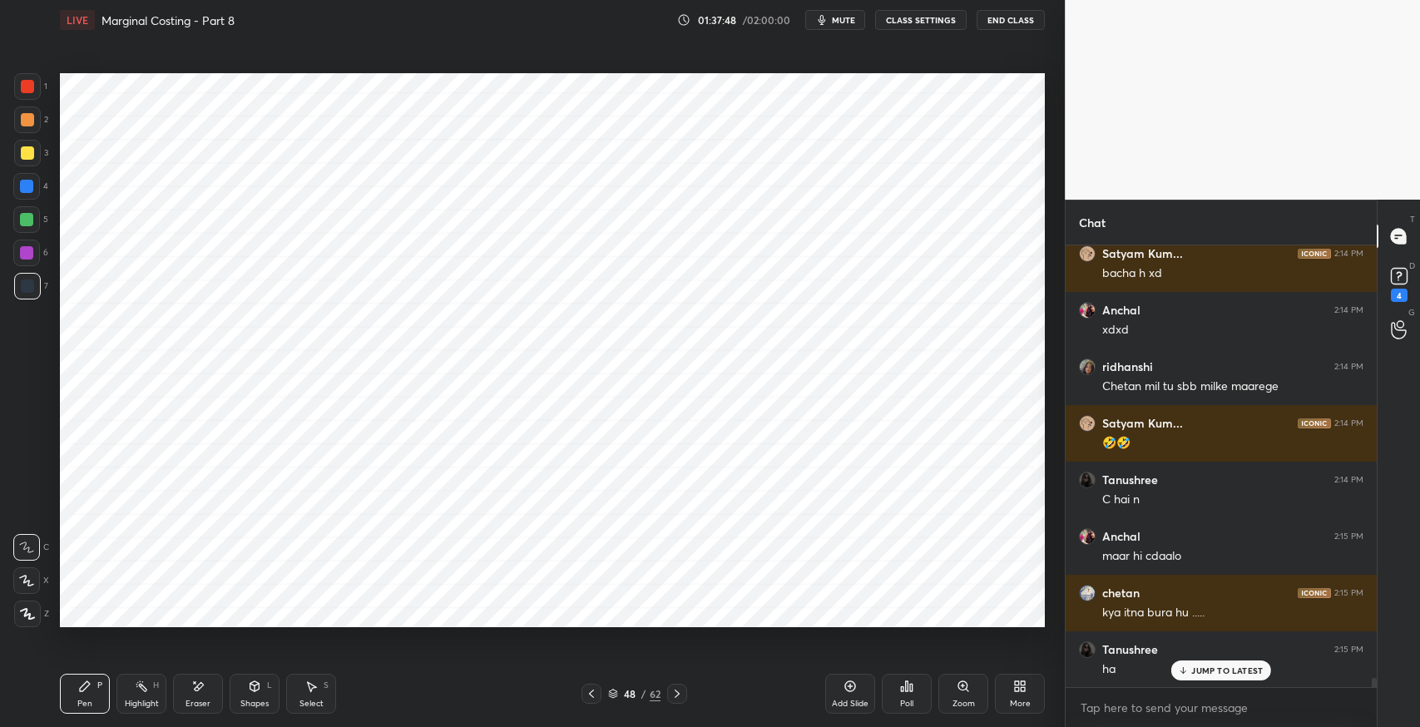
click at [321, 690] on div "Select S" at bounding box center [311, 694] width 50 height 40
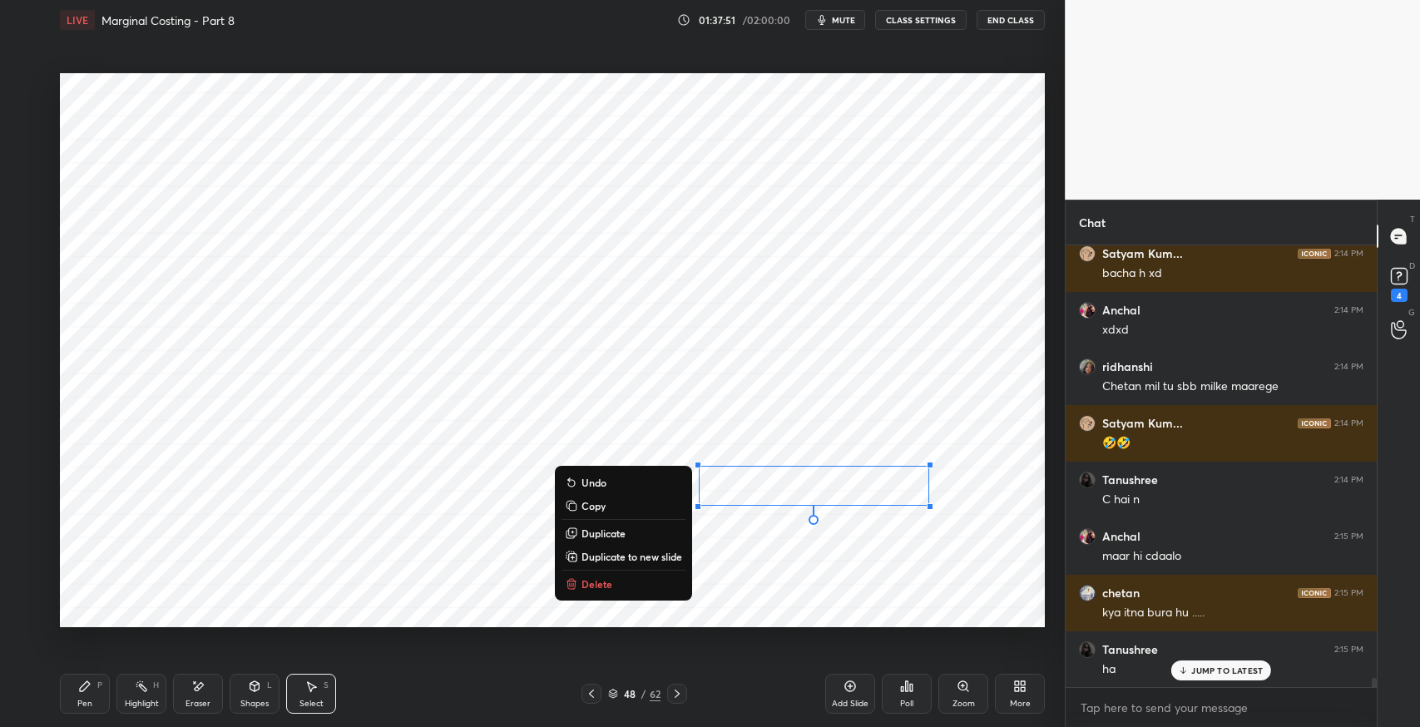
click at [623, 533] on p "Duplicate" at bounding box center [604, 533] width 44 height 13
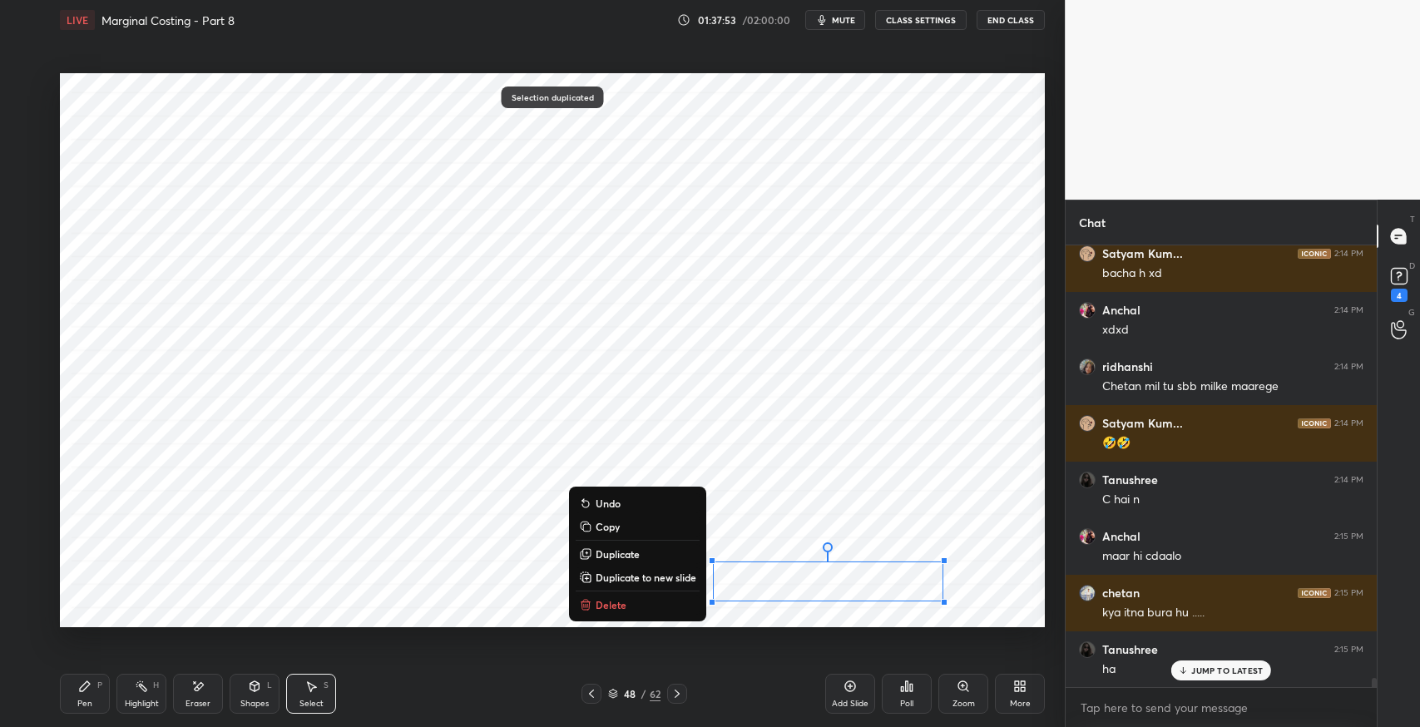
click at [216, 701] on div "Eraser" at bounding box center [198, 694] width 50 height 40
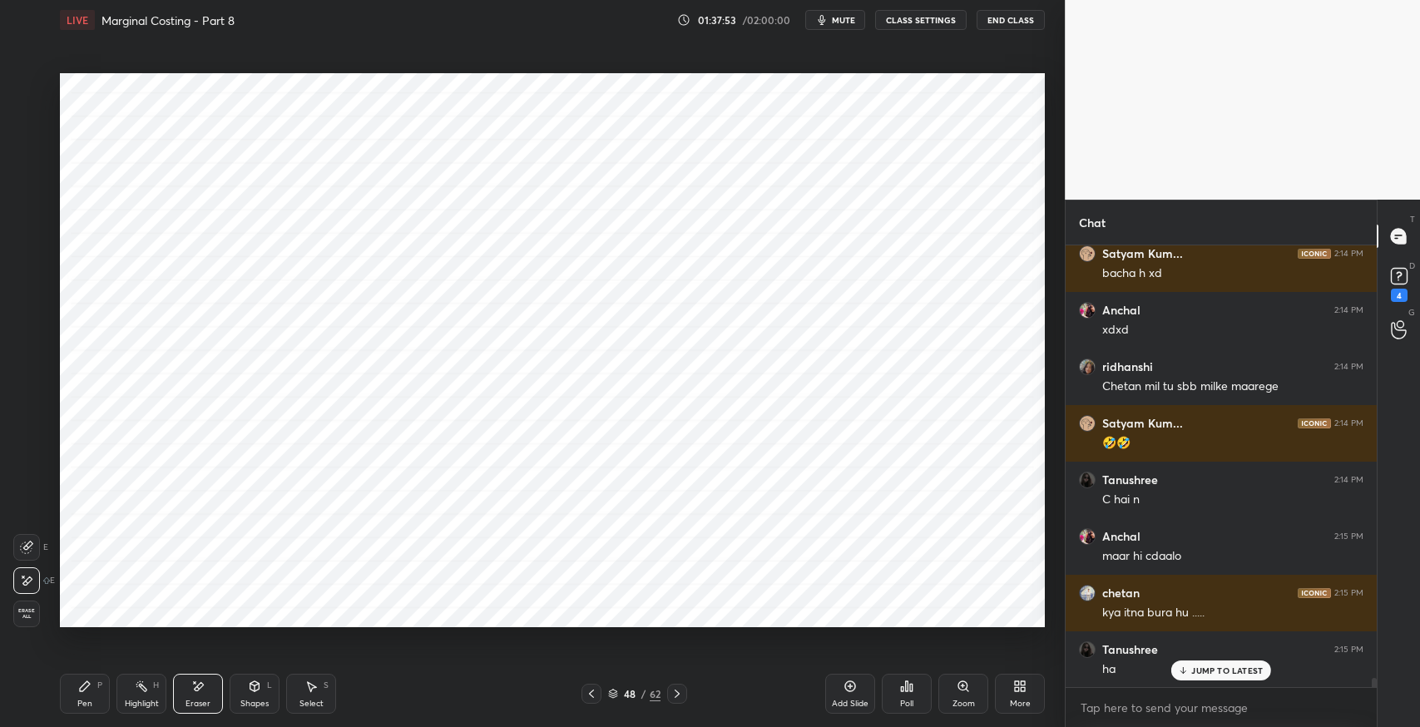
scroll to position [21829, 0]
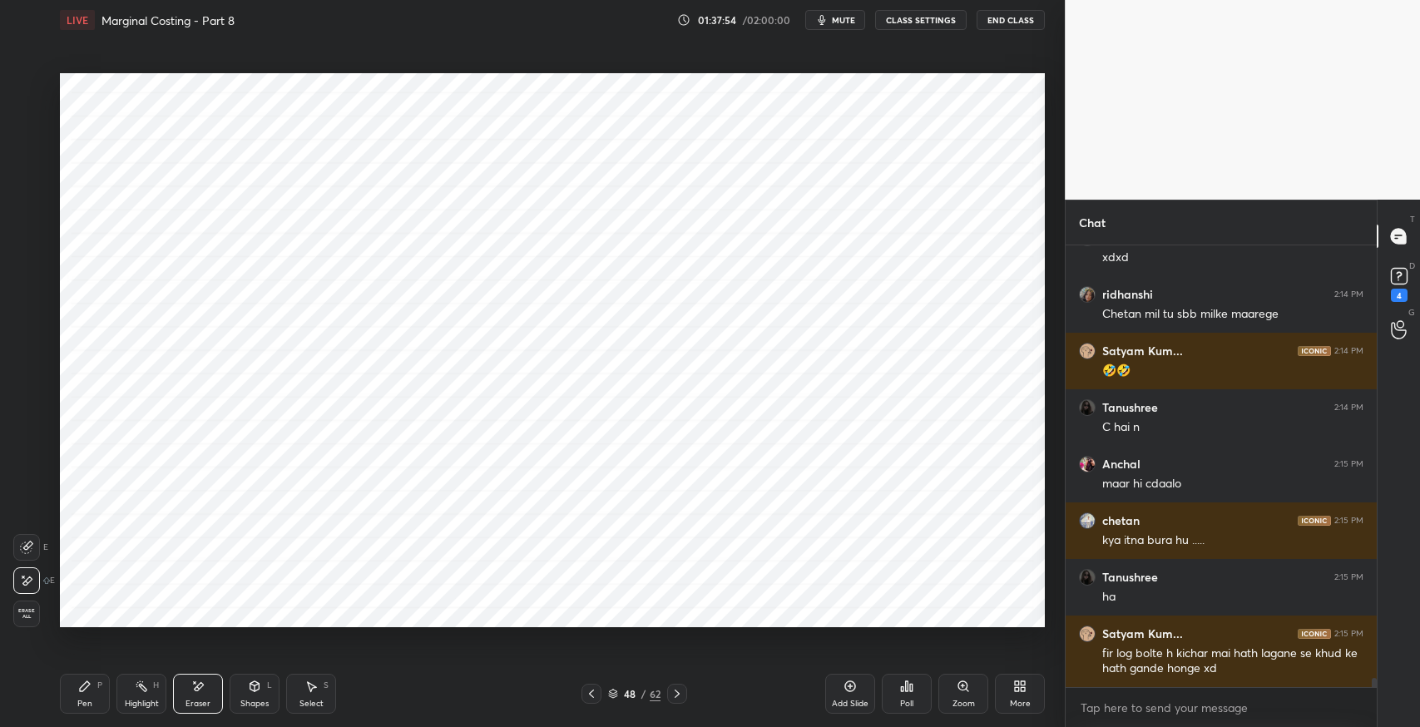
click at [97, 696] on div "Pen P" at bounding box center [85, 694] width 50 height 40
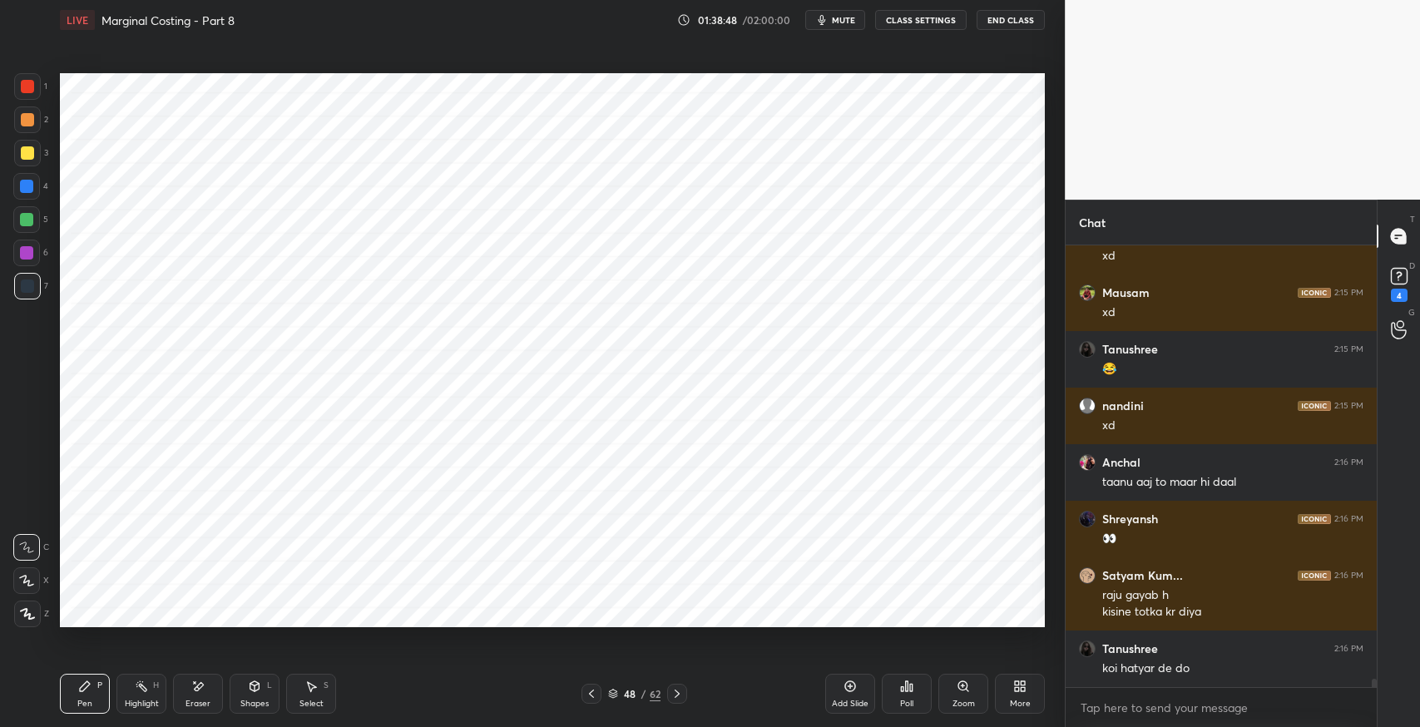
scroll to position [22524, 0]
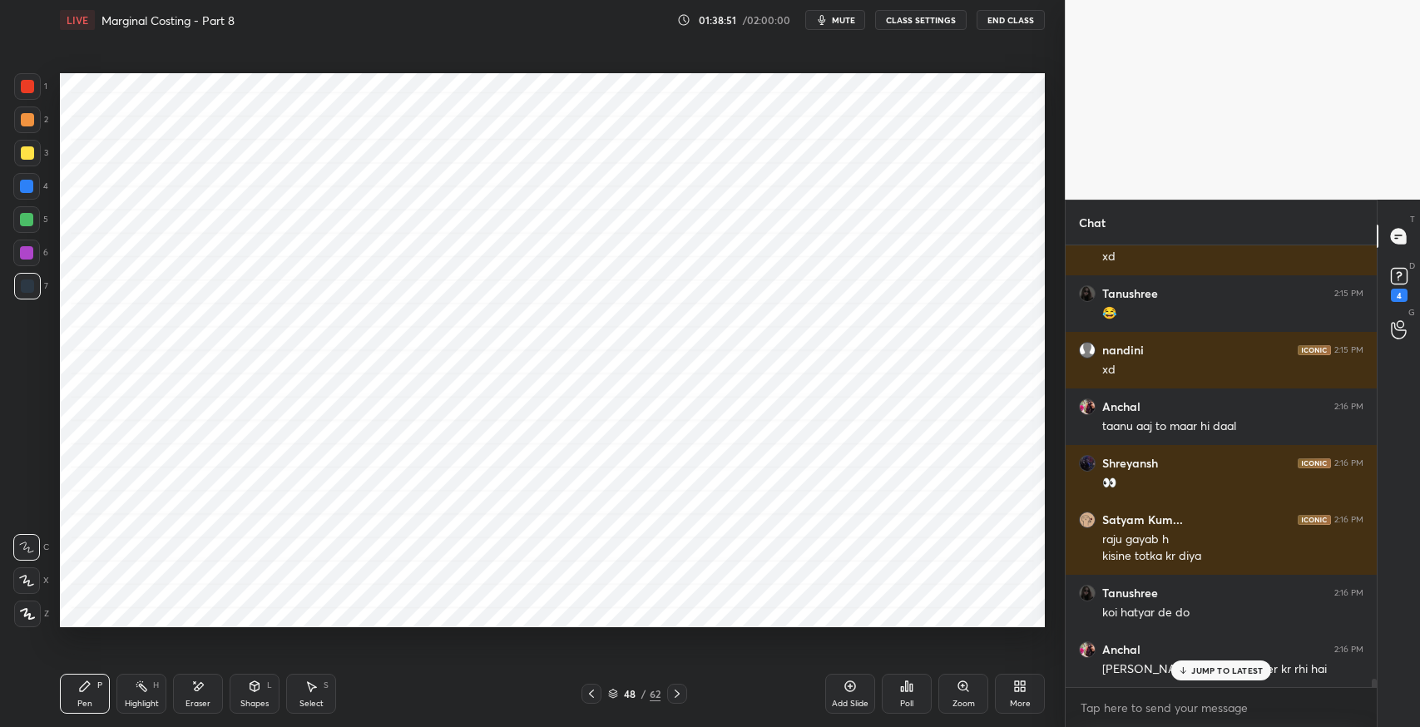
click at [1208, 671] on p "JUMP TO LATEST" at bounding box center [1227, 671] width 72 height 10
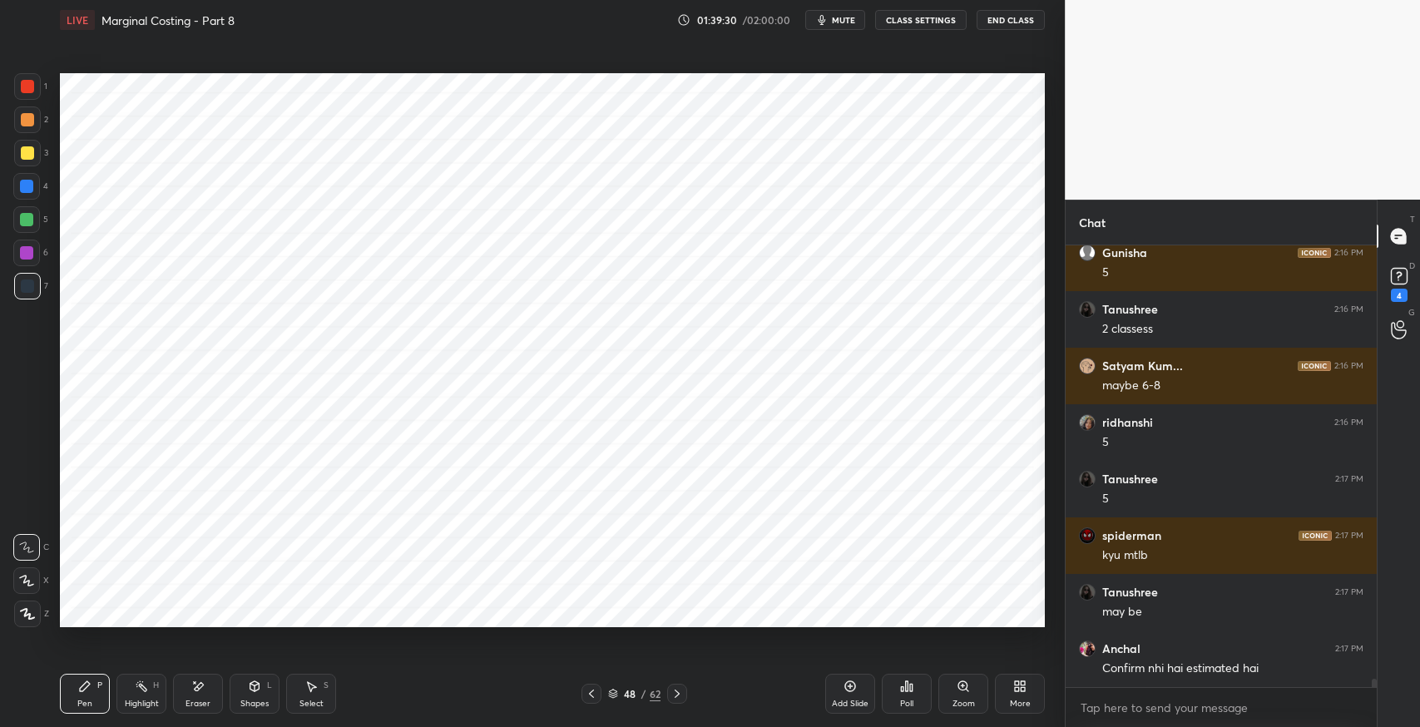
scroll to position [23842, 0]
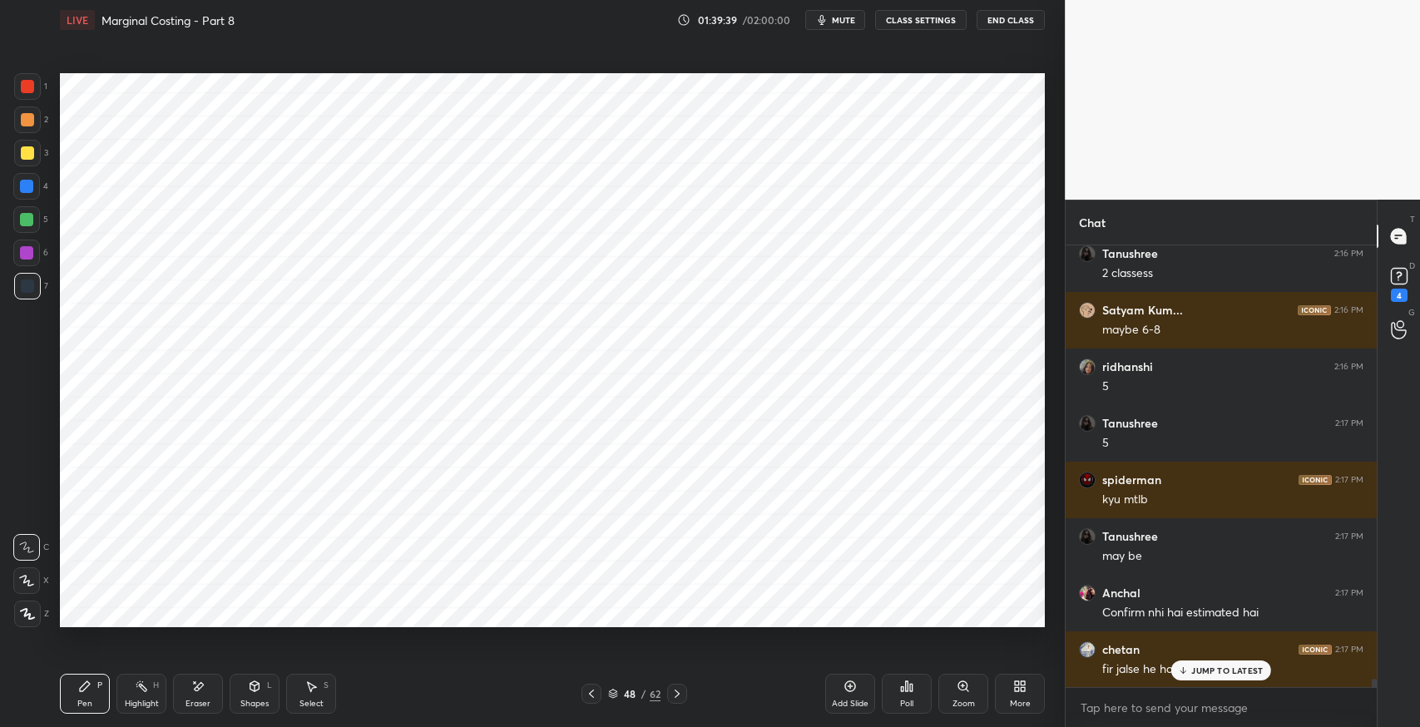
click at [1206, 670] on p "JUMP TO LATEST" at bounding box center [1227, 671] width 72 height 10
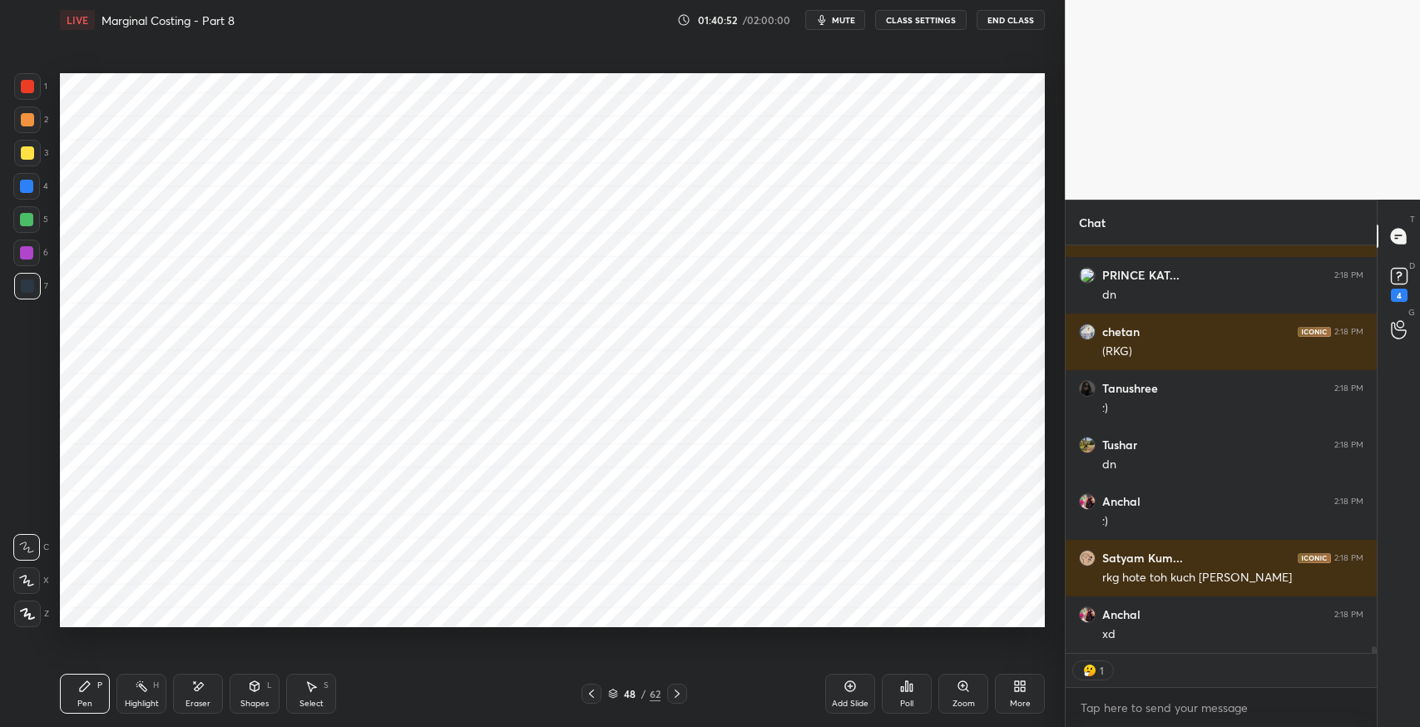
scroll to position [25065, 0]
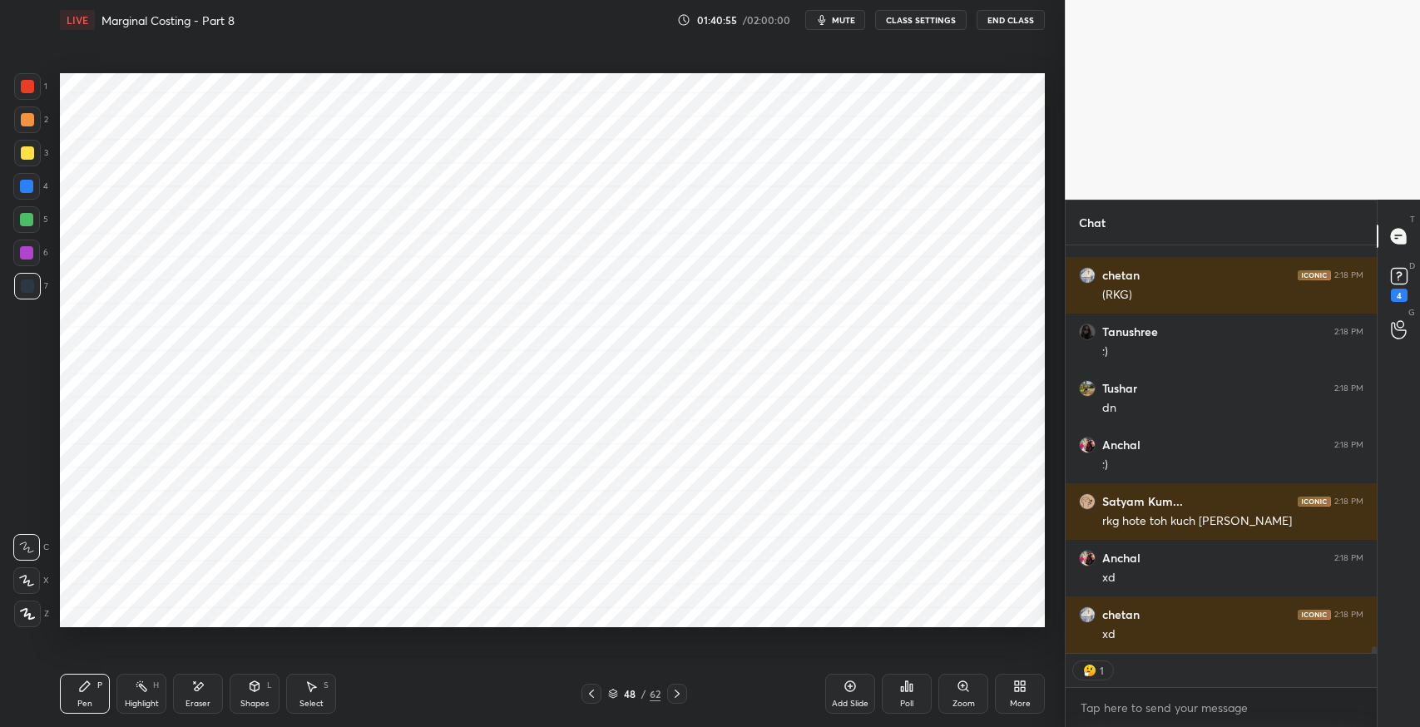
type textarea "x"
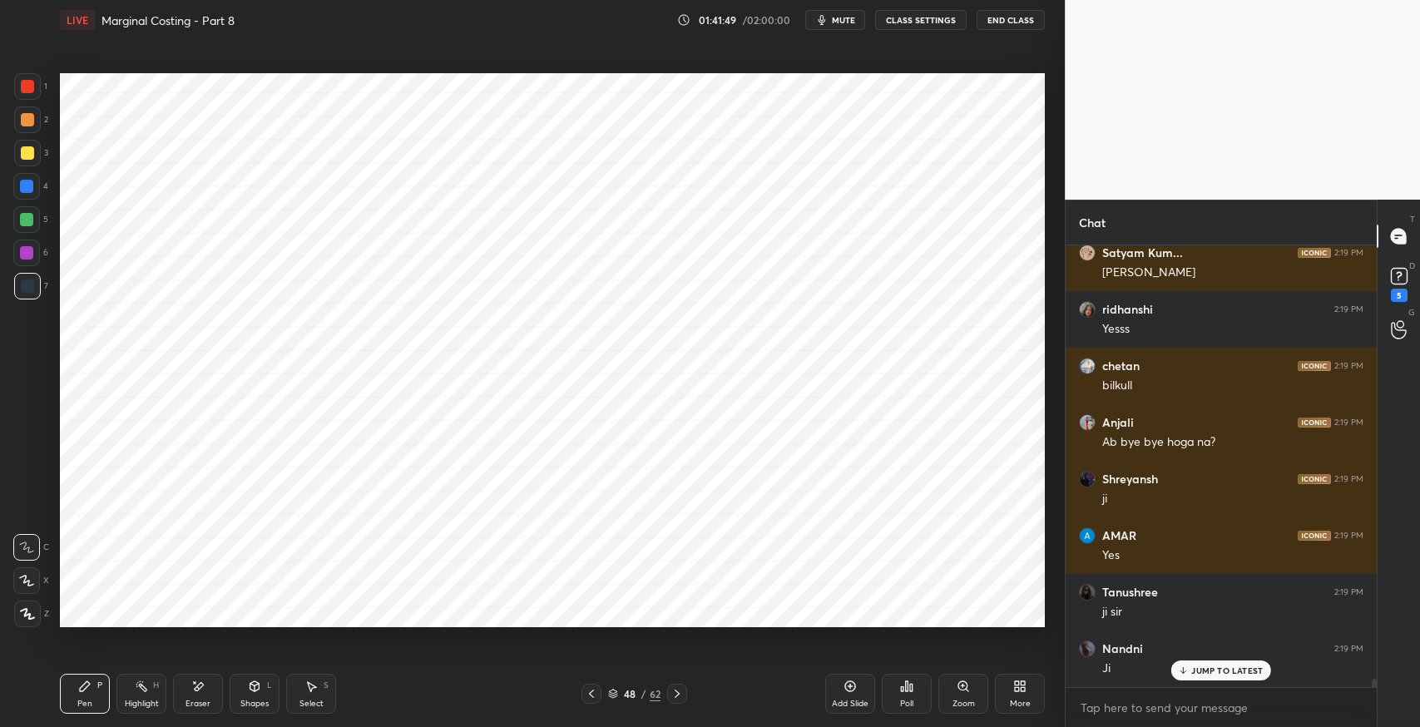
scroll to position [23168, 0]
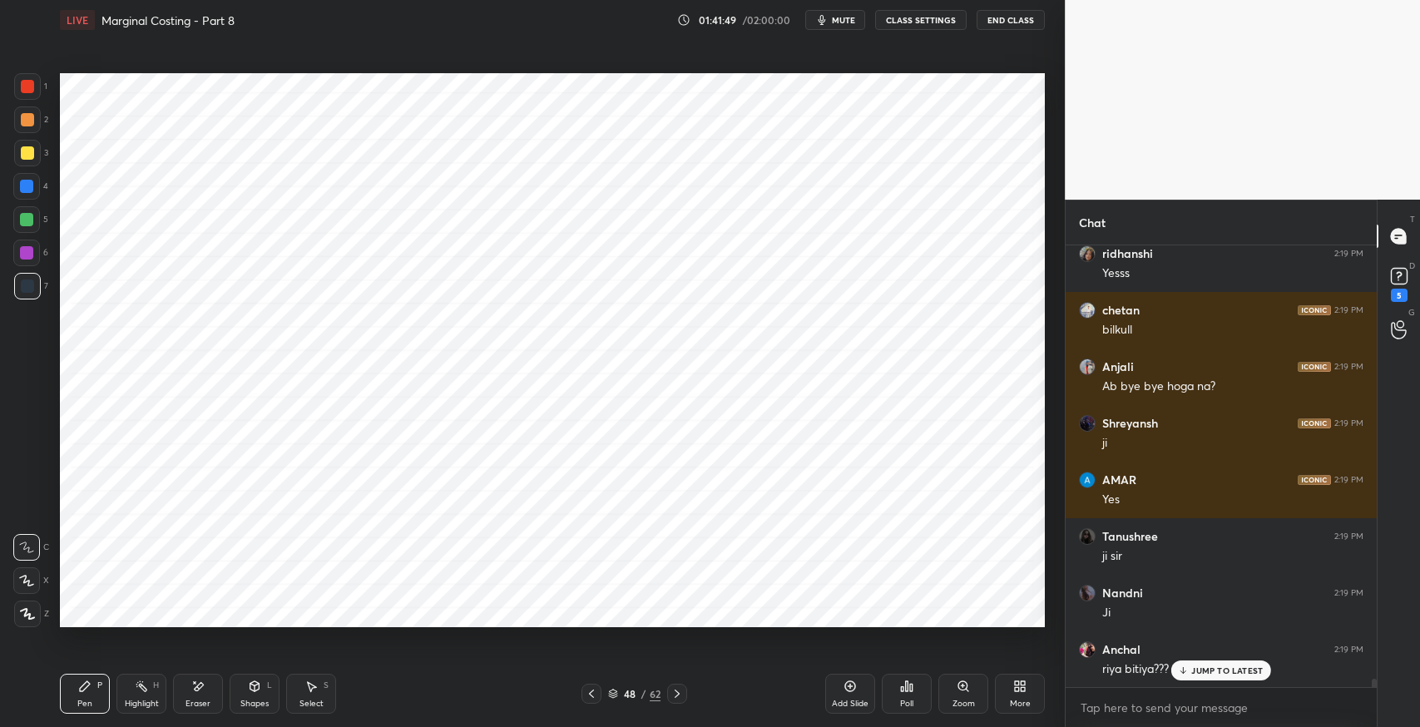
click at [841, 701] on div "Add Slide" at bounding box center [850, 704] width 37 height 8
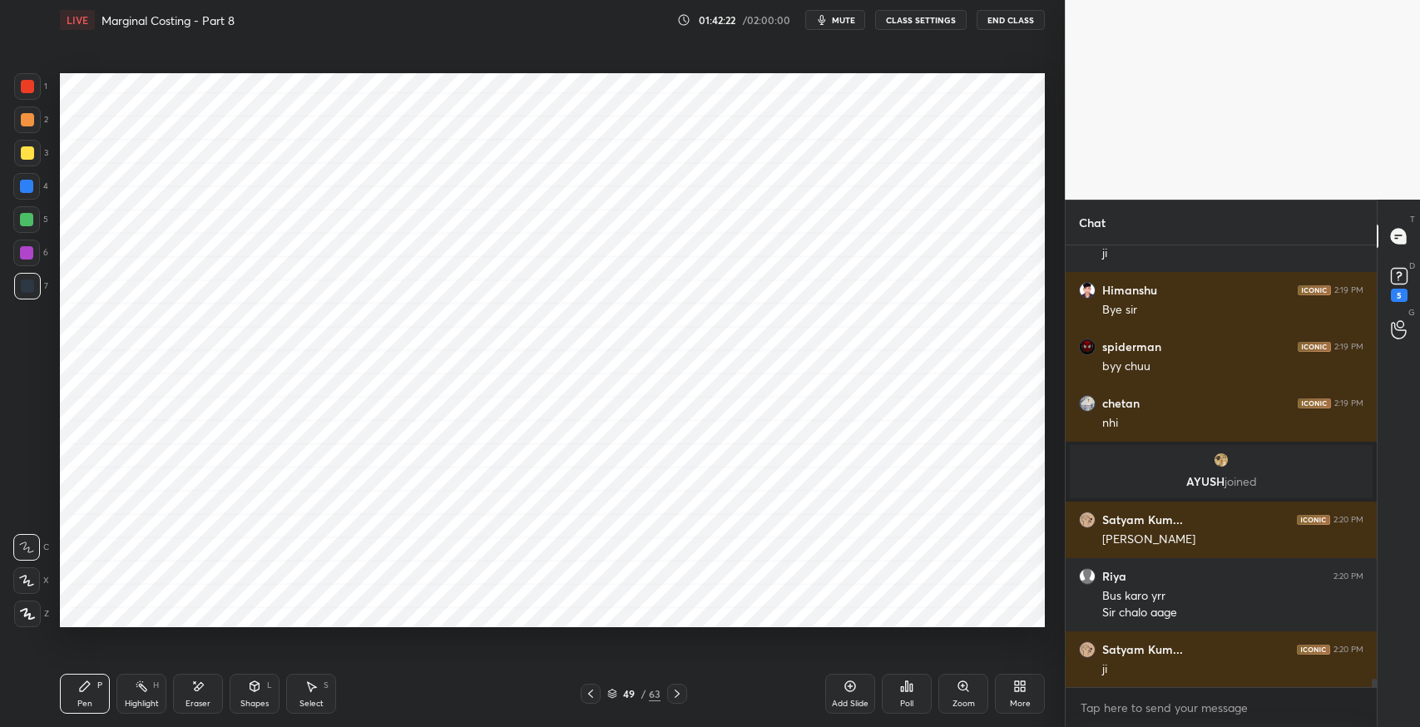
scroll to position [23440, 0]
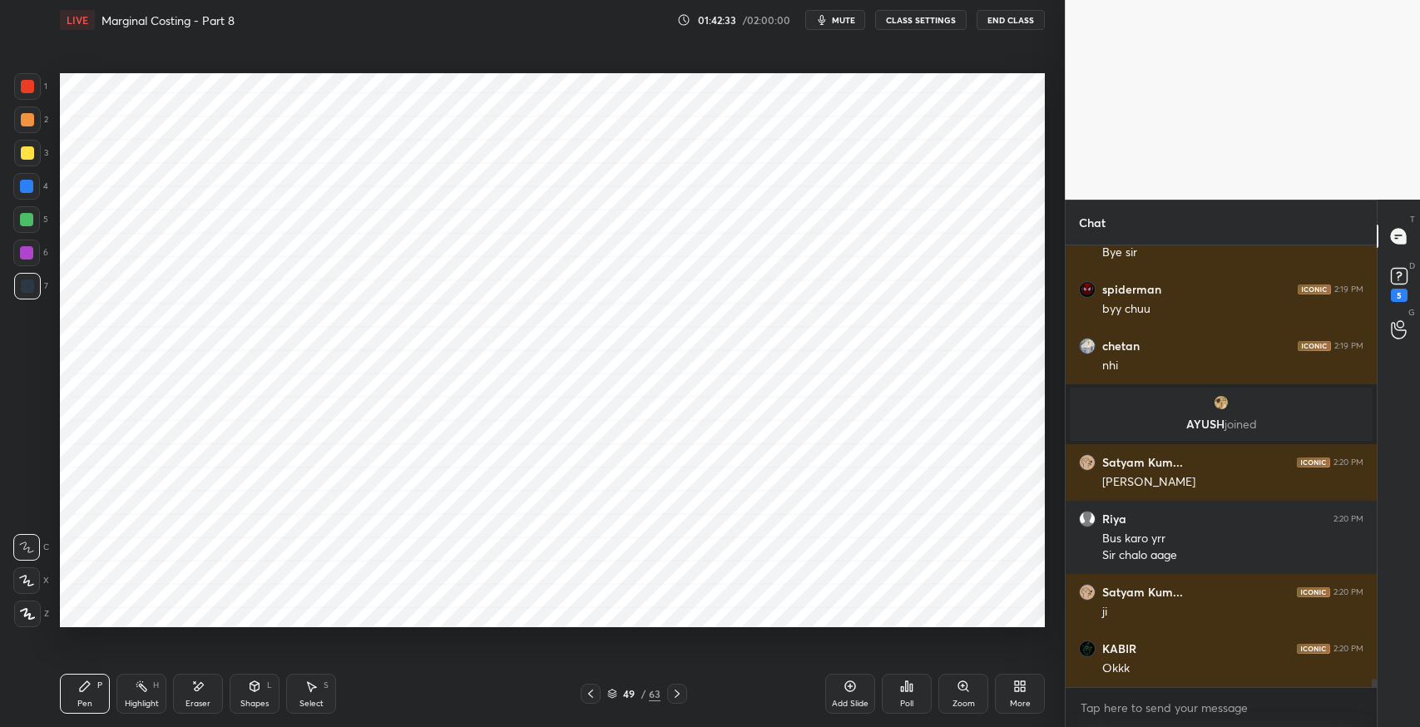
click at [199, 691] on icon at bounding box center [197, 687] width 13 height 14
click at [27, 539] on div at bounding box center [26, 547] width 27 height 27
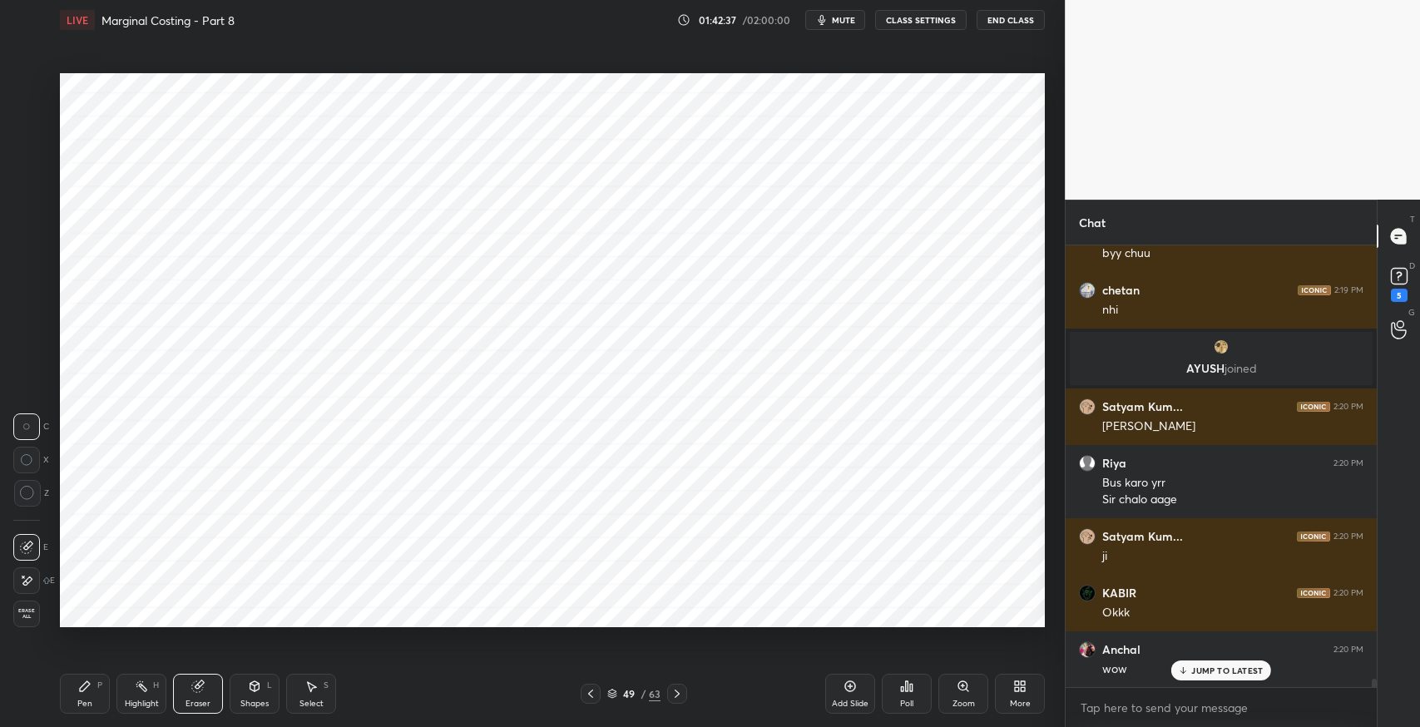
click at [265, 689] on div "Shapes L" at bounding box center [255, 694] width 50 height 40
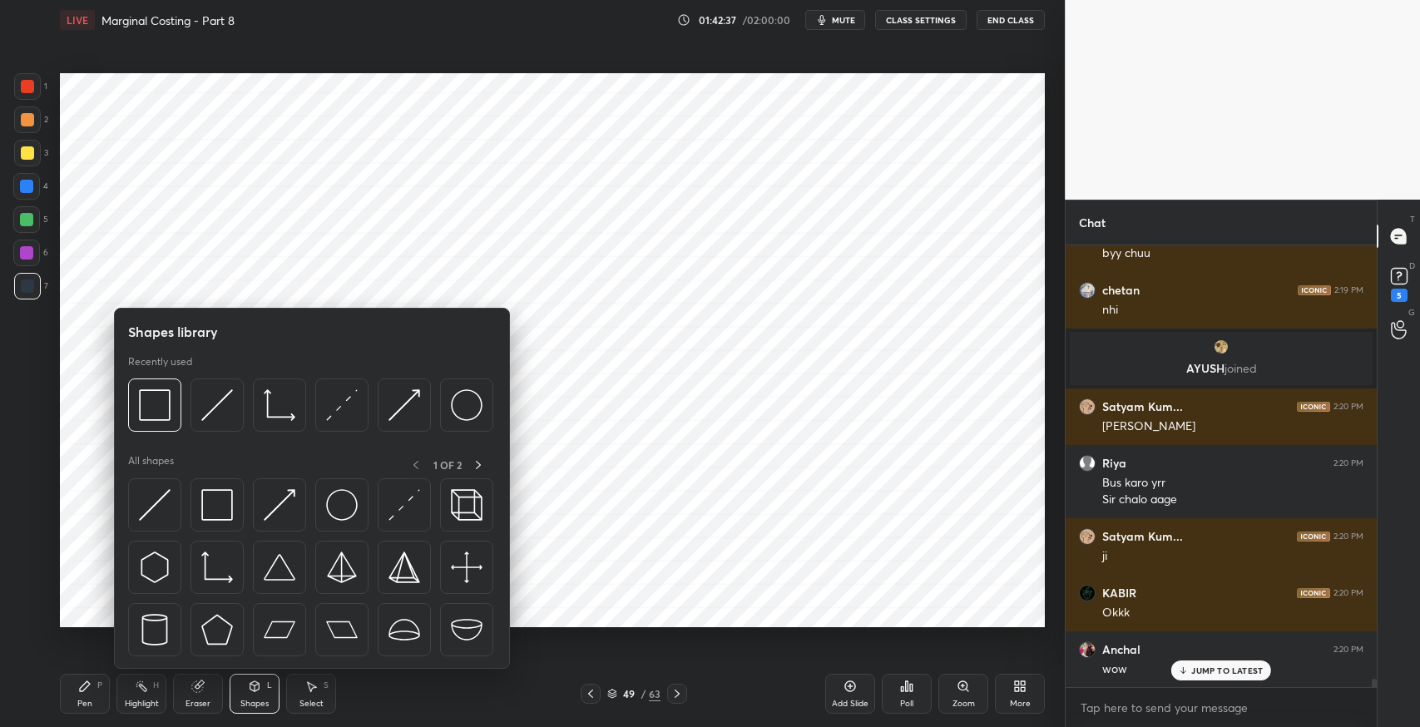
click at [346, 496] on img at bounding box center [342, 505] width 32 height 32
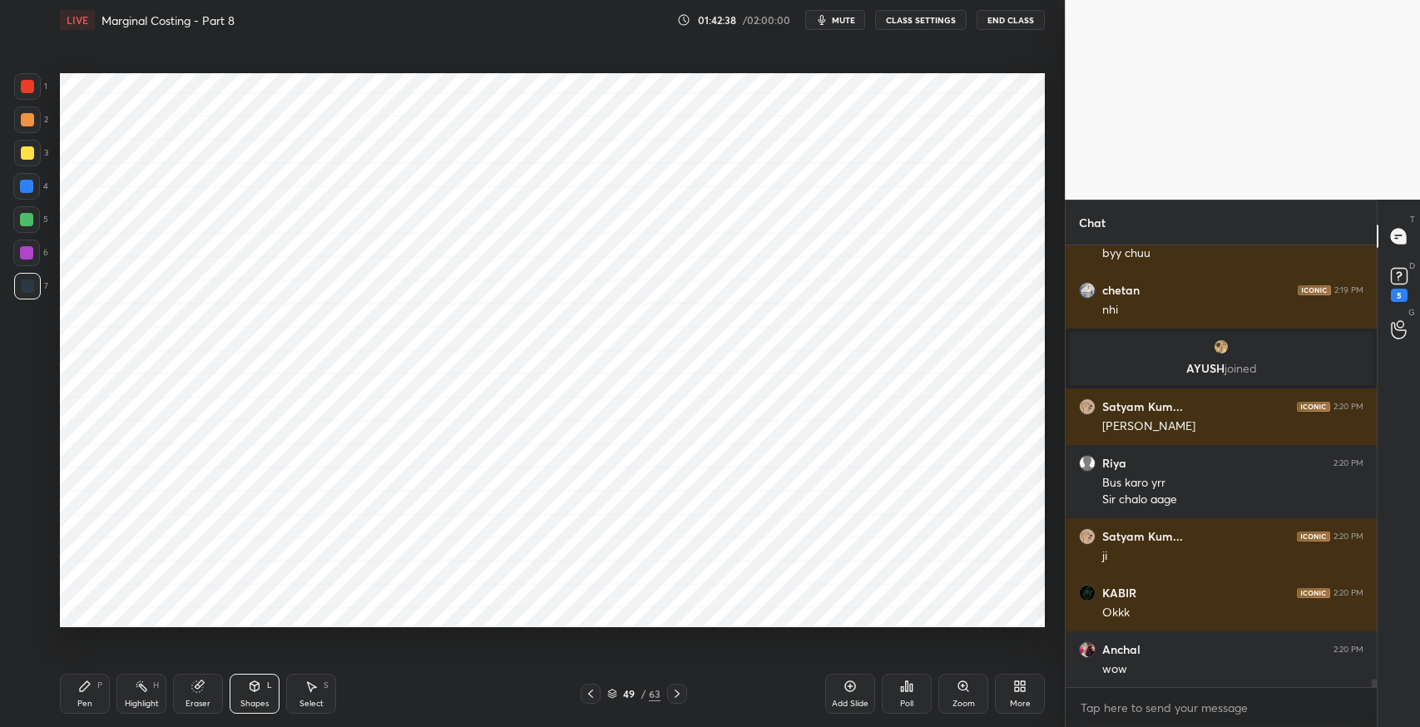
scroll to position [23553, 0]
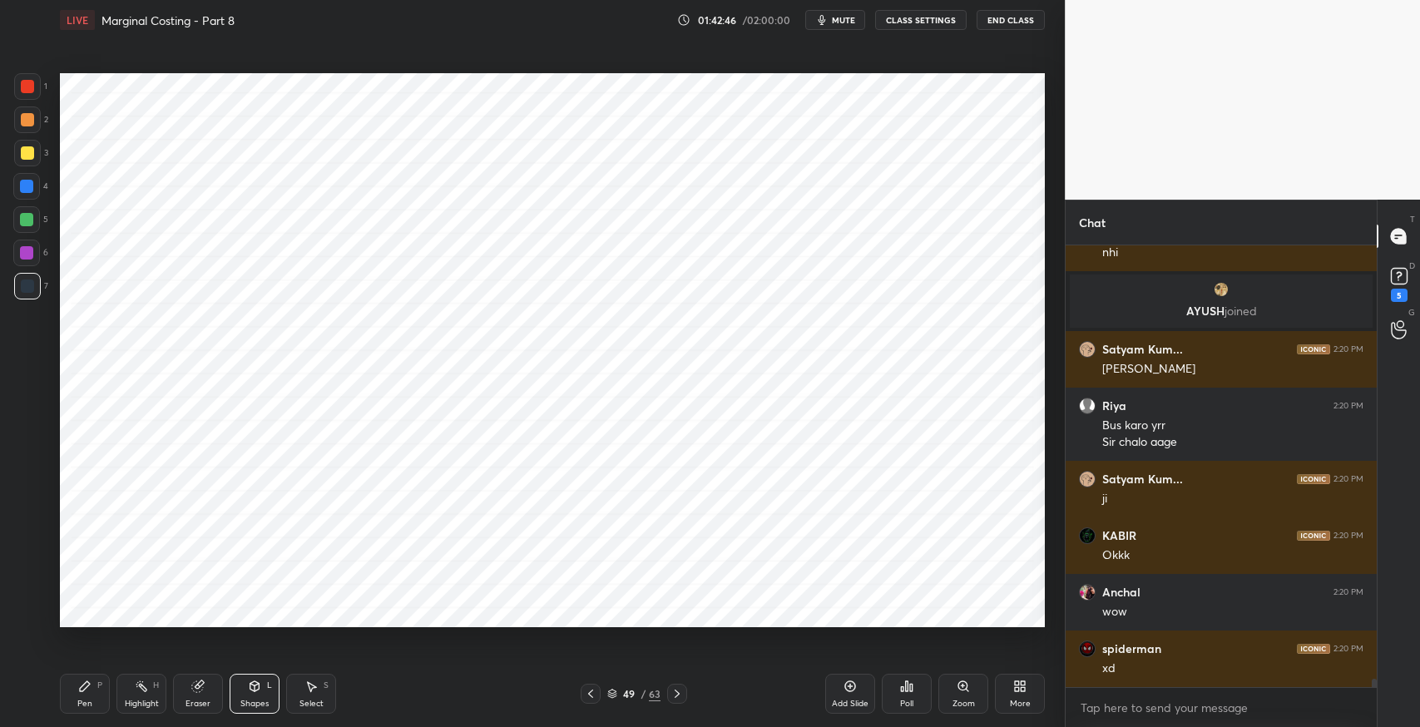
click at [326, 676] on div "Select S" at bounding box center [311, 694] width 50 height 40
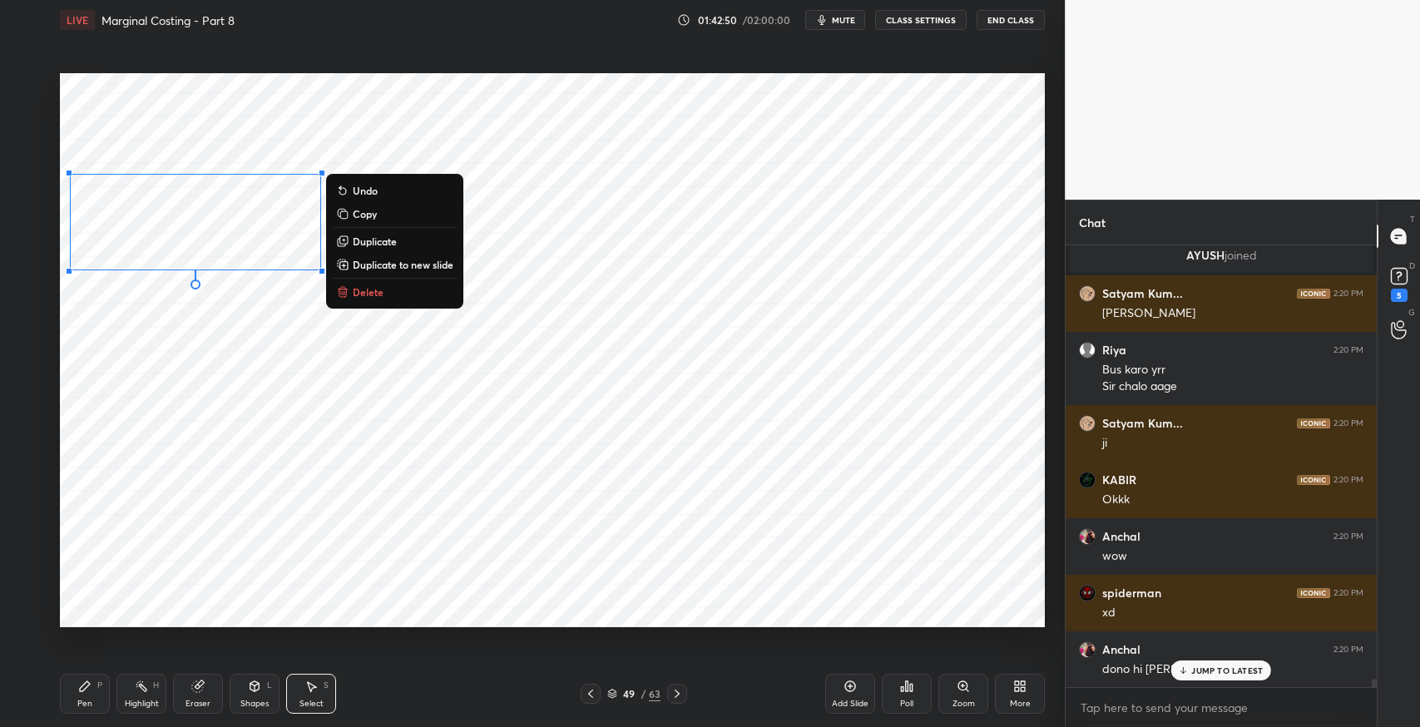
click at [363, 369] on div "0 ° Undo Copy Duplicate Duplicate to new slide Delete" at bounding box center [552, 350] width 985 height 554
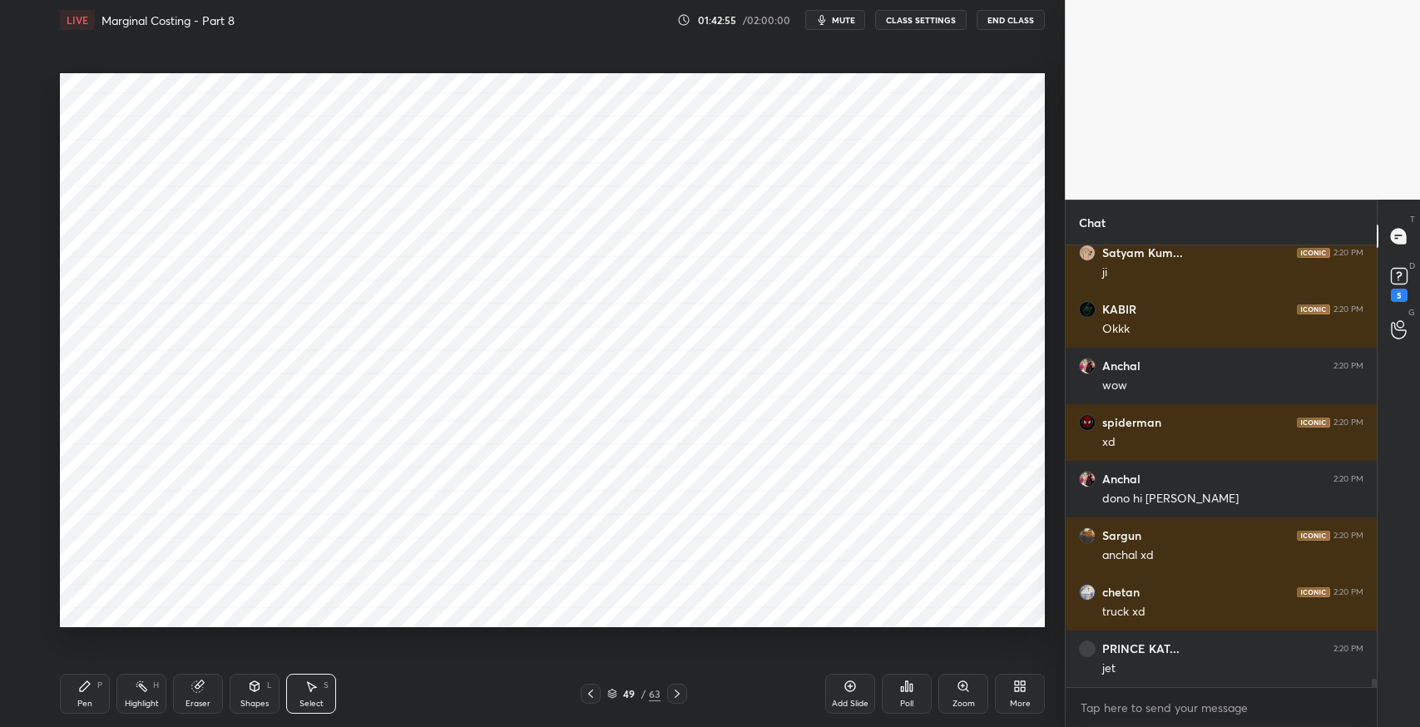
scroll to position [23835, 0]
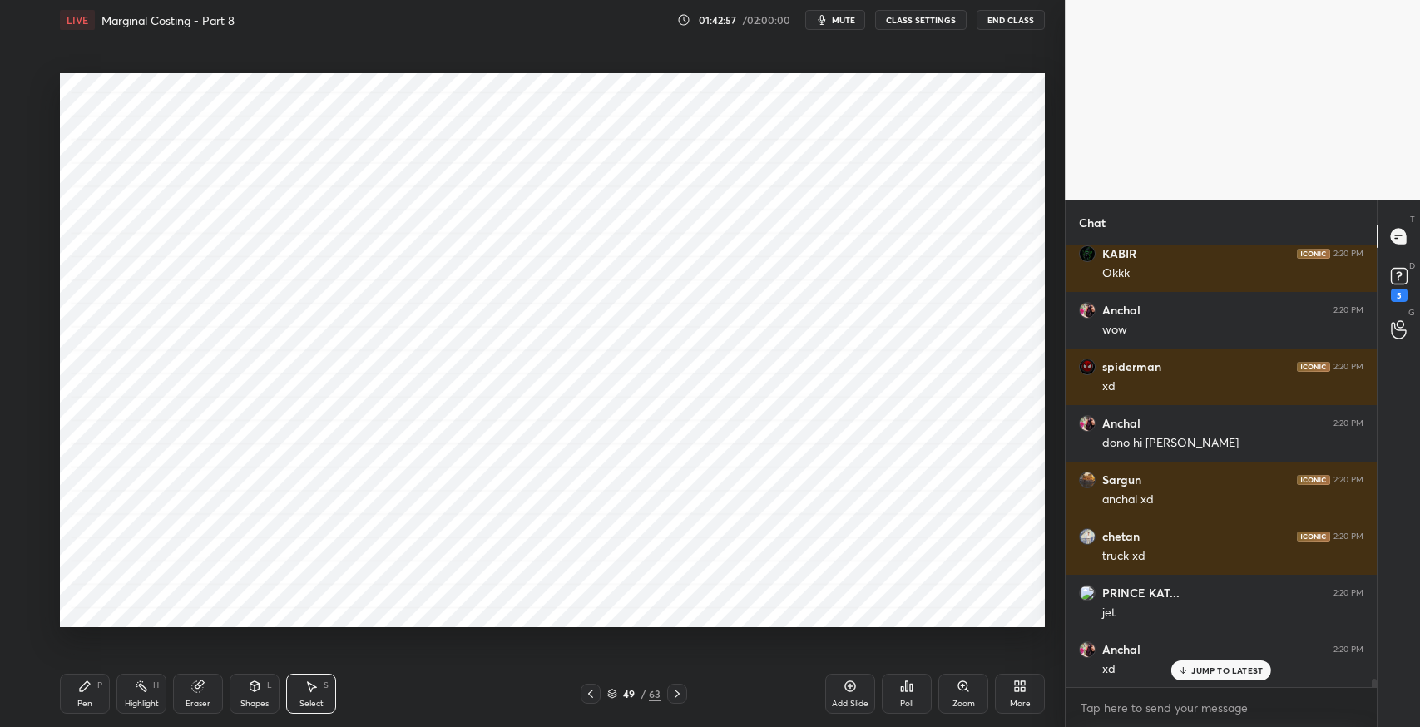
click at [207, 697] on div "Eraser" at bounding box center [198, 694] width 50 height 40
click at [377, 635] on div "Setting up your live class Poll for secs No correct answer Start poll" at bounding box center [552, 350] width 998 height 621
click at [37, 576] on div at bounding box center [26, 580] width 27 height 27
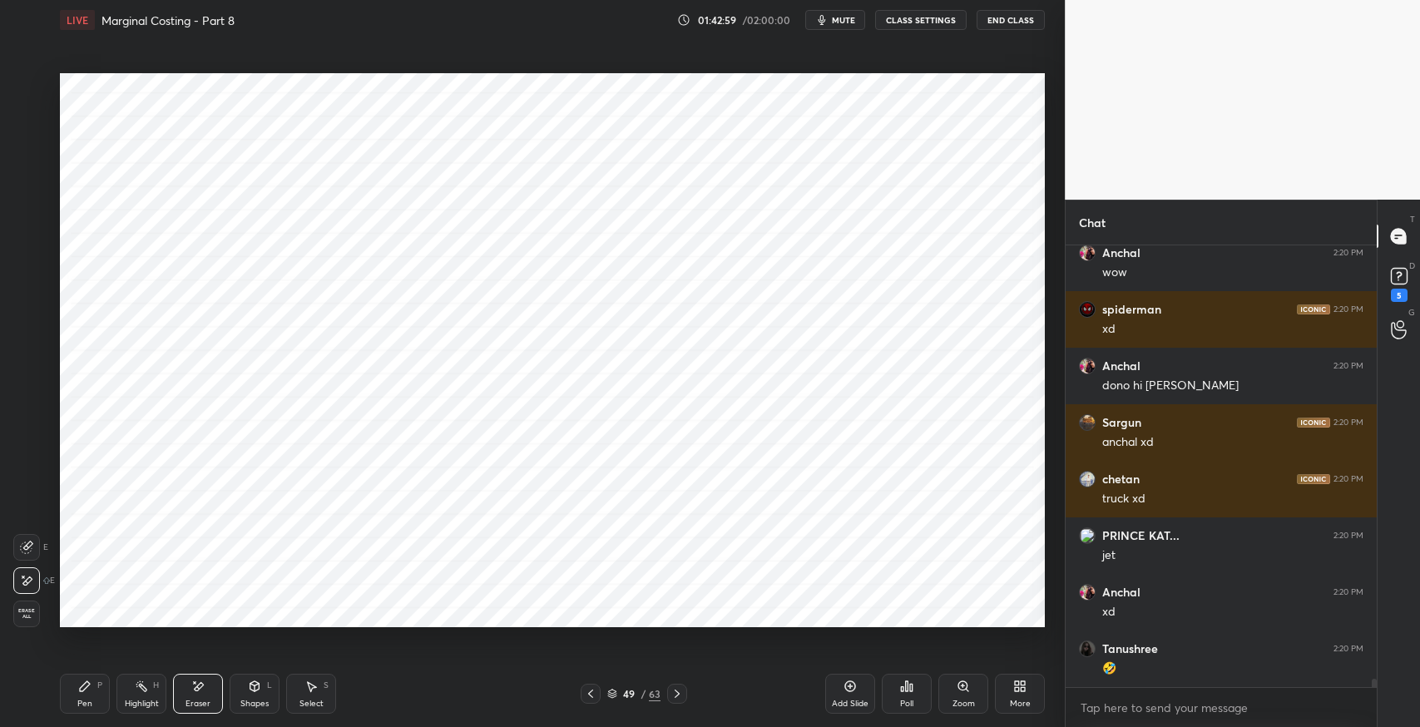
click at [73, 689] on div "Pen P" at bounding box center [85, 694] width 50 height 40
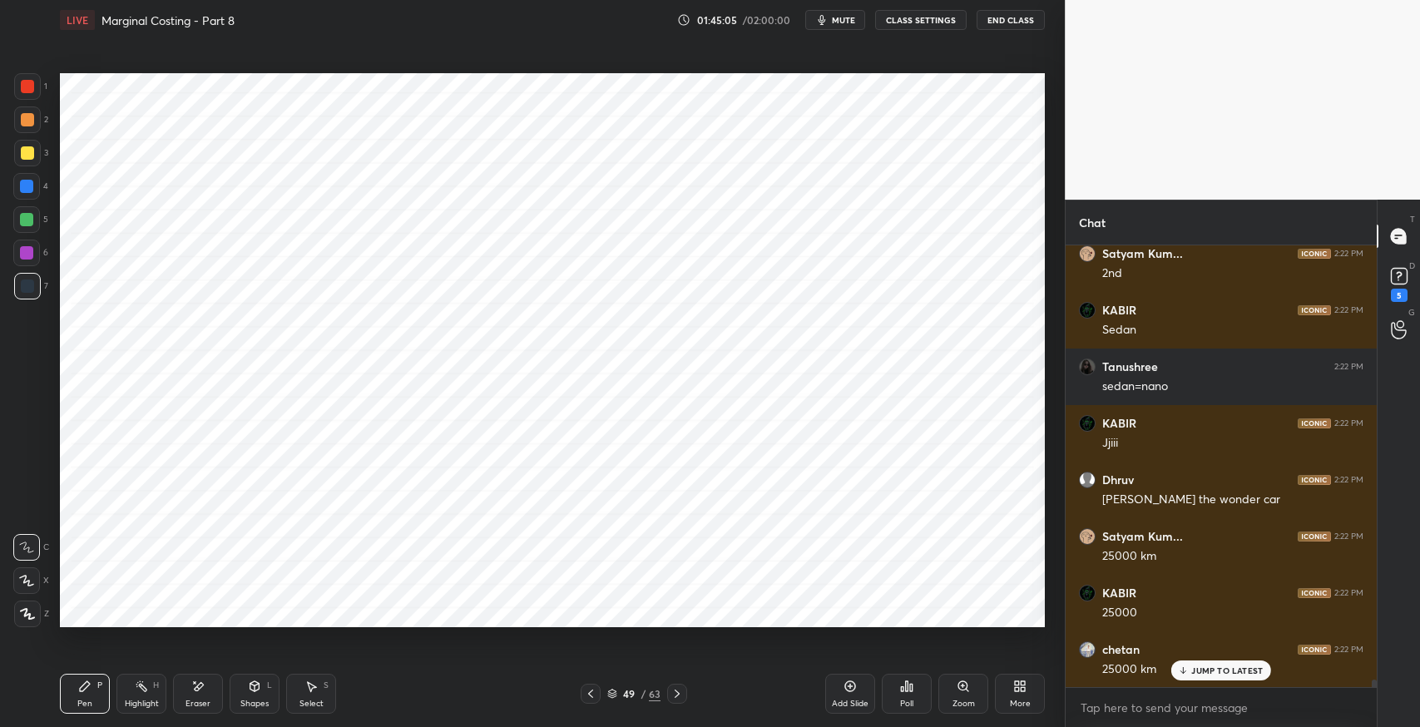
scroll to position [26114, 0]
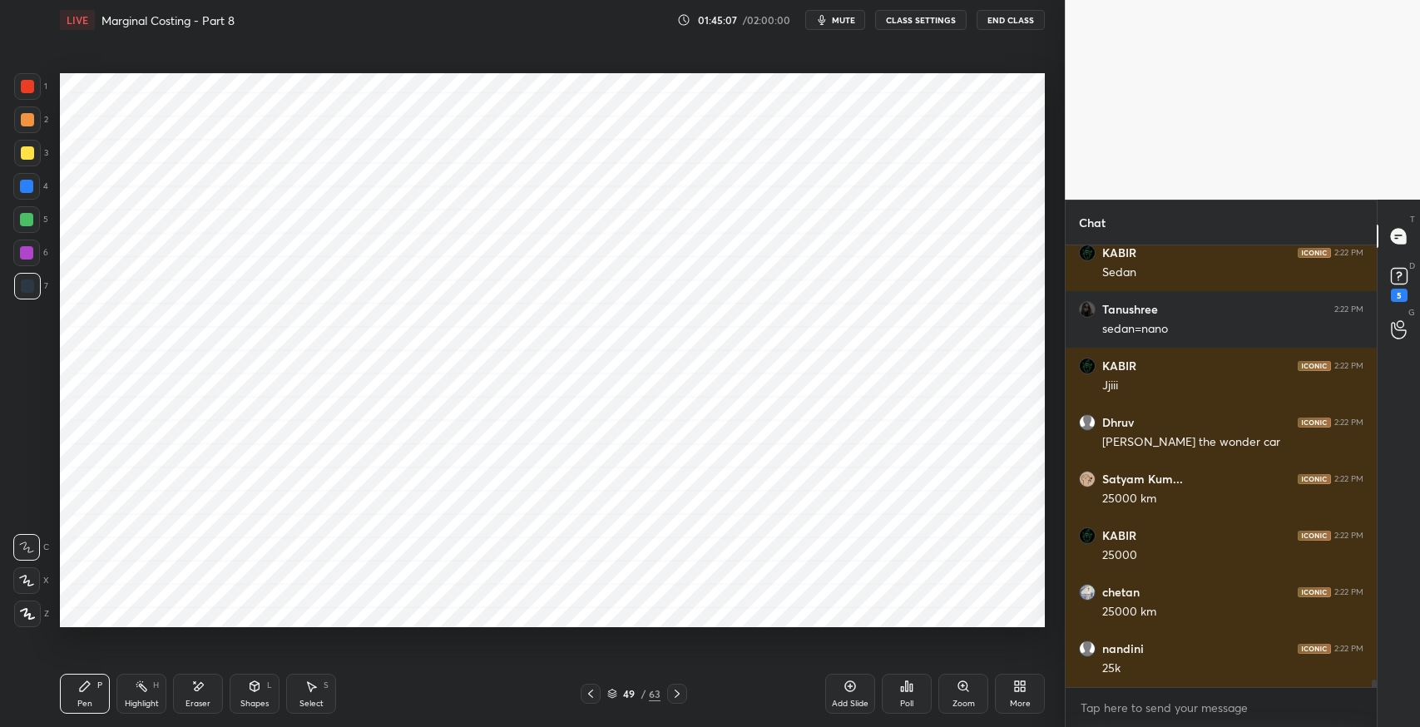
click at [195, 684] on icon at bounding box center [197, 687] width 13 height 14
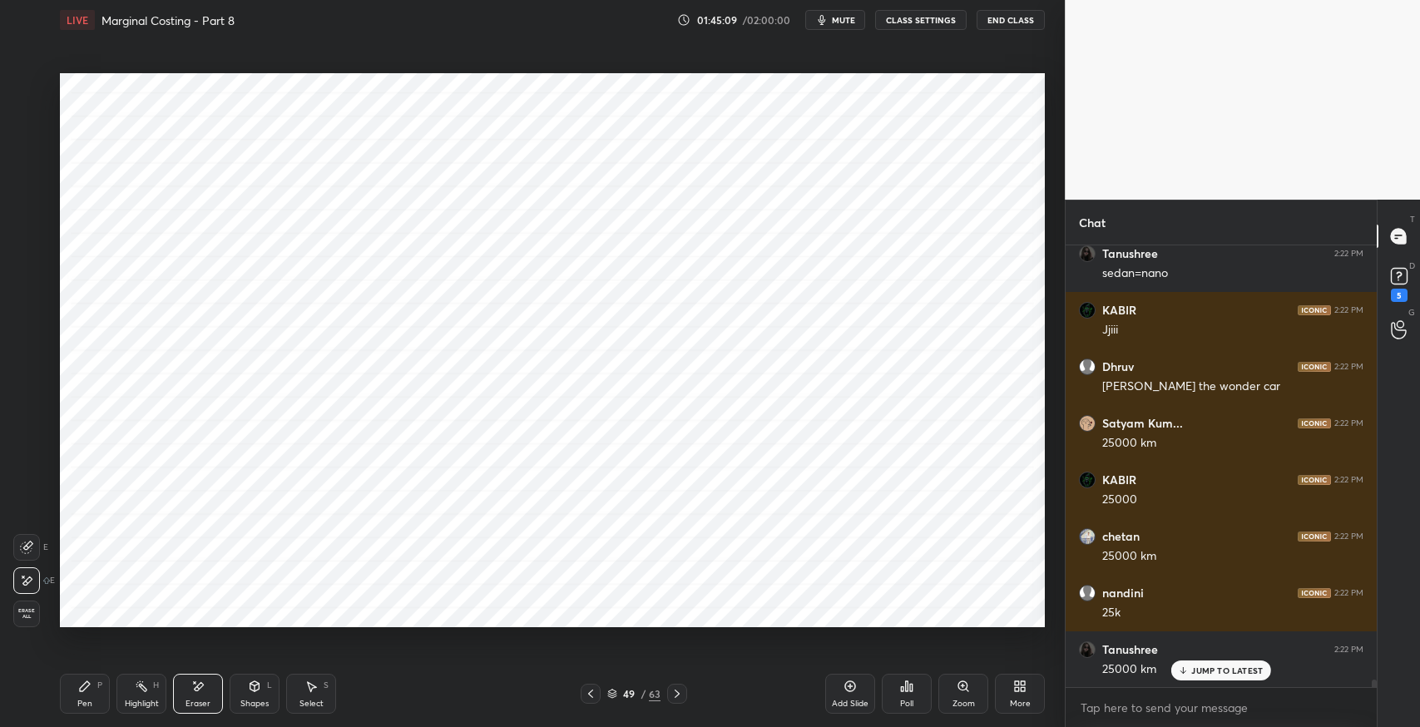
click at [69, 701] on div "Pen P" at bounding box center [85, 694] width 50 height 40
click at [196, 681] on icon at bounding box center [197, 687] width 13 height 14
click at [77, 696] on div "Pen P" at bounding box center [85, 694] width 50 height 40
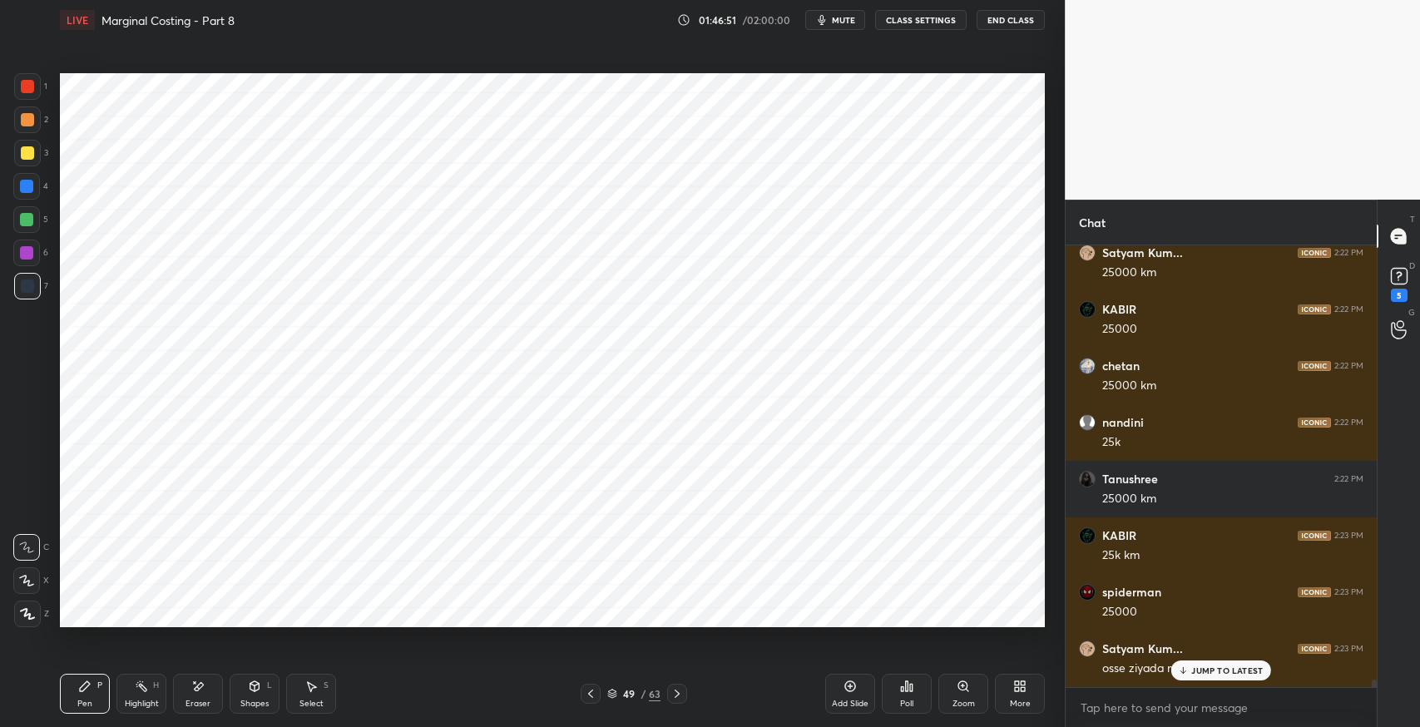
scroll to position [26396, 0]
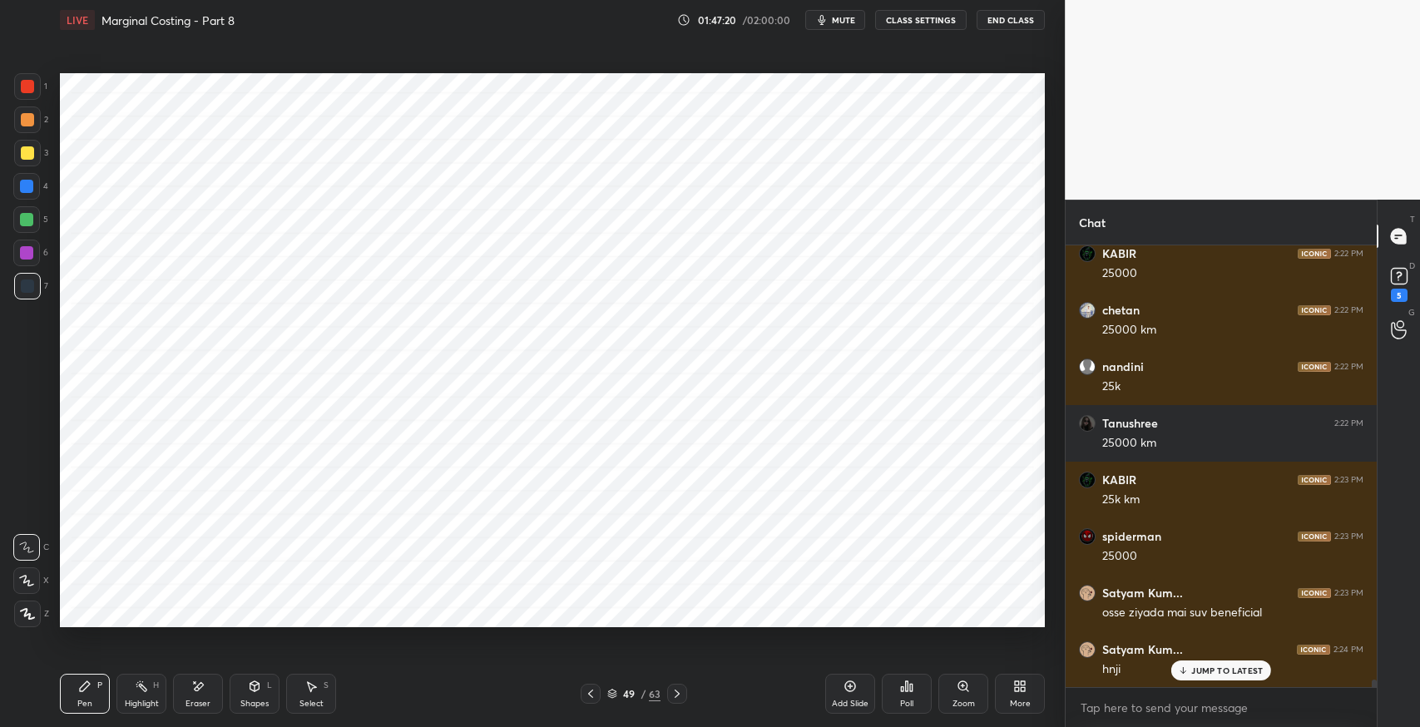
click at [201, 694] on div "Eraser" at bounding box center [198, 694] width 50 height 40
click at [95, 691] on div "Pen P" at bounding box center [85, 694] width 50 height 40
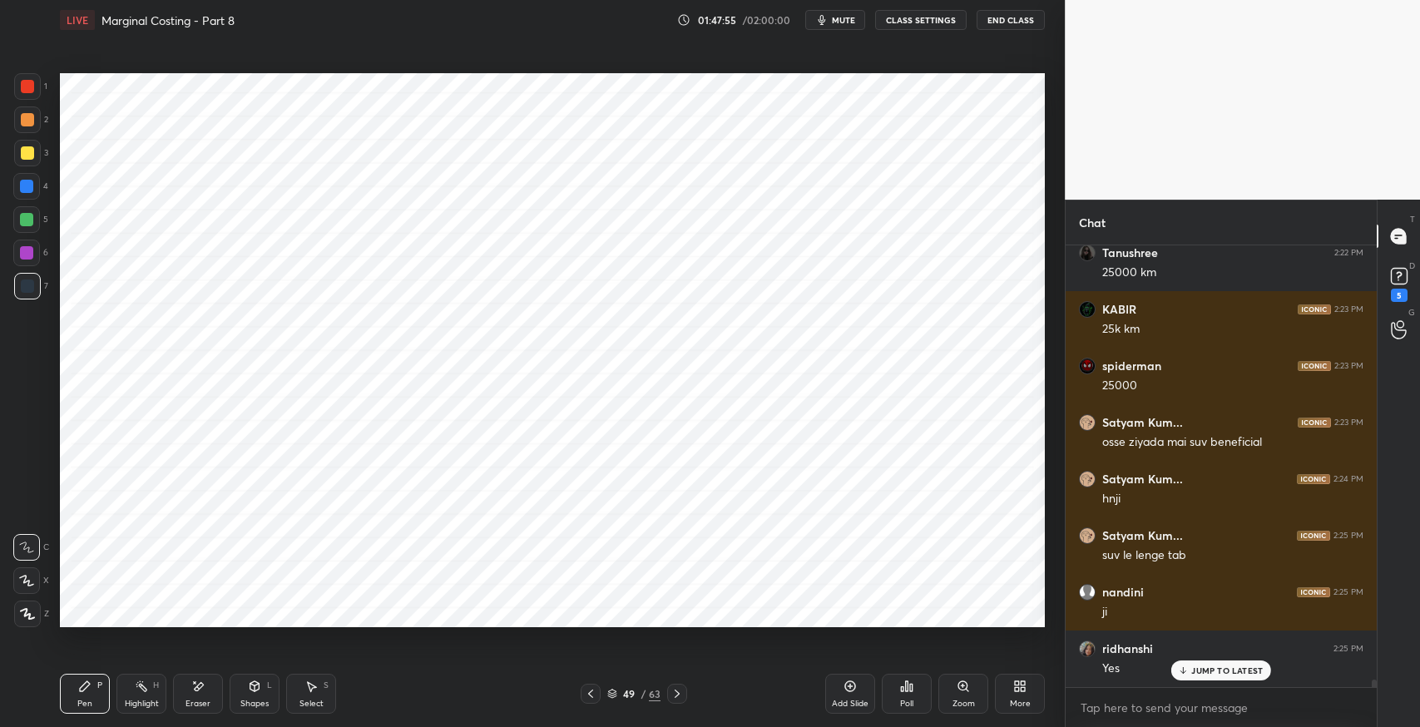
scroll to position [26622, 0]
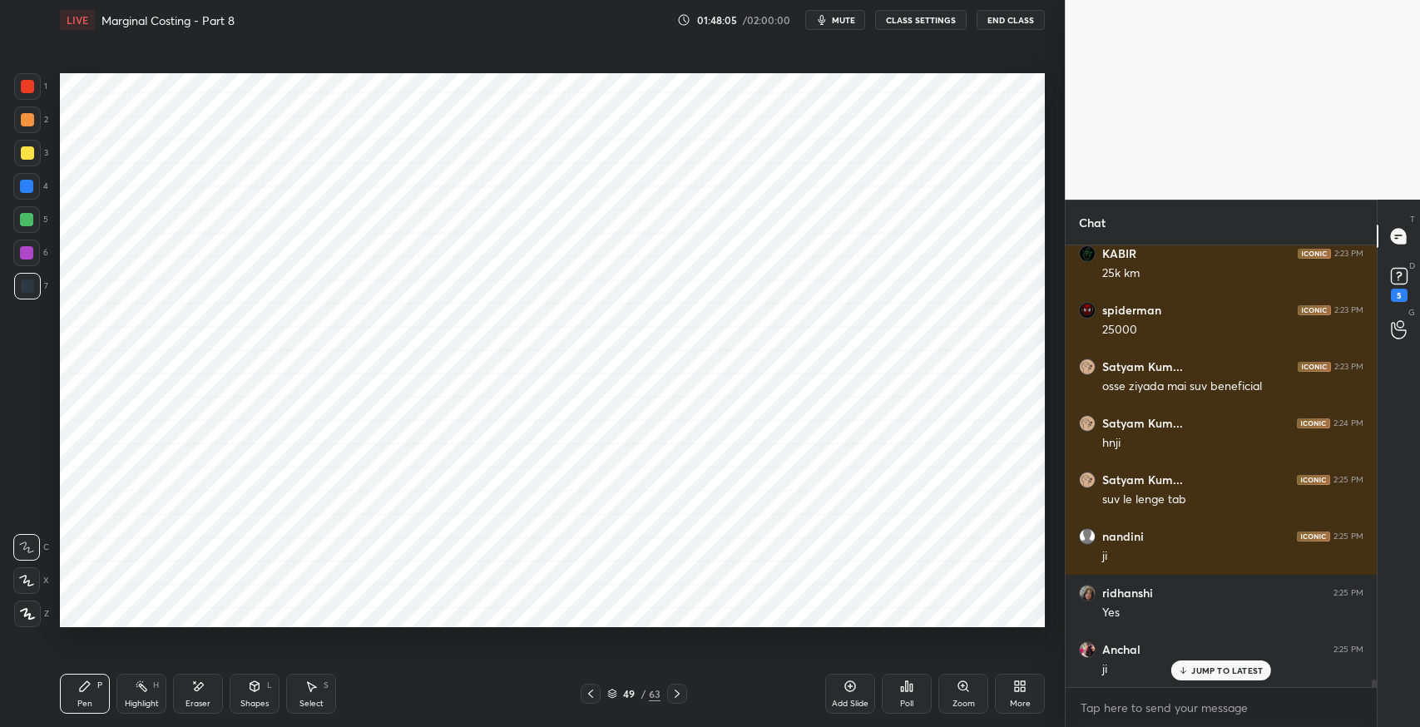
click at [313, 694] on div "Select S" at bounding box center [311, 694] width 50 height 40
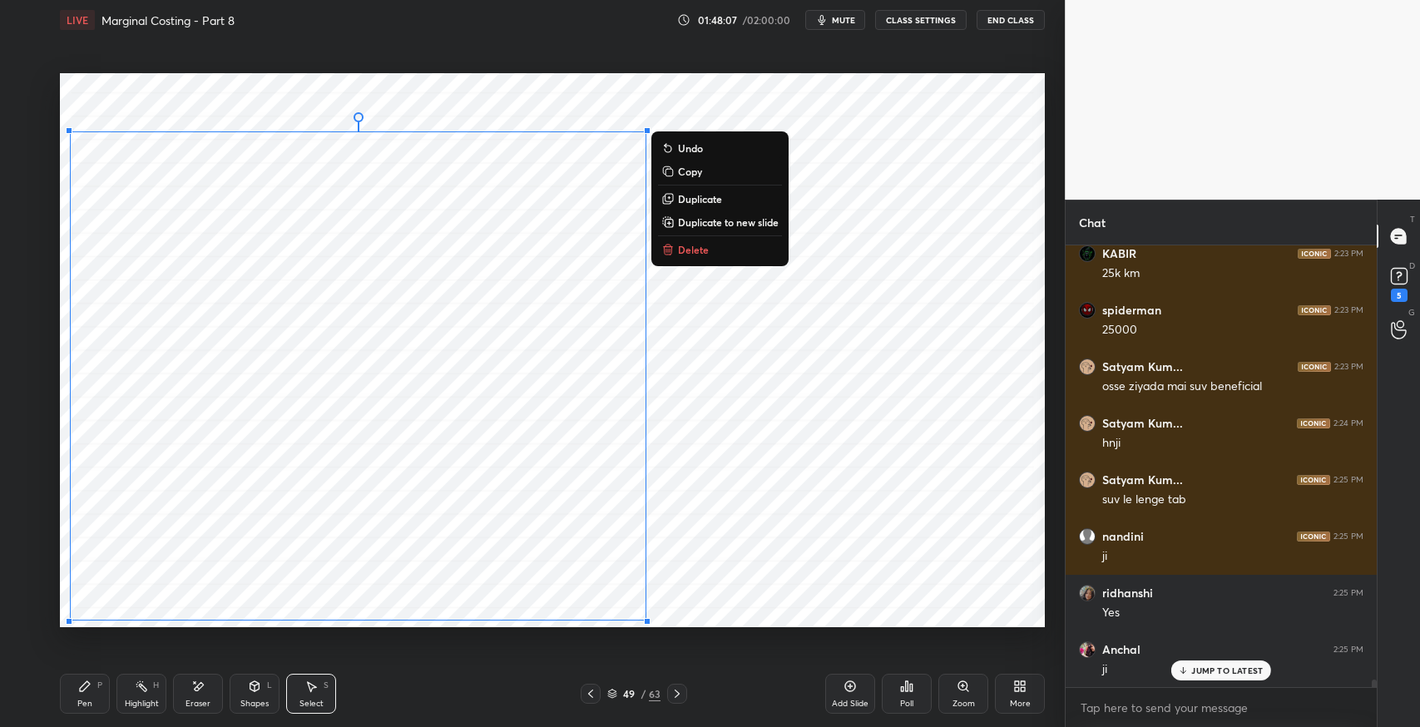
click at [710, 248] on button "Delete" at bounding box center [720, 250] width 124 height 20
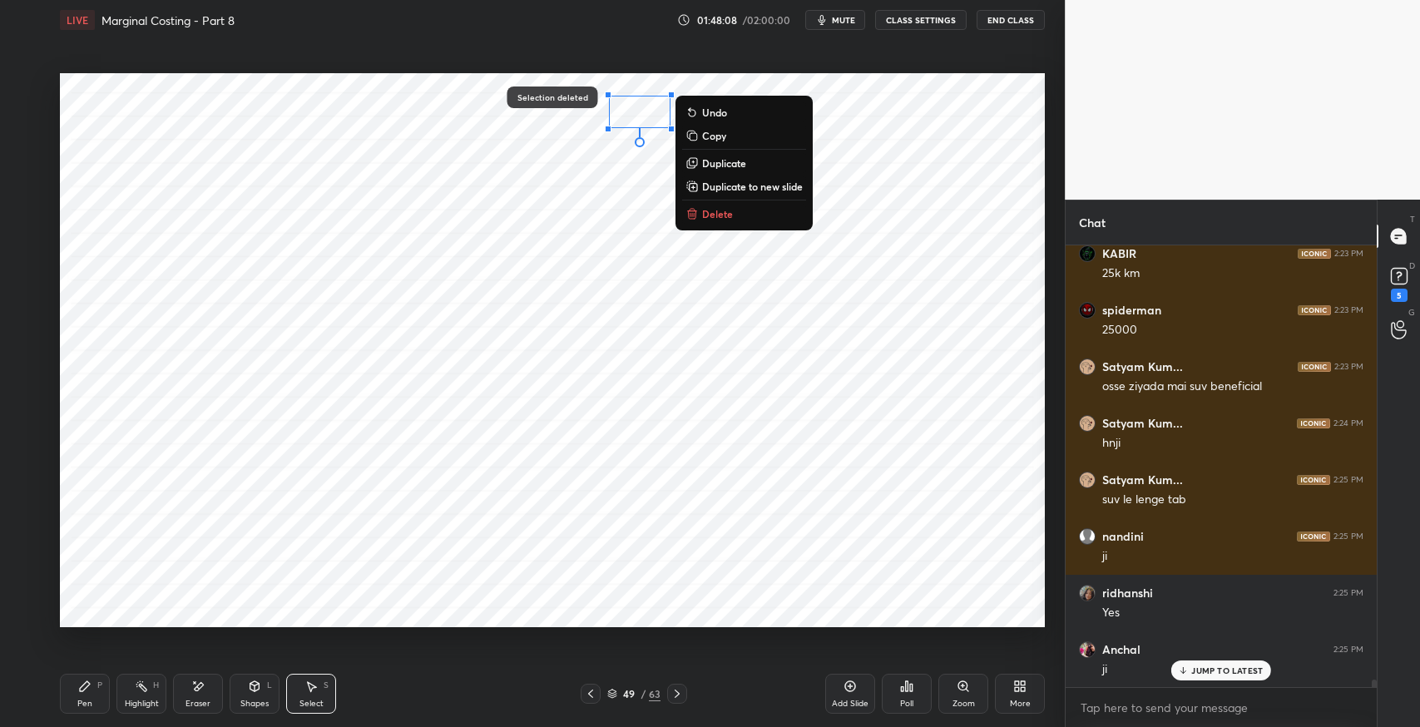
click at [733, 217] on button "Delete" at bounding box center [744, 214] width 124 height 20
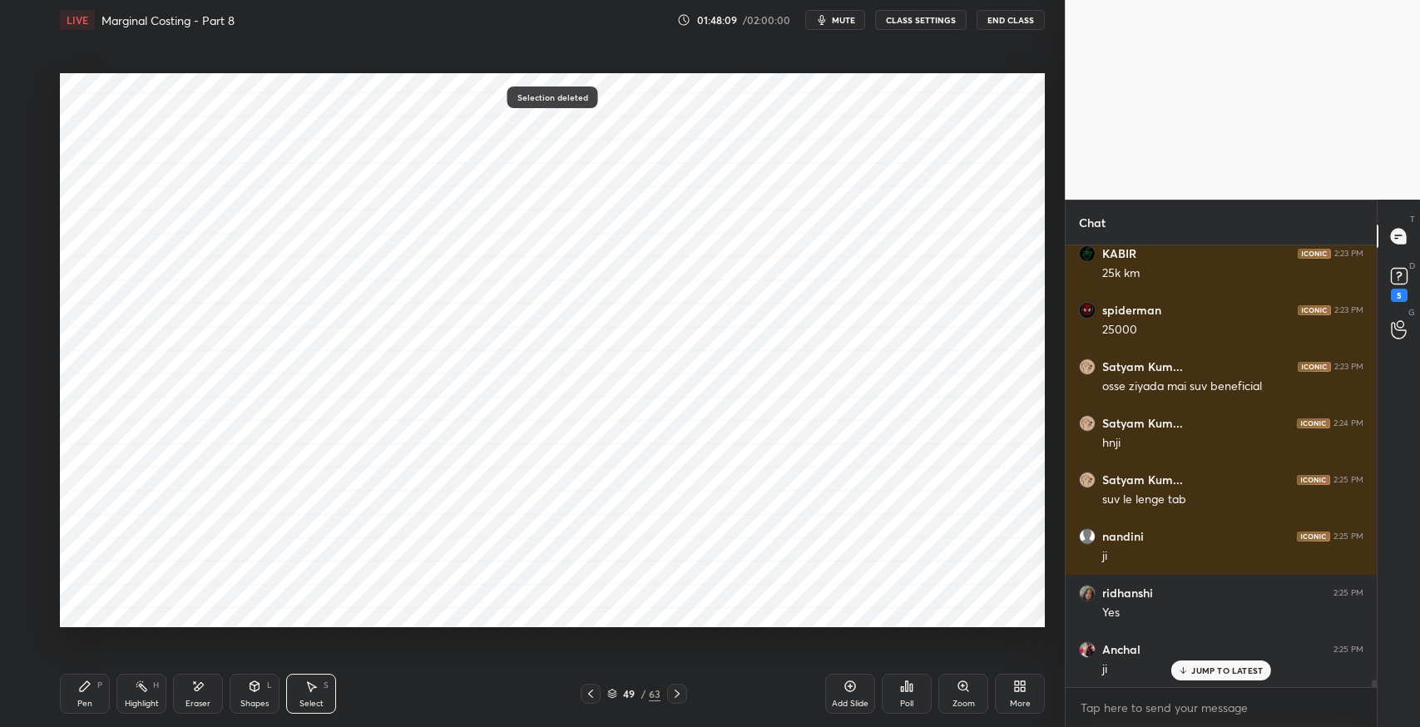
click at [92, 694] on div "Pen P" at bounding box center [85, 694] width 50 height 40
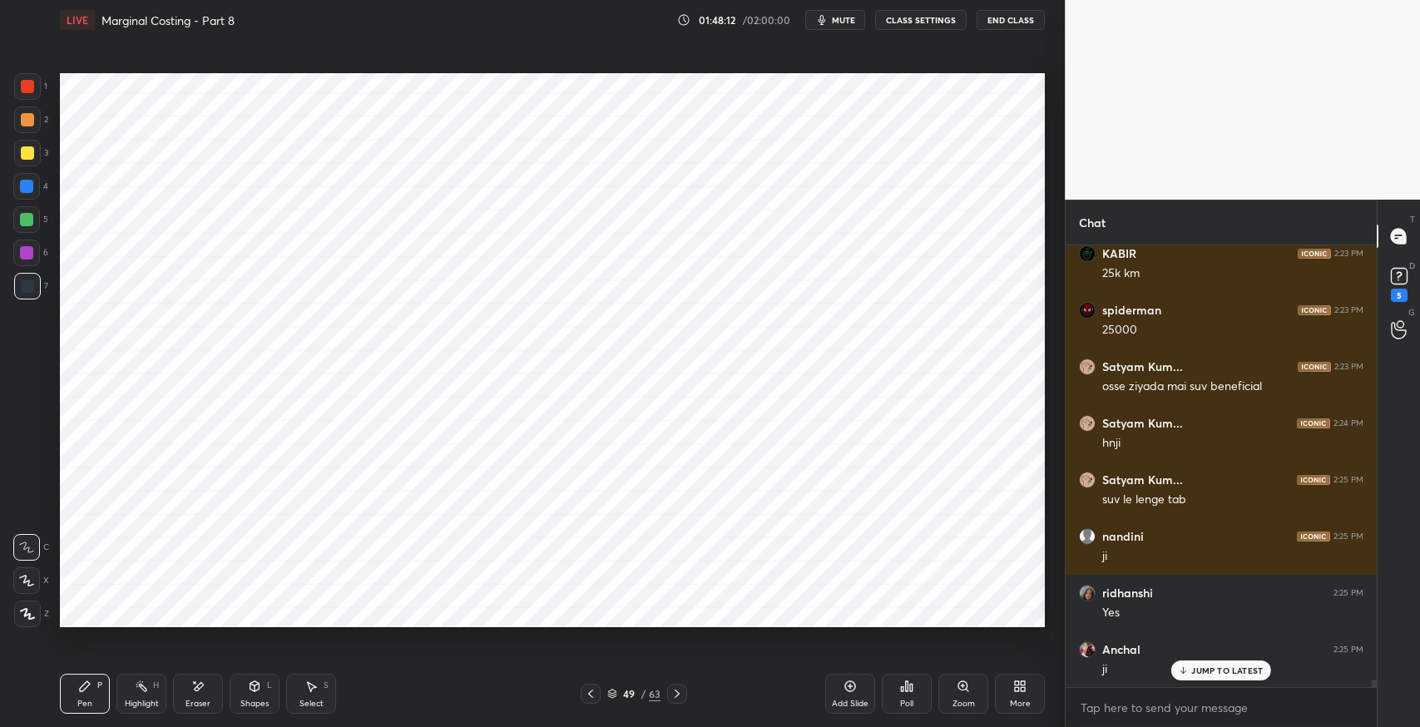
click at [202, 686] on icon at bounding box center [197, 687] width 13 height 14
click at [102, 696] on div "Pen P" at bounding box center [85, 694] width 50 height 40
click at [206, 687] on div "Eraser" at bounding box center [198, 694] width 50 height 40
click at [86, 700] on div "Pen" at bounding box center [84, 704] width 15 height 8
click at [332, 696] on div "Select S" at bounding box center [311, 694] width 50 height 40
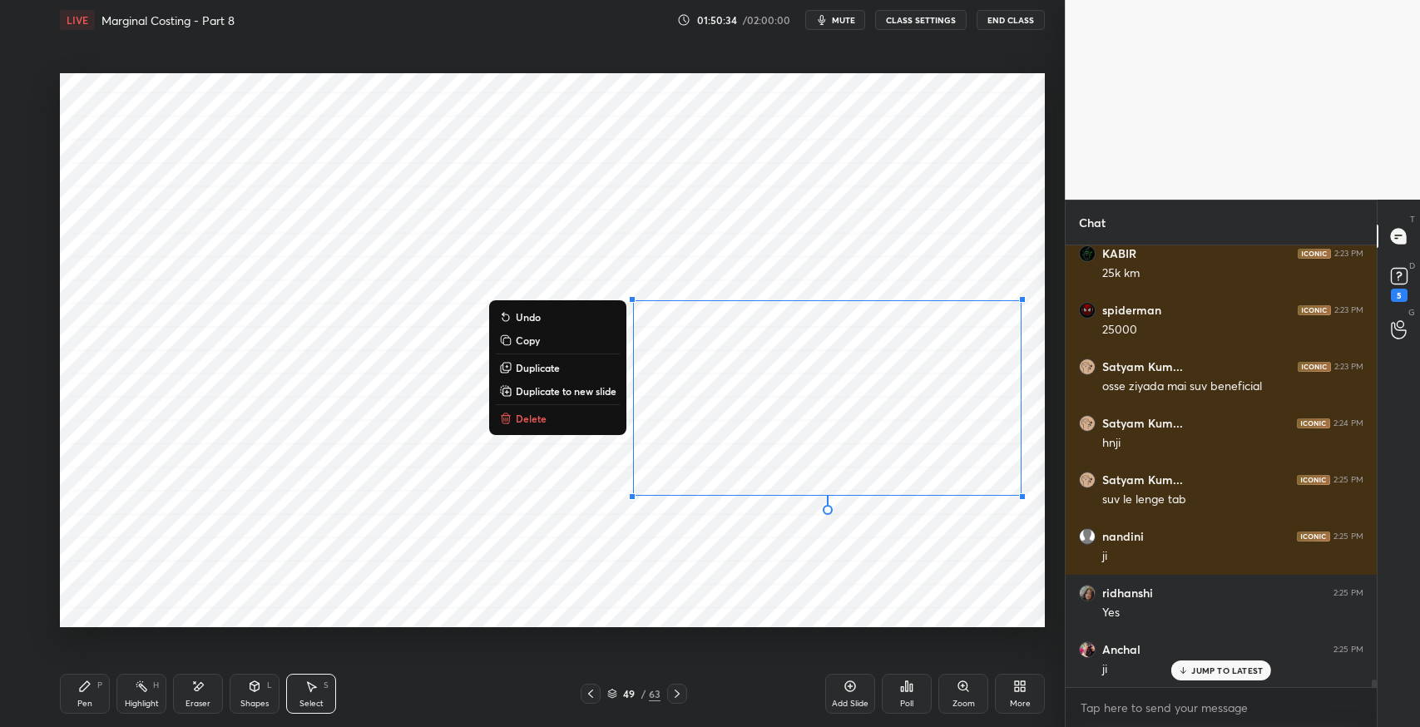
click at [566, 429] on div "0 ° Undo Copy Duplicate Duplicate to new slide Delete" at bounding box center [552, 350] width 985 height 554
click at [566, 421] on button "Delete" at bounding box center [558, 418] width 124 height 20
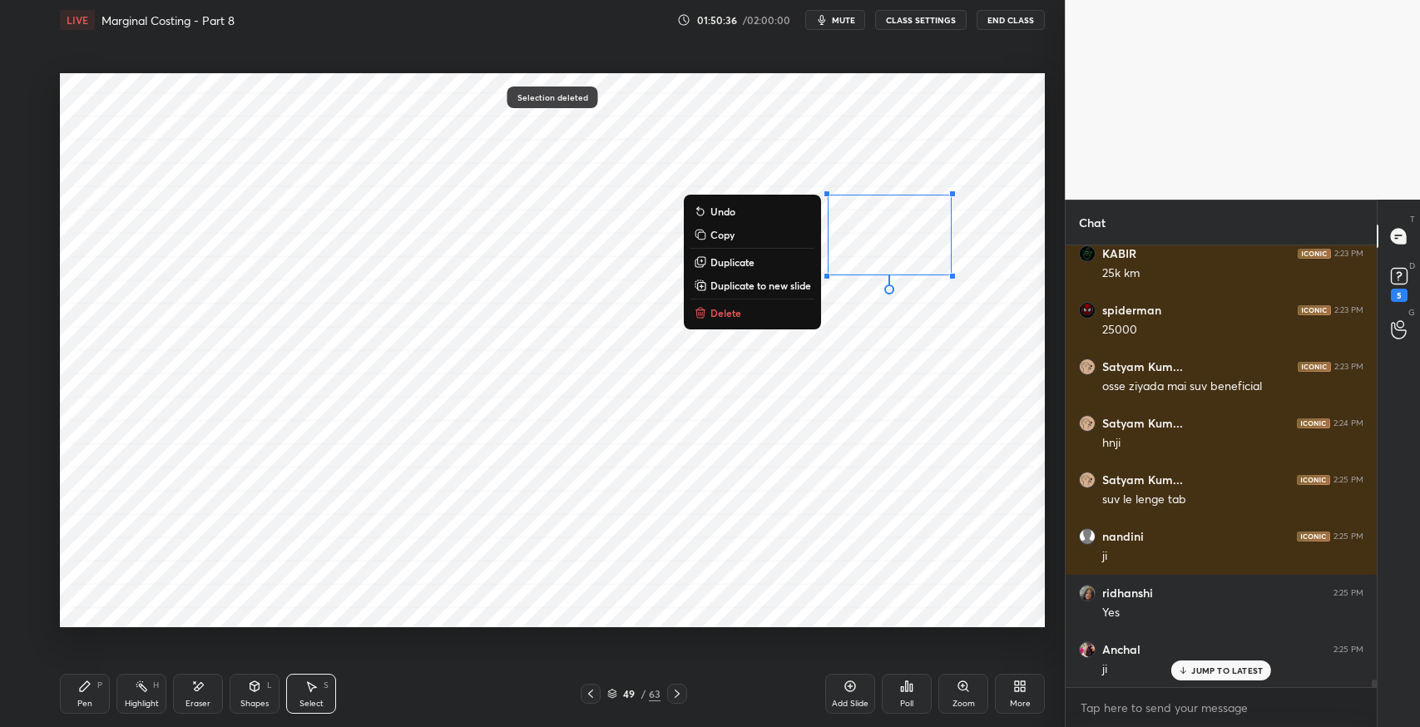
click at [765, 314] on button "Delete" at bounding box center [753, 313] width 124 height 20
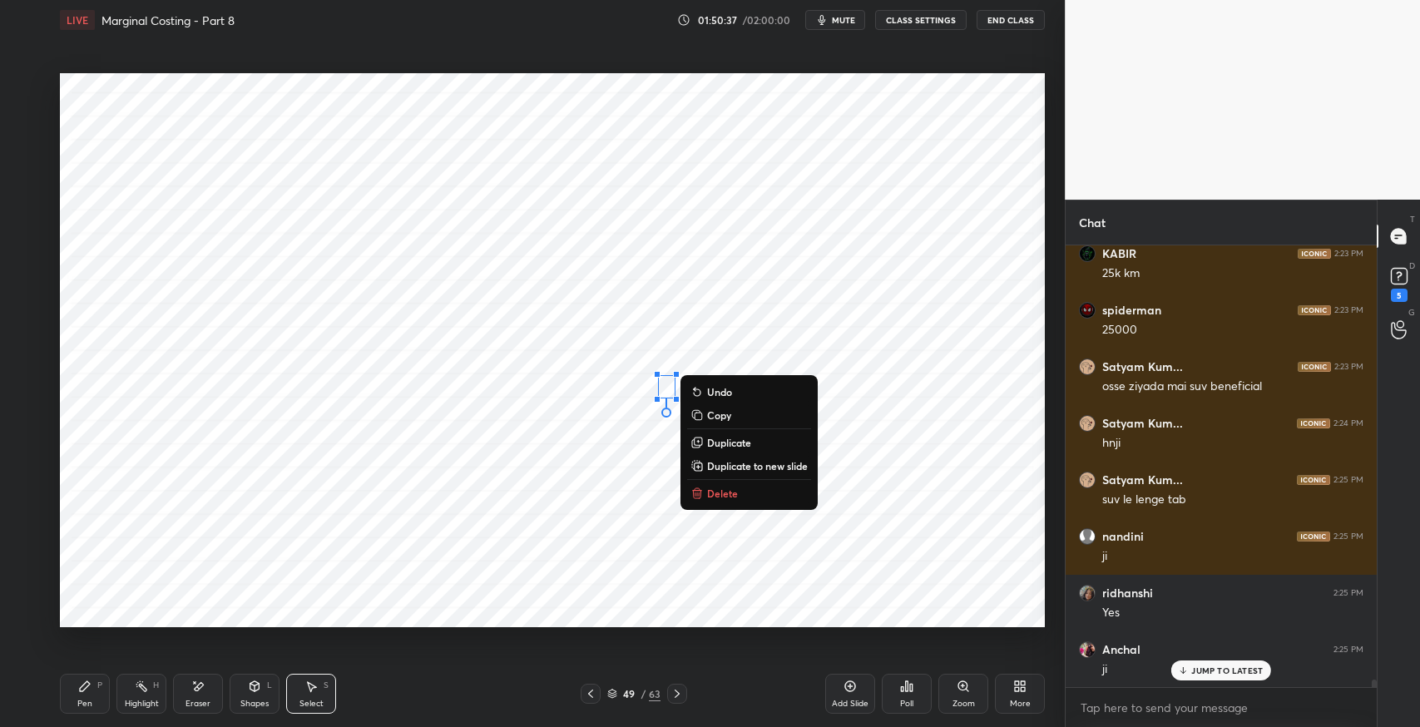
click at [734, 498] on p "Delete" at bounding box center [722, 493] width 31 height 13
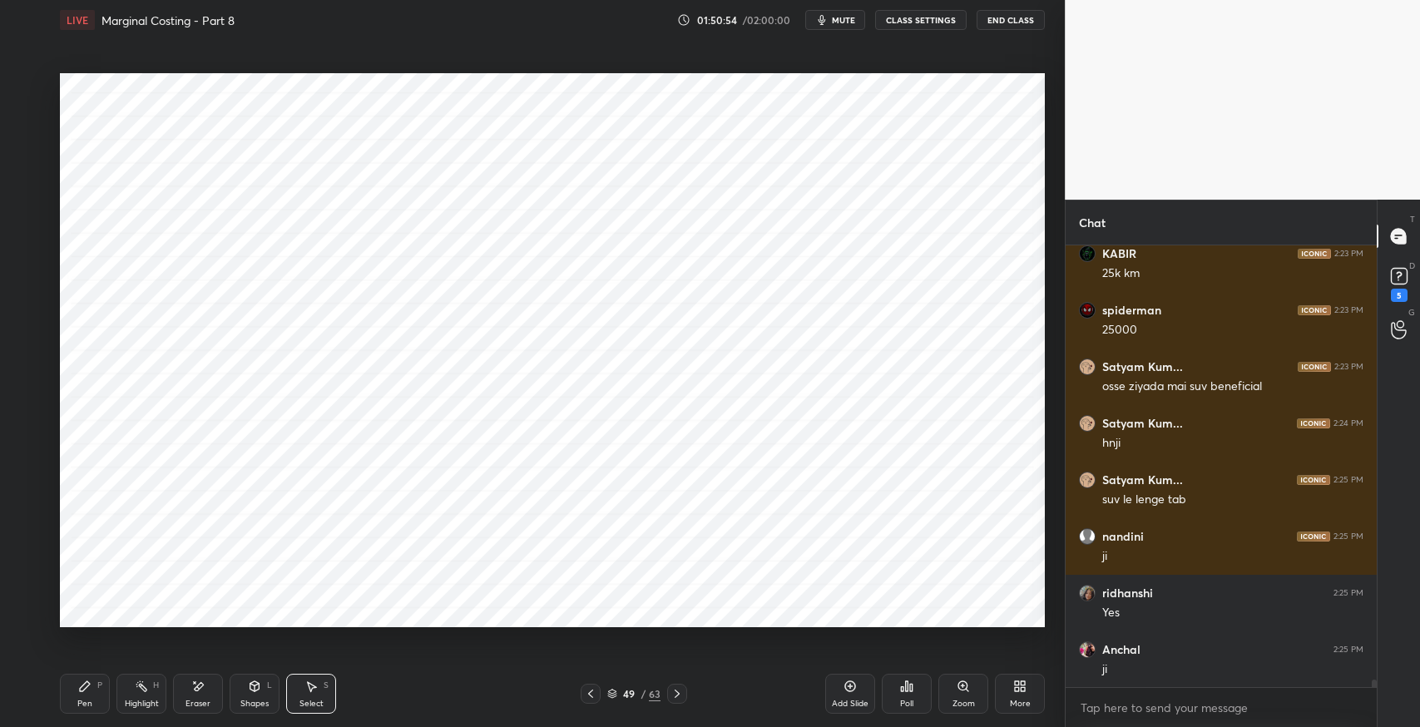
scroll to position [26680, 0]
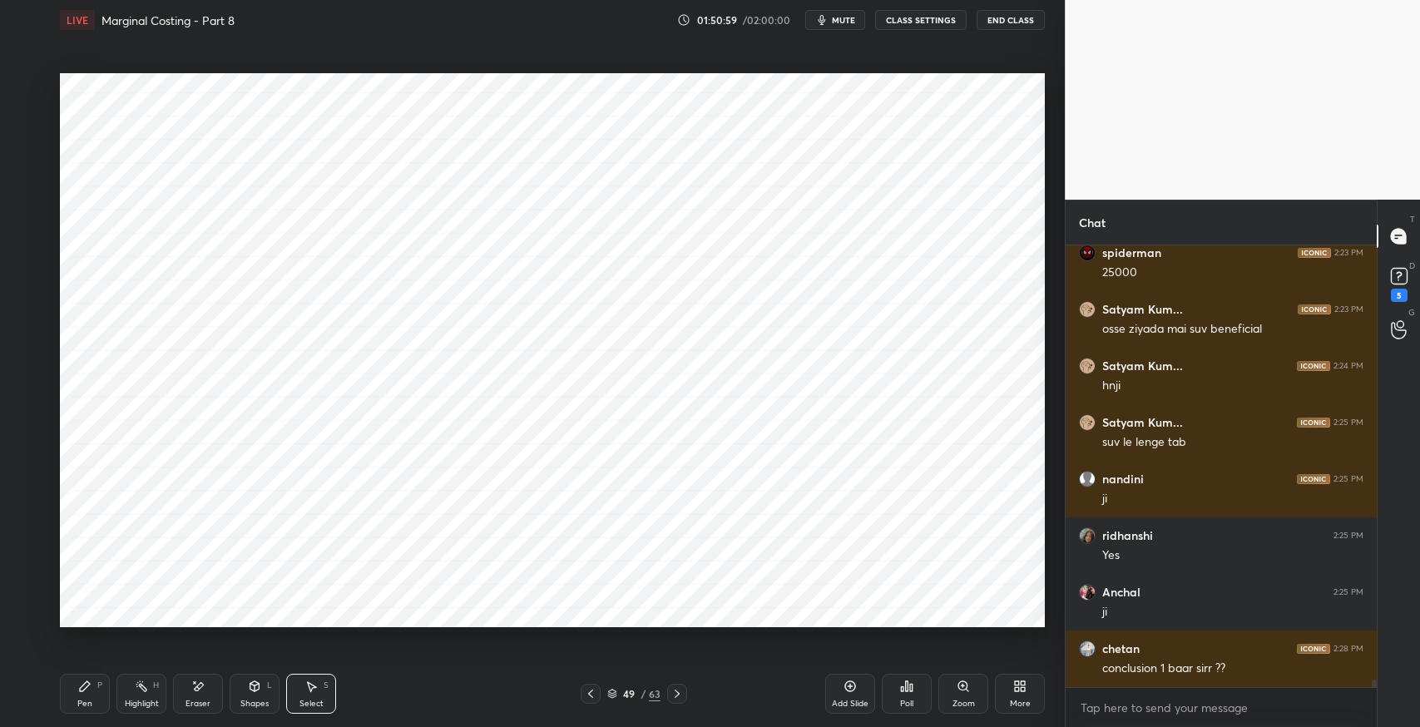
click at [85, 697] on div "Pen P" at bounding box center [85, 694] width 50 height 40
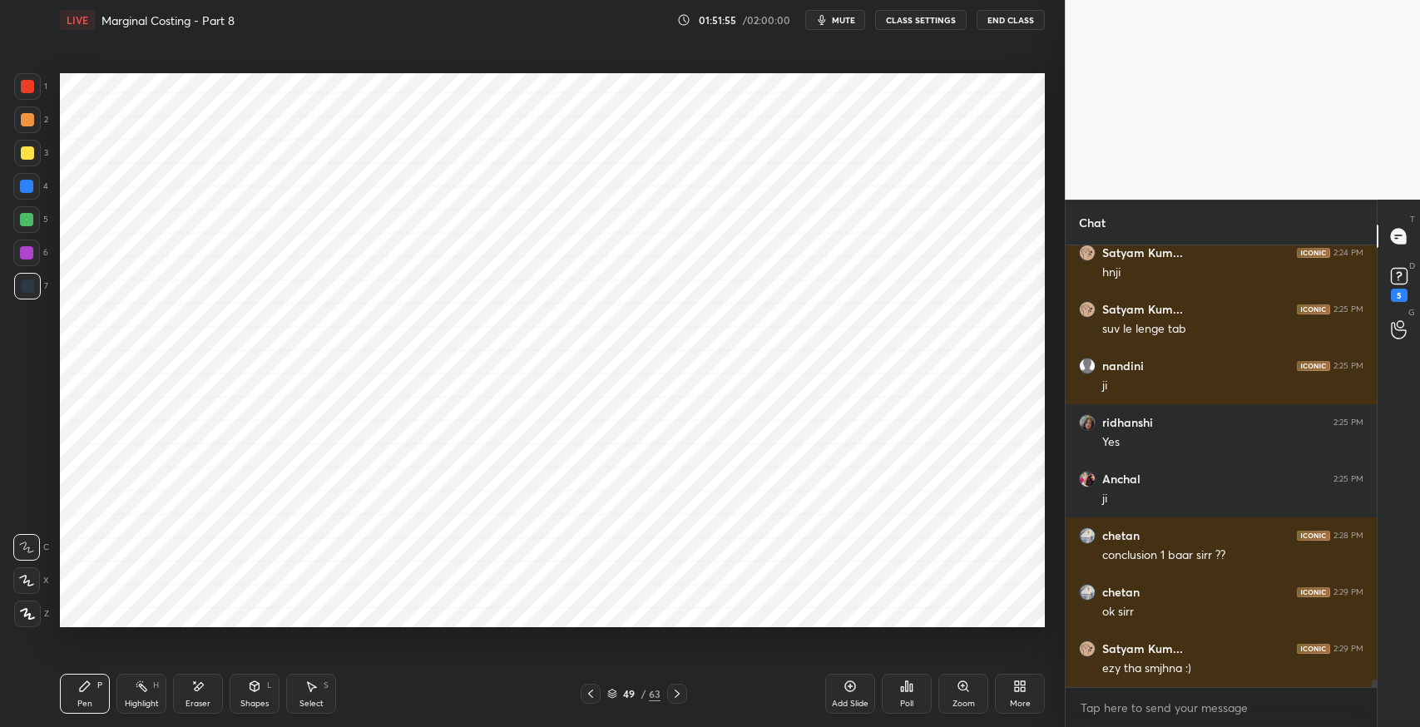
scroll to position [26849, 0]
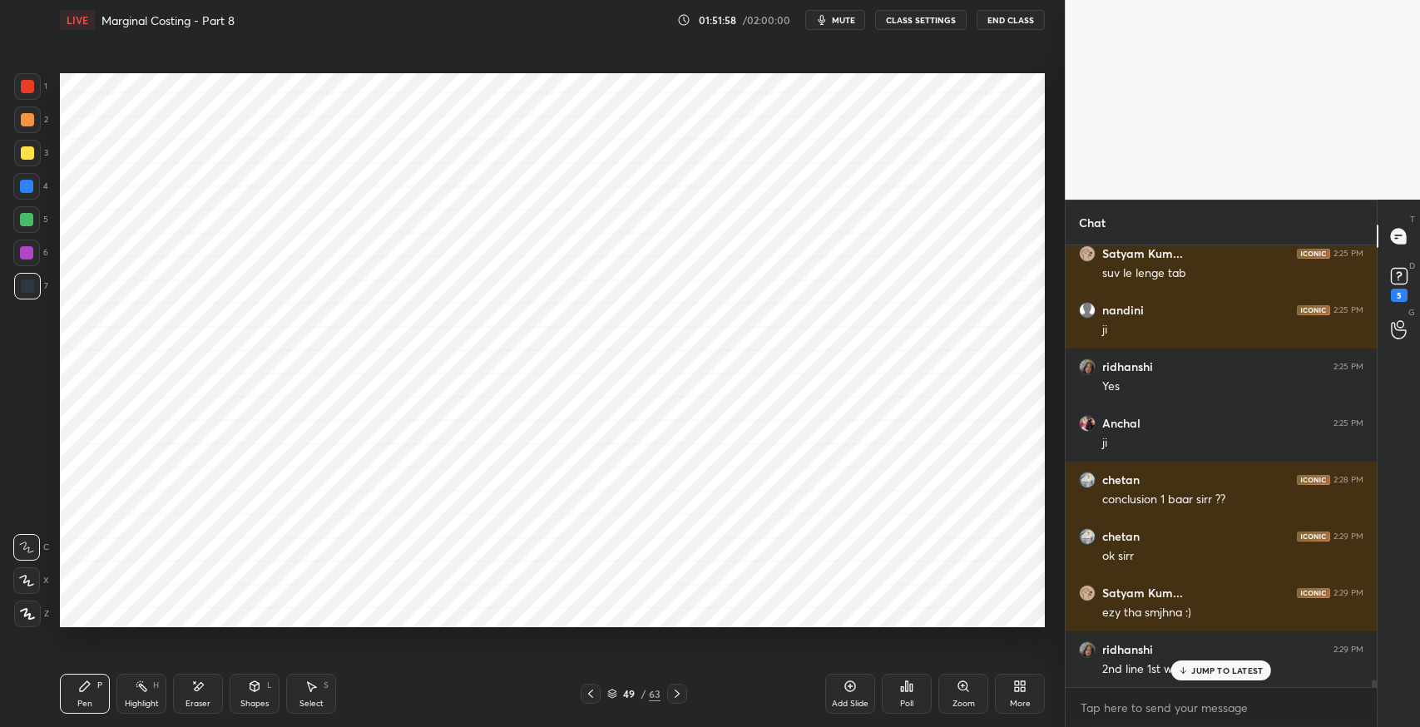
click at [1180, 669] on icon at bounding box center [1183, 671] width 11 height 10
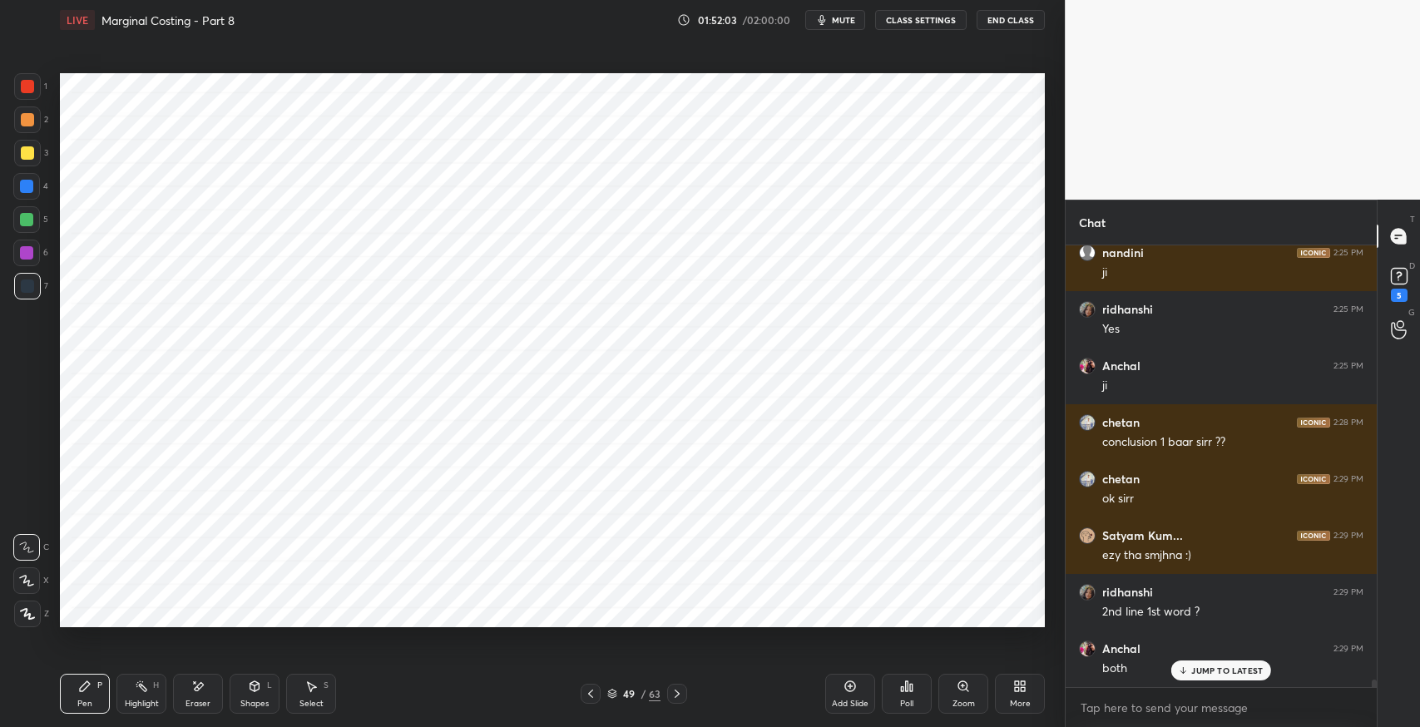
scroll to position [26962, 0]
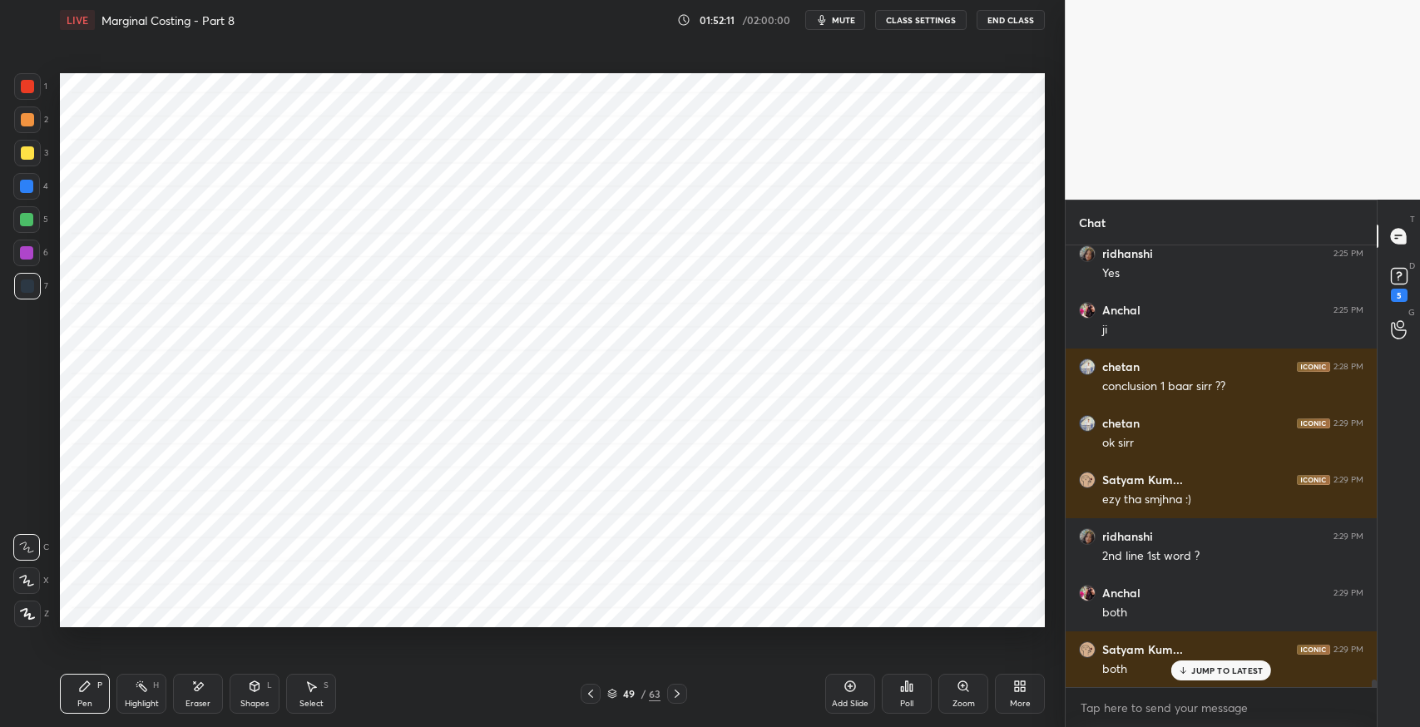
click at [1230, 679] on div "JUMP TO LATEST" at bounding box center [1221, 671] width 100 height 20
click at [314, 696] on div "Select S" at bounding box center [311, 694] width 50 height 40
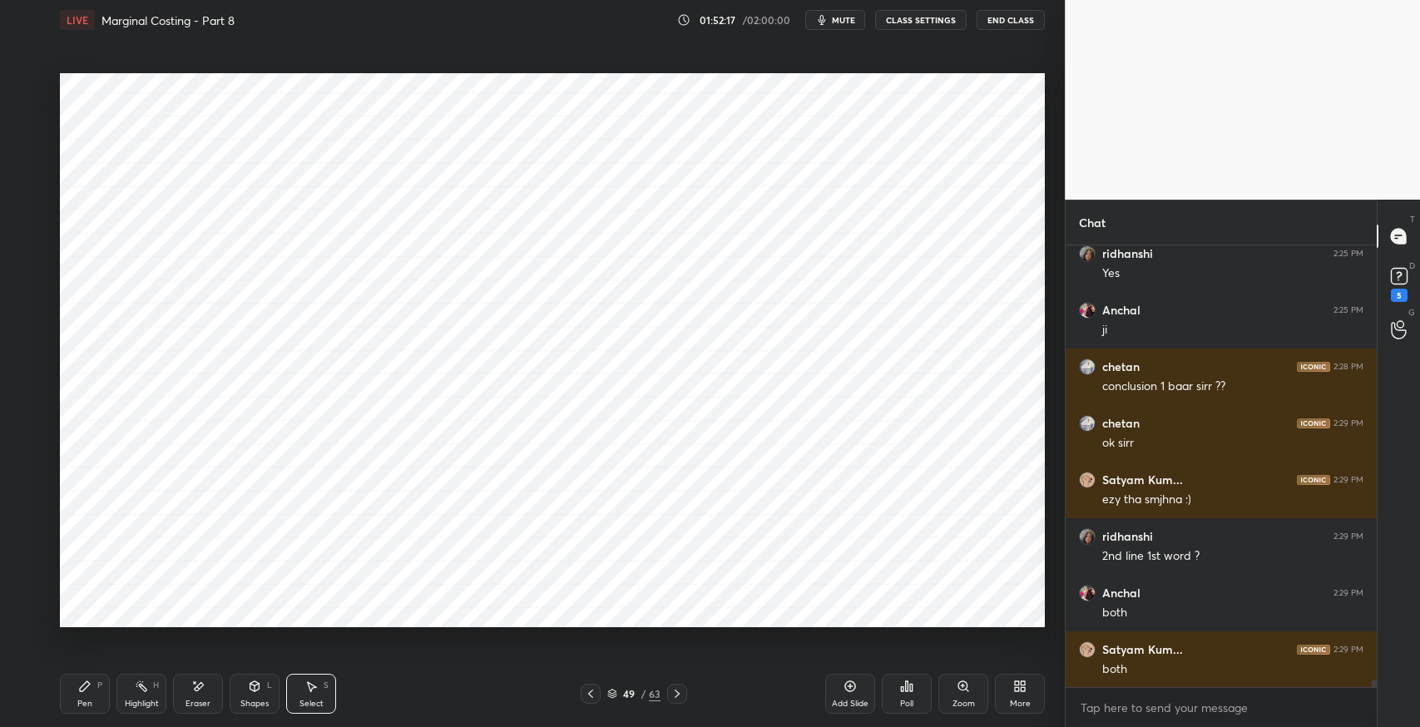
click at [256, 691] on icon at bounding box center [254, 686] width 13 height 13
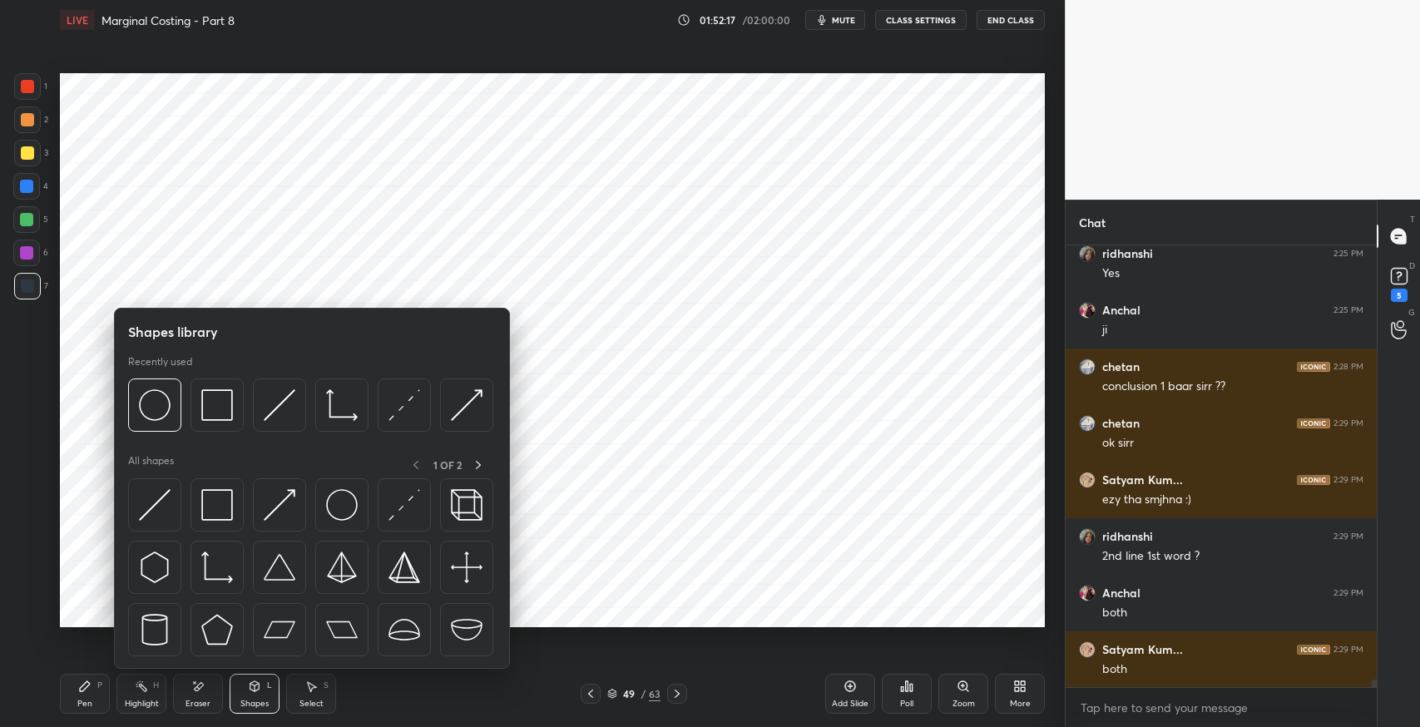
click at [220, 510] on img at bounding box center [217, 505] width 32 height 32
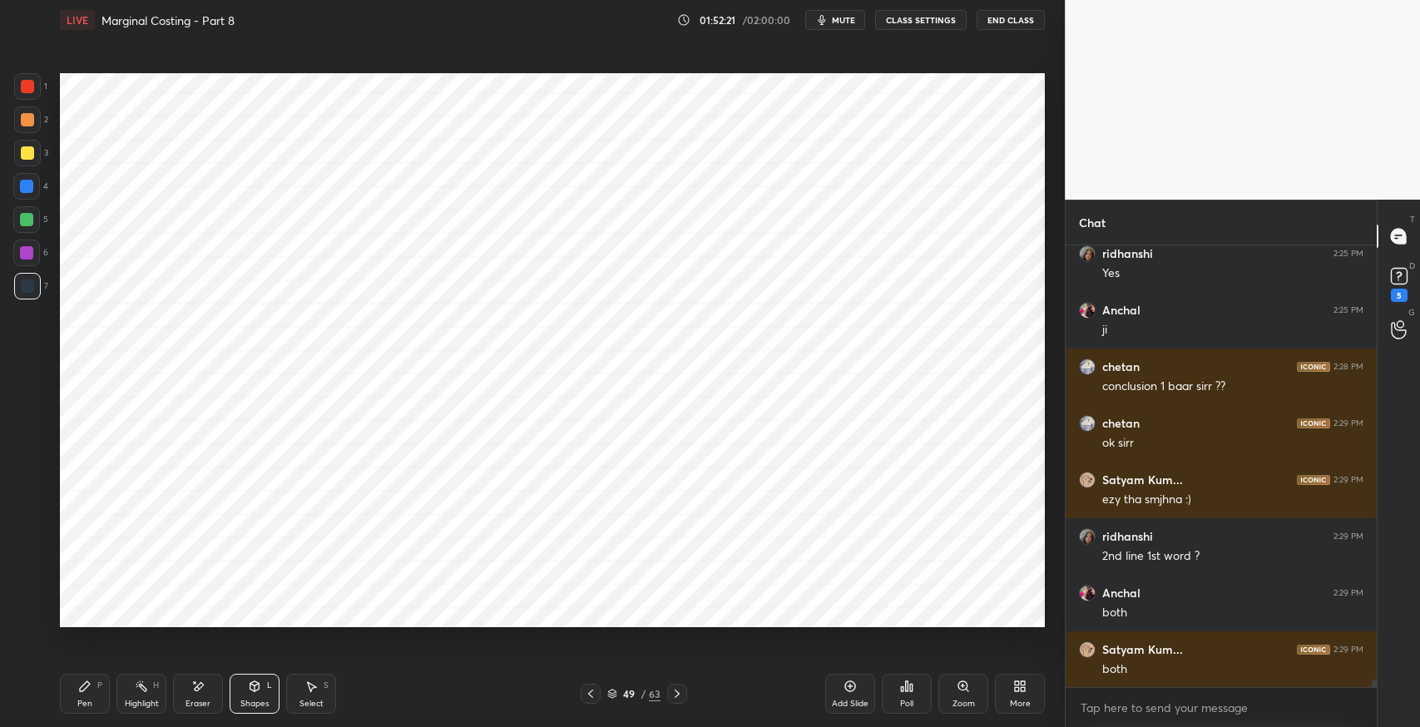
scroll to position [27019, 0]
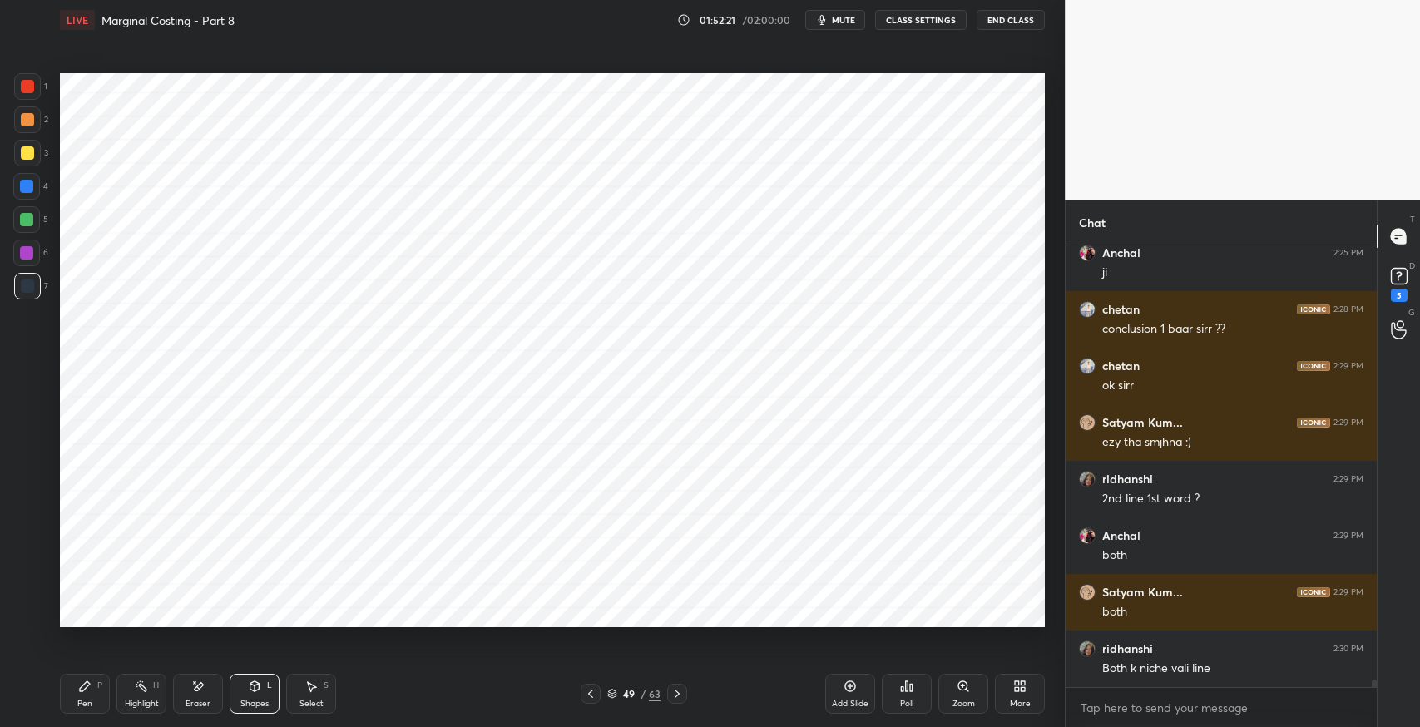
click at [80, 691] on icon at bounding box center [85, 686] width 10 height 10
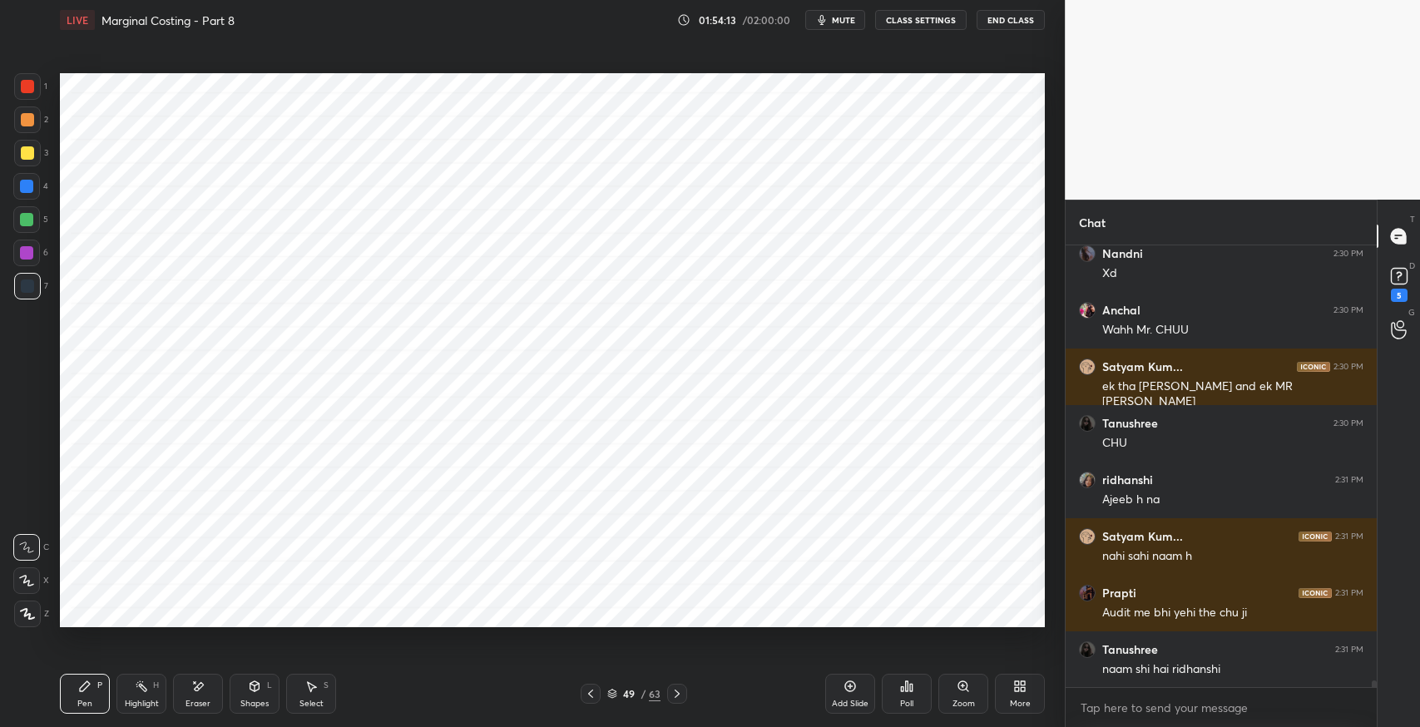
scroll to position [27958, 0]
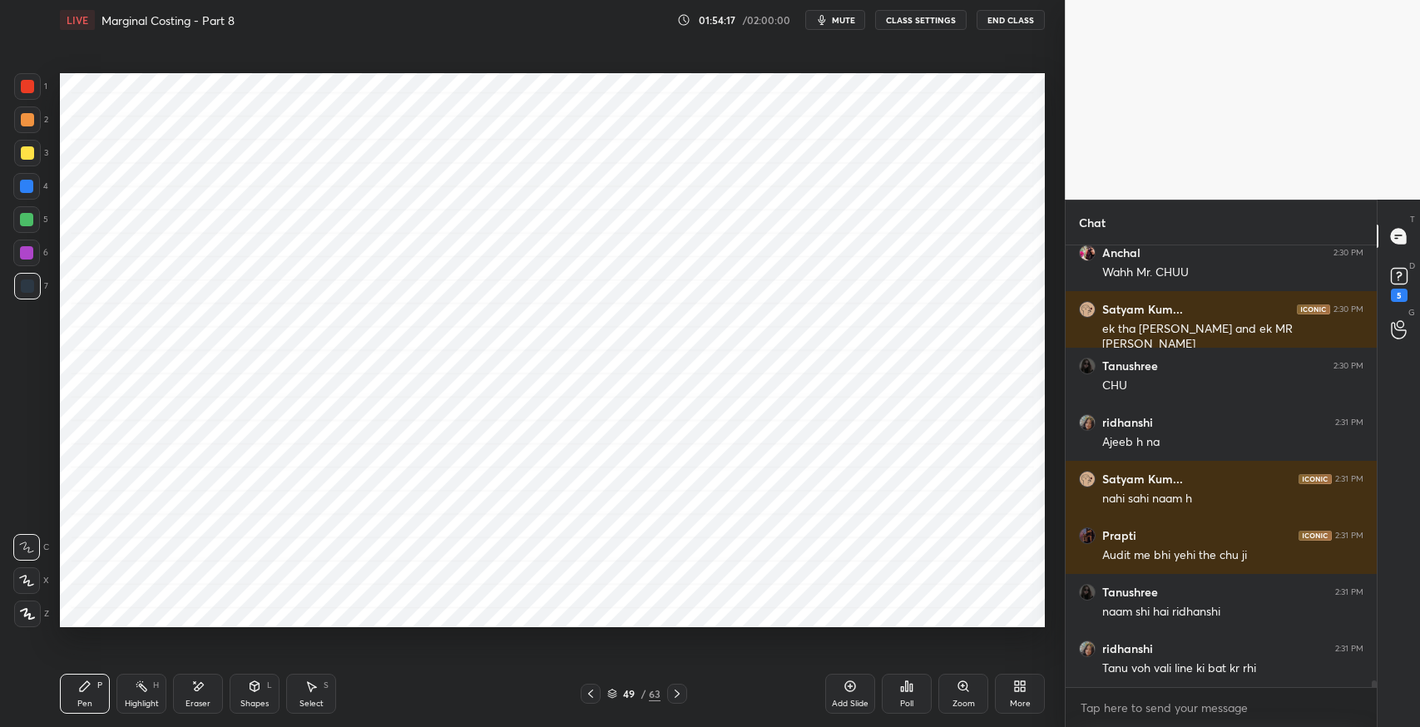
click at [319, 689] on div "Select S" at bounding box center [311, 694] width 50 height 40
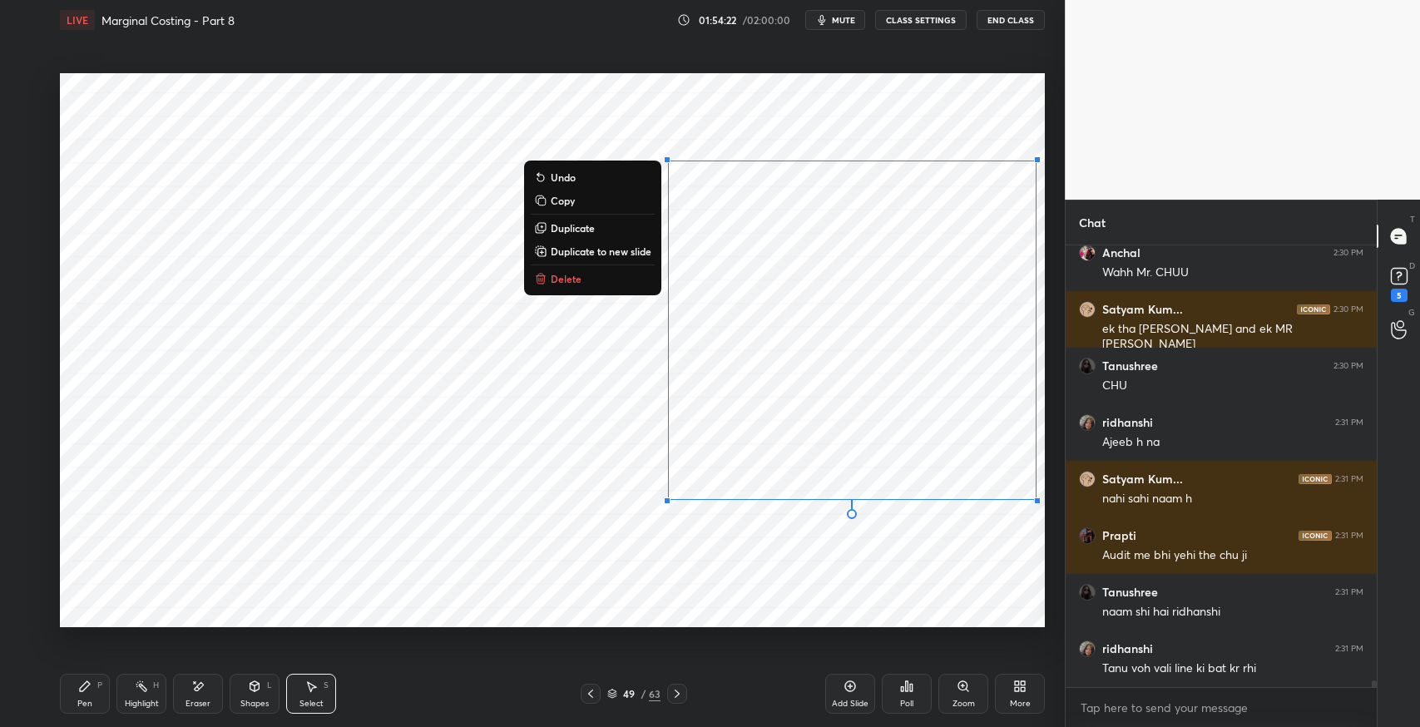
click at [602, 252] on p "Duplicate to new slide" at bounding box center [601, 251] width 101 height 13
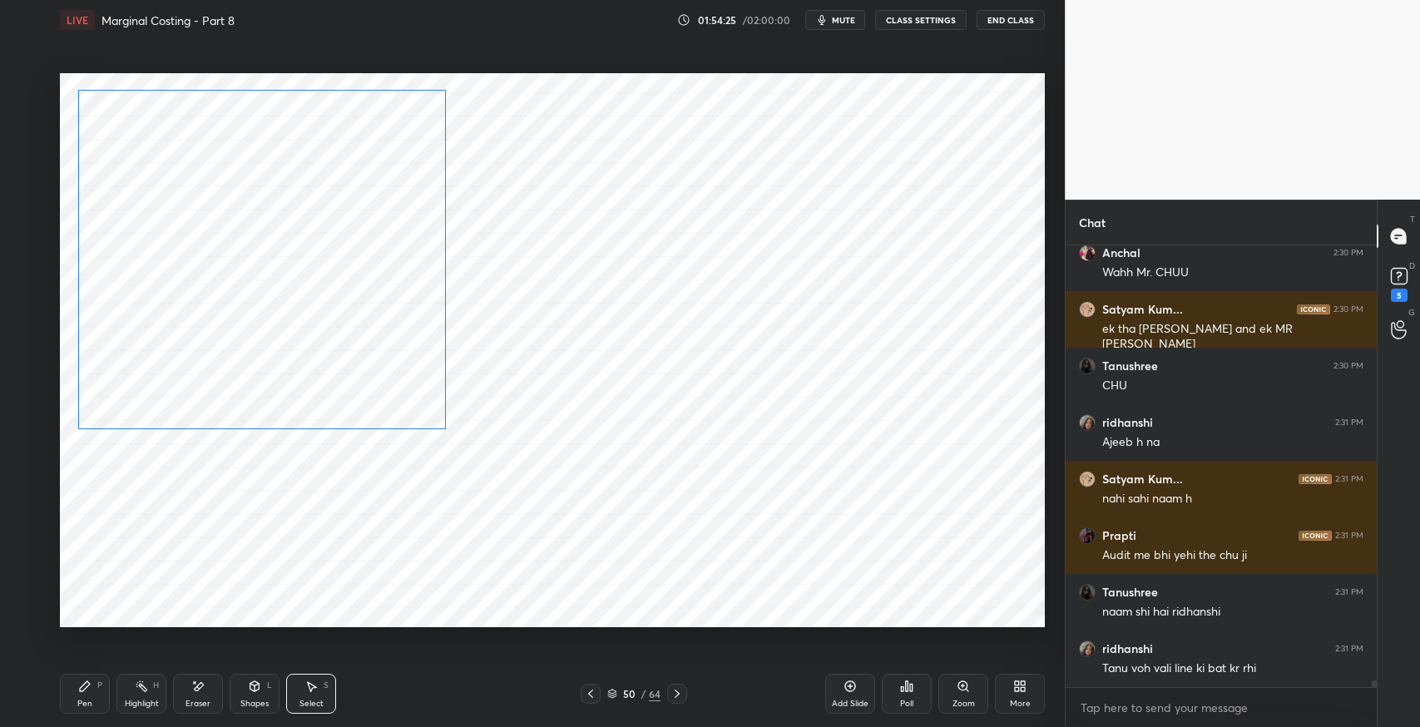
scroll to position [28013, 0]
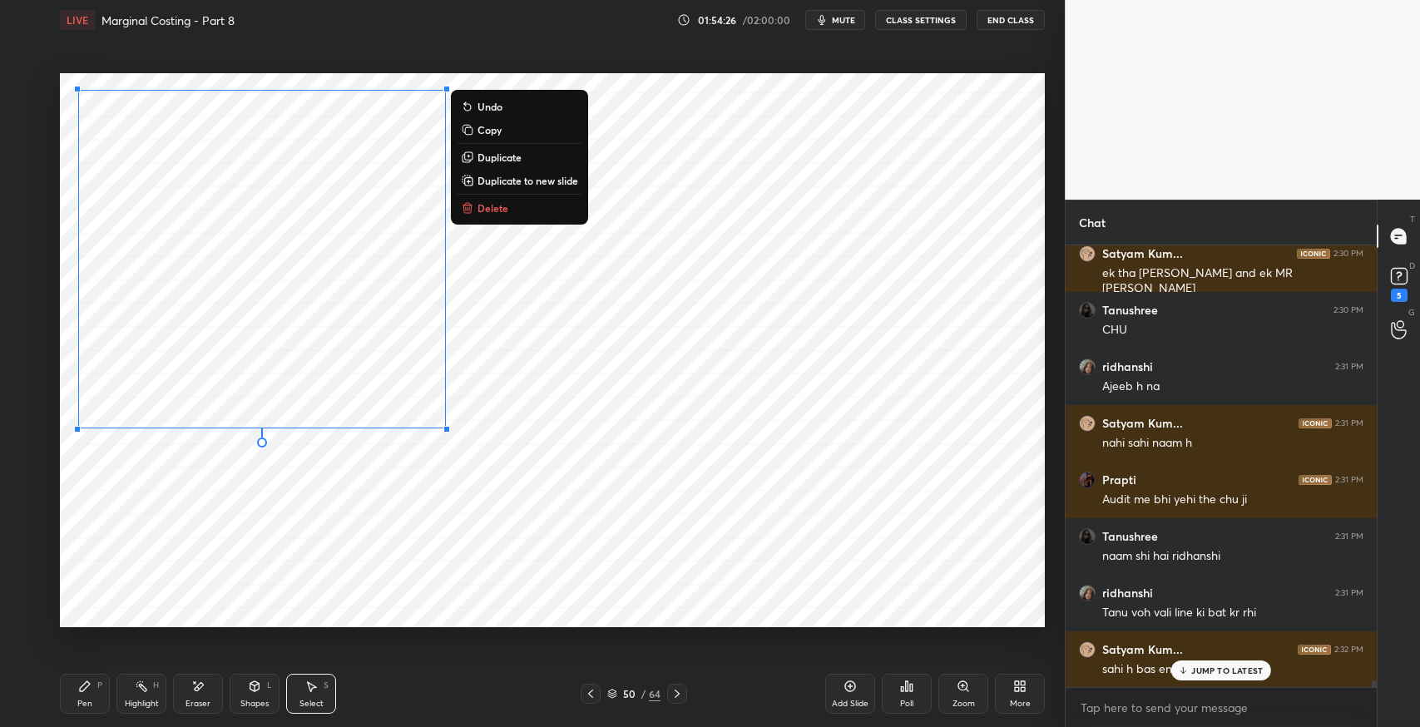
click at [240, 691] on div "Shapes L" at bounding box center [255, 694] width 50 height 40
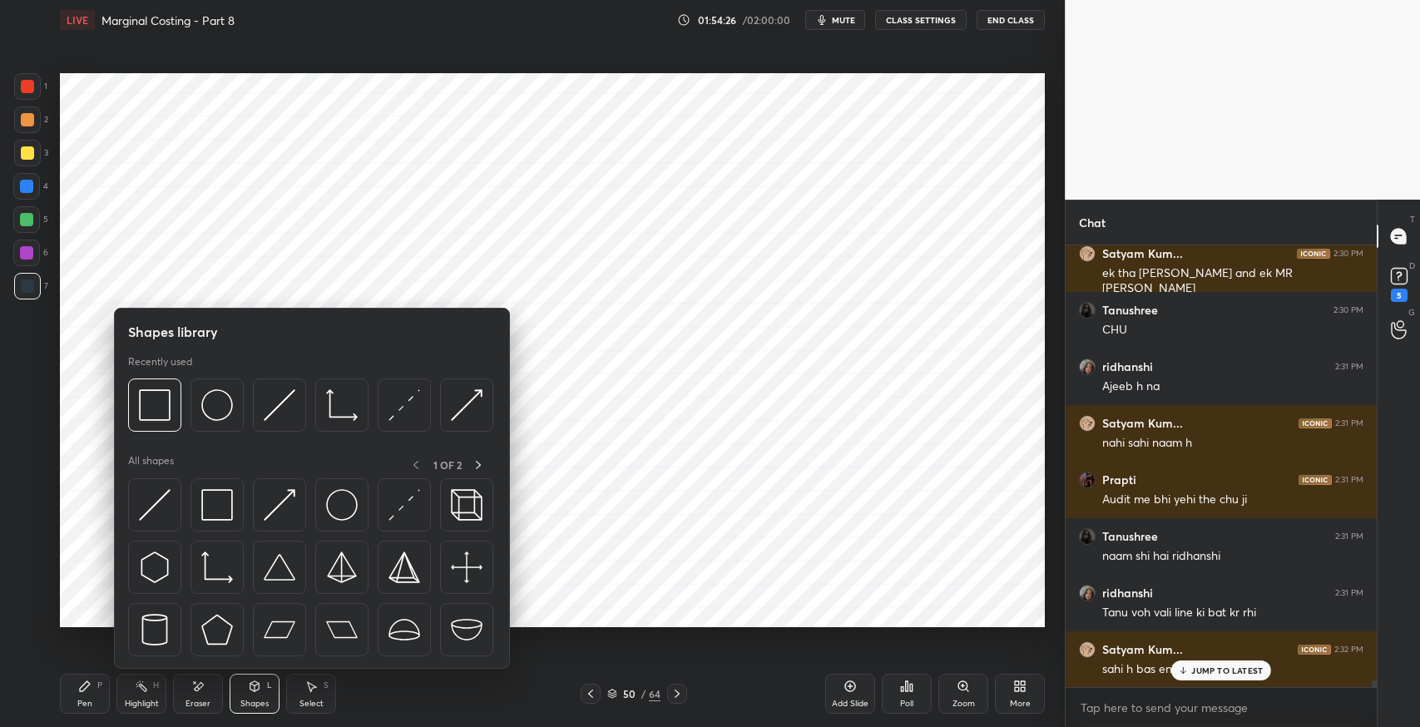
click at [210, 509] on img at bounding box center [217, 505] width 32 height 32
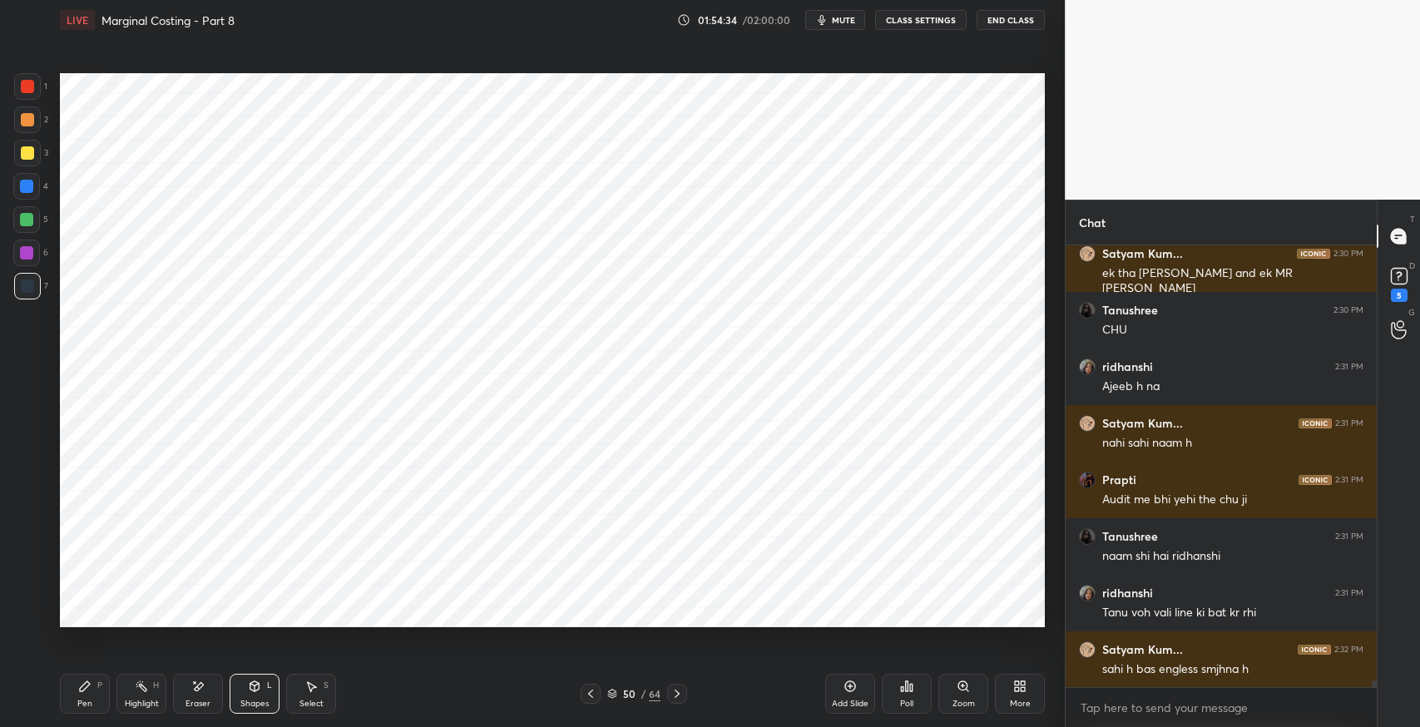
scroll to position [28071, 0]
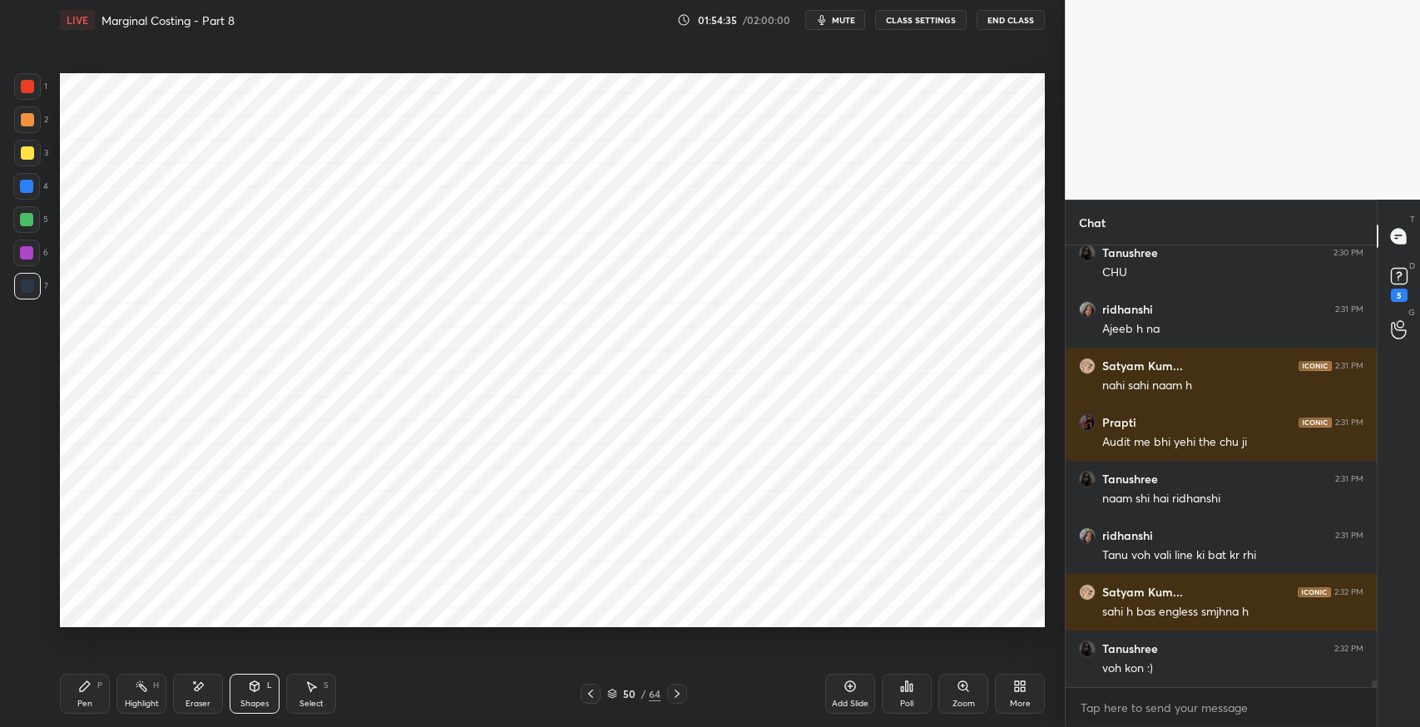
click at [73, 688] on div "Pen P" at bounding box center [85, 694] width 50 height 40
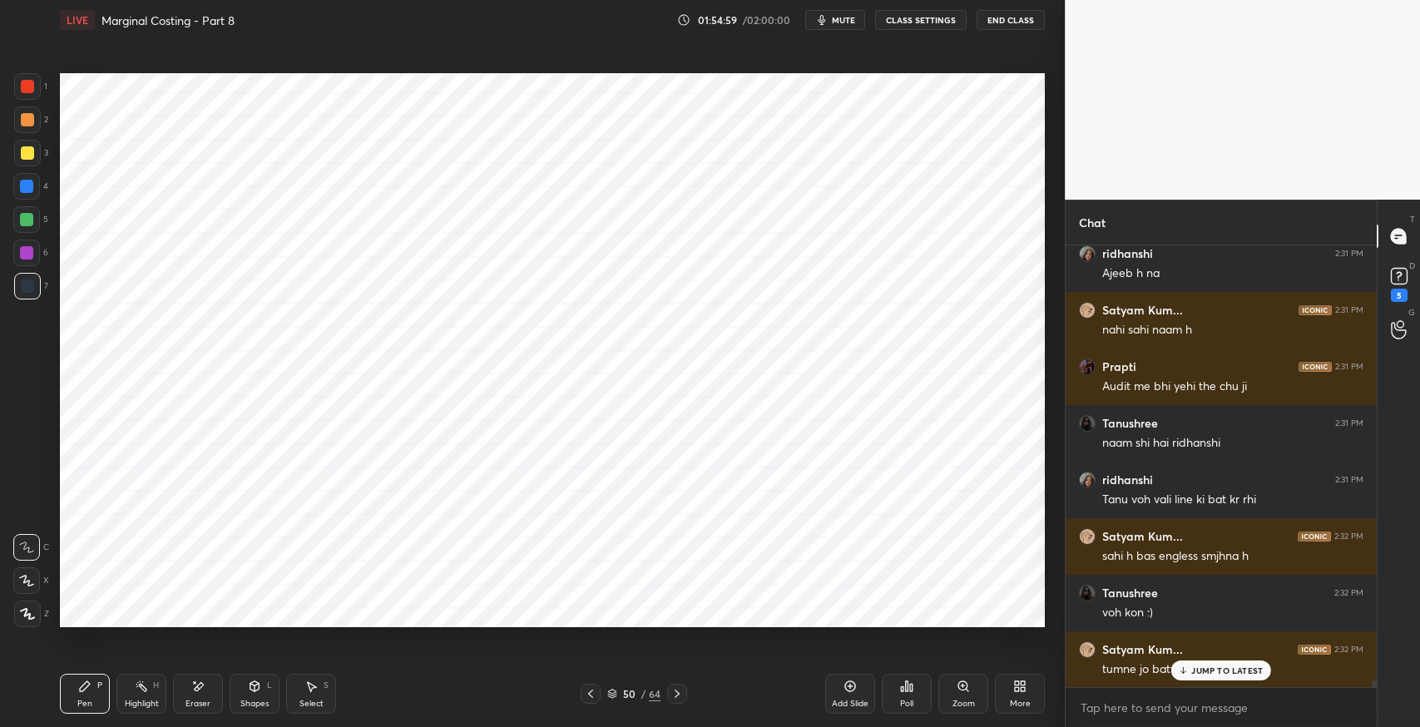
scroll to position [28184, 0]
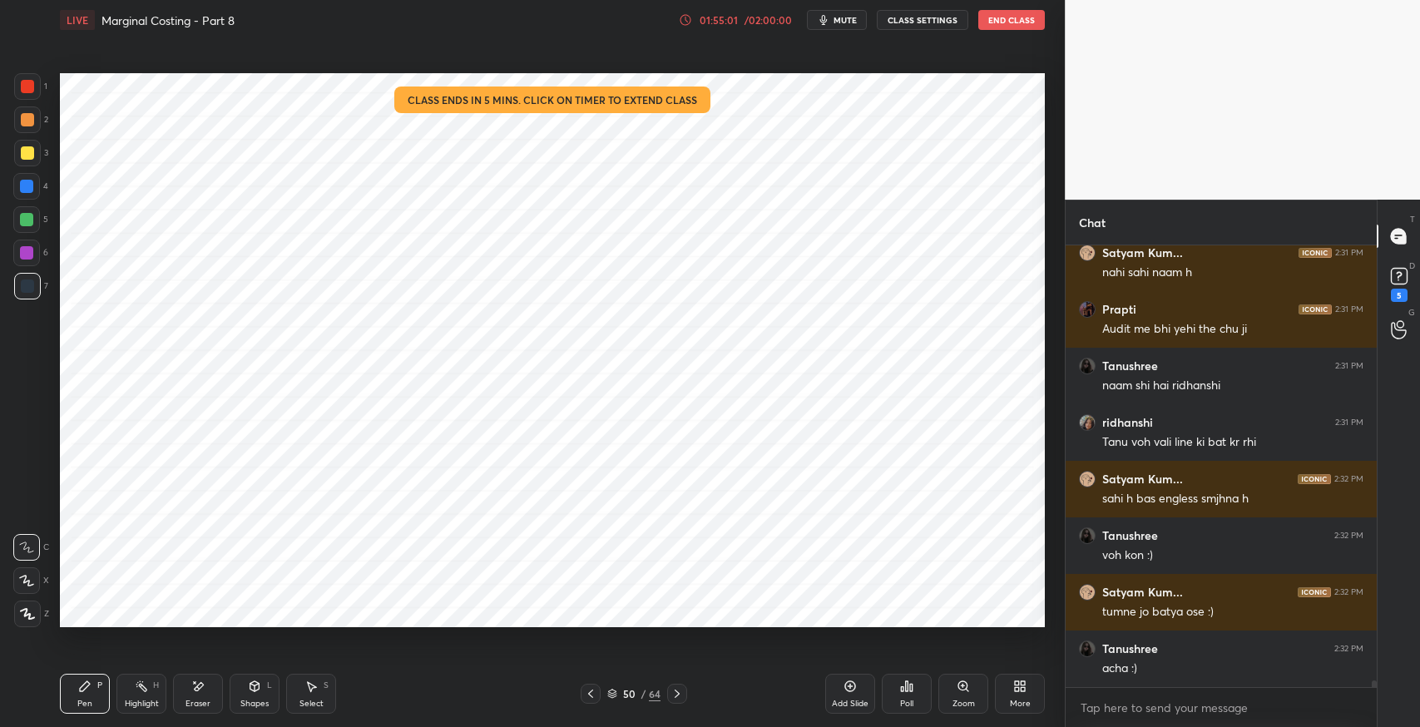
click at [1072, 558] on div "Tanushree 2:32 PM voh kon :)" at bounding box center [1221, 545] width 311 height 57
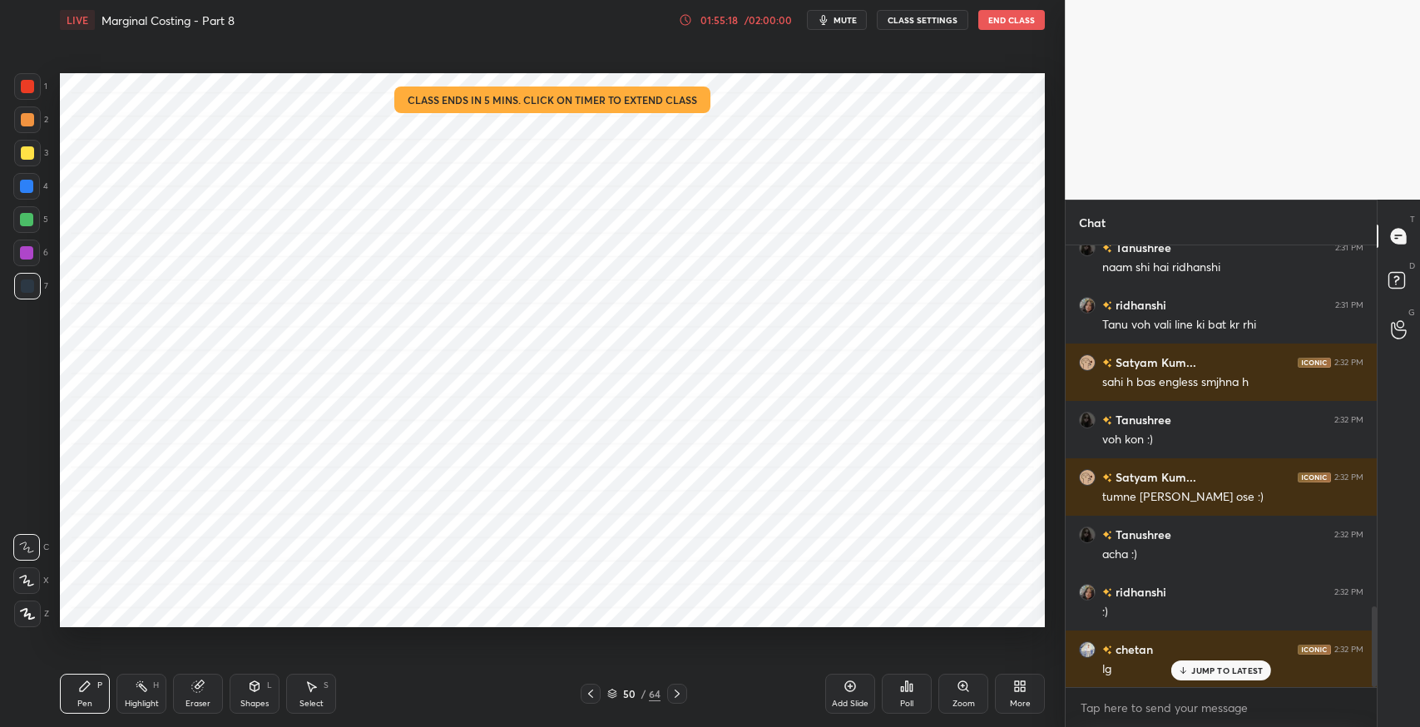
scroll to position [82574, 82196]
click at [643, 631] on div "Setting up your live class Poll for secs No correct answer Start poll" at bounding box center [552, 350] width 998 height 621
click at [319, 690] on div "Select S" at bounding box center [311, 694] width 50 height 40
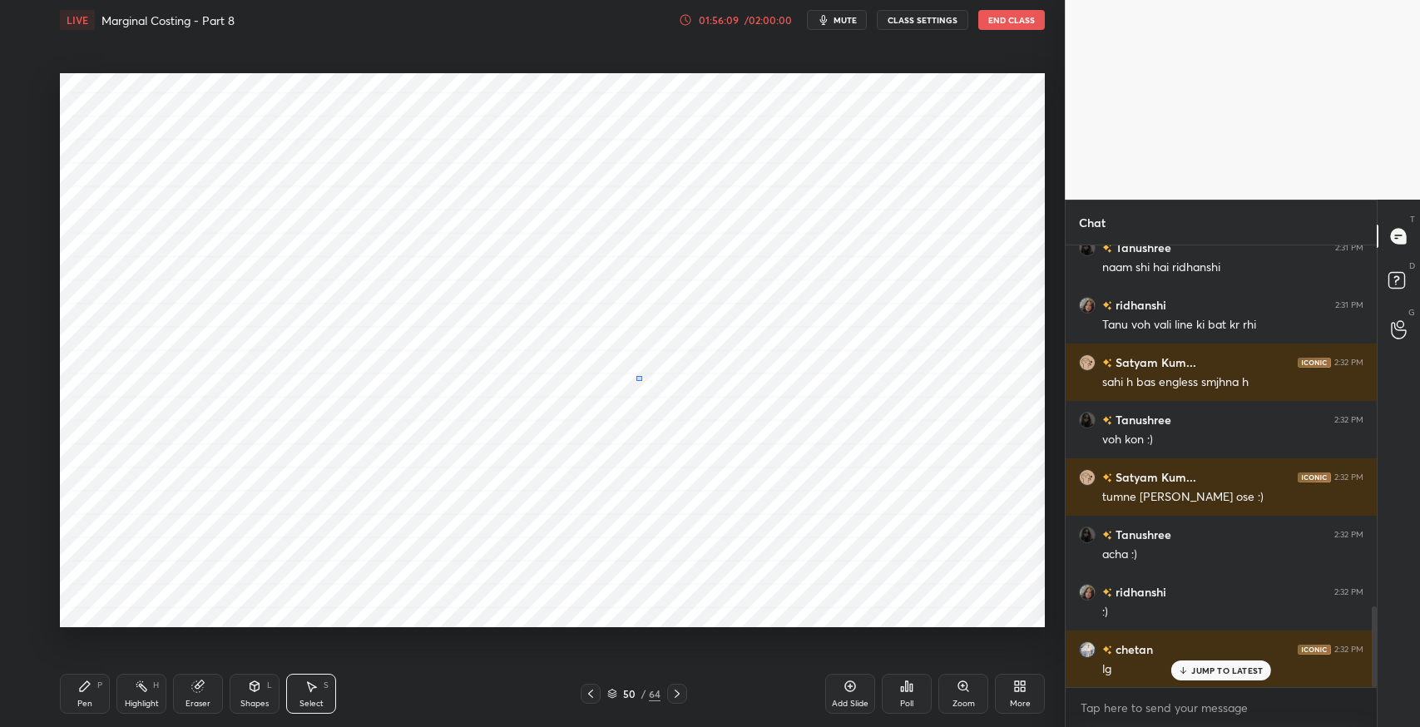
click at [636, 381] on div "0 ° Undo Copy Duplicate Duplicate to new slide Delete" at bounding box center [552, 350] width 985 height 554
click at [82, 688] on icon at bounding box center [85, 686] width 10 height 10
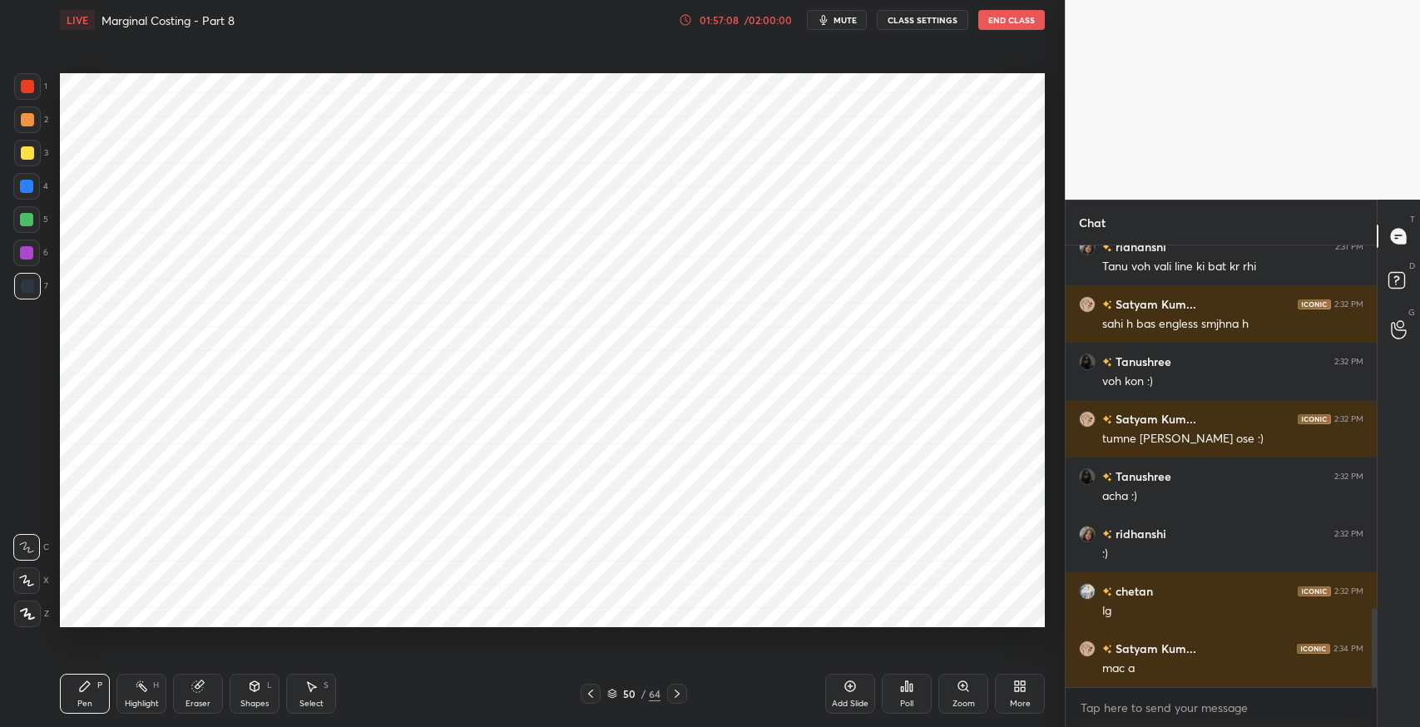
click at [220, 691] on div "Eraser" at bounding box center [198, 694] width 50 height 40
click at [87, 700] on div "Pen" at bounding box center [84, 704] width 15 height 8
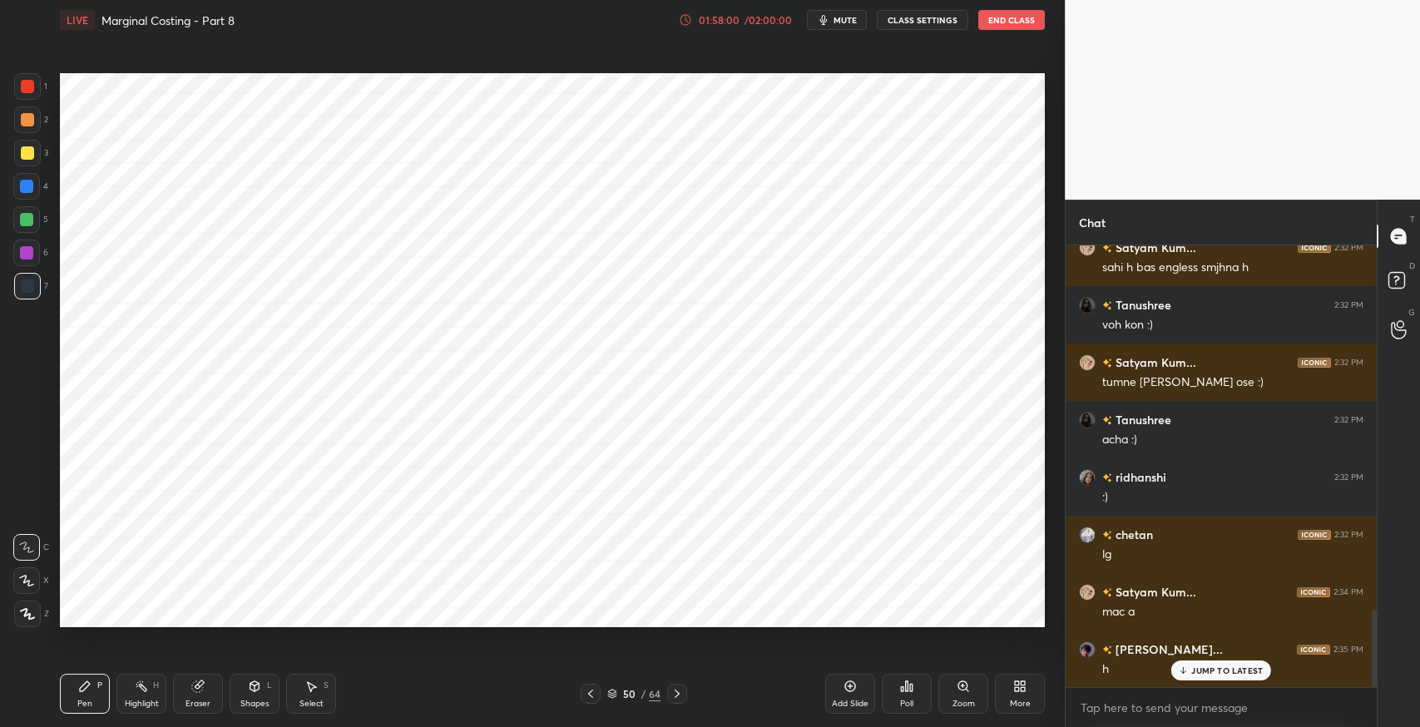
scroll to position [2109, 0]
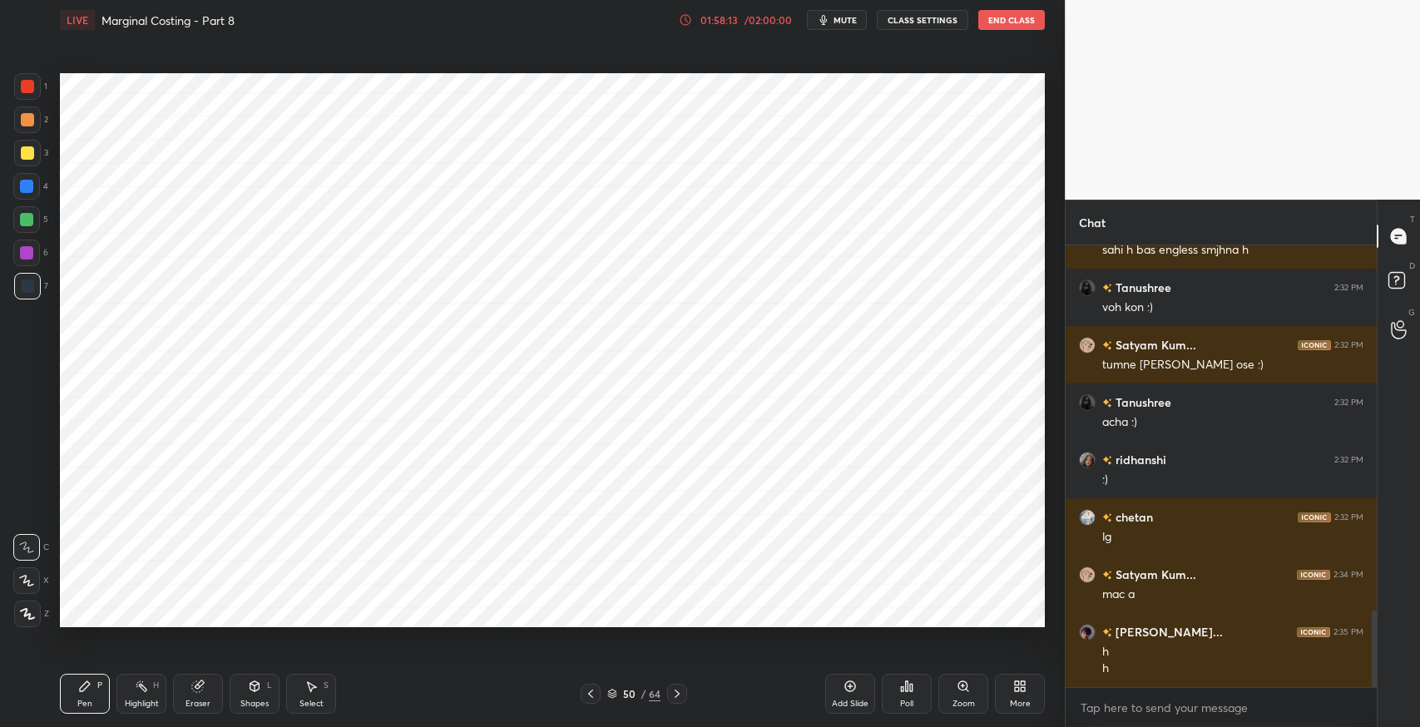
click at [200, 688] on icon at bounding box center [197, 686] width 11 height 11
click at [27, 576] on icon at bounding box center [26, 581] width 13 height 14
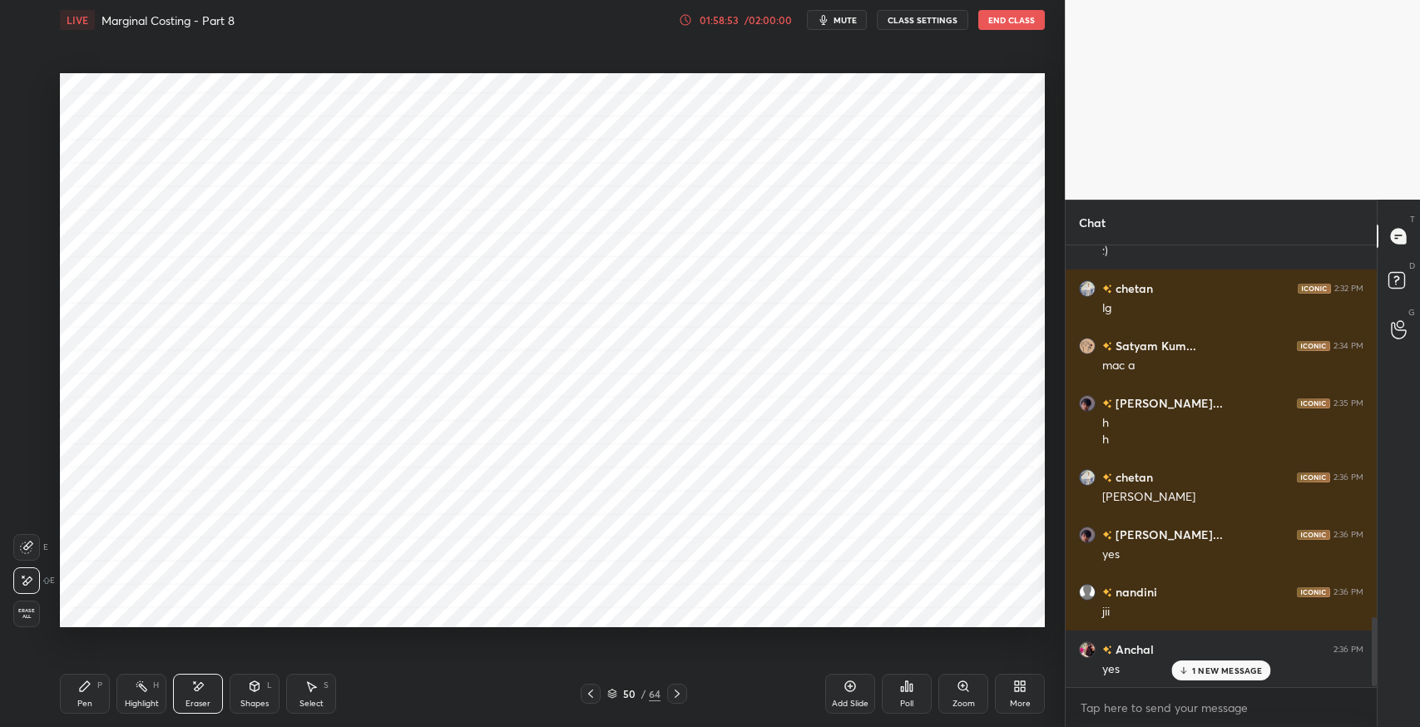
scroll to position [2396, 0]
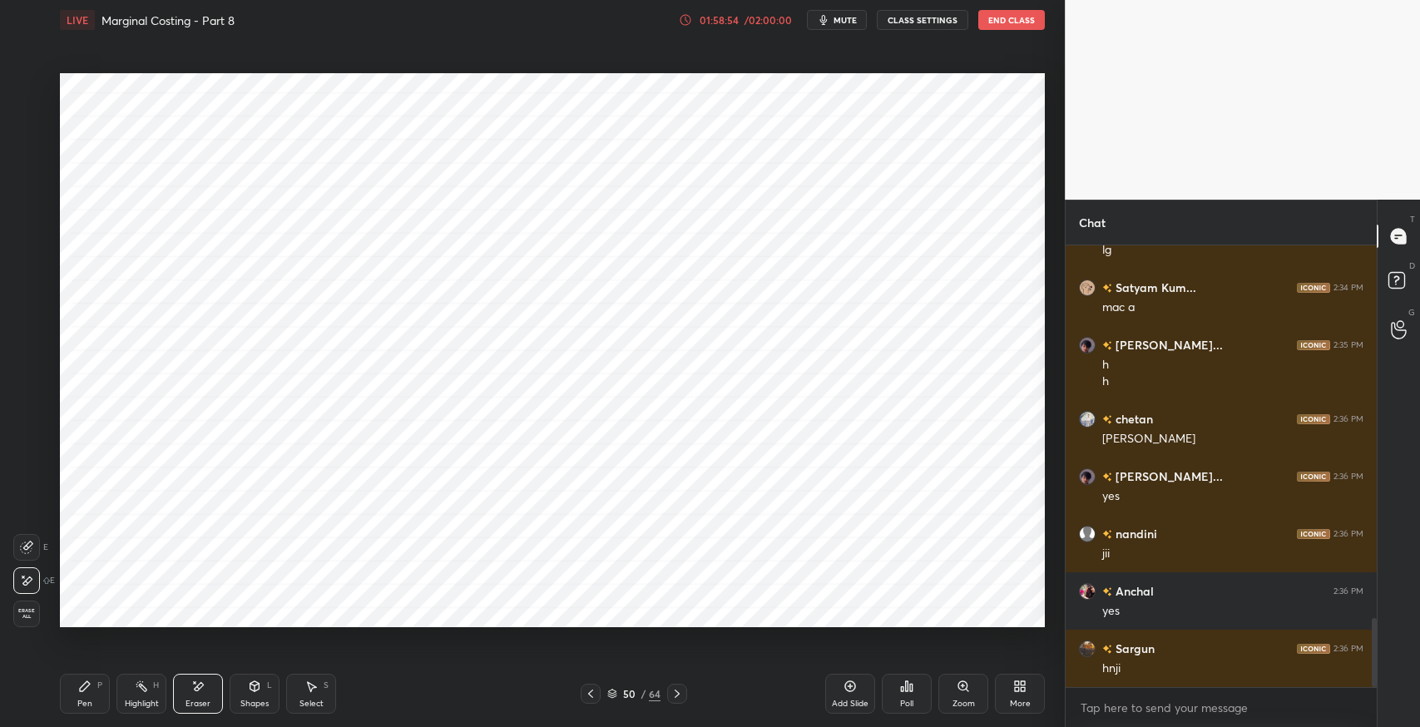
click at [1012, 22] on button "End Class" at bounding box center [1011, 20] width 67 height 20
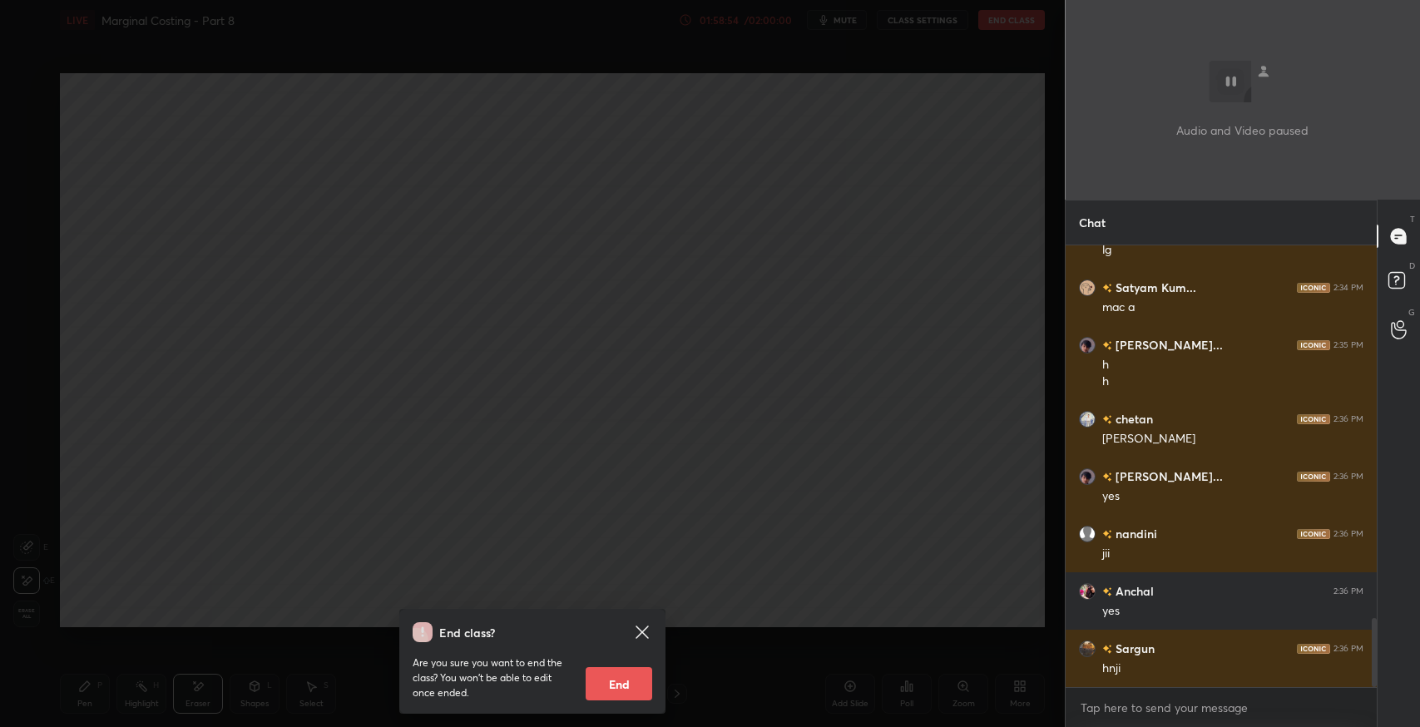
click at [619, 679] on button "End" at bounding box center [619, 683] width 67 height 33
type textarea "x"
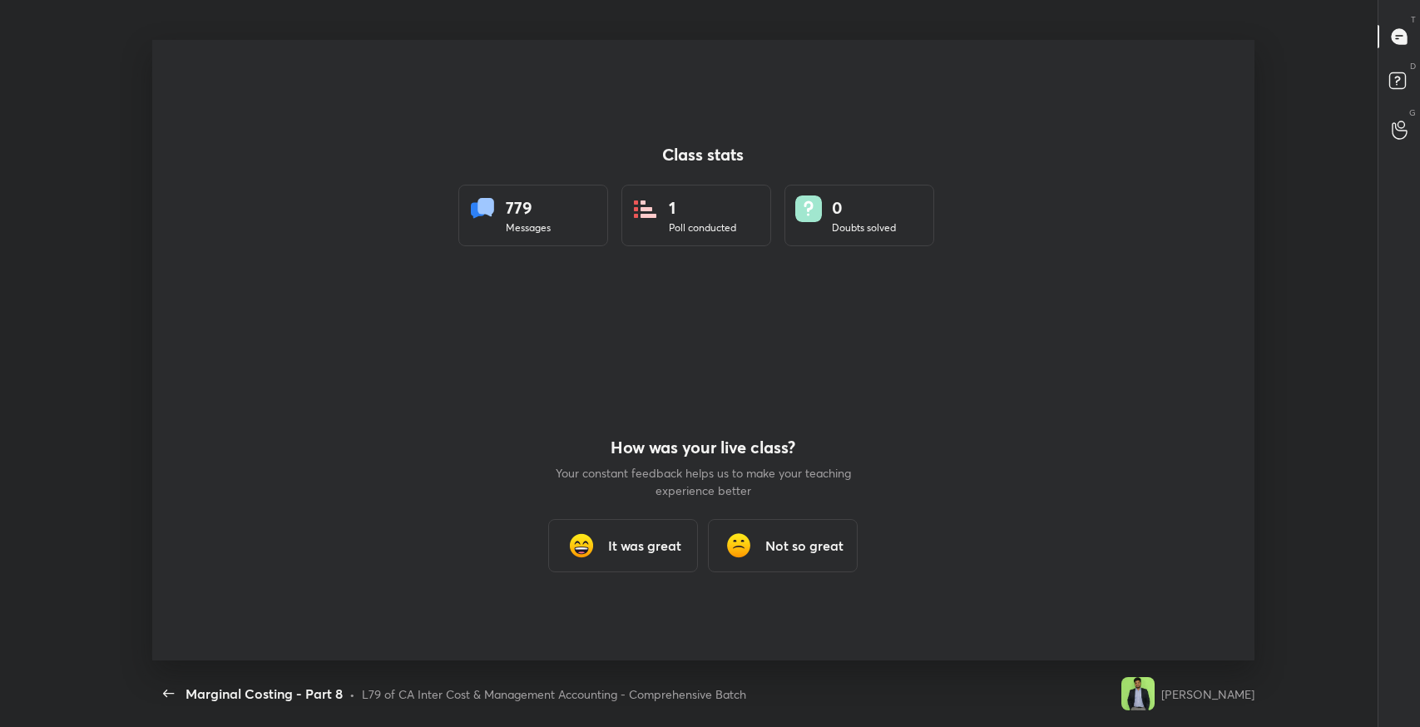
scroll to position [0, 0]
click at [626, 556] on div "It was great" at bounding box center [623, 545] width 150 height 53
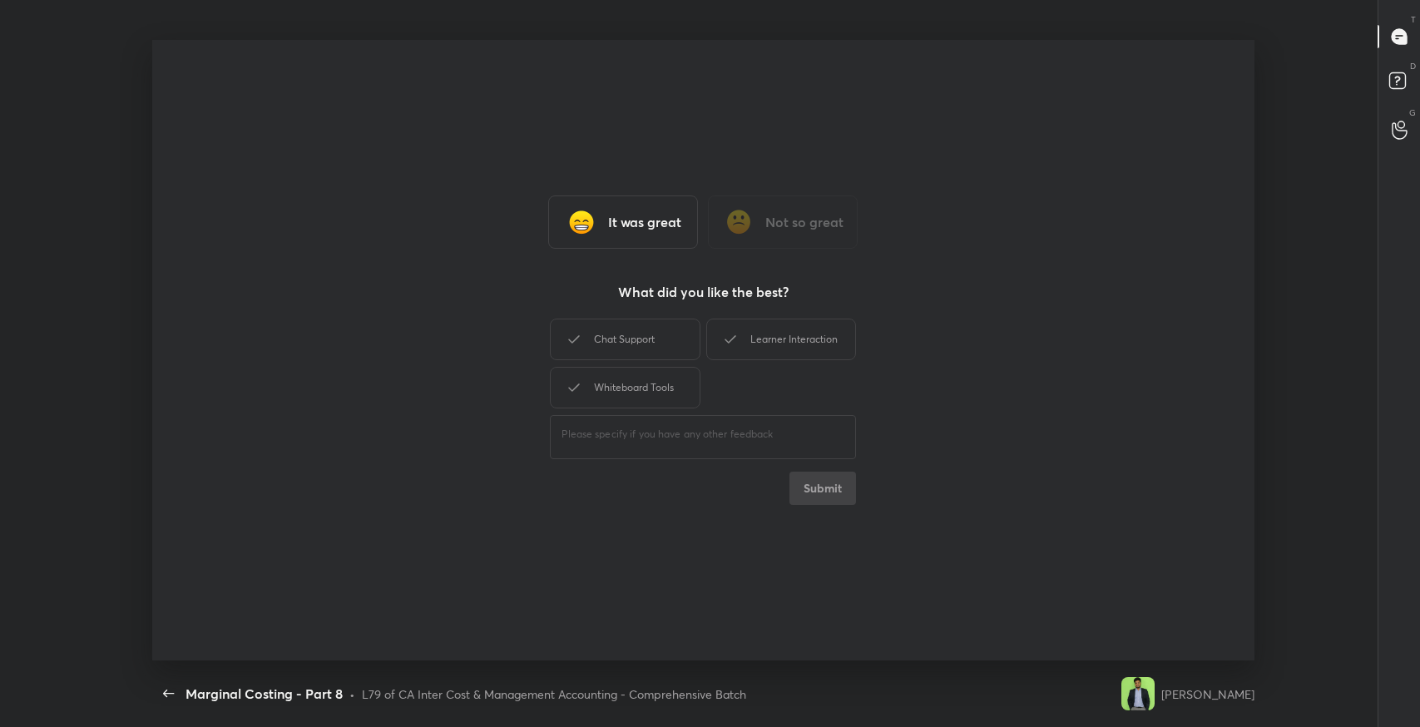
click at [623, 339] on div "Chat Support" at bounding box center [625, 340] width 150 height 42
click at [795, 339] on div "Learner Interaction" at bounding box center [781, 340] width 150 height 42
click at [636, 388] on div "Whiteboard Tools" at bounding box center [625, 388] width 150 height 42
click at [814, 486] on button "Submit" at bounding box center [823, 488] width 67 height 33
